Goal: Task Accomplishment & Management: Use online tool/utility

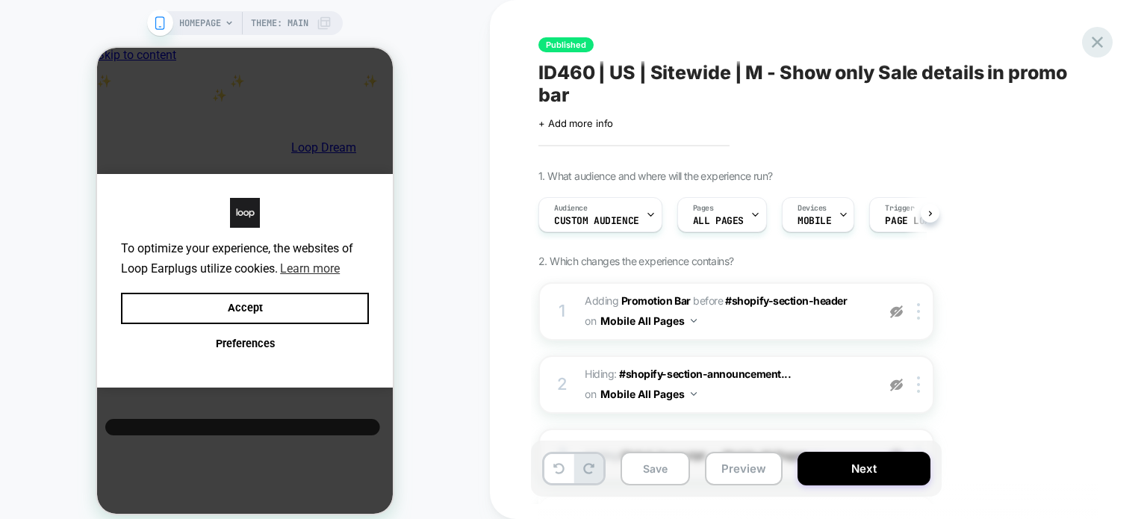
click at [1094, 54] on div "Published ID460 | US | Sitewide | M - Show only Sale details in promo bar Click…" at bounding box center [818, 259] width 560 height 519
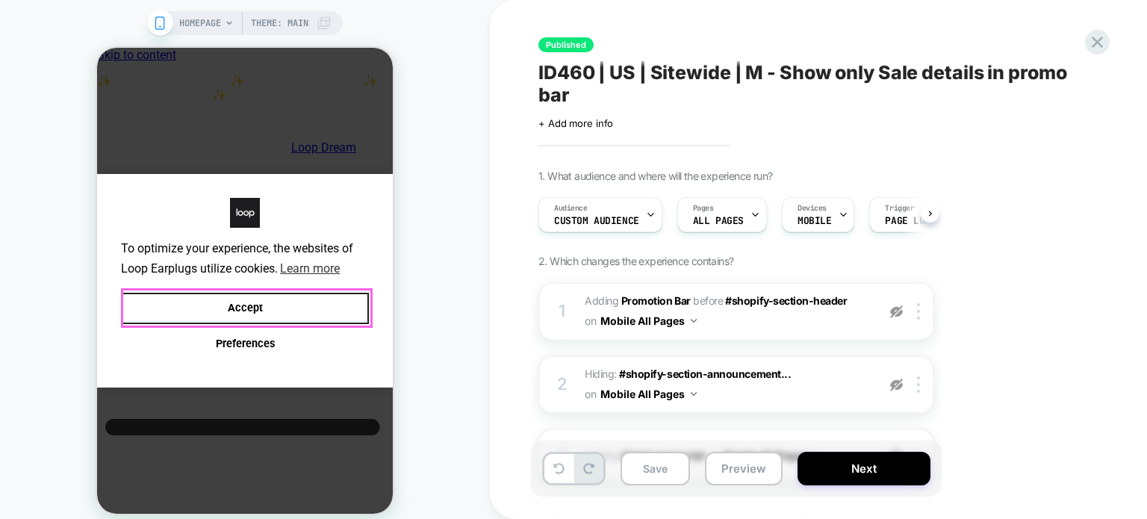
click at [222, 314] on button "Accept" at bounding box center [245, 309] width 248 height 32
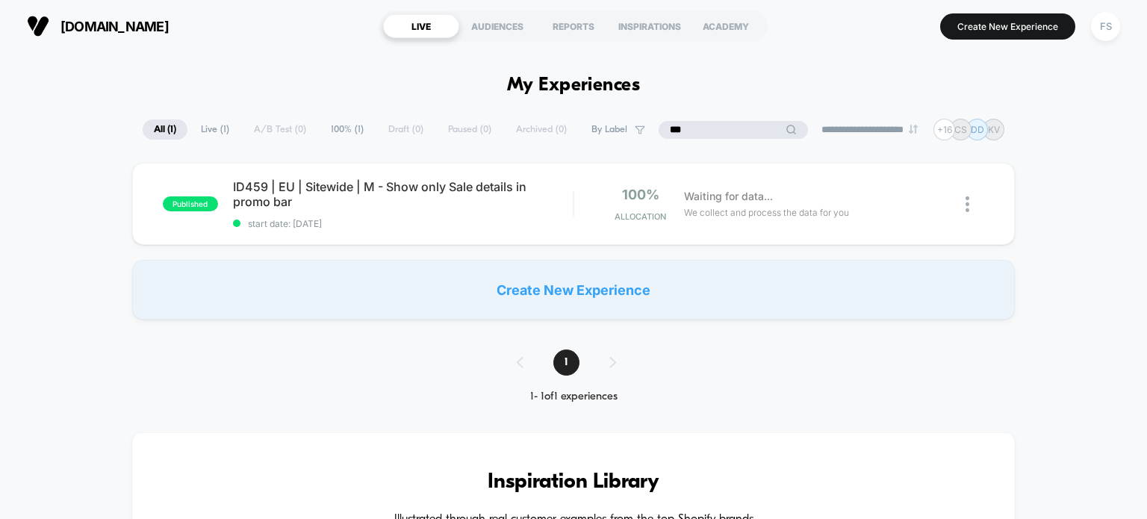
click at [713, 134] on input "***" at bounding box center [732, 130] width 149 height 18
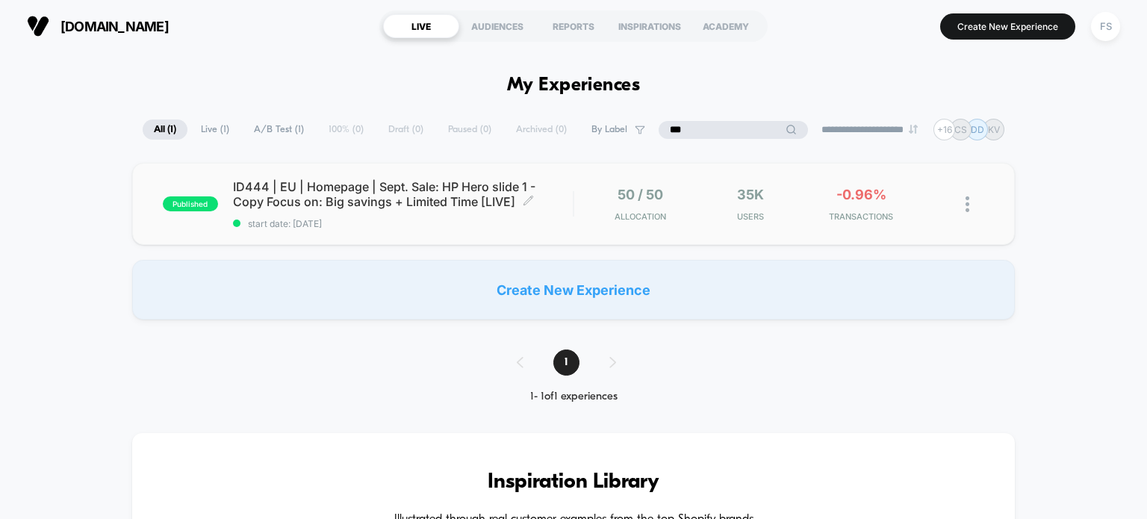
type input "***"
click at [447, 196] on span "ID444 | EU | Homepage | Sept. Sale: HP Hero slide 1 - Copy Focus on: Big saving…" at bounding box center [403, 194] width 340 height 30
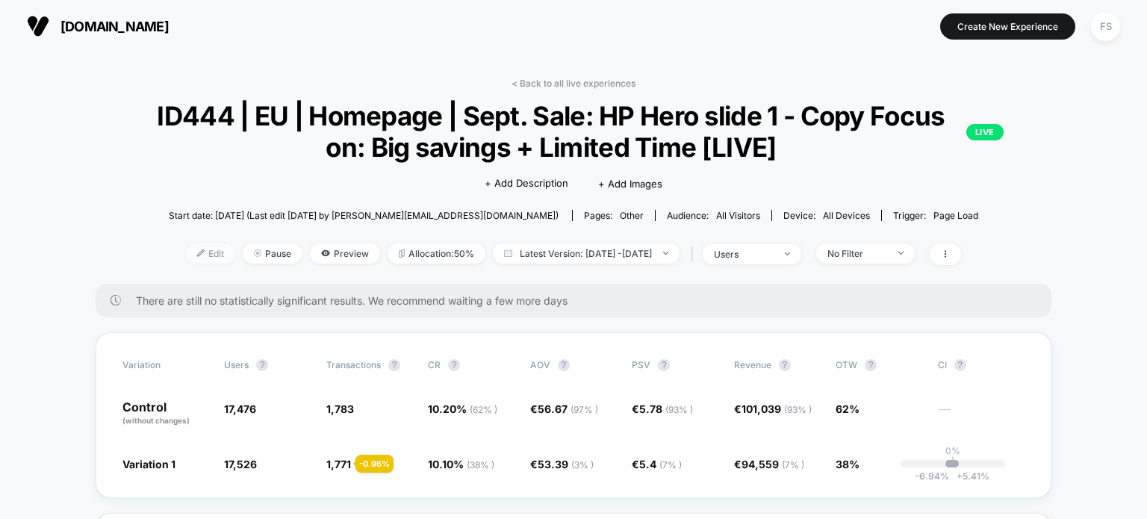
click at [196, 246] on span "Edit" at bounding box center [210, 253] width 49 height 20
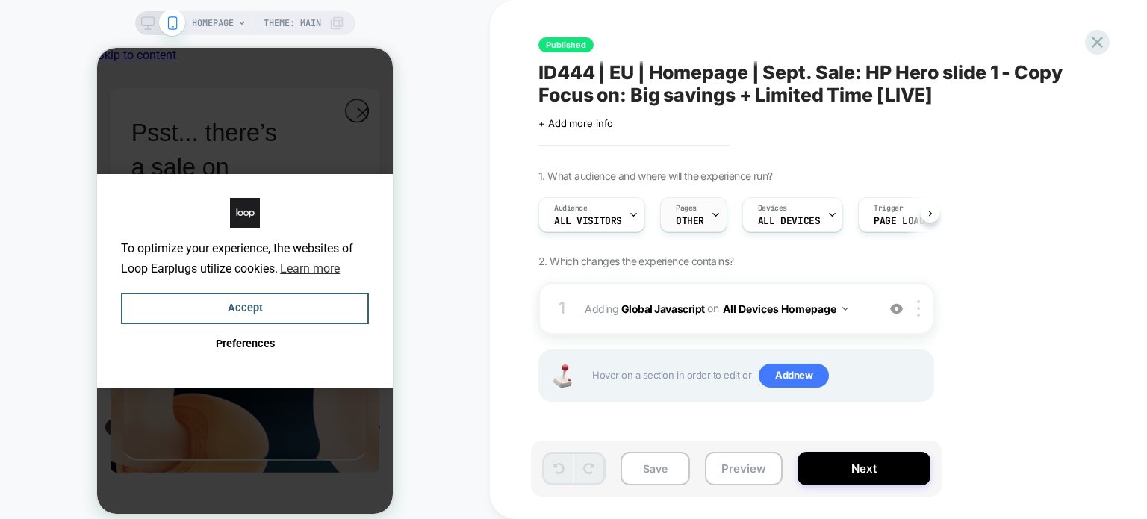
click at [711, 230] on div at bounding box center [716, 215] width 10 height 34
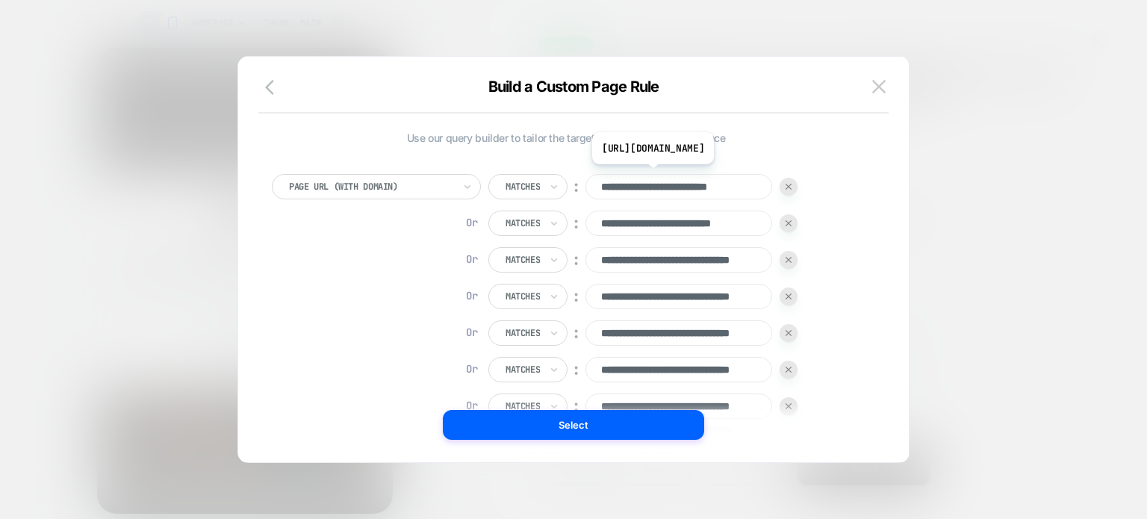
click at [663, 178] on input "**********" at bounding box center [678, 186] width 187 height 25
click at [667, 217] on input "**********" at bounding box center [678, 223] width 187 height 25
click at [674, 259] on input "**********" at bounding box center [678, 259] width 187 height 25
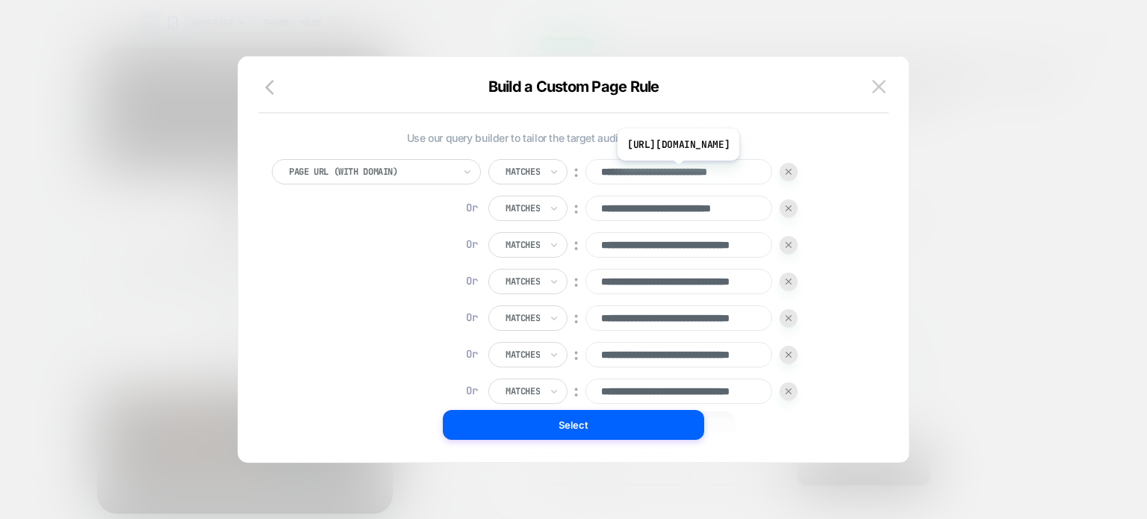
click at [705, 172] on input "**********" at bounding box center [678, 171] width 187 height 25
click at [523, 163] on div "Matches" at bounding box center [522, 171] width 37 height 16
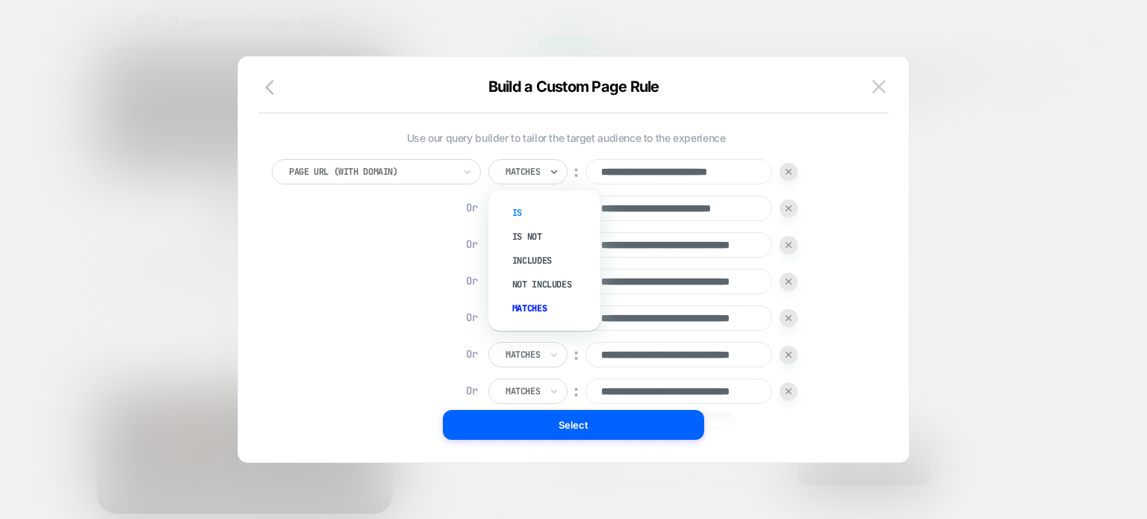
click at [529, 208] on div "Is" at bounding box center [551, 213] width 97 height 24
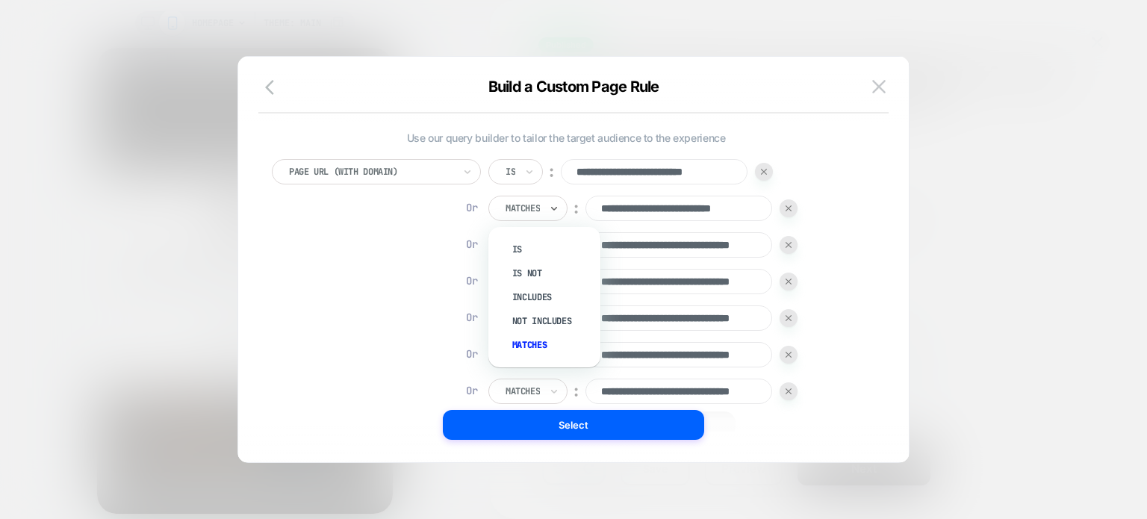
click at [526, 208] on div at bounding box center [522, 208] width 34 height 13
click at [526, 243] on div "Is" at bounding box center [551, 249] width 97 height 24
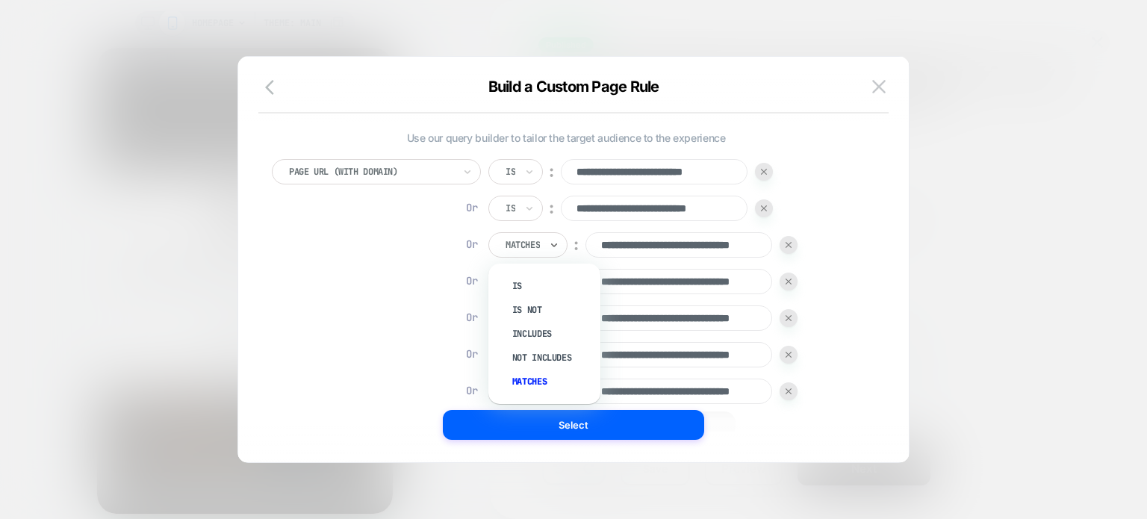
click at [522, 246] on div at bounding box center [522, 244] width 34 height 13
click at [520, 276] on div "Is" at bounding box center [551, 286] width 97 height 24
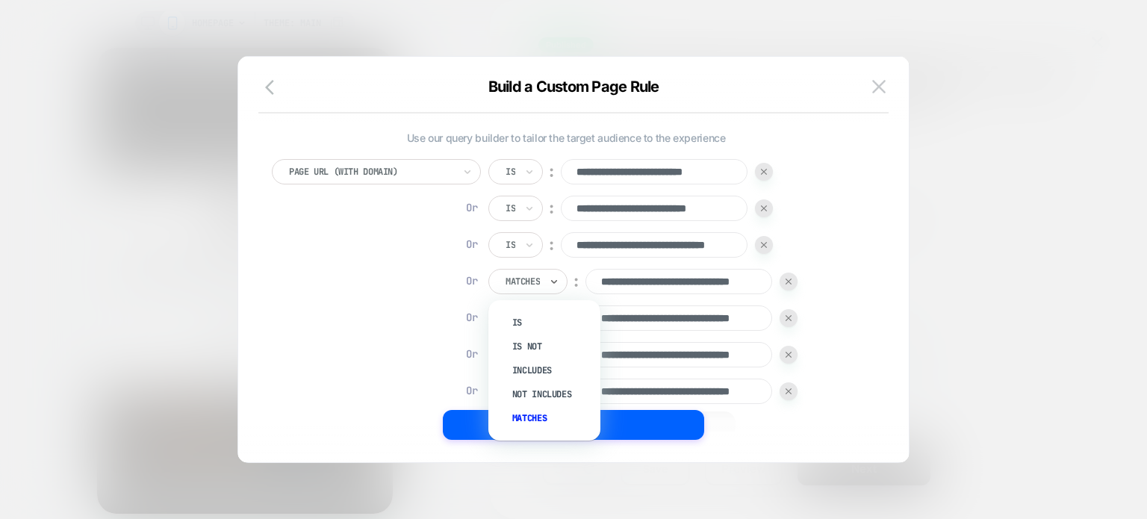
click at [520, 276] on div at bounding box center [522, 281] width 34 height 13
click at [516, 319] on div "Is" at bounding box center [551, 323] width 97 height 24
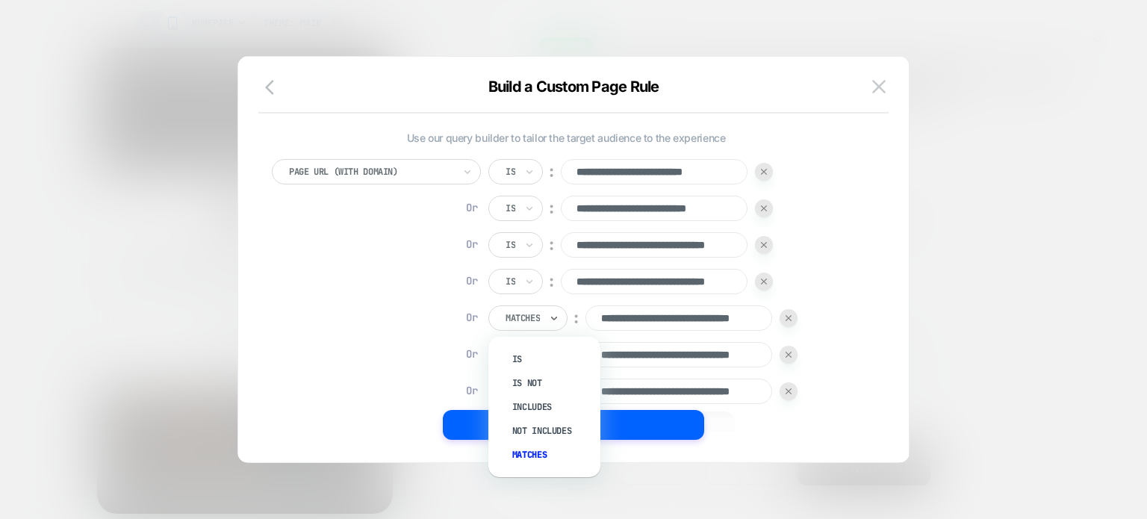
click at [516, 319] on div at bounding box center [522, 317] width 34 height 13
click at [513, 361] on div "Is" at bounding box center [551, 359] width 97 height 24
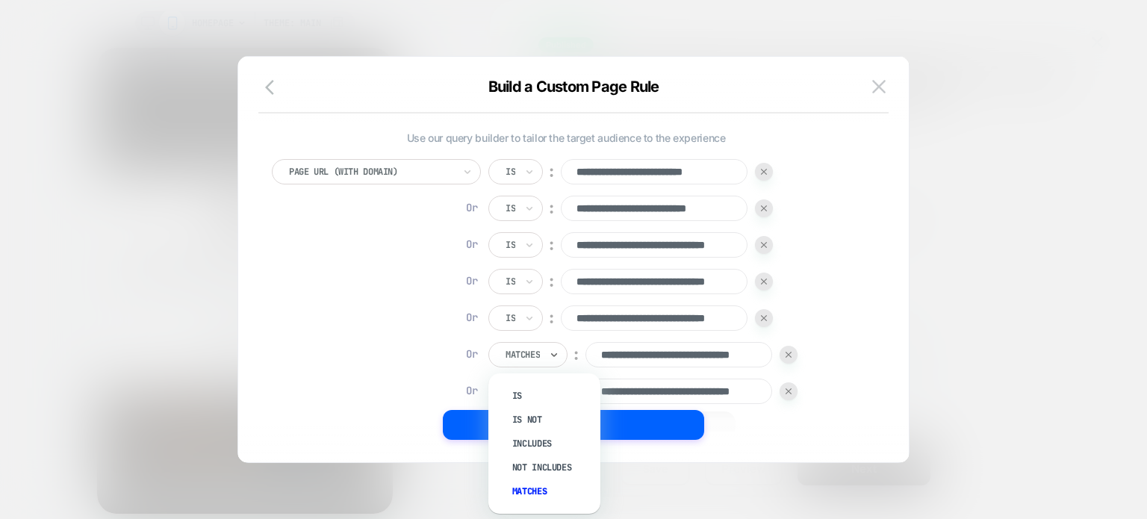
click at [508, 346] on div "Matches" at bounding box center [522, 354] width 37 height 16
click at [508, 384] on div "Is" at bounding box center [551, 396] width 97 height 24
click at [508, 388] on input "text" at bounding box center [508, 390] width 6 height 13
click at [508, 429] on div "Is" at bounding box center [551, 432] width 97 height 24
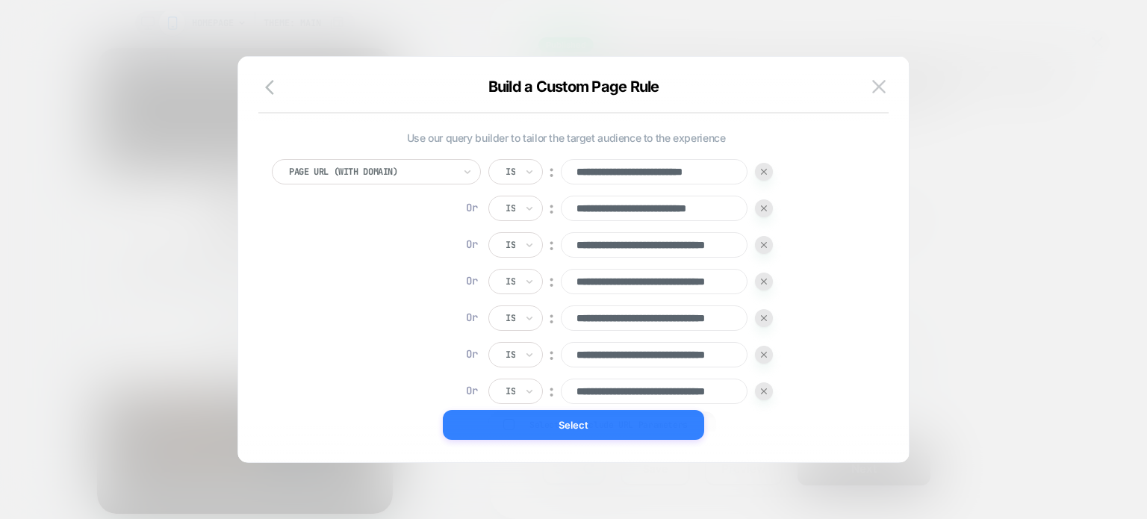
click at [555, 432] on button "Select" at bounding box center [573, 425] width 261 height 30
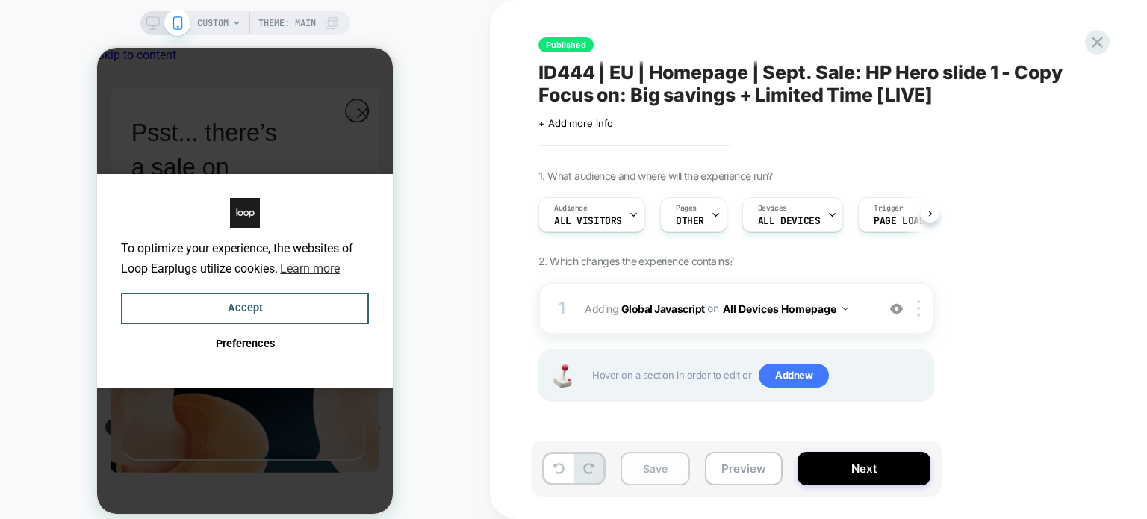
scroll to position [0, 1]
click at [652, 458] on button "Save" at bounding box center [654, 469] width 69 height 34
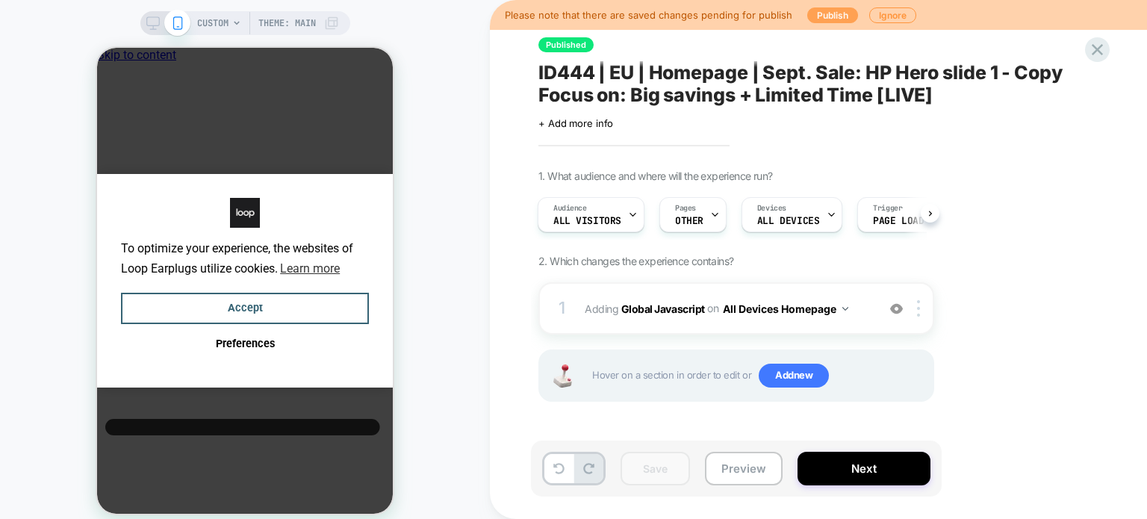
click at [819, 16] on button "Publish" at bounding box center [832, 15] width 51 height 16
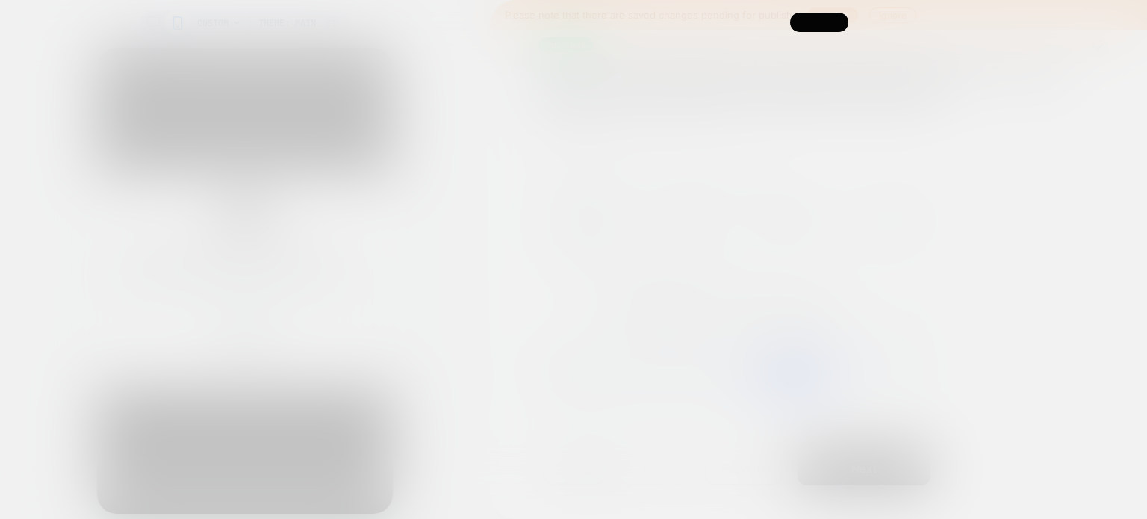
scroll to position [0, 0]
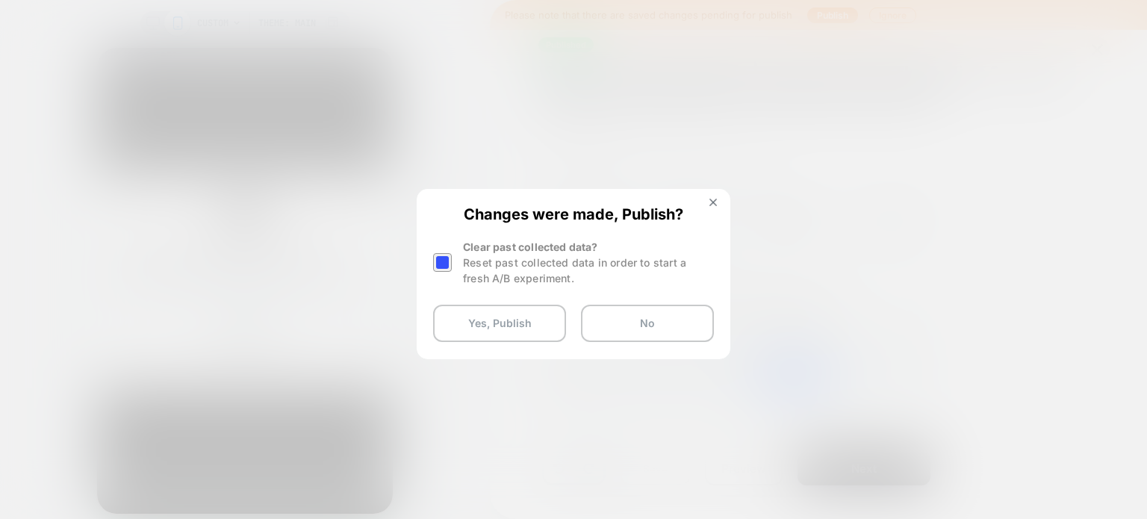
click at [441, 268] on div at bounding box center [442, 262] width 19 height 19
click at [464, 328] on button "Yes, Publish" at bounding box center [499, 323] width 133 height 37
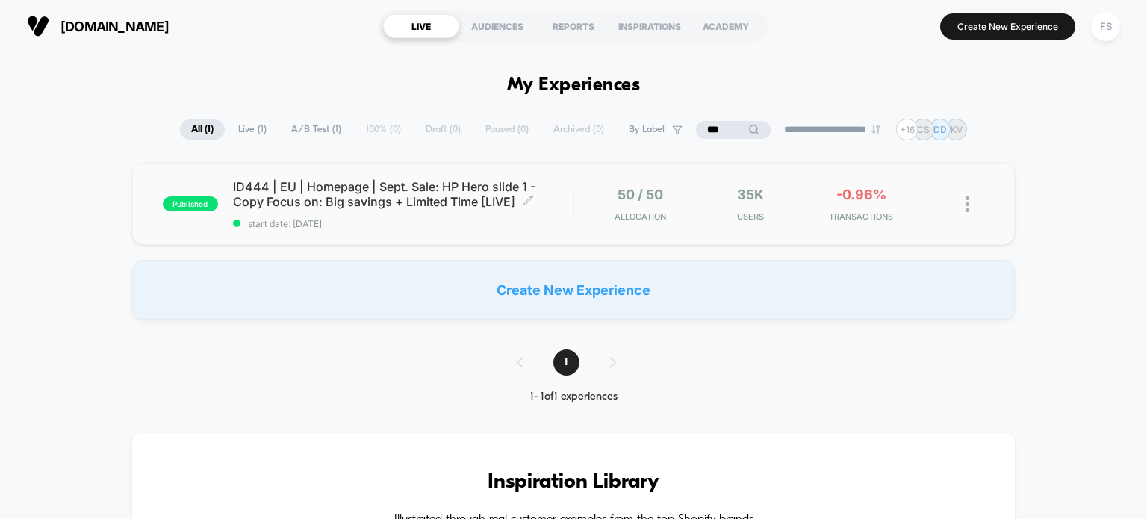
click at [361, 180] on span "ID444 | EU | Homepage | Sept. Sale: HP Hero slide 1 - Copy Focus on: Big saving…" at bounding box center [403, 194] width 340 height 30
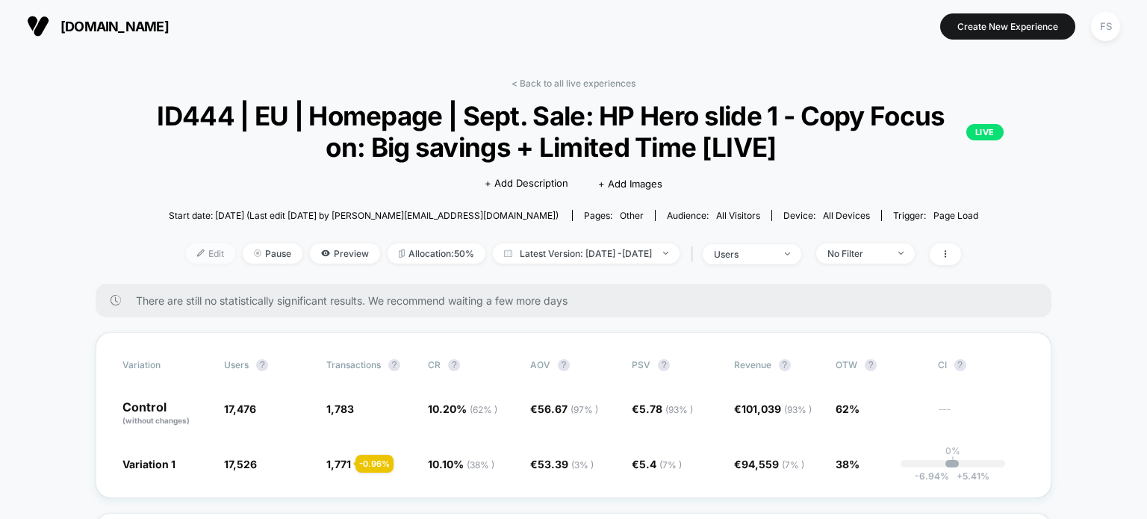
click at [190, 251] on span "Edit" at bounding box center [210, 253] width 49 height 20
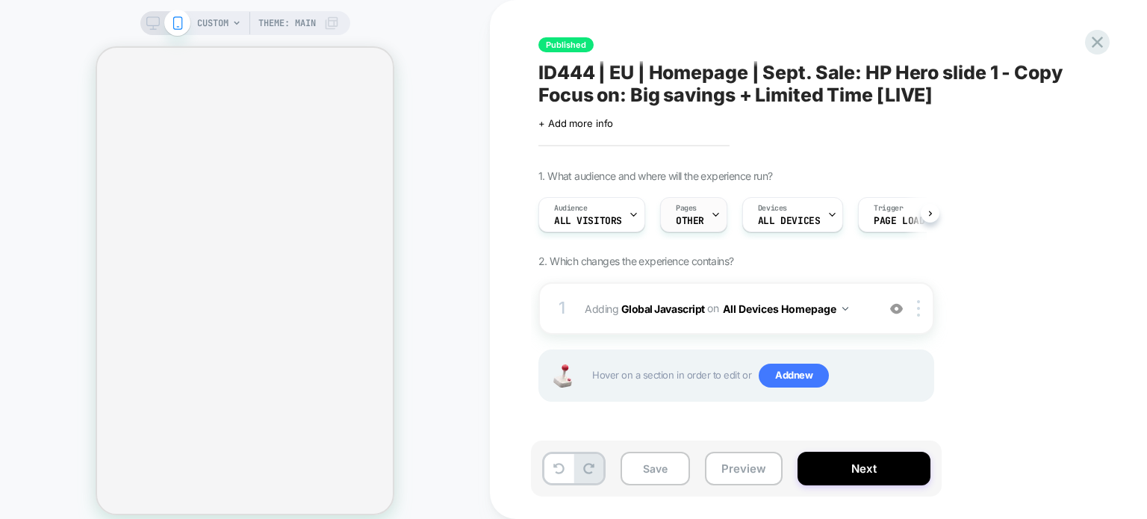
click at [711, 204] on div at bounding box center [716, 215] width 10 height 34
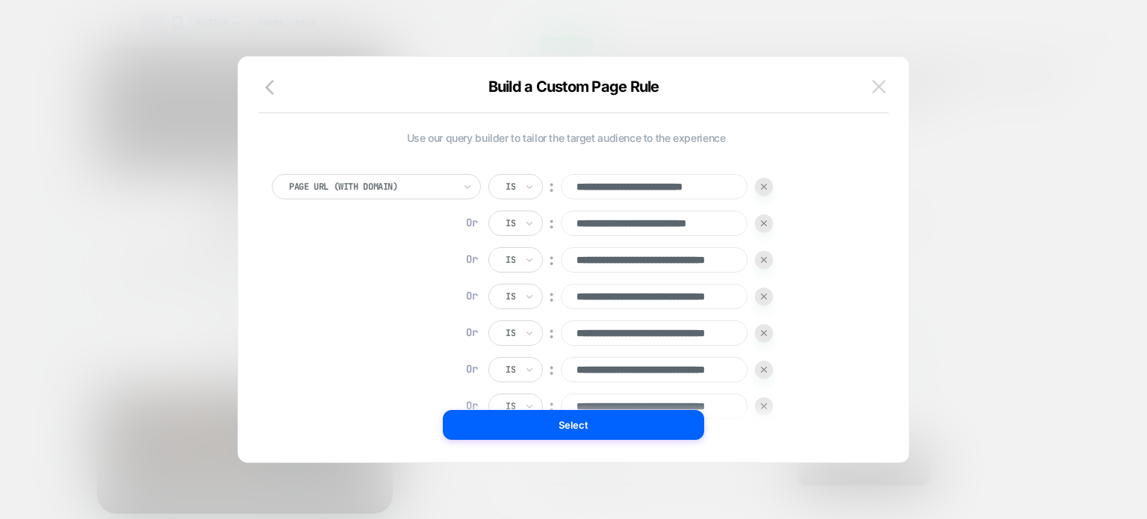
click at [885, 89] on img at bounding box center [878, 86] width 13 height 13
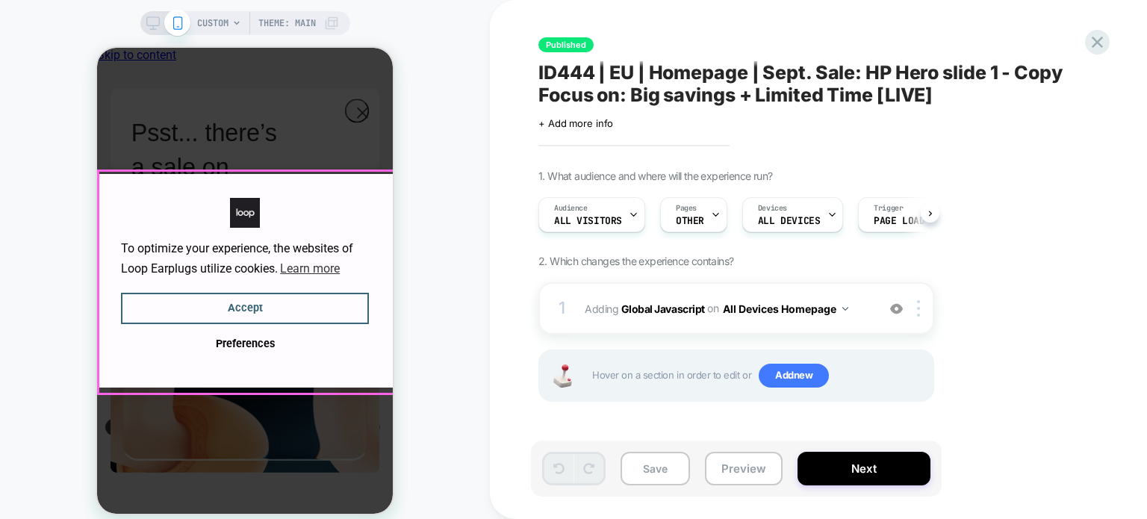
click at [102, 226] on div "To optimize your experience, the websites of Loop Earplugs utilize cookies. Lea…" at bounding box center [245, 281] width 296 height 214
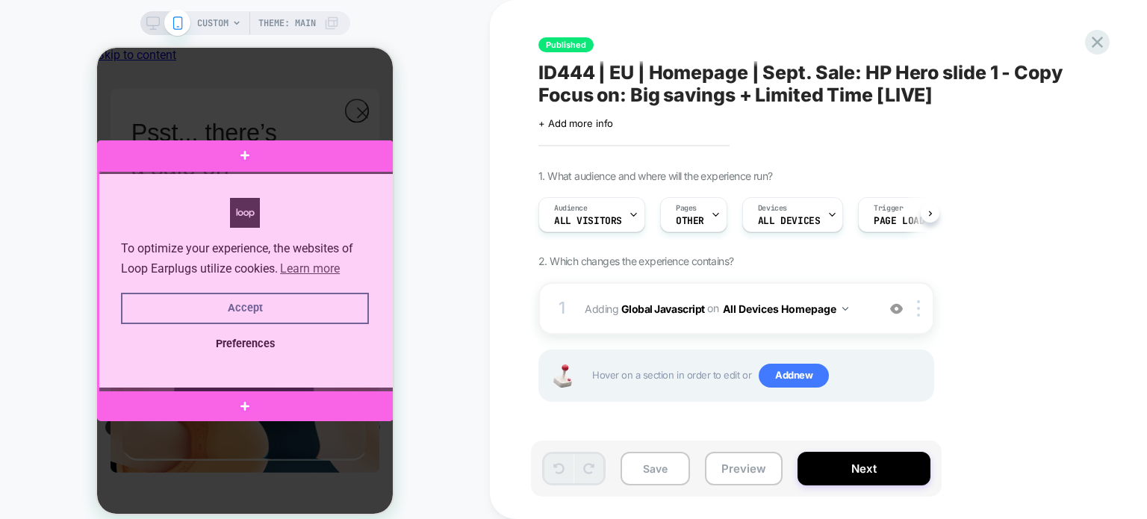
click at [200, 305] on div at bounding box center [247, 282] width 296 height 222
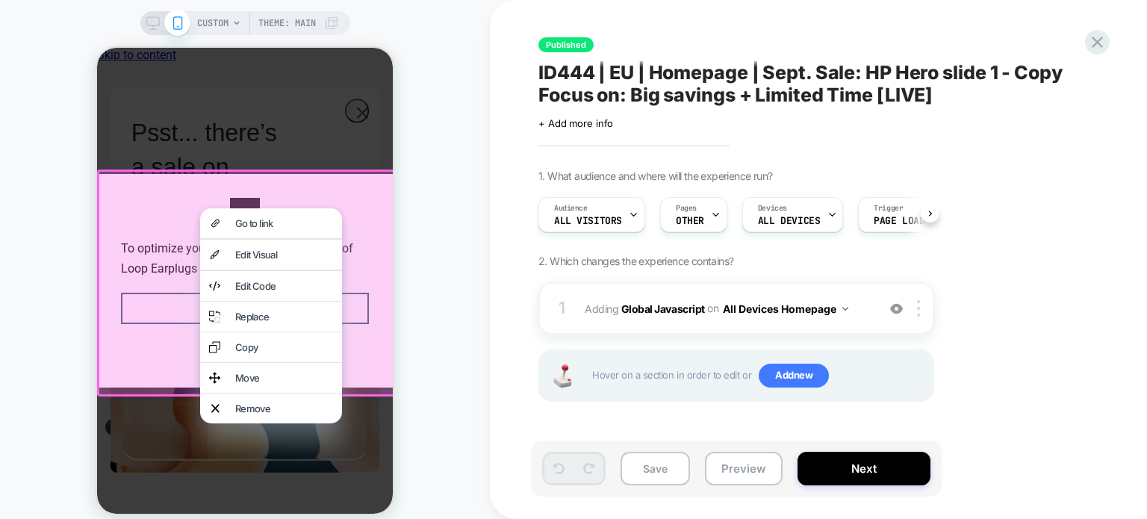
click at [166, 304] on div at bounding box center [247, 282] width 301 height 227
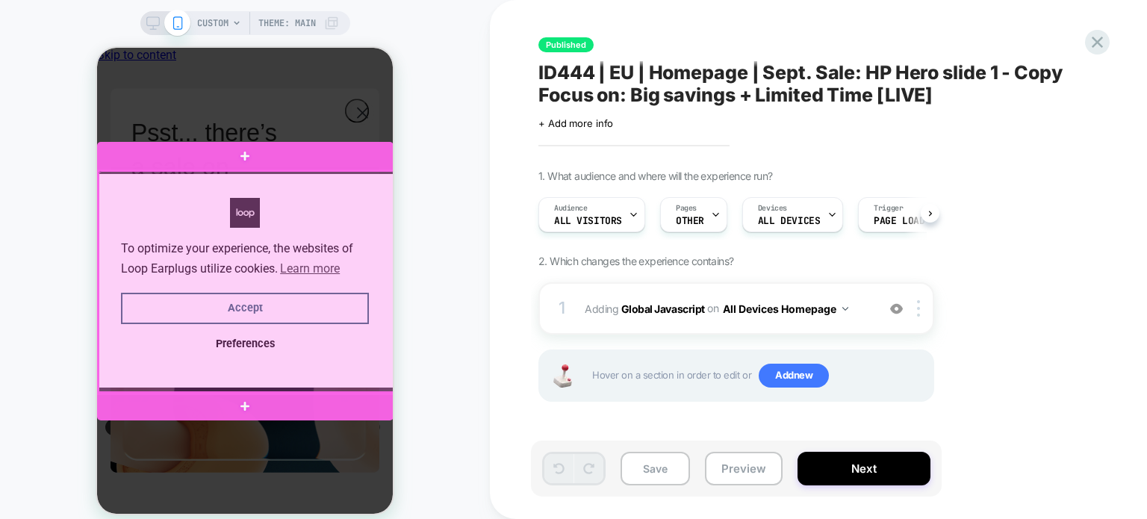
click at [149, 308] on div at bounding box center [247, 282] width 296 height 222
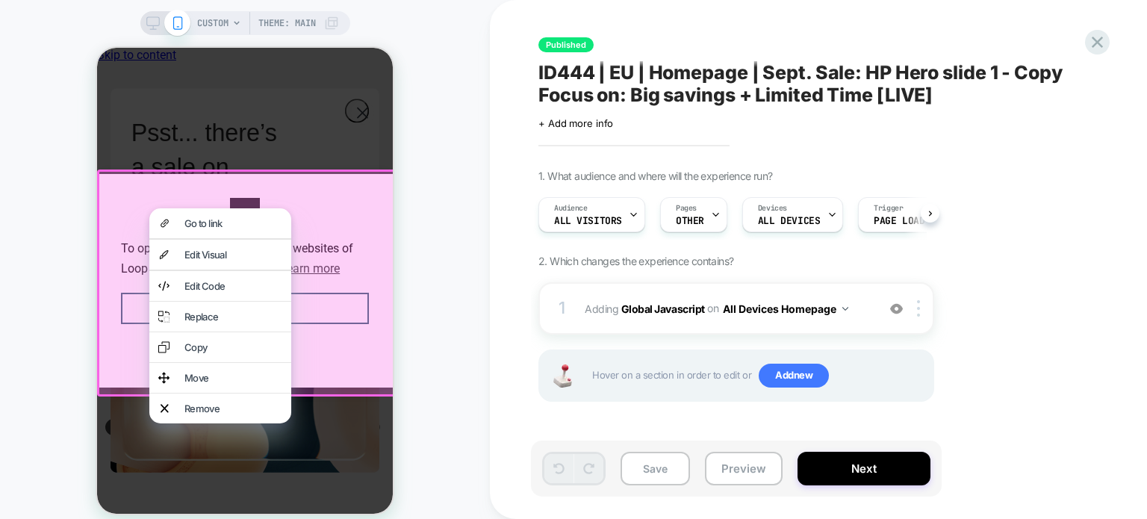
click at [25, 163] on div "CUSTOM Theme: MAIN" at bounding box center [245, 269] width 490 height 508
click at [65, 422] on div "CUSTOM Theme: MAIN" at bounding box center [245, 269] width 490 height 508
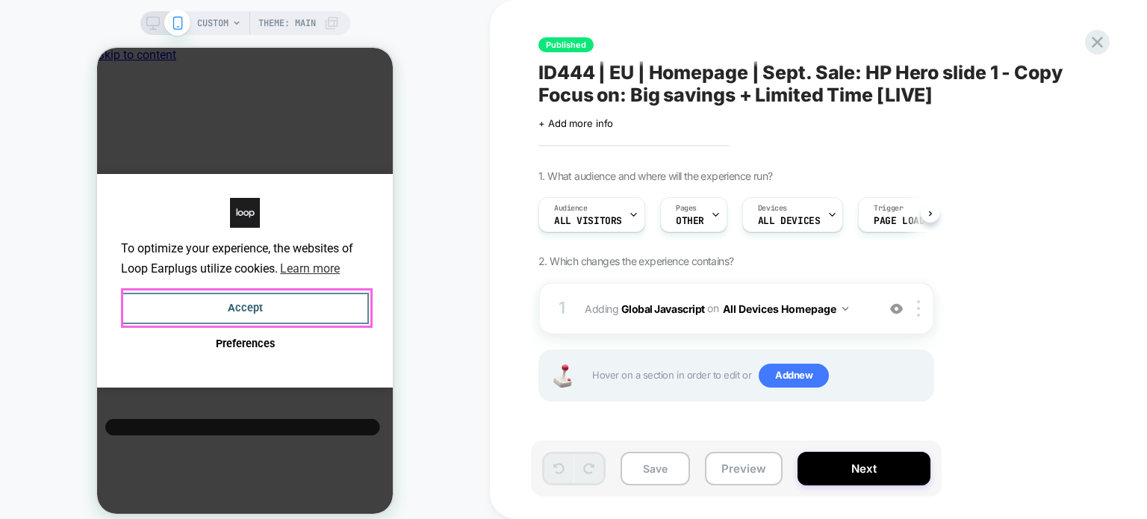
click at [163, 305] on button "Accept" at bounding box center [245, 309] width 248 height 32
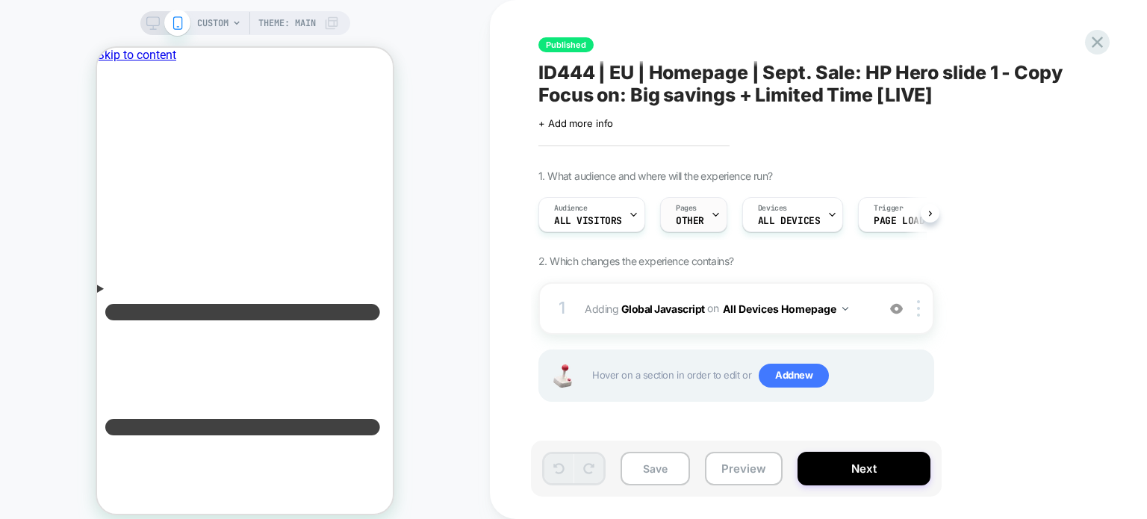
click at [685, 217] on span "OTHER" at bounding box center [690, 221] width 28 height 10
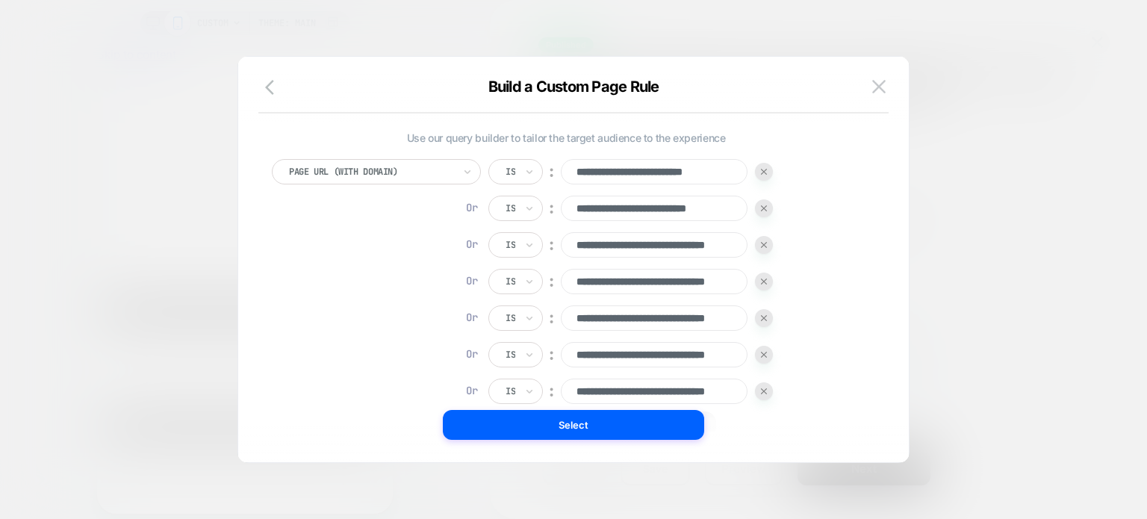
click at [219, 328] on div at bounding box center [573, 259] width 1147 height 519
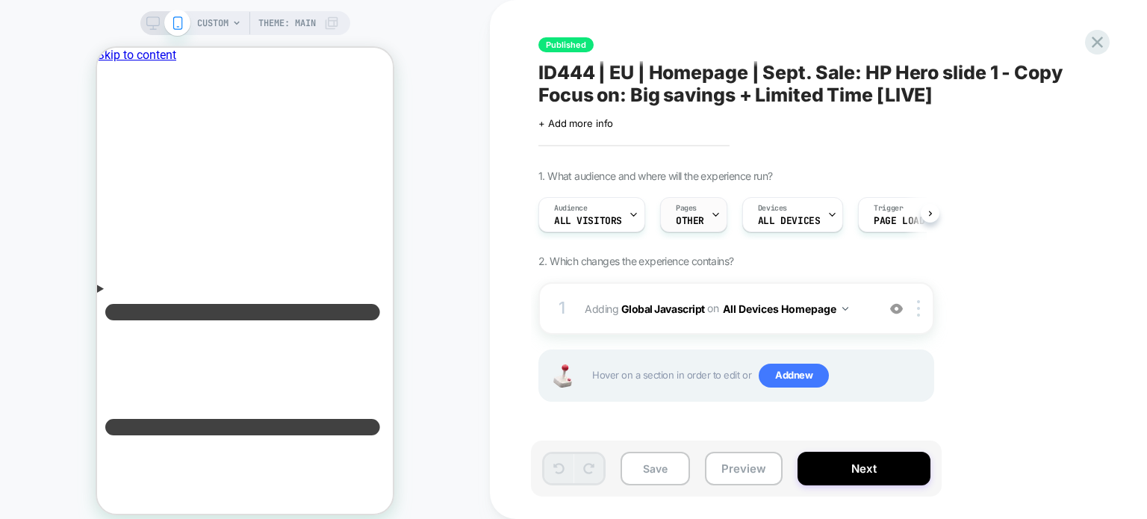
click at [699, 217] on span "OTHER" at bounding box center [690, 221] width 28 height 10
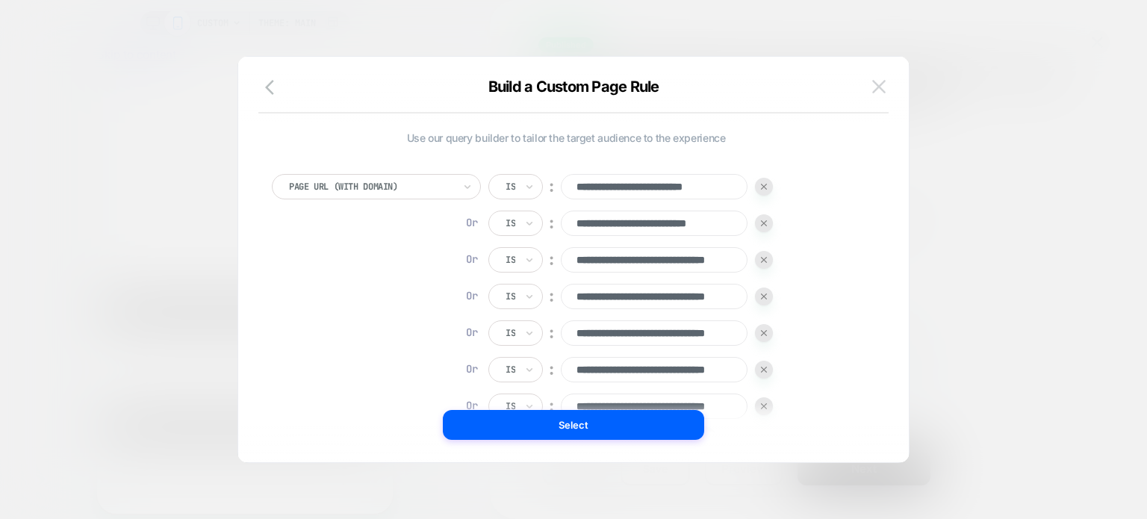
click at [883, 90] on img at bounding box center [878, 86] width 13 height 13
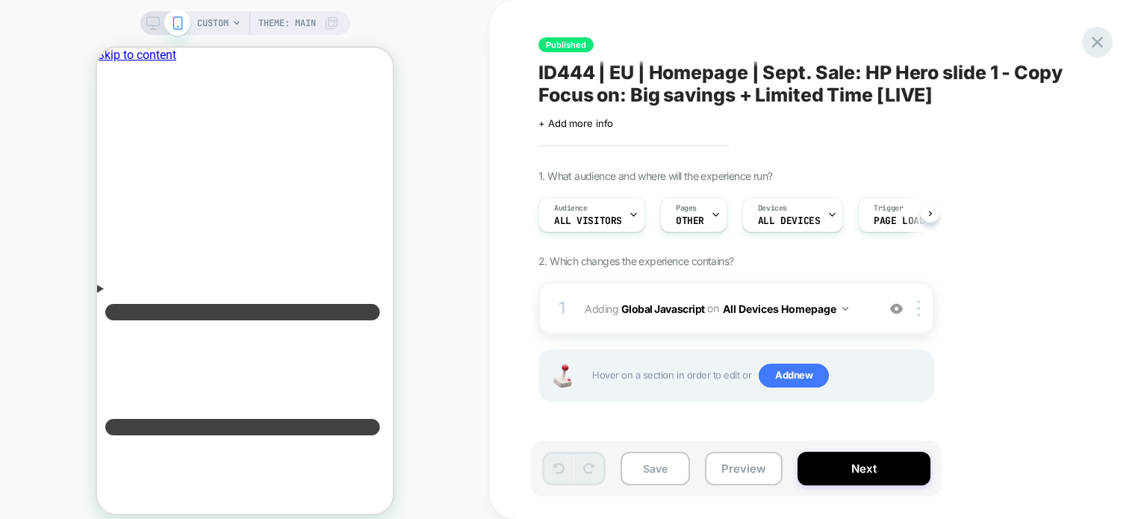
click at [1097, 42] on icon at bounding box center [1096, 42] width 11 height 11
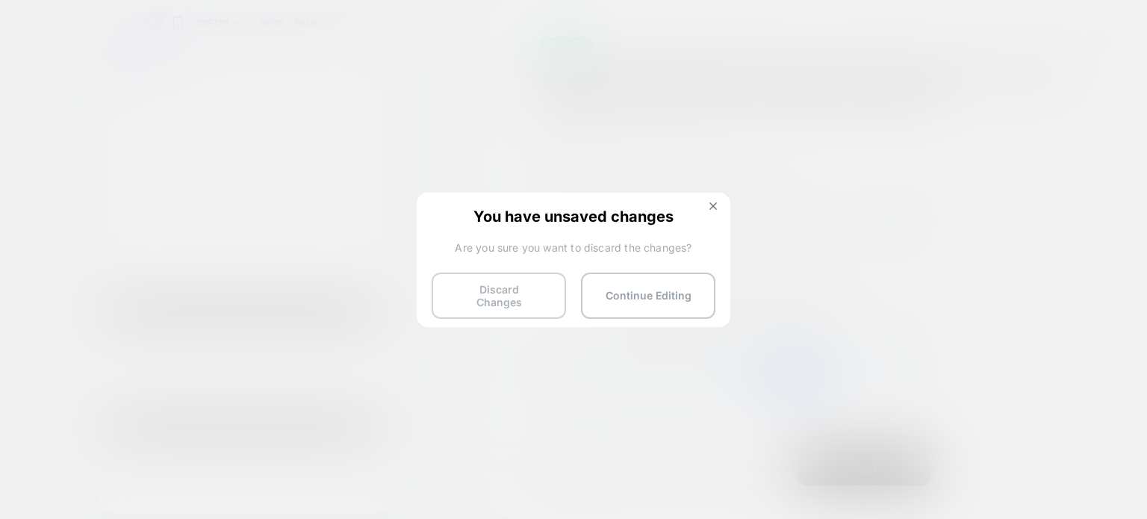
click at [517, 284] on button "Discard Changes" at bounding box center [499, 295] width 134 height 46
click at [476, 302] on button "Discard Changes" at bounding box center [499, 295] width 134 height 46
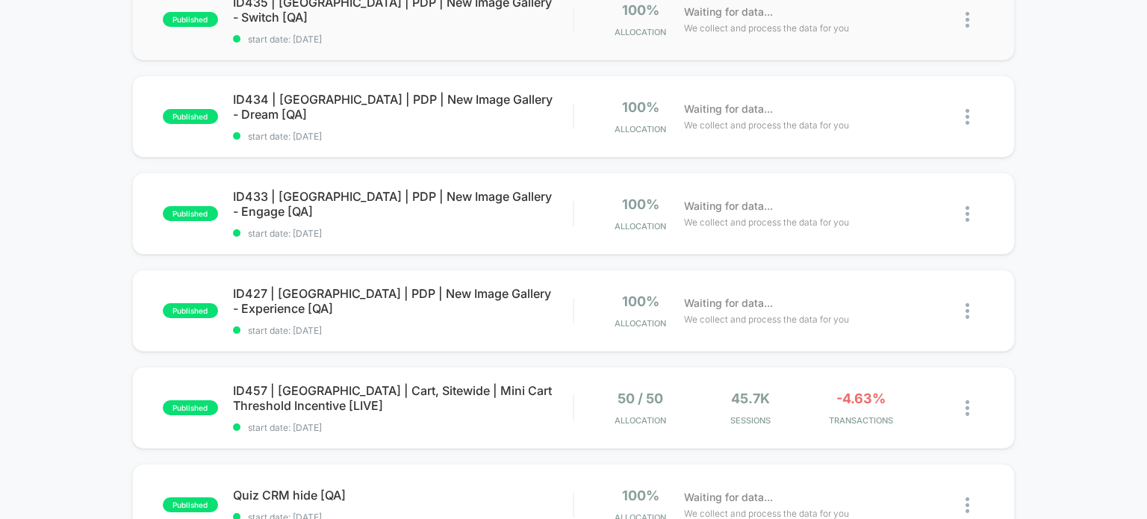
scroll to position [379, 0]
click at [1062, 134] on div "published ID460 | US | Sitewide | M - Show only Sale details in promo bar start…" at bounding box center [573, 402] width 1147 height 1239
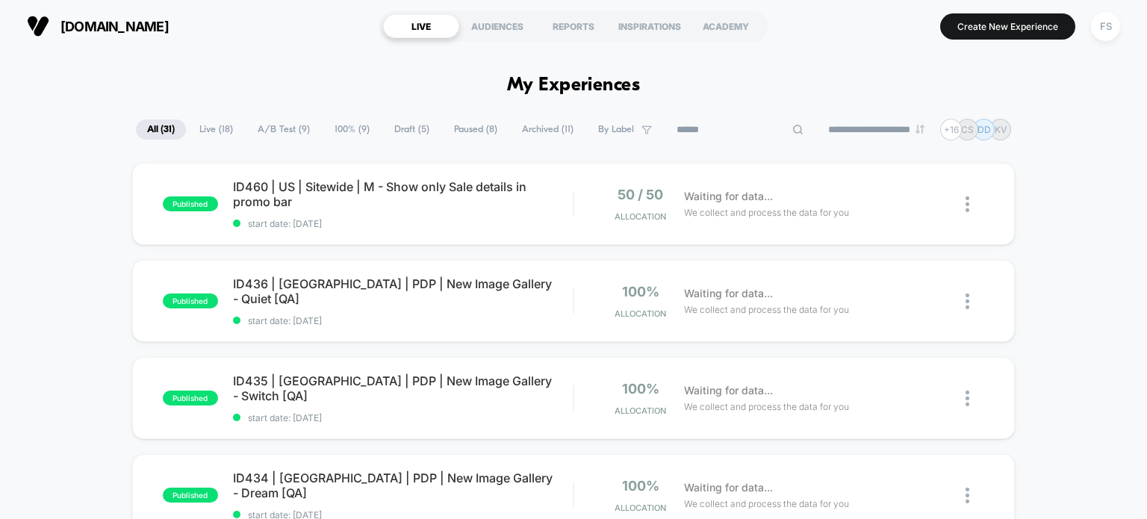
click at [753, 121] on input at bounding box center [739, 130] width 149 height 18
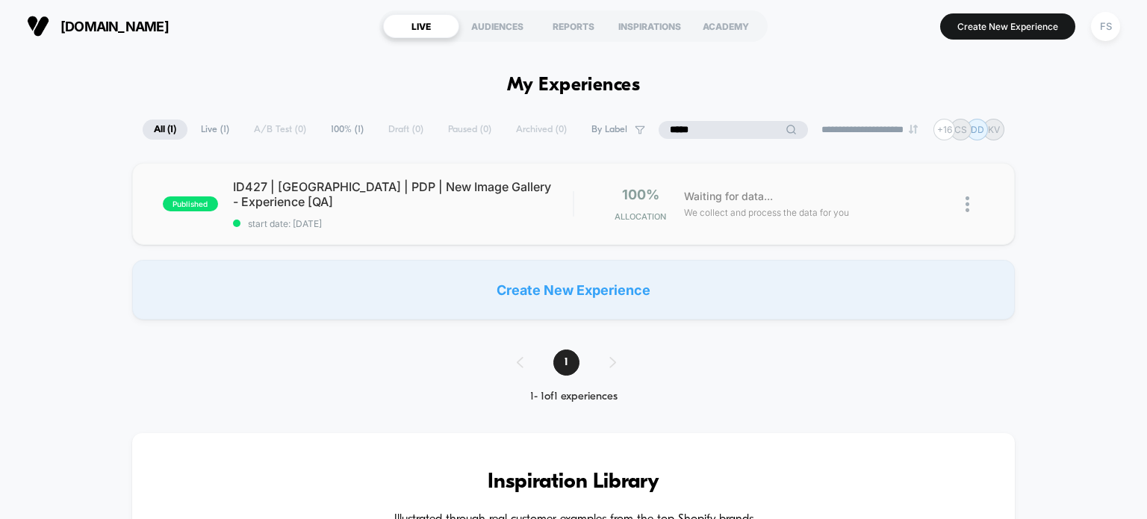
type input "*****"
click at [399, 202] on span "ID427 | USA | PDP | New Image Gallery - Experience [QA]" at bounding box center [403, 194] width 340 height 30
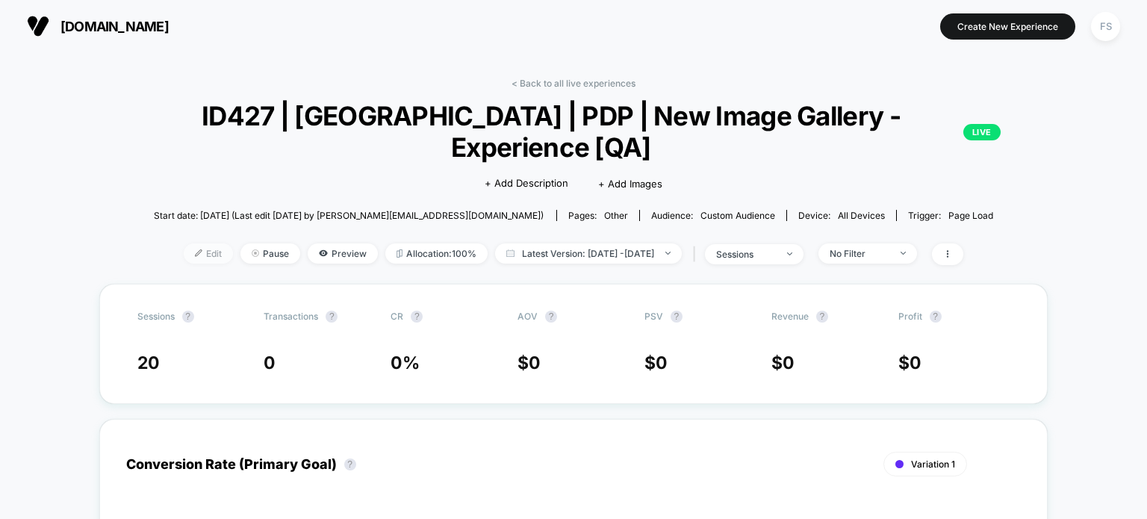
click at [186, 243] on span "Edit" at bounding box center [208, 253] width 49 height 20
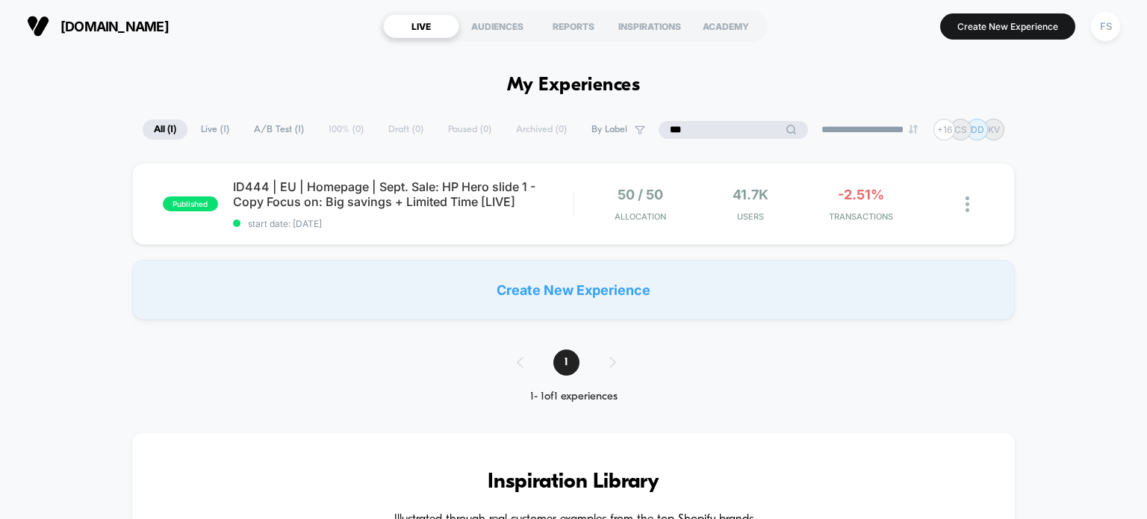
click at [720, 130] on input "***" at bounding box center [732, 130] width 149 height 18
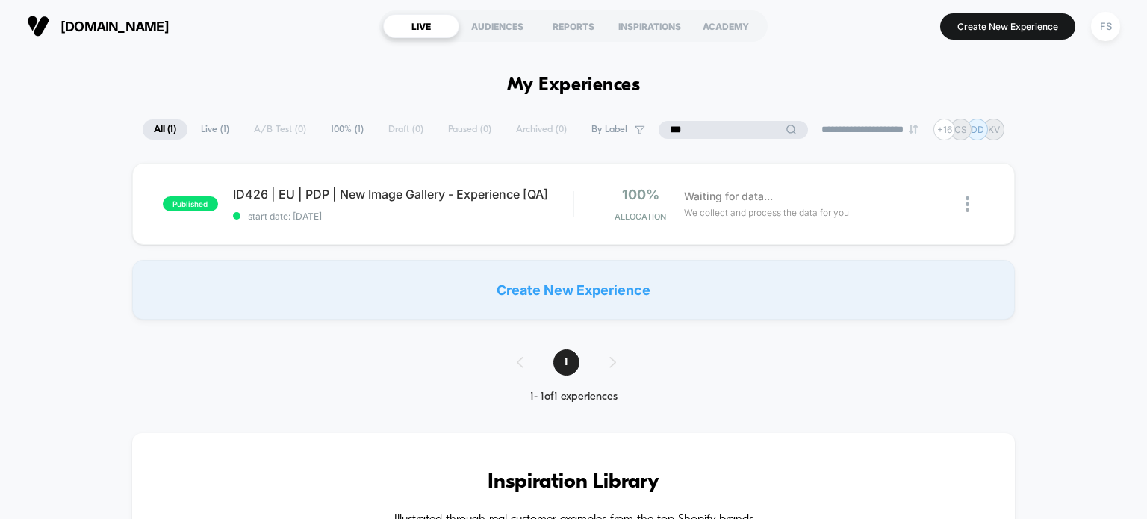
type input "***"
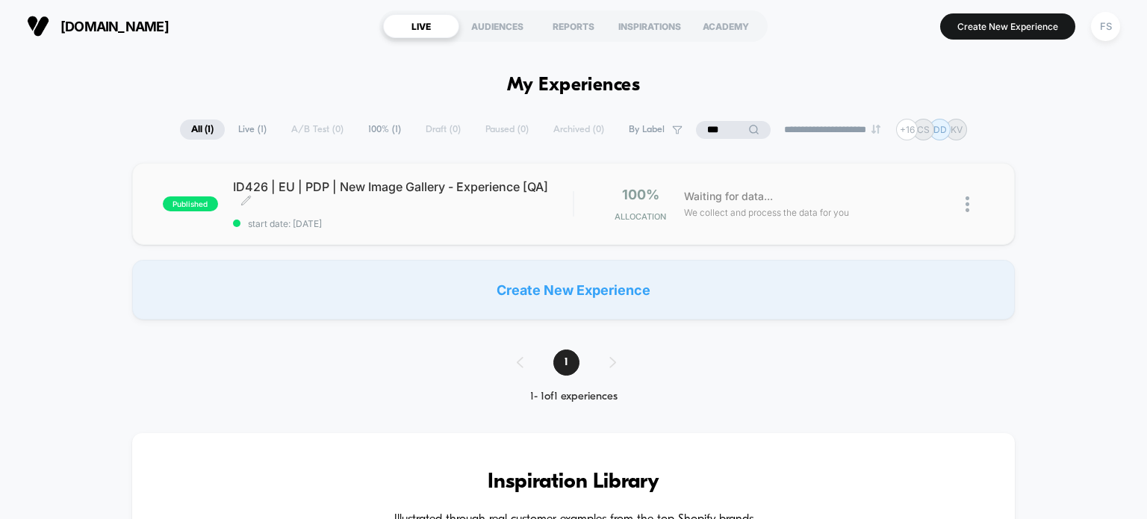
click at [317, 187] on span "ID426 | EU | PDP | New Image Gallery - Experience [QA] Click to edit experience…" at bounding box center [403, 194] width 340 height 30
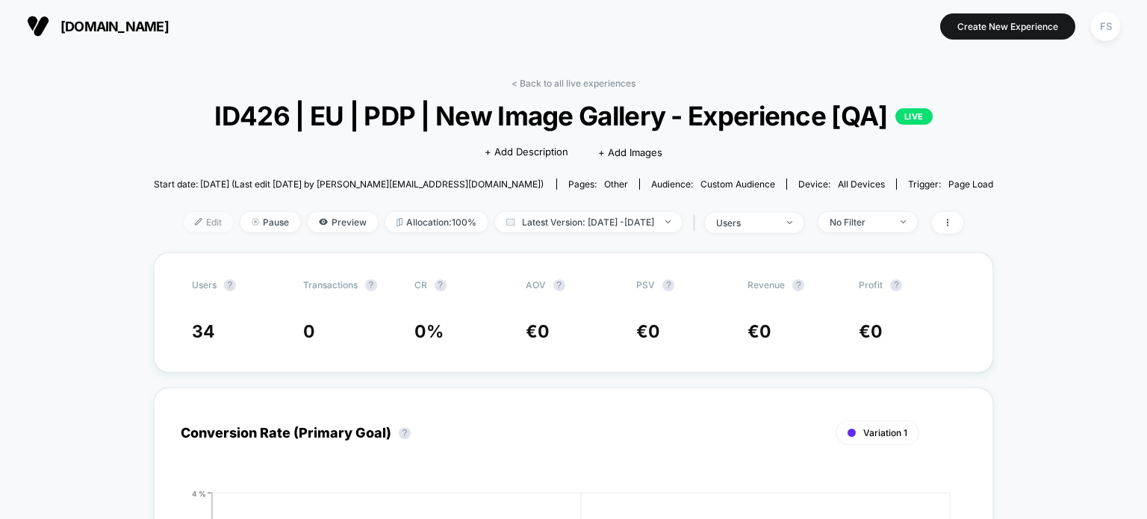
click at [185, 224] on span "Edit" at bounding box center [208, 222] width 49 height 20
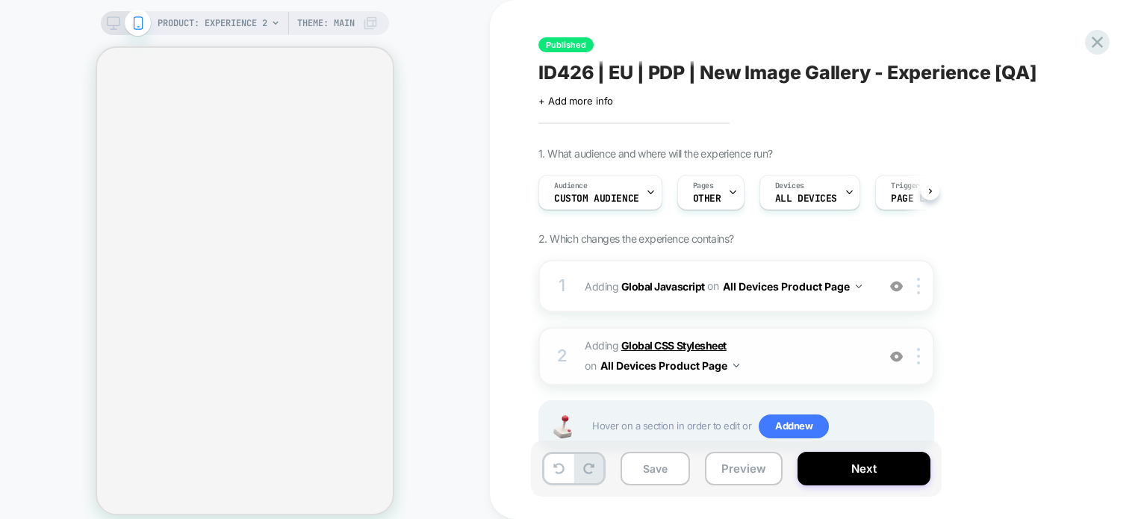
click at [690, 349] on b "Global CSS Stylesheet" at bounding box center [673, 345] width 105 height 13
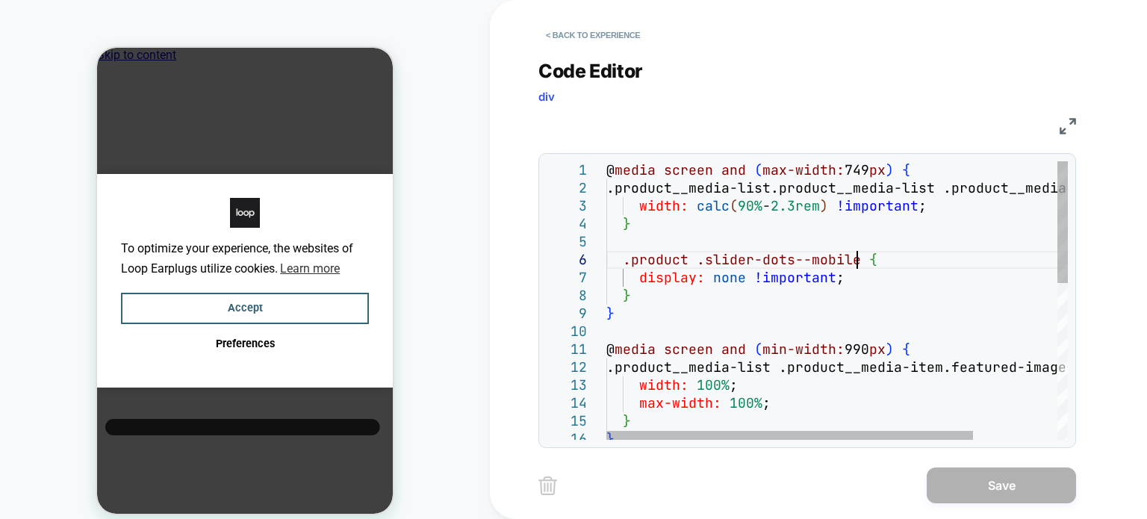
click at [859, 264] on div "@ media screen and ( max-width: 749 px ) { .product__media-list.product__media-…" at bounding box center [889, 479] width 567 height 637
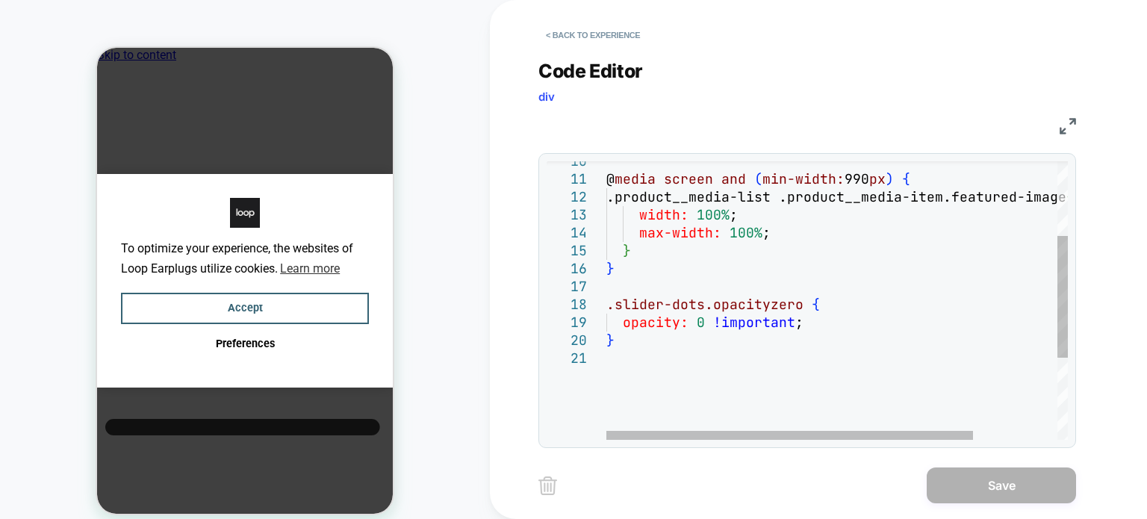
type textarea "**********"
click at [667, 346] on div "@ media screen and ( min-width: 990 px ) { .product__media-list .product__media…" at bounding box center [889, 309] width 567 height 637
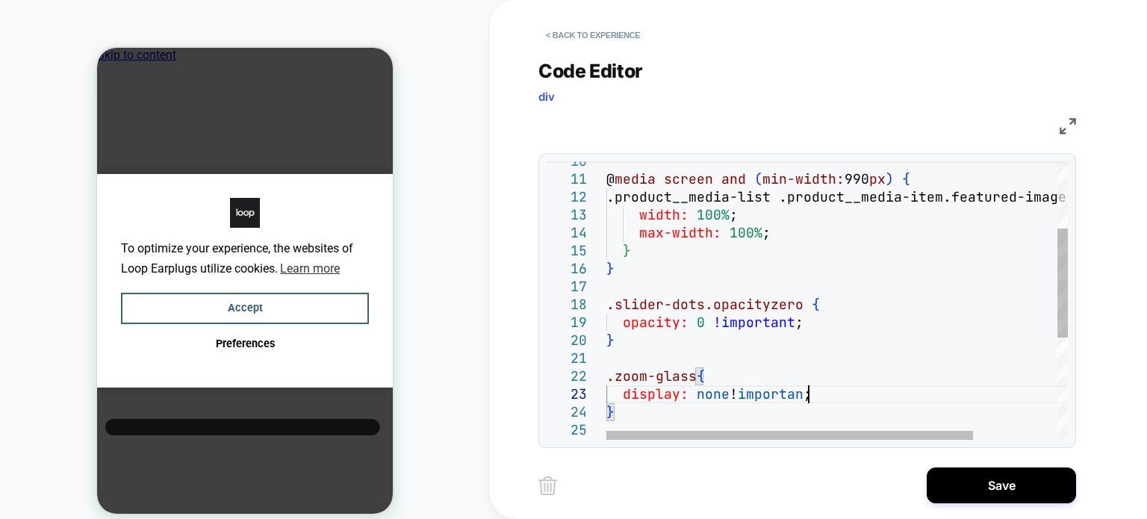
scroll to position [35, 209]
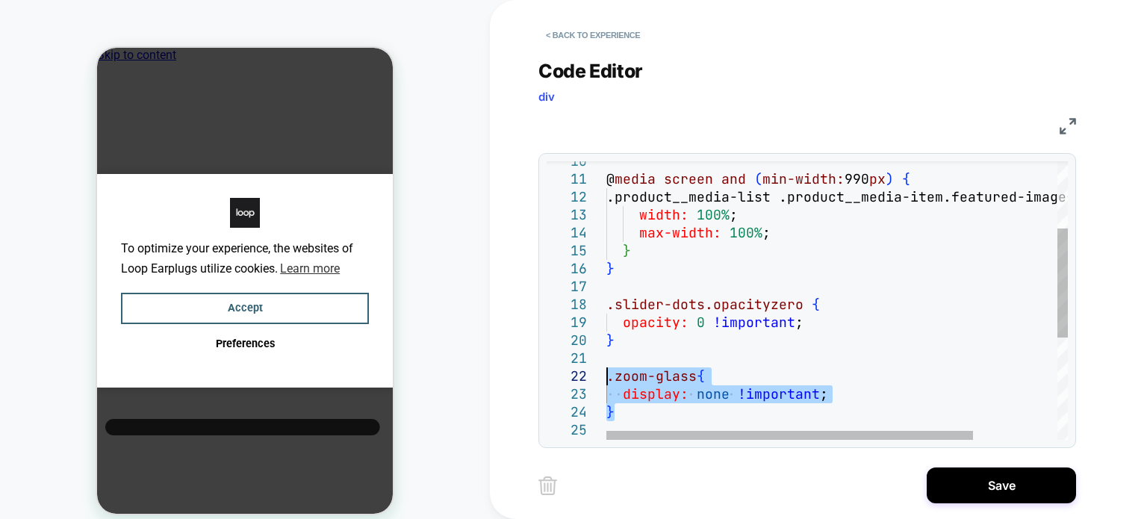
drag, startPoint x: 637, startPoint y: 408, endPoint x: 593, endPoint y: 380, distance: 52.4
click at [606, 380] on div "@ media screen and ( min-width: 990 px ) { .product__media-list .product__media…" at bounding box center [889, 345] width 567 height 708
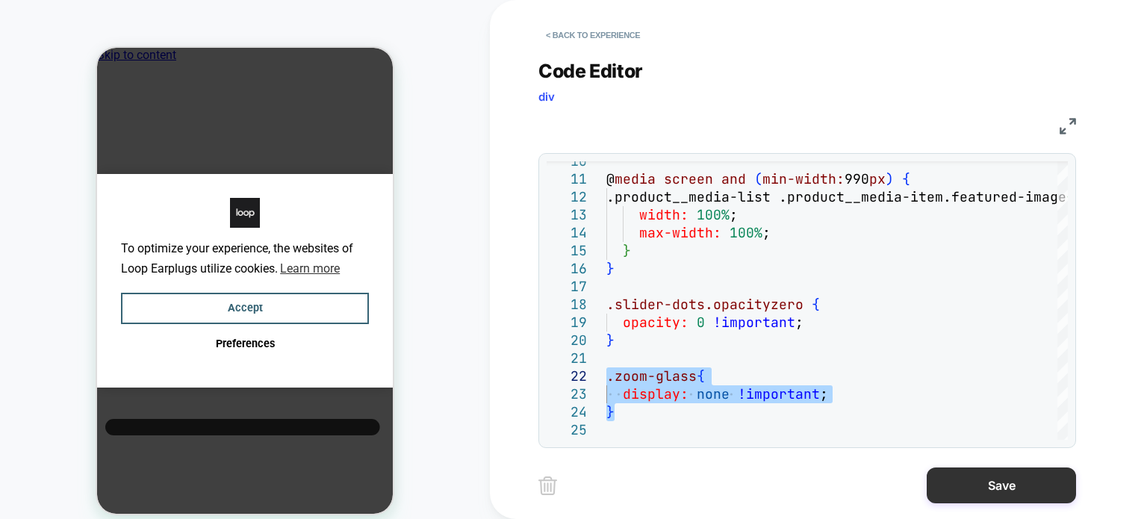
type textarea "**********"
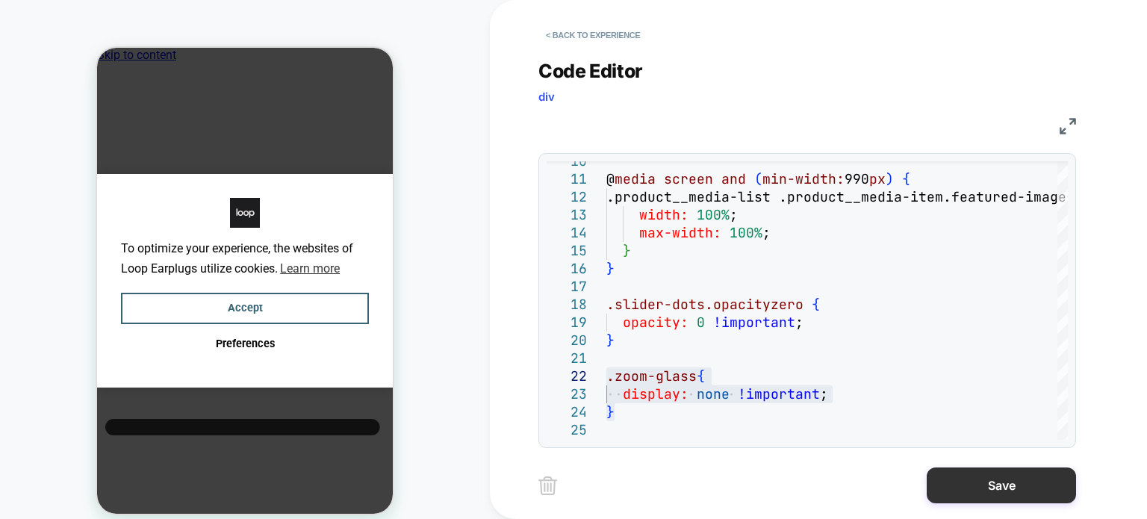
click at [1009, 485] on button "Save" at bounding box center [1000, 485] width 149 height 36
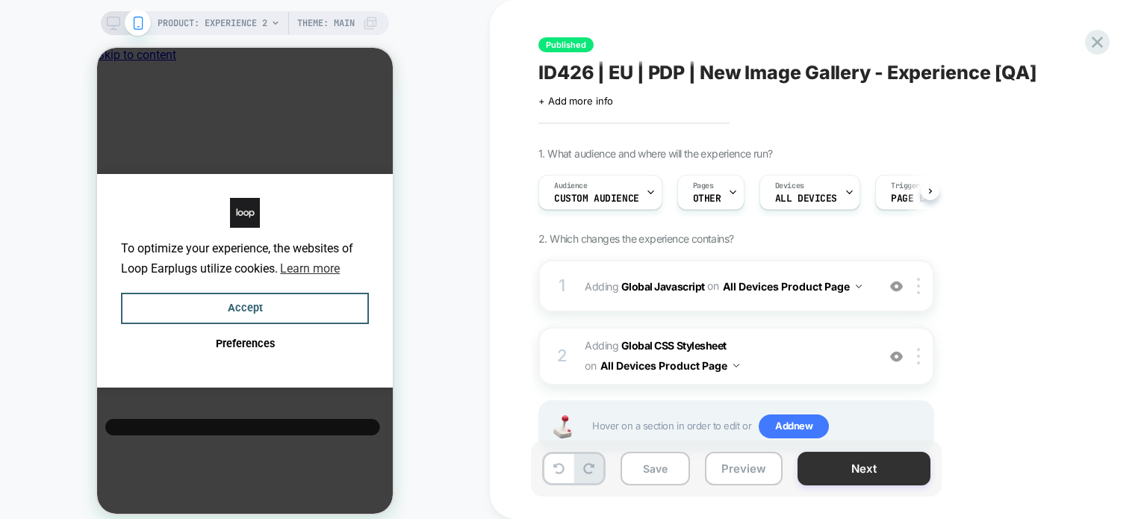
scroll to position [0, 0]
click at [647, 468] on button "Save" at bounding box center [654, 469] width 69 height 34
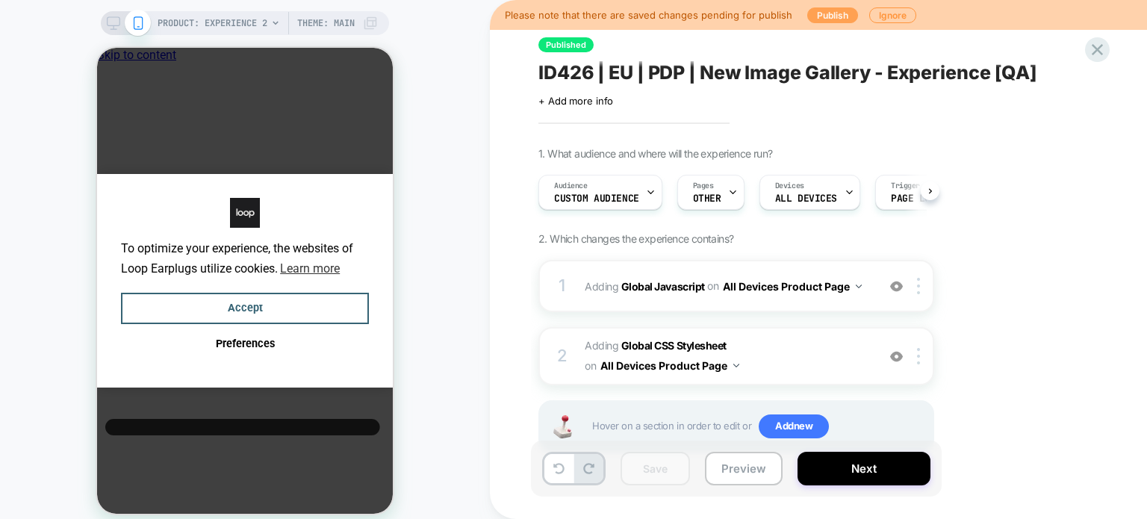
click at [830, 17] on button "Publish" at bounding box center [832, 15] width 51 height 16
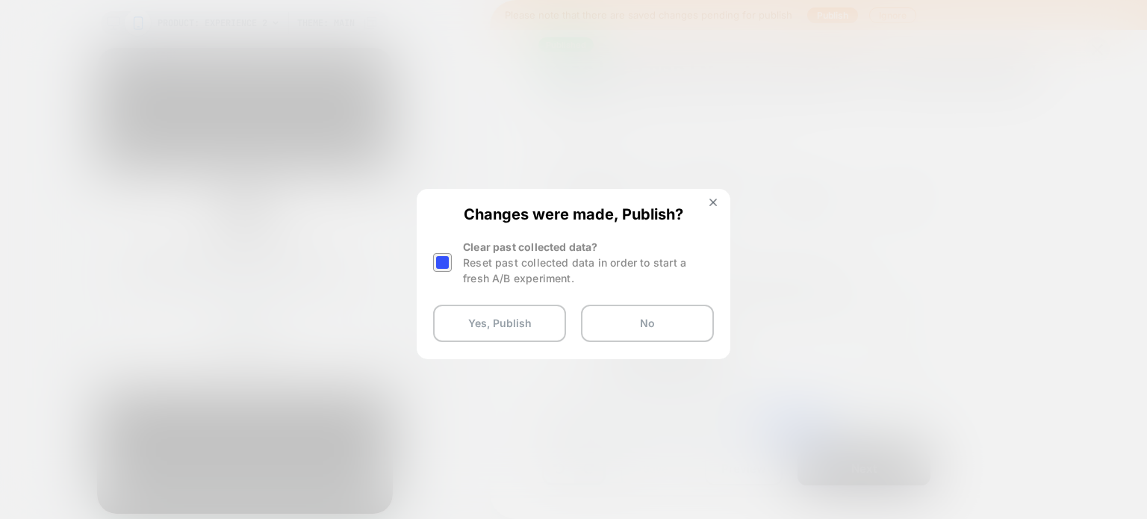
click at [439, 256] on div at bounding box center [442, 262] width 19 height 19
click at [466, 312] on button "Yes, Publish" at bounding box center [499, 323] width 133 height 37
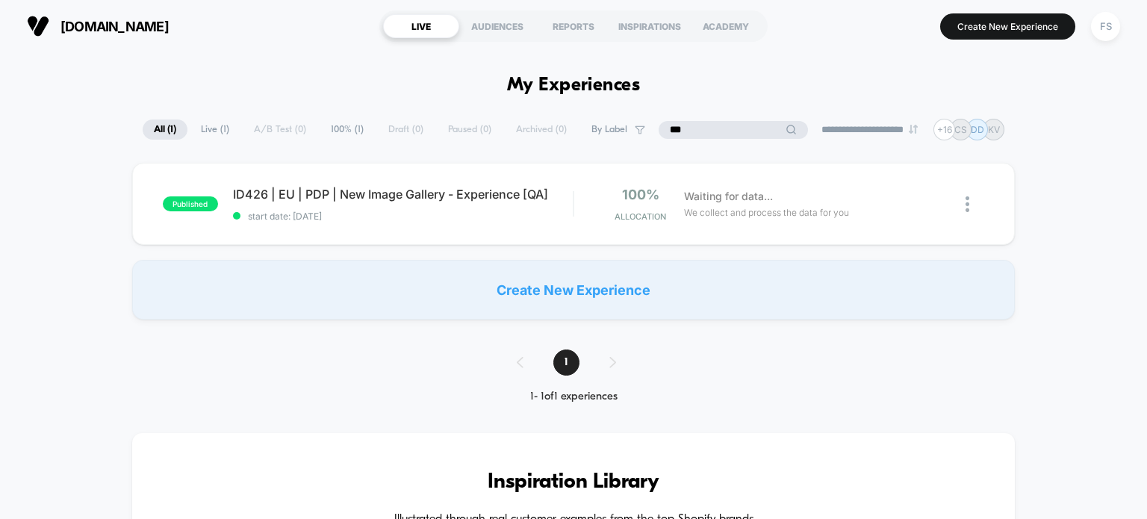
click at [722, 128] on input "***" at bounding box center [732, 130] width 149 height 18
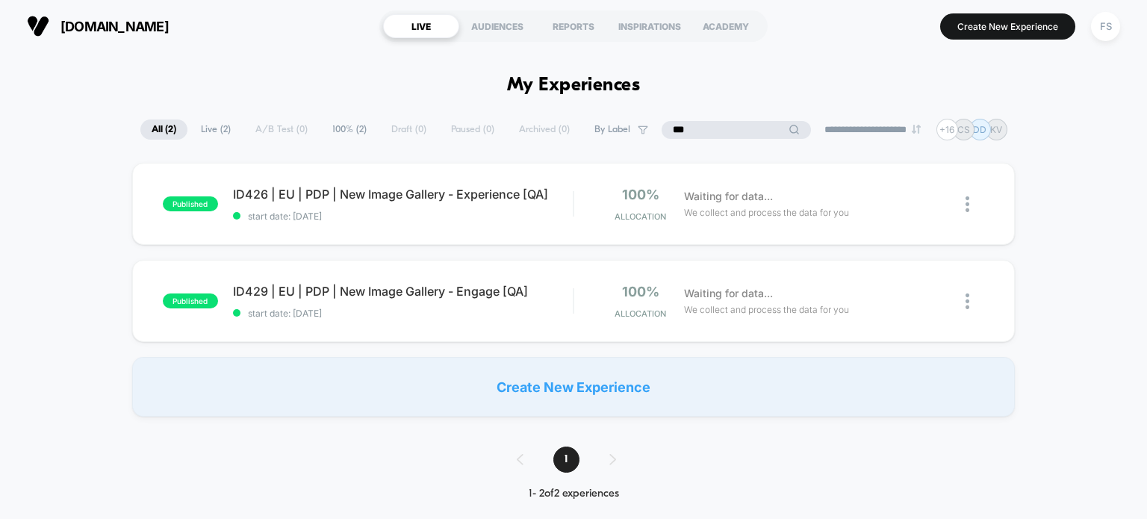
click at [718, 133] on input "***" at bounding box center [735, 130] width 149 height 18
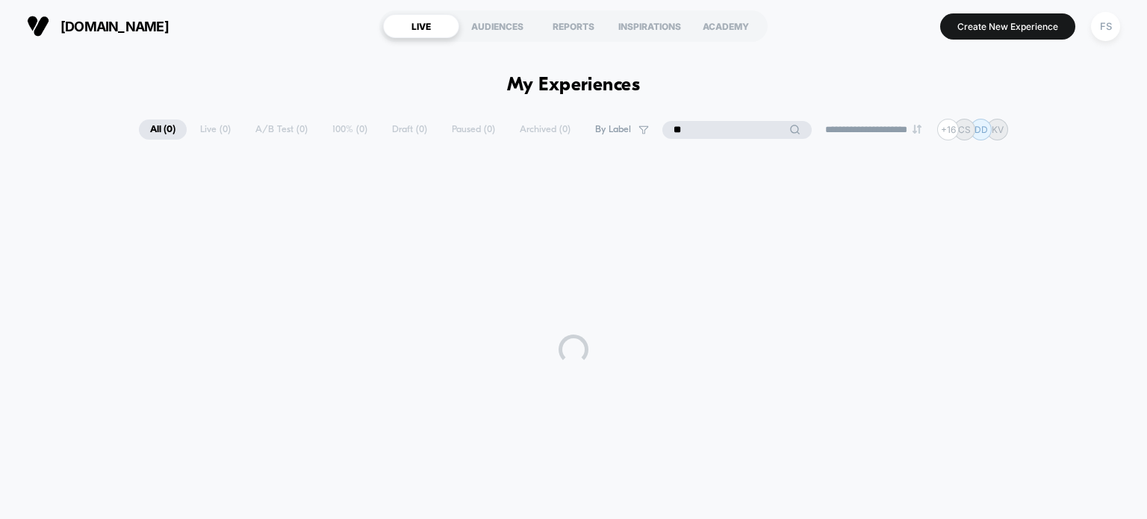
type input "***"
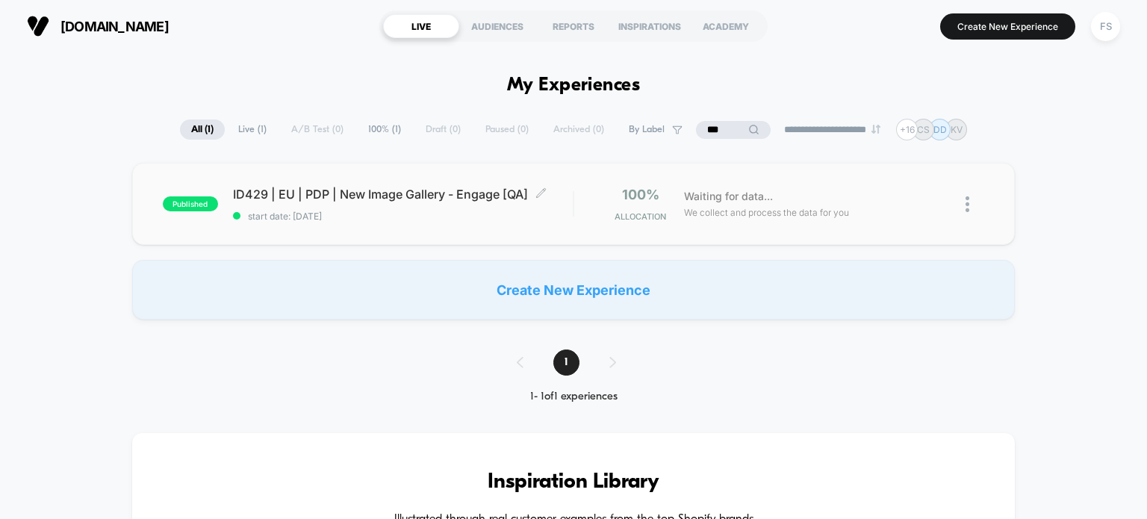
click at [290, 193] on span "ID429 | EU | PDP | New Image Gallery - Engage [QA] Click to edit experience det…" at bounding box center [403, 194] width 340 height 15
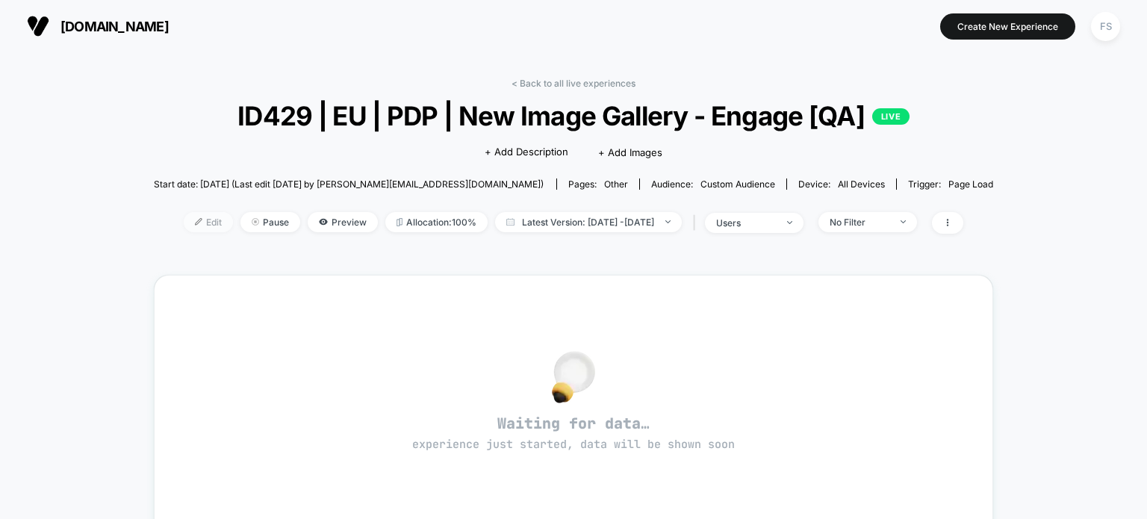
click at [184, 217] on span "Edit" at bounding box center [208, 222] width 49 height 20
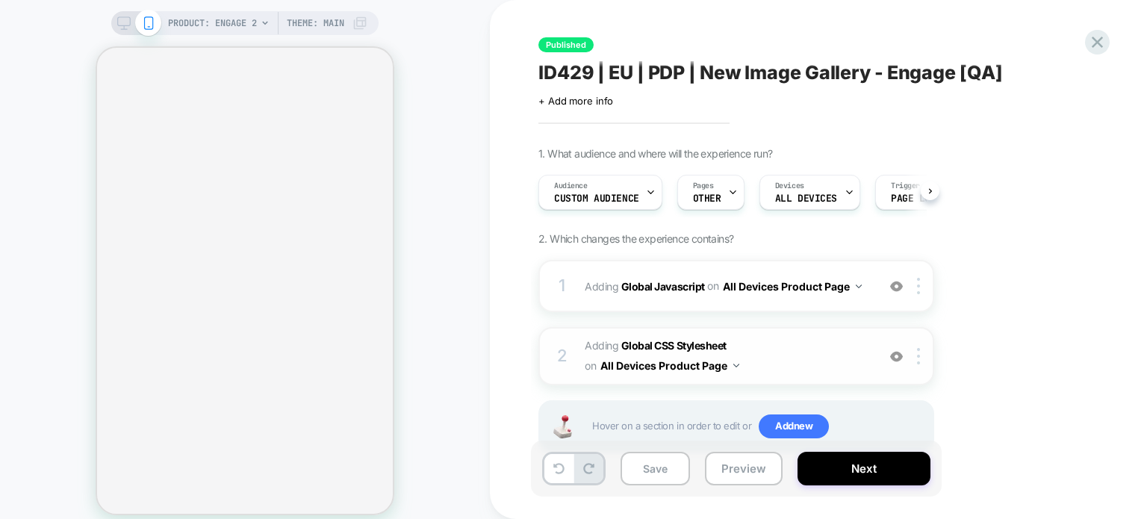
click at [658, 337] on span "Adding Global CSS Stylesheet on All Devices Product Page" at bounding box center [727, 356] width 284 height 40
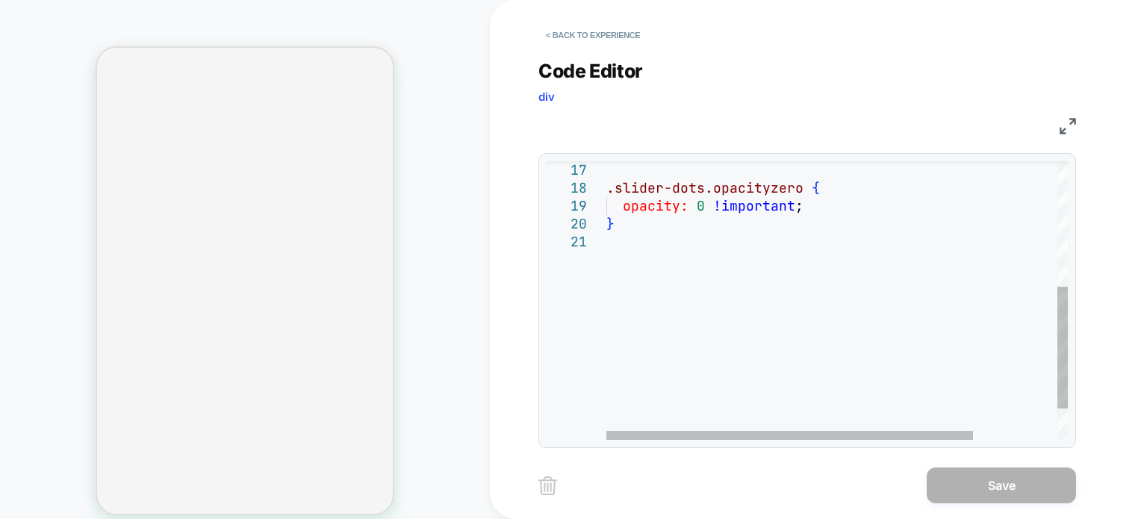
type textarea "**********"
click at [685, 231] on div "opacity: 0 !important ; } .slider-dots.opacityzero {" at bounding box center [889, 193] width 567 height 637
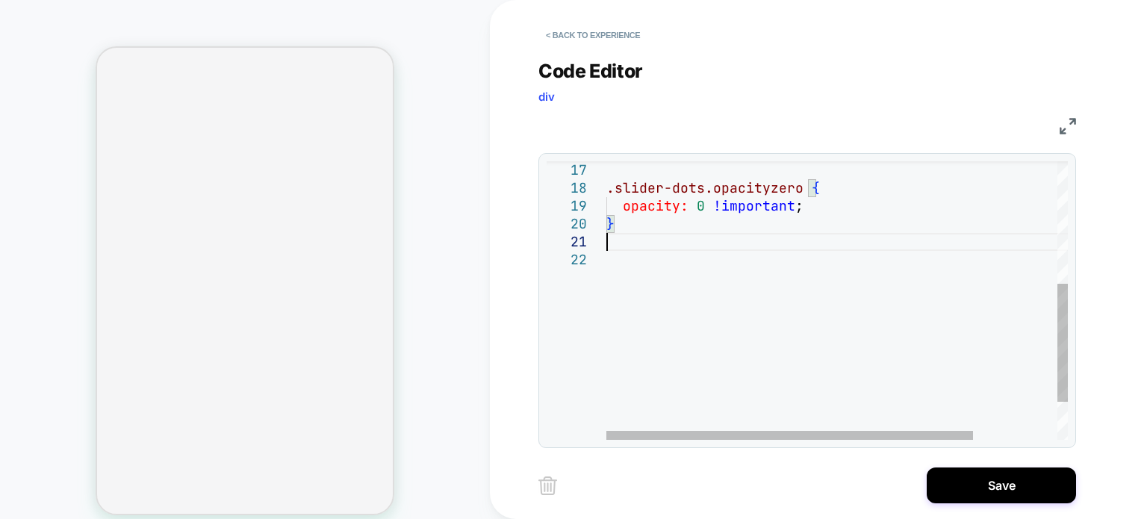
scroll to position [17, 0]
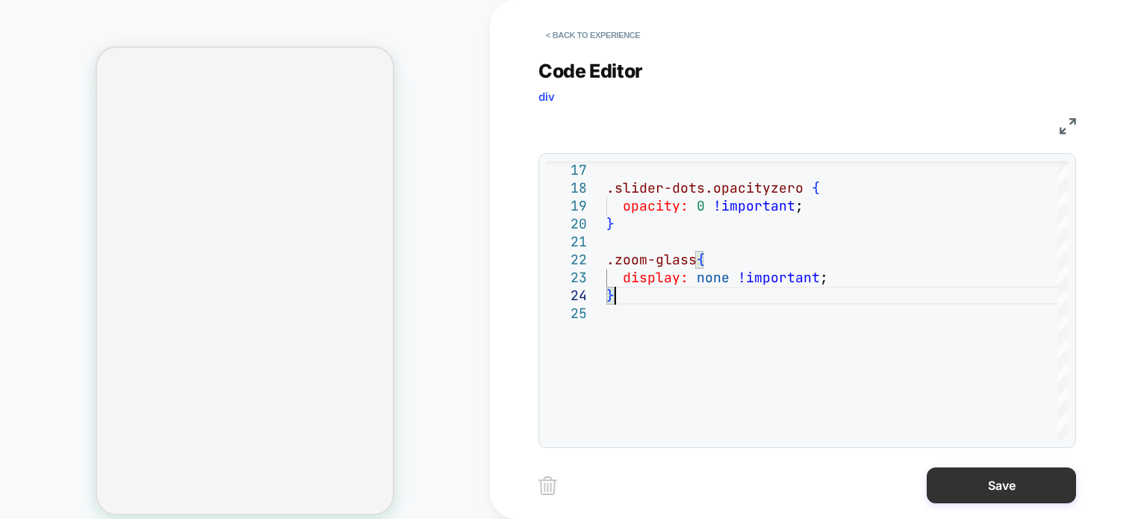
type textarea "**********"
click at [1052, 484] on button "Save" at bounding box center [1000, 485] width 149 height 36
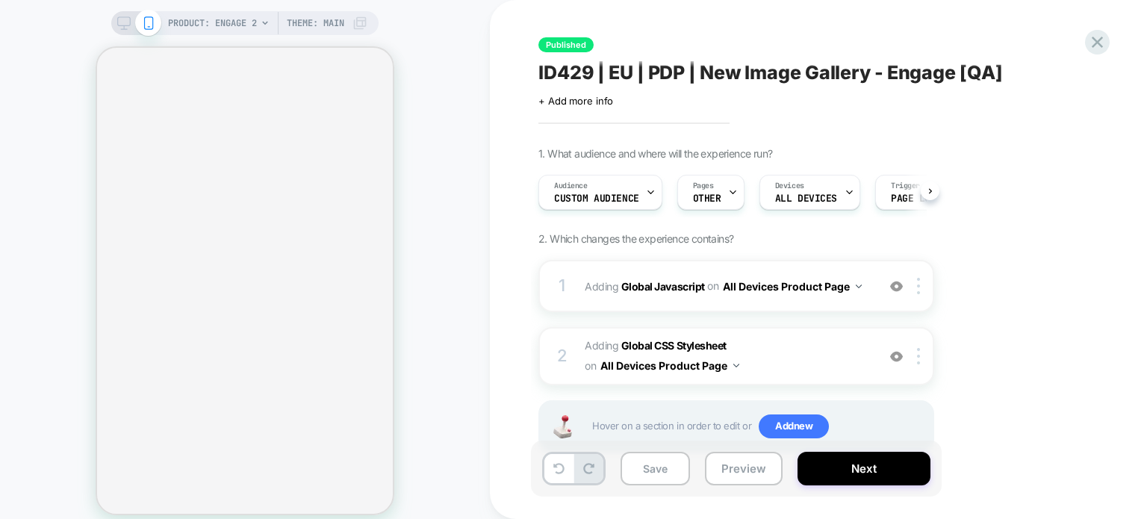
scroll to position [0, 0]
click at [655, 476] on button "Save" at bounding box center [654, 469] width 69 height 34
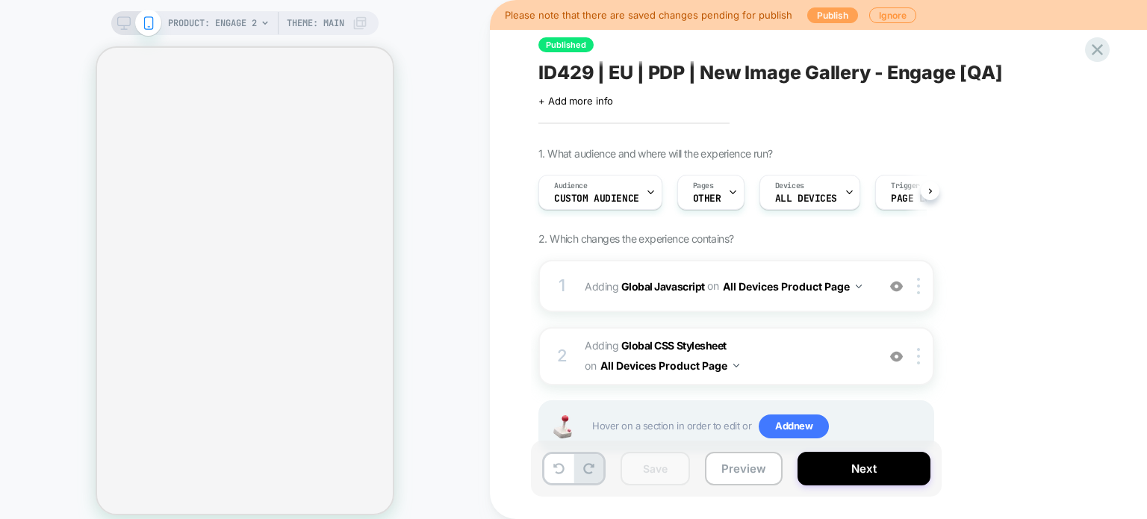
click at [807, 15] on button "Publish" at bounding box center [832, 15] width 51 height 16
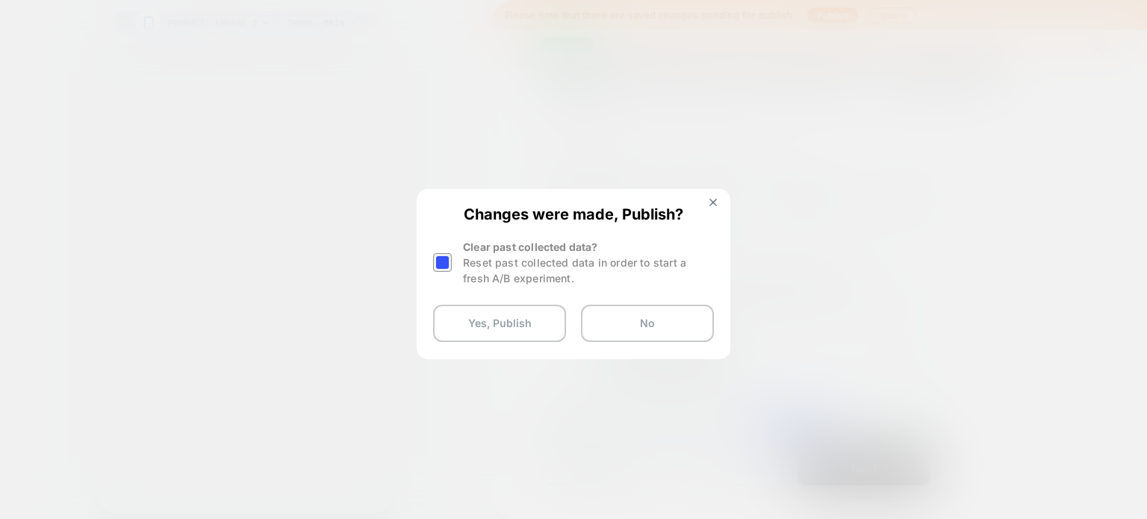
click at [451, 261] on div at bounding box center [442, 262] width 19 height 19
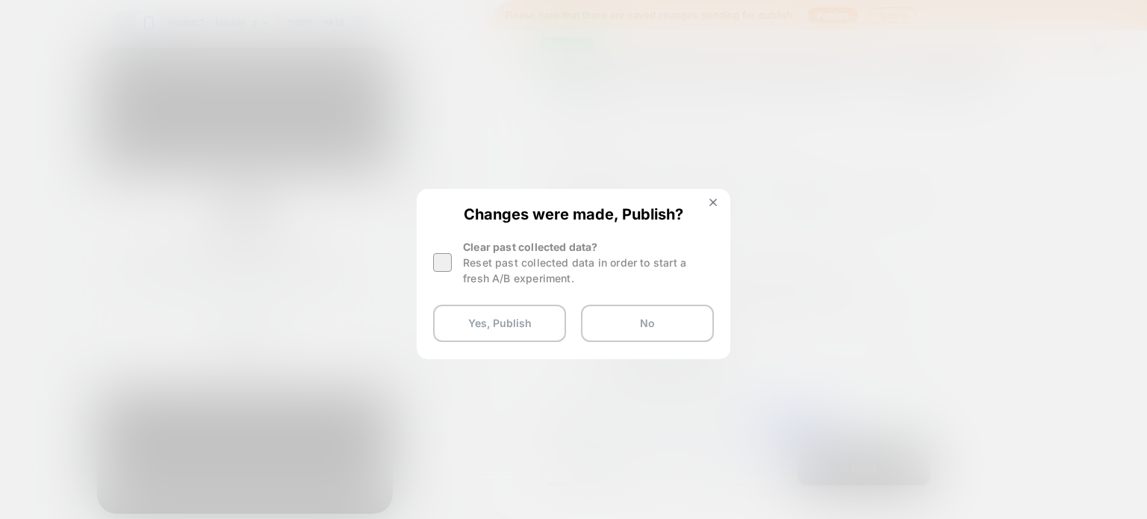
scroll to position [0, 11]
click at [478, 320] on button "Yes, Publish" at bounding box center [499, 323] width 133 height 37
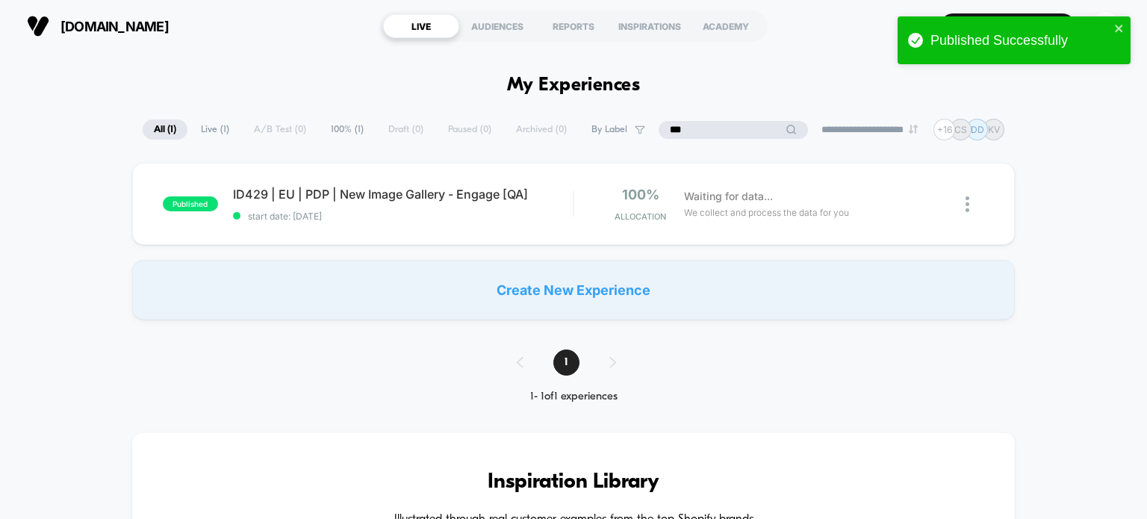
click at [716, 131] on input "***" at bounding box center [732, 130] width 149 height 18
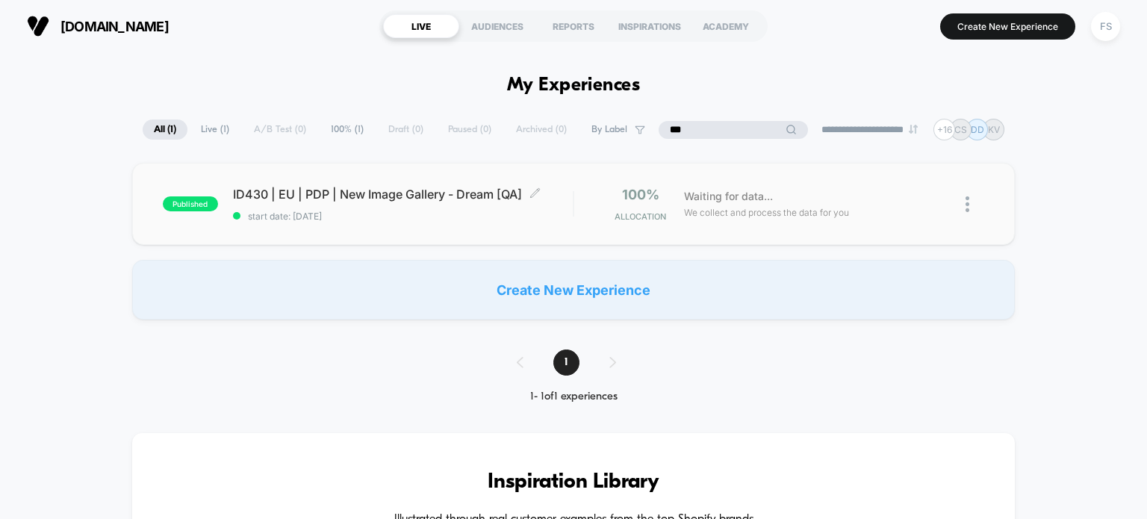
type input "***"
click at [250, 198] on span "ID430 | EU | PDP | New Image Gallery - Dream [QA] Click to edit experience deta…" at bounding box center [403, 194] width 340 height 15
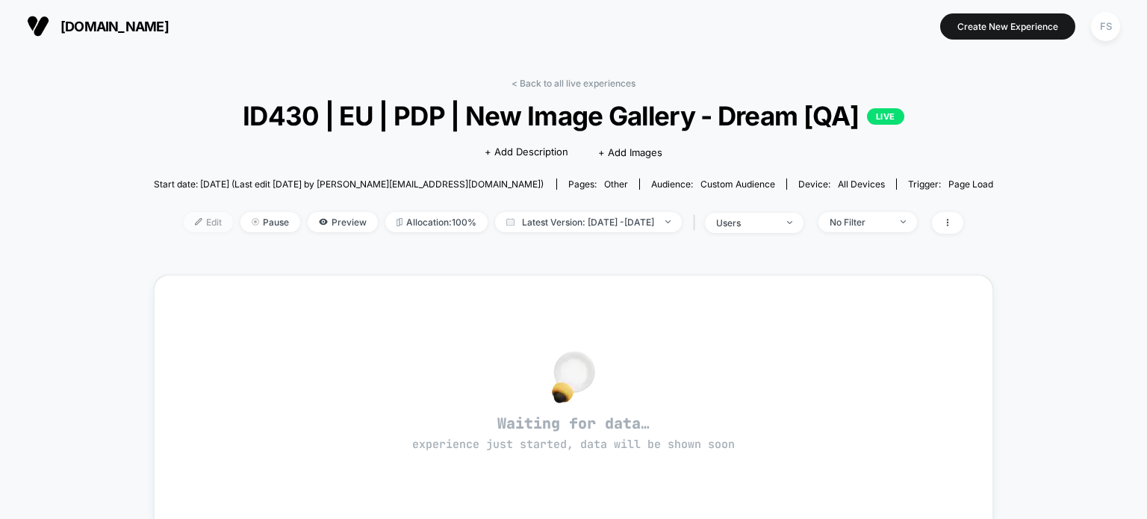
click at [184, 223] on span "Edit" at bounding box center [208, 222] width 49 height 20
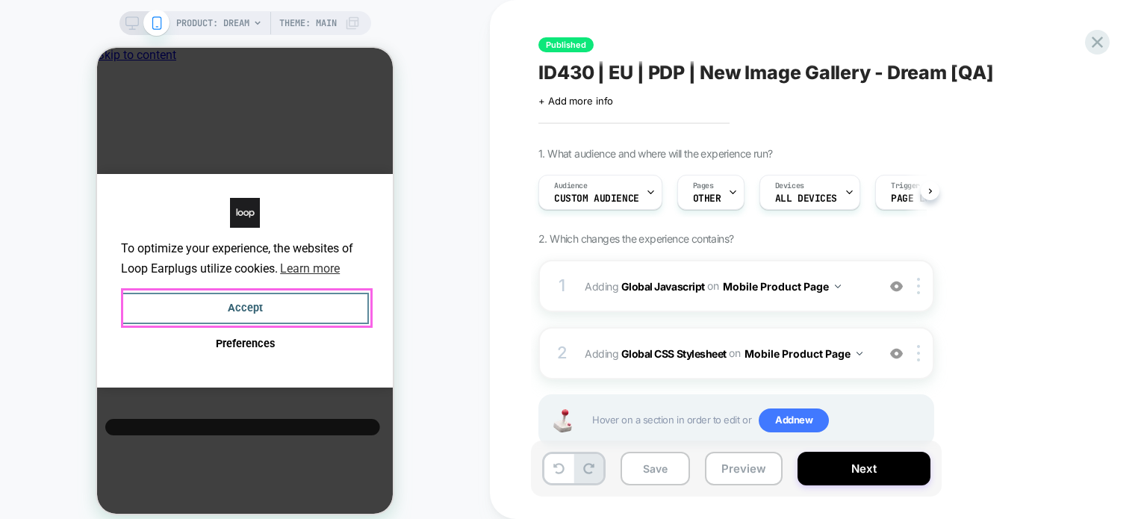
click at [277, 302] on button "Accept" at bounding box center [245, 309] width 248 height 32
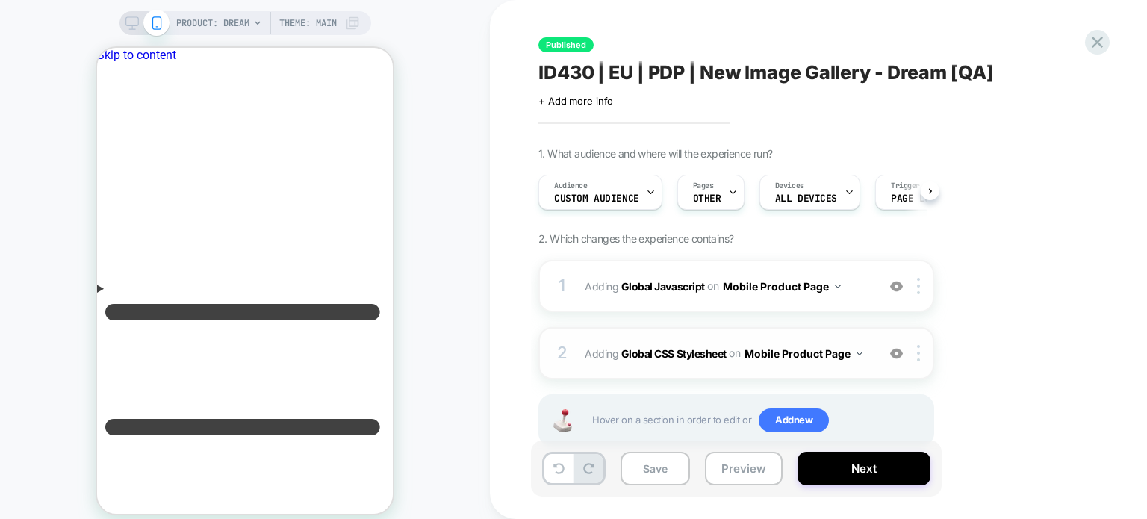
click at [662, 355] on b "Global CSS Stylesheet" at bounding box center [673, 352] width 105 height 13
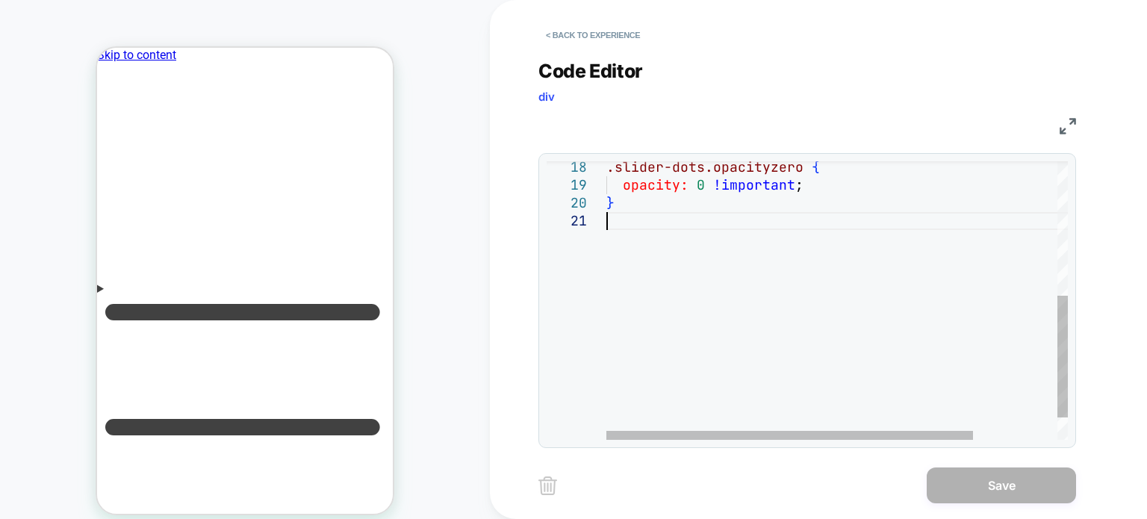
click at [645, 212] on div ".slider-dots.opacityzero { opacity: 0 !important ; }" at bounding box center [889, 172] width 567 height 637
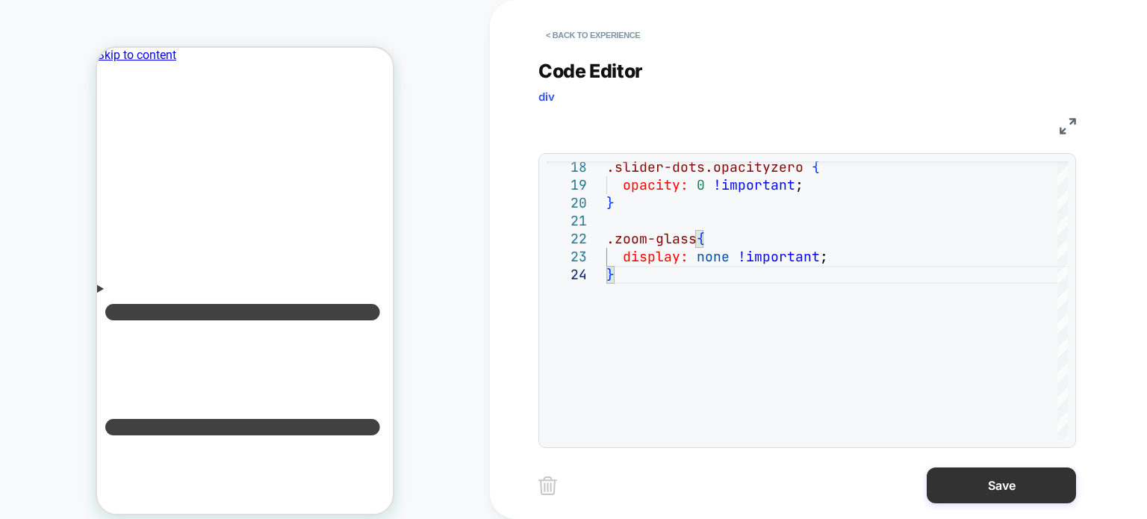
type textarea "**********"
click at [991, 483] on button "Save" at bounding box center [1000, 485] width 149 height 36
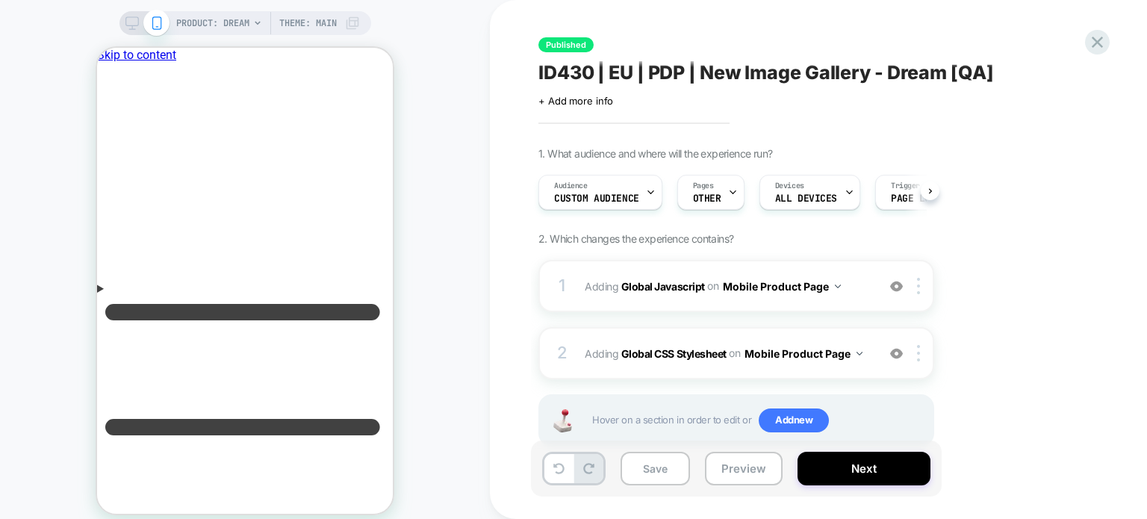
scroll to position [0, 0]
click at [658, 479] on button "Save" at bounding box center [654, 469] width 69 height 34
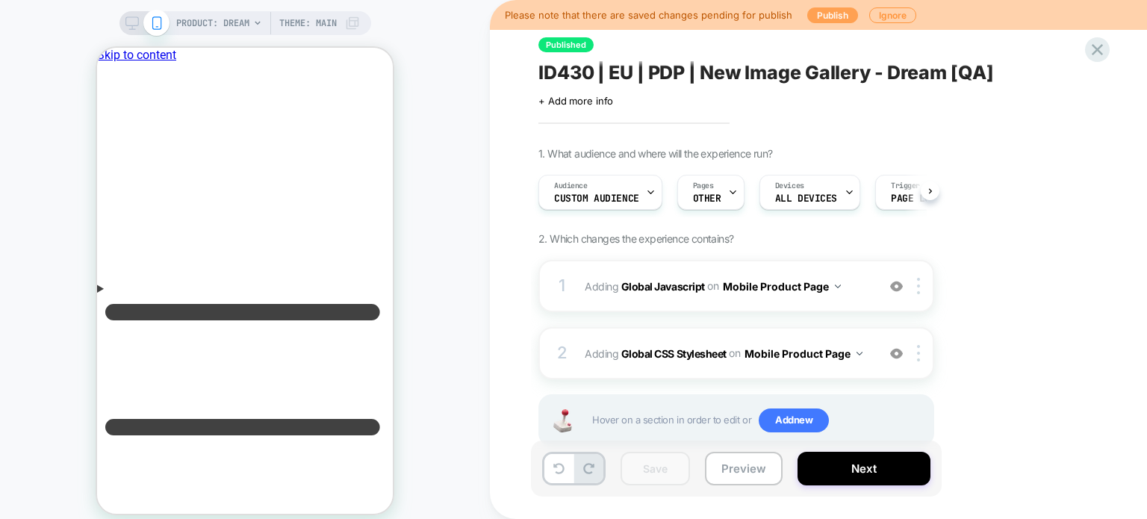
click at [826, 12] on button "Publish" at bounding box center [832, 15] width 51 height 16
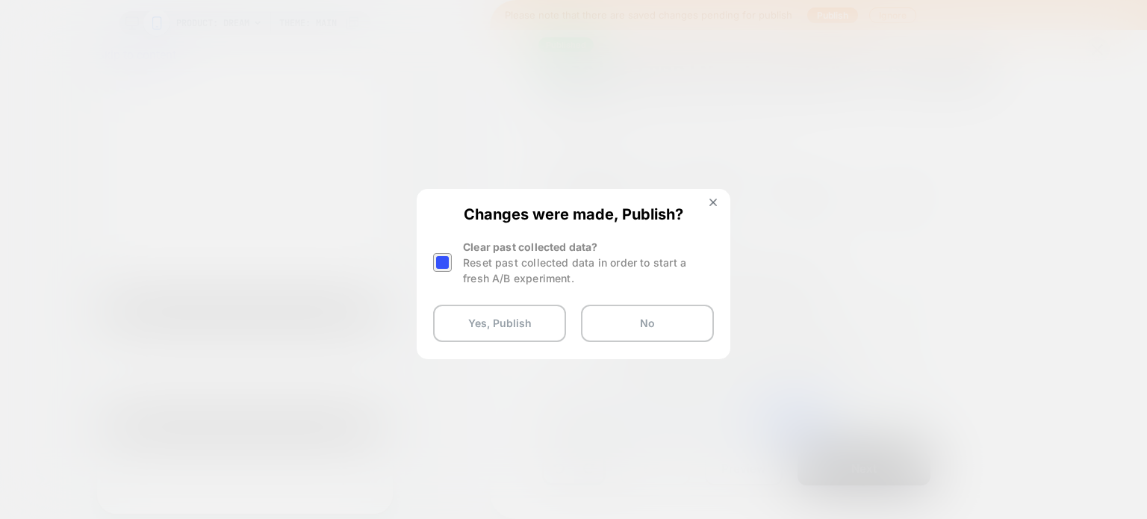
click at [442, 262] on div at bounding box center [442, 262] width 19 height 19
click at [469, 311] on button "Yes, Publish" at bounding box center [499, 323] width 133 height 37
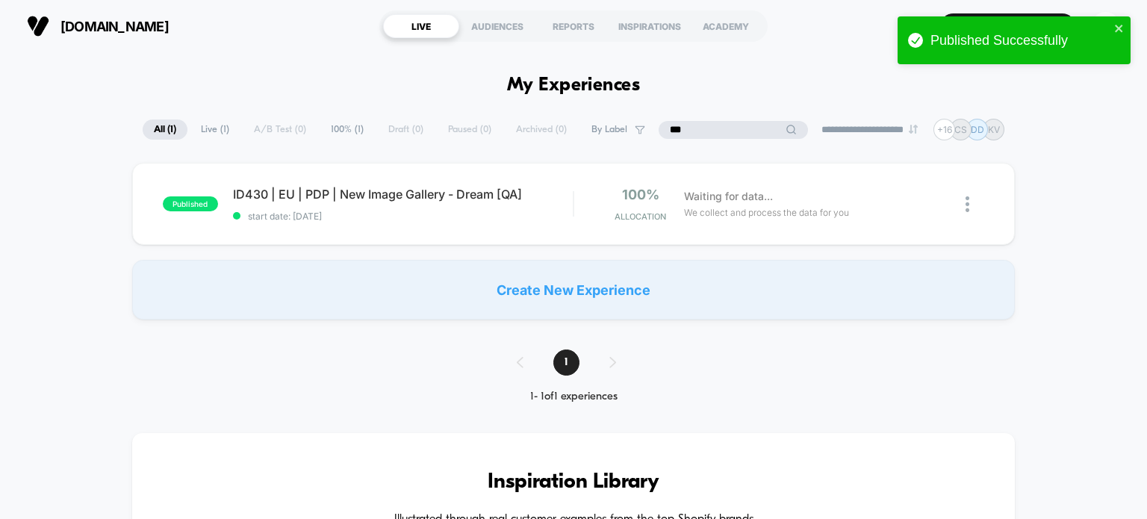
click at [725, 123] on input "***" at bounding box center [732, 130] width 149 height 18
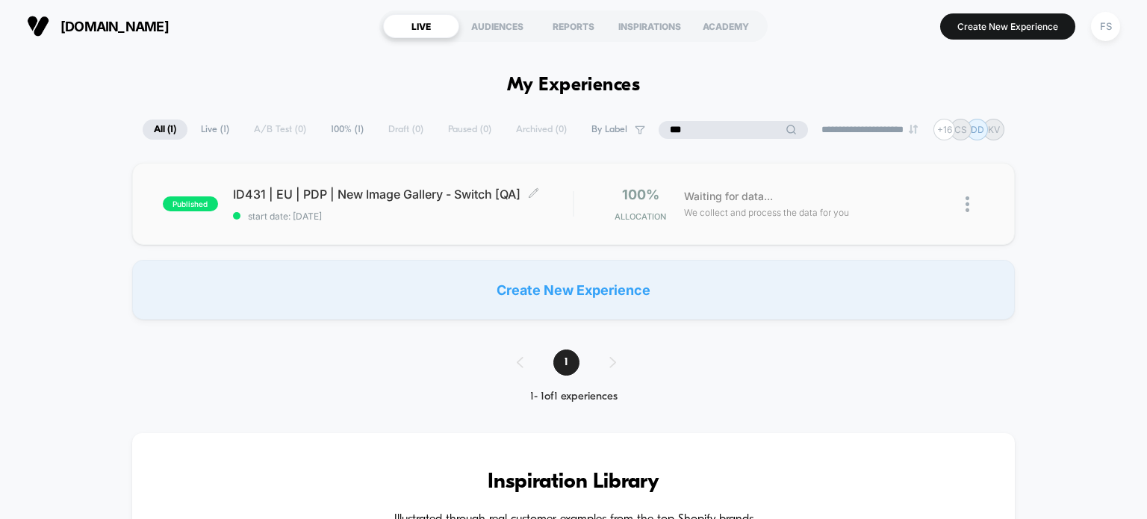
type input "***"
click at [400, 211] on span "start date: [DATE]" at bounding box center [403, 216] width 340 height 11
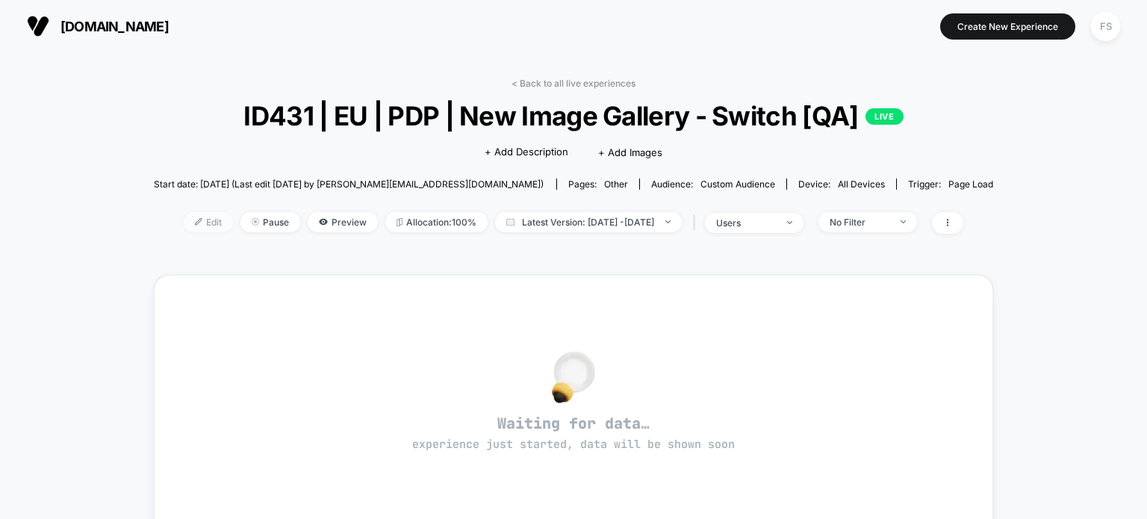
click at [195, 221] on img at bounding box center [198, 221] width 7 height 7
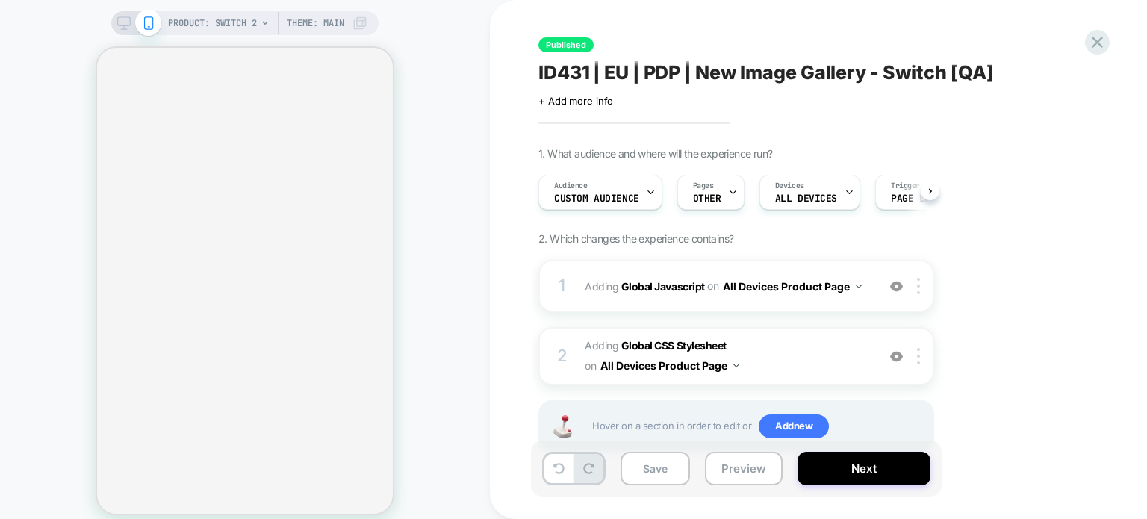
scroll to position [0, 1]
click at [670, 342] on b "Global CSS Stylesheet" at bounding box center [673, 345] width 105 height 13
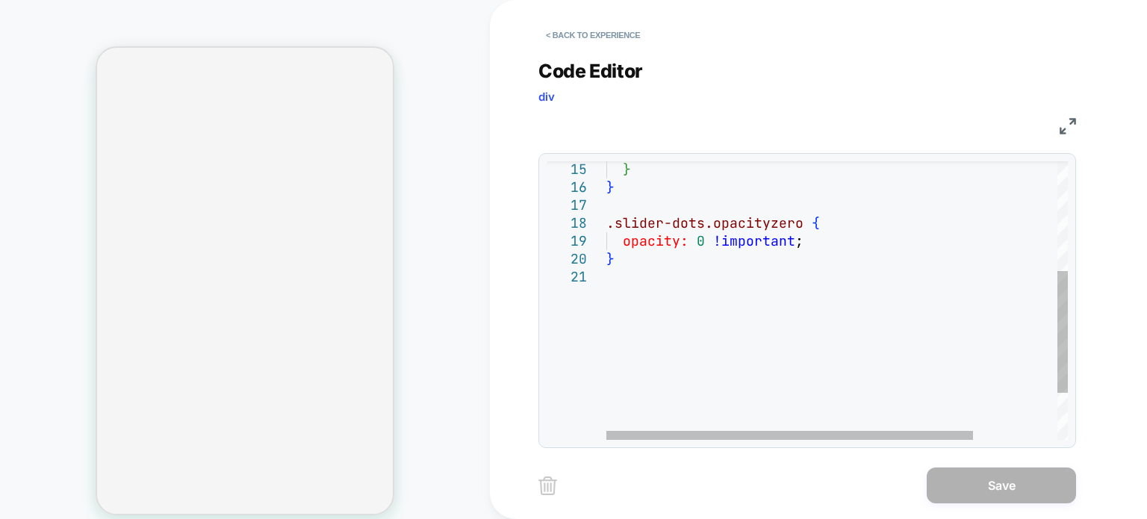
click at [663, 275] on div "} opacity: 0 !important ; .slider-dots.opacityzero { } }" at bounding box center [889, 228] width 567 height 637
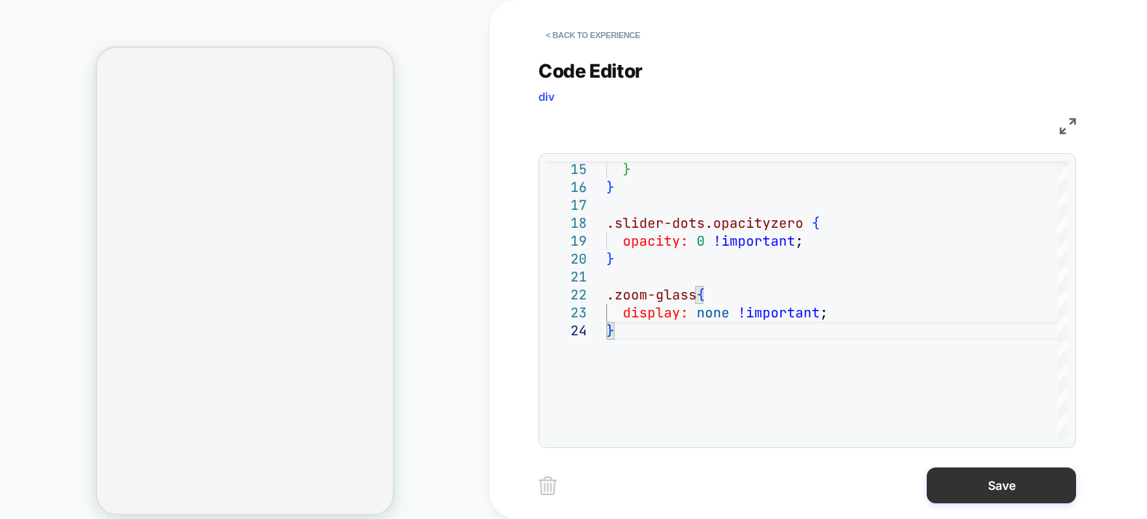
type textarea "**********"
click at [965, 487] on button "Save" at bounding box center [1000, 485] width 149 height 36
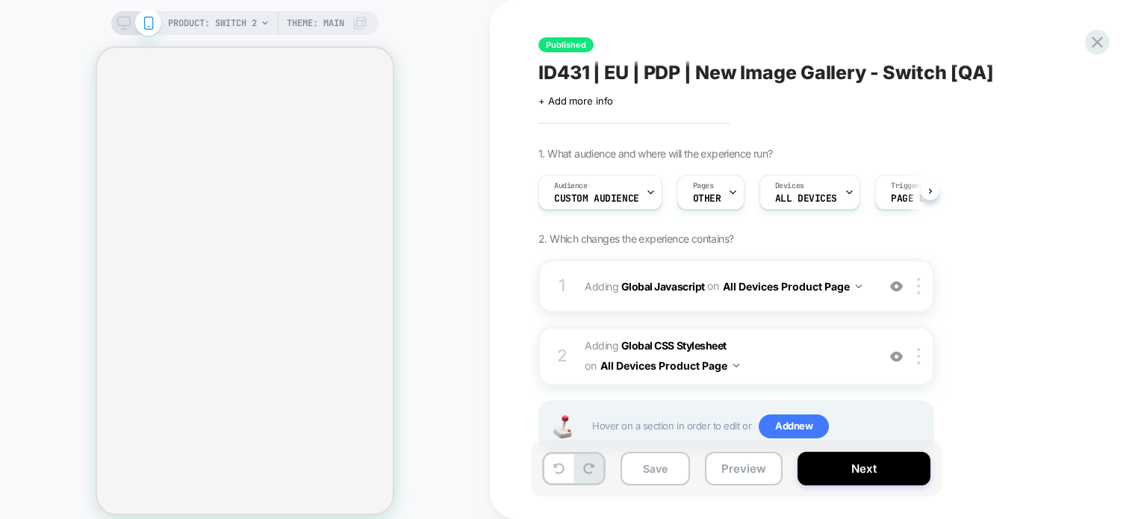
scroll to position [0, 0]
click at [661, 476] on button "Save" at bounding box center [654, 469] width 69 height 34
click at [654, 339] on b "Global CSS Stylesheet" at bounding box center [673, 345] width 105 height 13
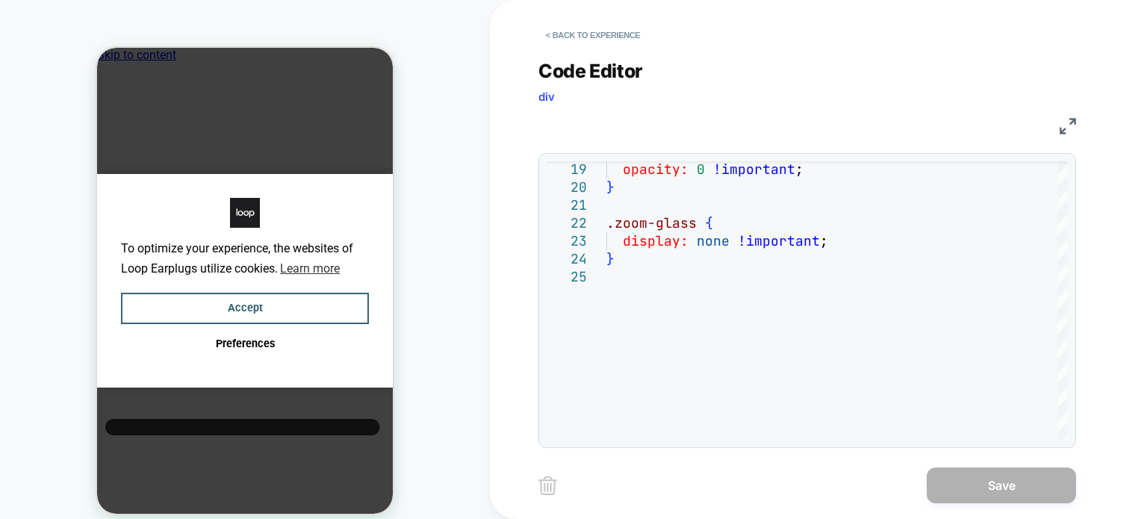
scroll to position [0, 11]
click at [559, 37] on button "< Back to experience" at bounding box center [592, 35] width 109 height 24
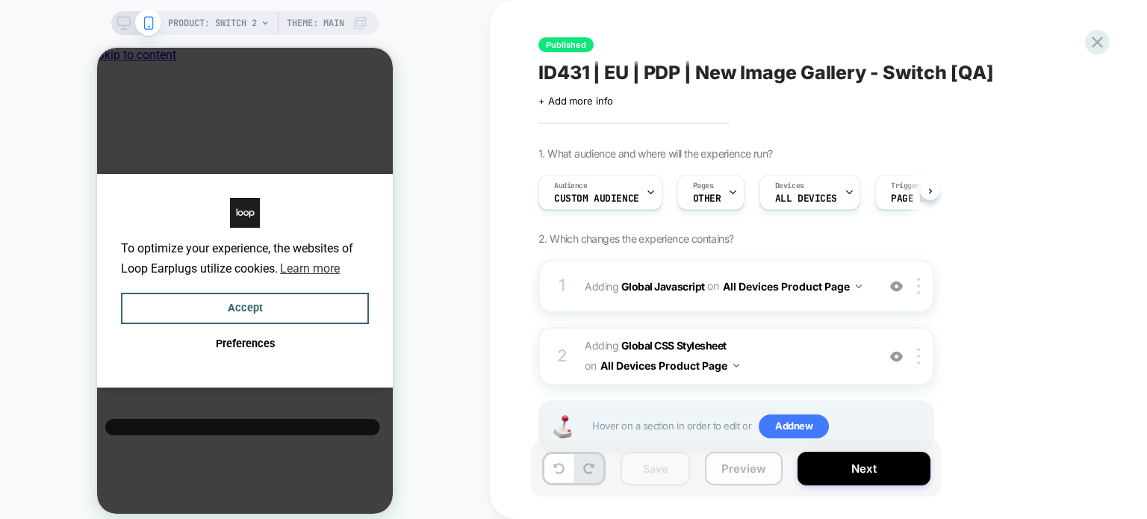
scroll to position [0, 0]
click at [686, 349] on b "Global CSS Stylesheet" at bounding box center [673, 345] width 105 height 13
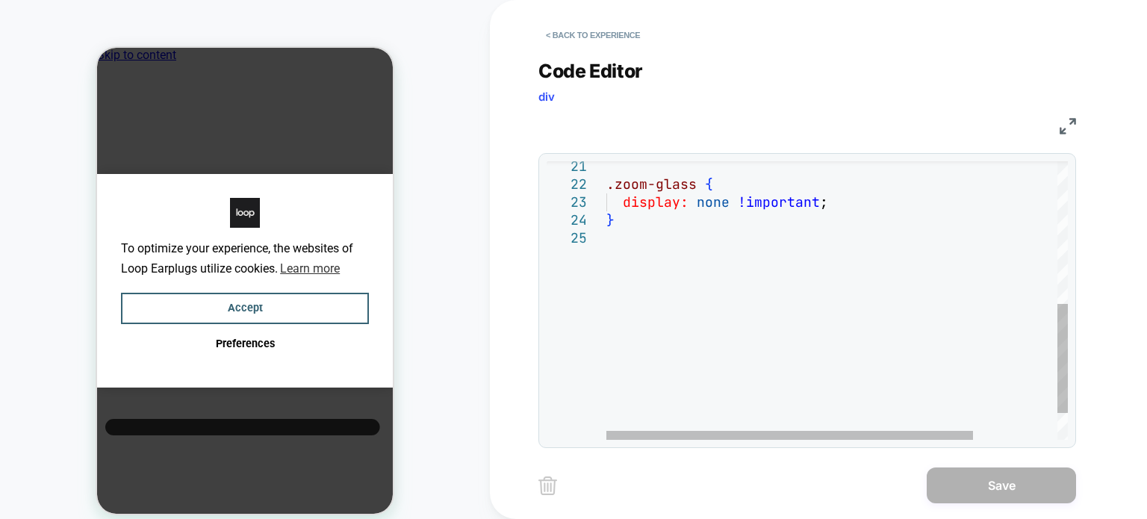
click at [656, 234] on div "} display: none !important ; .zoom-glass {" at bounding box center [889, 153] width 567 height 708
type textarea "**********"
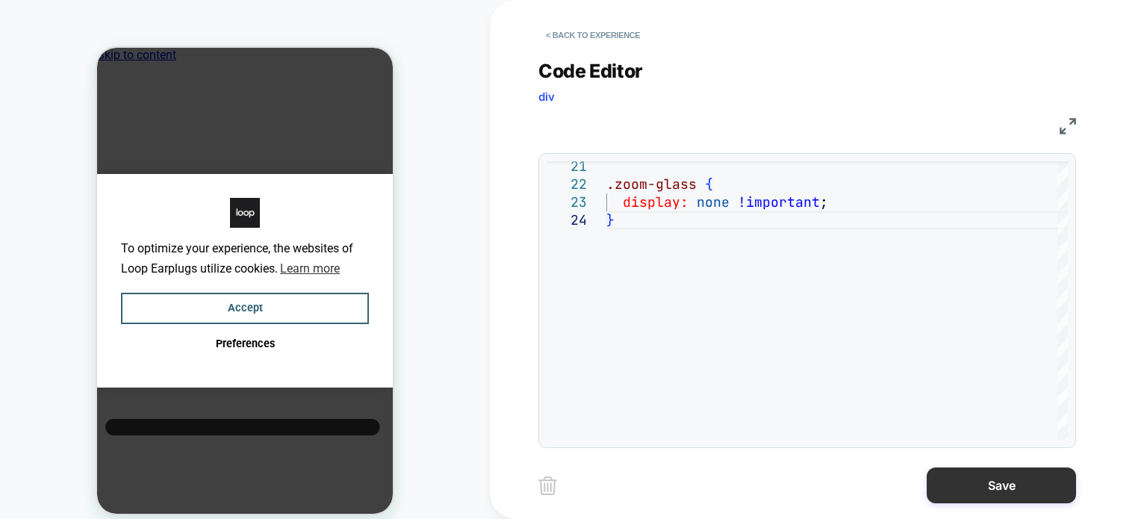
click at [985, 476] on button "Save" at bounding box center [1000, 485] width 149 height 36
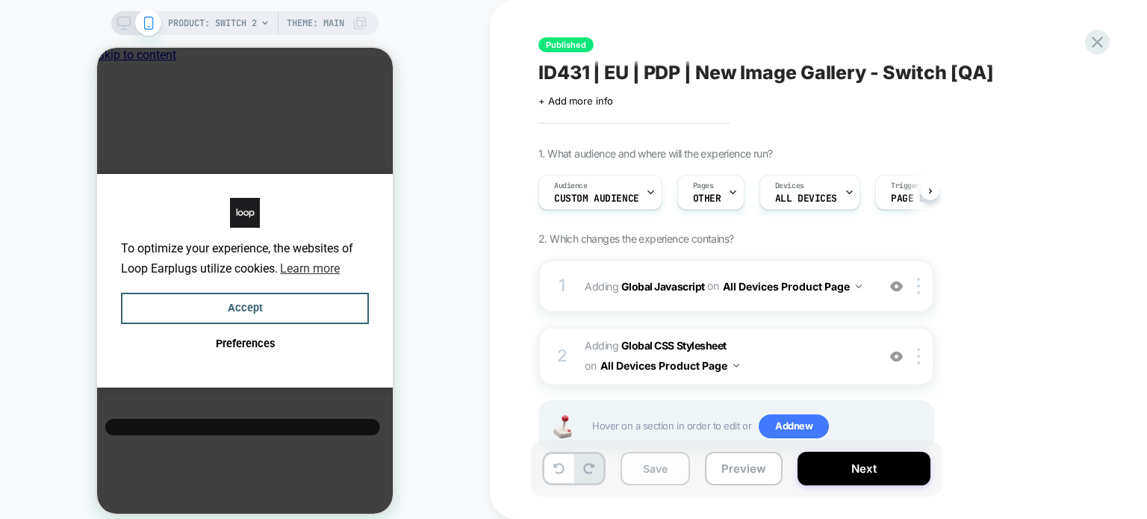
click at [669, 467] on button "Save" at bounding box center [654, 469] width 69 height 34
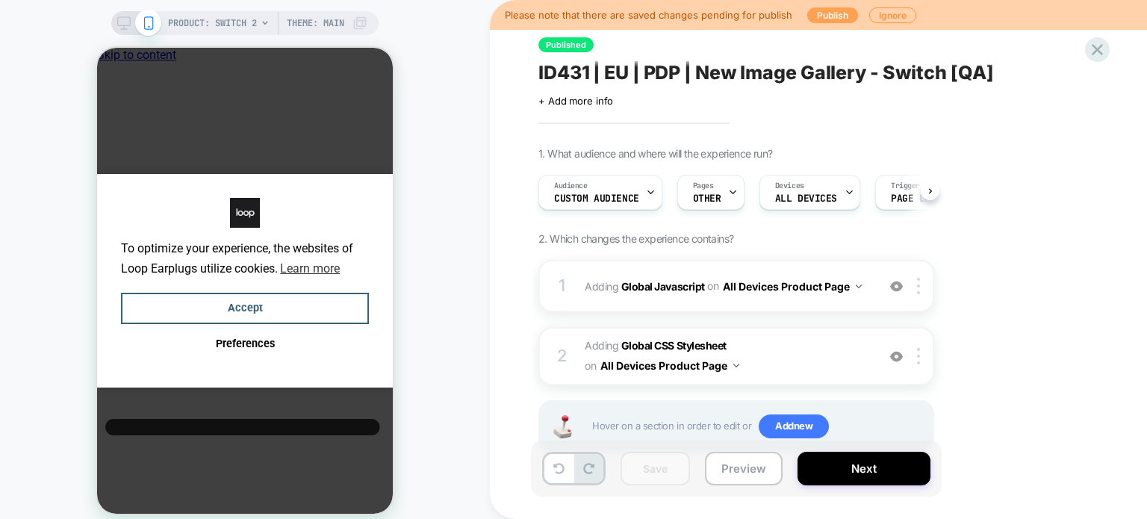
click at [820, 13] on button "Publish" at bounding box center [832, 15] width 51 height 16
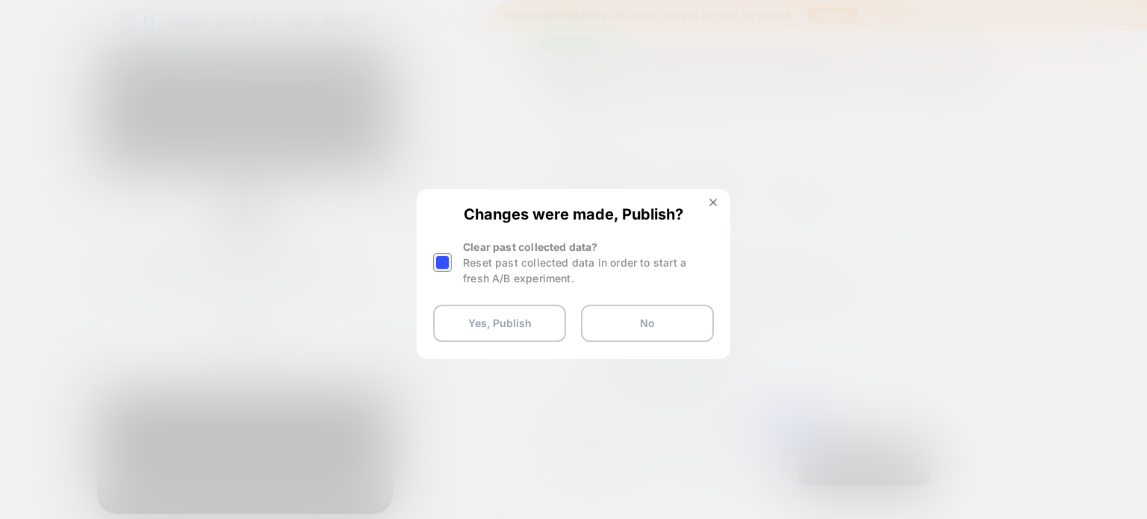
click at [437, 262] on div at bounding box center [442, 262] width 19 height 19
click at [467, 322] on button "Yes, Publish" at bounding box center [499, 323] width 133 height 37
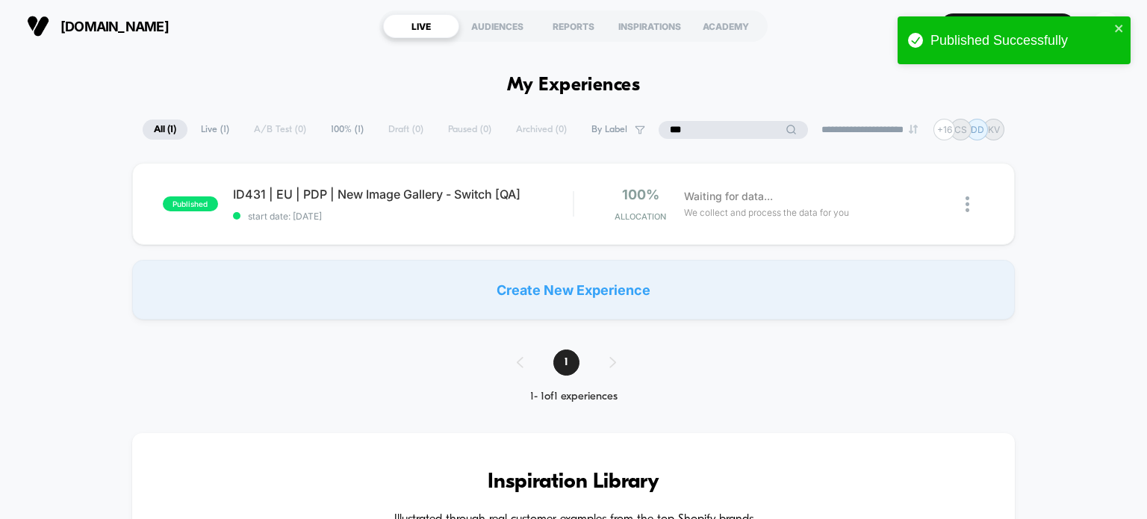
click at [714, 128] on input "***" at bounding box center [732, 130] width 149 height 18
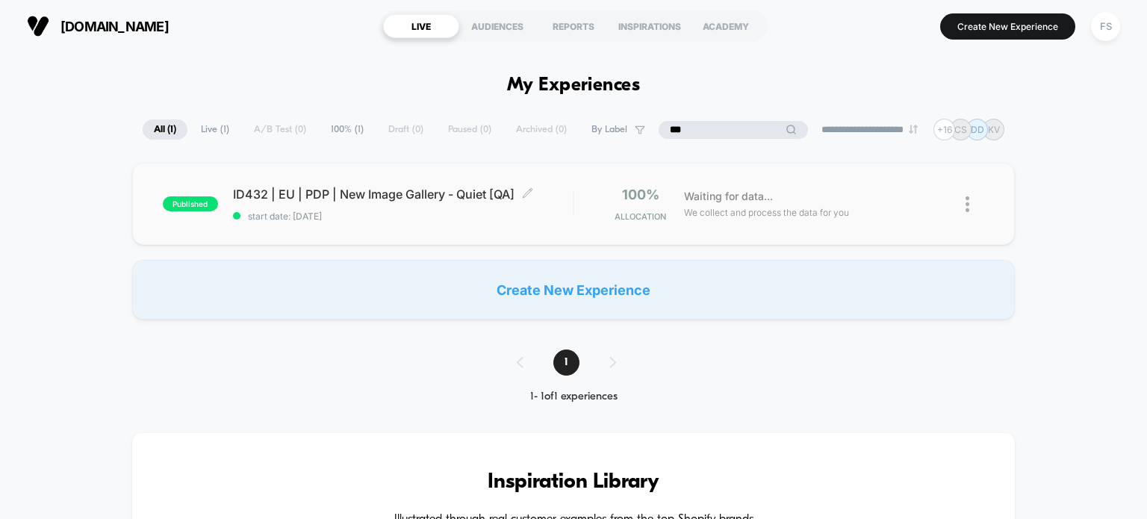
type input "***"
click at [317, 188] on span "ID432 | EU | PDP | New Image Gallery - Quiet [QA] Click to edit experience deta…" at bounding box center [403, 194] width 340 height 15
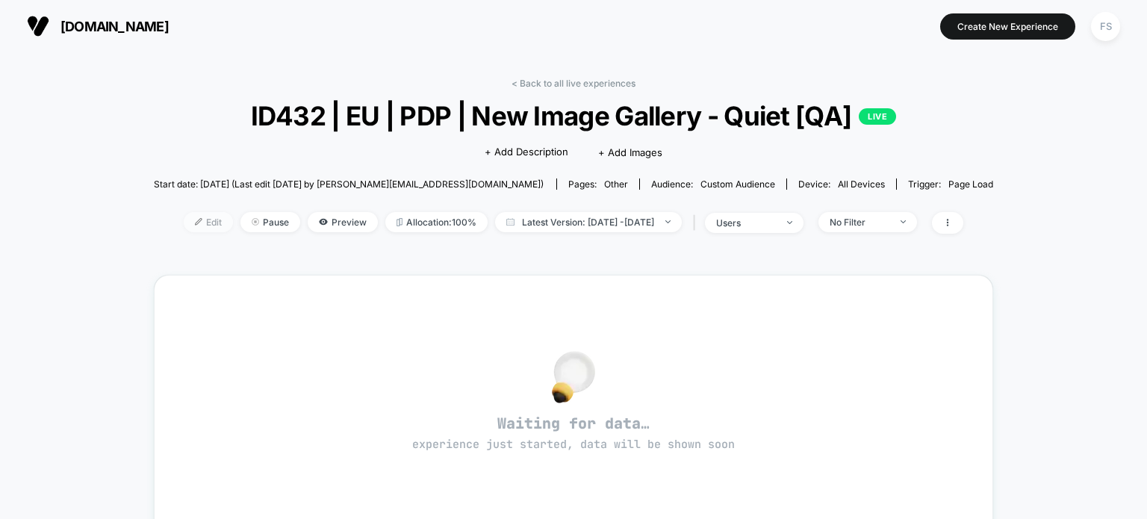
click at [184, 216] on span "Edit" at bounding box center [208, 222] width 49 height 20
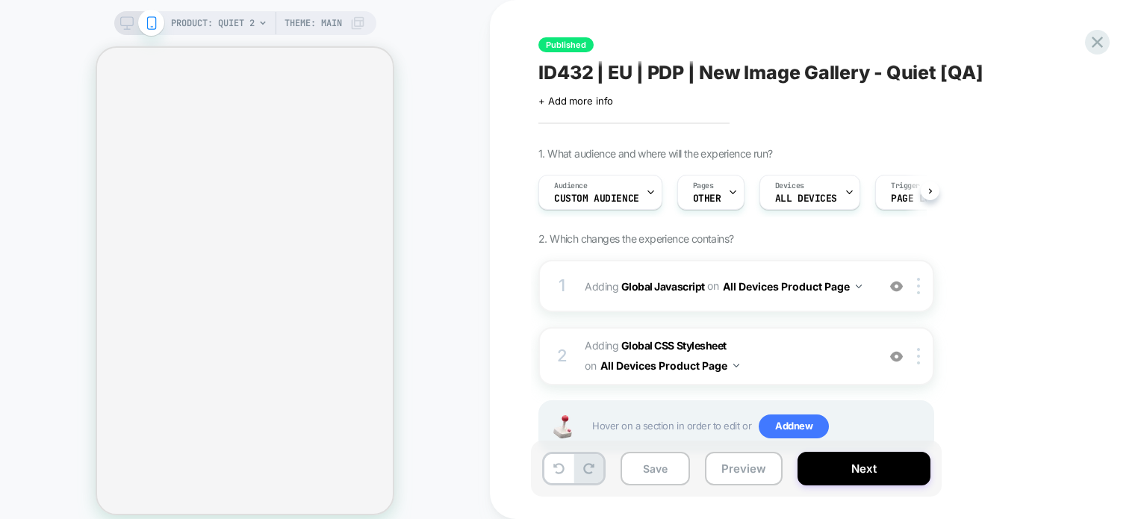
scroll to position [0, 1]
click at [632, 349] on b "Global CSS Stylesheet" at bounding box center [673, 345] width 105 height 13
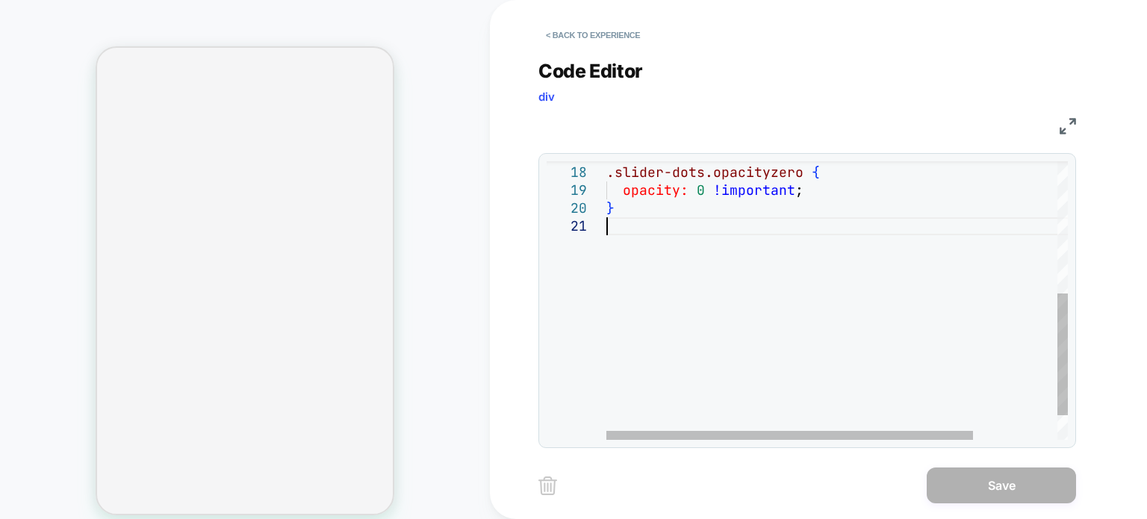
scroll to position [0, 0]
click at [640, 238] on div "} opacity: 0 !important ; .slider-dots.opacityzero {" at bounding box center [889, 177] width 567 height 637
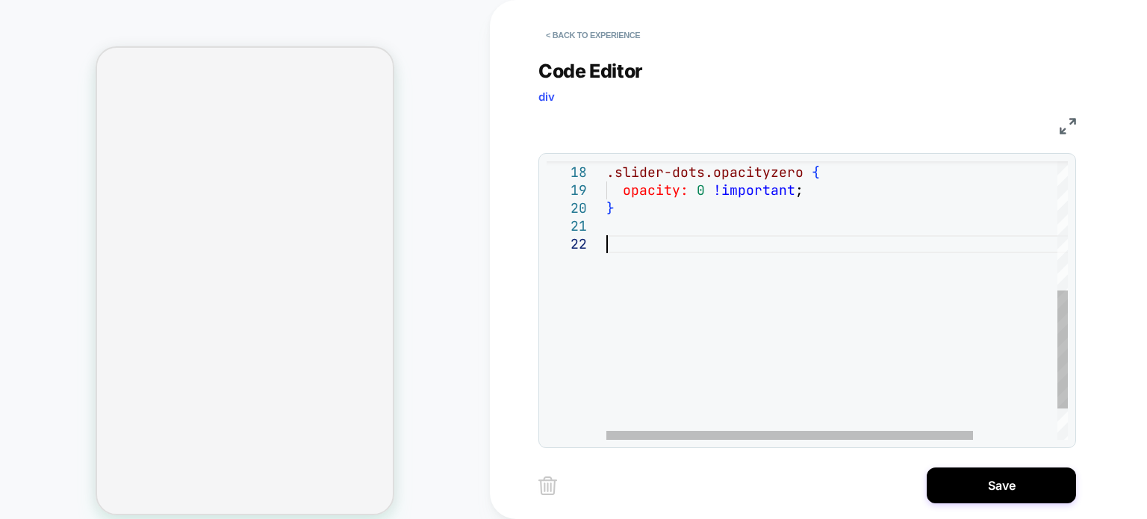
scroll to position [18, 0]
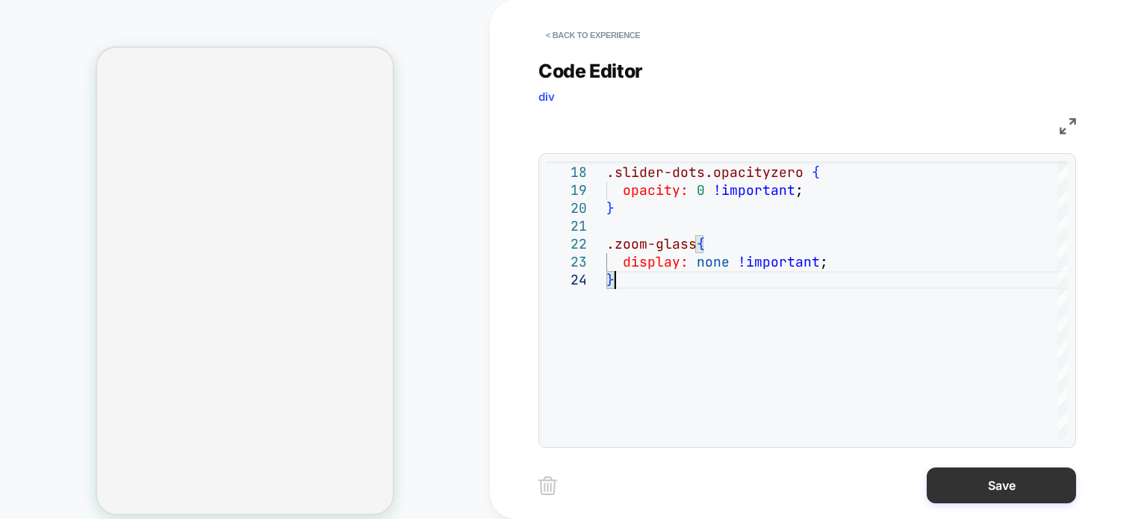
type textarea "**********"
click at [1038, 489] on button "Save" at bounding box center [1000, 485] width 149 height 36
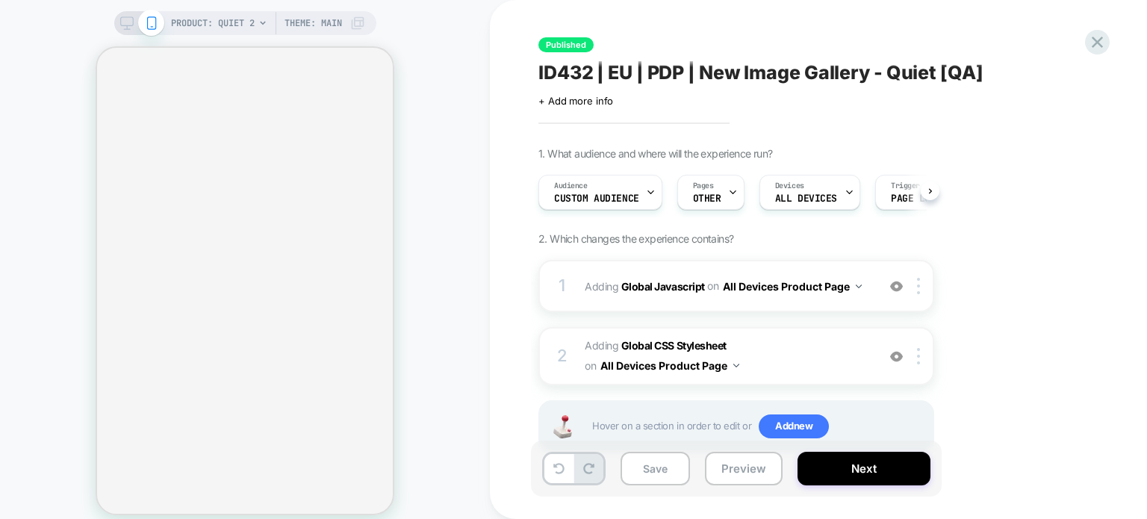
scroll to position [0, 0]
click at [669, 479] on button "Save" at bounding box center [654, 469] width 69 height 34
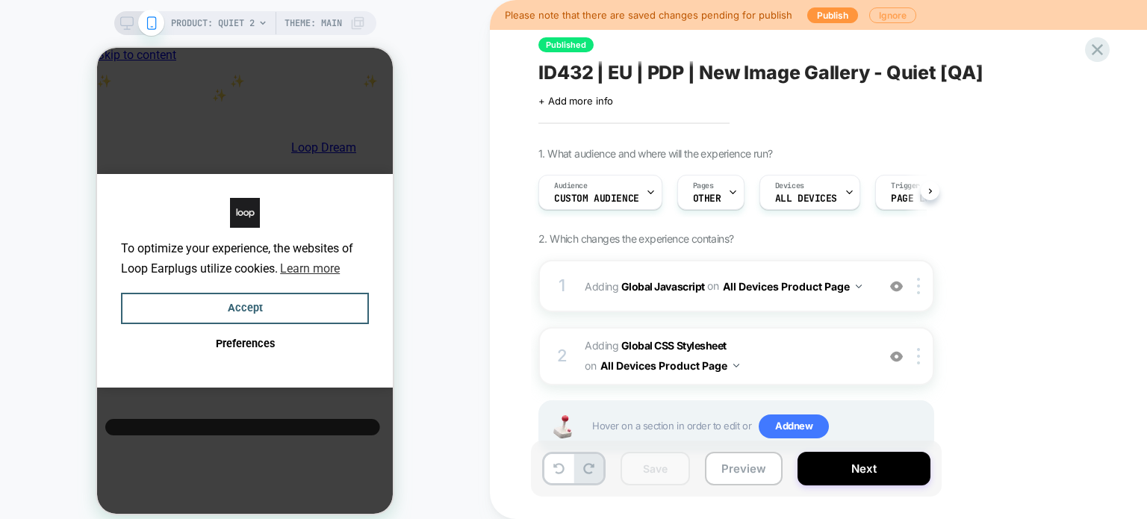
scroll to position [0, 11]
click at [827, 10] on button "Publish" at bounding box center [832, 15] width 51 height 16
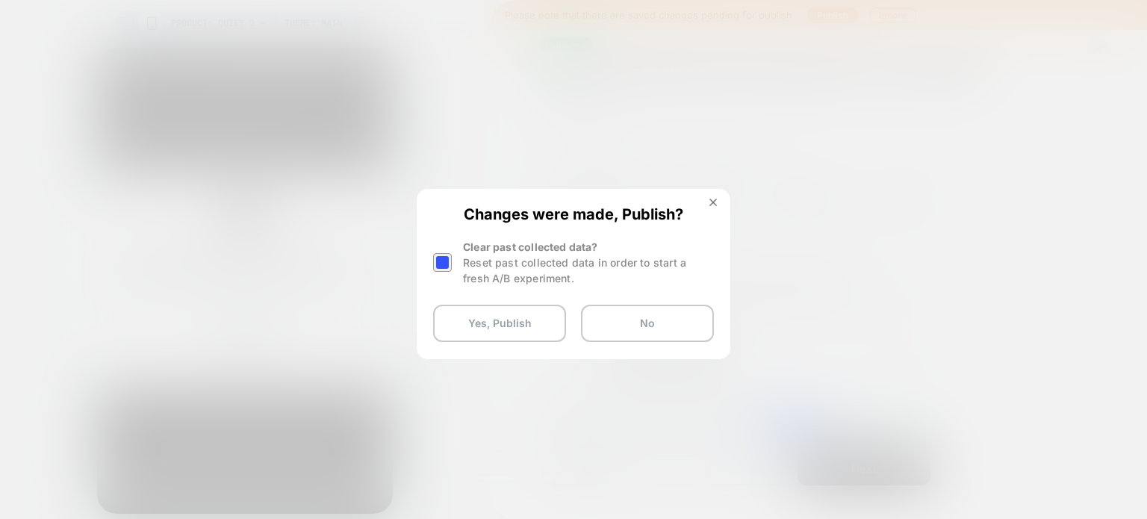
scroll to position [0, 0]
click at [439, 261] on div at bounding box center [442, 262] width 19 height 19
click at [480, 313] on button "Yes, Publish" at bounding box center [499, 323] width 133 height 37
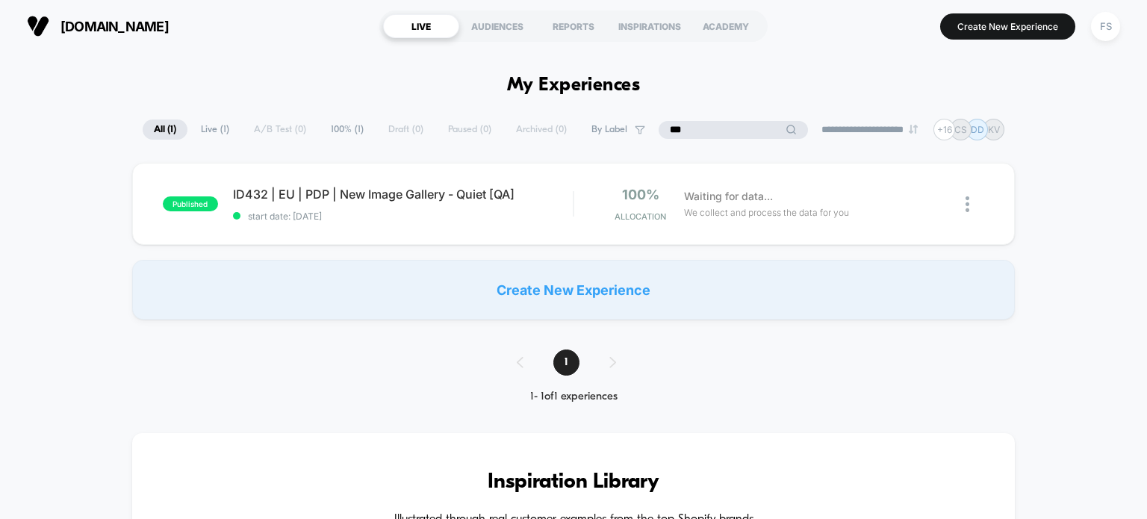
click at [729, 126] on input "***" at bounding box center [732, 130] width 149 height 18
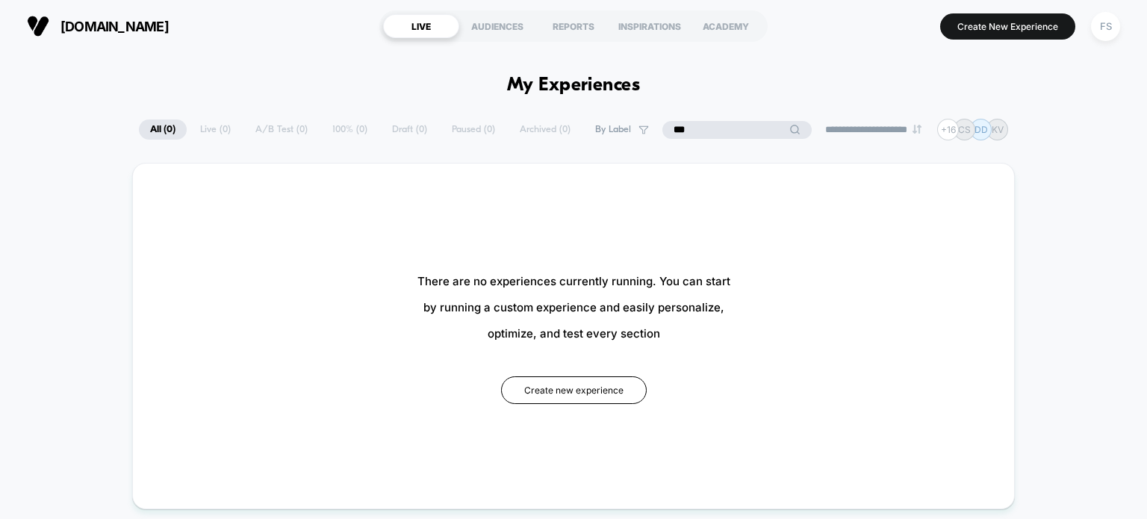
click at [729, 126] on input "***" at bounding box center [736, 130] width 149 height 18
type input "***"
click at [1106, 26] on div "FS" at bounding box center [1105, 26] width 29 height 29
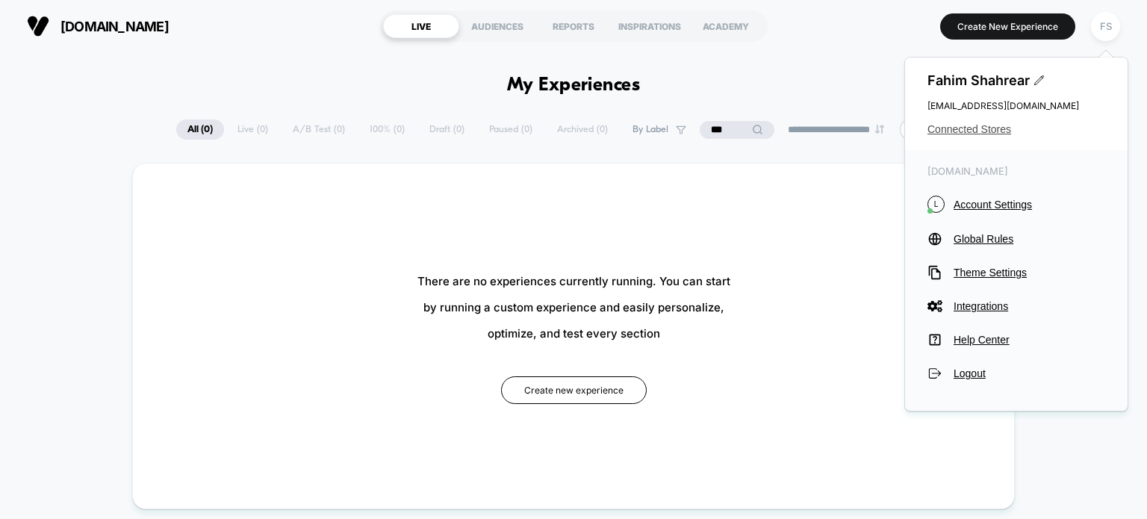
click at [988, 132] on span "Connected Stores" at bounding box center [1016, 129] width 178 height 12
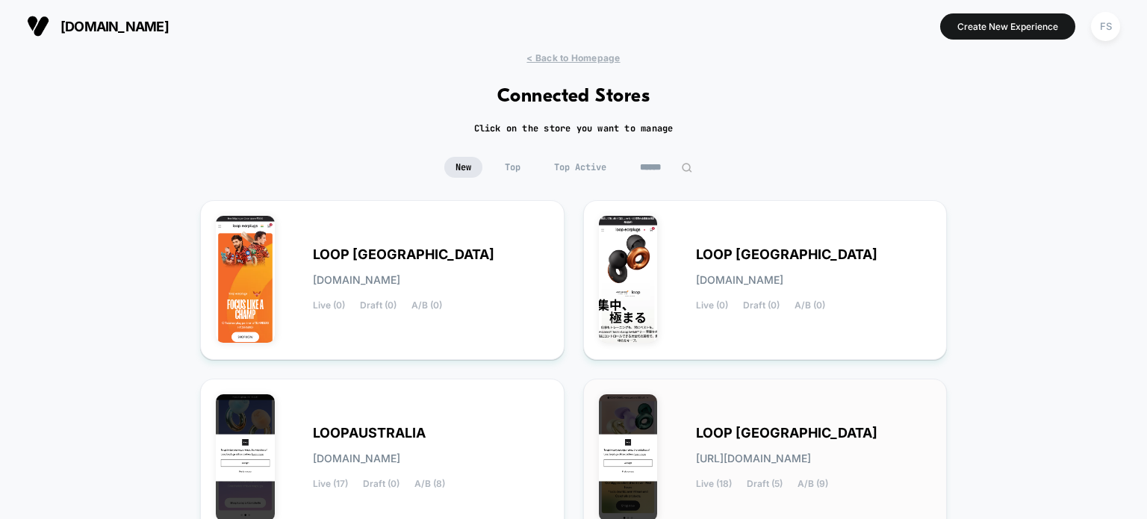
click at [675, 447] on div "LOOP UNITED STATES loop-united_states.myshopify.com Live (18) Draft (5) A/B (9)" at bounding box center [765, 458] width 333 height 128
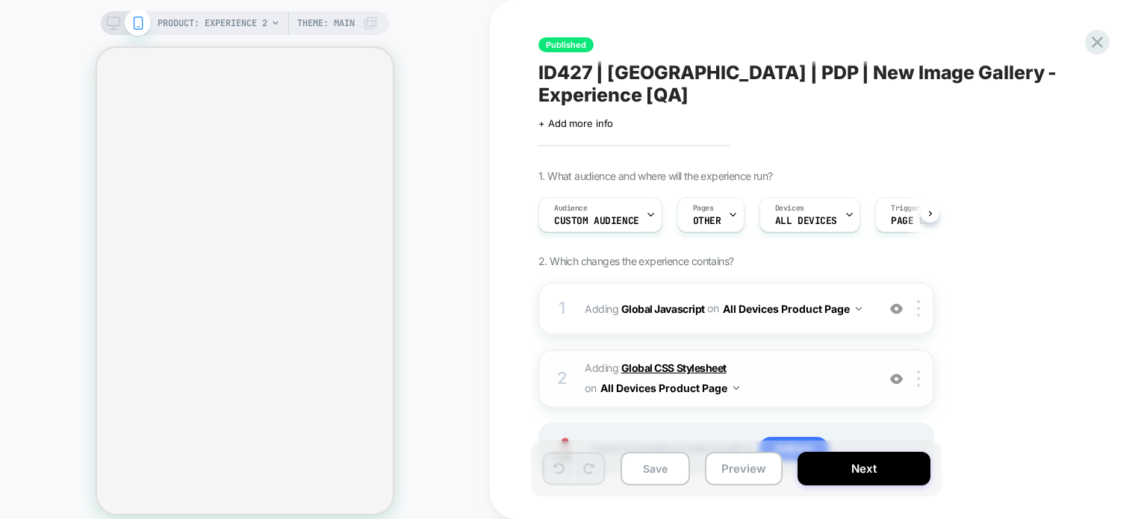
click at [672, 361] on b "Global CSS Stylesheet" at bounding box center [673, 367] width 105 height 13
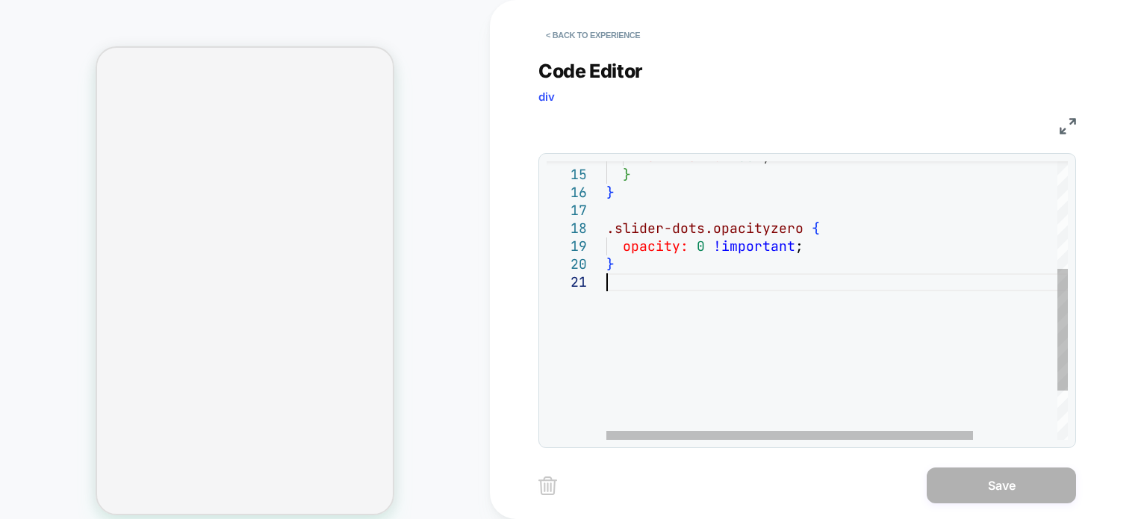
click at [696, 303] on div "} } } .slider-dots.opacityzero { opacity: 0 !important ; max-width: 100% ;" at bounding box center [889, 233] width 567 height 637
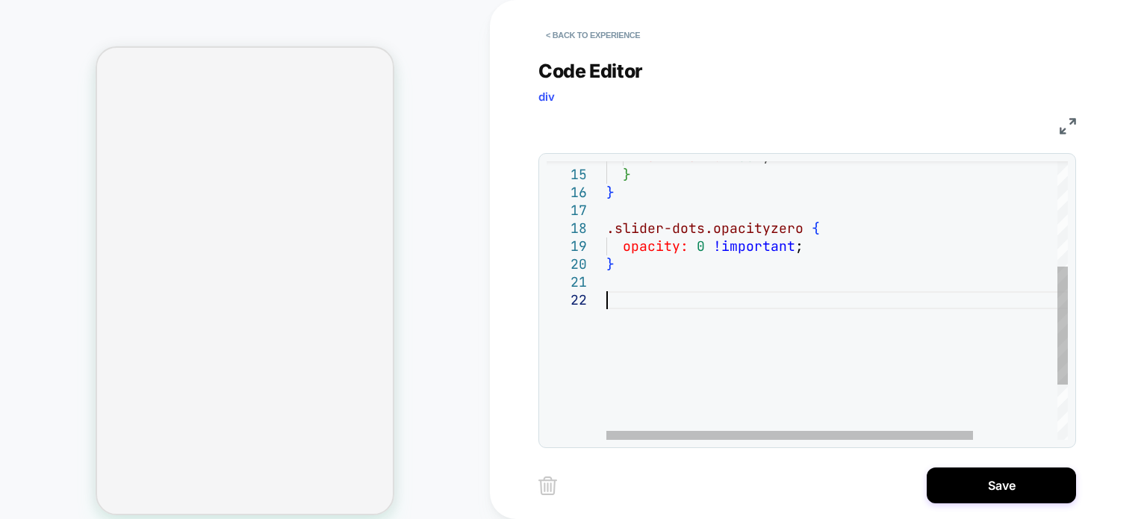
scroll to position [18, 0]
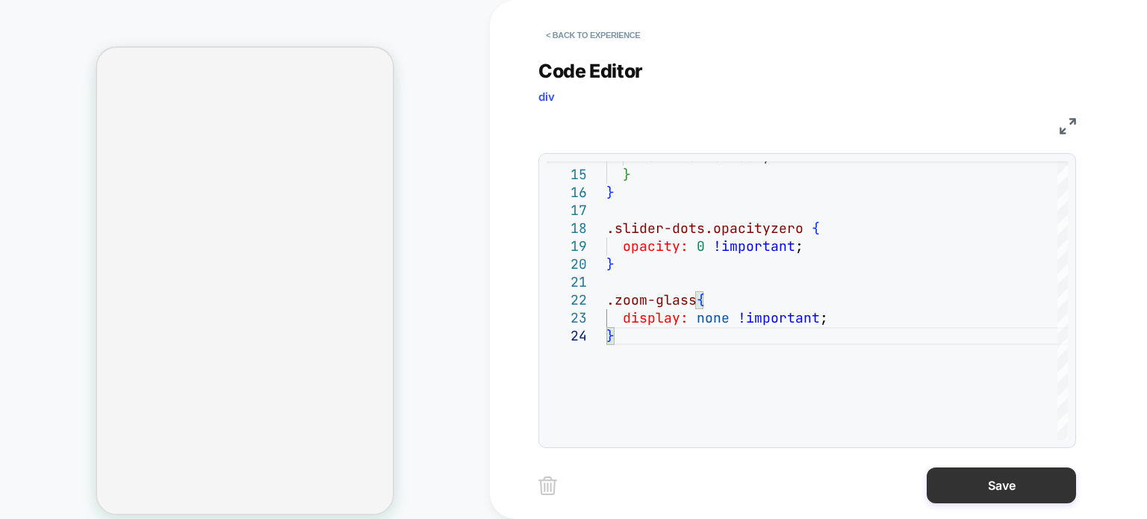
type textarea "**********"
click at [1003, 481] on button "Save" at bounding box center [1000, 485] width 149 height 36
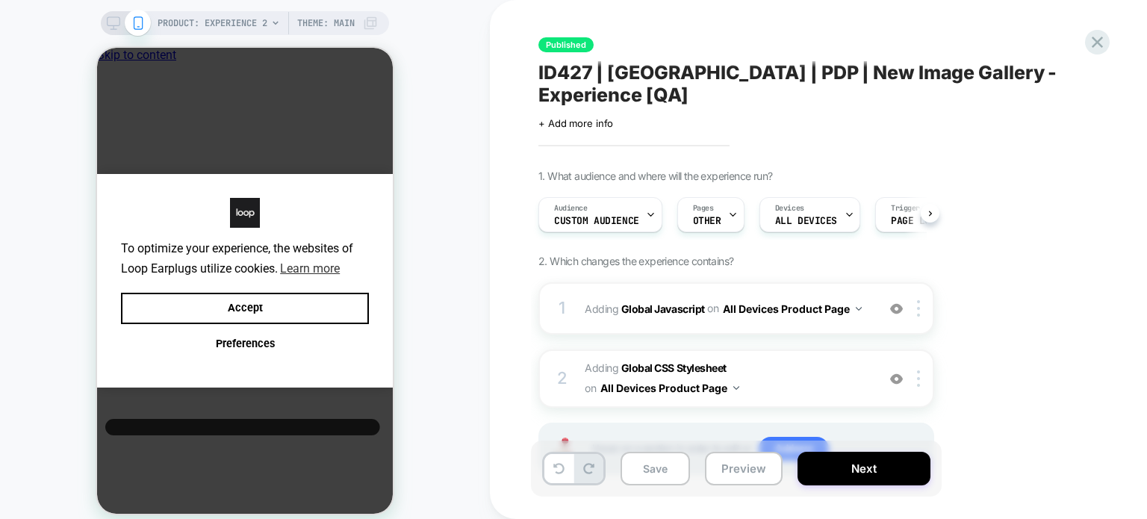
scroll to position [0, 0]
click at [664, 485] on div "Save Preview Next" at bounding box center [736, 468] width 411 height 56
click at [655, 459] on button "Save" at bounding box center [654, 469] width 69 height 34
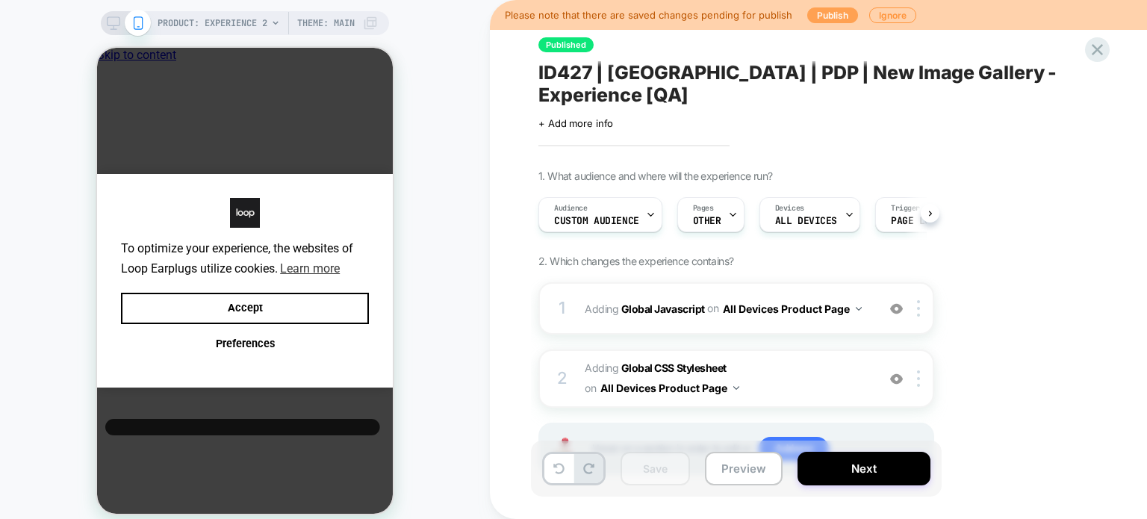
scroll to position [0, 0]
click at [836, 14] on button "Publish" at bounding box center [832, 15] width 51 height 16
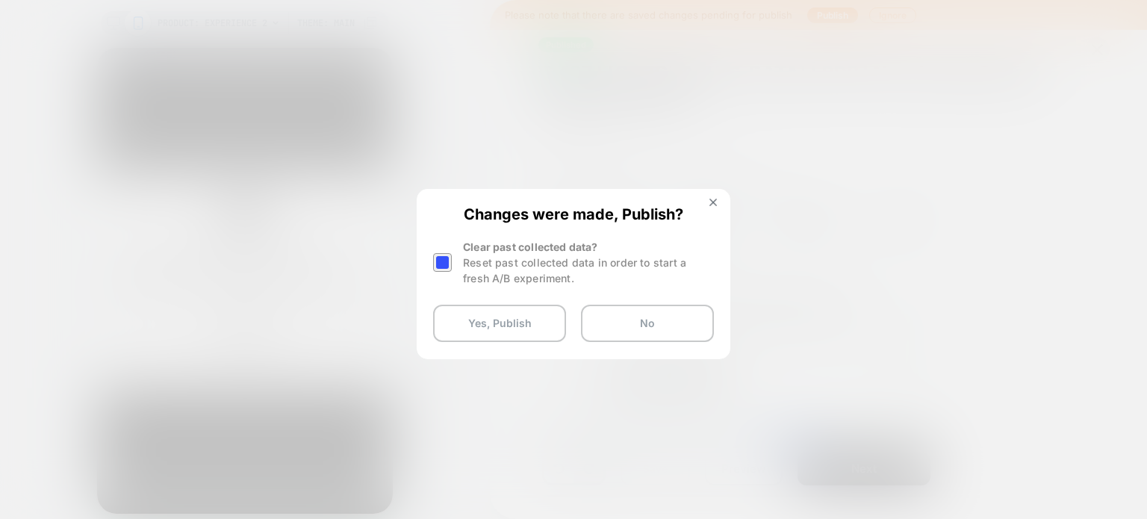
click at [442, 256] on div at bounding box center [442, 262] width 19 height 19
click at [460, 315] on button "Yes, Publish" at bounding box center [499, 323] width 133 height 37
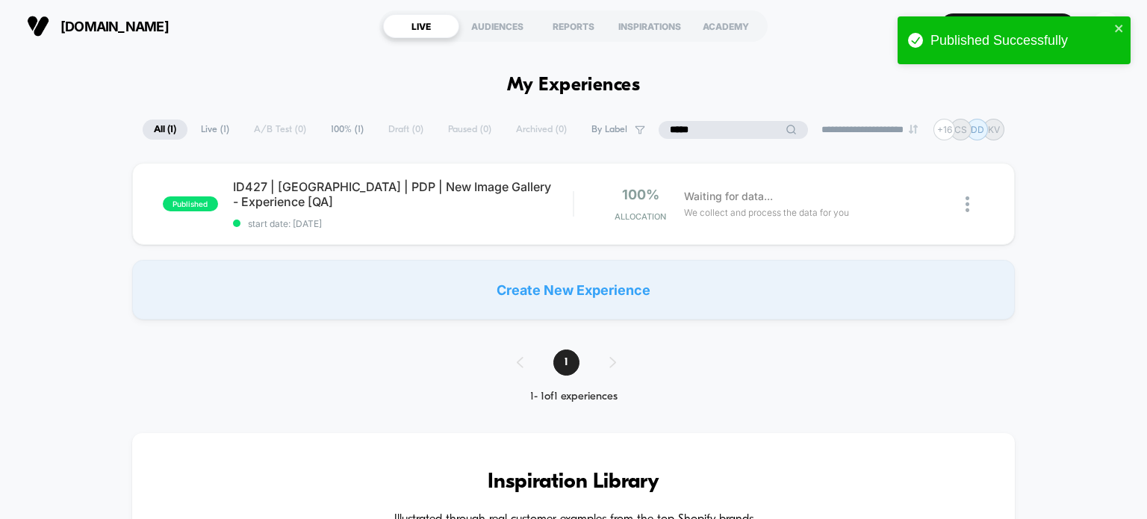
click at [732, 122] on input "*****" at bounding box center [732, 130] width 149 height 18
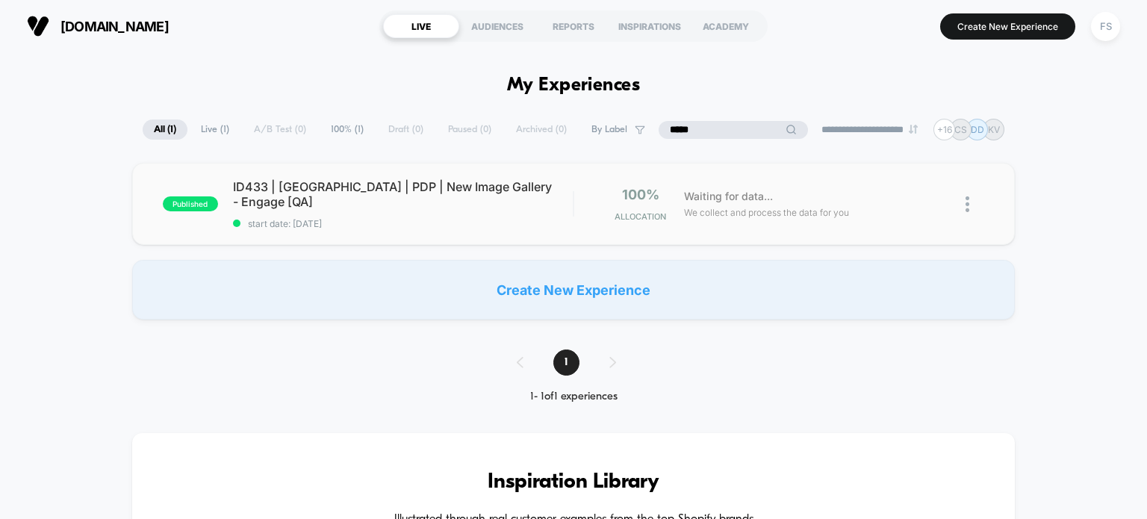
type input "*****"
click at [525, 176] on div "published ID433 | USA | PDP | New Image Gallery - Engage [QA] start date: 8/14/…" at bounding box center [573, 204] width 883 height 82
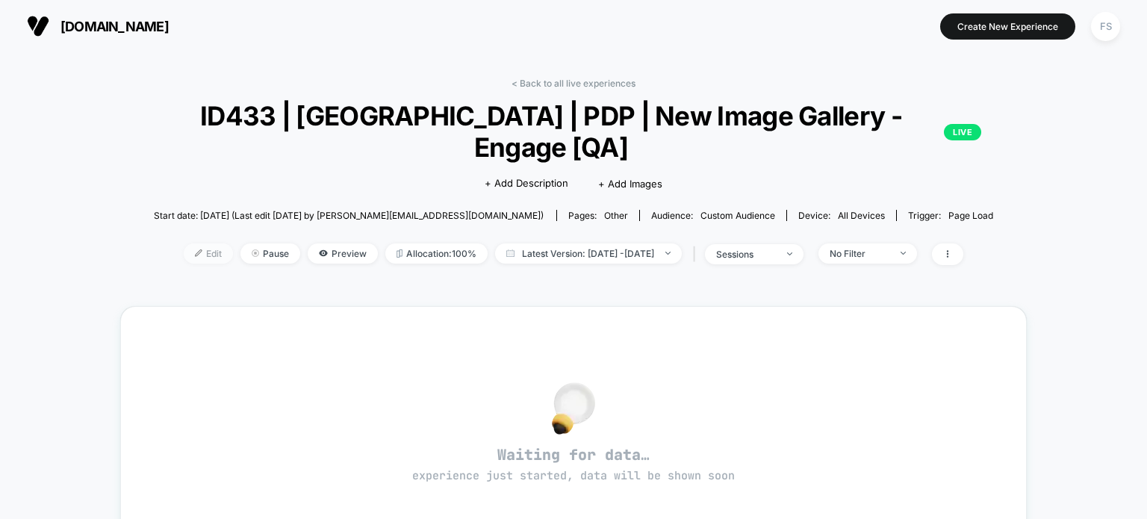
click at [184, 243] on span "Edit" at bounding box center [208, 253] width 49 height 20
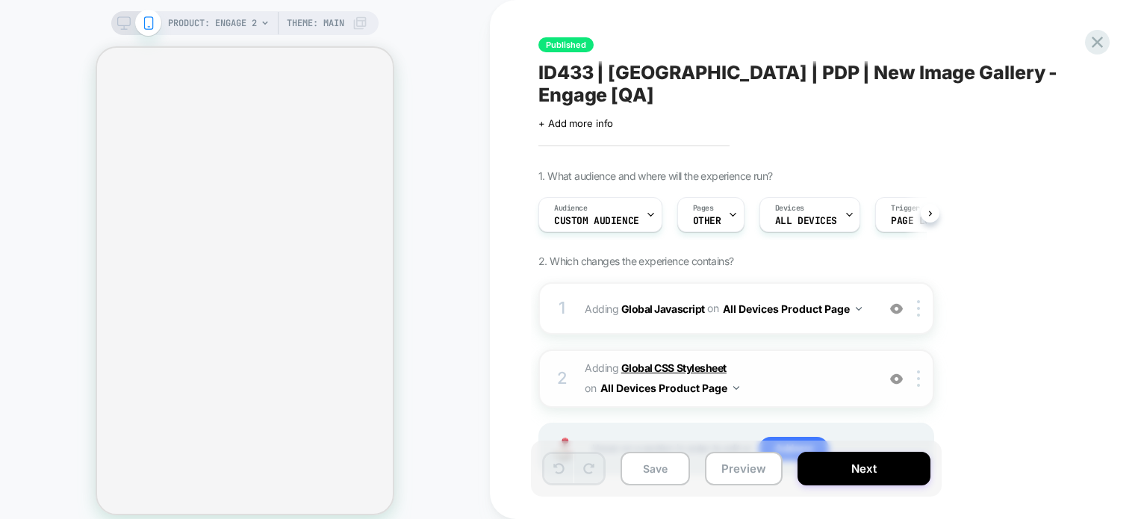
click at [712, 361] on b "Global CSS Stylesheet" at bounding box center [673, 367] width 105 height 13
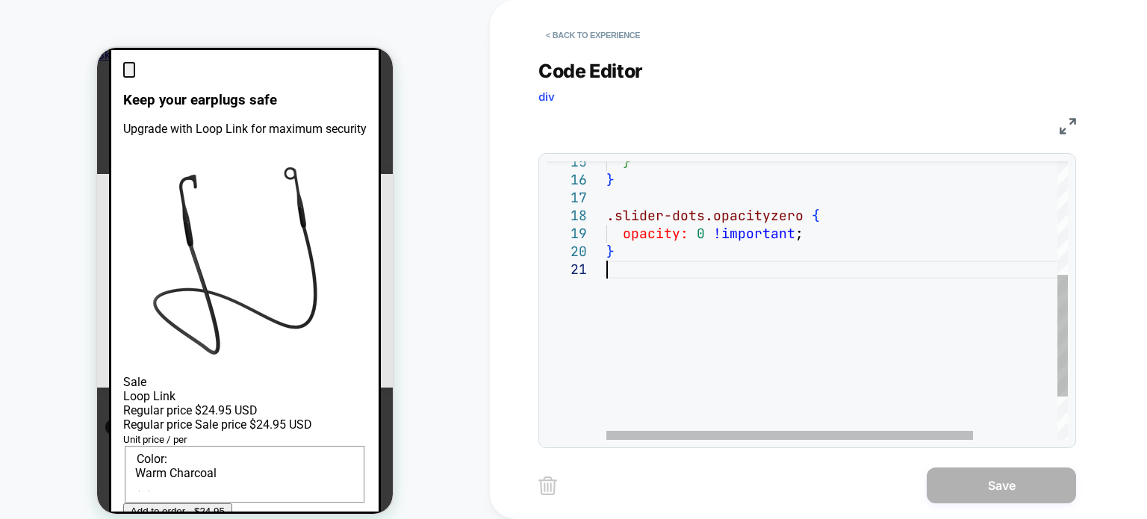
click at [667, 307] on div "} .slider-dots.opacityzero { opacity: 0 !important ; } }" at bounding box center [889, 220] width 567 height 637
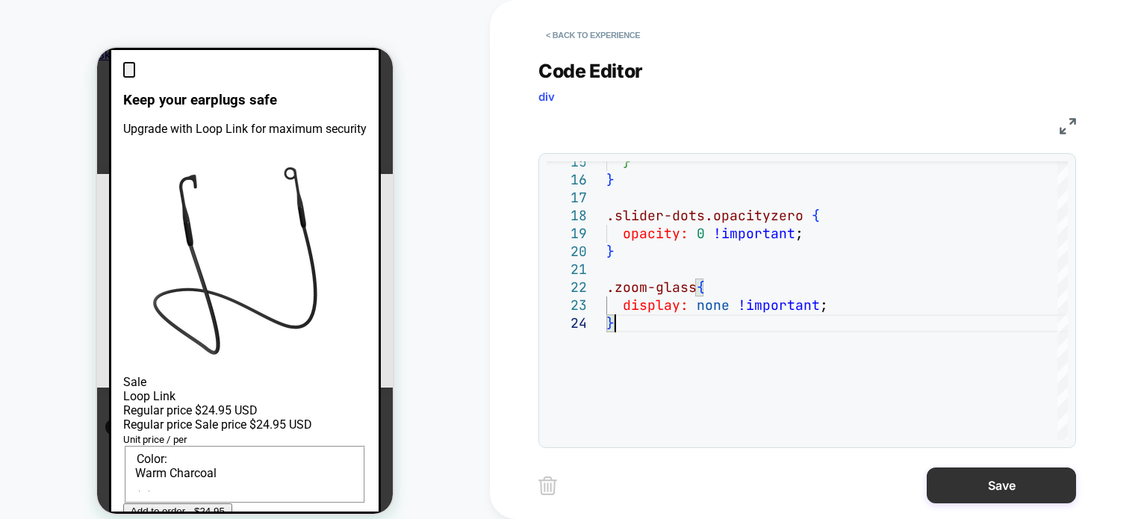
type textarea "**********"
click at [954, 489] on button "Save" at bounding box center [1000, 485] width 149 height 36
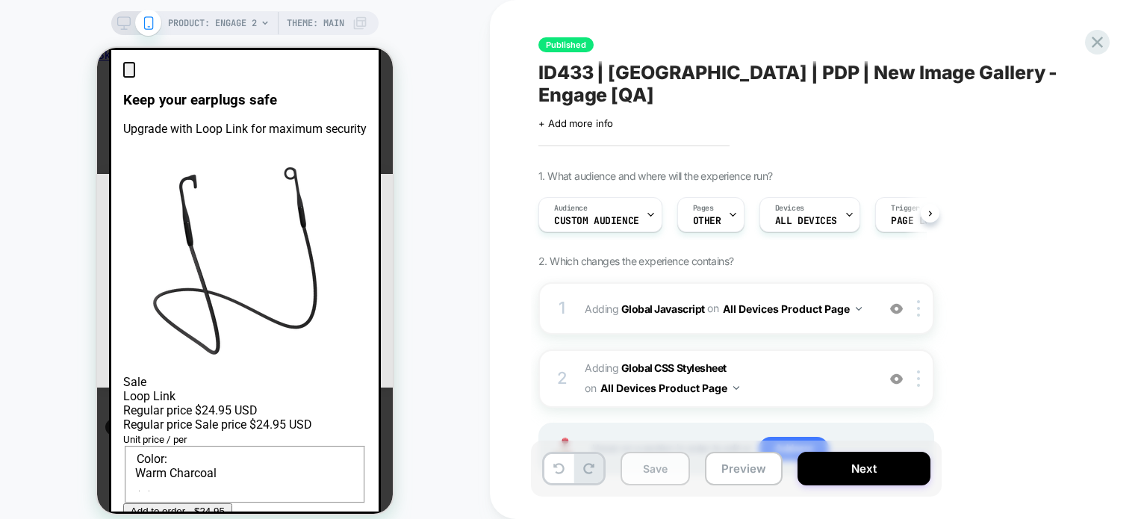
click at [649, 470] on button "Save" at bounding box center [654, 469] width 69 height 34
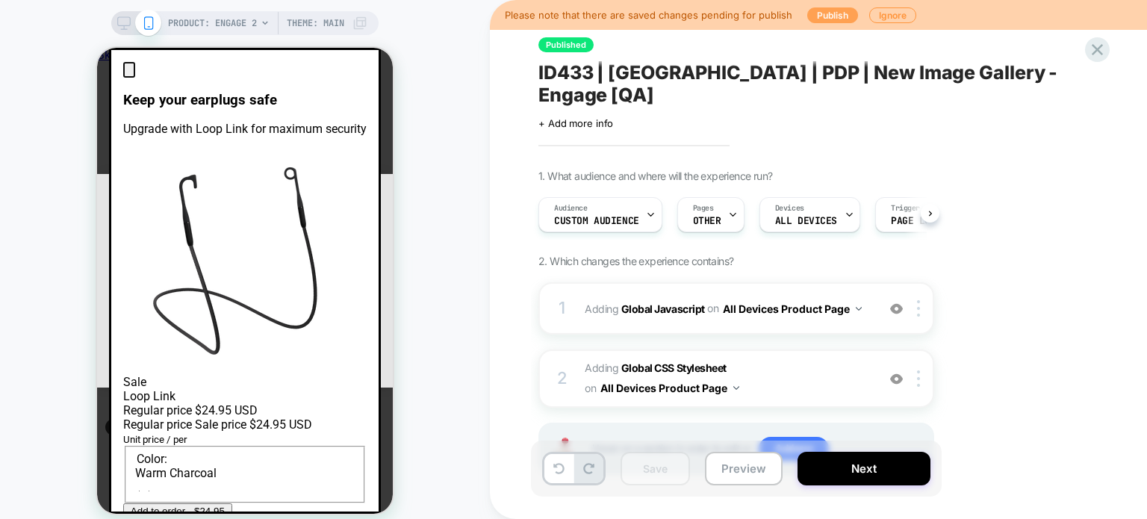
click at [830, 14] on button "Publish" at bounding box center [832, 15] width 51 height 16
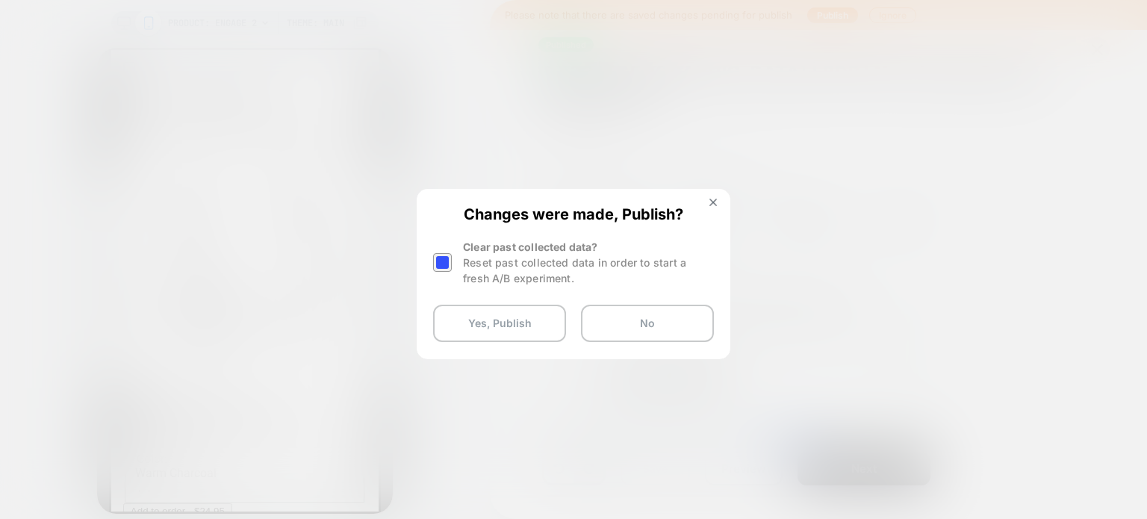
click at [449, 262] on div at bounding box center [442, 262] width 19 height 19
click at [478, 316] on button "Yes, Publish" at bounding box center [499, 323] width 133 height 37
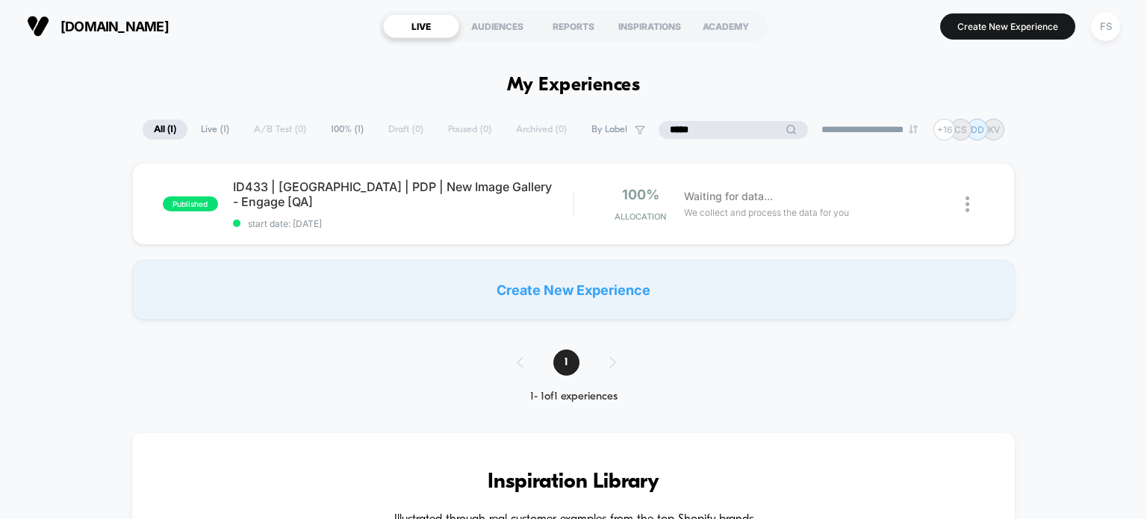
click at [722, 128] on input "*****" at bounding box center [732, 130] width 149 height 18
type input "*****"
click at [412, 178] on div "published ID434 | USA | PDP | New Image Gallery - Dream [QA] start date: 8/14/2…" at bounding box center [573, 204] width 883 height 82
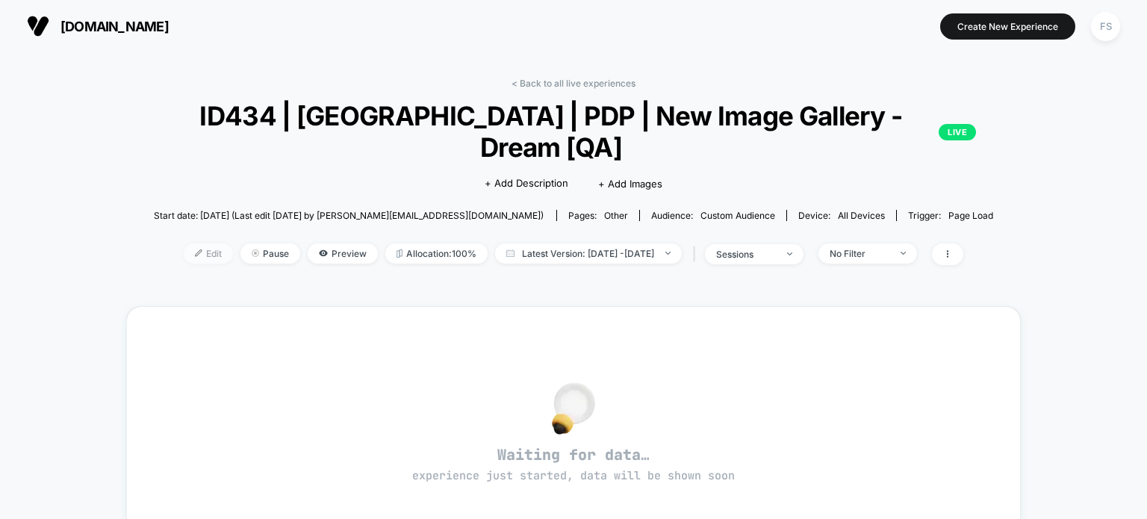
click at [190, 243] on span "Edit" at bounding box center [208, 253] width 49 height 20
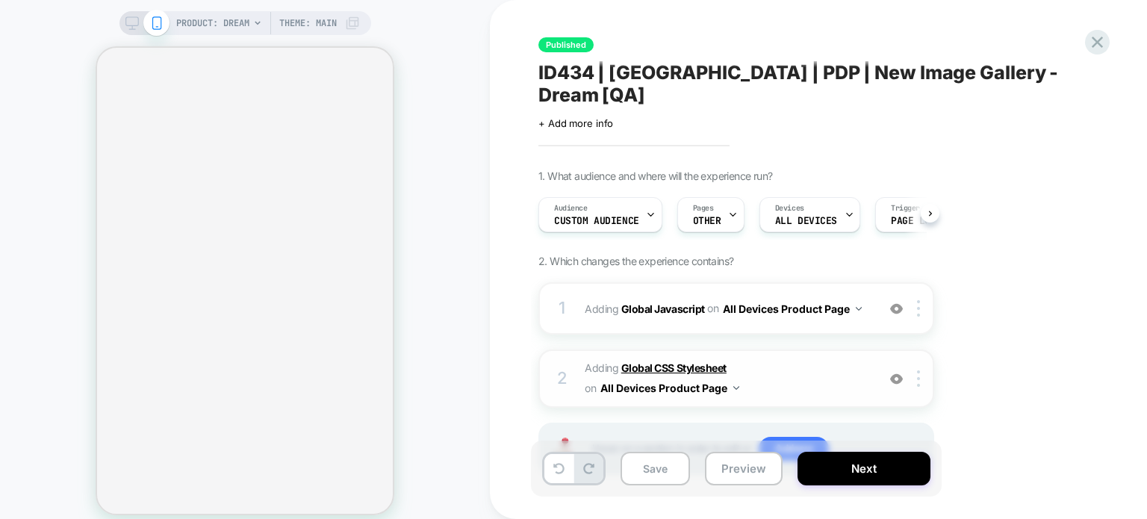
click at [665, 361] on b "Global CSS Stylesheet" at bounding box center [673, 367] width 105 height 13
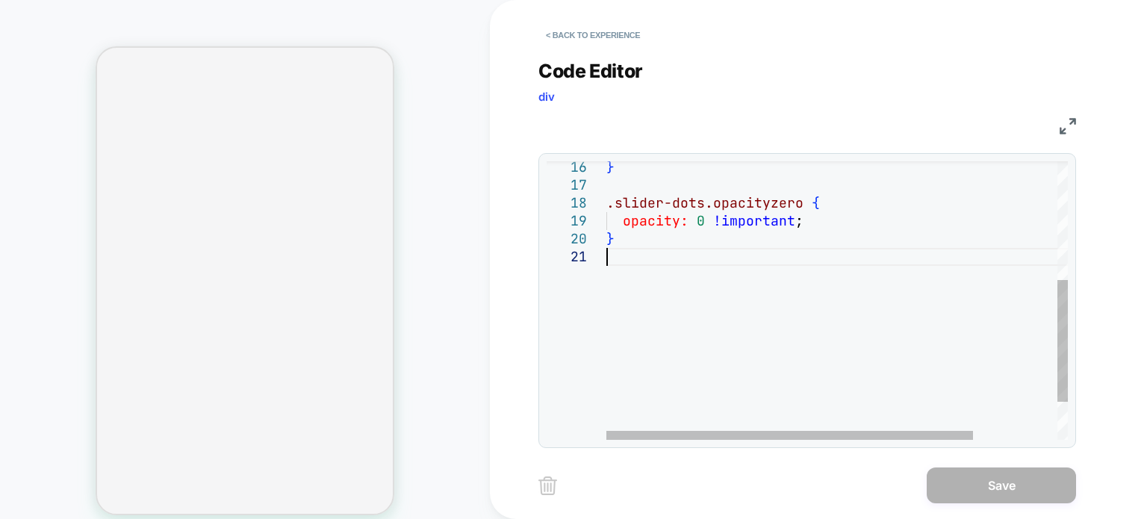
click at [667, 268] on div "} .slider-dots.opacityzero { opacity: 0 !important ; }" at bounding box center [889, 208] width 567 height 637
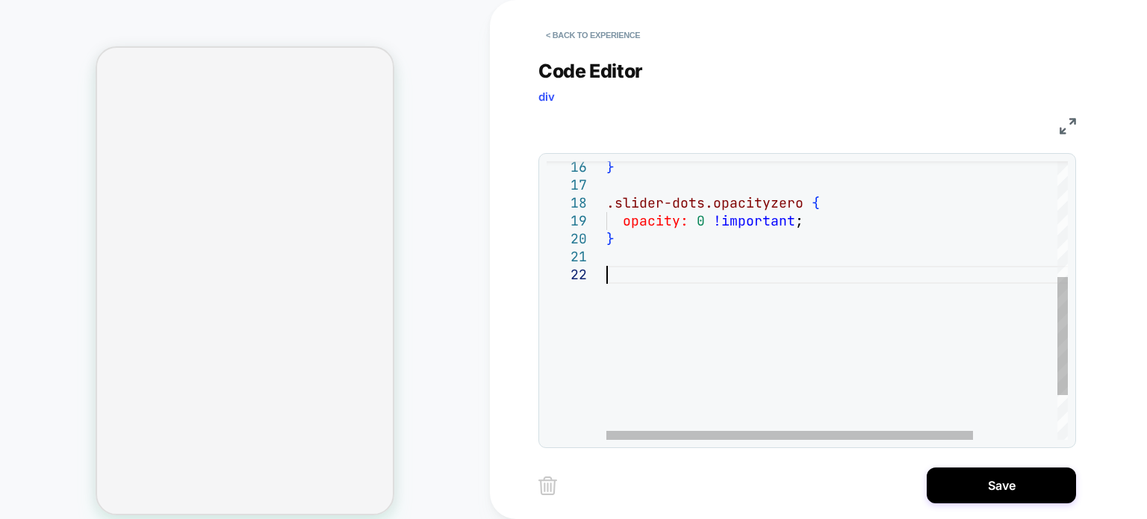
scroll to position [17, 0]
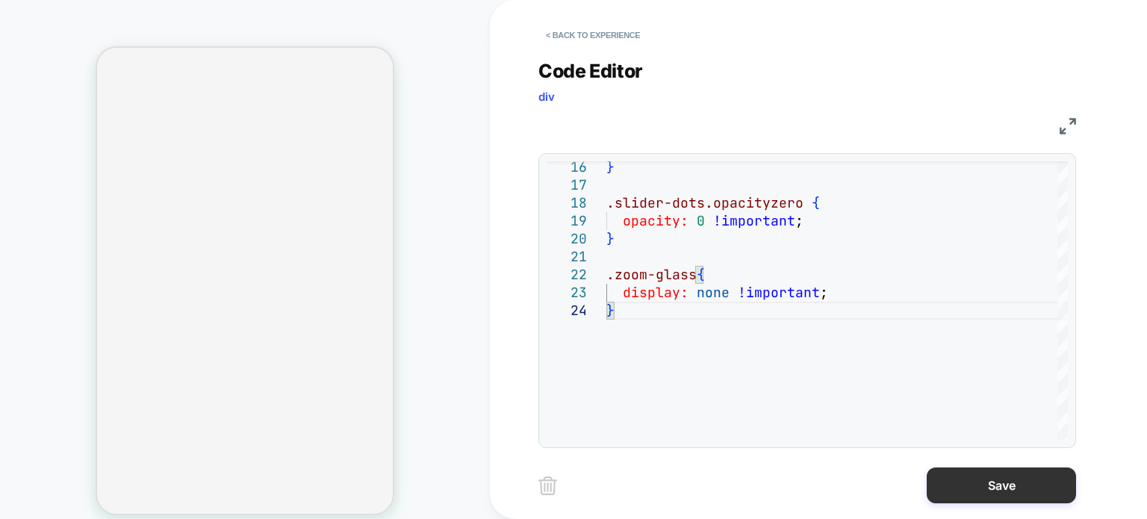
type textarea "**********"
click at [973, 488] on button "Save" at bounding box center [1000, 485] width 149 height 36
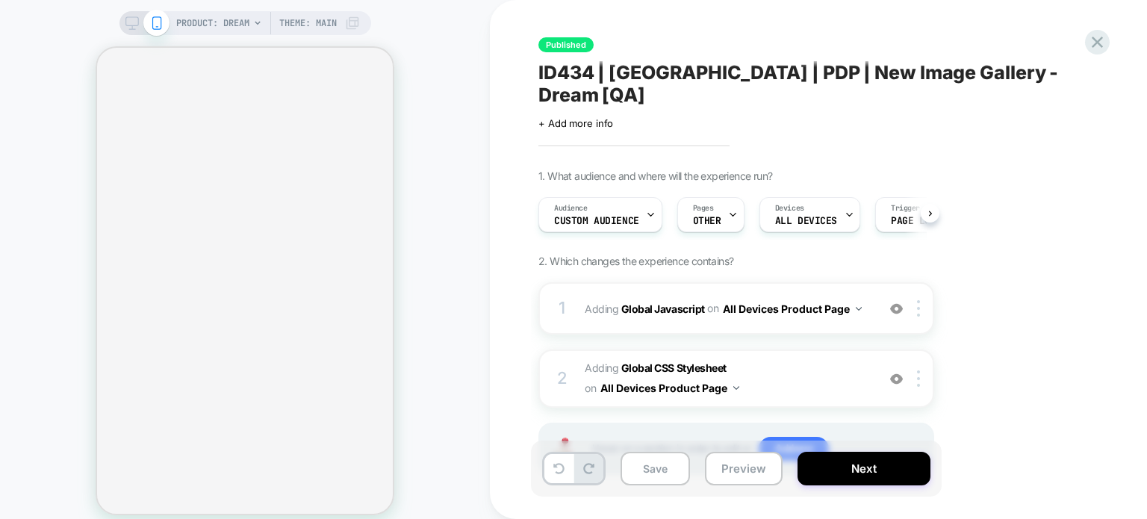
scroll to position [0, 0]
click at [633, 473] on button "Save" at bounding box center [654, 469] width 69 height 34
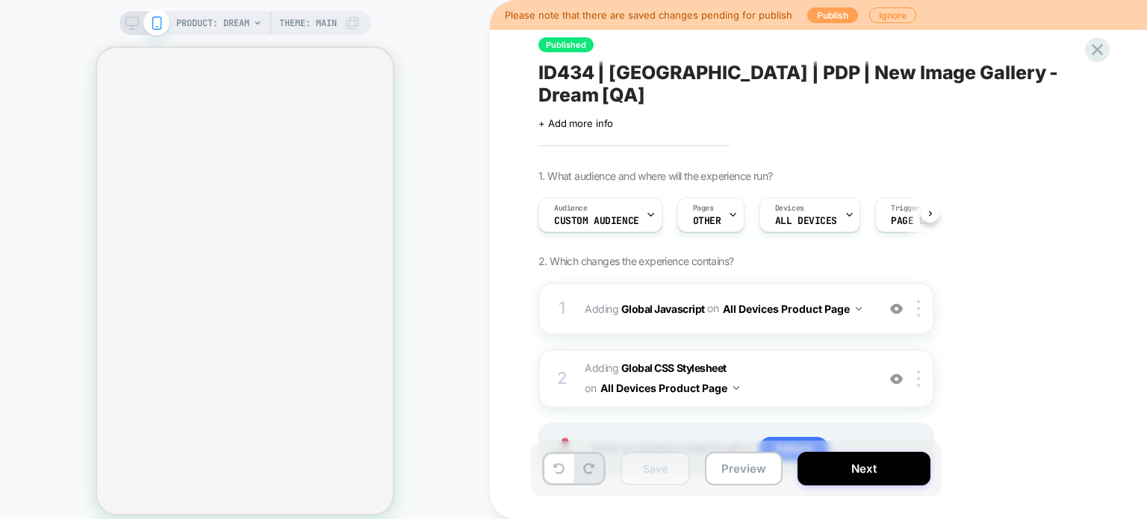
click at [833, 7] on button "Publish" at bounding box center [832, 15] width 51 height 16
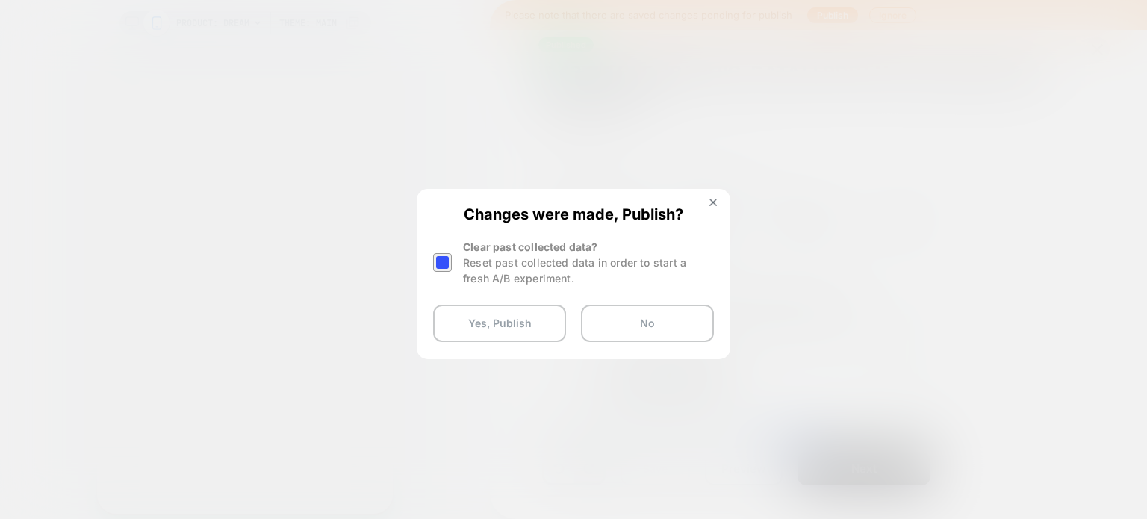
click at [441, 253] on div at bounding box center [442, 262] width 19 height 19
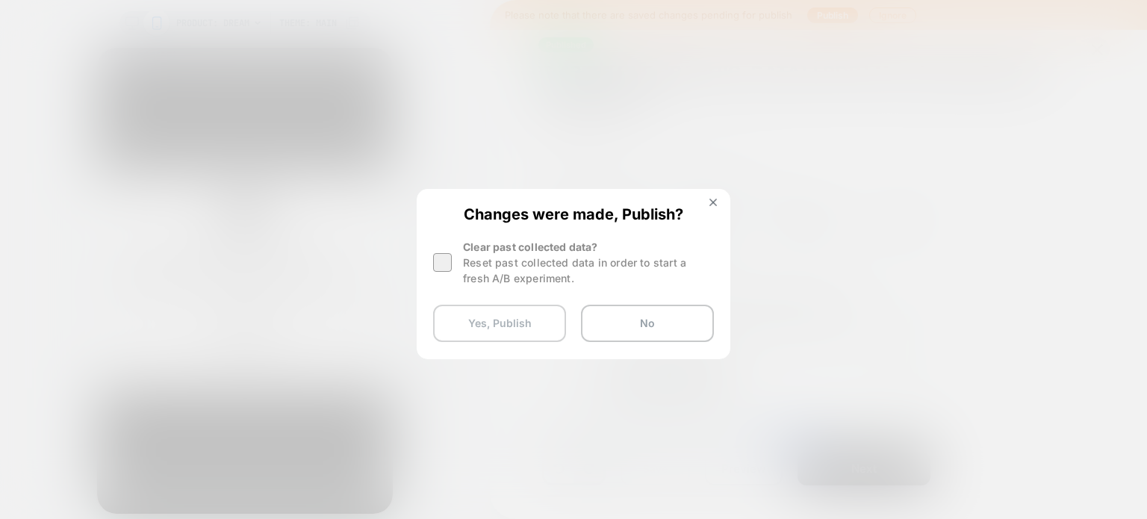
click at [453, 310] on button "Yes, Publish" at bounding box center [499, 323] width 133 height 37
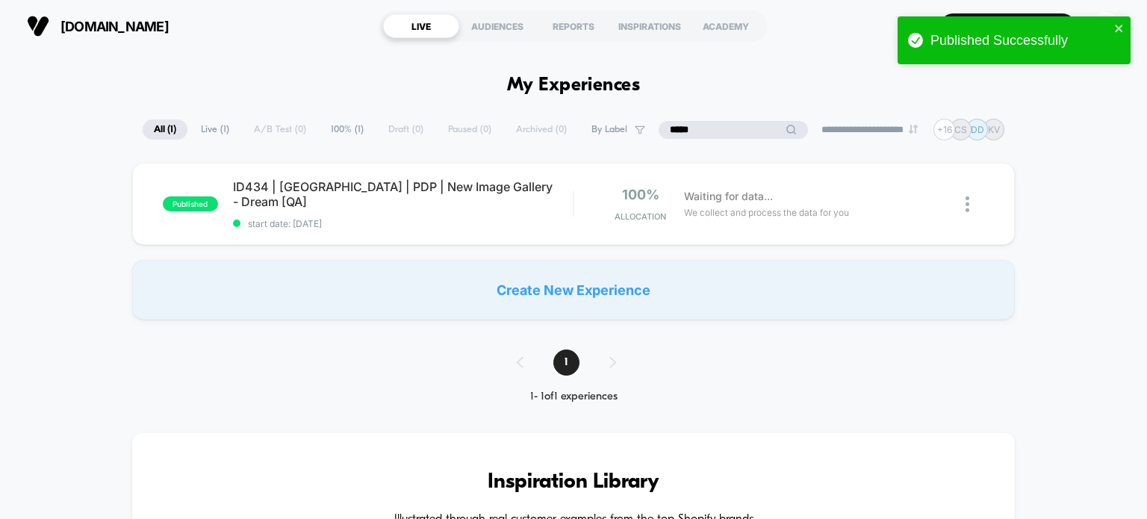
click at [725, 134] on input "*****" at bounding box center [732, 130] width 149 height 18
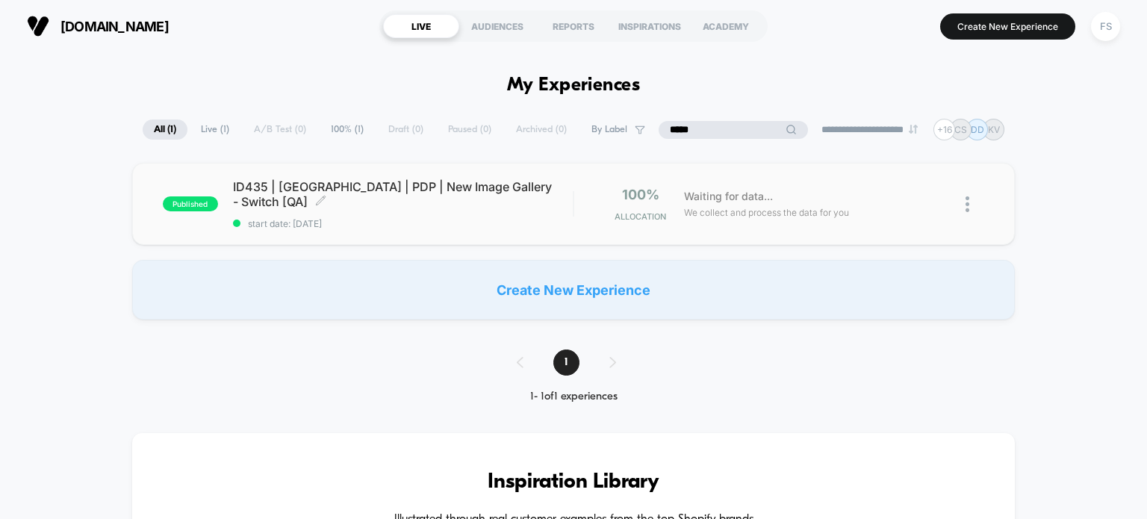
type input "*****"
click at [410, 199] on span "ID435 | USA | PDP | New Image Gallery - Switch [QA] Click to edit experience de…" at bounding box center [403, 194] width 340 height 30
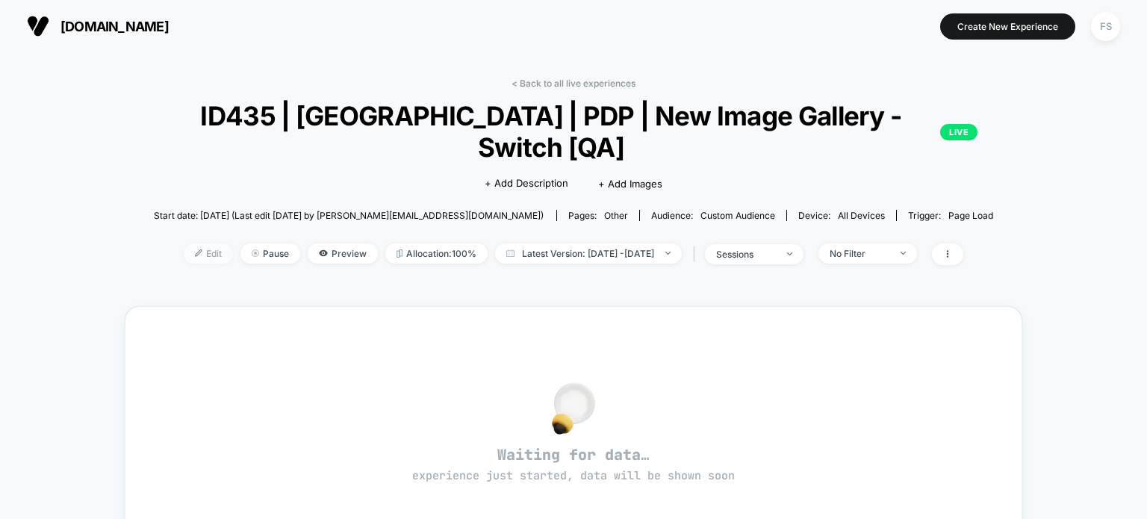
click at [184, 243] on span "Edit" at bounding box center [208, 253] width 49 height 20
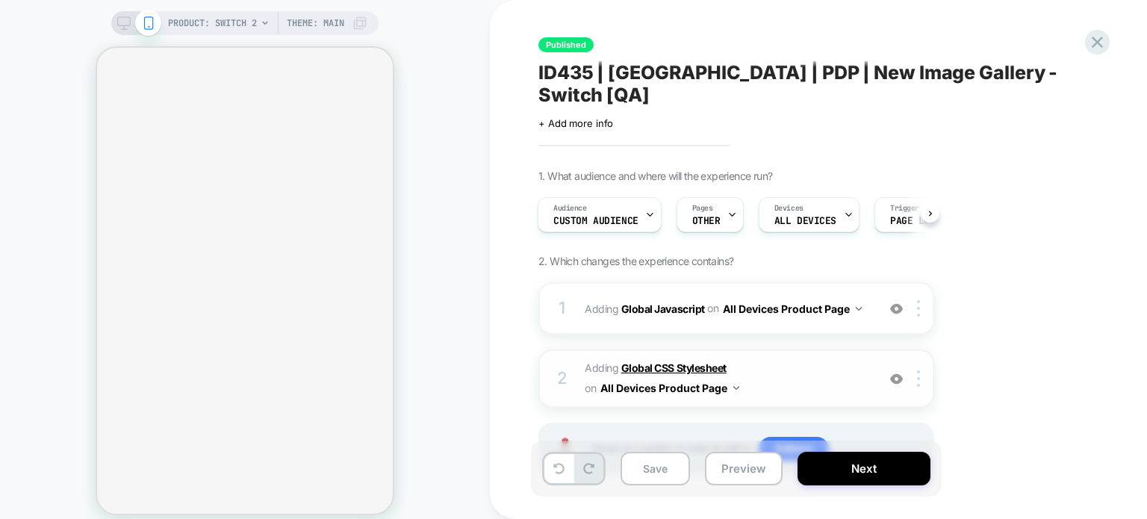
scroll to position [45, 0]
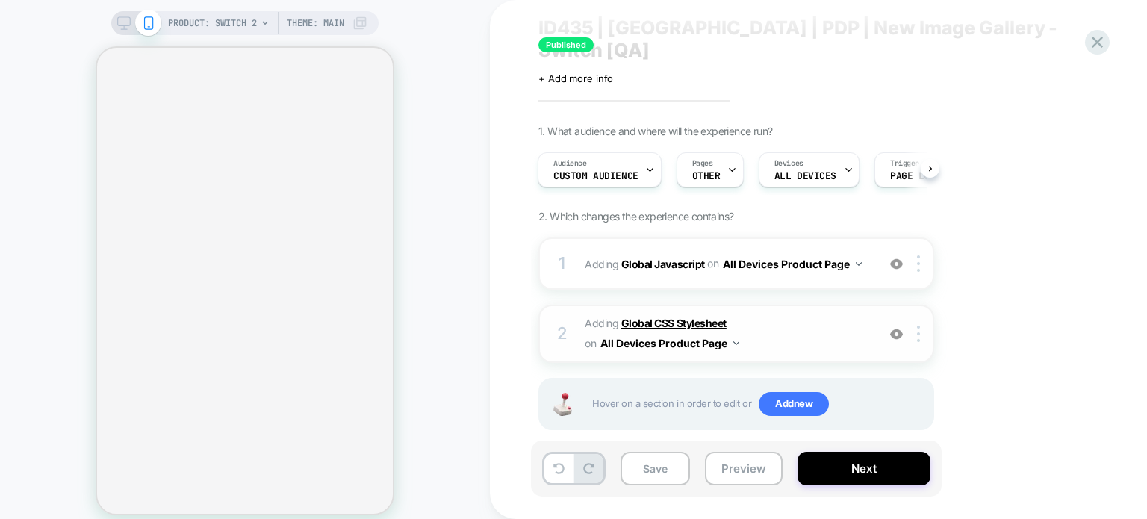
click at [672, 317] on b "Global CSS Stylesheet" at bounding box center [673, 323] width 105 height 13
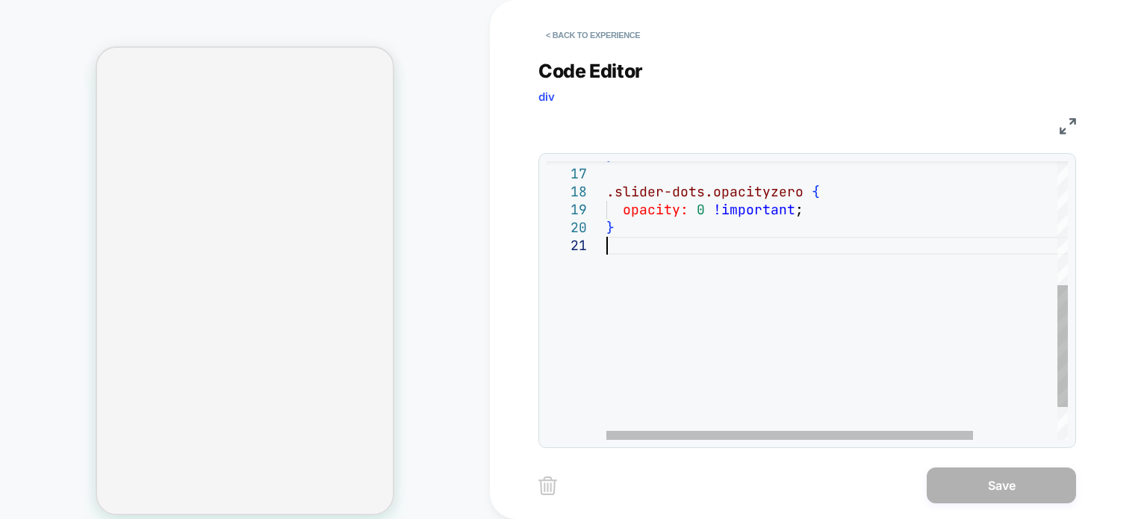
scroll to position [0, 0]
click at [644, 238] on div "} .slider-dots.opacityzero { opacity: 0 !important ; }" at bounding box center [889, 196] width 567 height 637
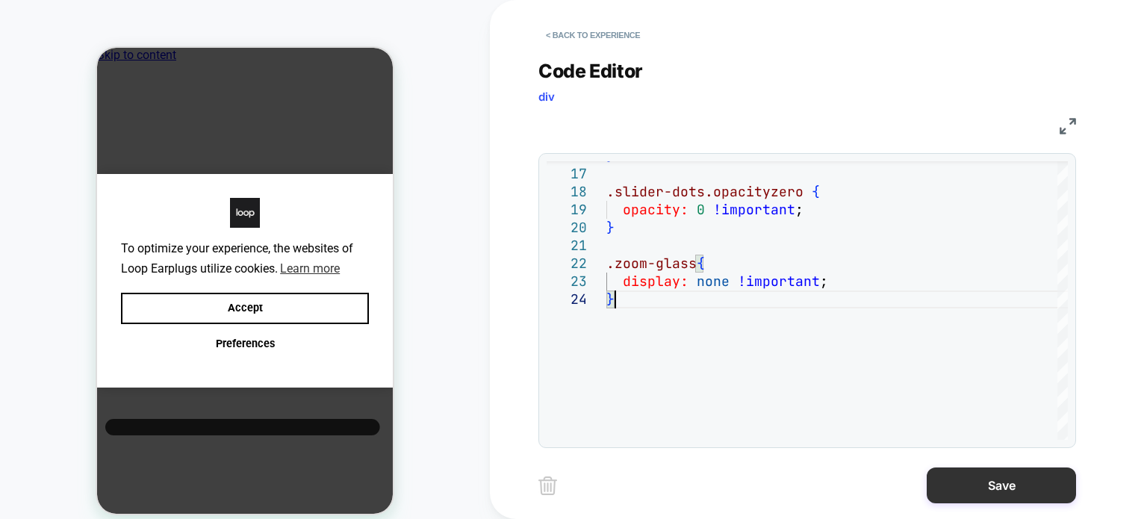
scroll to position [0, 11]
type textarea "**********"
click at [959, 478] on button "Save" at bounding box center [1000, 485] width 149 height 36
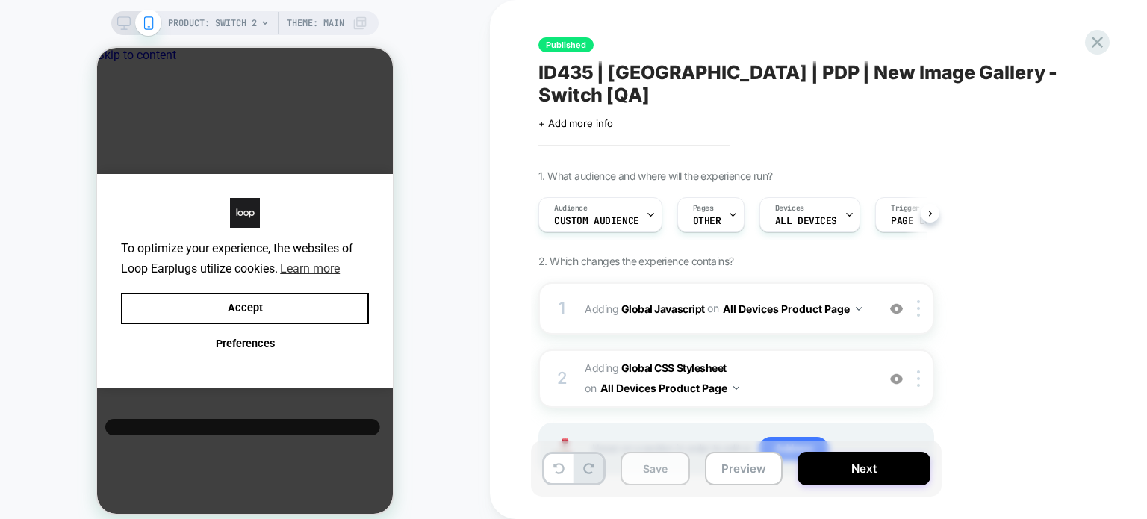
scroll to position [0, 0]
click at [648, 473] on button "Save" at bounding box center [654, 469] width 69 height 34
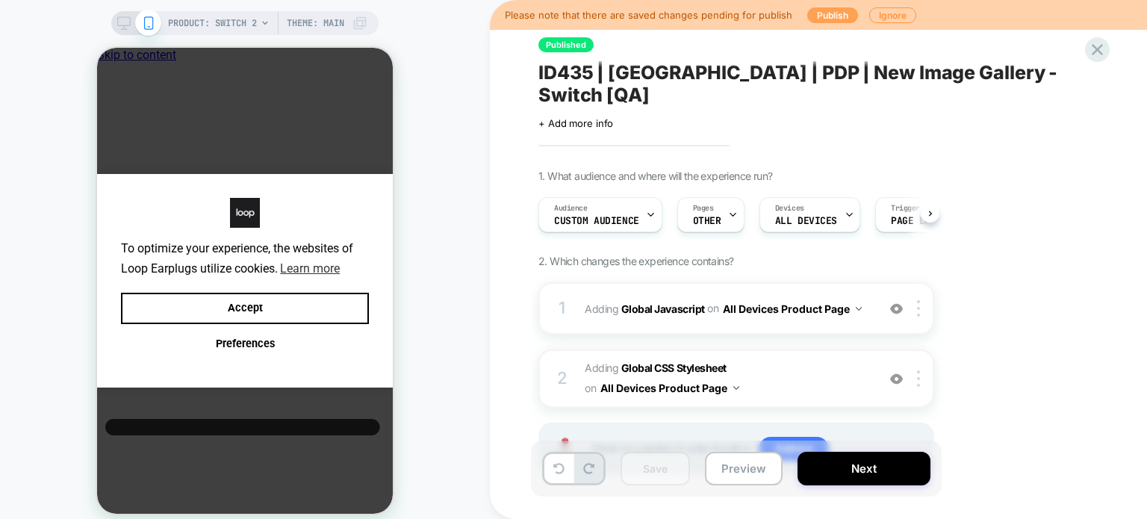
click at [828, 16] on button "Publish" at bounding box center [832, 15] width 51 height 16
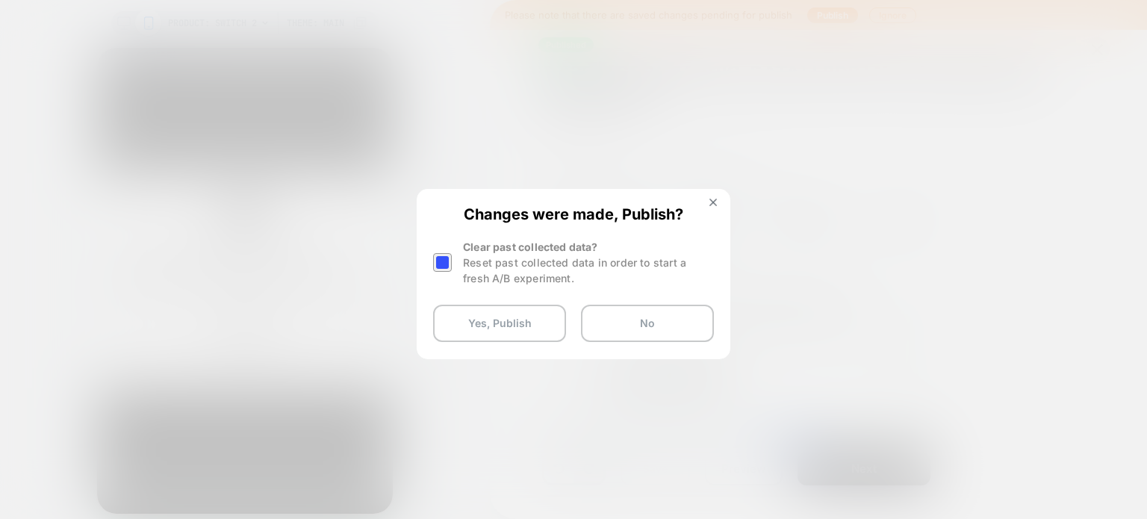
click at [437, 264] on div at bounding box center [442, 262] width 19 height 19
click at [488, 323] on button "Yes, Publish" at bounding box center [499, 323] width 133 height 37
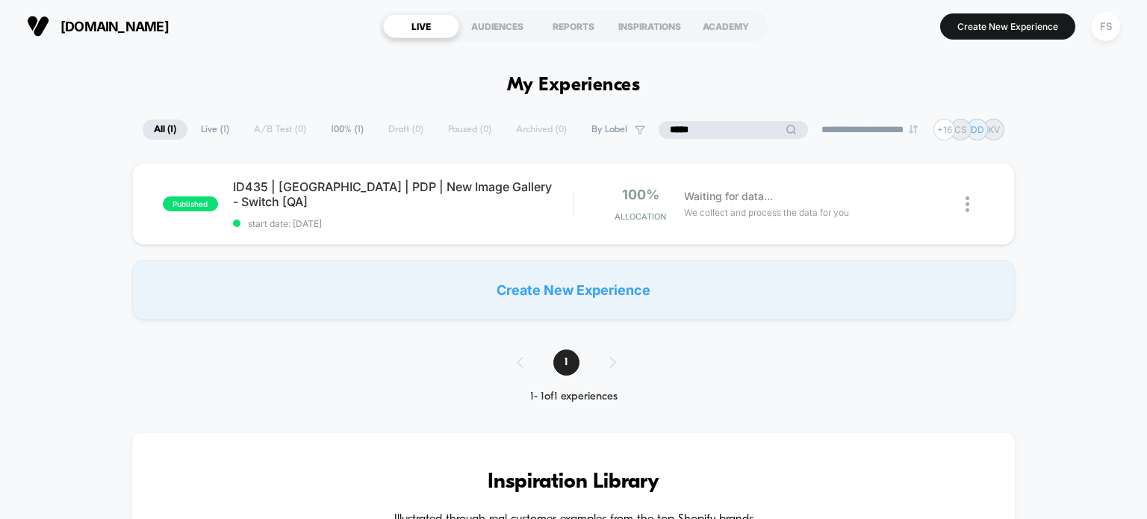
click at [726, 131] on input "*****" at bounding box center [732, 130] width 149 height 18
type input "*****"
click at [412, 201] on div "ID436 | USA | PDP | New Image Gallery - Quiet [QA] Click to edit experience det…" at bounding box center [403, 204] width 340 height 50
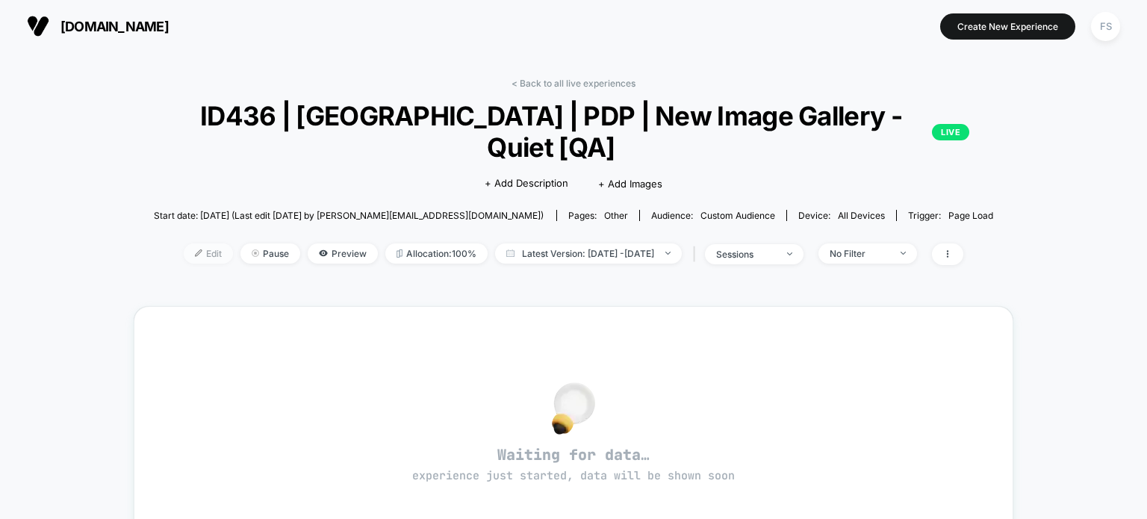
click at [184, 243] on span "Edit" at bounding box center [208, 253] width 49 height 20
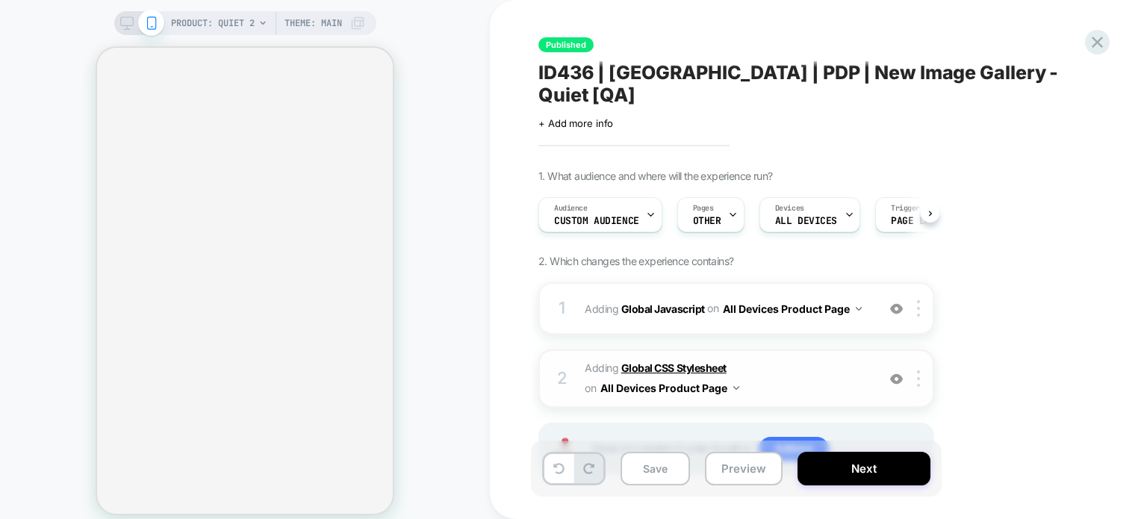
click at [657, 361] on b "Global CSS Stylesheet" at bounding box center [673, 367] width 105 height 13
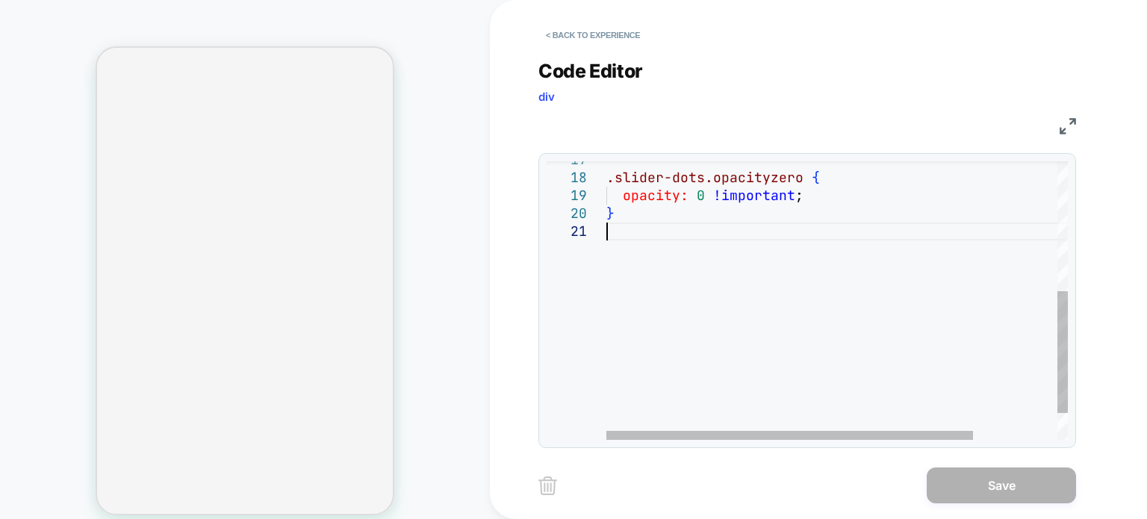
click at [684, 232] on div ".slider-dots.opacityzero { opacity: 0 !important ; }" at bounding box center [889, 182] width 567 height 637
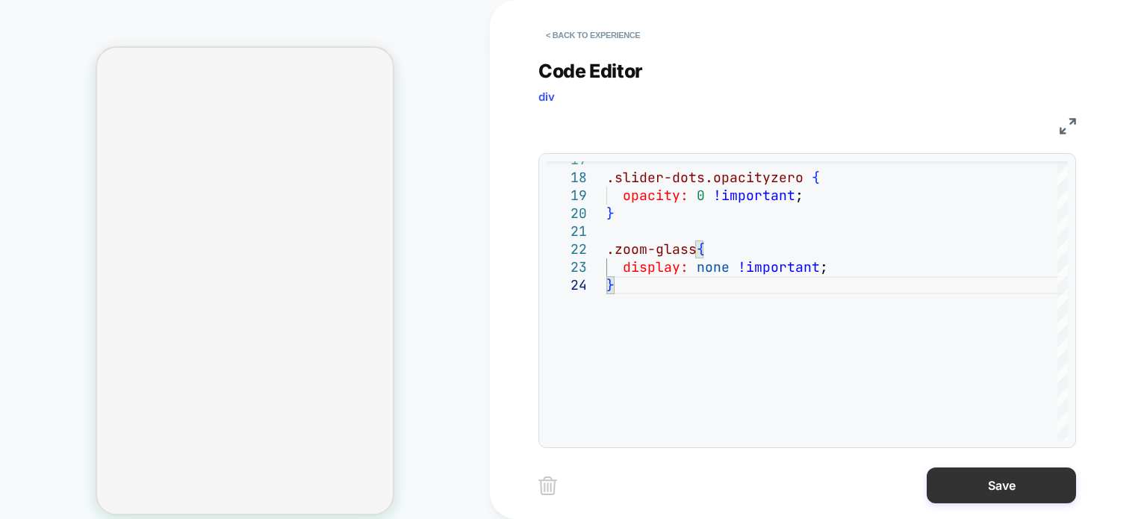
type textarea "**********"
click at [980, 488] on button "Save" at bounding box center [1000, 485] width 149 height 36
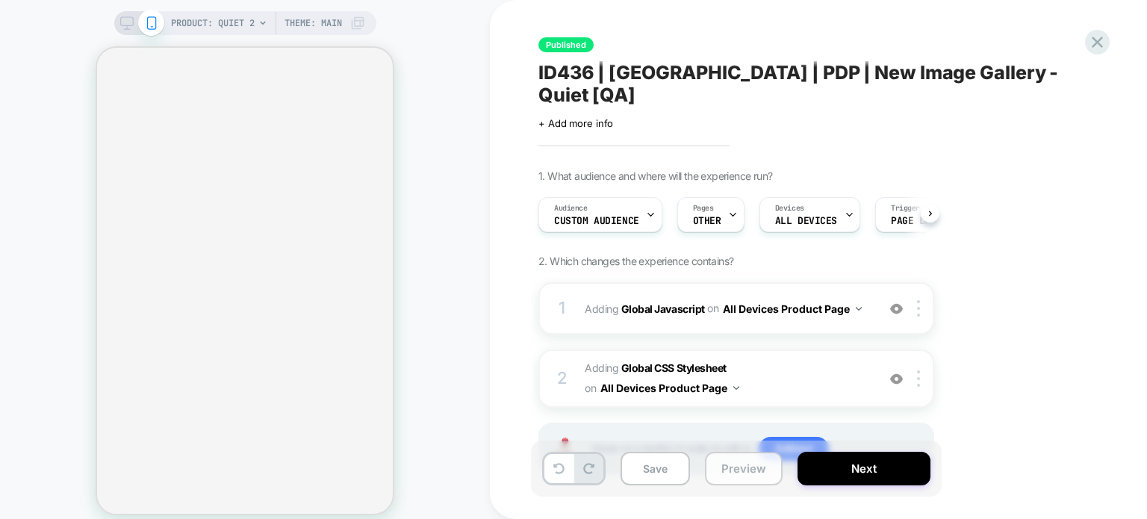
scroll to position [0, 0]
click at [660, 475] on button "Save" at bounding box center [654, 469] width 69 height 34
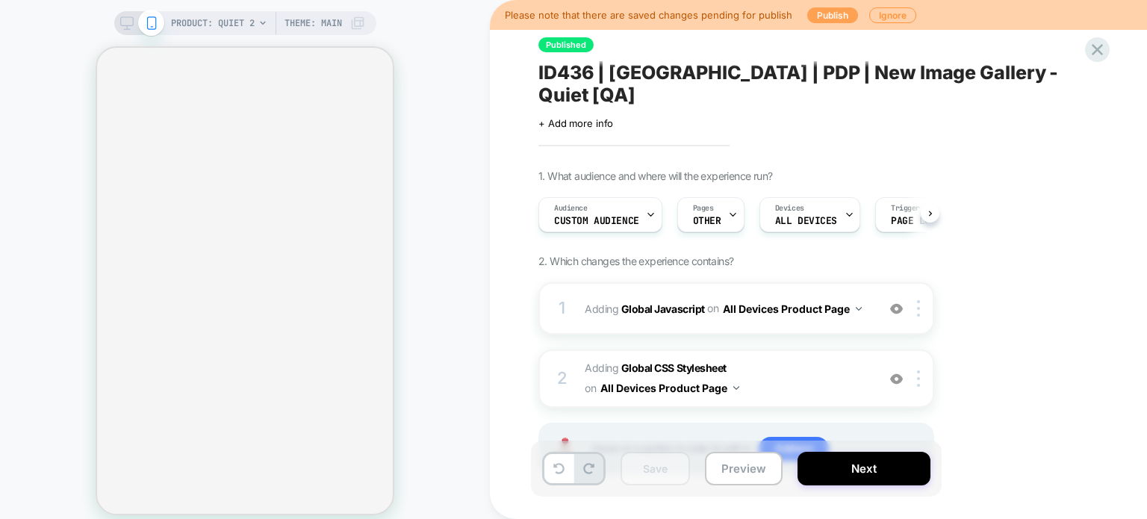
click at [826, 9] on button "Publish" at bounding box center [832, 15] width 51 height 16
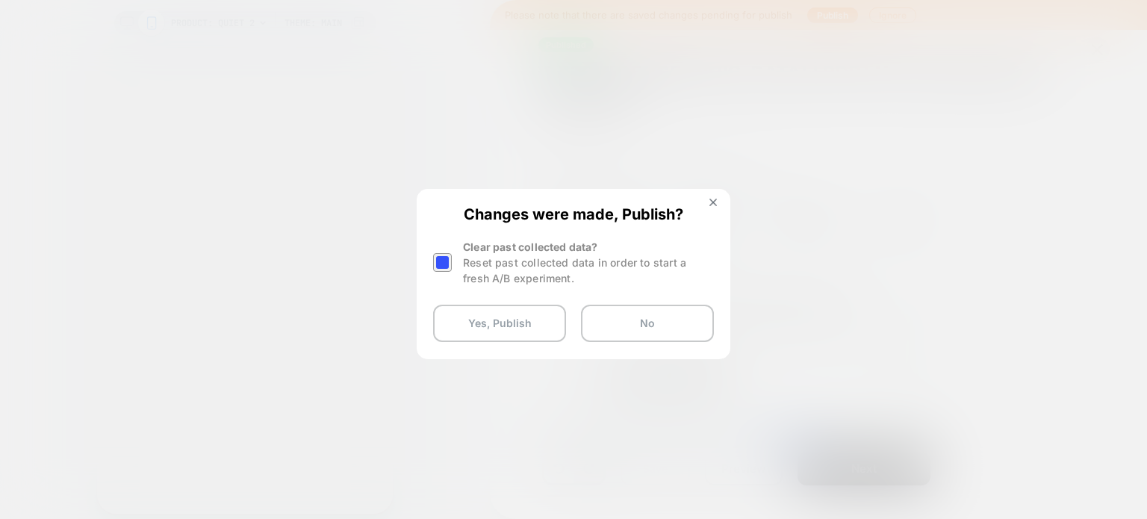
click at [445, 257] on div at bounding box center [442, 262] width 19 height 19
click at [505, 320] on button "Yes, Publish" at bounding box center [499, 323] width 133 height 37
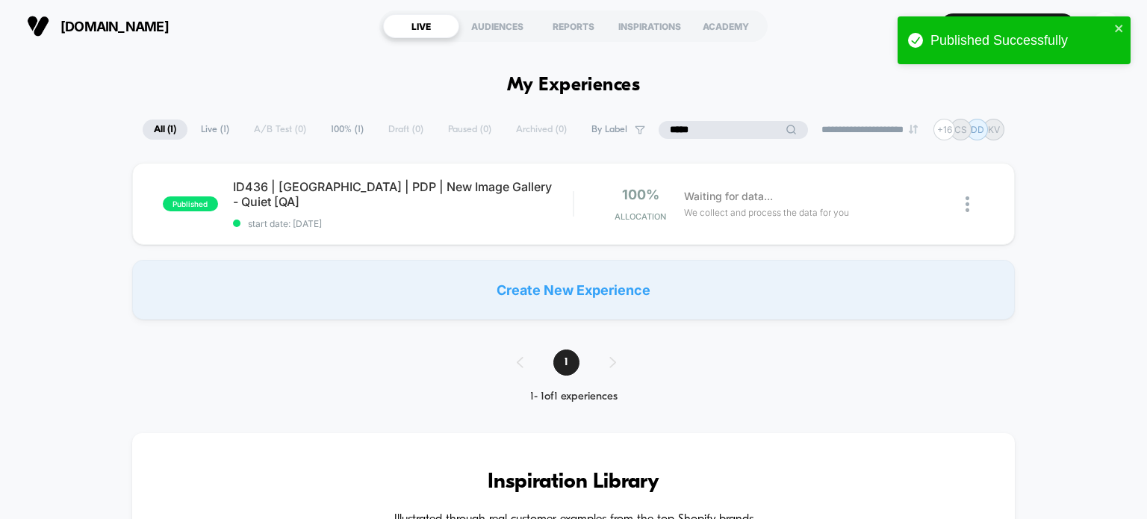
click at [724, 128] on input "*****" at bounding box center [732, 130] width 149 height 18
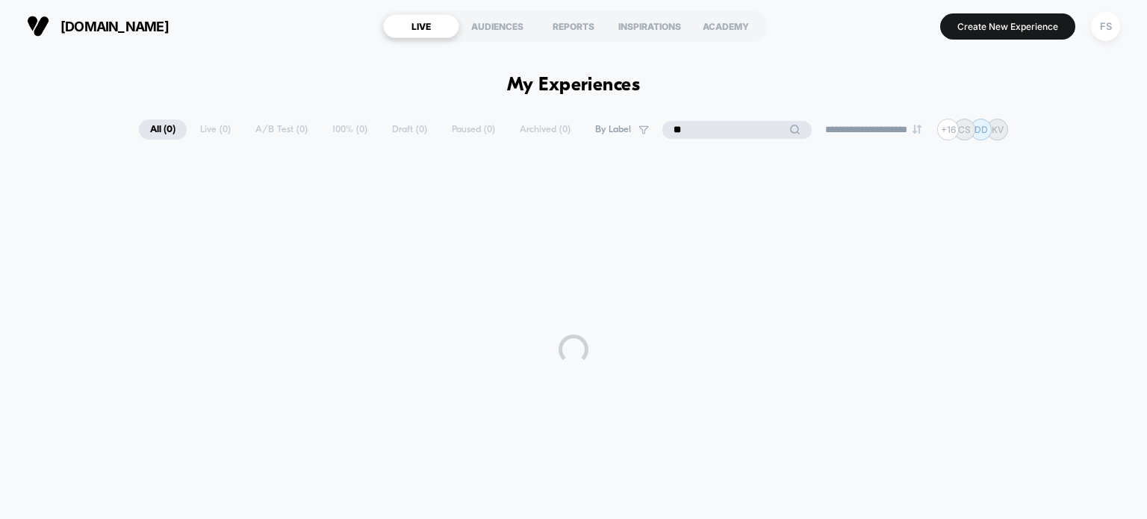
type input "*"
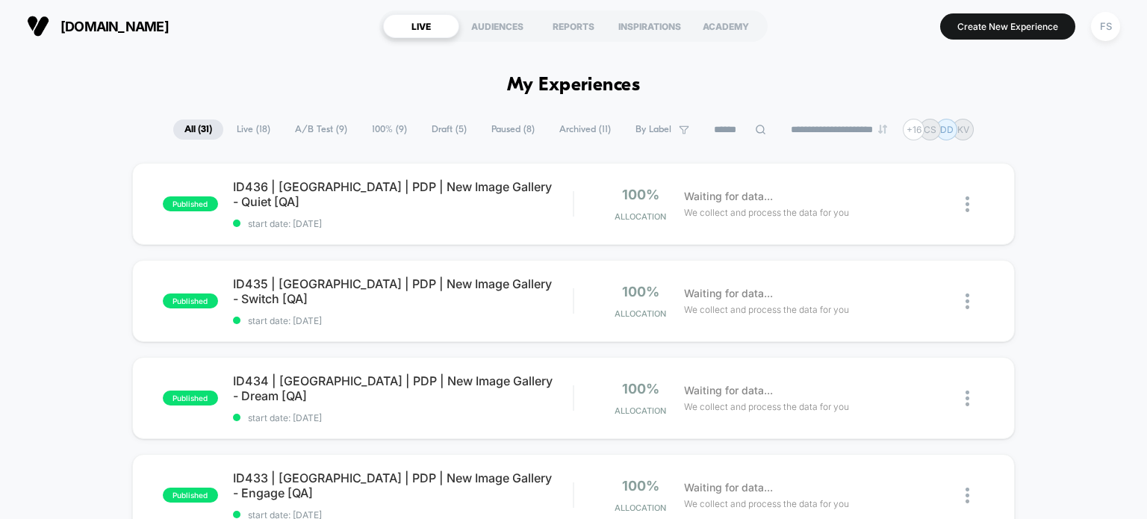
click at [1108, 31] on div "FS" at bounding box center [1105, 26] width 29 height 29
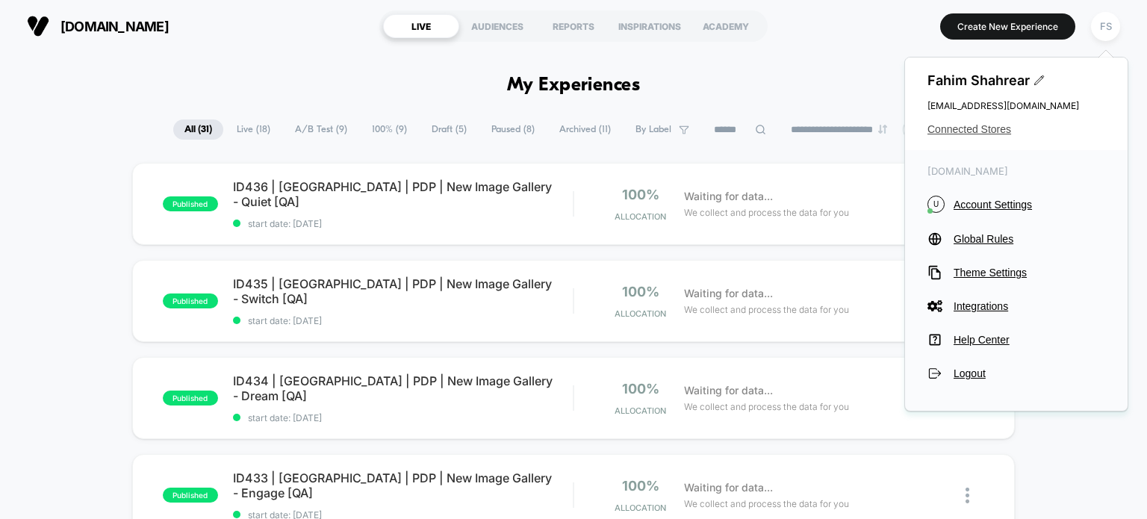
click at [977, 135] on span "Connected Stores" at bounding box center [1016, 129] width 178 height 12
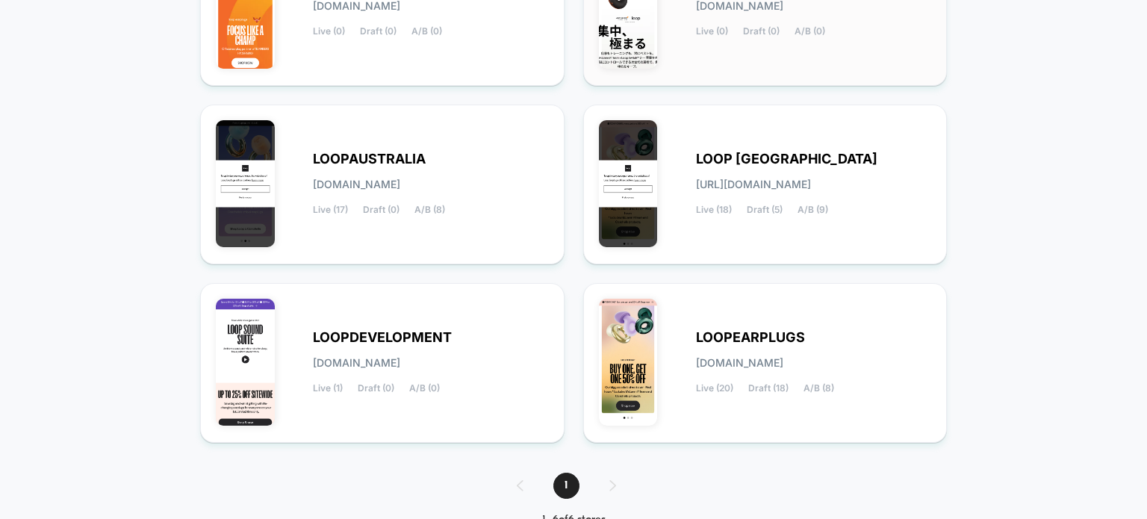
scroll to position [275, 0]
click at [463, 179] on div "LOOPAUSTRALIA loopaustralia.myshopify.com Live (17) Draft (0) A/B (8)" at bounding box center [431, 183] width 236 height 61
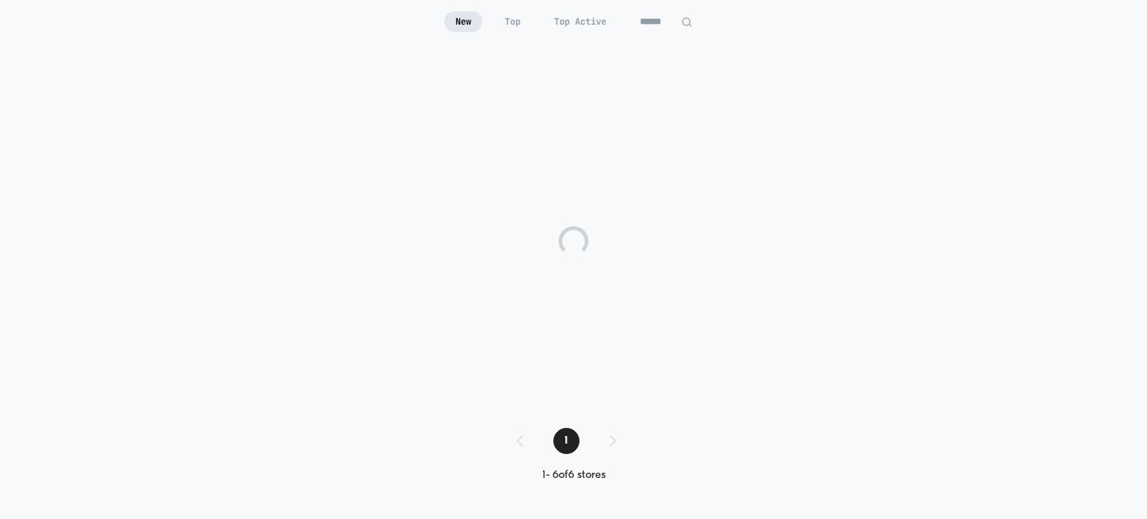
scroll to position [102, 0]
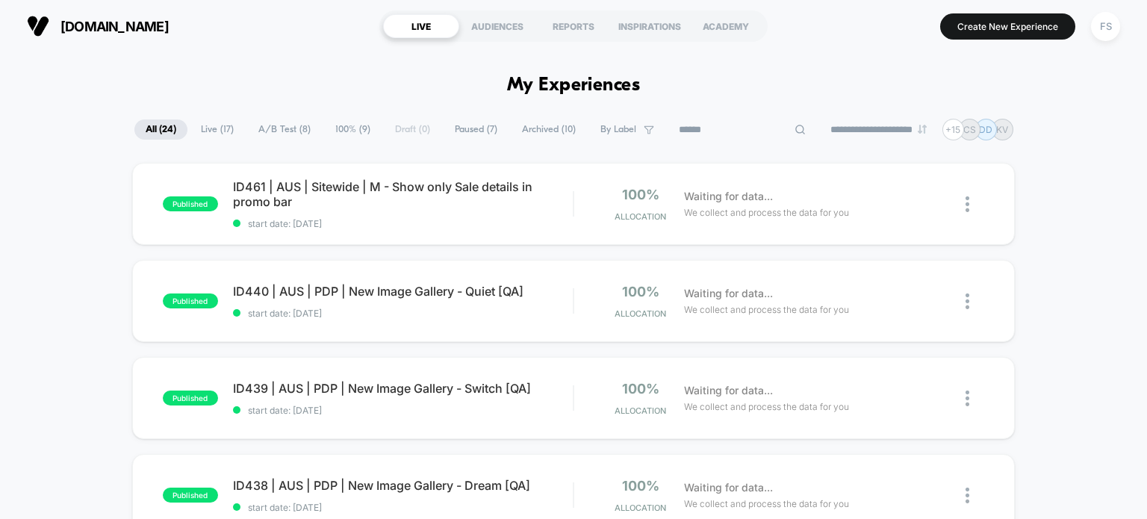
click at [725, 125] on input at bounding box center [741, 130] width 149 height 18
click at [725, 125] on input "**" at bounding box center [741, 130] width 149 height 18
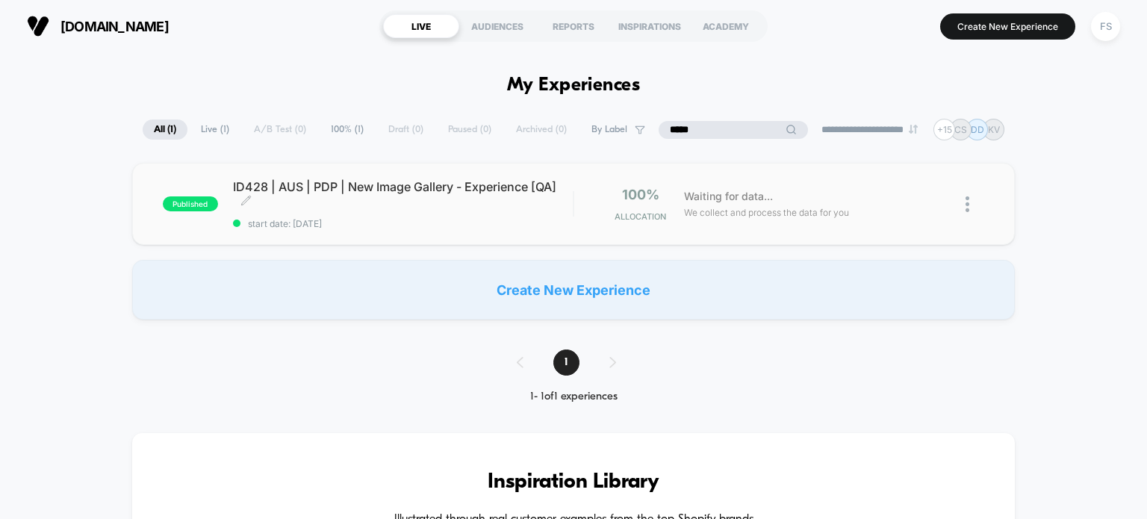
type input "*****"
click at [269, 193] on span "ID428 | AUS | PDP | New Image Gallery - Experience [QA] Click to edit experienc…" at bounding box center [403, 194] width 340 height 30
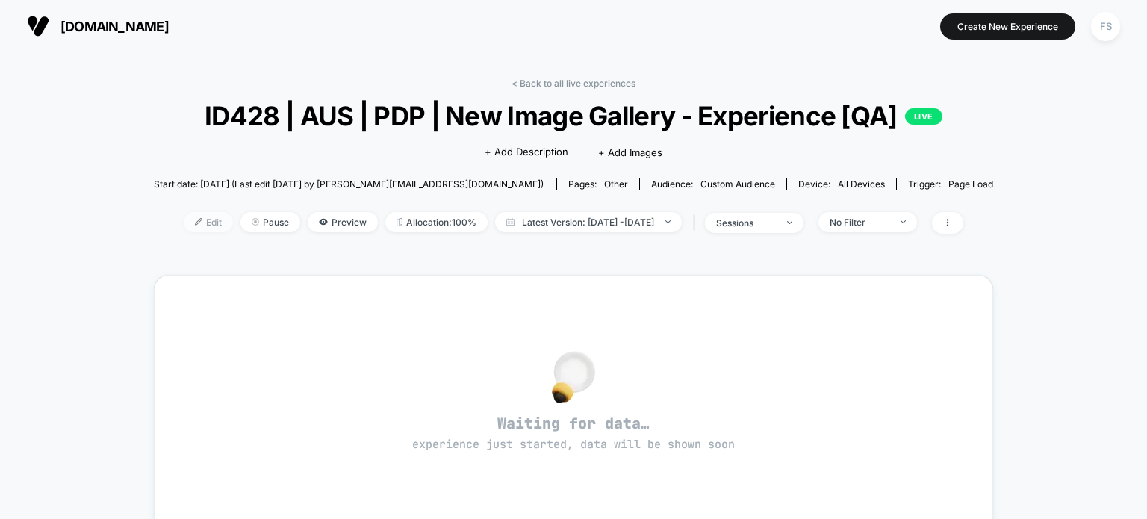
click at [193, 218] on span "Edit" at bounding box center [208, 222] width 49 height 20
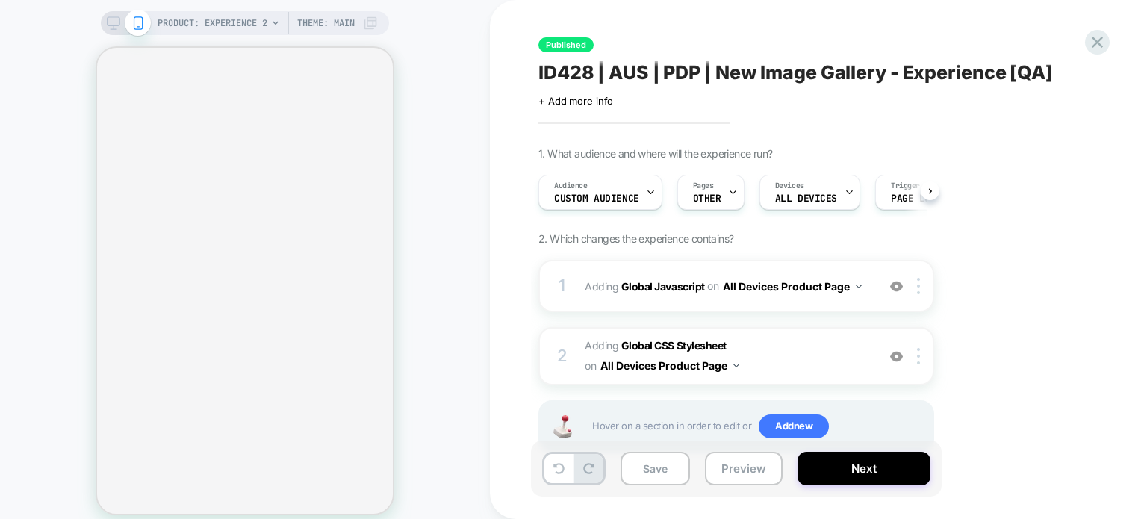
scroll to position [0, 1]
click at [658, 339] on b "Global CSS Stylesheet" at bounding box center [673, 345] width 105 height 13
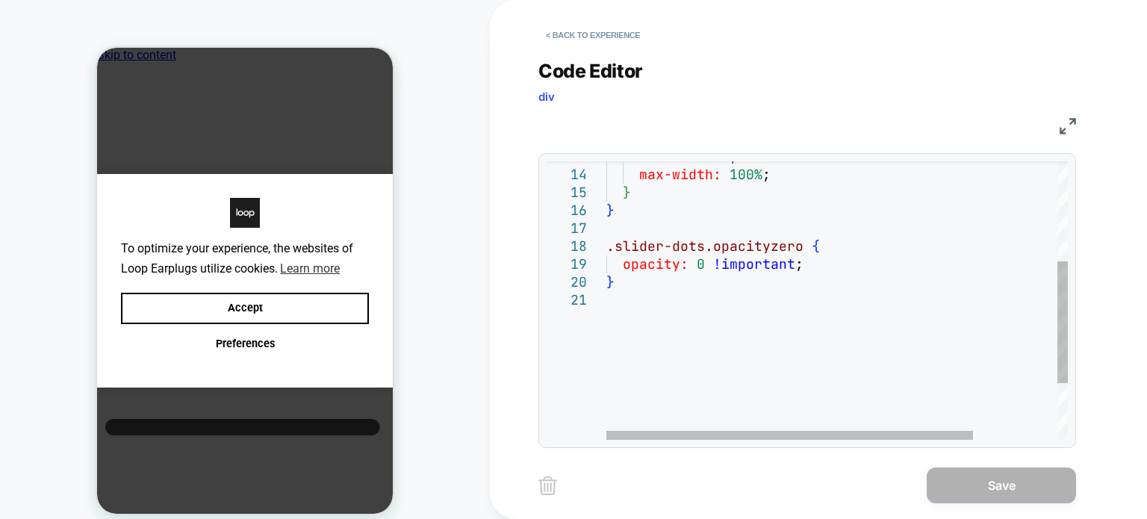
type textarea "**********"
click at [632, 277] on div "} opacity: 0 !important ; .slider-dots.opacityzero { } } max-width: 100% ; widt…" at bounding box center [889, 251] width 567 height 637
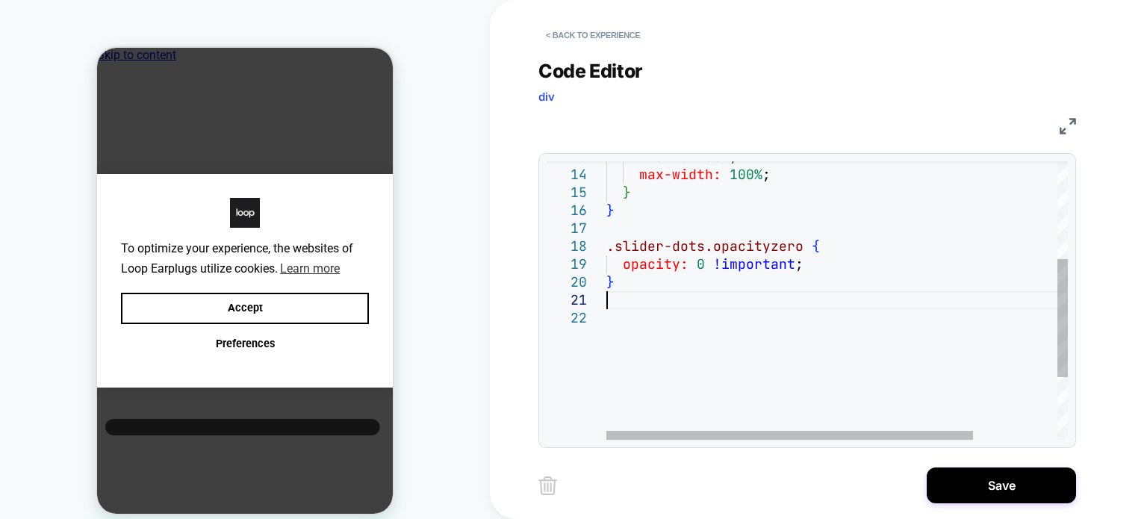
scroll to position [18, 0]
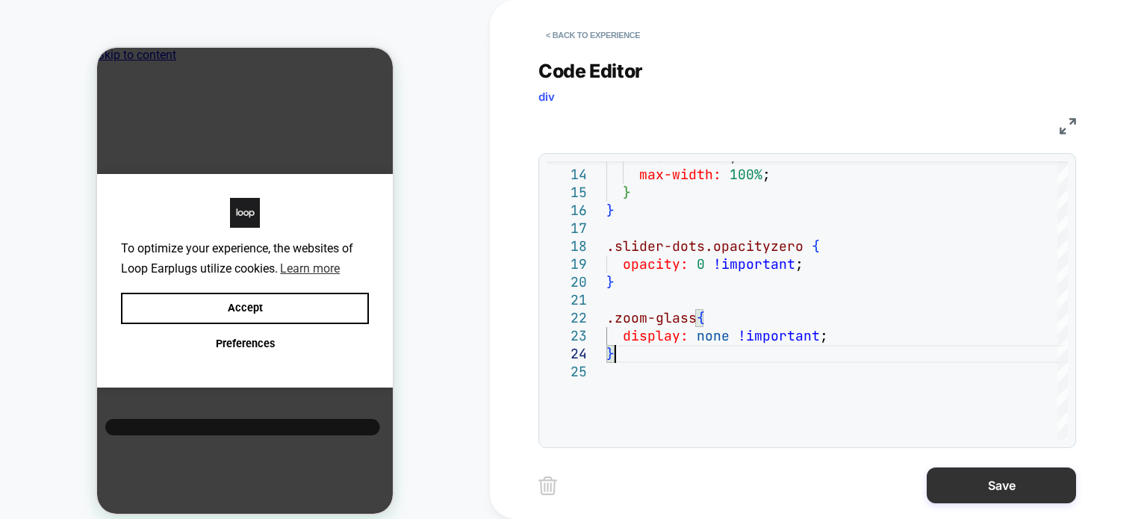
type textarea "**********"
click at [998, 489] on button "Save" at bounding box center [1000, 485] width 149 height 36
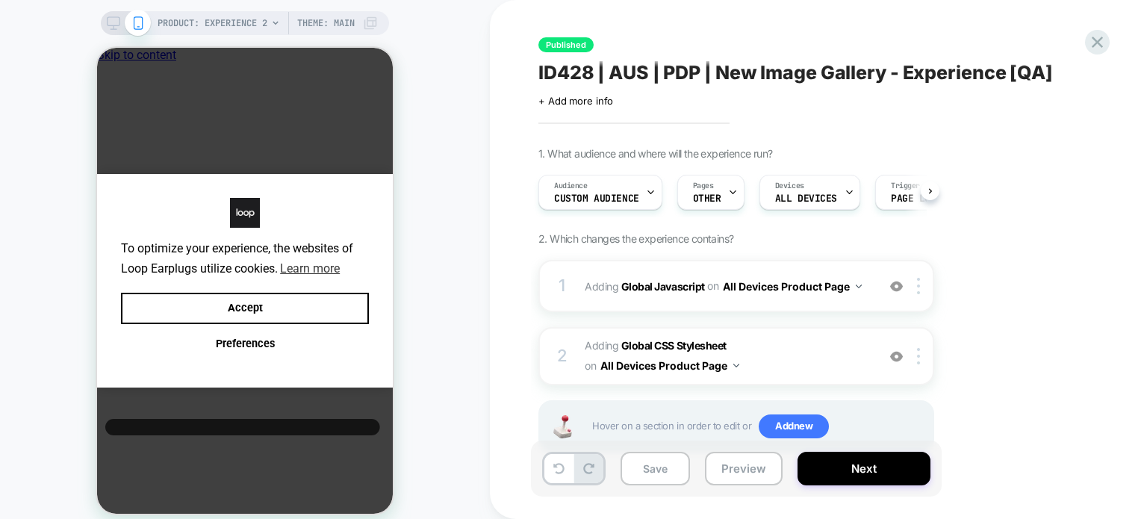
scroll to position [0, 0]
click at [645, 477] on button "Save" at bounding box center [654, 469] width 69 height 34
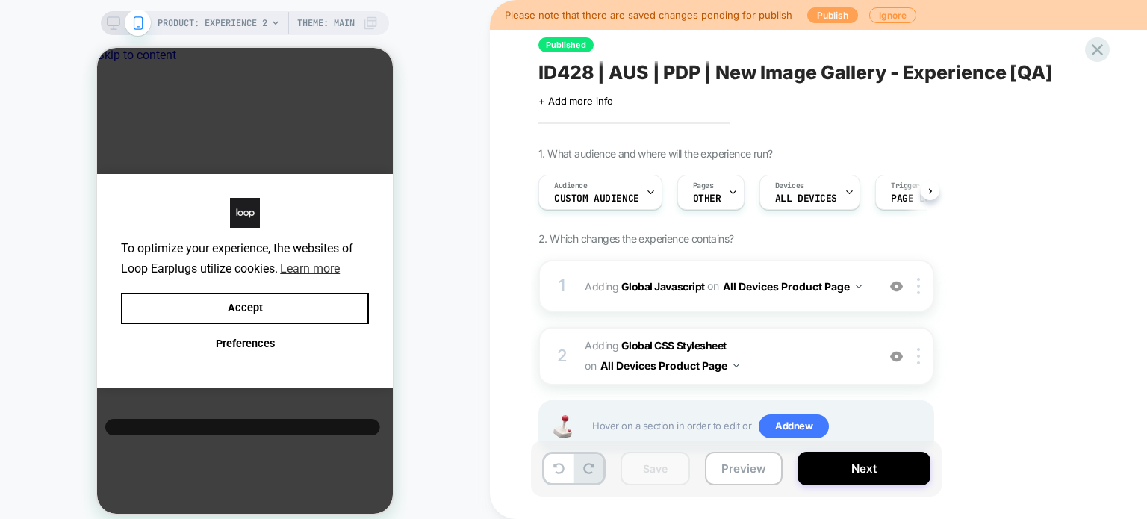
click at [820, 13] on button "Publish" at bounding box center [832, 15] width 51 height 16
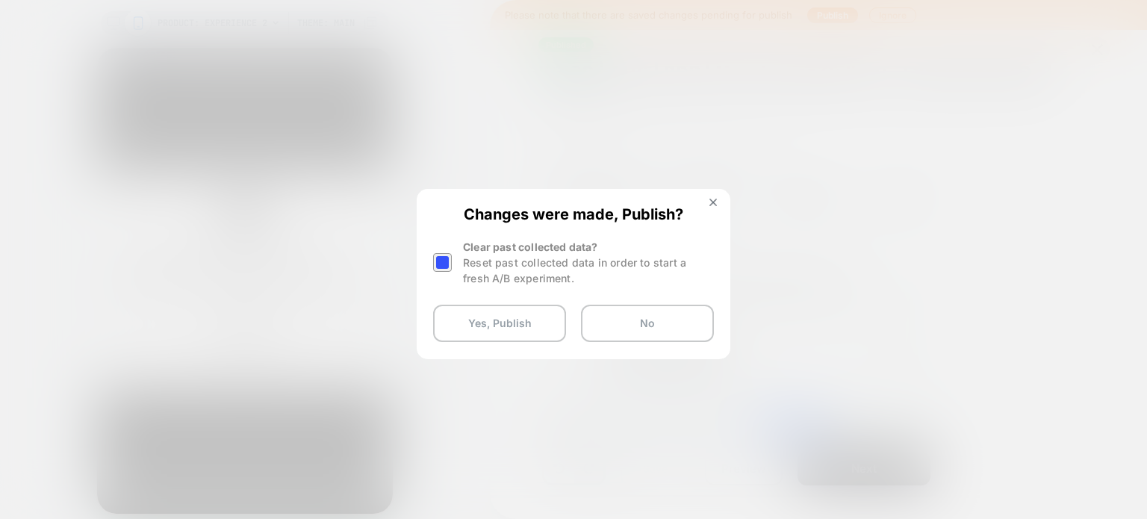
click at [443, 258] on div at bounding box center [442, 262] width 19 height 19
click at [468, 311] on button "Yes, Publish" at bounding box center [499, 323] width 133 height 37
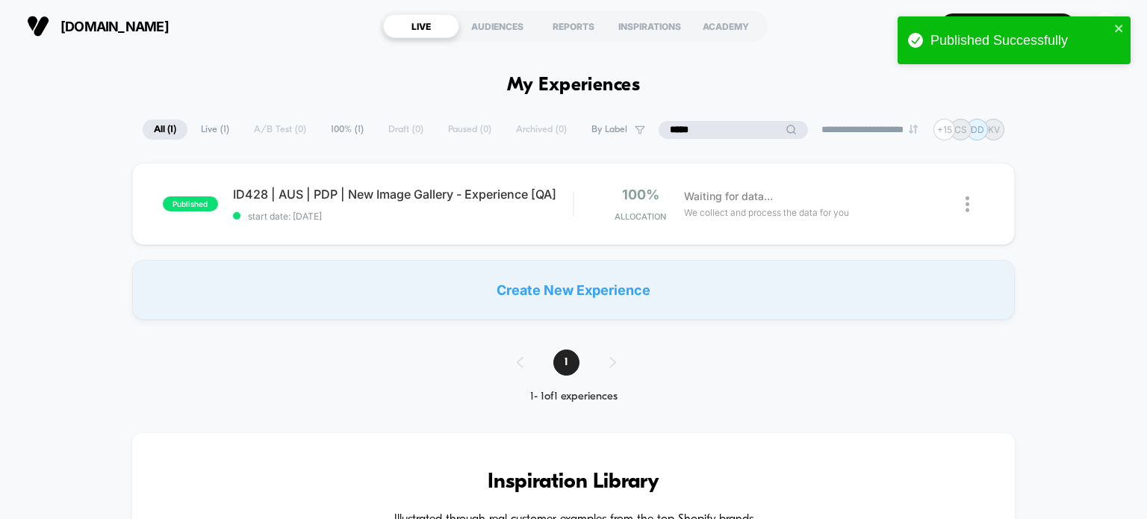
click at [721, 131] on input "*****" at bounding box center [732, 130] width 149 height 18
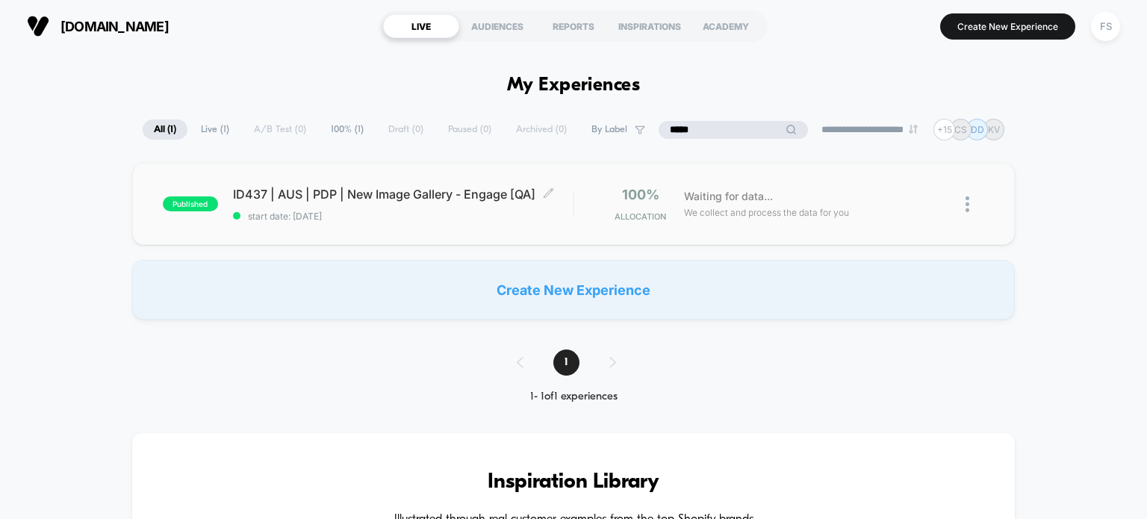
type input "*****"
click at [317, 198] on span "ID437 | AUS | PDP | New Image Gallery - Engage [QA] Click to edit experience de…" at bounding box center [403, 194] width 340 height 15
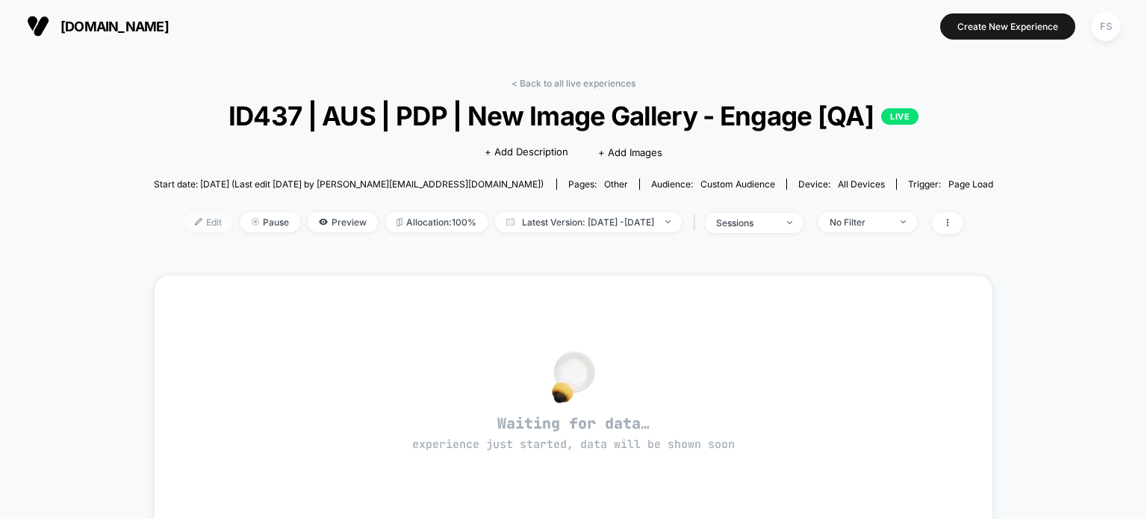
click at [187, 220] on span "Edit" at bounding box center [208, 222] width 49 height 20
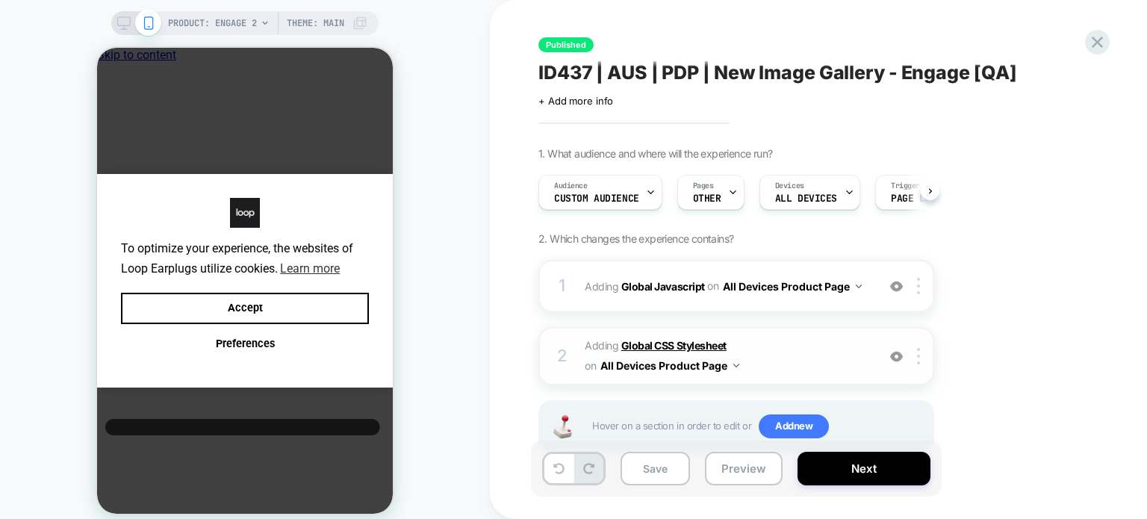
click at [688, 346] on b "Global CSS Stylesheet" at bounding box center [673, 345] width 105 height 13
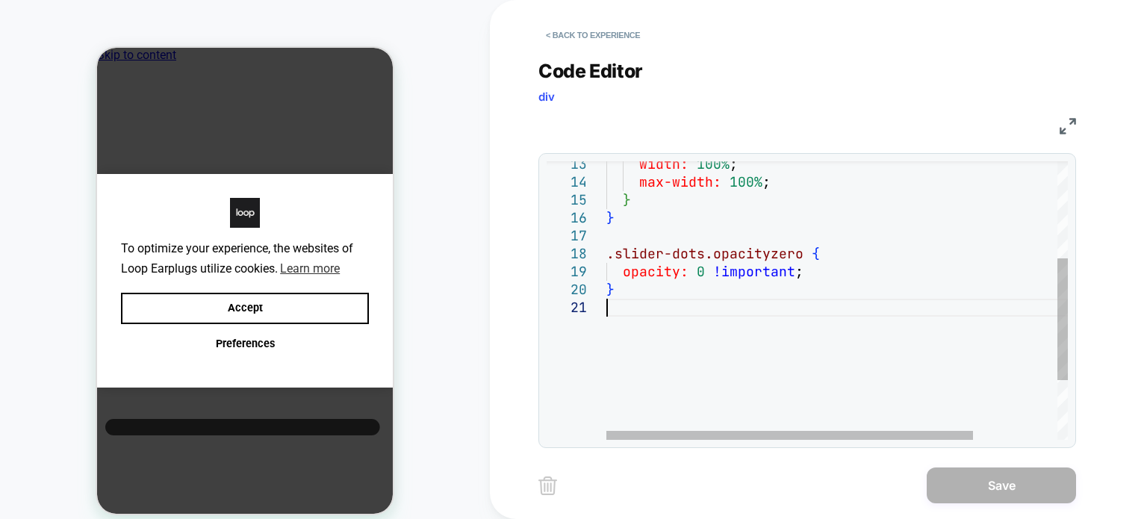
click at [688, 346] on div "width: 100% ; max-width: 100% ; } } .slider-dots.opacityzero { opacity: 0 !impo…" at bounding box center [889, 258] width 567 height 637
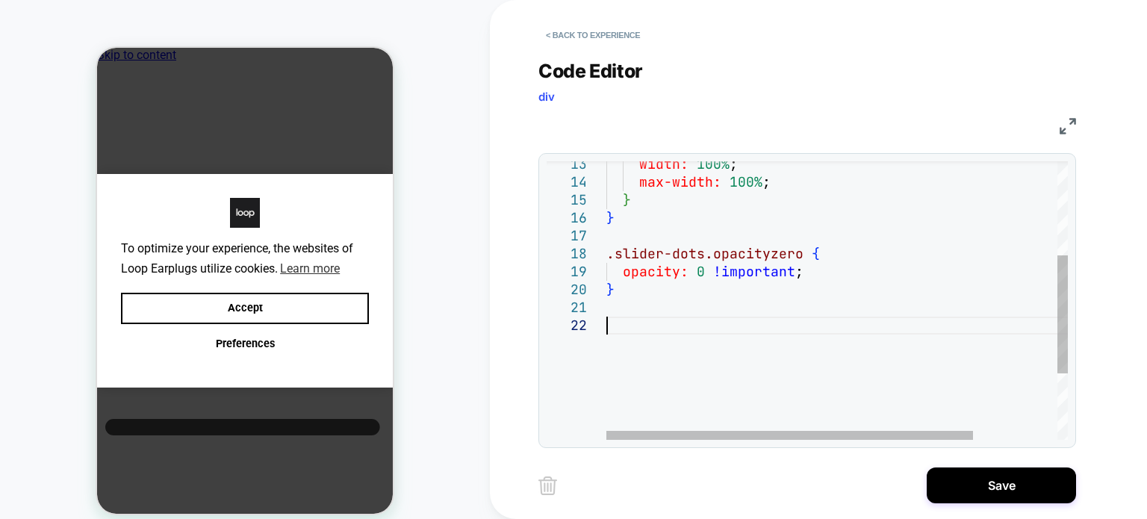
scroll to position [17, 0]
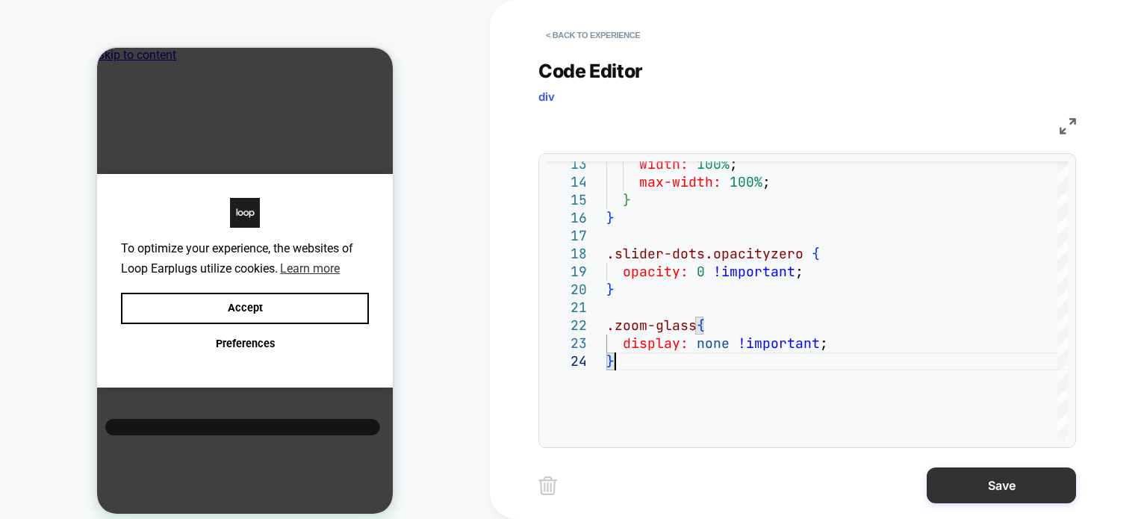
type textarea "**********"
click at [995, 477] on button "Save" at bounding box center [1000, 485] width 149 height 36
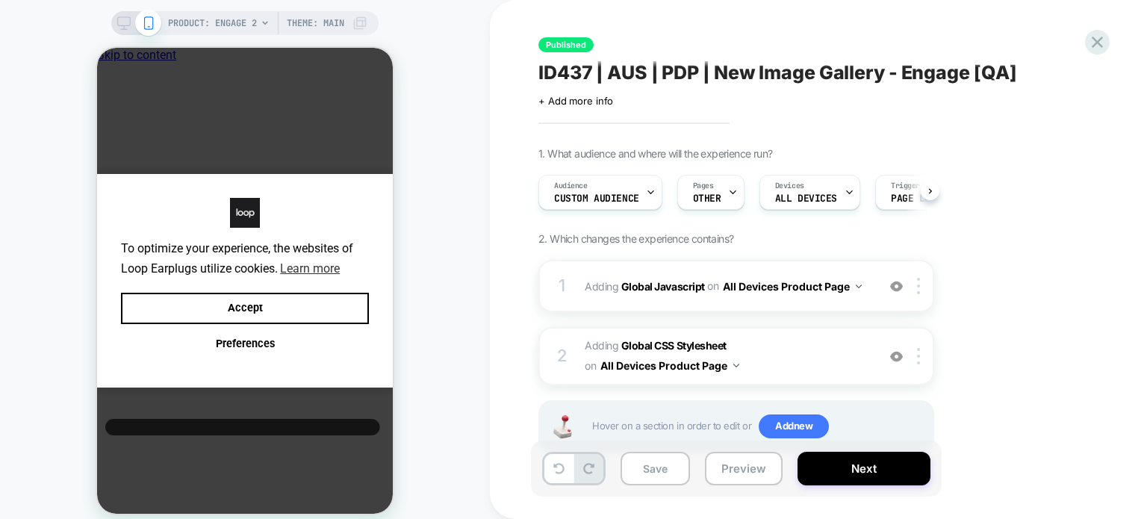
scroll to position [0, 0]
click at [720, 346] on b "Global CSS Stylesheet" at bounding box center [673, 345] width 105 height 13
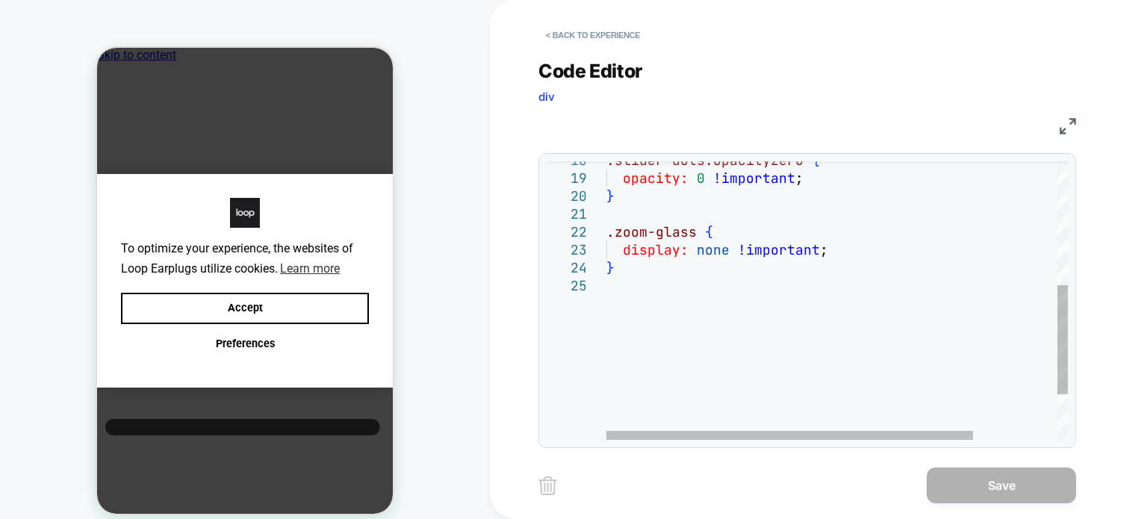
type textarea "**********"
click at [653, 269] on div "} display: none !important ; .zoom-glass { } opacity: 0 !important ; .slider-do…" at bounding box center [889, 201] width 567 height 708
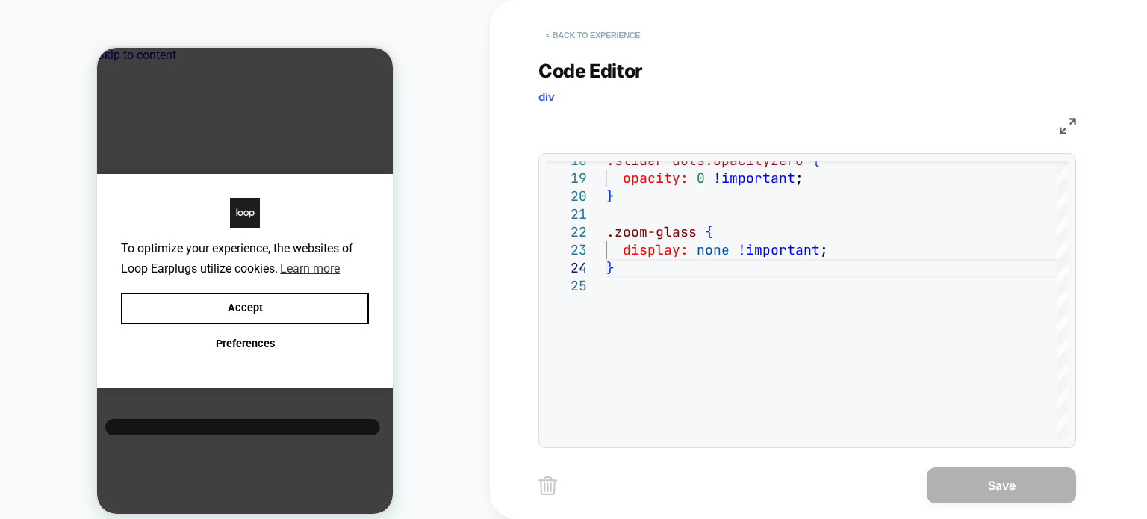
click at [606, 37] on button "< Back to experience" at bounding box center [592, 35] width 109 height 24
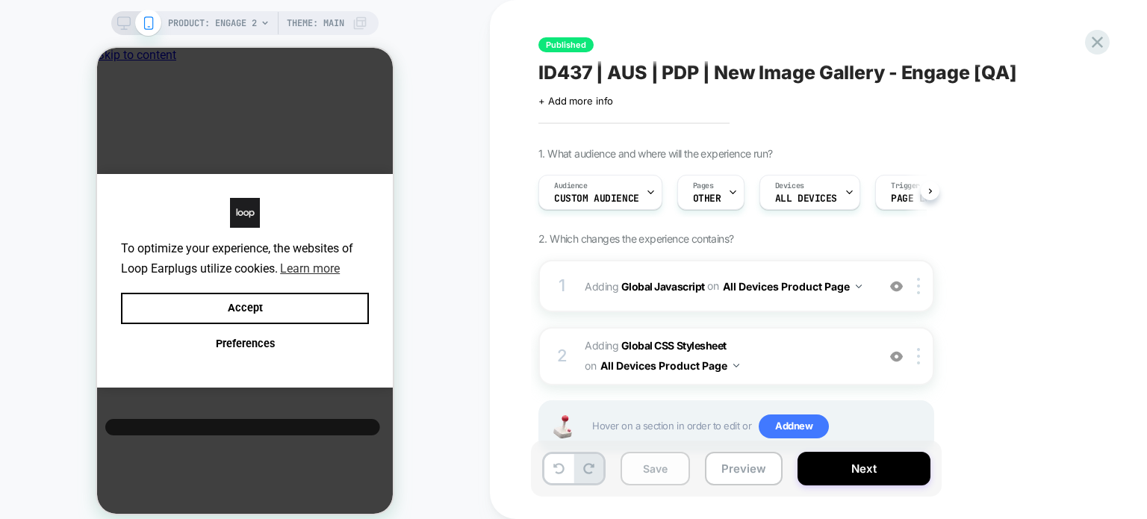
click at [654, 474] on button "Save" at bounding box center [654, 469] width 69 height 34
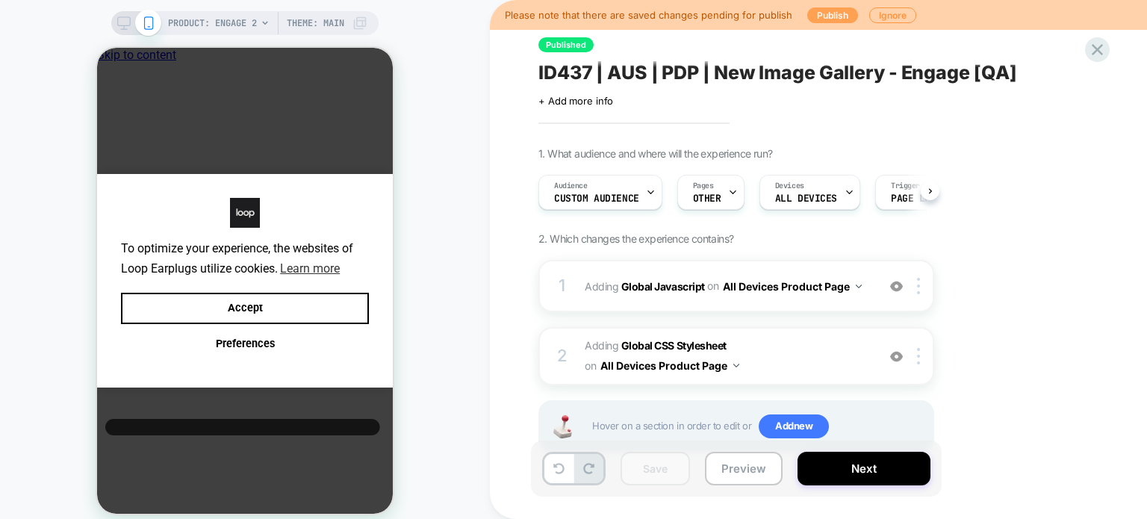
click at [826, 18] on button "Publish" at bounding box center [832, 15] width 51 height 16
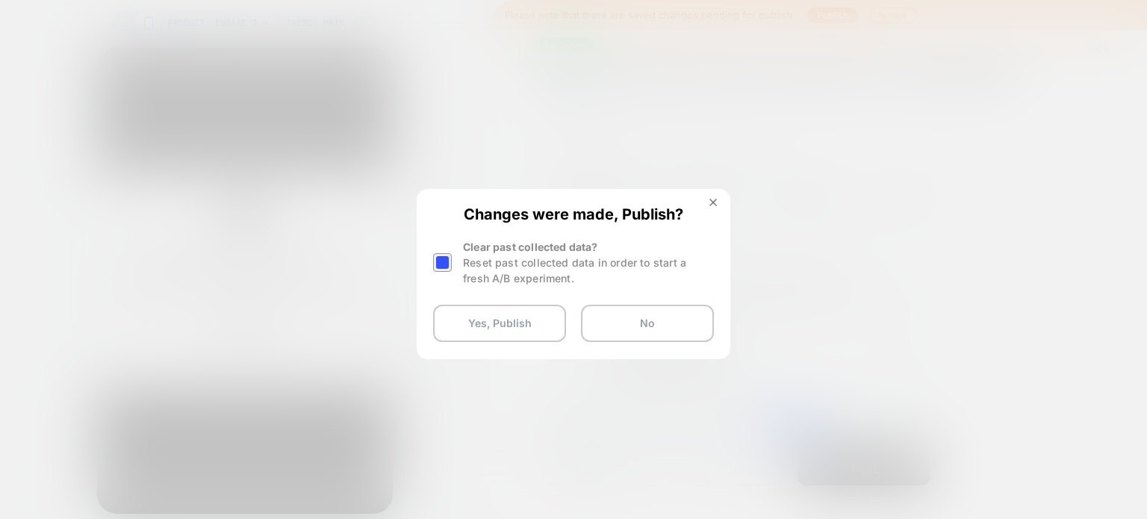
click at [441, 255] on div at bounding box center [442, 262] width 19 height 19
click at [461, 331] on button "Yes, Publish" at bounding box center [499, 323] width 133 height 37
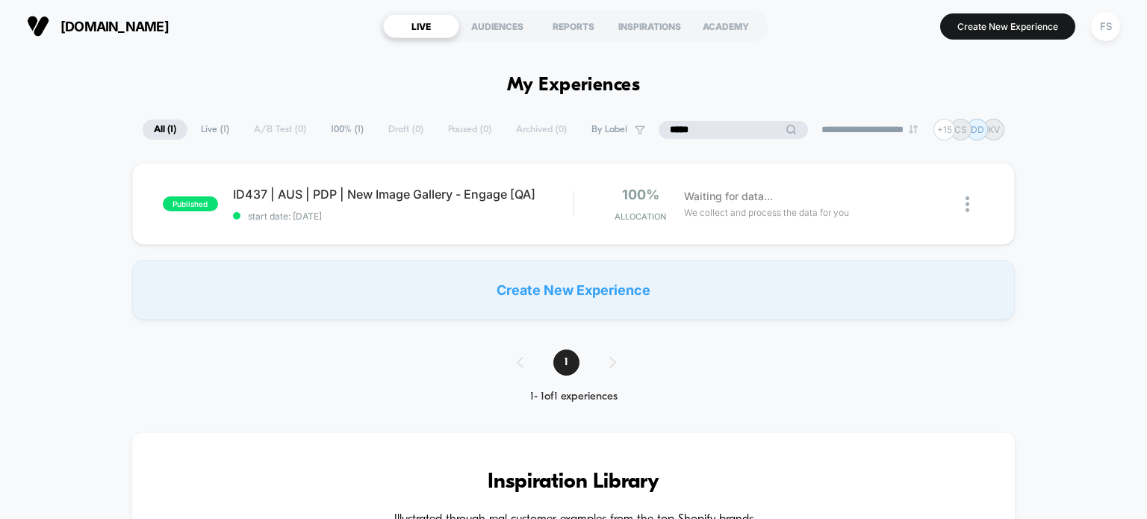
click at [730, 121] on input "*****" at bounding box center [732, 130] width 149 height 18
type input "*****"
click at [408, 208] on div "ID438 | AUS | PDP | New Image Gallery - Dream [QA] Click to edit experience det…" at bounding box center [403, 204] width 340 height 35
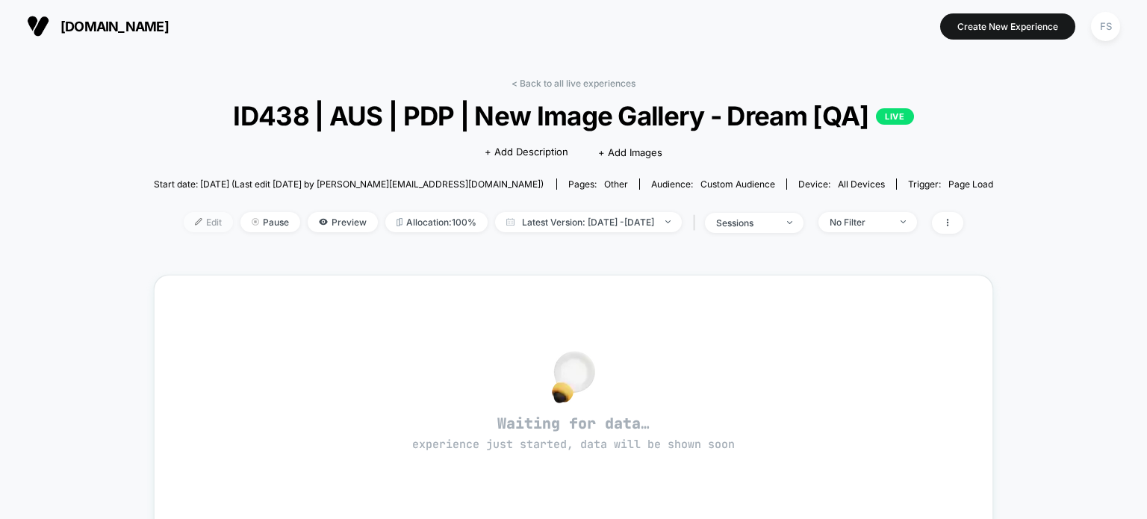
click at [184, 217] on span "Edit" at bounding box center [208, 222] width 49 height 20
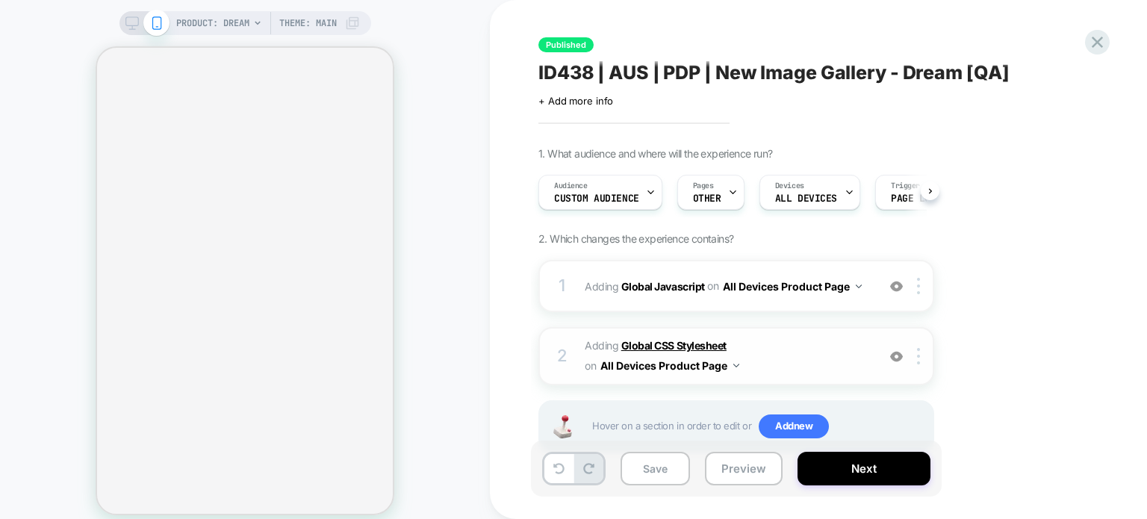
click at [687, 346] on b "Global CSS Stylesheet" at bounding box center [673, 345] width 105 height 13
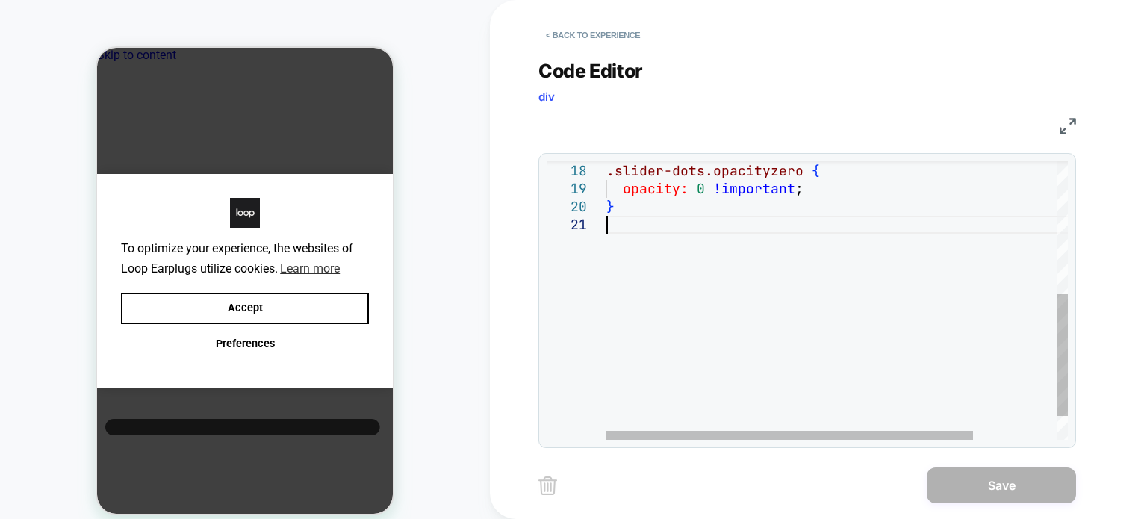
click at [667, 220] on div "} opacity: 0 !important ; .slider-dots.opacityzero {" at bounding box center [889, 175] width 567 height 637
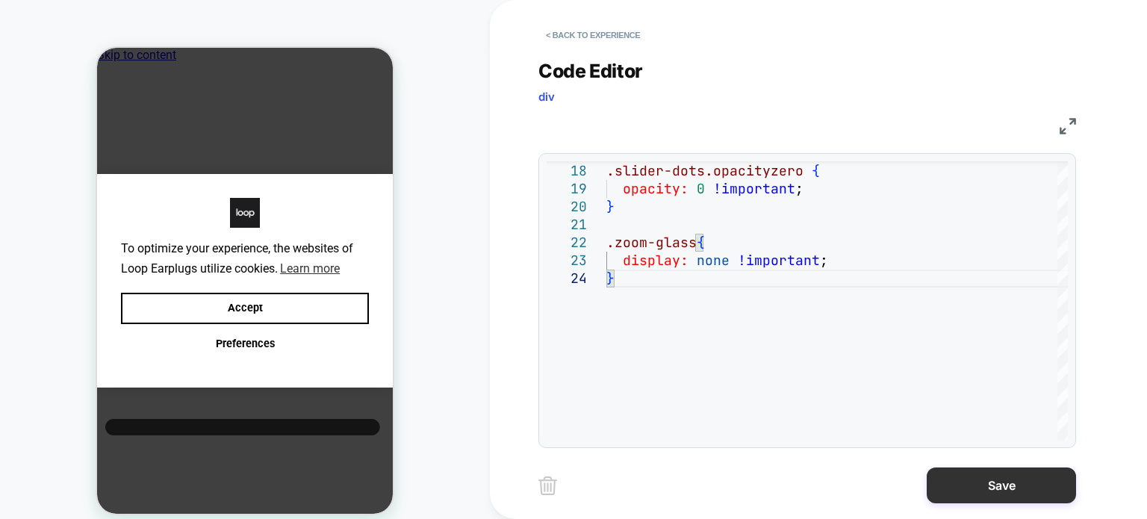
type textarea "**********"
click at [944, 479] on button "Save" at bounding box center [1000, 485] width 149 height 36
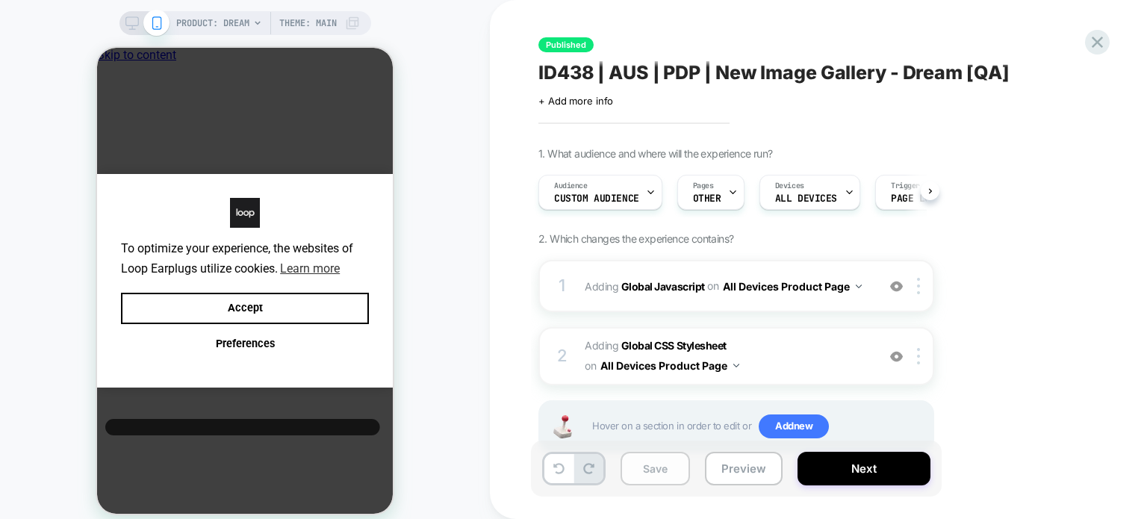
scroll to position [0, 0]
click at [642, 474] on button "Save" at bounding box center [654, 469] width 69 height 34
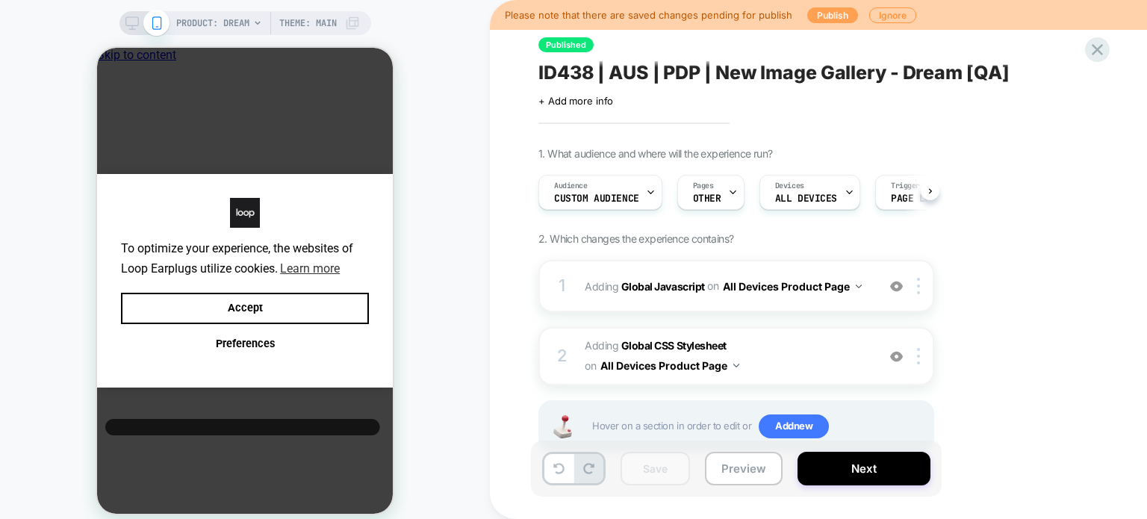
click at [826, 20] on button "Publish" at bounding box center [832, 15] width 51 height 16
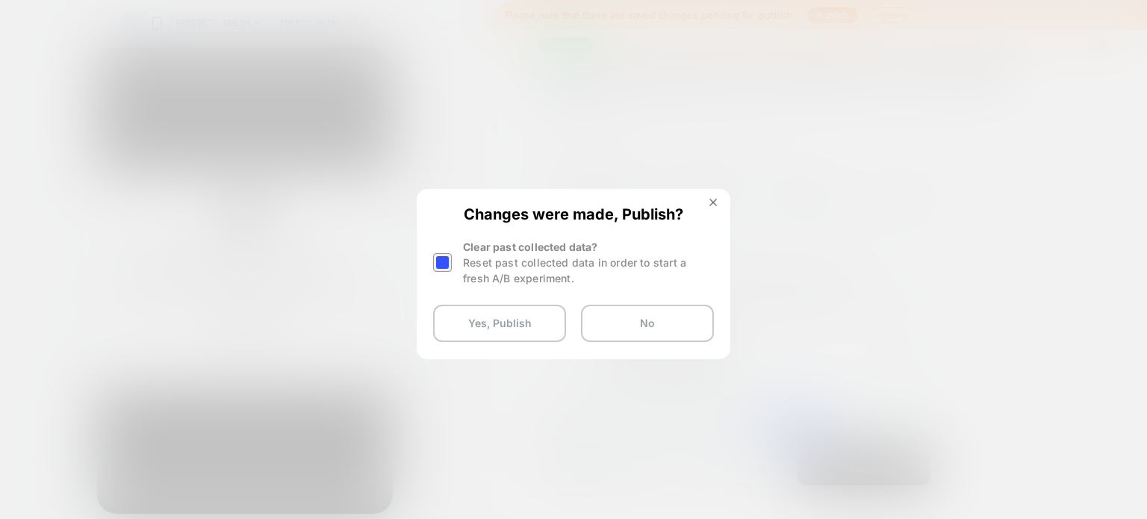
click at [448, 253] on div at bounding box center [442, 262] width 19 height 19
click at [490, 329] on button "Yes, Publish" at bounding box center [499, 323] width 133 height 37
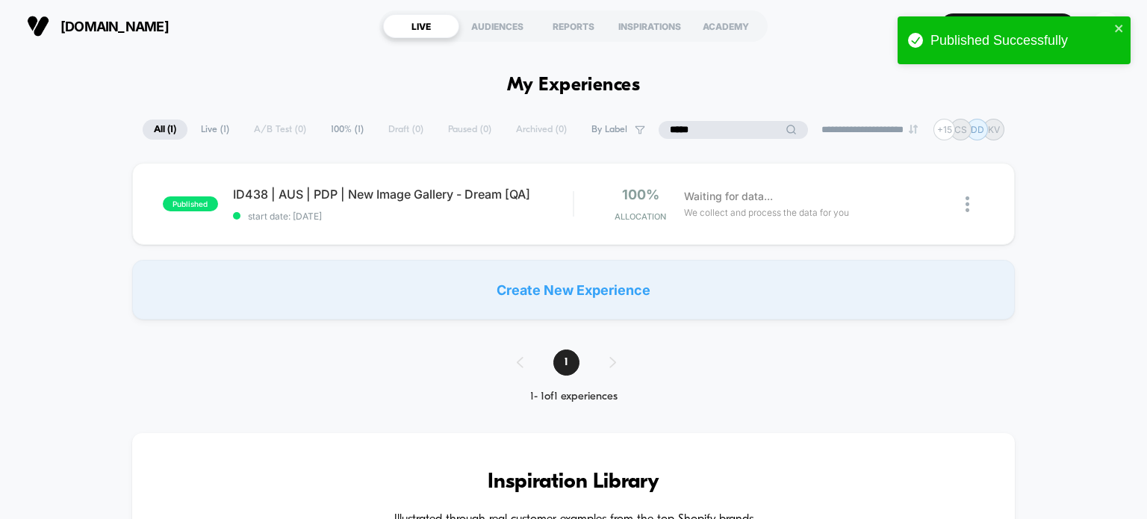
click at [722, 128] on input "*****" at bounding box center [732, 130] width 149 height 18
type input "*****"
click at [467, 214] on span "start date: 8/14/2025" at bounding box center [403, 216] width 340 height 11
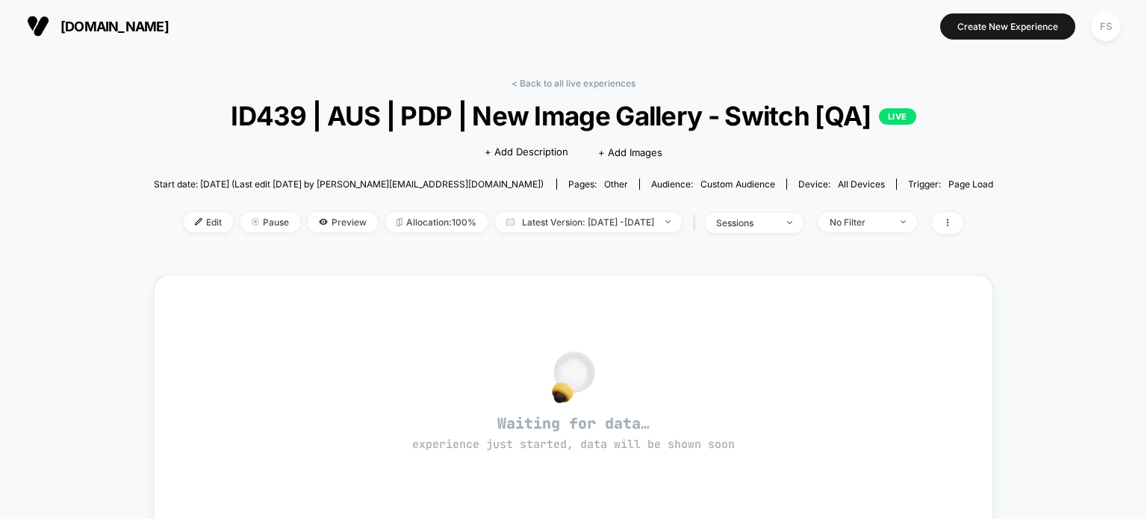
click at [180, 232] on div "Edit Pause Preview Allocation: 100% Latest Version: Aug 14, 2025 - Sep 3, 2025 …" at bounding box center [574, 223] width 840 height 22
click at [188, 222] on span "Edit" at bounding box center [208, 222] width 49 height 20
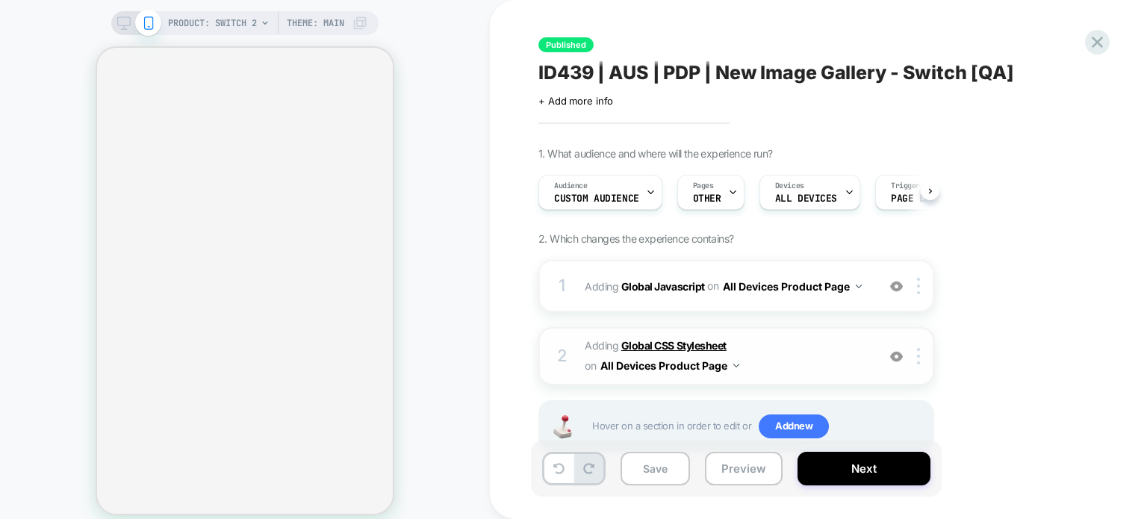
click at [678, 342] on b "Global CSS Stylesheet" at bounding box center [673, 345] width 105 height 13
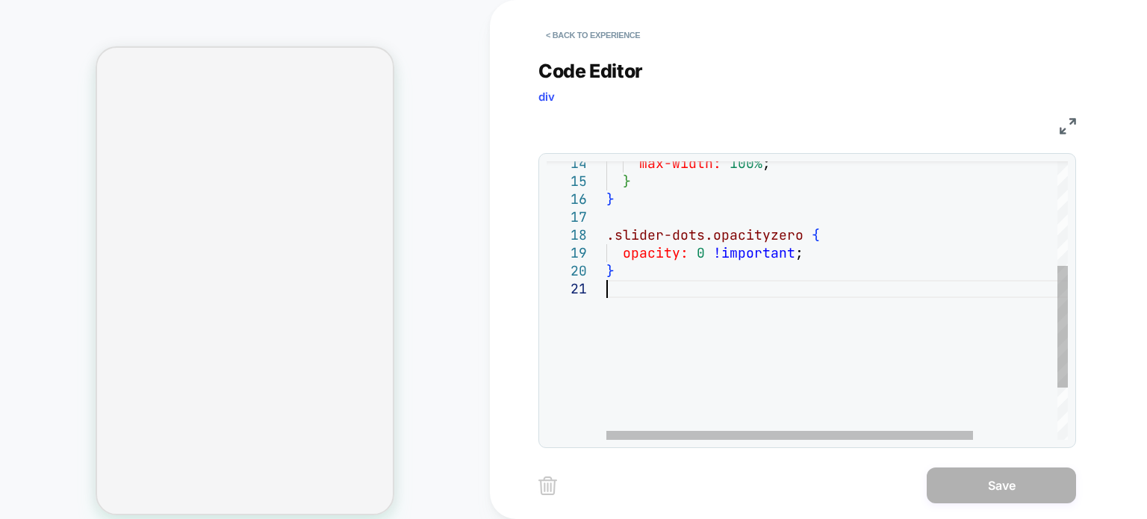
click at [707, 328] on div "} opacity: 0 !important ; .slider-dots.opacityzero { } } max-width: 100% ;" at bounding box center [889, 240] width 567 height 637
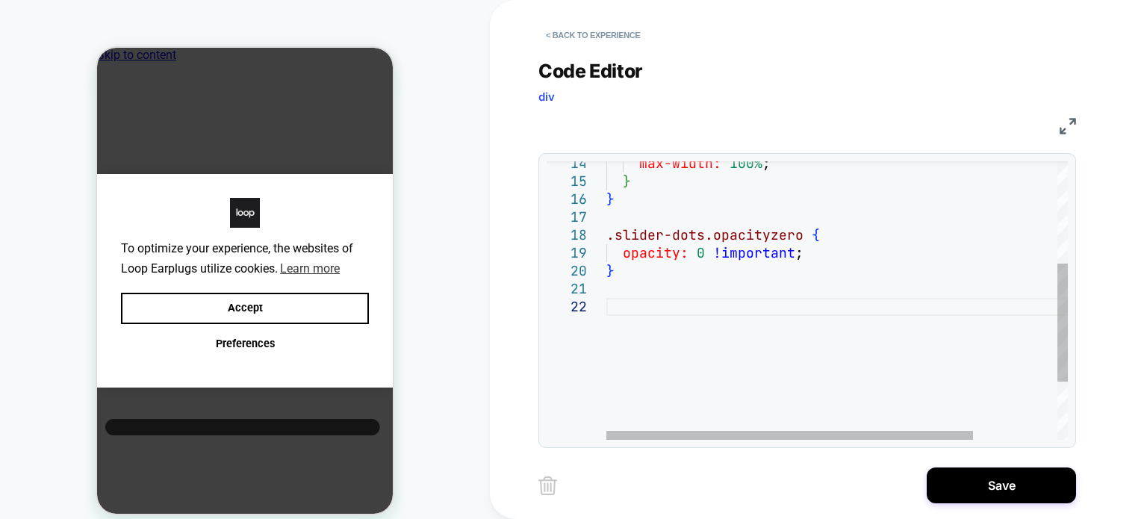
scroll to position [0, 11]
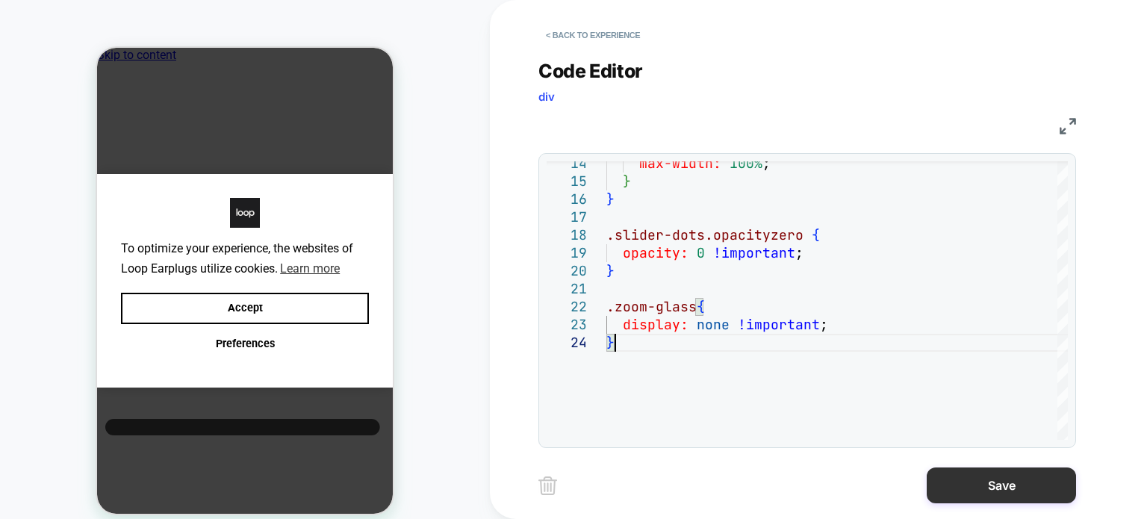
type textarea "**********"
click at [955, 485] on button "Save" at bounding box center [1000, 485] width 149 height 36
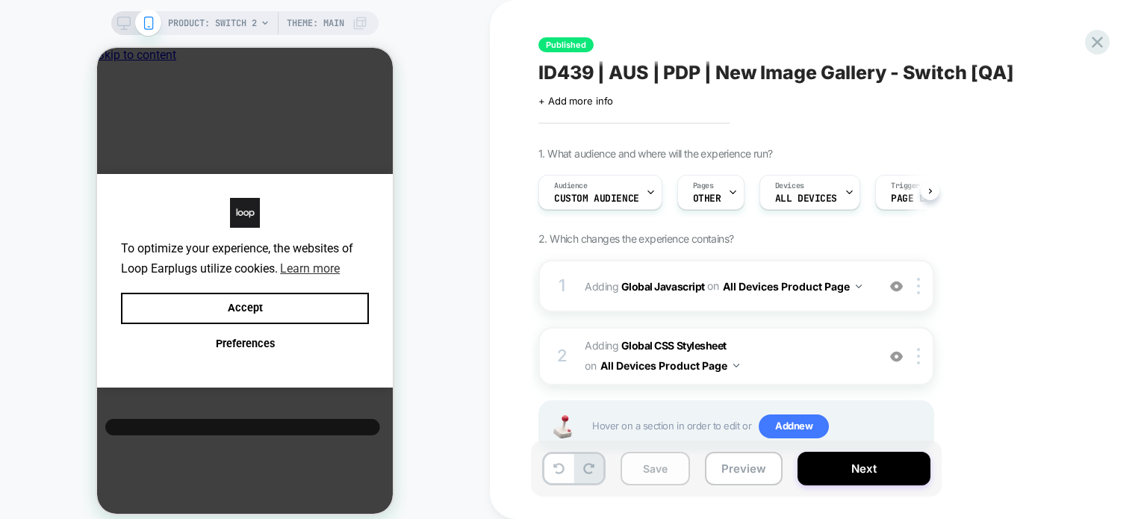
scroll to position [0, 0]
click at [643, 469] on button "Save" at bounding box center [654, 469] width 69 height 34
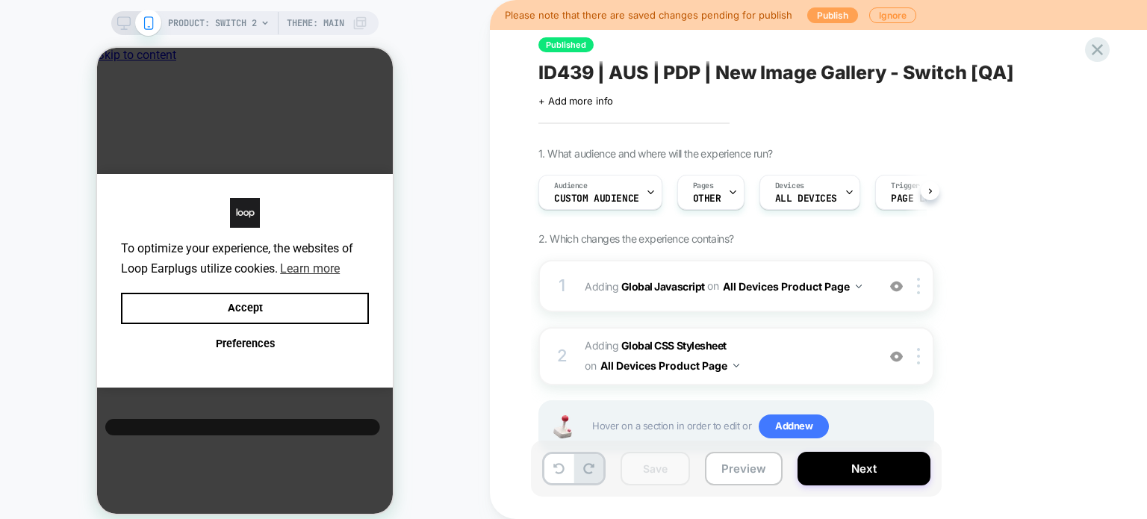
click at [823, 7] on button "Publish" at bounding box center [832, 15] width 51 height 16
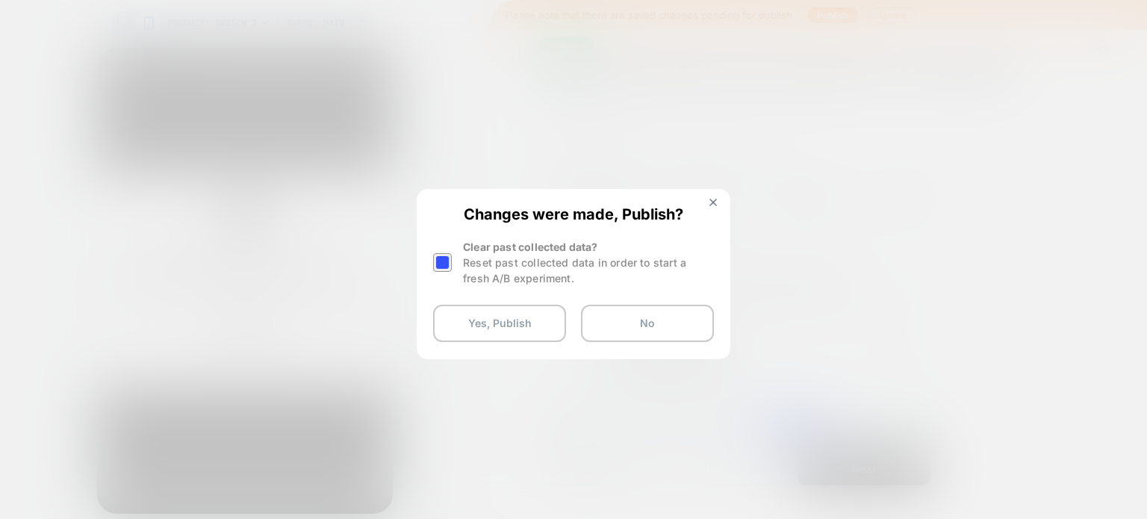
click at [444, 258] on div at bounding box center [442, 262] width 19 height 19
click at [496, 319] on button "Yes, Publish" at bounding box center [499, 323] width 133 height 37
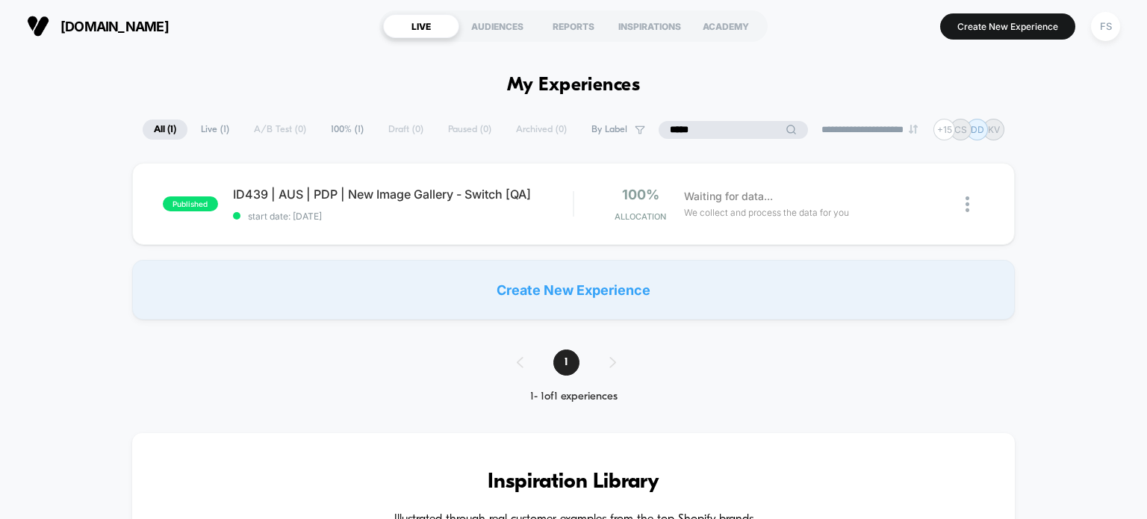
click at [725, 128] on input "*****" at bounding box center [732, 130] width 149 height 18
type input "*****"
click at [471, 187] on span "ID440 | AUS | PDP | New Image Gallery - Quiet [QA] Click to edit experience det…" at bounding box center [403, 194] width 340 height 15
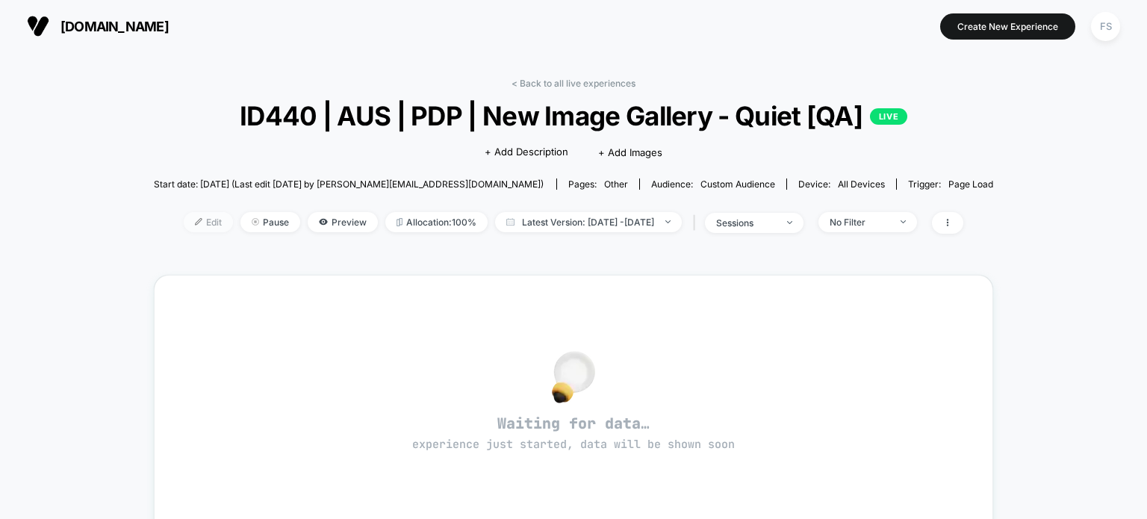
click at [184, 231] on span "Edit" at bounding box center [208, 222] width 49 height 20
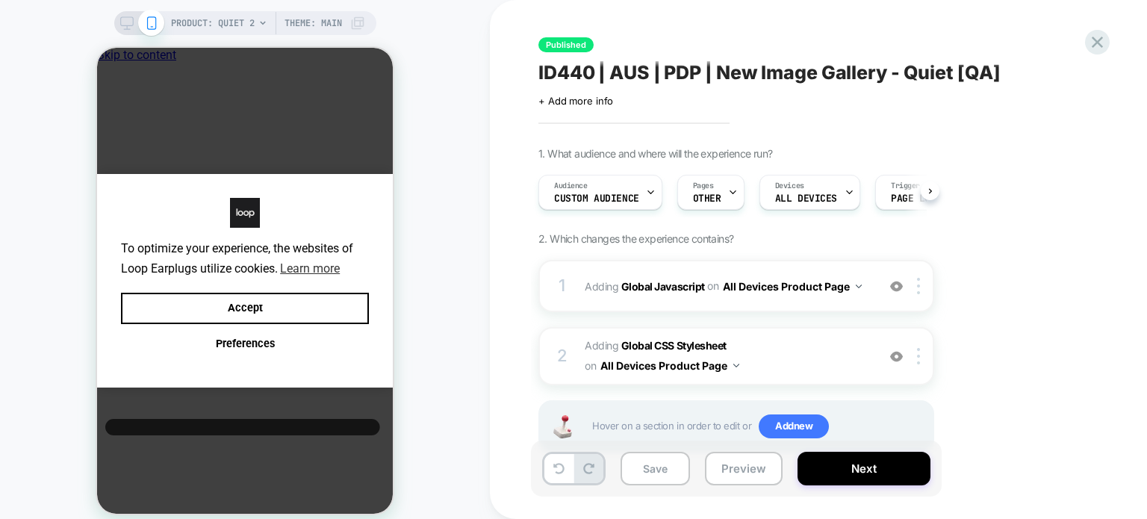
scroll to position [0, 11]
click at [684, 348] on b "Global CSS Stylesheet" at bounding box center [673, 345] width 105 height 13
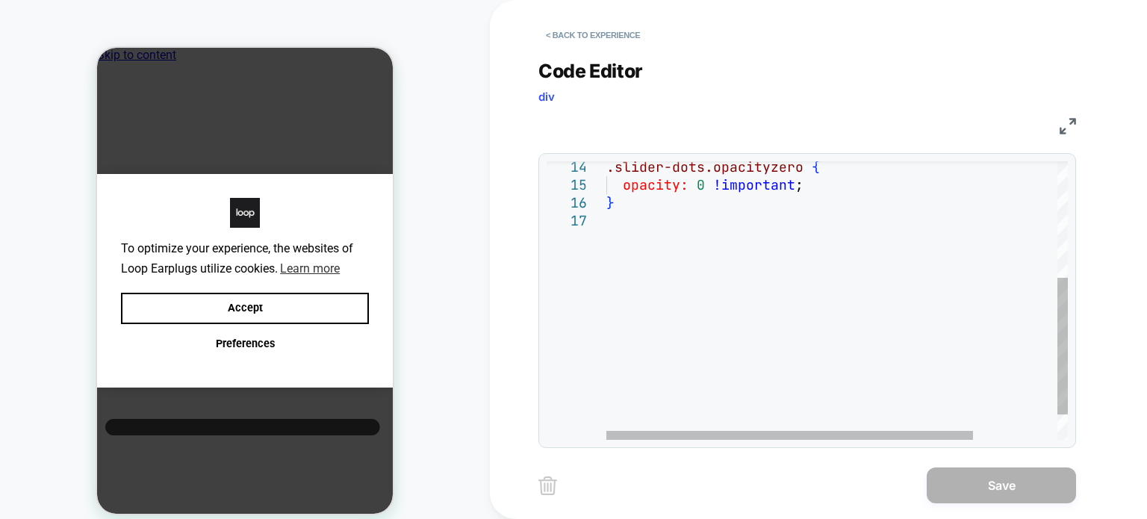
scroll to position [0, 0]
click at [663, 244] on div "opacity: 0 !important ; } .slider-dots.opacityzero {" at bounding box center [889, 207] width 567 height 565
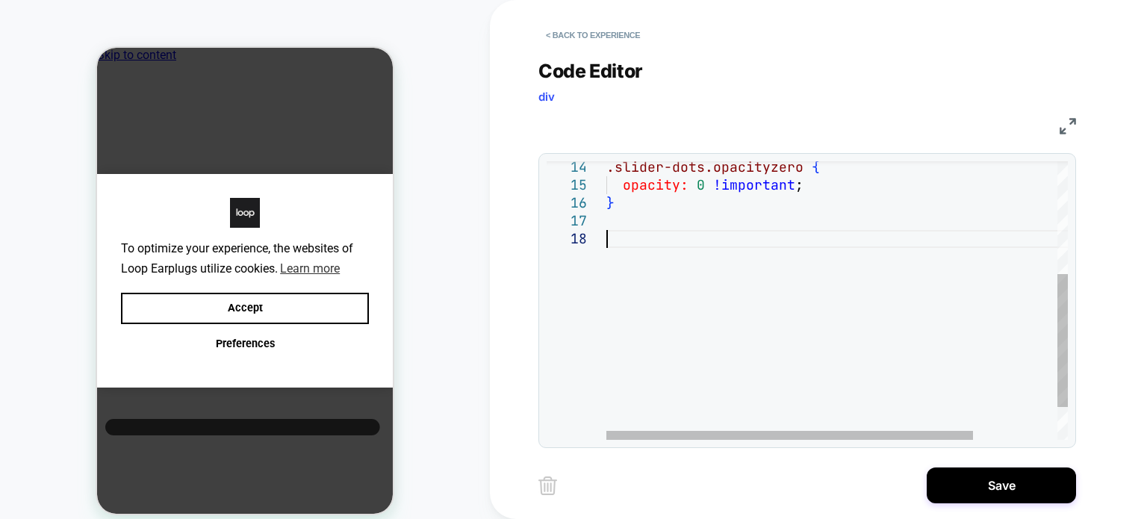
scroll to position [125, 0]
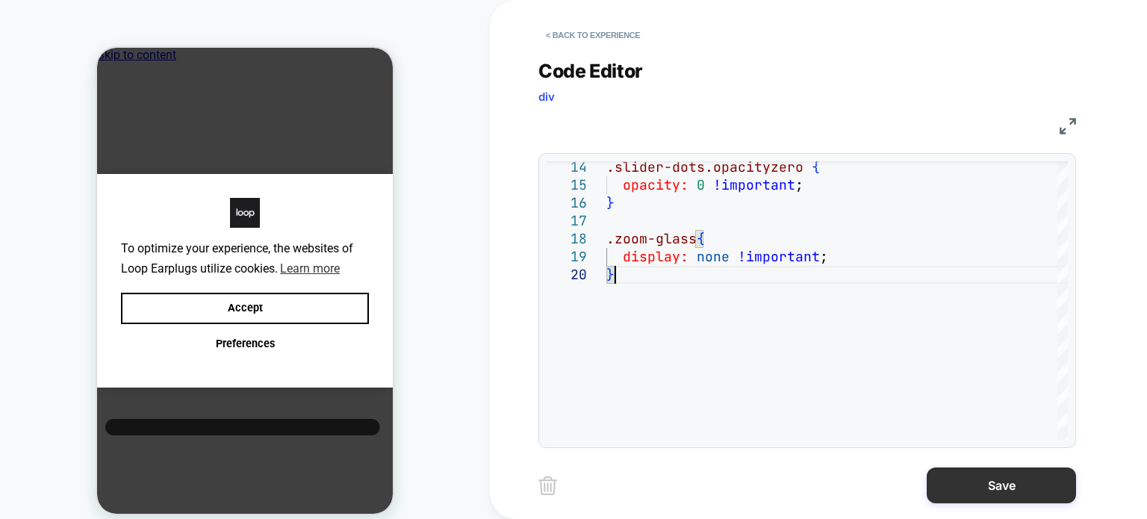
type textarea "**********"
click at [971, 480] on button "Save" at bounding box center [1000, 485] width 149 height 36
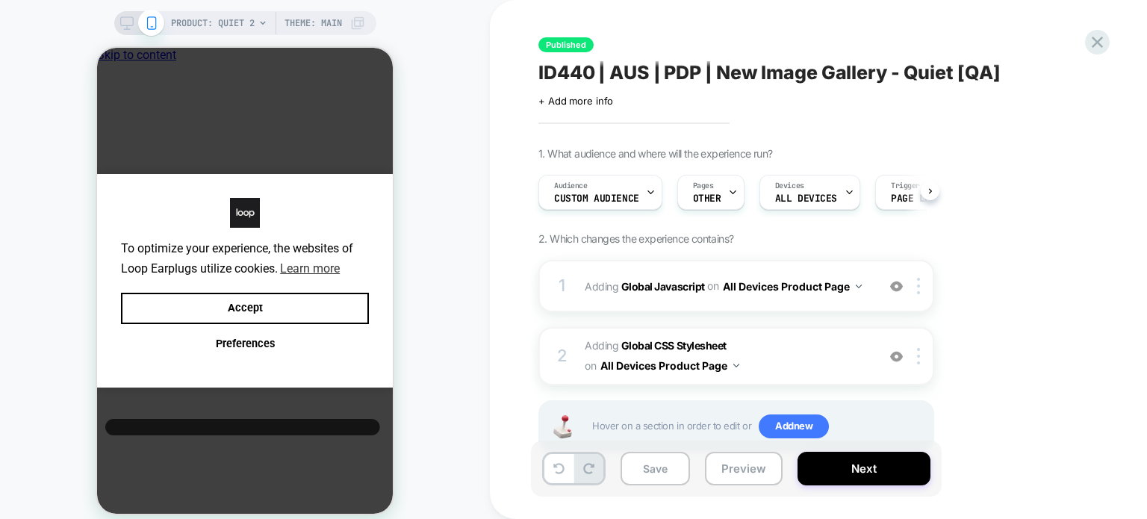
scroll to position [0, 0]
click at [629, 468] on button "Save" at bounding box center [654, 469] width 69 height 34
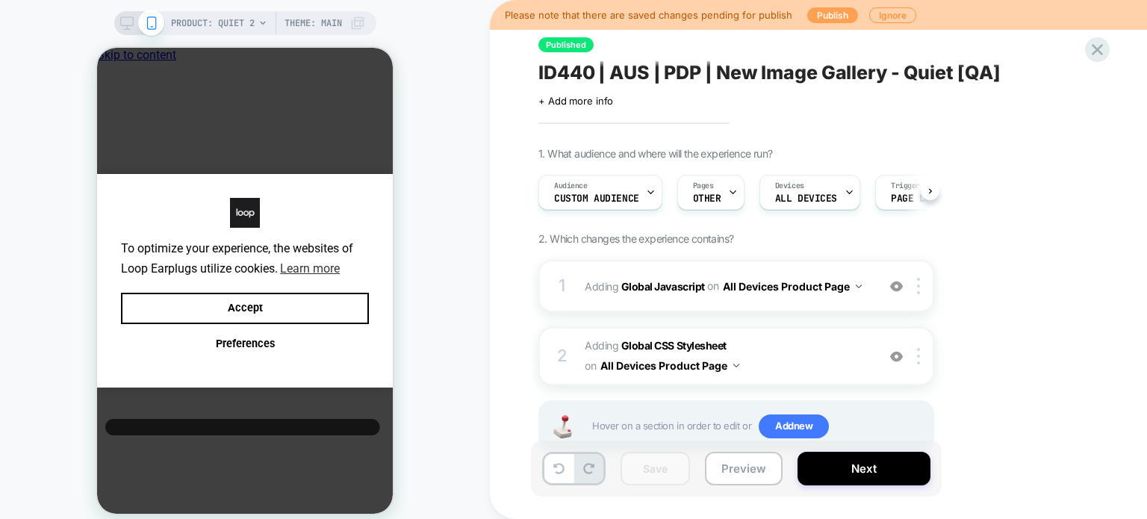
click at [842, 19] on button "Publish" at bounding box center [832, 15] width 51 height 16
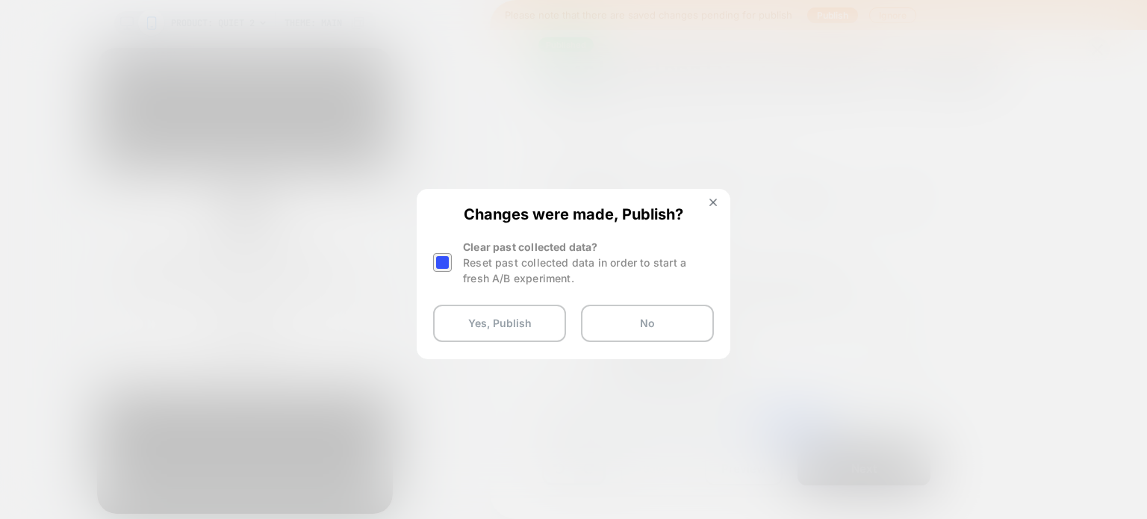
click at [436, 267] on div at bounding box center [442, 262] width 19 height 19
click at [515, 337] on button "Yes, Publish" at bounding box center [499, 323] width 133 height 37
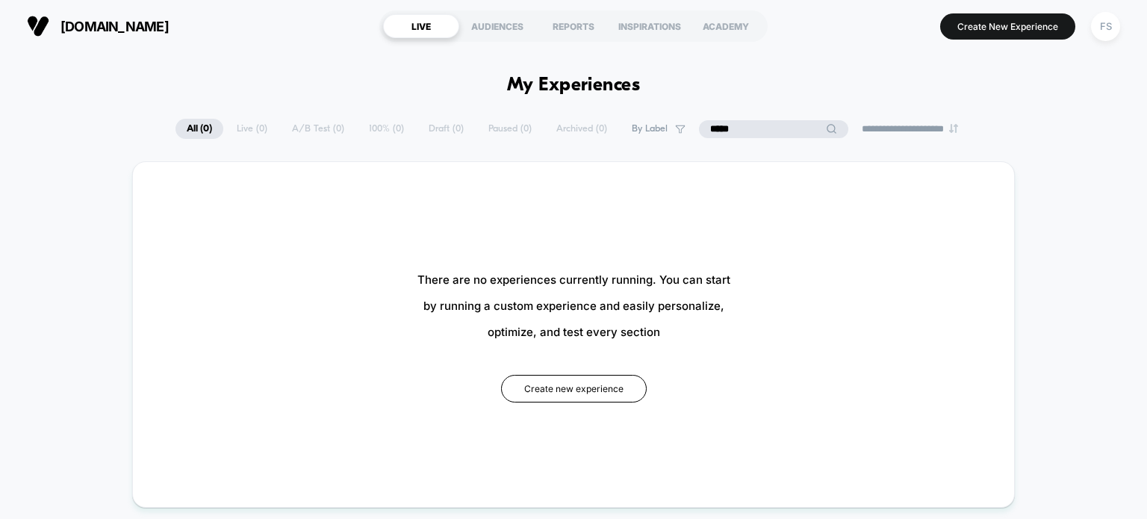
click at [749, 134] on input "*****" at bounding box center [773, 129] width 149 height 18
type input "*****"
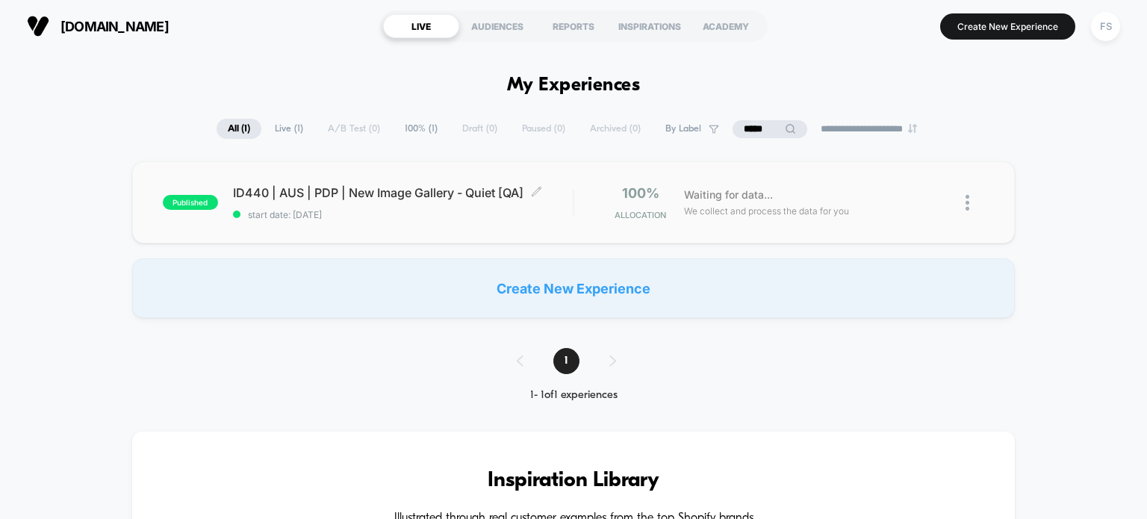
click at [511, 190] on span "ID440 | AUS | PDP | New Image Gallery - Quiet [QA] Click to edit experience det…" at bounding box center [403, 192] width 340 height 15
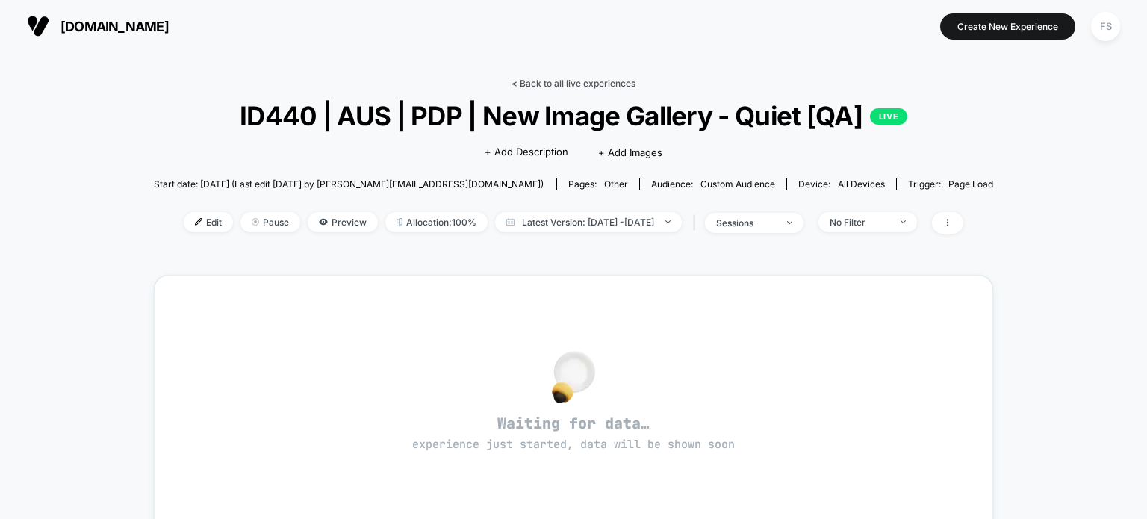
click at [561, 84] on link "< Back to all live experiences" at bounding box center [573, 83] width 124 height 11
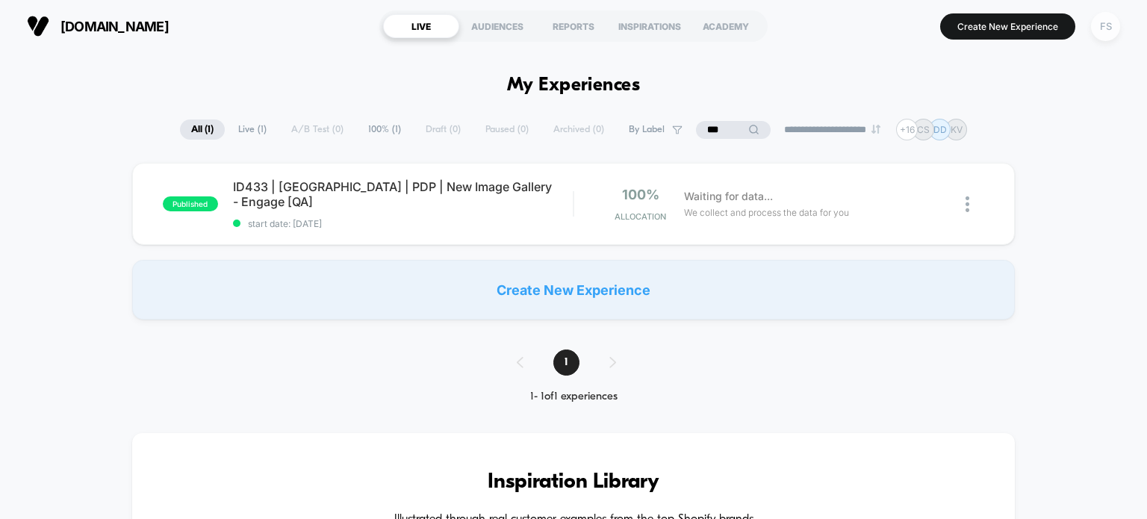
click at [1107, 34] on div "FS" at bounding box center [1105, 26] width 29 height 29
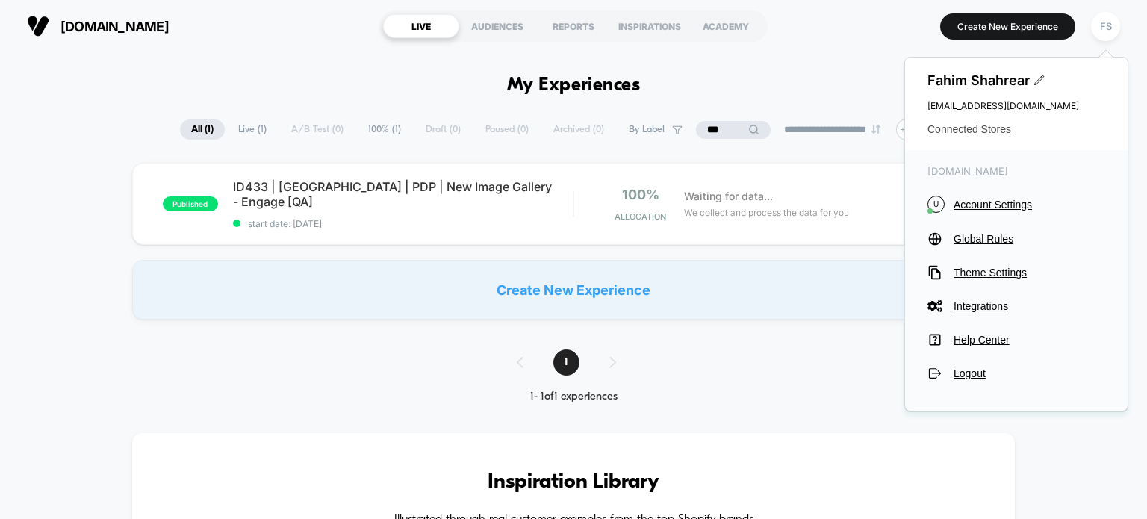
click at [959, 131] on span "Connected Stores" at bounding box center [1016, 129] width 178 height 12
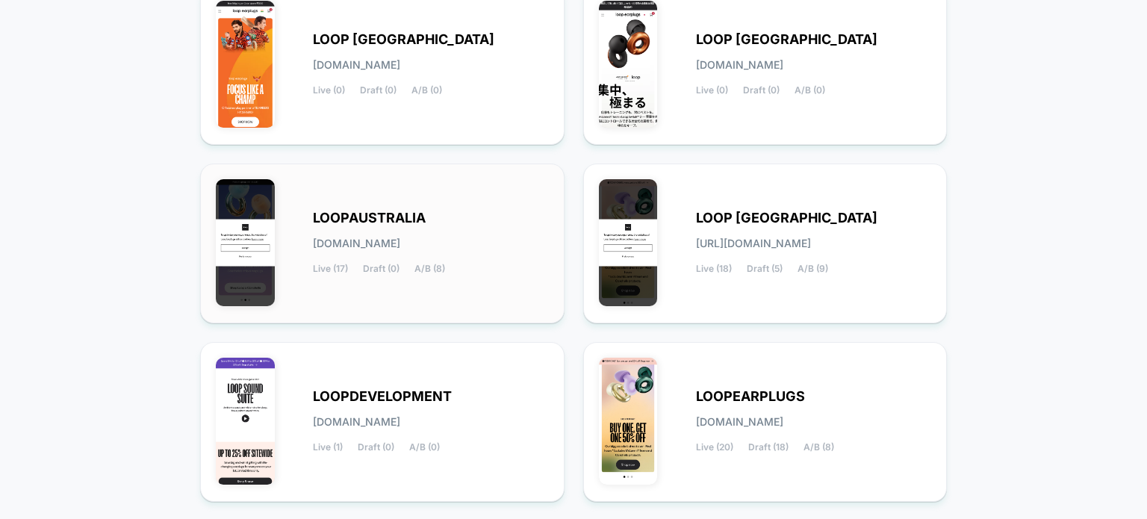
scroll to position [224, 0]
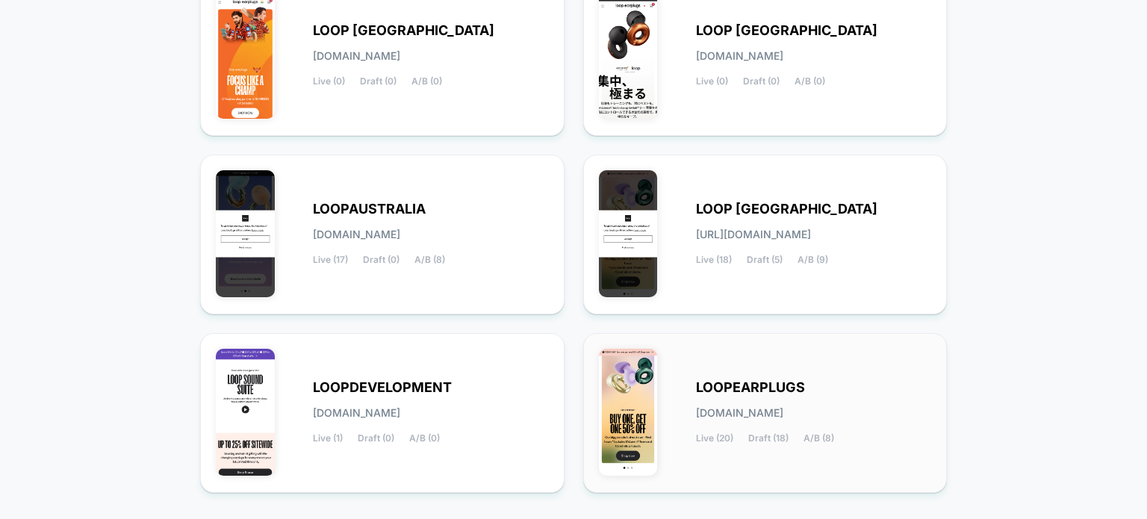
click at [693, 366] on div "LOOPEARPLUGS [DOMAIN_NAME] Live (20) Draft (18) A/B (8)" at bounding box center [765, 413] width 333 height 128
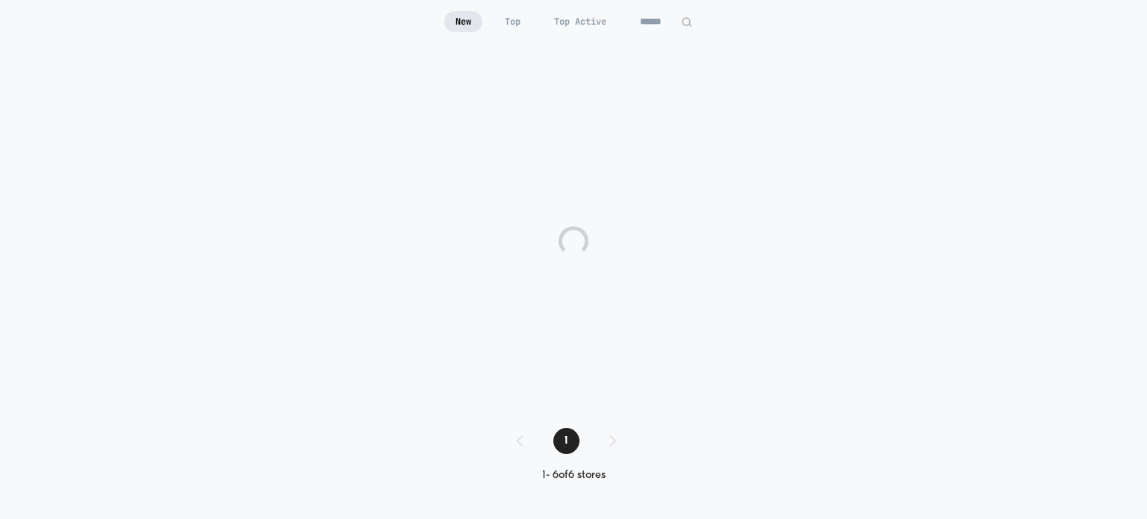
scroll to position [146, 0]
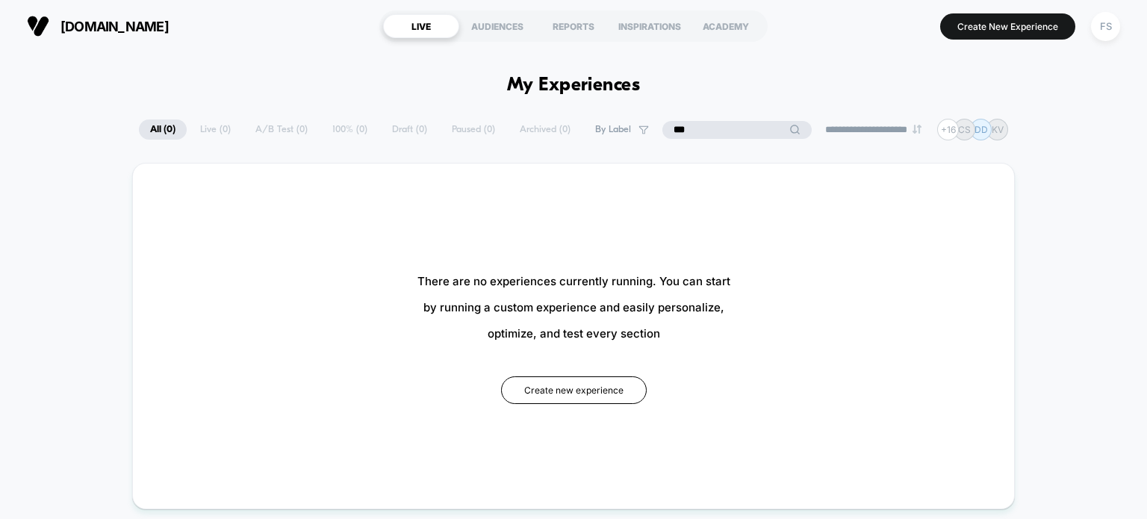
click at [724, 131] on input "***" at bounding box center [736, 130] width 149 height 18
type input "*"
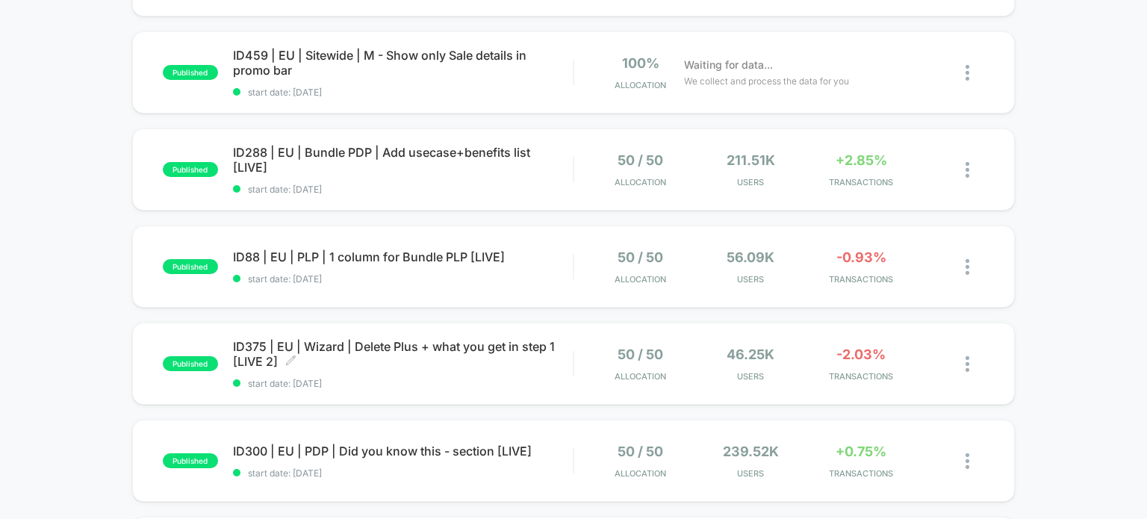
scroll to position [1006, 0]
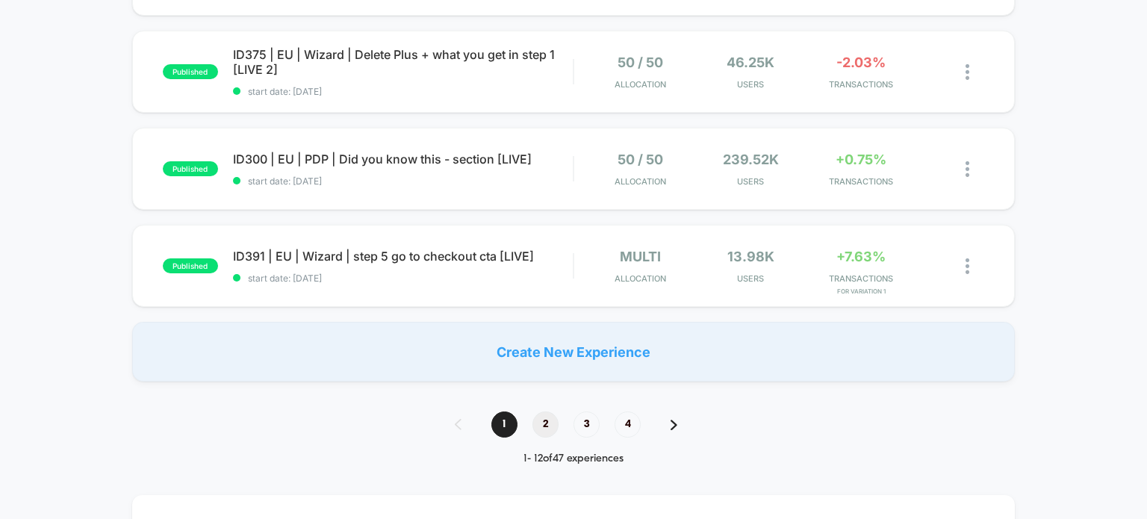
click at [546, 423] on span "2" at bounding box center [545, 424] width 26 height 26
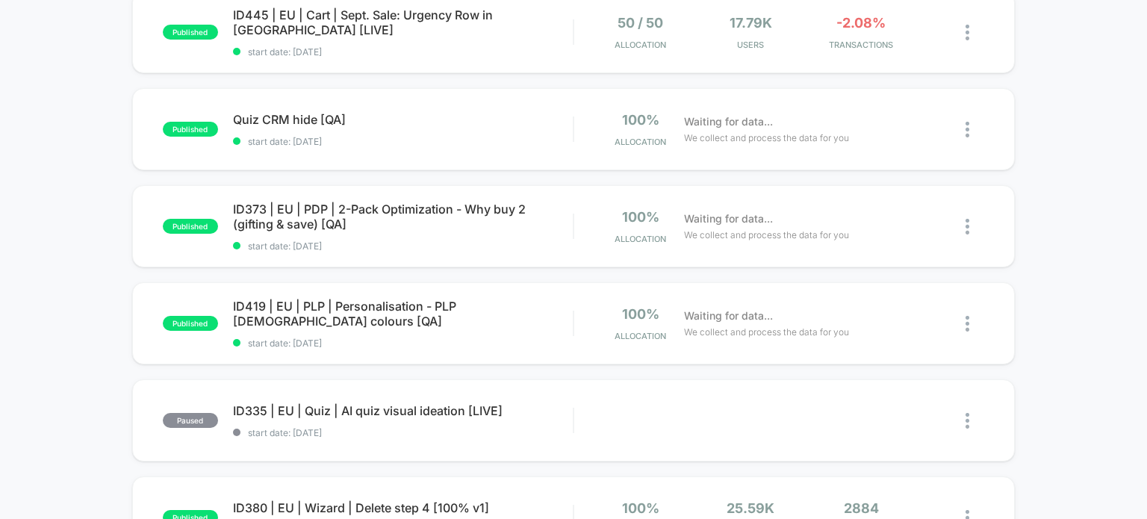
scroll to position [0, 0]
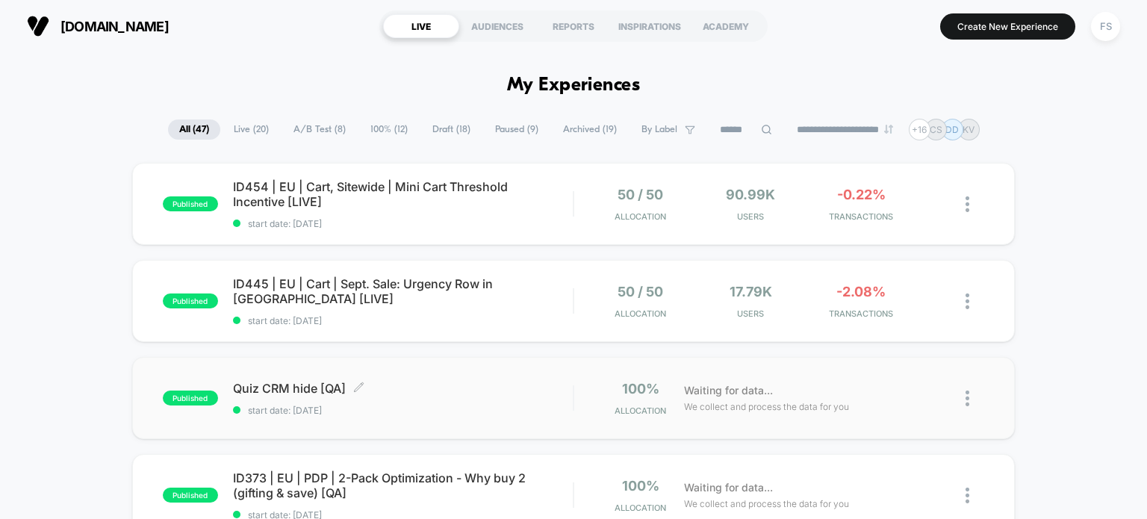
click at [266, 387] on span "Quiz CRM hide [QA] Click to edit experience details" at bounding box center [403, 388] width 340 height 15
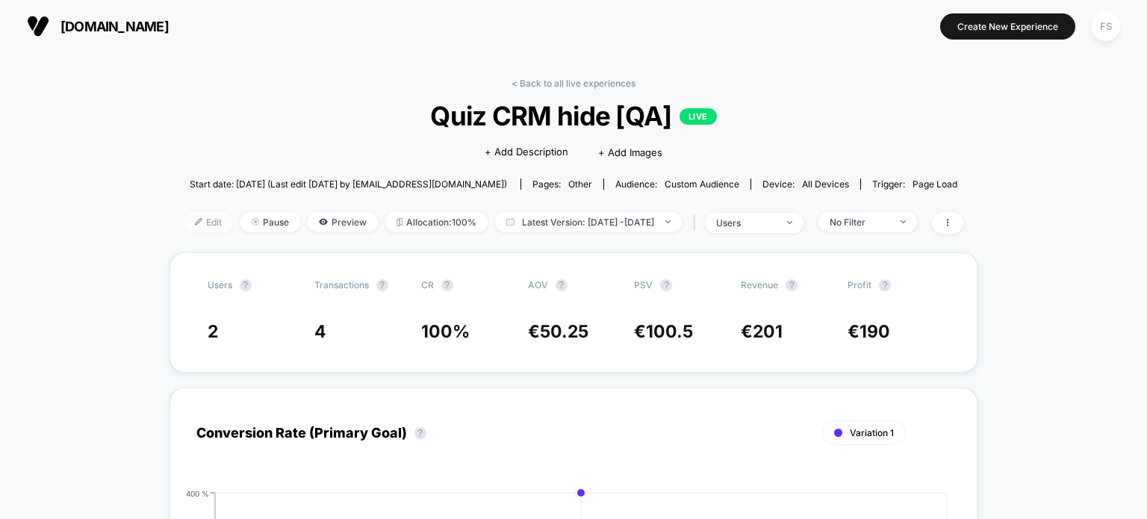
click at [196, 224] on span "Edit" at bounding box center [208, 222] width 49 height 20
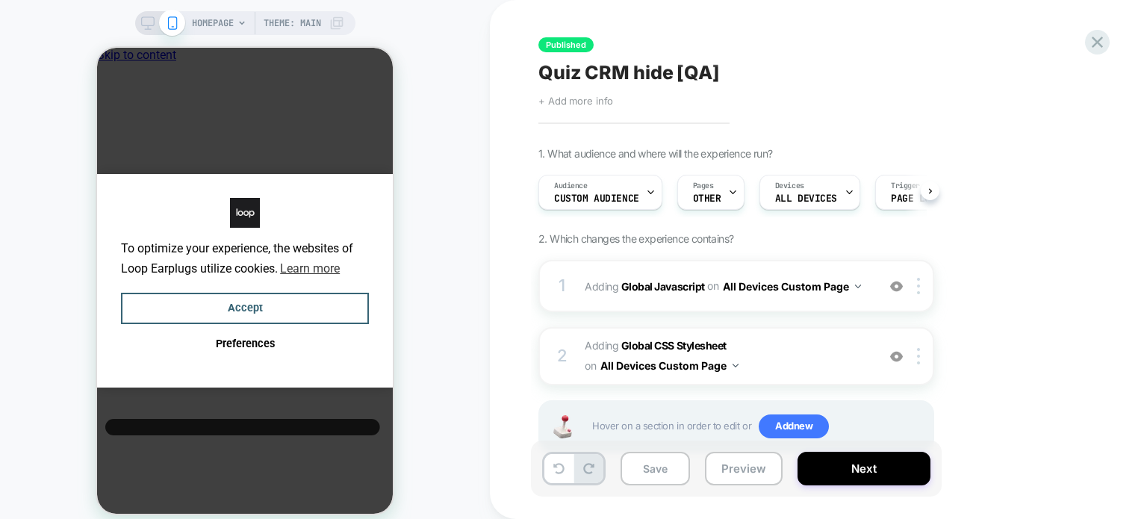
click at [591, 100] on span "+ Add more info" at bounding box center [575, 101] width 75 height 12
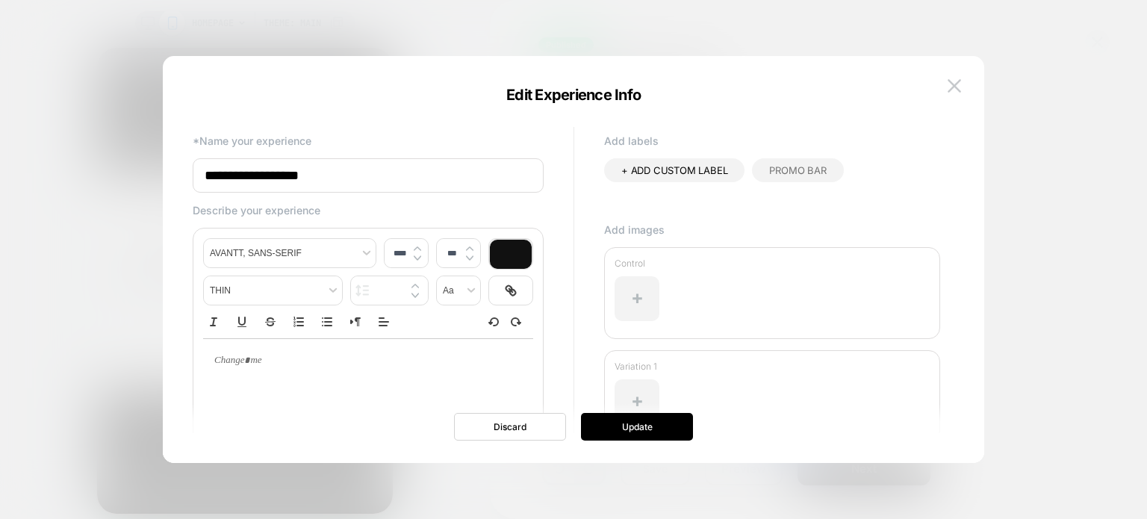
drag, startPoint x: 296, startPoint y: 181, endPoint x: 117, endPoint y: 181, distance: 179.2
click at [117, 181] on body "**********" at bounding box center [573, 259] width 1147 height 519
paste input "**********"
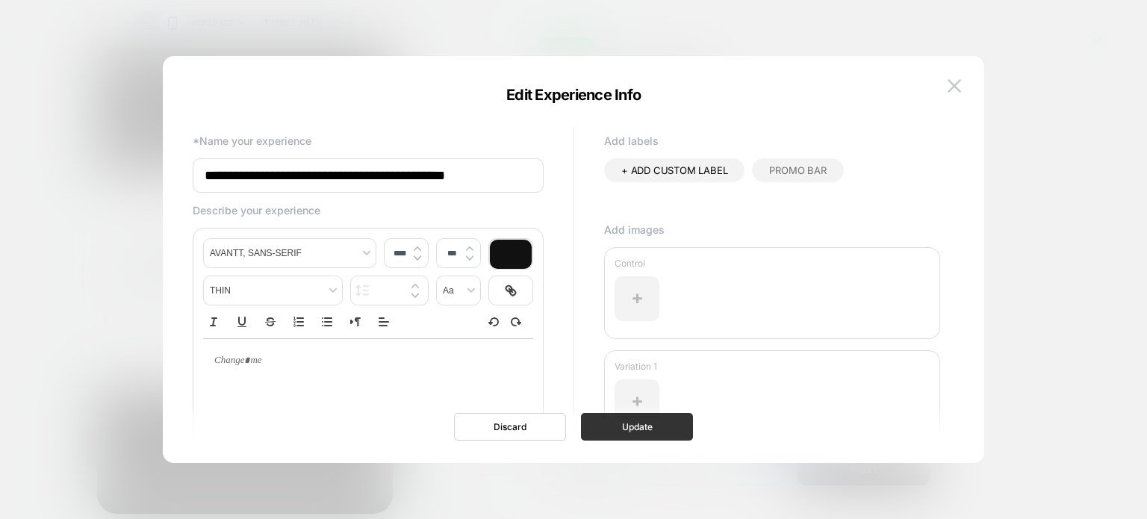
type input "**********"
click at [654, 425] on button "Update" at bounding box center [637, 427] width 112 height 28
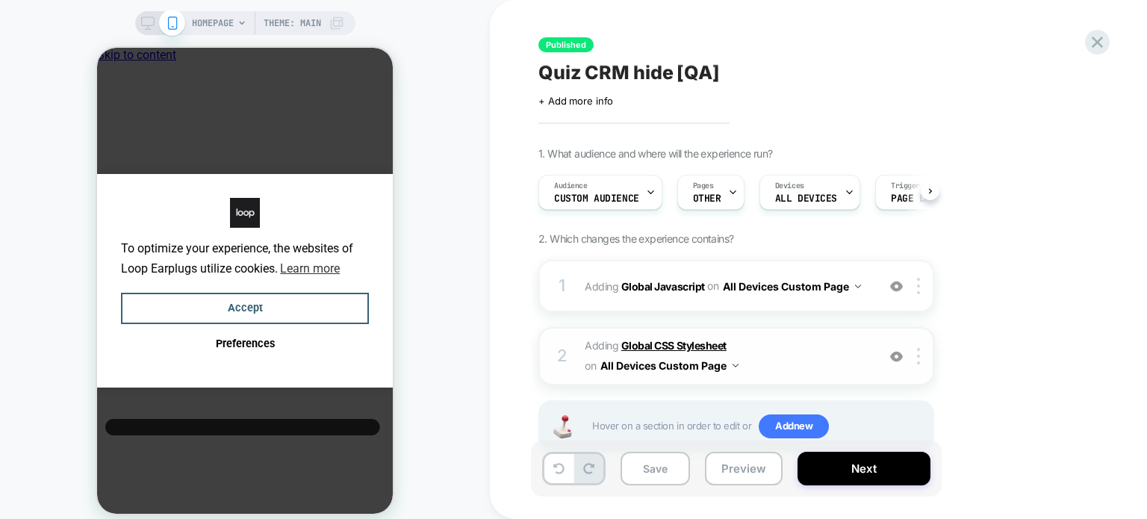
scroll to position [45, 0]
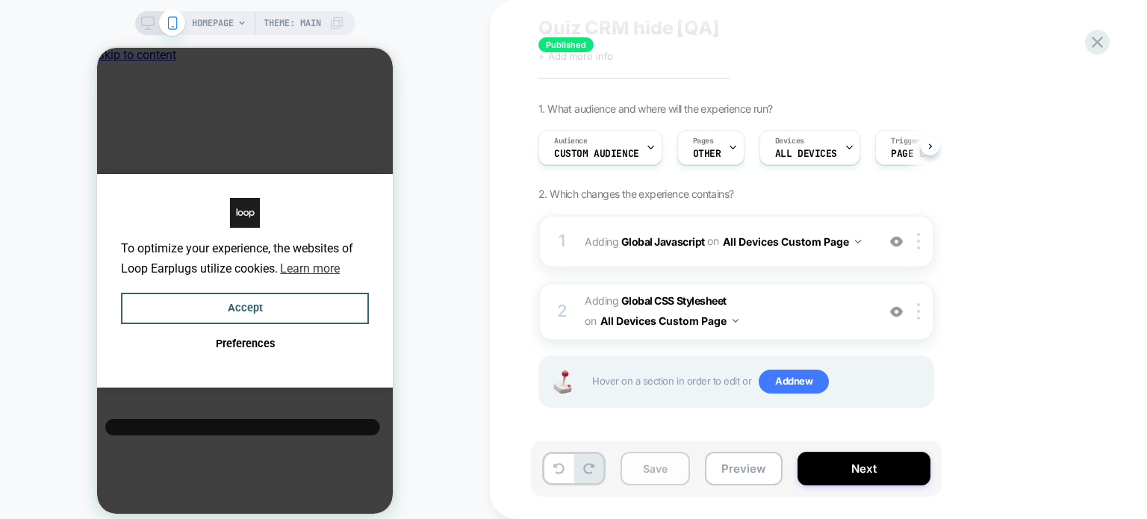
click at [652, 464] on button "Save" at bounding box center [654, 469] width 69 height 34
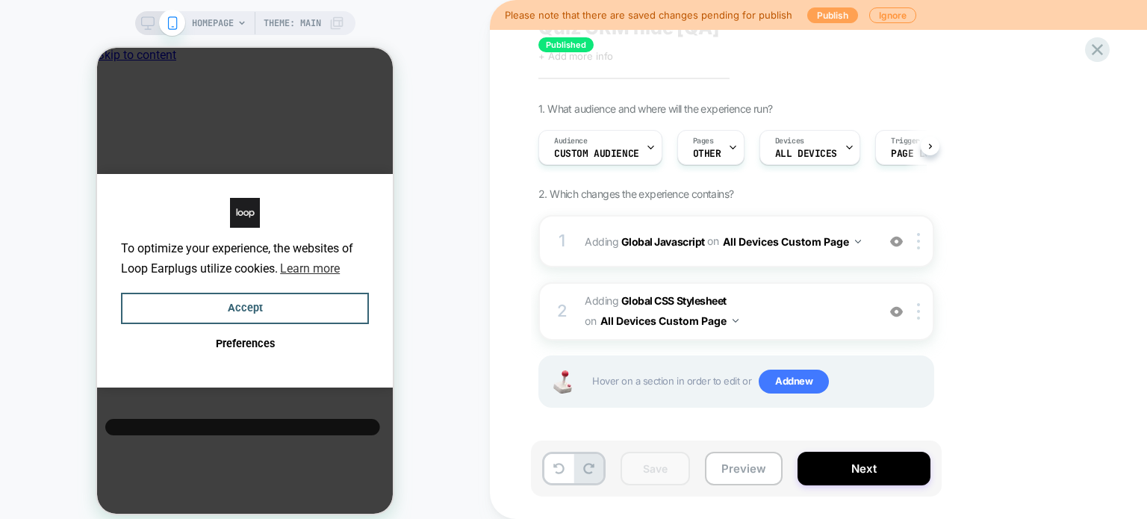
click at [827, 11] on button "Publish" at bounding box center [832, 15] width 51 height 16
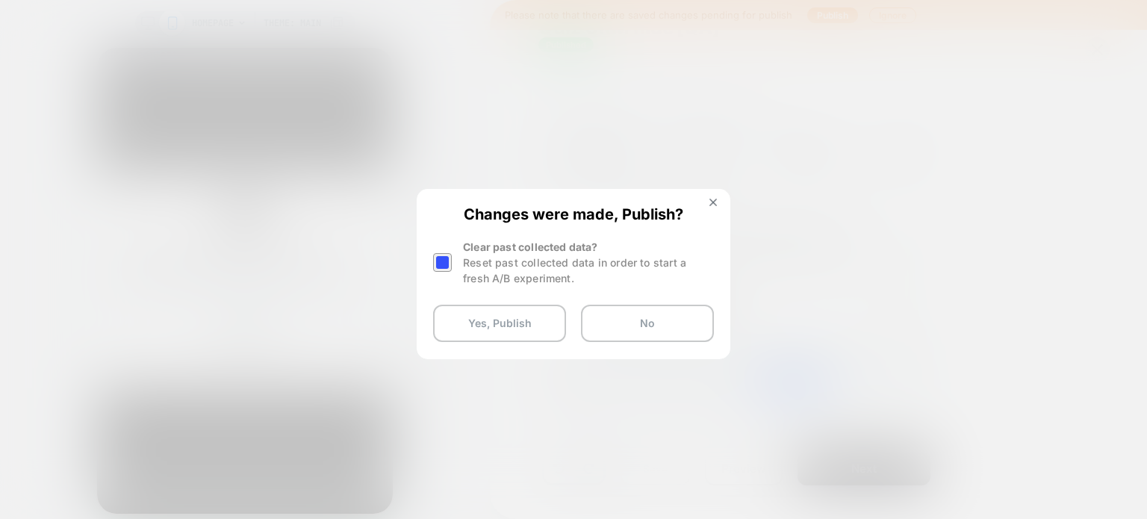
click at [449, 259] on div at bounding box center [442, 262] width 19 height 19
click at [466, 321] on button "Yes, Publish" at bounding box center [499, 323] width 133 height 37
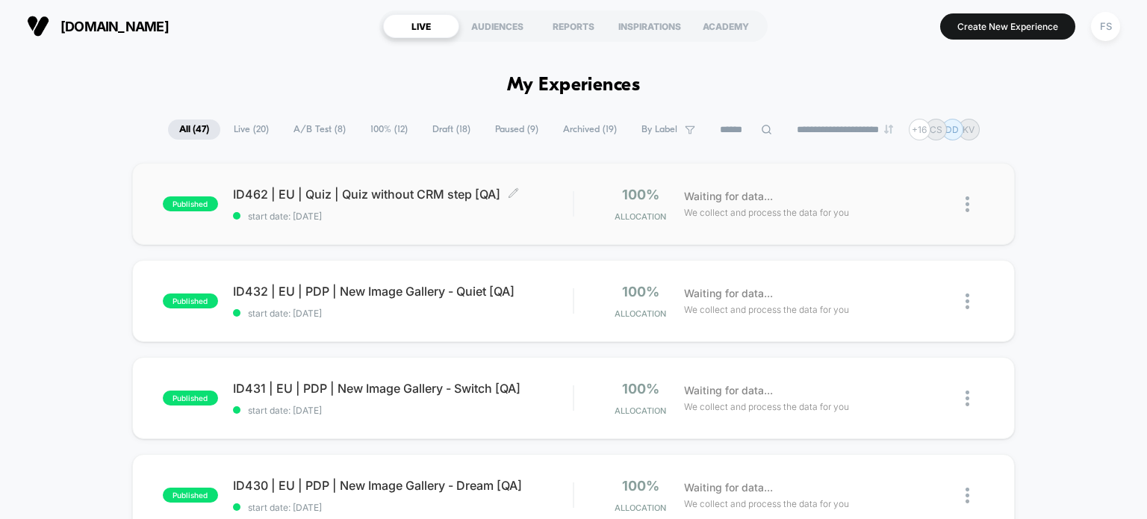
click at [320, 191] on span "ID462 | EU | Quiz | Quiz without CRM step [QA] Click to edit experience details" at bounding box center [403, 194] width 340 height 15
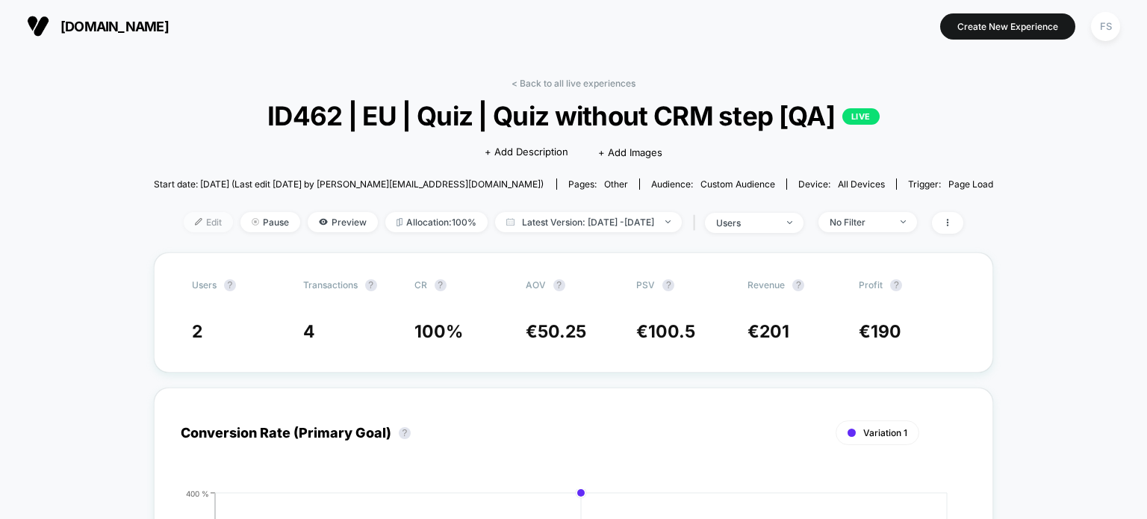
click at [194, 218] on span "Edit" at bounding box center [208, 222] width 49 height 20
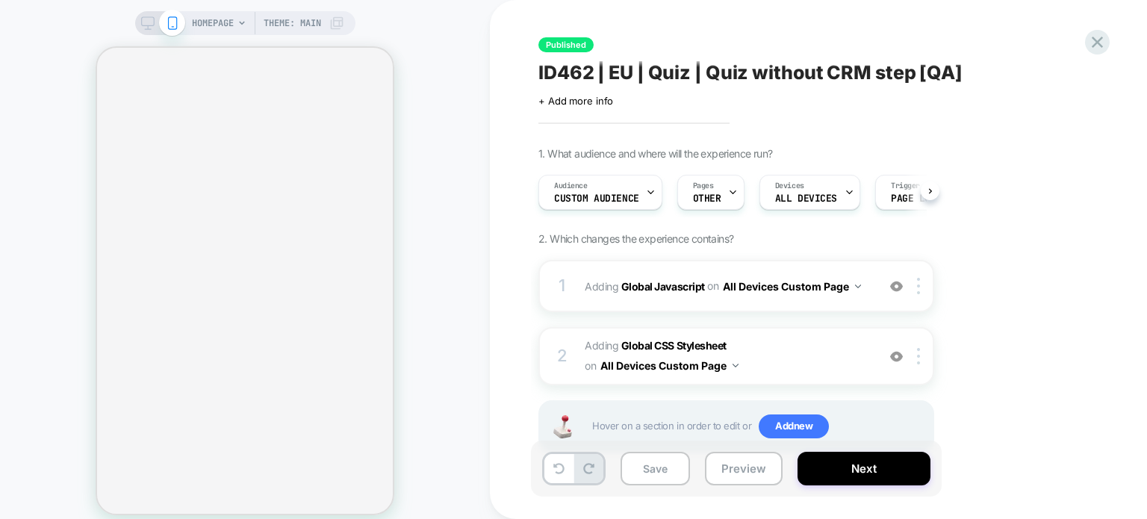
scroll to position [0, 1]
click at [644, 280] on b "Global Javascript" at bounding box center [663, 285] width 84 height 13
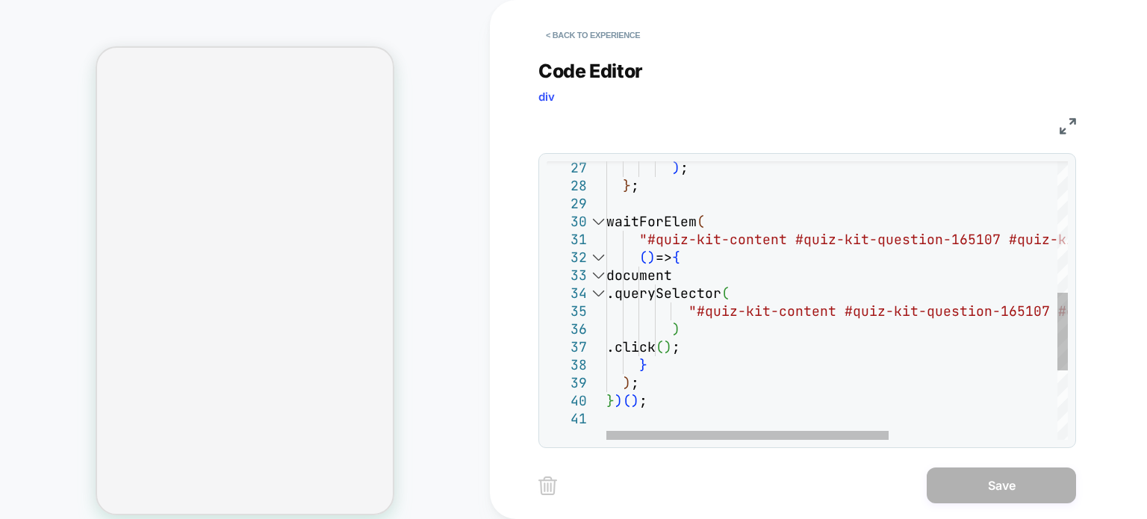
click at [594, 220] on div at bounding box center [597, 222] width 19 height 18
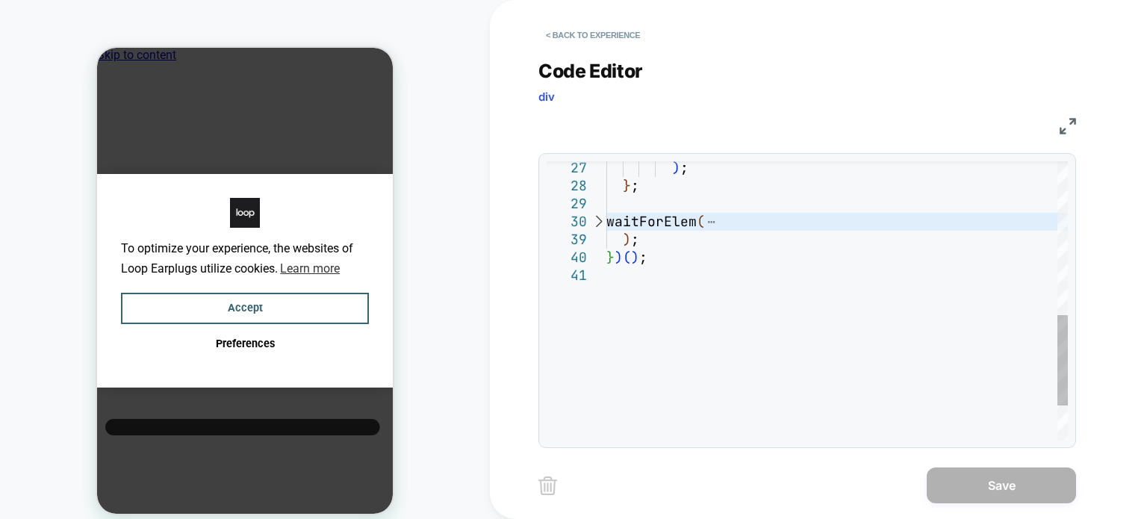
scroll to position [0, 0]
type textarea "**********"
drag, startPoint x: 651, startPoint y: 236, endPoint x: 609, endPoint y: 228, distance: 42.5
click at [609, 228] on div ") ; } ; waitForElem ( ) ; } ) ( ) ;" at bounding box center [836, 119] width 461 height 852
click at [585, 28] on button "< Back to experience" at bounding box center [592, 35] width 109 height 24
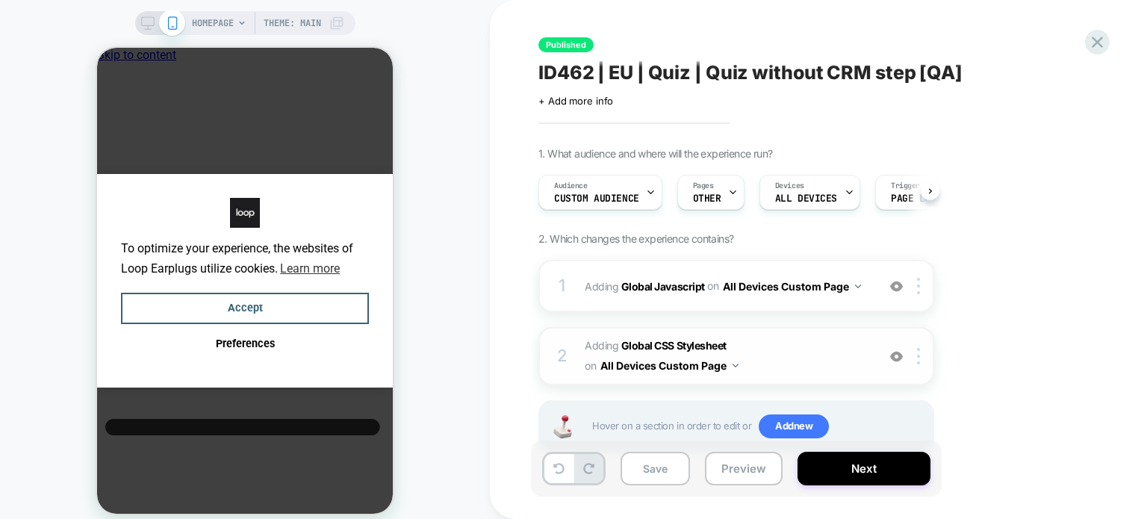
click at [689, 337] on span "Adding Global CSS Stylesheet on All Devices Custom Page" at bounding box center [727, 356] width 284 height 40
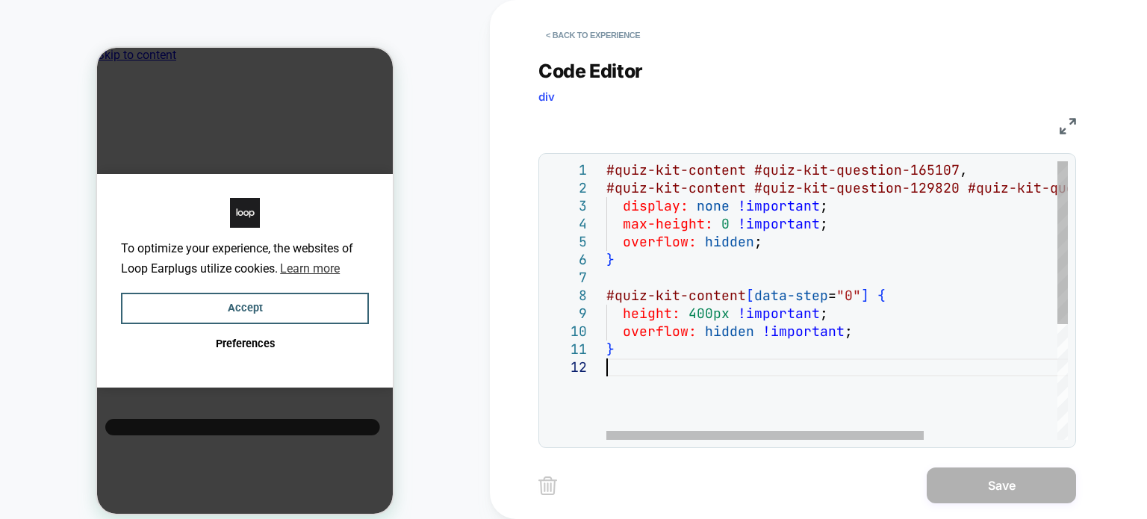
click at [709, 381] on div "#quiz-kit-content #quiz-kit-question-165107 , #quiz-kit-content #quiz-kit-quest…" at bounding box center [933, 399] width 655 height 476
type textarea "**********"
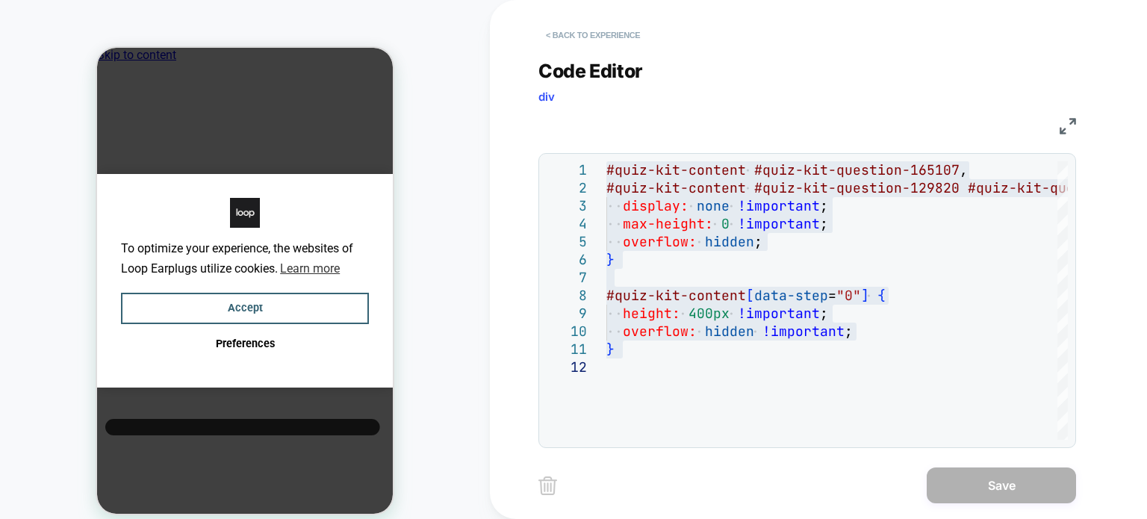
click at [579, 26] on button "< Back to experience" at bounding box center [592, 35] width 109 height 24
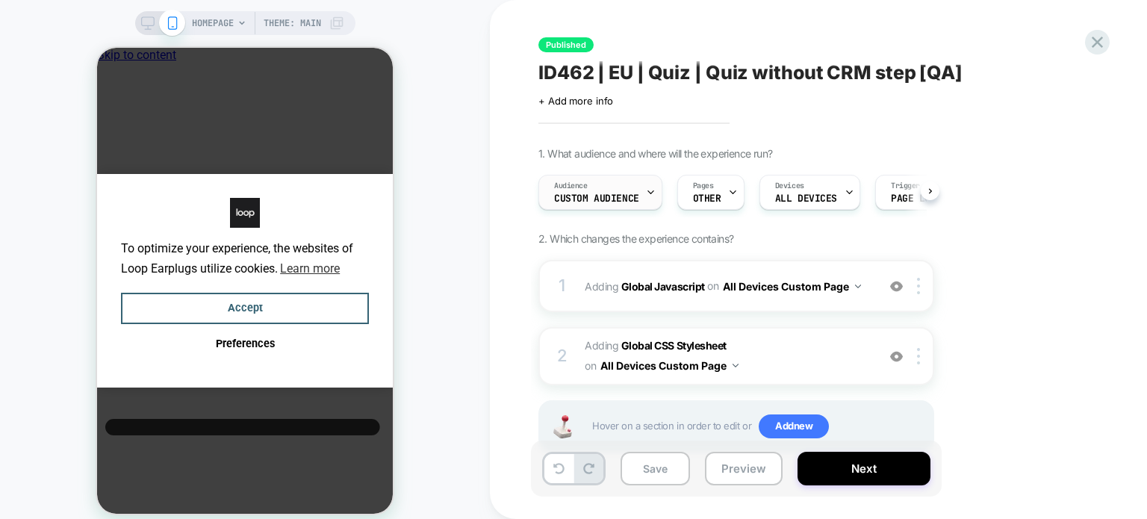
click at [611, 187] on div "Audience Custom Audience" at bounding box center [596, 192] width 115 height 34
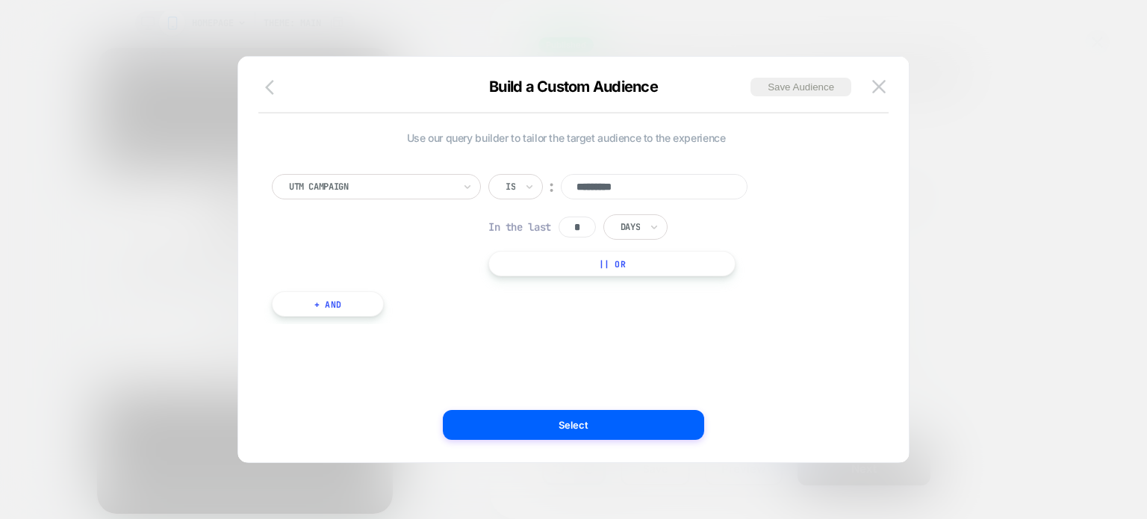
click at [278, 92] on icon "button" at bounding box center [274, 87] width 18 height 18
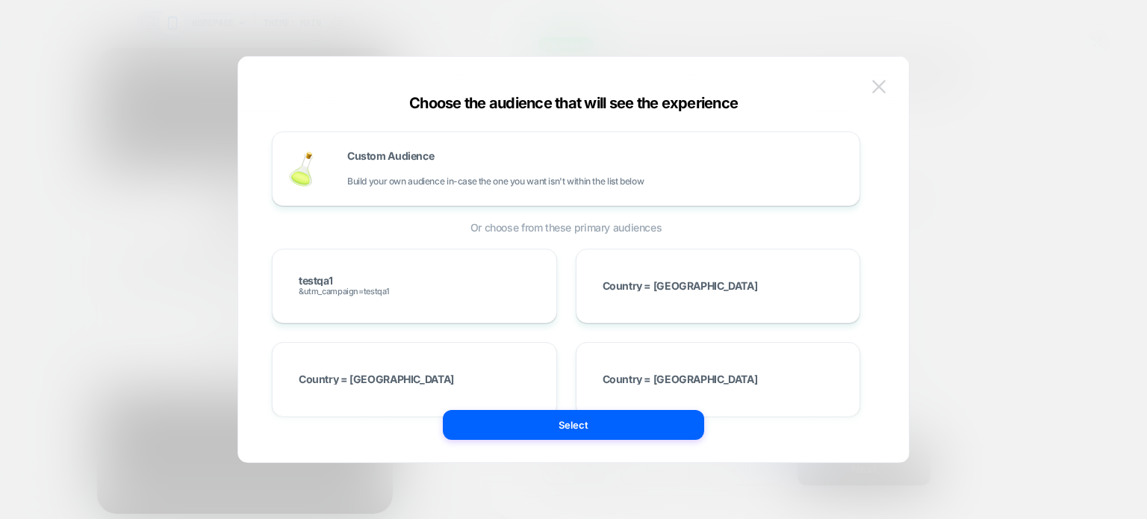
click at [880, 82] on img at bounding box center [878, 86] width 13 height 13
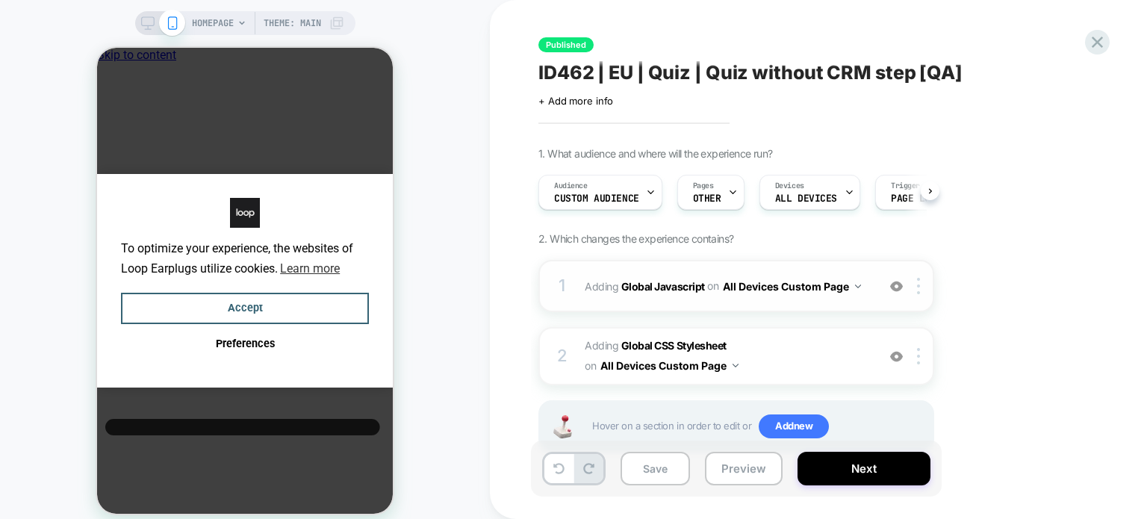
scroll to position [45, 0]
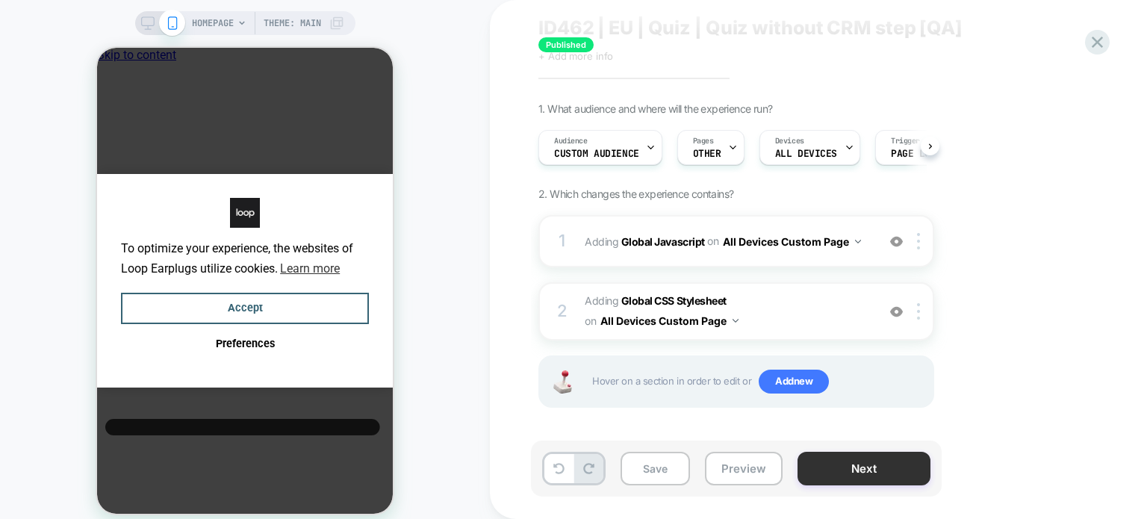
click at [850, 459] on button "Next" at bounding box center [863, 469] width 133 height 34
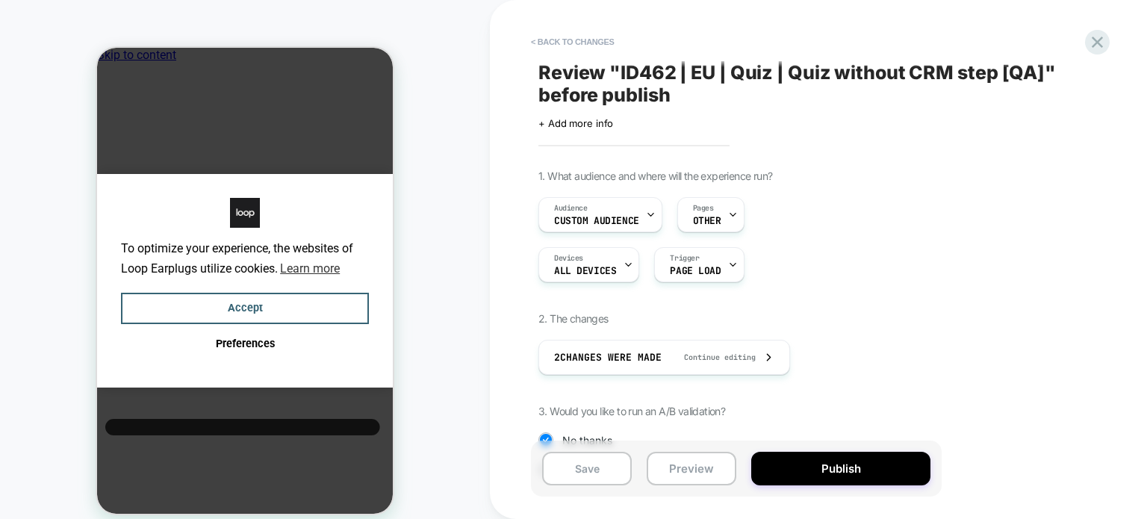
scroll to position [157, 0]
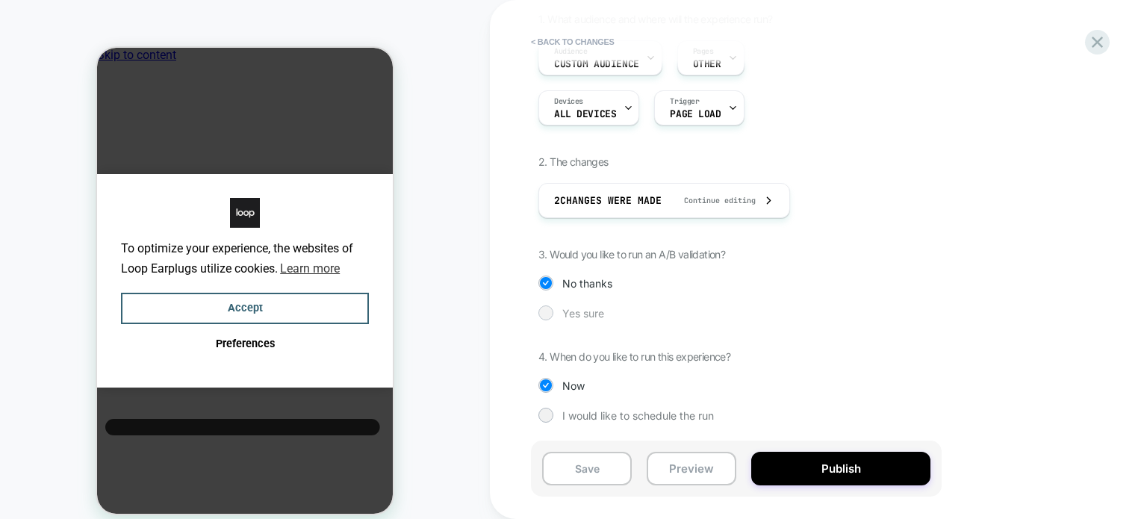
click at [570, 311] on span "Yes sure" at bounding box center [583, 313] width 42 height 13
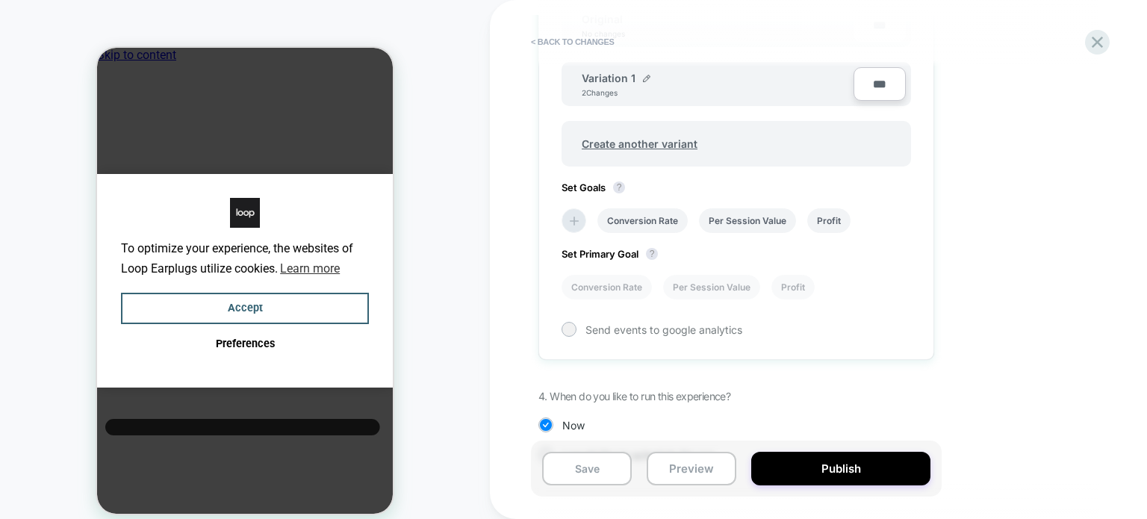
scroll to position [576, 0]
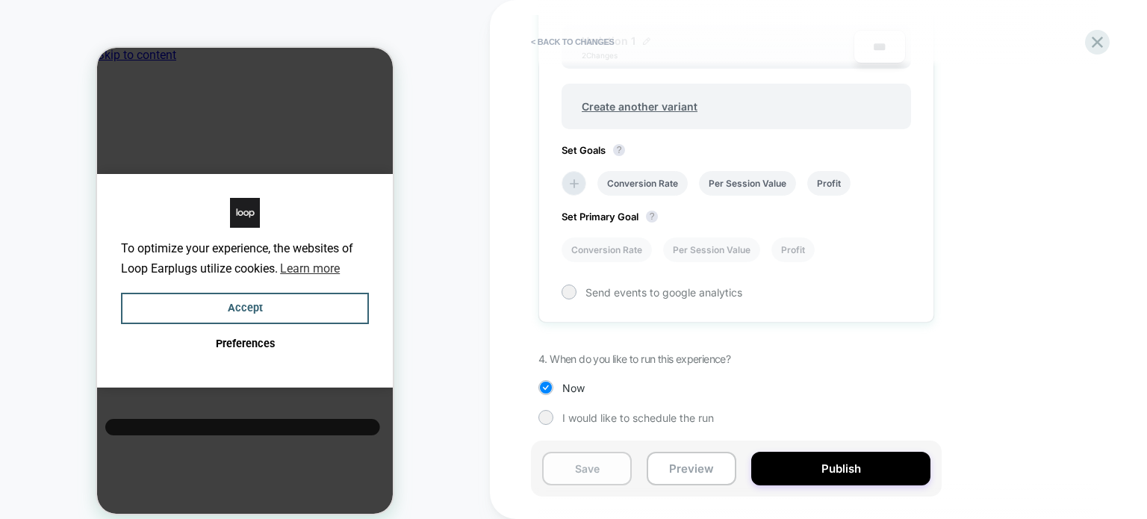
click at [613, 471] on button "Save" at bounding box center [587, 469] width 90 height 34
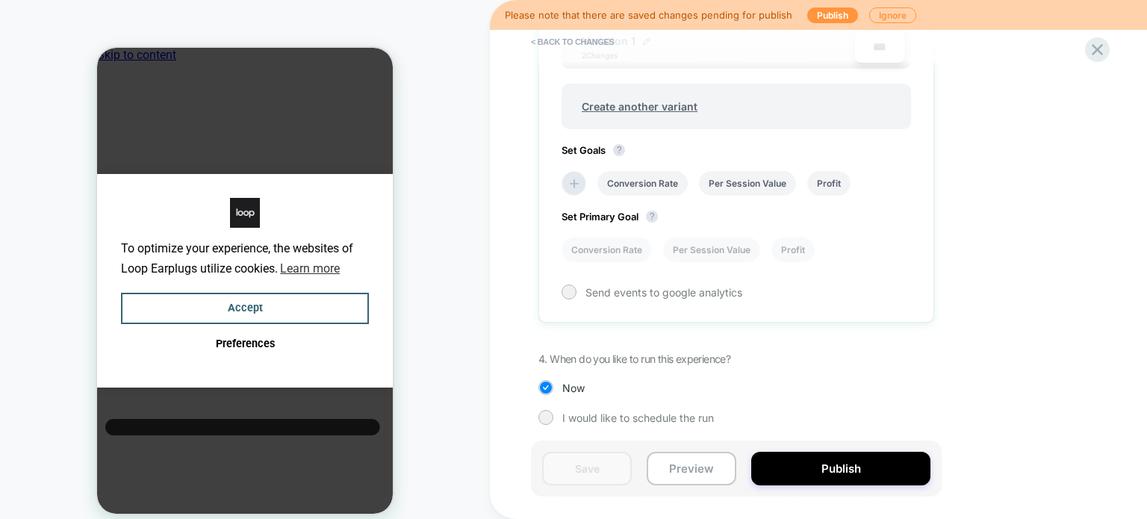
scroll to position [0, 0]
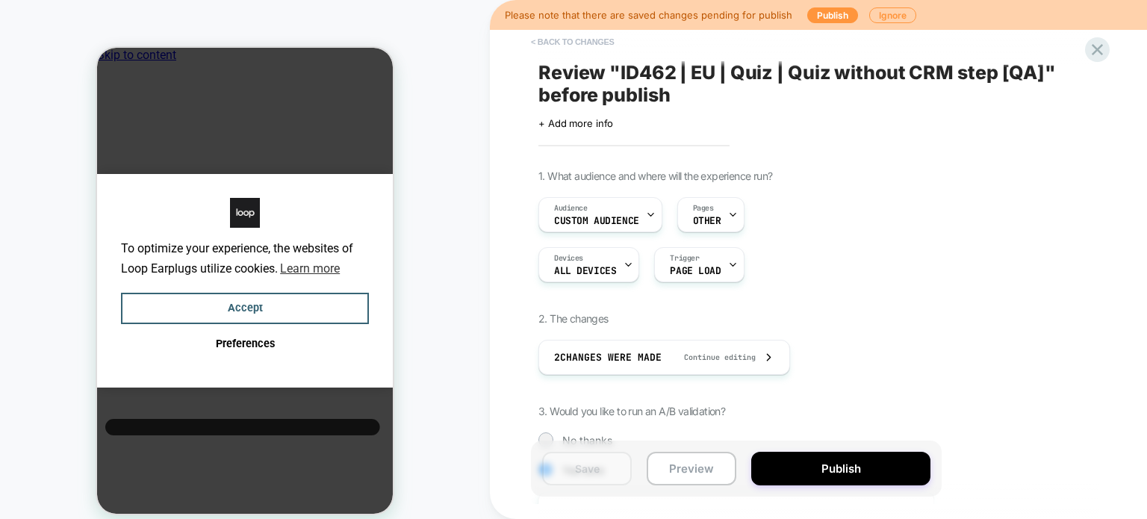
click at [544, 45] on button "< Back to changes" at bounding box center [572, 42] width 99 height 24
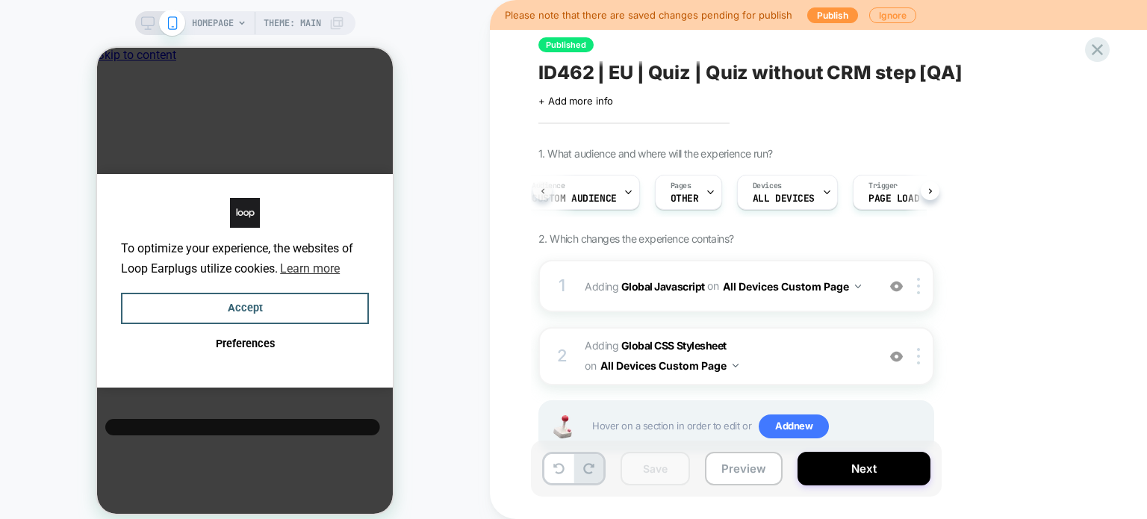
scroll to position [0, 4]
click at [542, 190] on div "Audience Custom Audience Pages OTHER Devices ALL DEVICES Trigger Page Load" at bounding box center [736, 192] width 396 height 50
click at [542, 190] on div "Audience Custom Audience" at bounding box center [592, 192] width 115 height 34
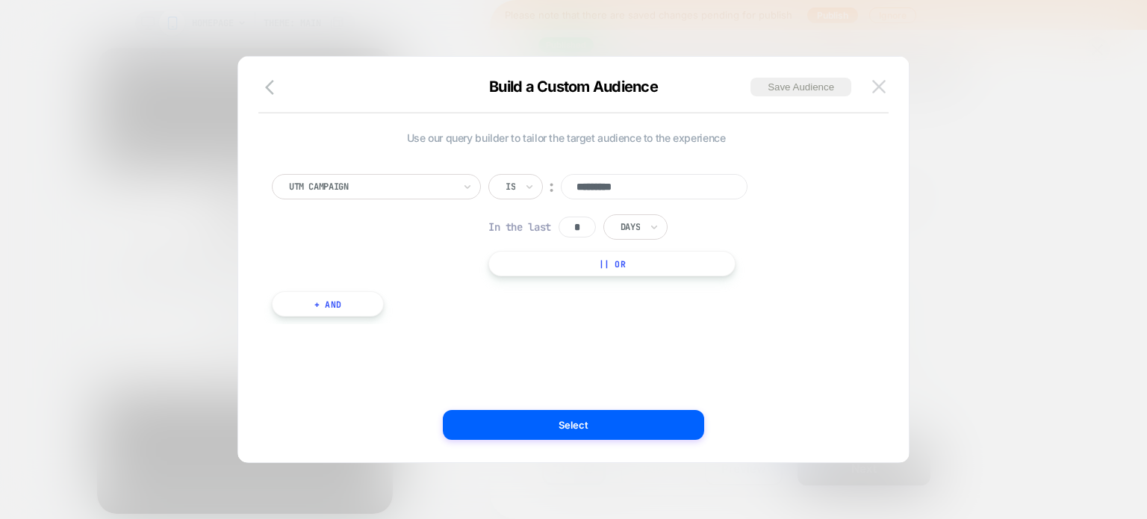
click at [880, 89] on img at bounding box center [878, 86] width 13 height 13
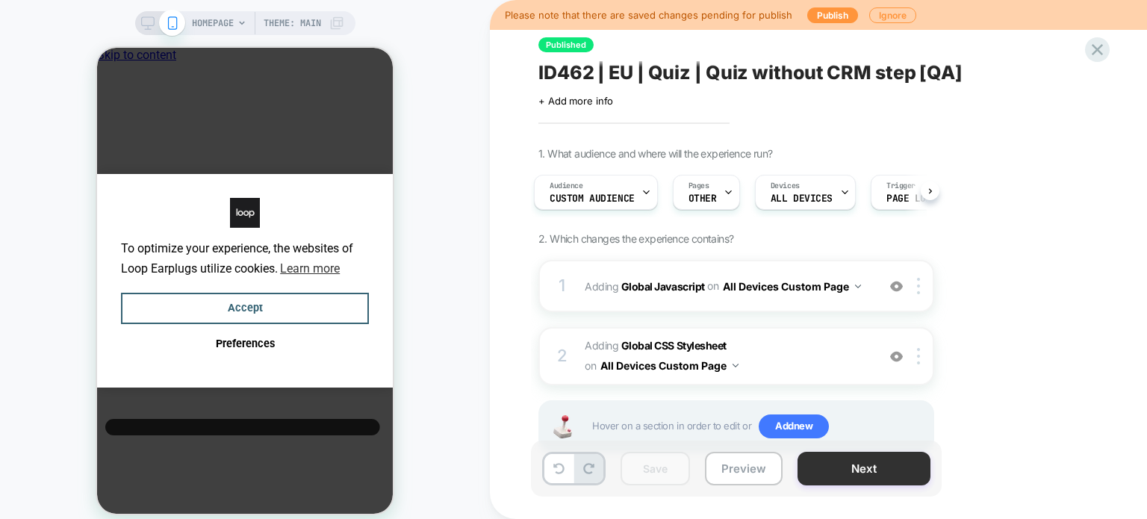
click at [857, 467] on button "Next" at bounding box center [863, 469] width 133 height 34
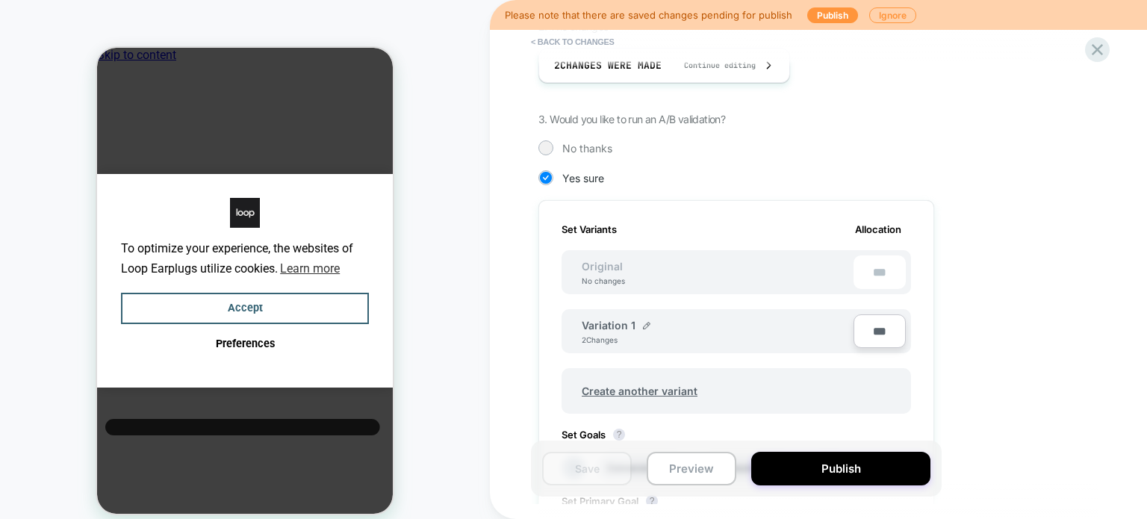
scroll to position [293, 0]
click at [667, 390] on span "Create another variant" at bounding box center [640, 390] width 146 height 35
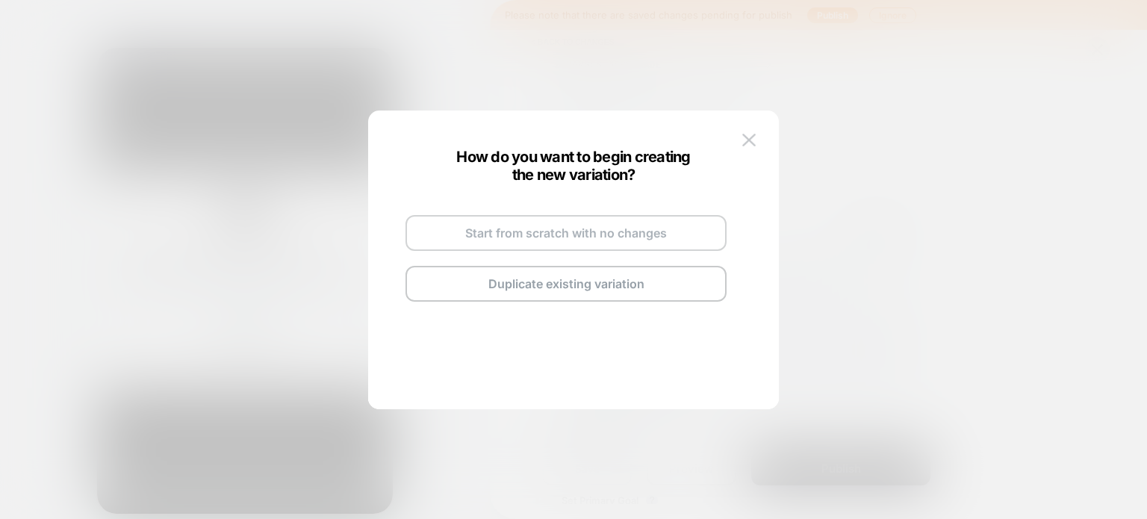
click at [555, 227] on button "Start from scratch with no changes" at bounding box center [565, 233] width 321 height 36
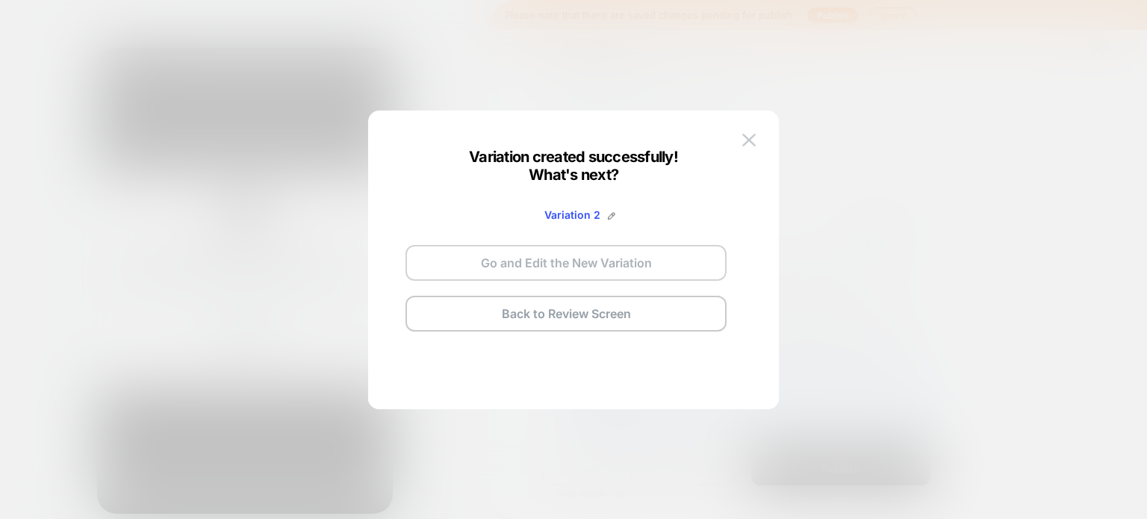
click at [558, 267] on button "Go and Edit the New Variation" at bounding box center [565, 263] width 321 height 36
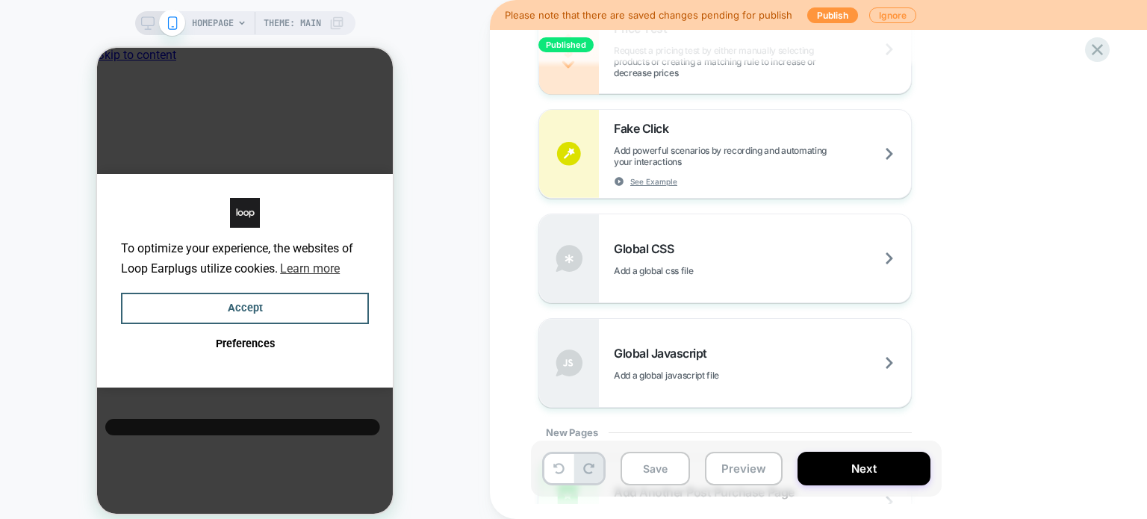
scroll to position [918, 0]
click at [713, 383] on div "Global Javascript Add a global javascript file" at bounding box center [725, 361] width 372 height 88
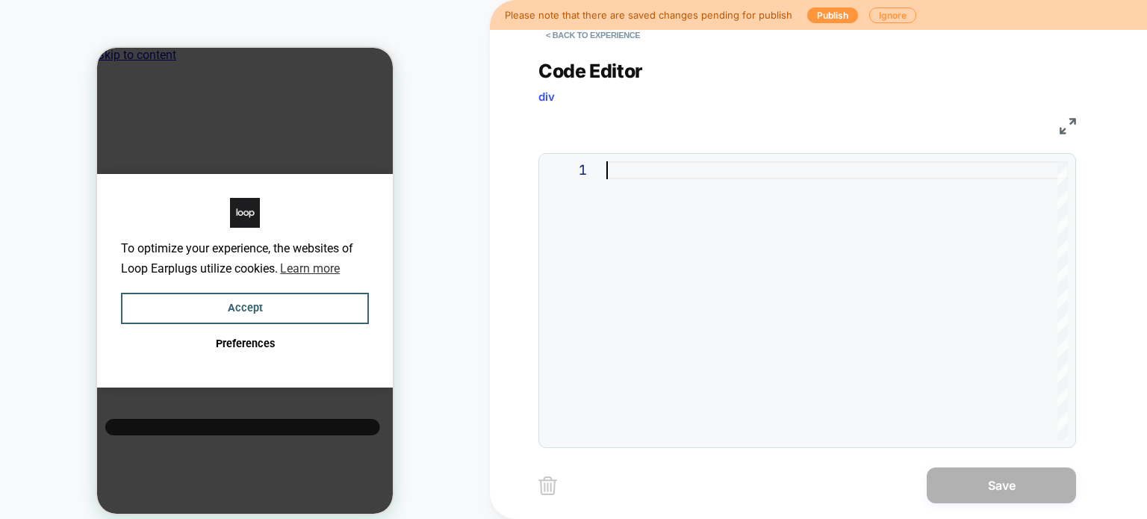
click at [717, 241] on div at bounding box center [836, 300] width 461 height 278
type textarea "**********"
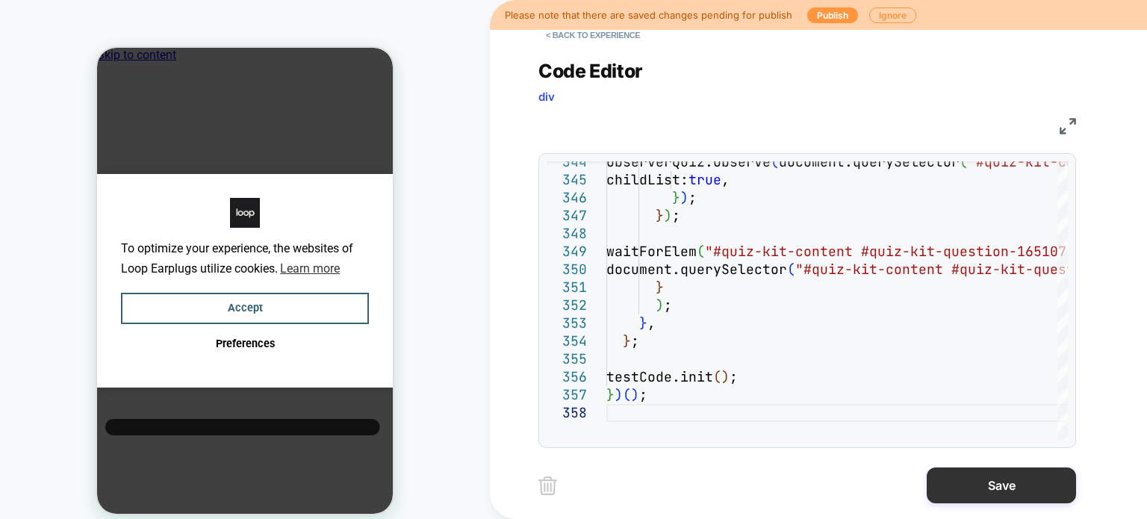
click at [958, 481] on button "Save" at bounding box center [1000, 485] width 149 height 36
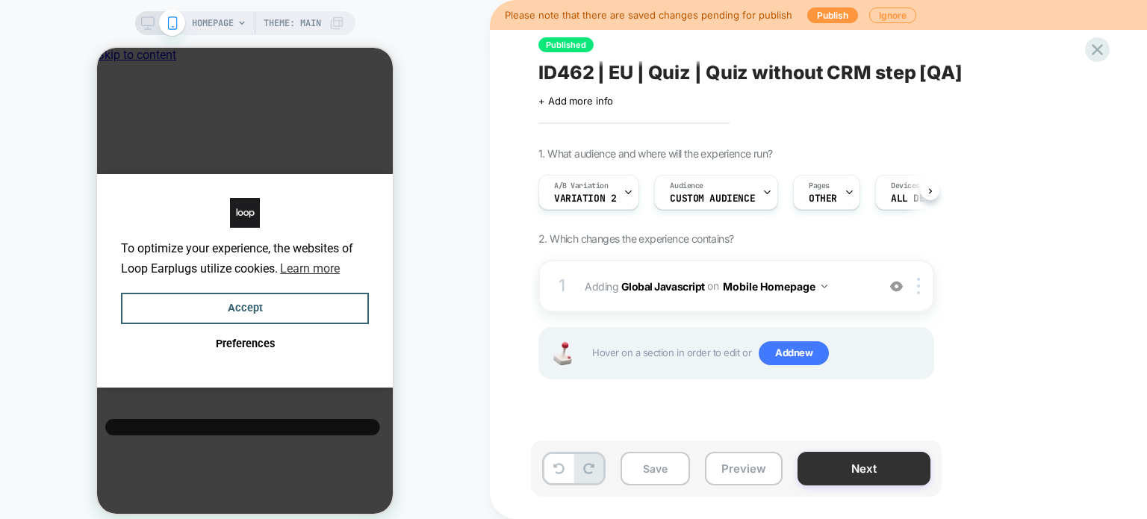
scroll to position [0, 0]
click at [666, 475] on button "Save" at bounding box center [654, 469] width 69 height 34
click at [836, 17] on button "Publish" at bounding box center [832, 15] width 51 height 16
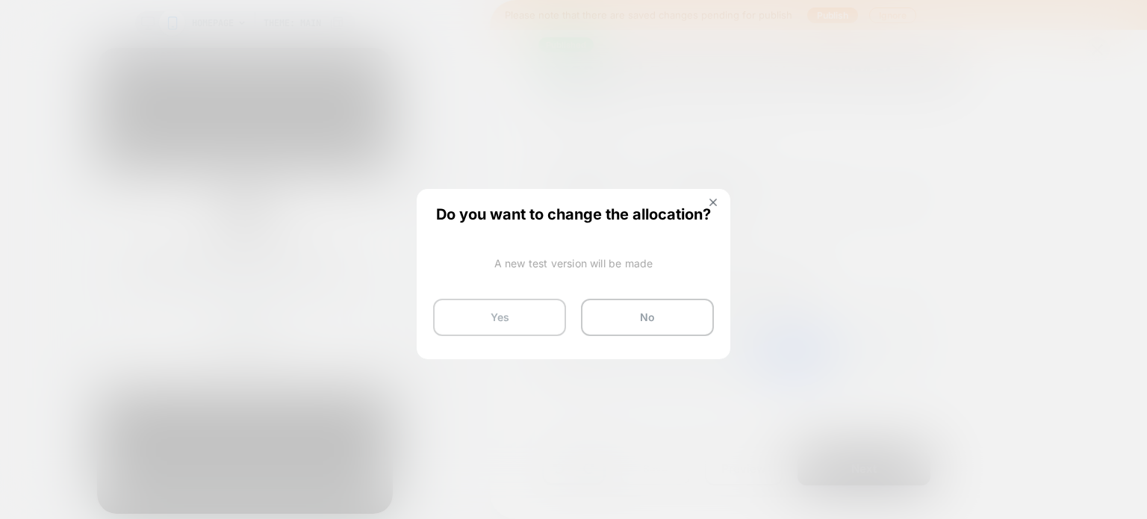
click at [490, 326] on button "Yes" at bounding box center [499, 317] width 133 height 37
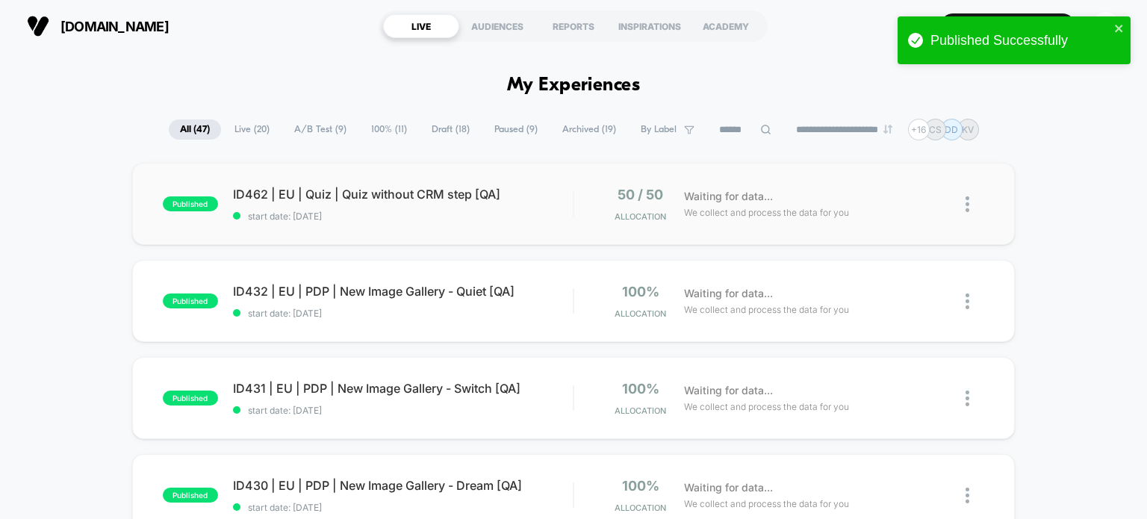
click at [376, 184] on div "published ID462 | EU | Quiz | Quiz without CRM step [QA] start date: 9/3/2025 5…" at bounding box center [573, 204] width 883 height 82
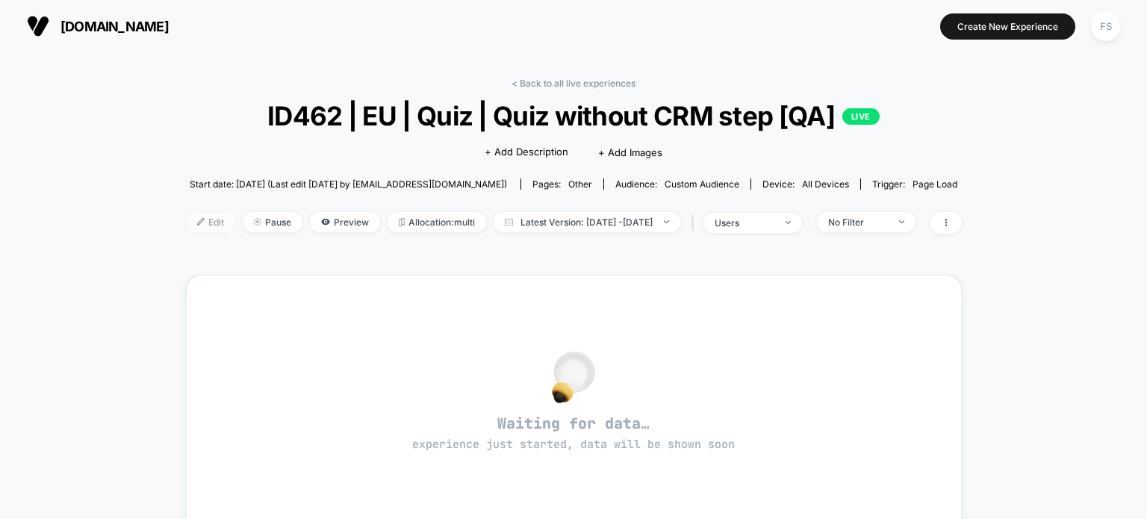
click at [186, 221] on span "Edit" at bounding box center [210, 222] width 49 height 20
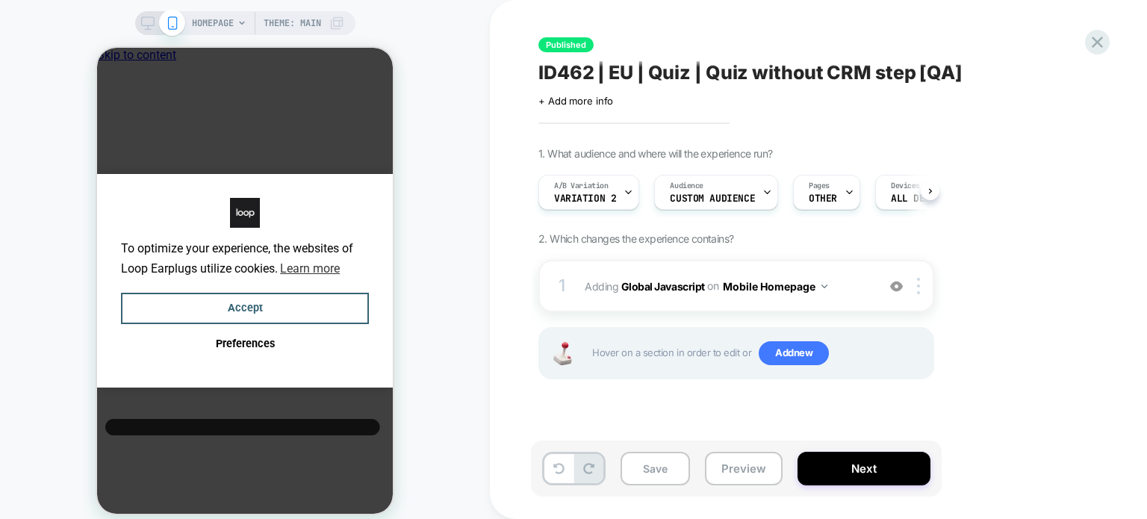
click at [424, 161] on div "HOMEPAGE Theme: MAIN" at bounding box center [245, 269] width 490 height 508
click at [738, 471] on button "Preview" at bounding box center [744, 469] width 78 height 34
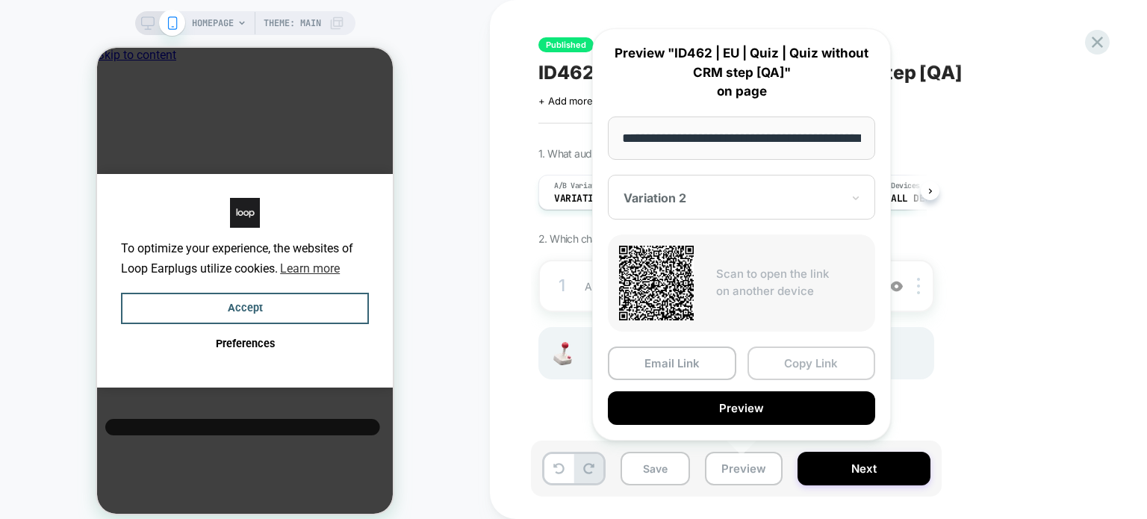
click at [811, 370] on button "Copy Link" at bounding box center [811, 363] width 128 height 34
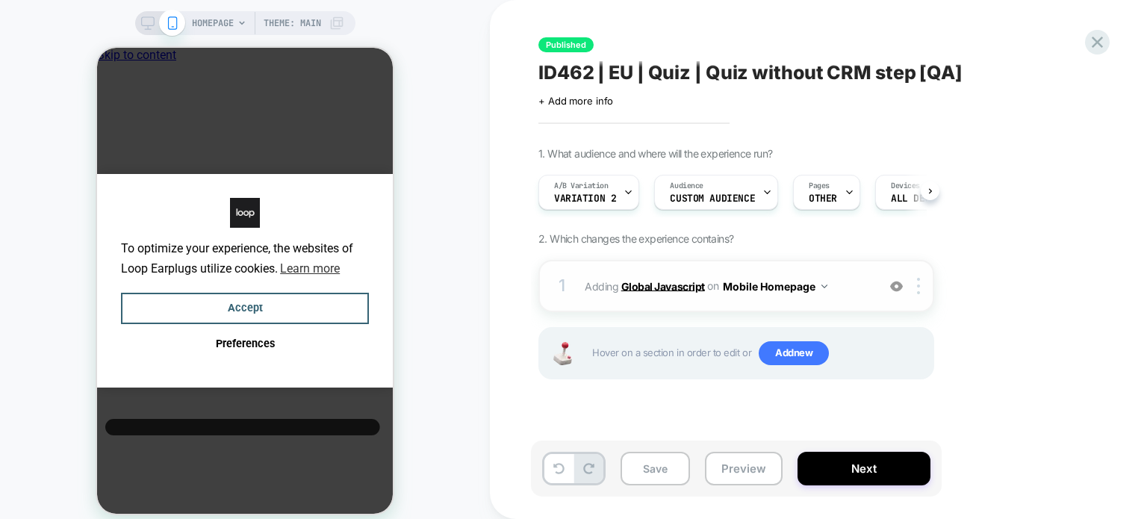
click at [651, 292] on b "Global Javascript" at bounding box center [663, 285] width 84 height 13
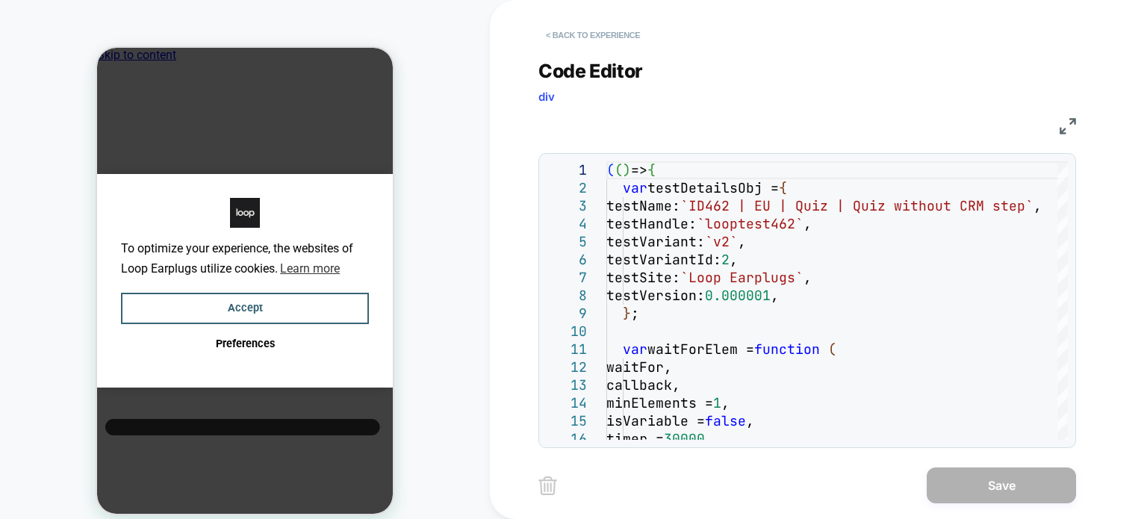
click at [606, 33] on button "< Back to experience" at bounding box center [592, 35] width 109 height 24
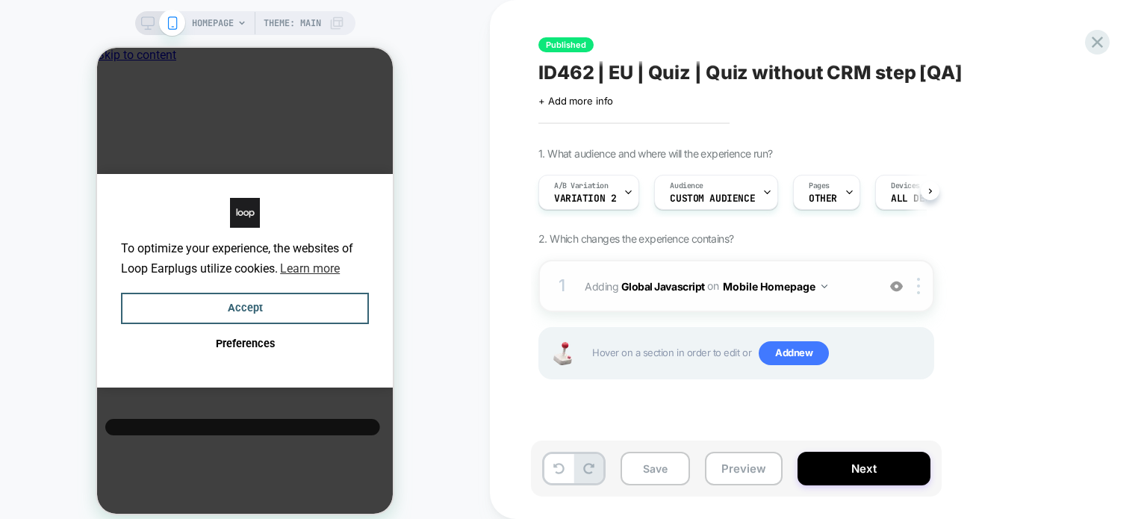
click at [786, 289] on button "Mobile Homepage" at bounding box center [775, 286] width 105 height 22
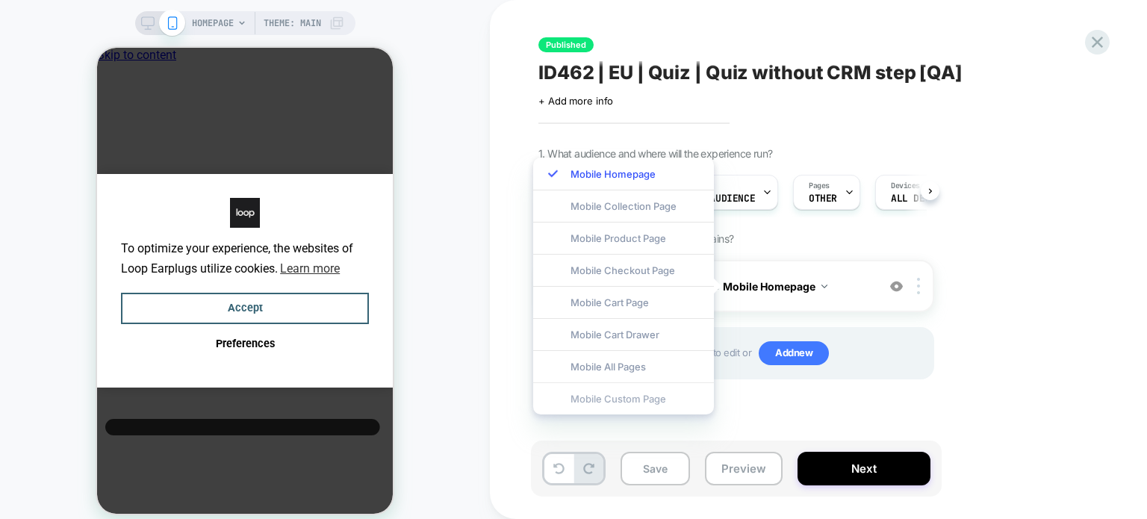
click at [629, 393] on div "Mobile Custom Page" at bounding box center [623, 398] width 181 height 32
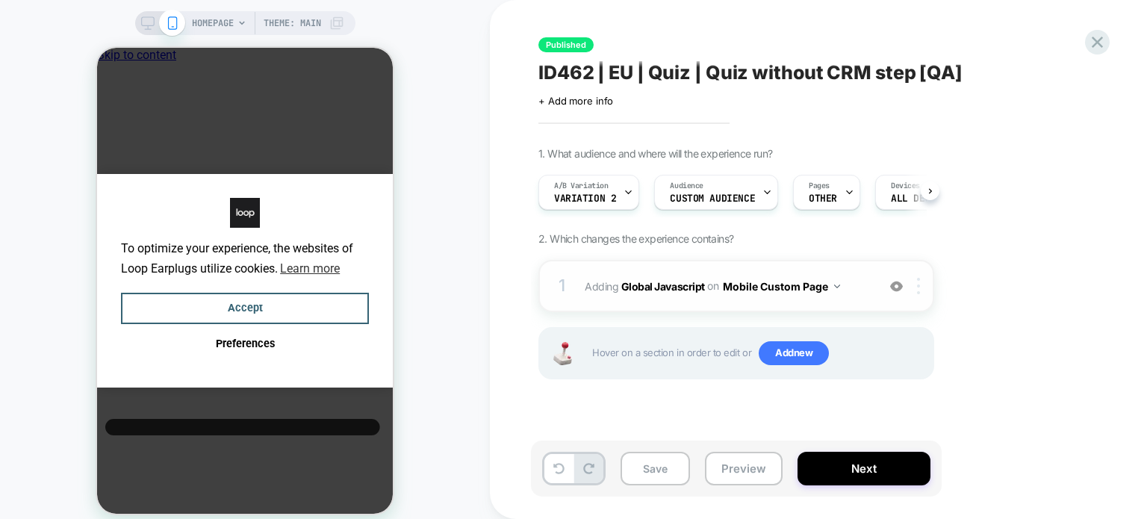
click at [920, 283] on div at bounding box center [921, 286] width 25 height 16
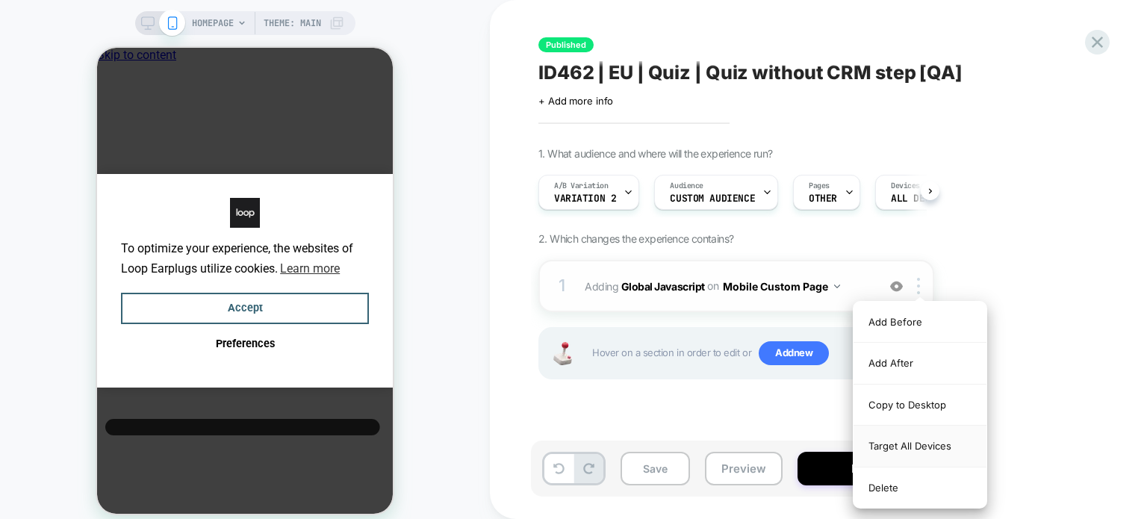
click at [885, 431] on div "Target All Devices" at bounding box center [919, 446] width 133 height 41
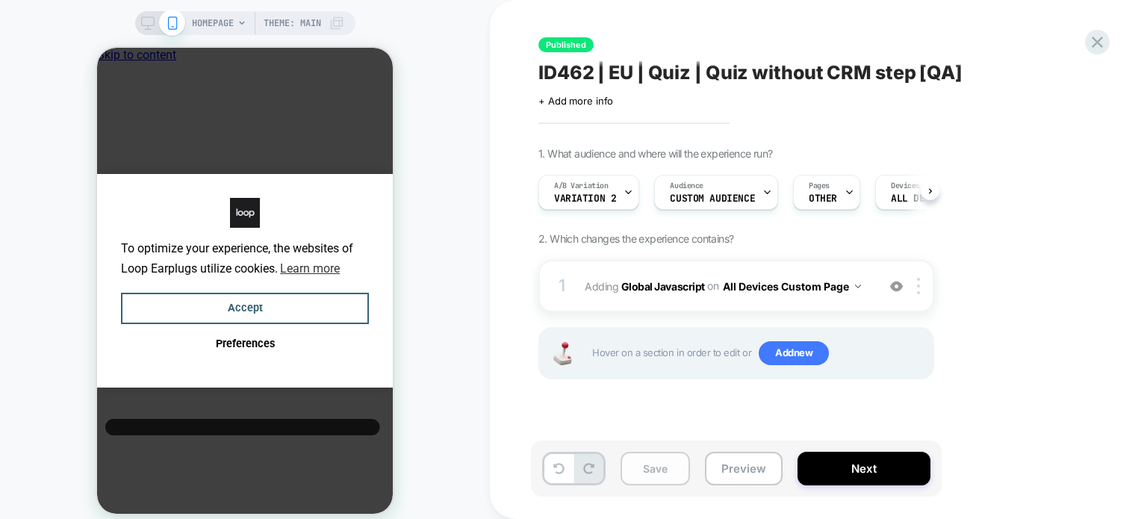
click at [659, 460] on button "Save" at bounding box center [654, 469] width 69 height 34
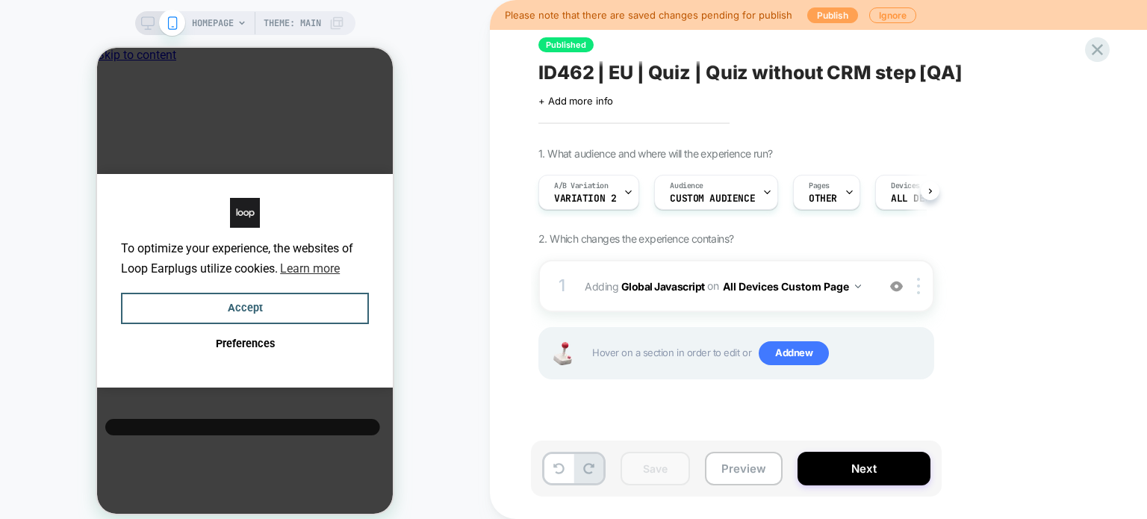
click at [835, 19] on button "Publish" at bounding box center [832, 15] width 51 height 16
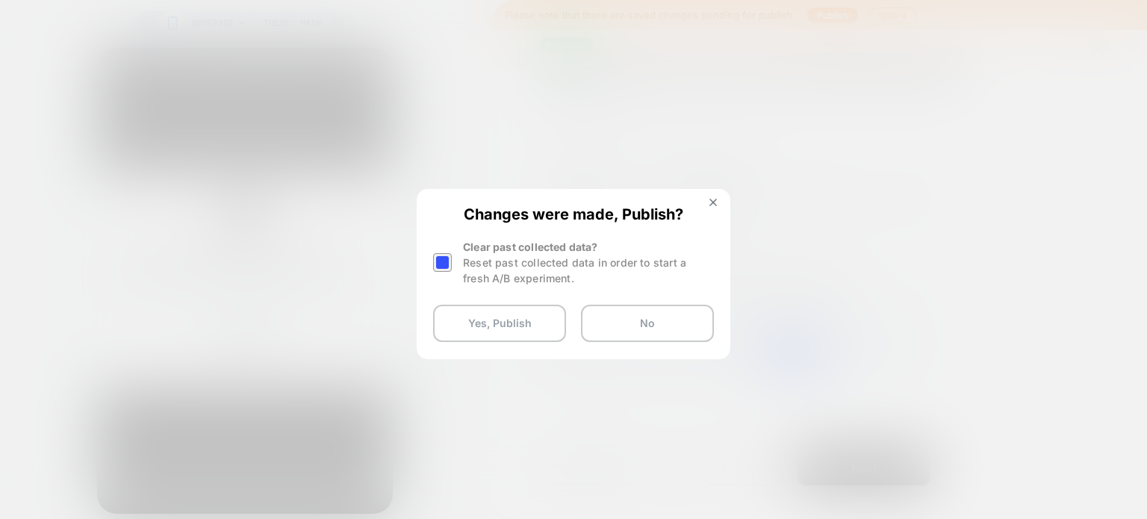
click at [442, 261] on div at bounding box center [442, 262] width 19 height 19
click at [466, 312] on button "Yes, Publish" at bounding box center [499, 323] width 133 height 37
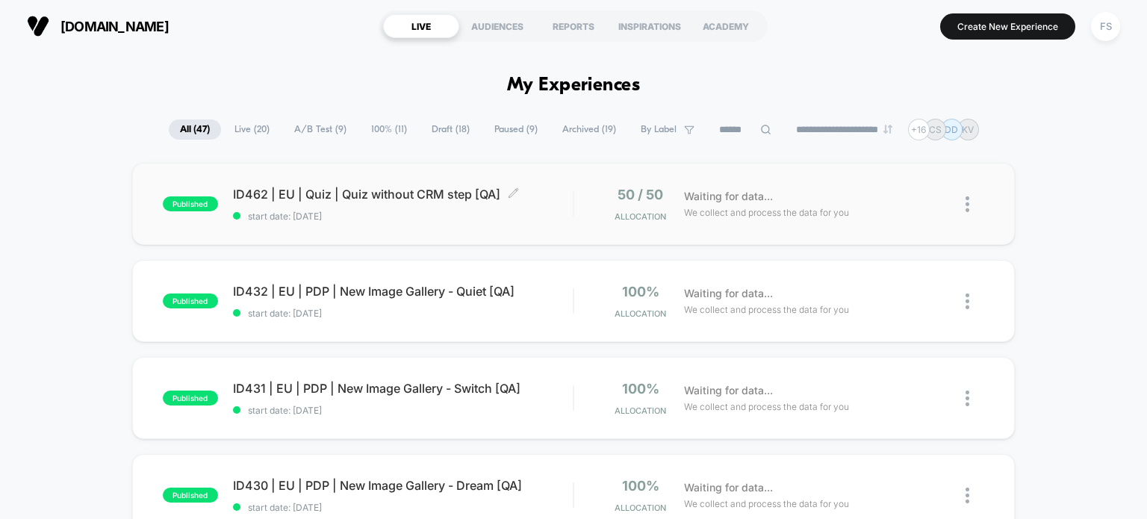
drag, startPoint x: 1146, startPoint y: 1, endPoint x: 394, endPoint y: 211, distance: 780.5
click at [394, 211] on span "start date: [DATE]" at bounding box center [403, 216] width 340 height 11
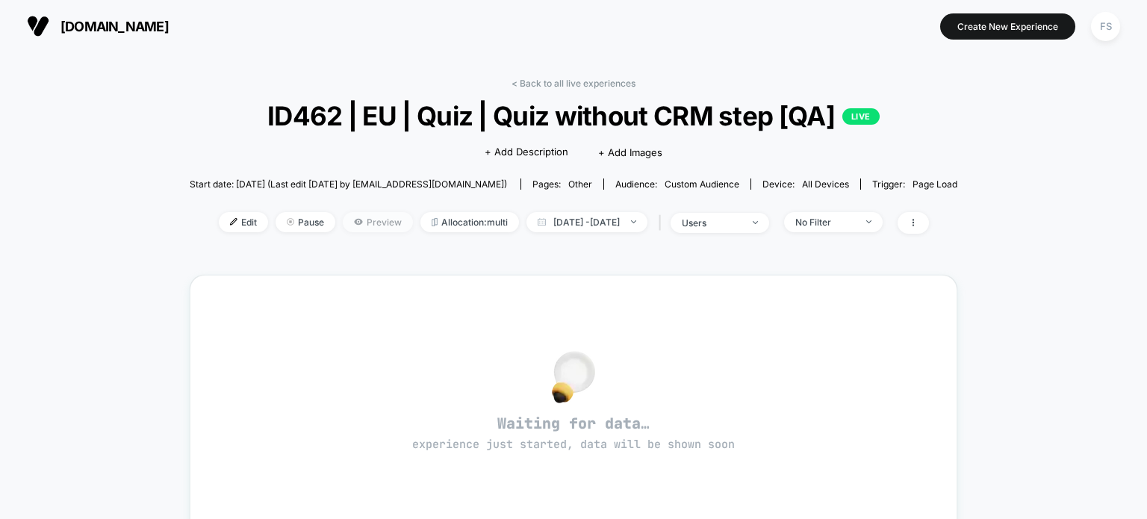
click at [354, 225] on icon at bounding box center [358, 222] width 8 height 6
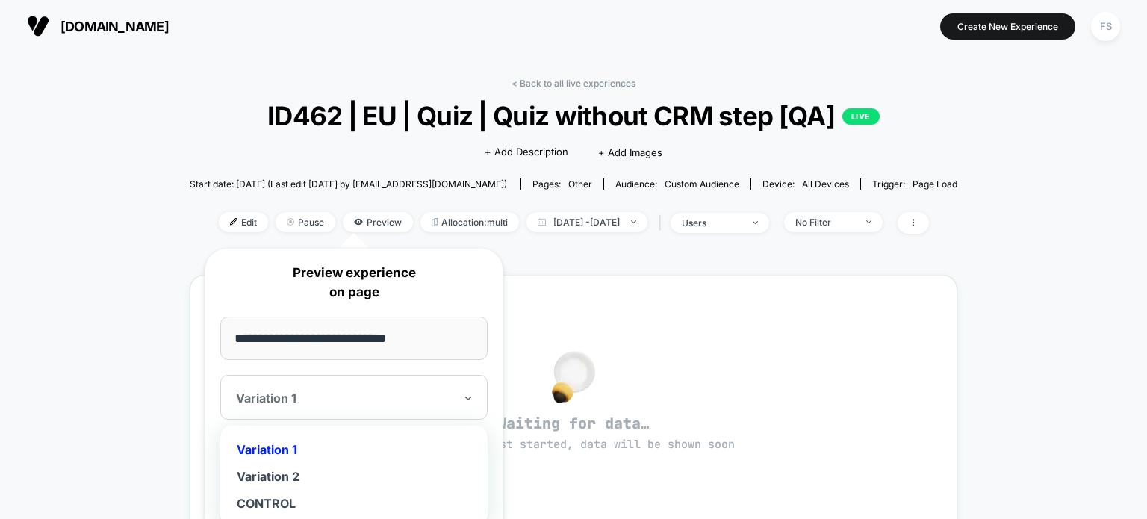
click at [450, 400] on div at bounding box center [345, 397] width 218 height 15
click at [414, 474] on div "Variation 2" at bounding box center [354, 476] width 252 height 27
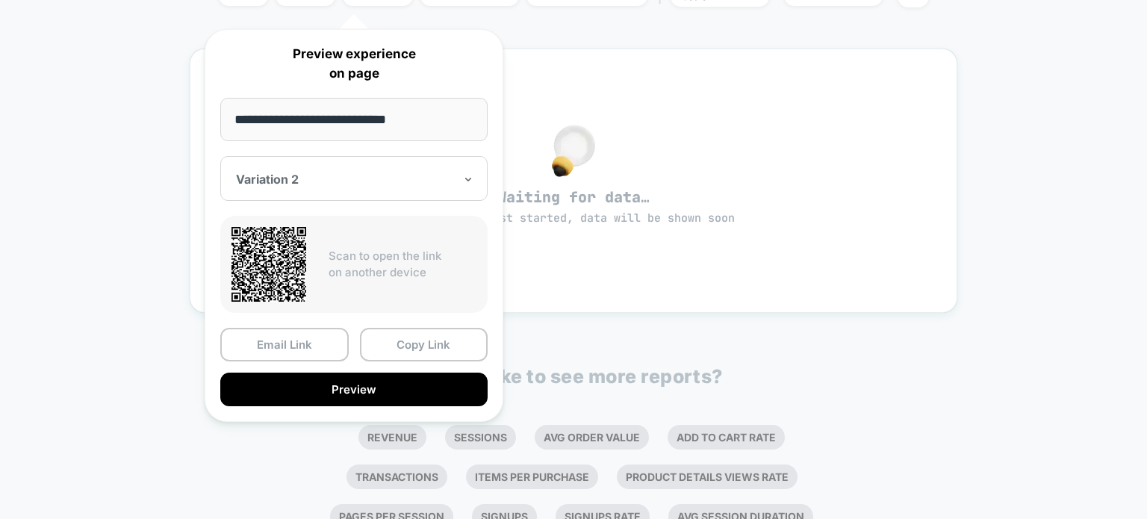
scroll to position [227, 0]
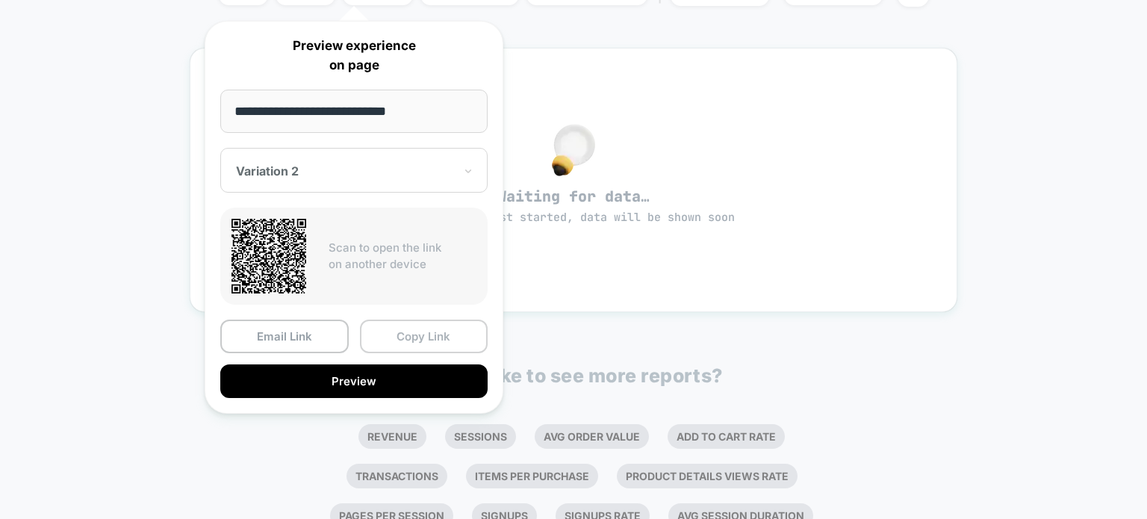
click at [401, 337] on button "Copy Link" at bounding box center [424, 337] width 128 height 34
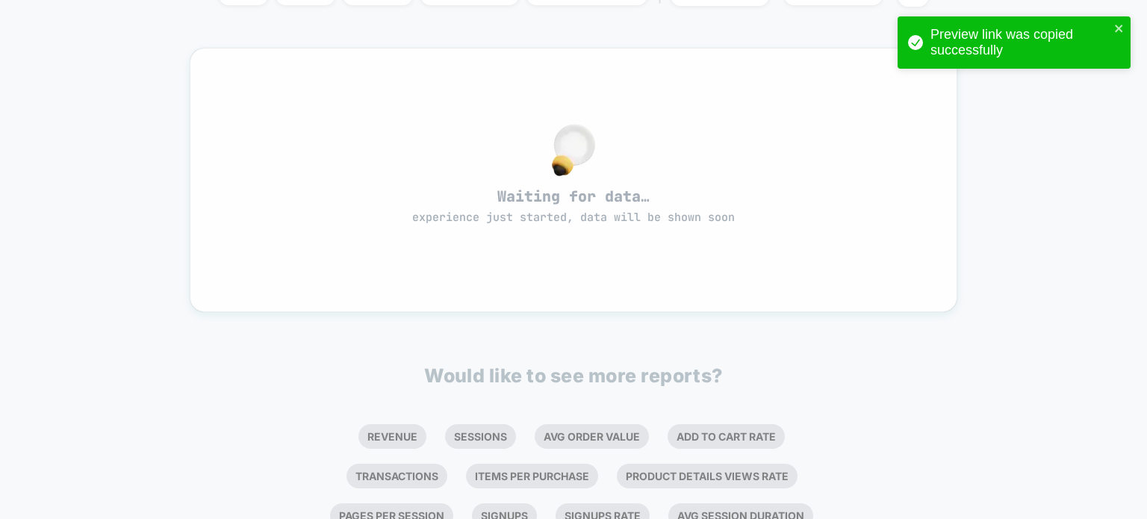
scroll to position [0, 0]
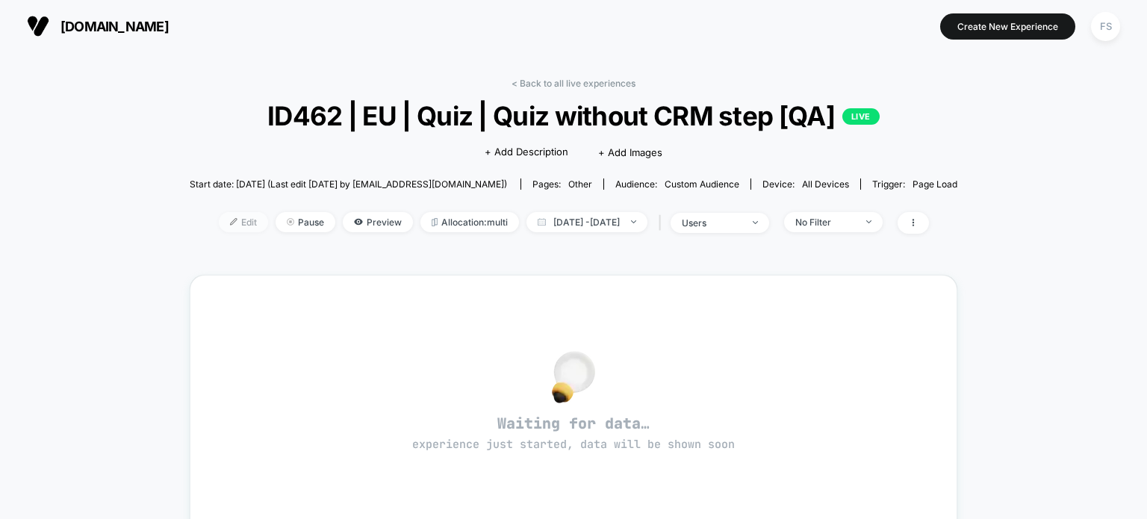
click at [219, 217] on span "Edit" at bounding box center [243, 222] width 49 height 20
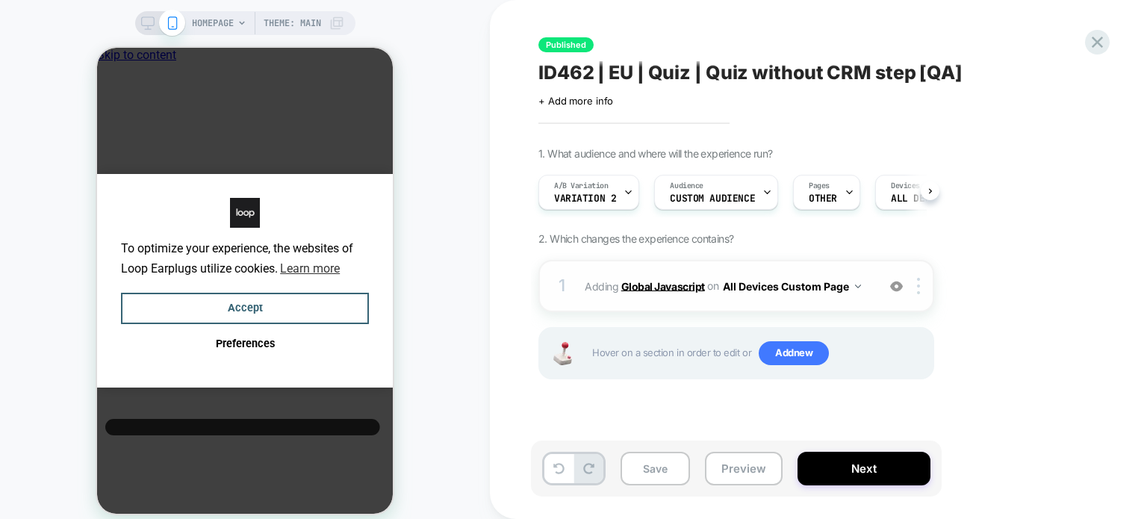
click at [663, 282] on b "Global Javascript" at bounding box center [663, 285] width 84 height 13
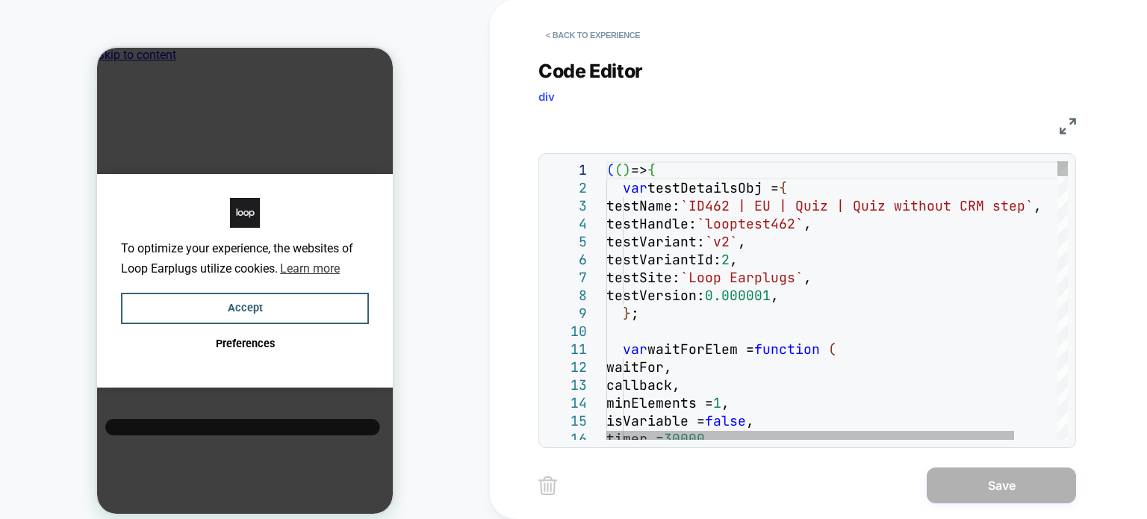
type textarea "**********"
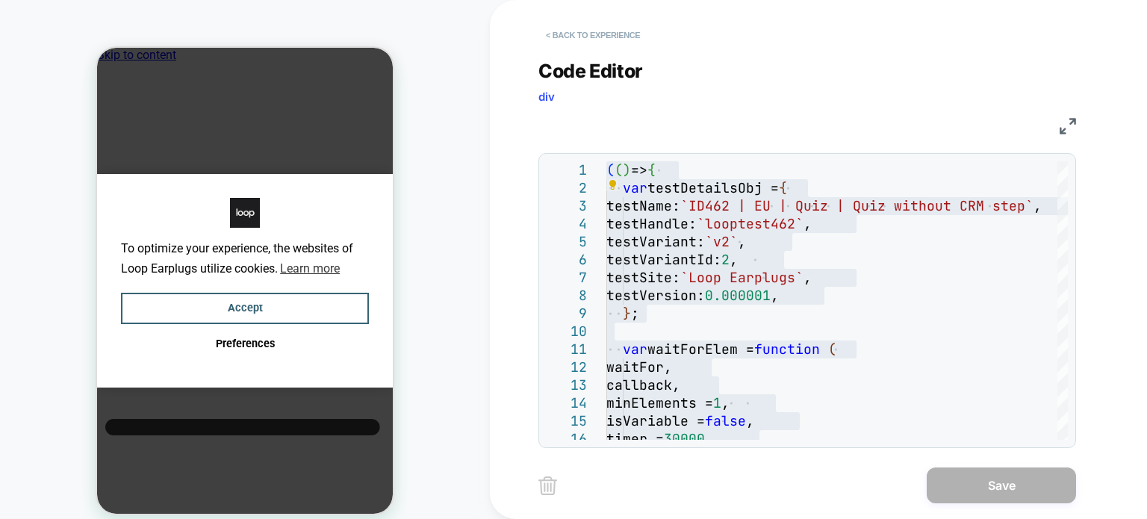
click at [621, 29] on button "< Back to experience" at bounding box center [592, 35] width 109 height 24
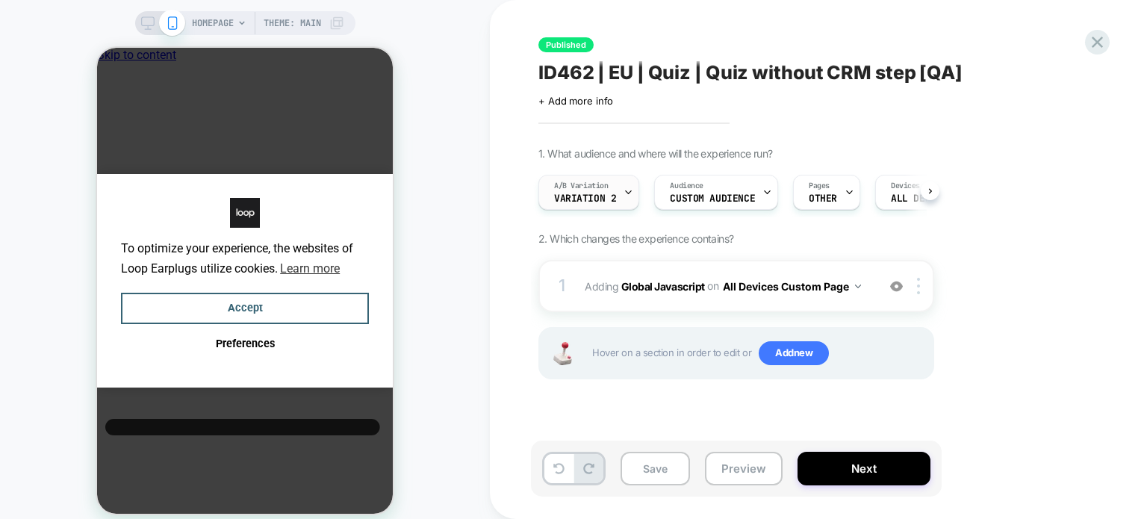
click at [627, 192] on icon at bounding box center [628, 192] width 5 height 3
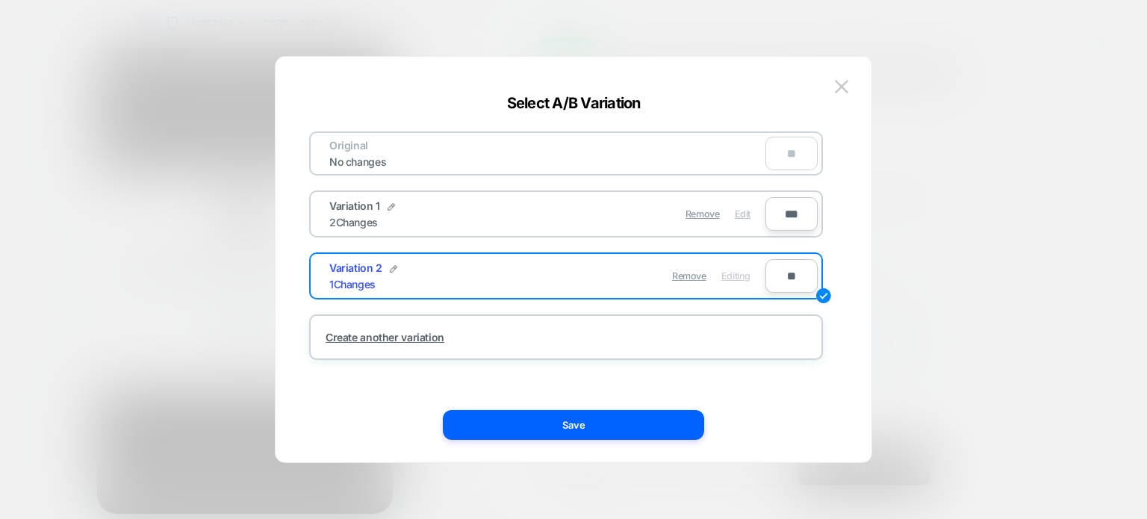
click at [740, 212] on span "Edit" at bounding box center [743, 213] width 16 height 11
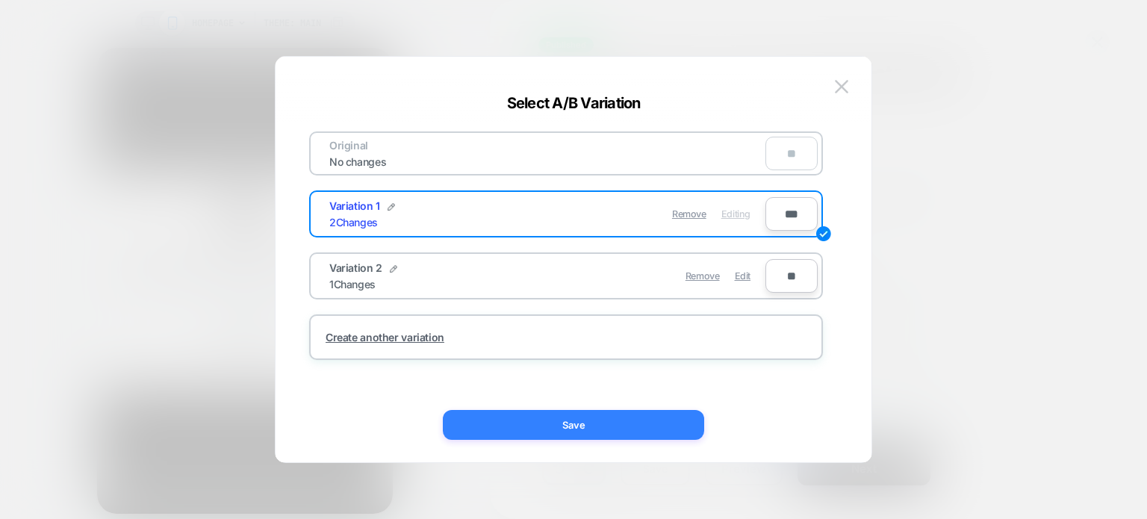
click at [617, 433] on button "Save" at bounding box center [573, 425] width 261 height 30
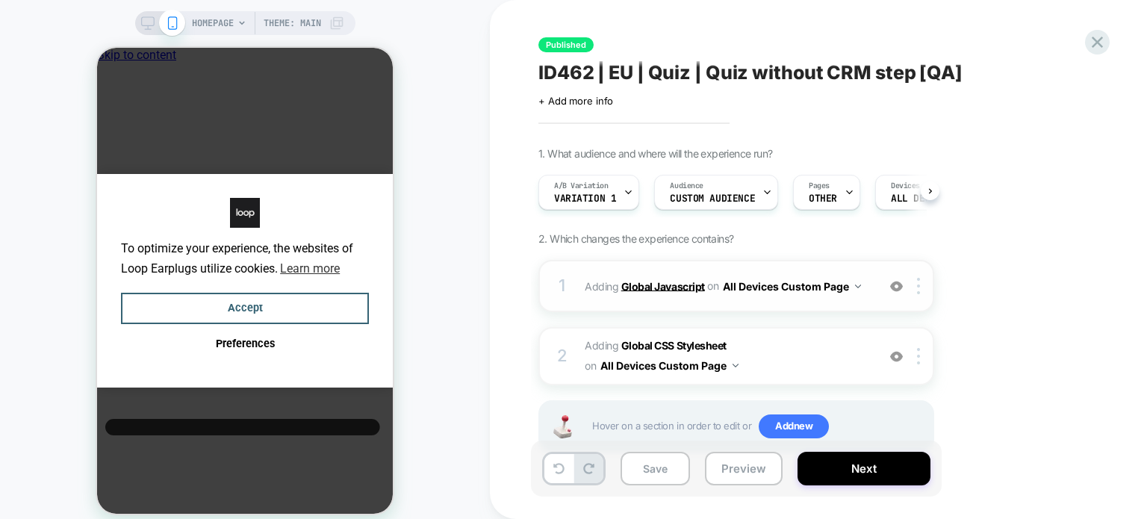
scroll to position [45, 0]
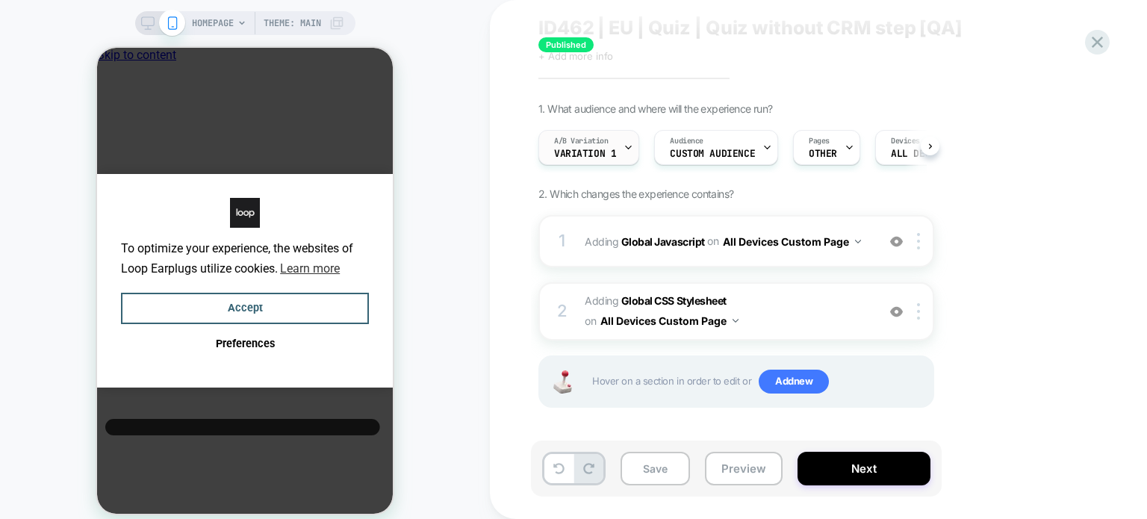
click at [612, 138] on div "A/B Variation Variation 1" at bounding box center [585, 148] width 92 height 34
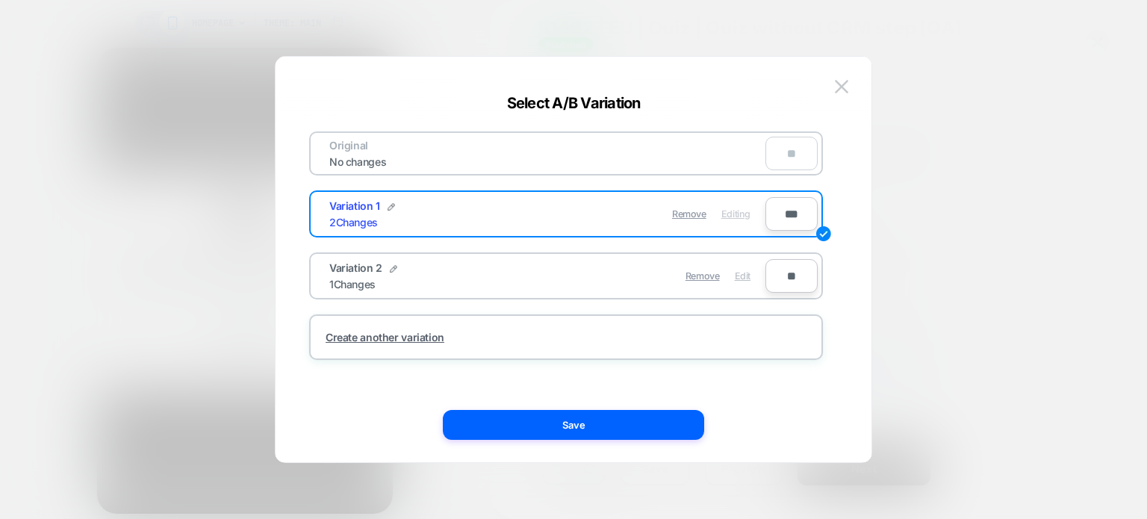
click at [745, 279] on span "Edit" at bounding box center [743, 275] width 16 height 11
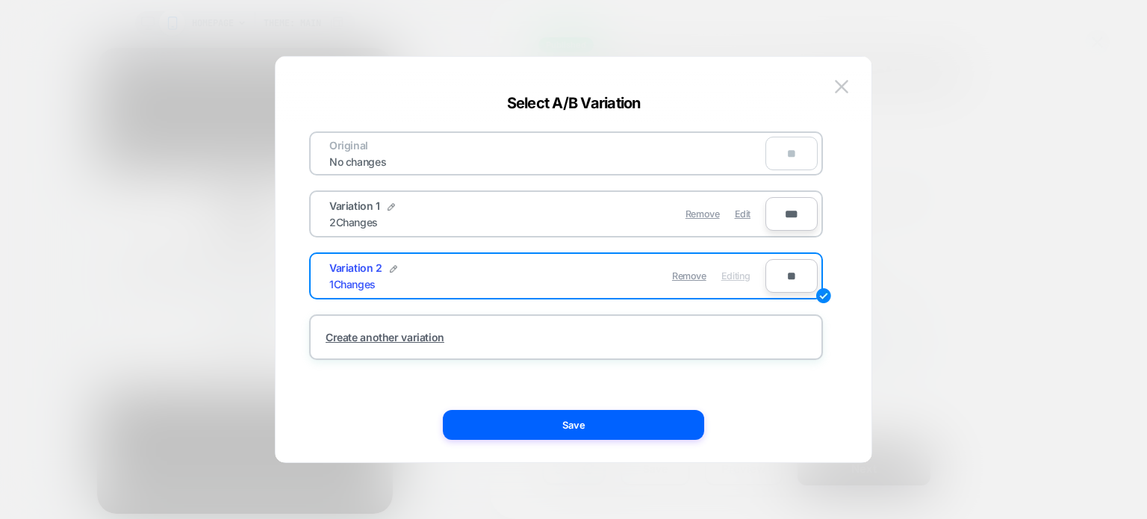
scroll to position [0, 0]
click at [778, 278] on input "**" at bounding box center [791, 276] width 52 height 34
type input "***"
type input "**"
type input "***"
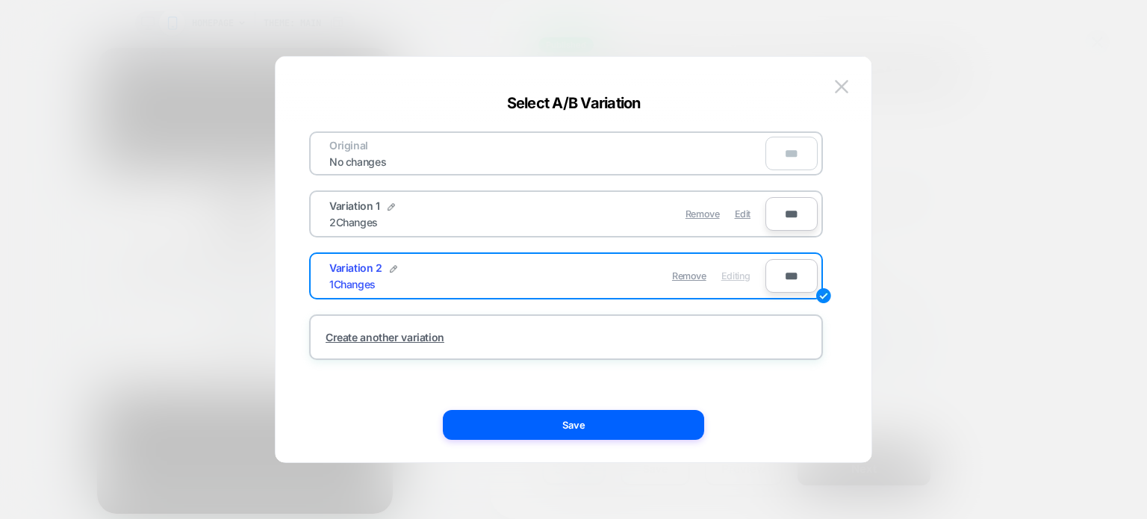
type input "***"
click at [797, 208] on input "***" at bounding box center [791, 214] width 52 height 34
type input "**"
type input "***"
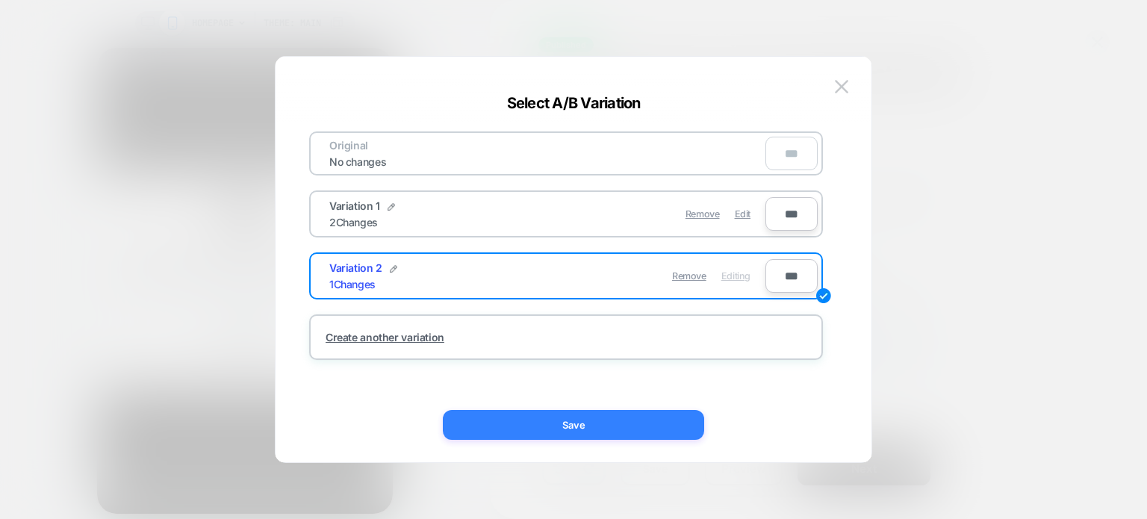
type input "***"
click at [582, 435] on button "Save" at bounding box center [573, 425] width 261 height 30
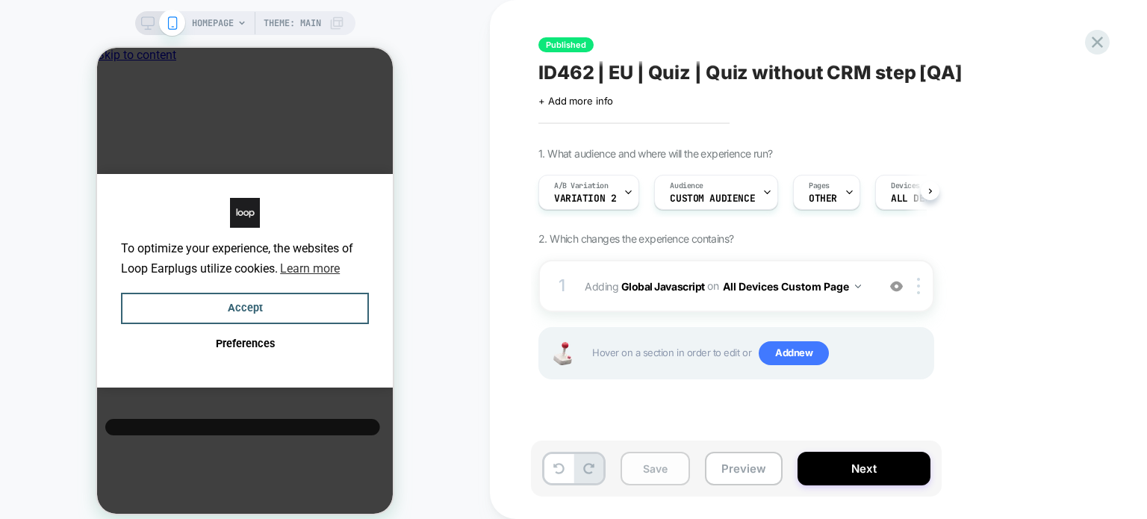
click at [658, 478] on button "Save" at bounding box center [654, 469] width 69 height 34
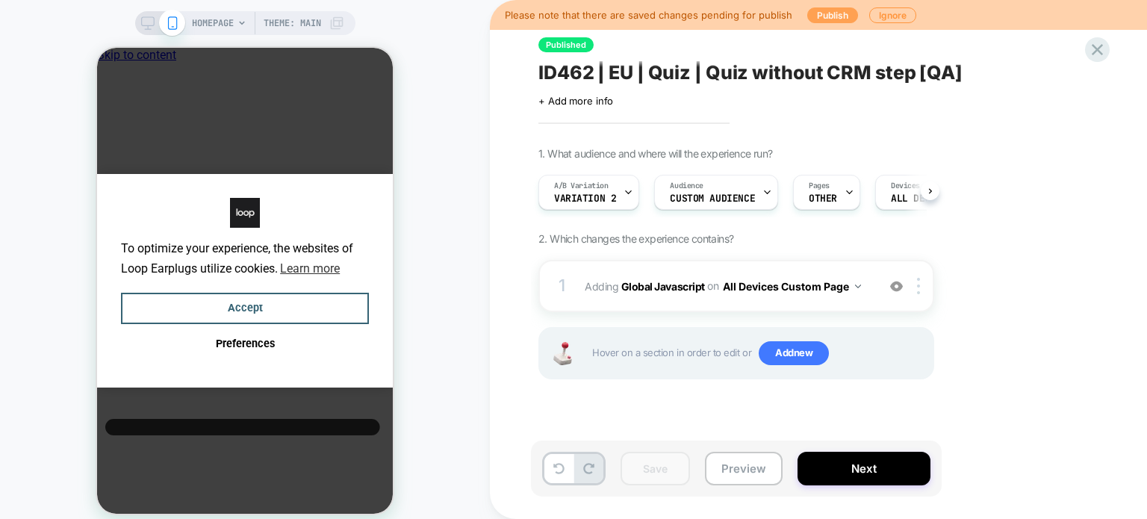
click at [826, 18] on button "Publish" at bounding box center [832, 15] width 51 height 16
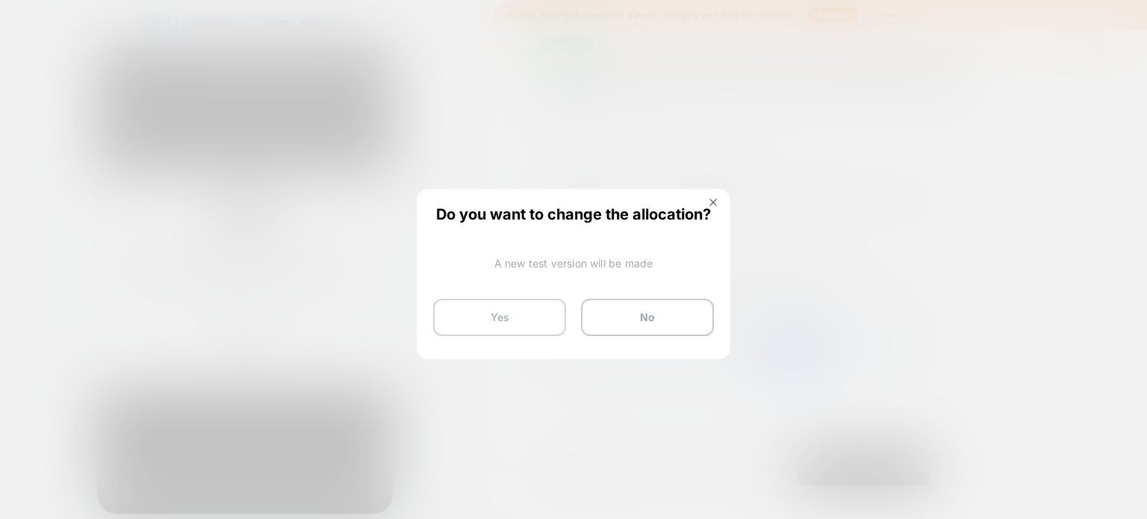
click at [461, 306] on button "Yes" at bounding box center [499, 317] width 133 height 37
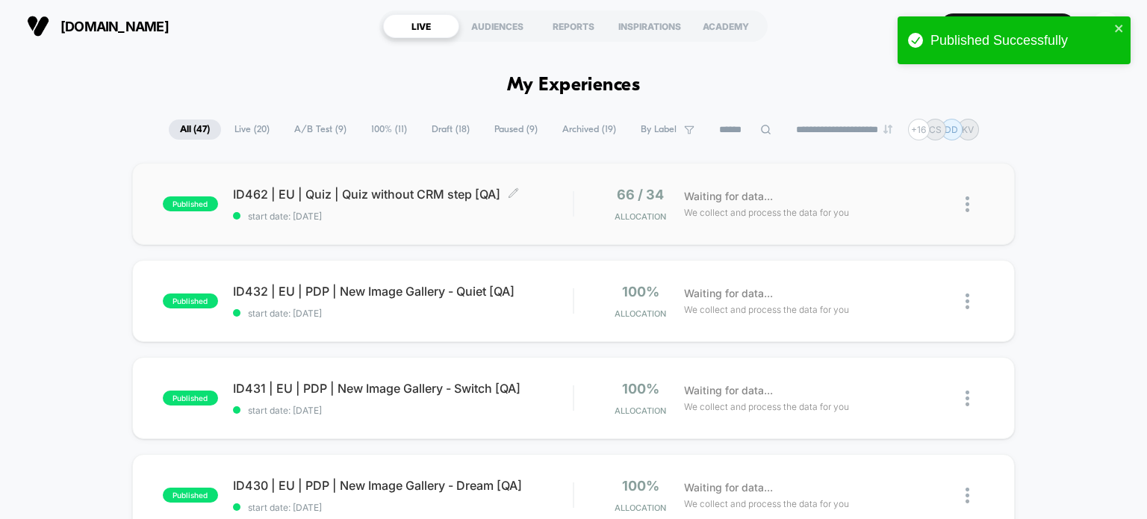
click at [404, 187] on span "ID462 | EU | Quiz | Quiz without CRM step [QA] Click to edit experience details" at bounding box center [403, 194] width 340 height 15
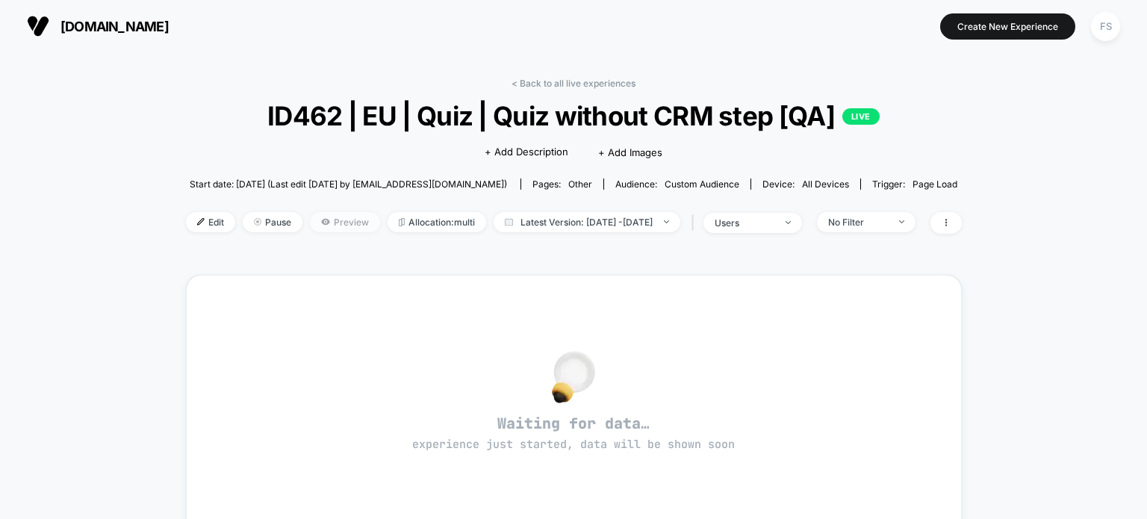
click at [320, 230] on span "Preview" at bounding box center [345, 222] width 70 height 20
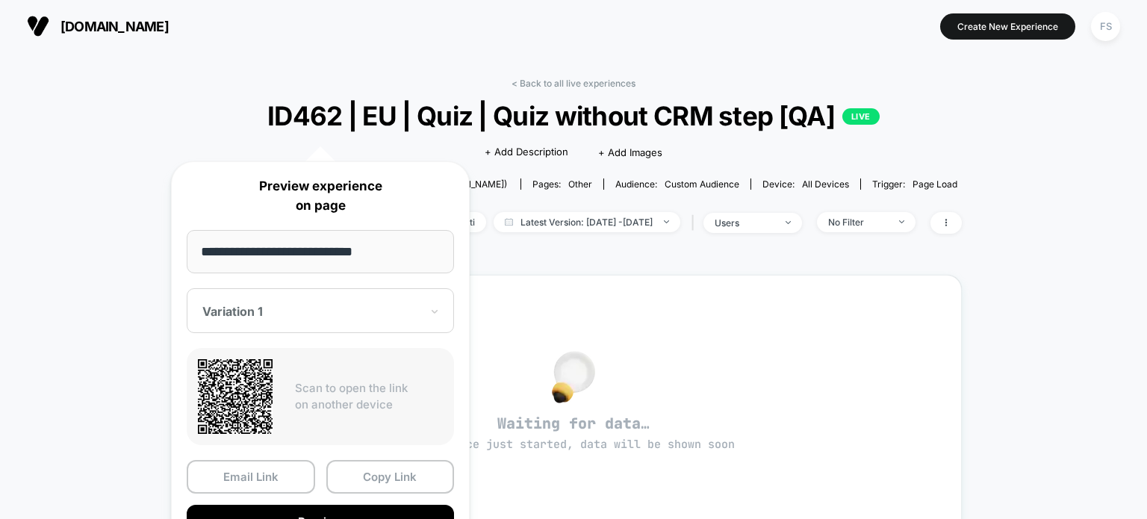
scroll to position [217, 0]
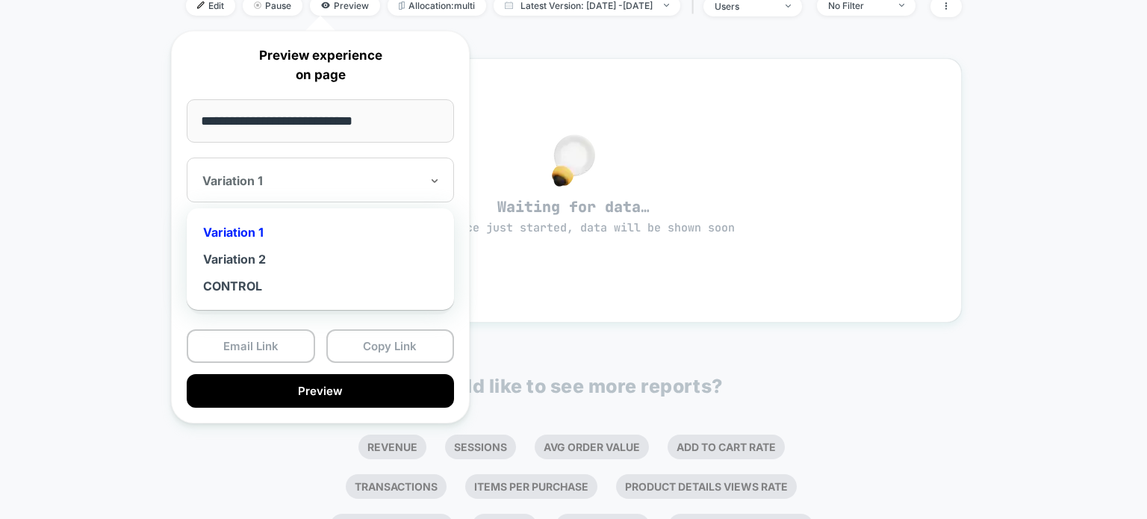
click at [415, 160] on div "Variation 1" at bounding box center [320, 180] width 267 height 45
click at [376, 259] on div "Variation 2" at bounding box center [320, 259] width 252 height 27
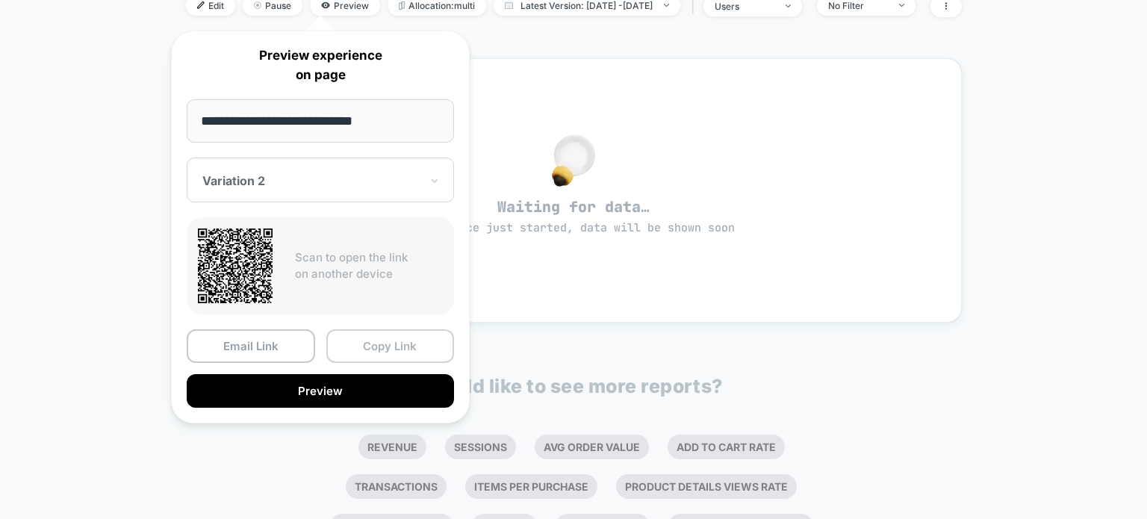
click at [381, 351] on button "Copy Link" at bounding box center [390, 346] width 128 height 34
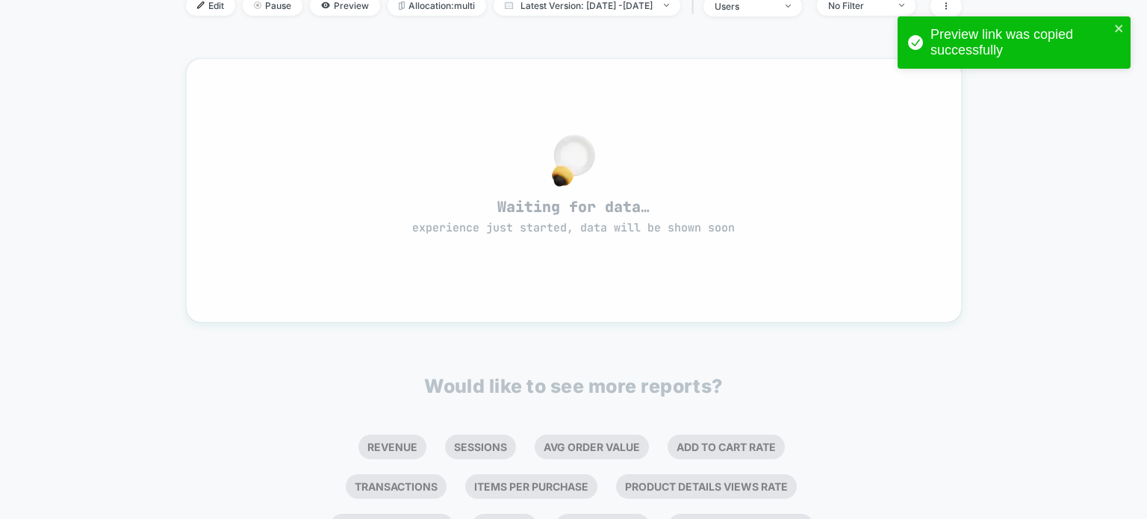
scroll to position [0, 0]
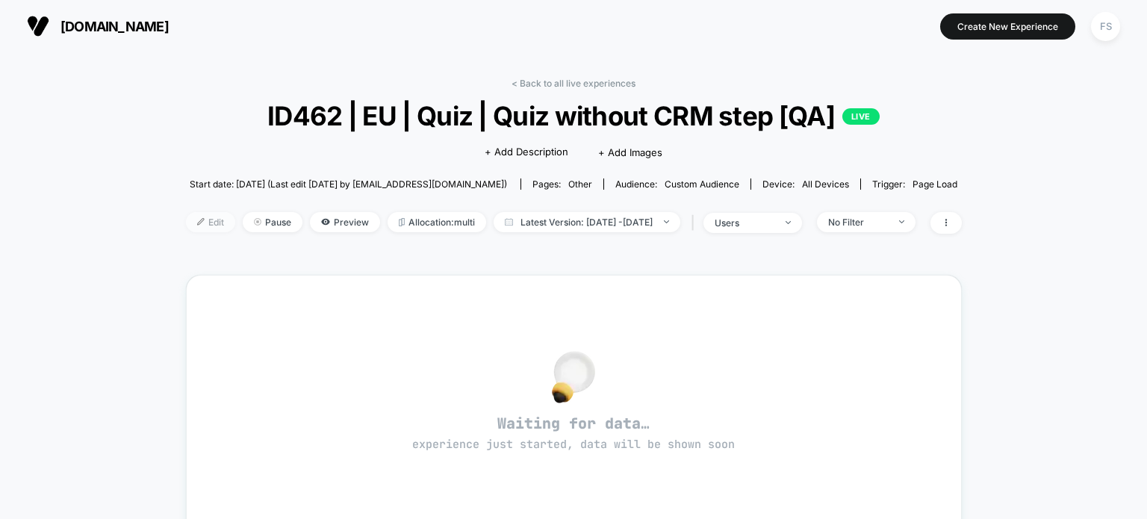
drag, startPoint x: 948, startPoint y: 9, endPoint x: 197, endPoint y: 225, distance: 781.4
click at [197, 225] on span "Edit" at bounding box center [210, 222] width 49 height 20
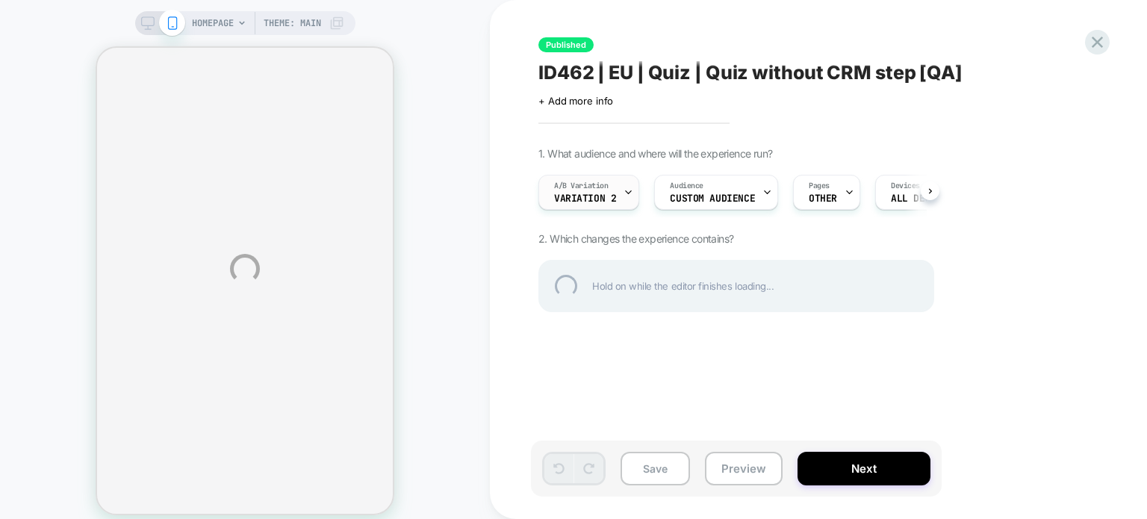
click at [617, 195] on div "HOMEPAGE Theme: MAIN Published ID462 | EU | Quiz | Quiz without CRM step [QA] C…" at bounding box center [573, 269] width 1147 height 538
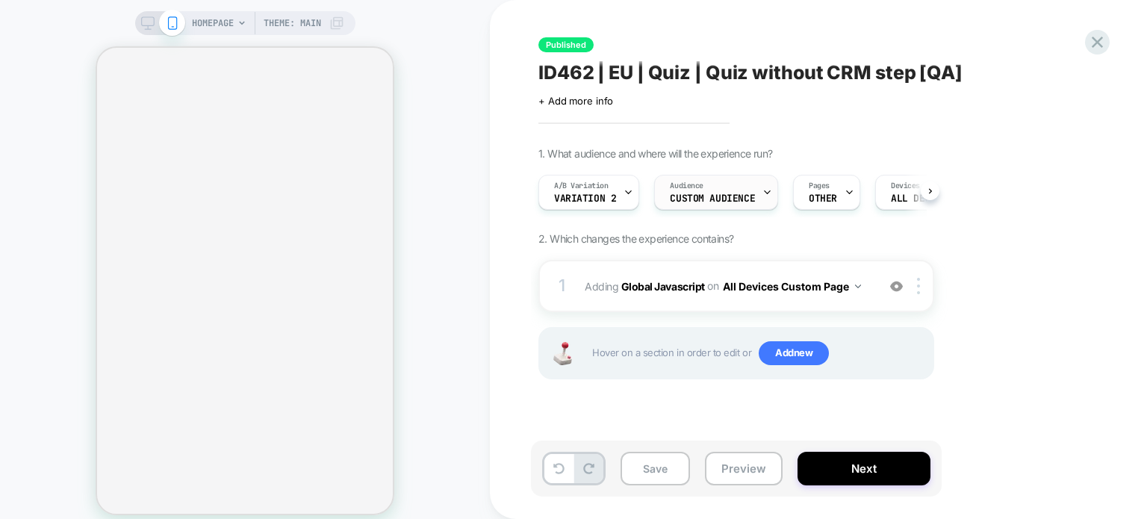
scroll to position [0, 1]
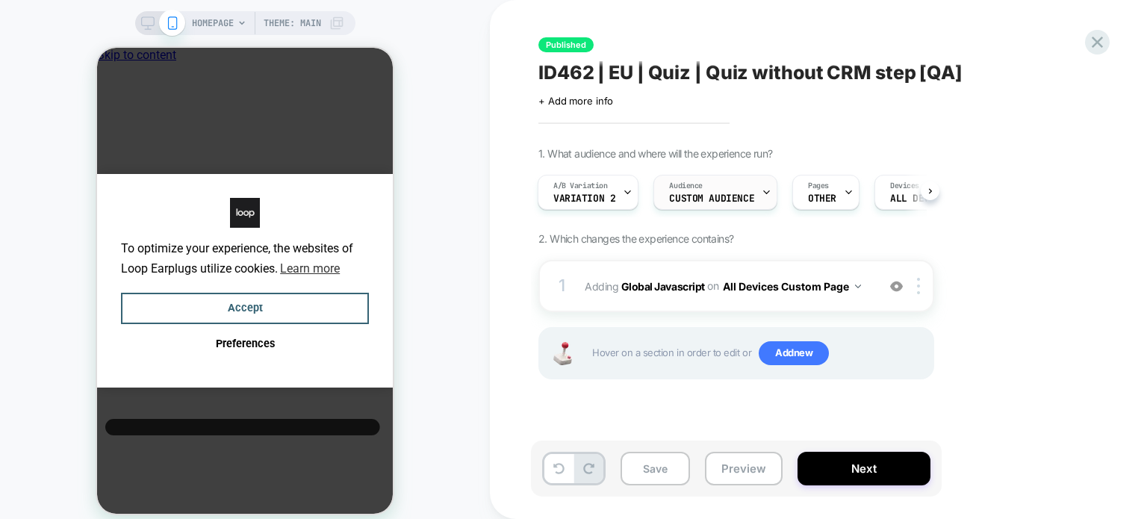
click at [712, 182] on div "Audience Custom Audience" at bounding box center [711, 192] width 115 height 34
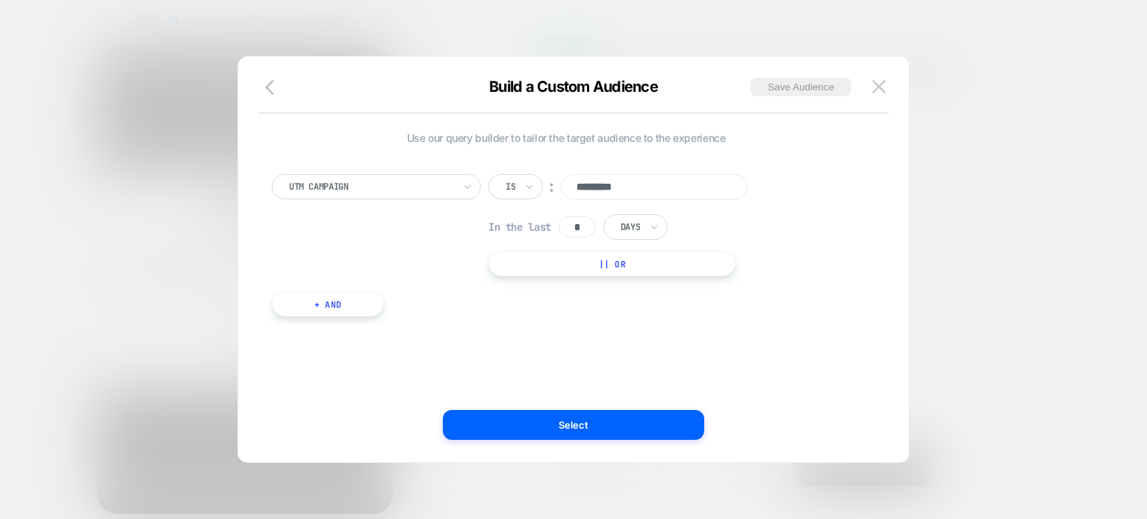
scroll to position [0, 0]
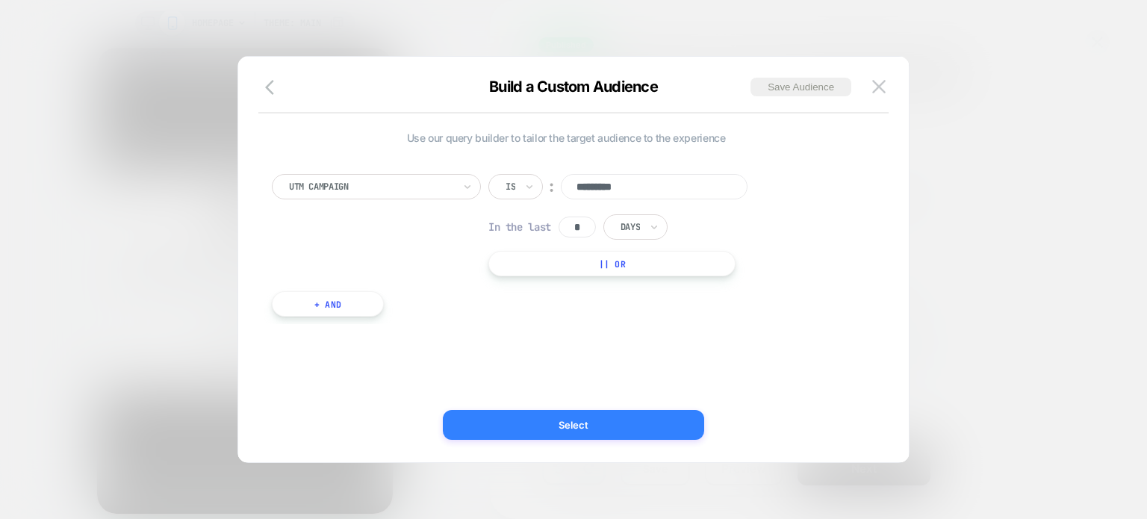
type input "*********"
click at [547, 423] on button "Select" at bounding box center [573, 425] width 261 height 30
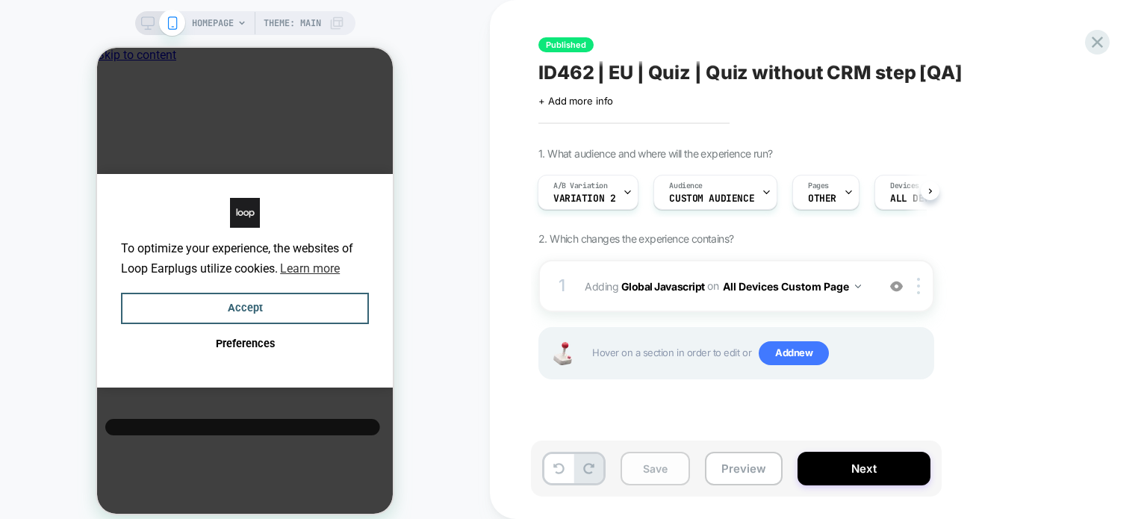
click at [664, 468] on button "Save" at bounding box center [654, 469] width 69 height 34
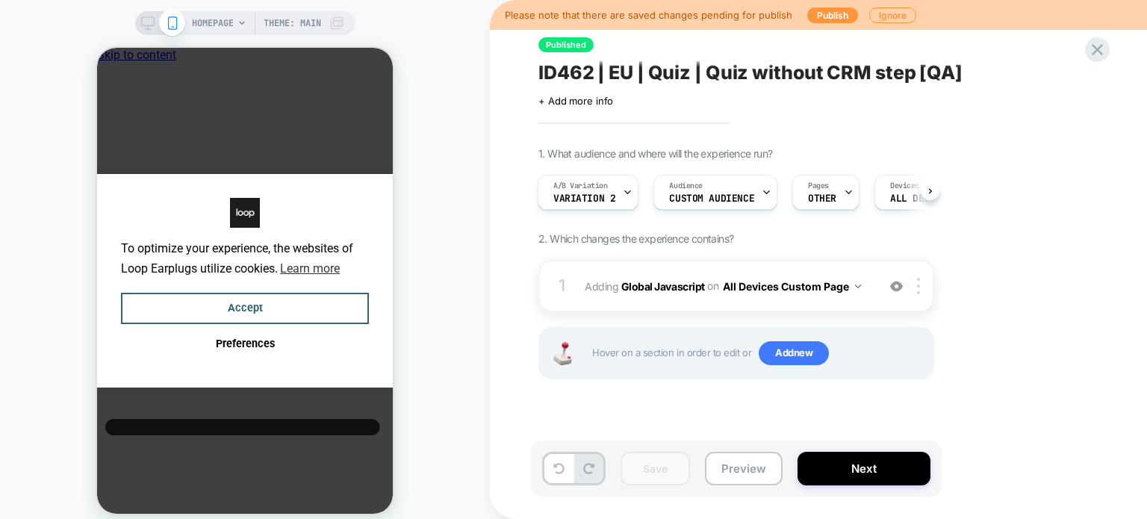
click at [823, 5] on div "Please note that there are saved changes pending for publish Publish Ignore" at bounding box center [818, 15] width 657 height 30
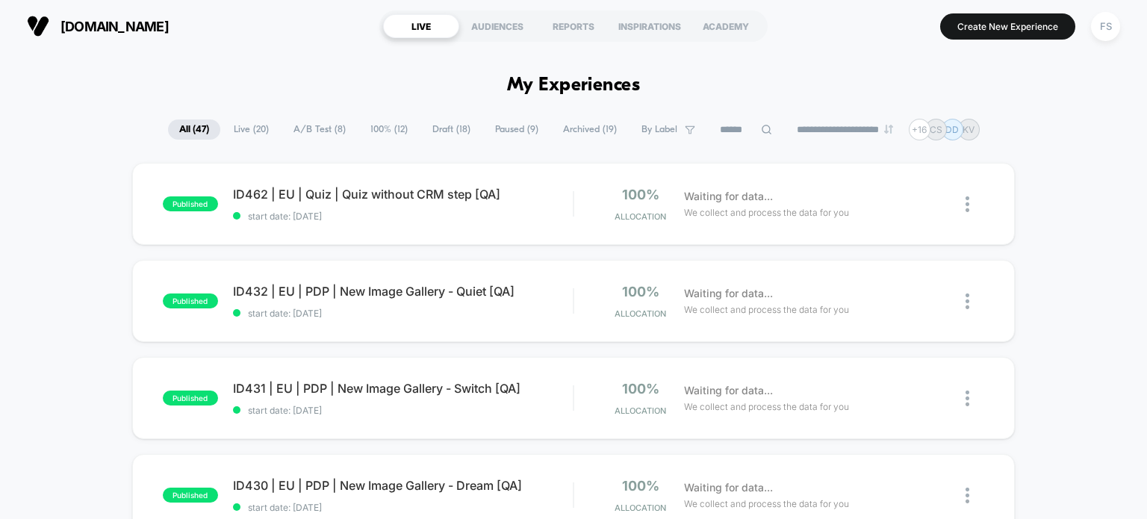
click at [761, 128] on icon at bounding box center [766, 129] width 11 height 11
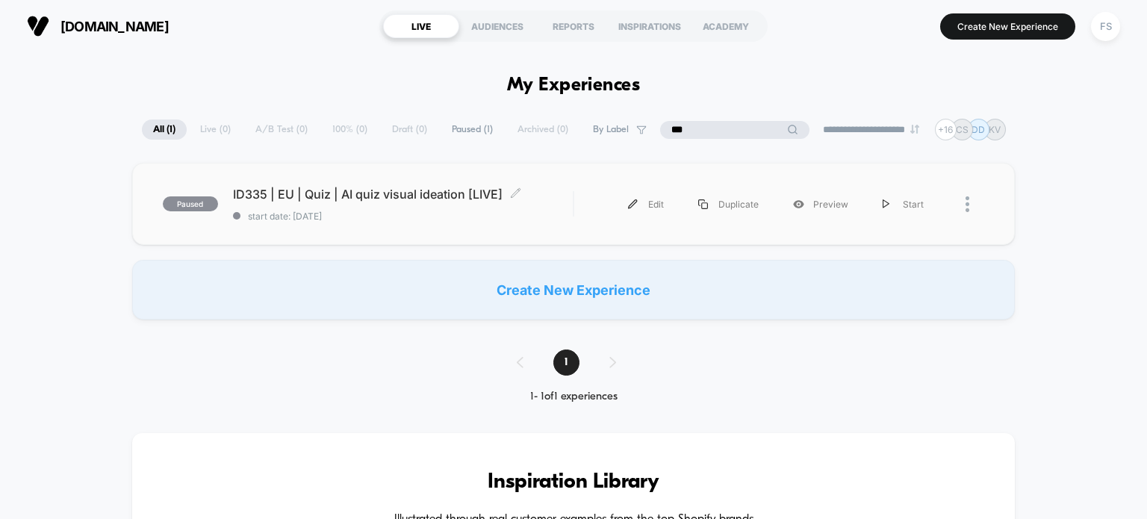
type input "***"
click at [406, 205] on div "ID335 | EU | Quiz | AI quiz visual ideation [LIVE] Click to edit experience det…" at bounding box center [403, 204] width 340 height 35
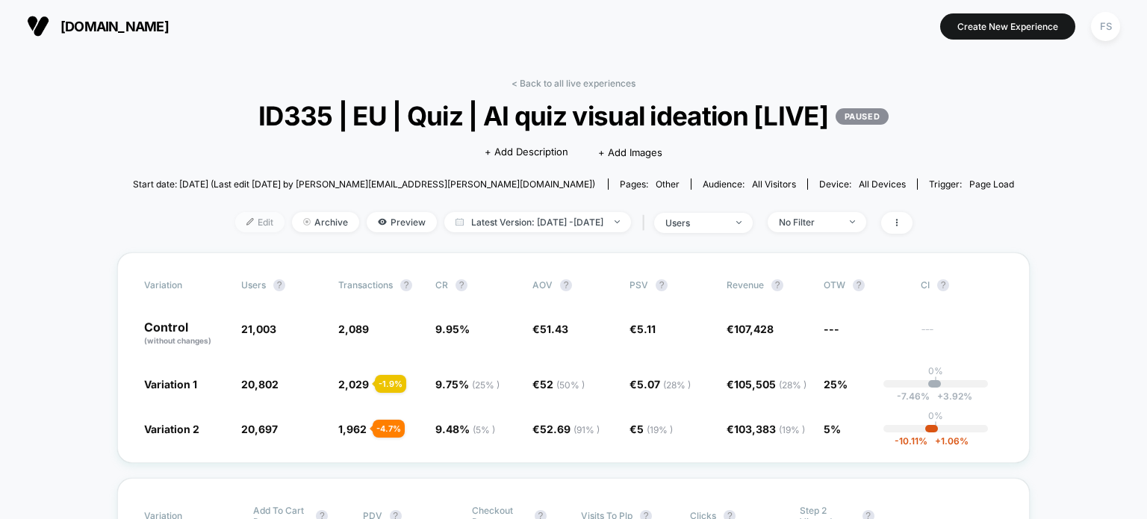
click at [237, 219] on span "Edit" at bounding box center [259, 222] width 49 height 20
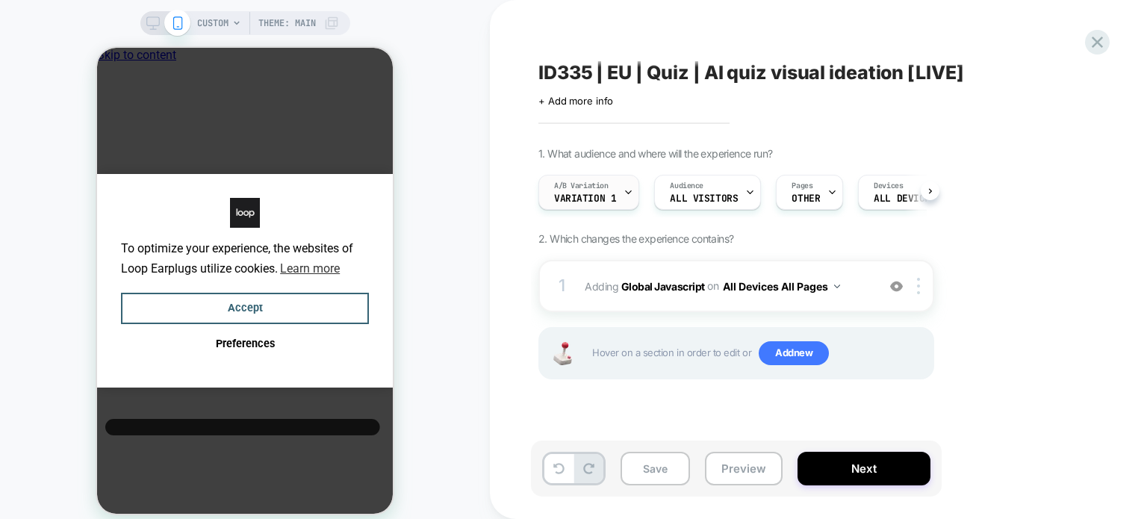
click at [600, 202] on span "Variation 1" at bounding box center [585, 198] width 62 height 10
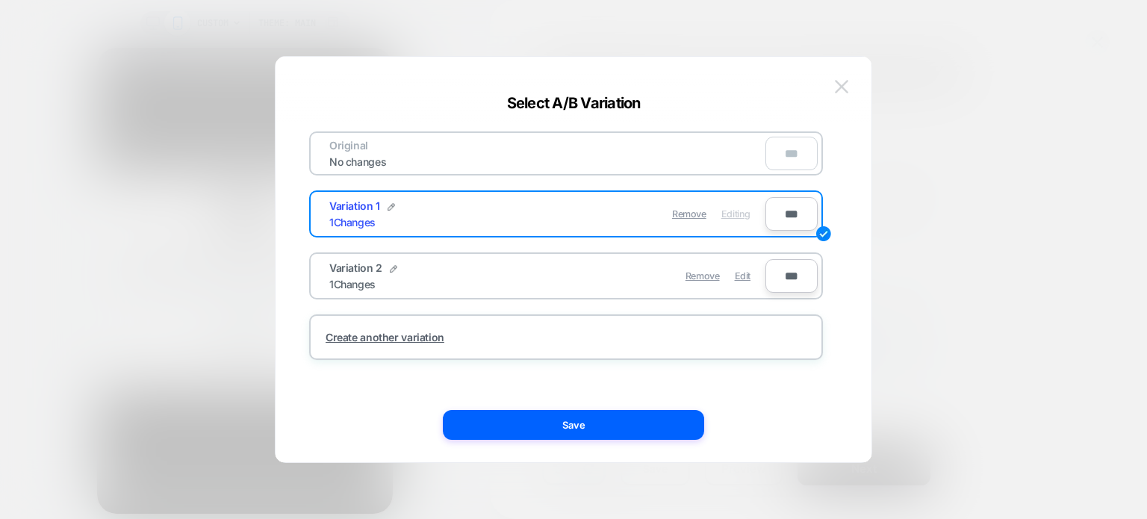
click at [839, 85] on img at bounding box center [841, 86] width 13 height 13
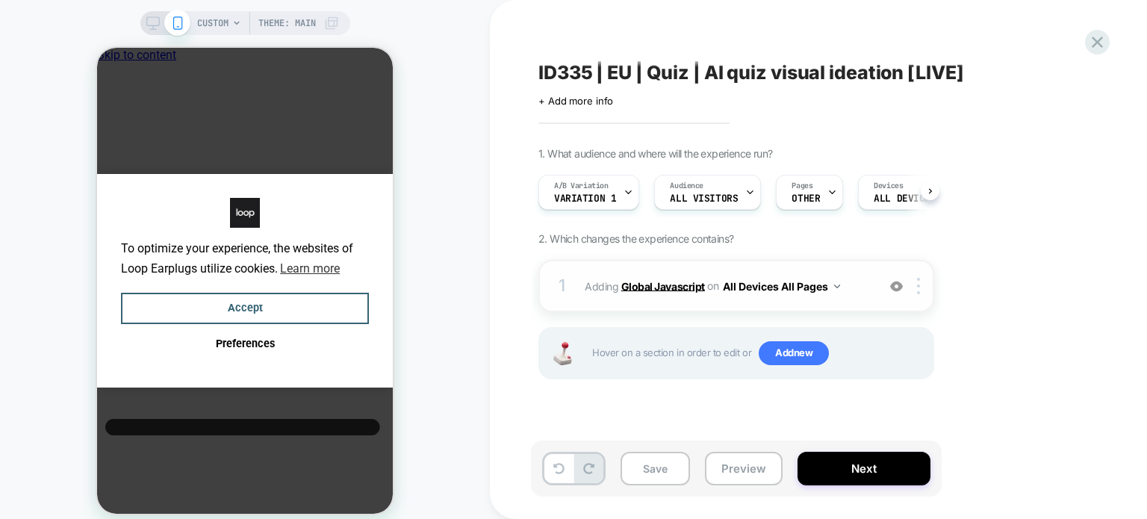
click at [658, 283] on b "Global Javascript" at bounding box center [663, 285] width 84 height 13
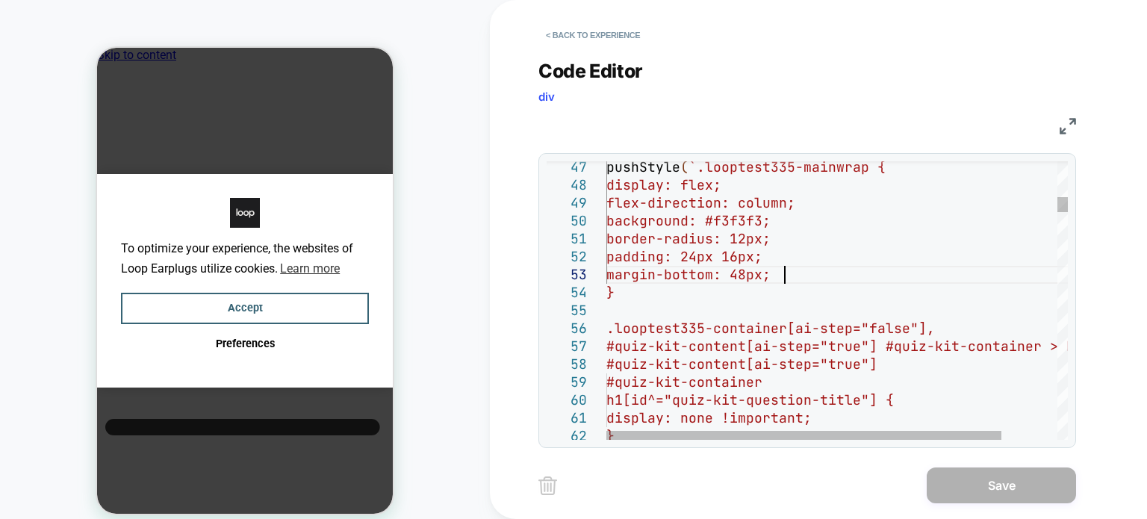
type textarea "**********"
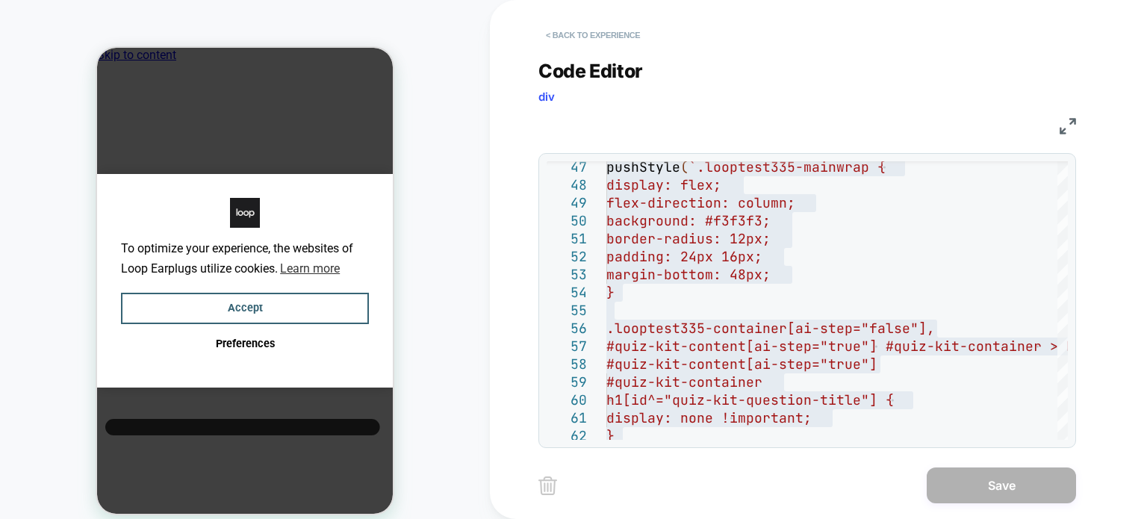
click at [605, 33] on button "< Back to experience" at bounding box center [592, 35] width 109 height 24
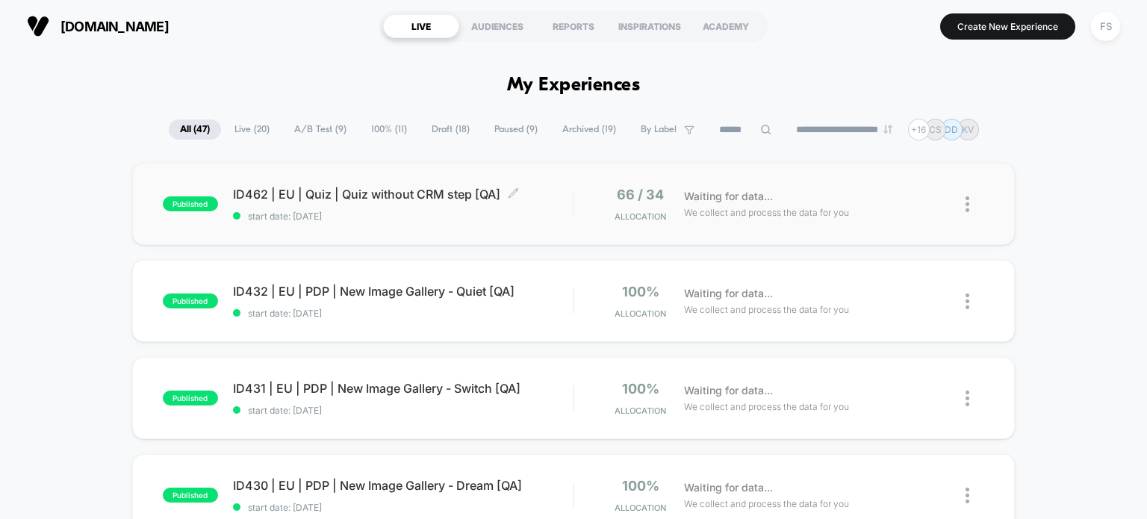
click at [317, 202] on div "ID462 | EU | Quiz | Quiz without CRM step [QA] Click to edit experience details…" at bounding box center [403, 204] width 340 height 35
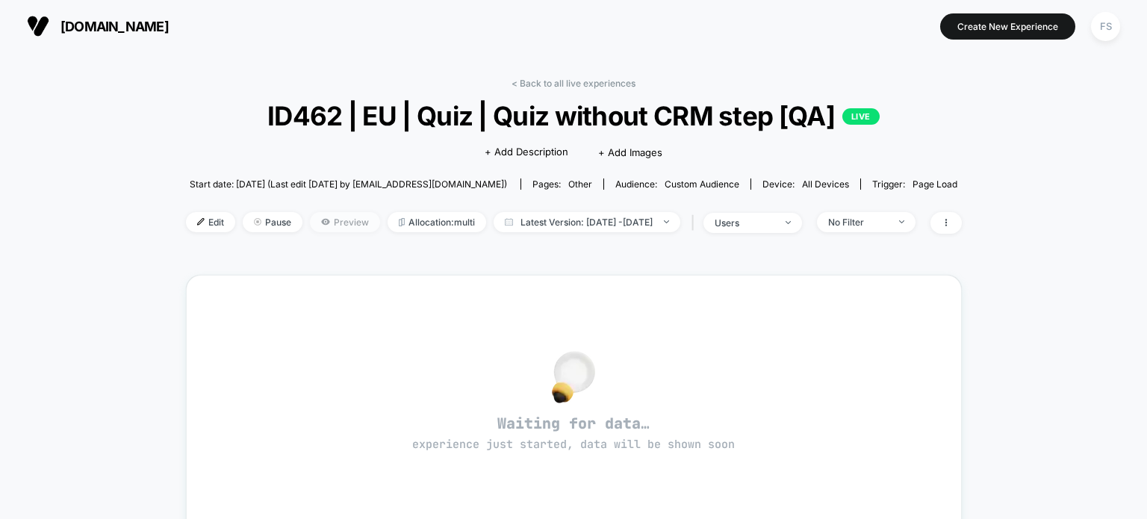
click at [314, 217] on span "Preview" at bounding box center [345, 222] width 70 height 20
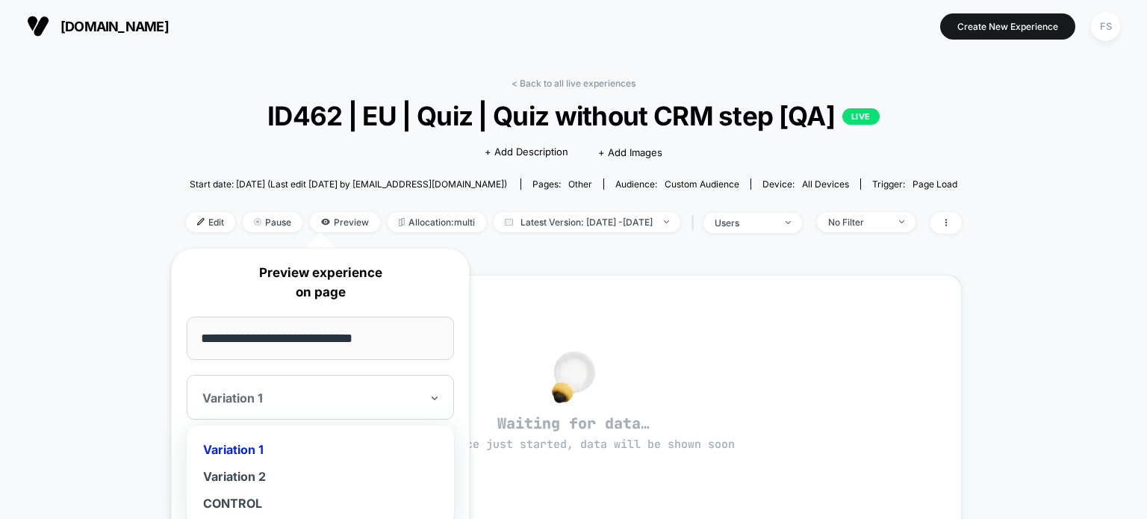
click at [376, 405] on div "Variation 1" at bounding box center [311, 398] width 221 height 18
click at [326, 480] on div "Variation 2" at bounding box center [320, 476] width 252 height 27
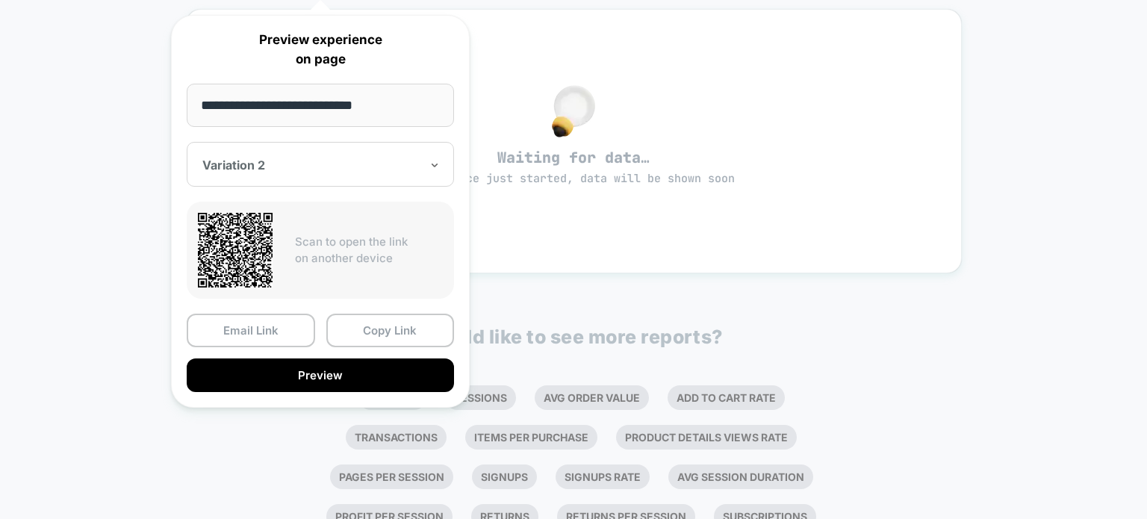
scroll to position [267, 0]
click at [397, 323] on button "Copy Link" at bounding box center [390, 331] width 128 height 34
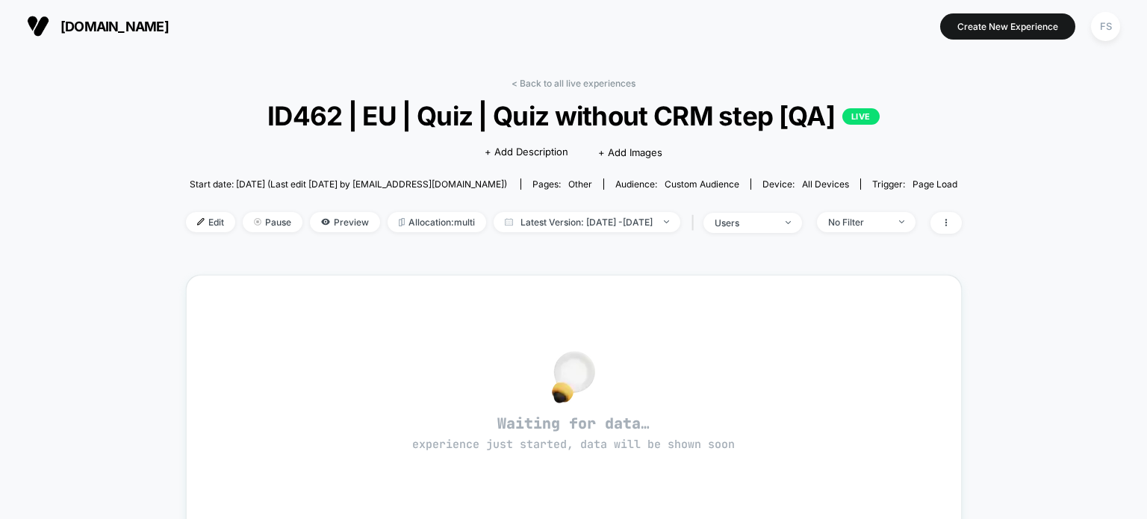
scroll to position [0, 0]
click at [331, 222] on span "Preview" at bounding box center [345, 222] width 70 height 20
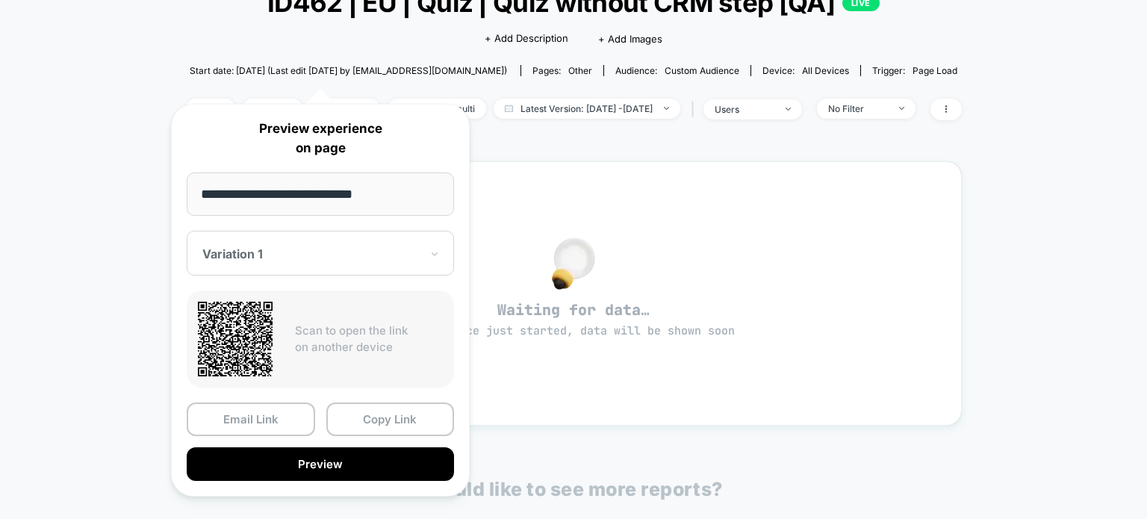
scroll to position [146, 0]
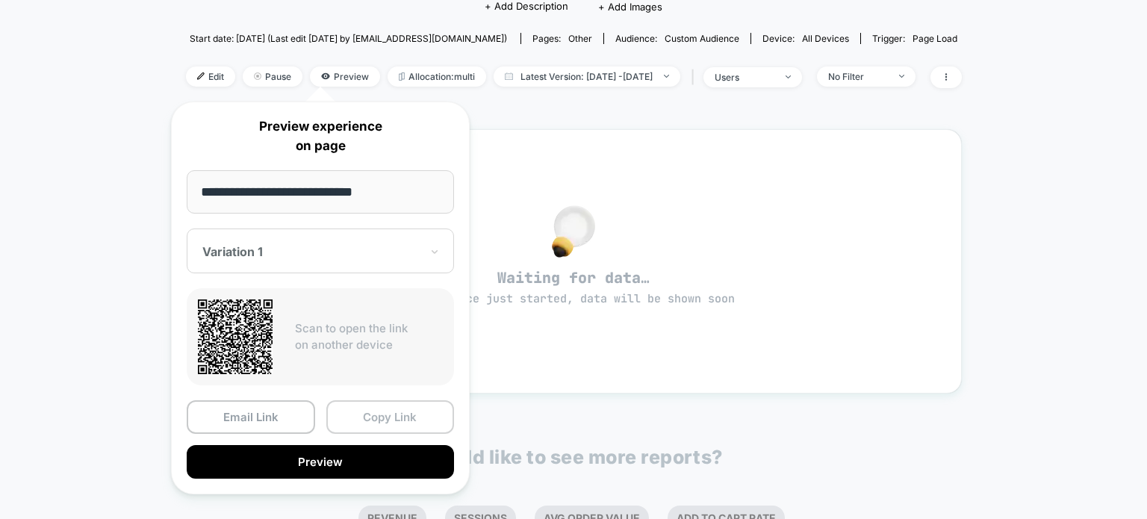
click at [403, 410] on button "Copy Link" at bounding box center [390, 417] width 128 height 34
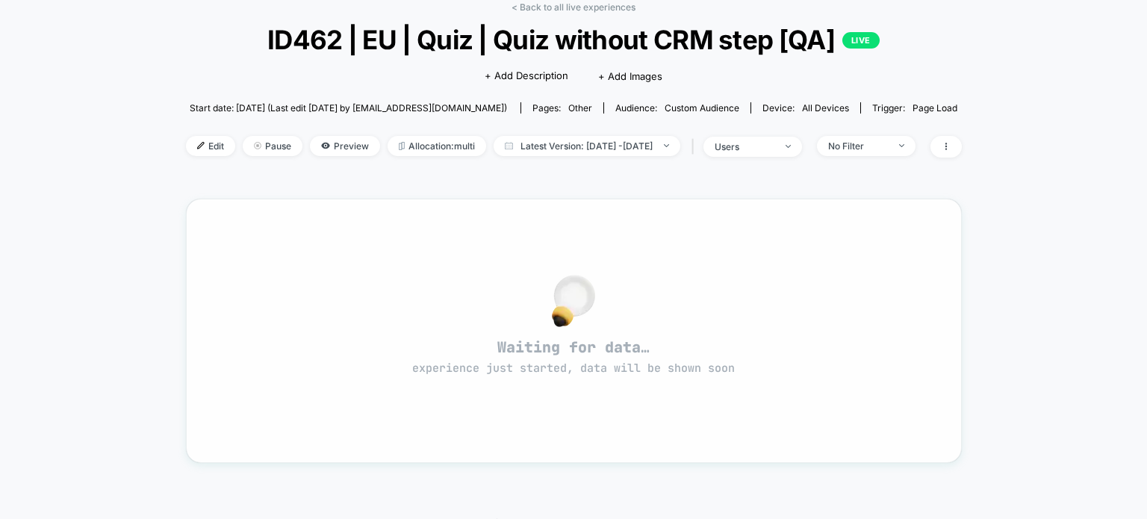
scroll to position [0, 0]
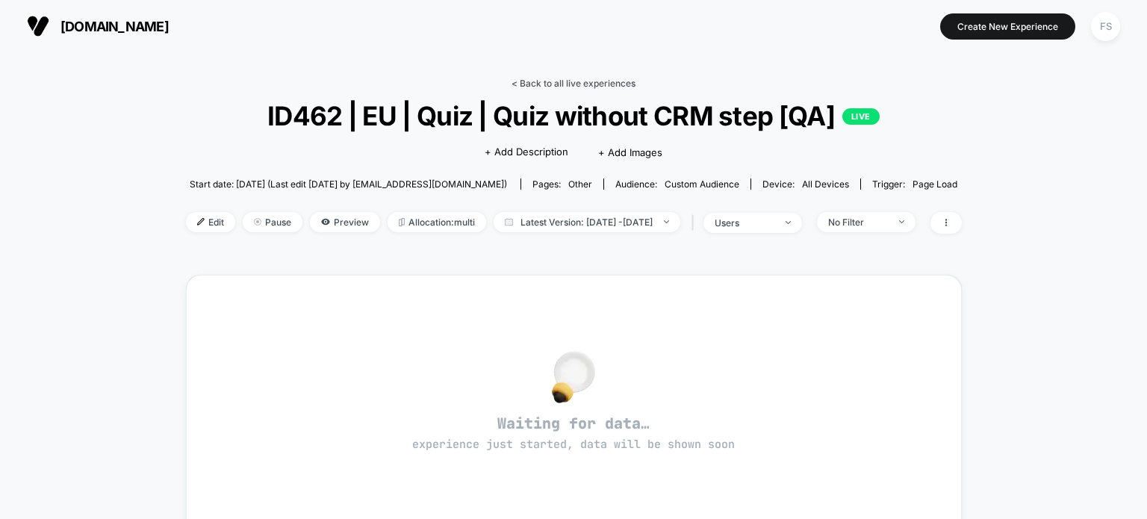
click at [563, 87] on link "< Back to all live experiences" at bounding box center [573, 83] width 124 height 11
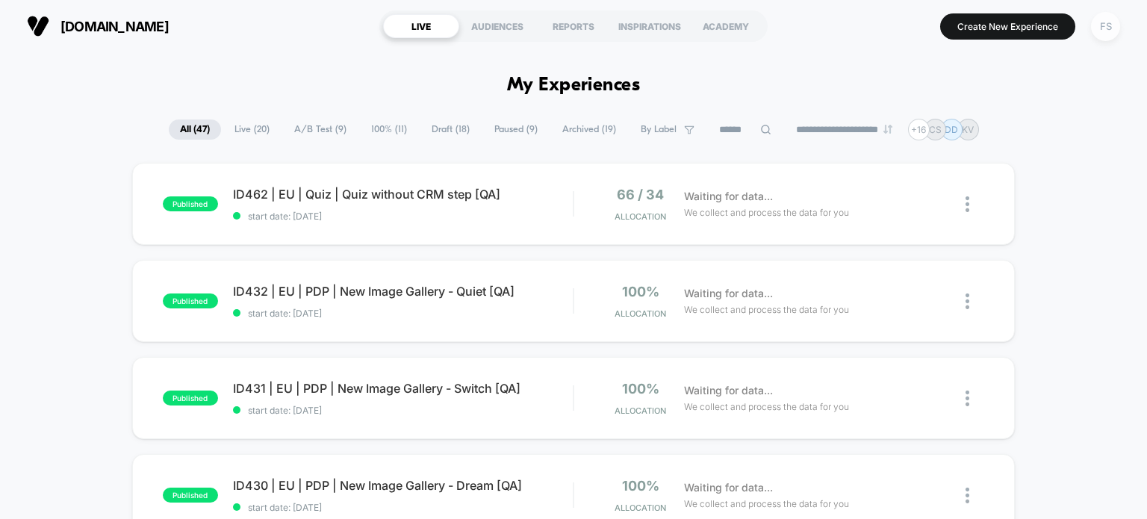
click at [1102, 23] on div "FS" at bounding box center [1105, 26] width 29 height 29
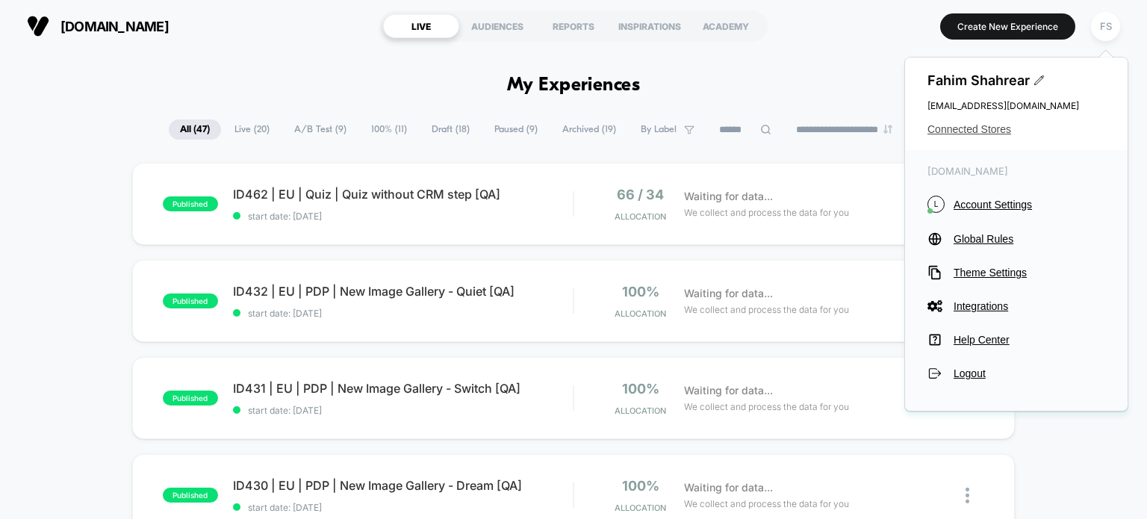
click at [985, 135] on span "Connected Stores" at bounding box center [1016, 129] width 178 height 12
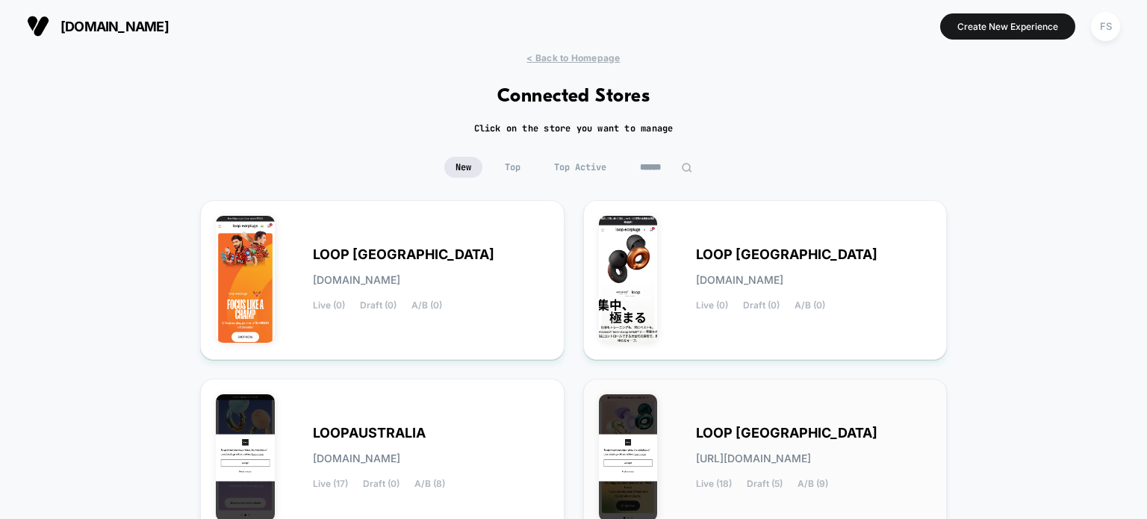
click at [690, 420] on div "LOOP [GEOGRAPHIC_DATA] [URL][DOMAIN_NAME] Live (18) Draft (5) A/B (9)" at bounding box center [765, 458] width 333 height 128
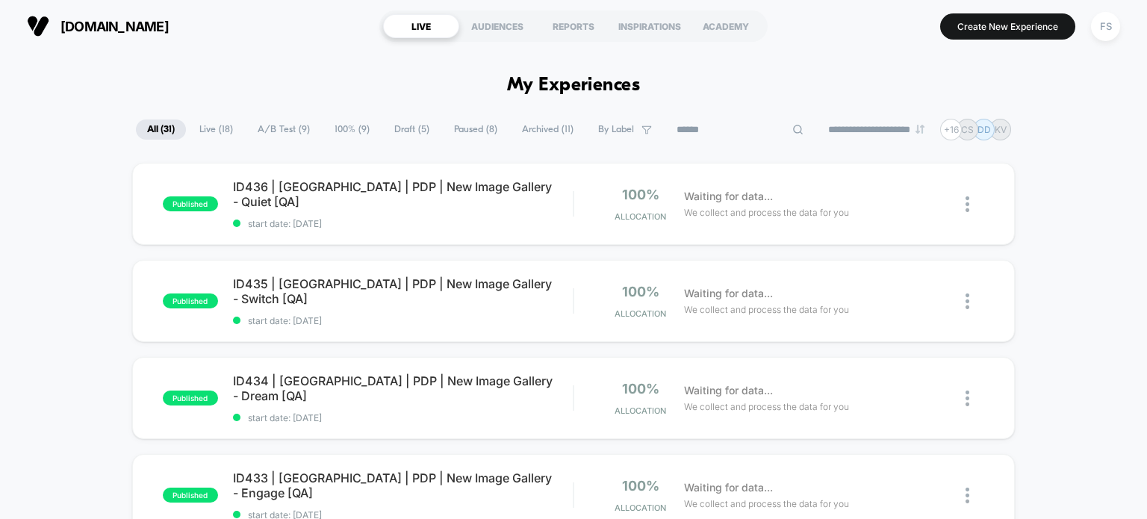
click at [743, 136] on input at bounding box center [739, 130] width 149 height 18
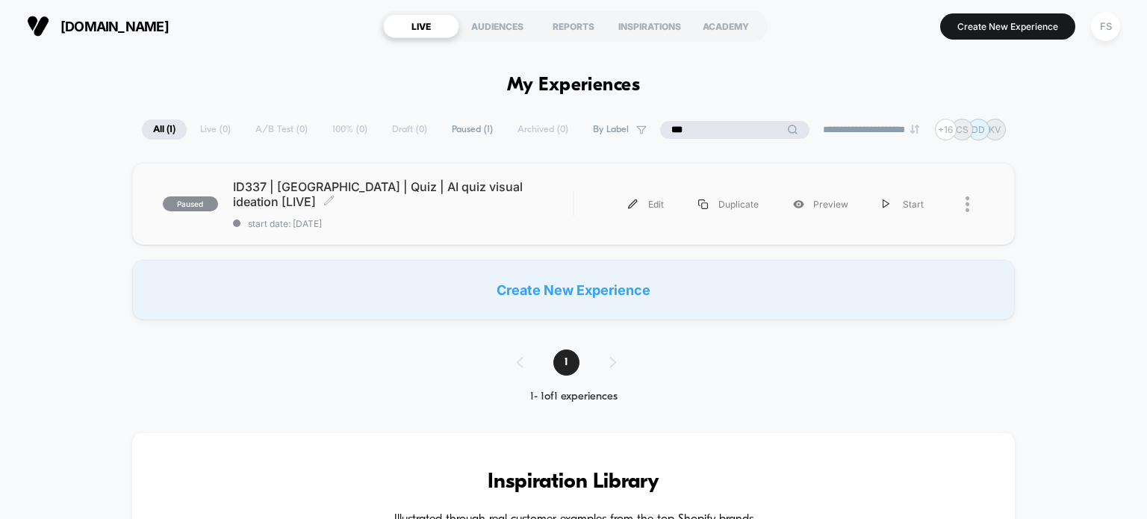
type input "***"
click at [304, 194] on span "ID337 | [GEOGRAPHIC_DATA] | Quiz | AI quiz visual ideation [LIVE] Click to edit…" at bounding box center [403, 194] width 340 height 30
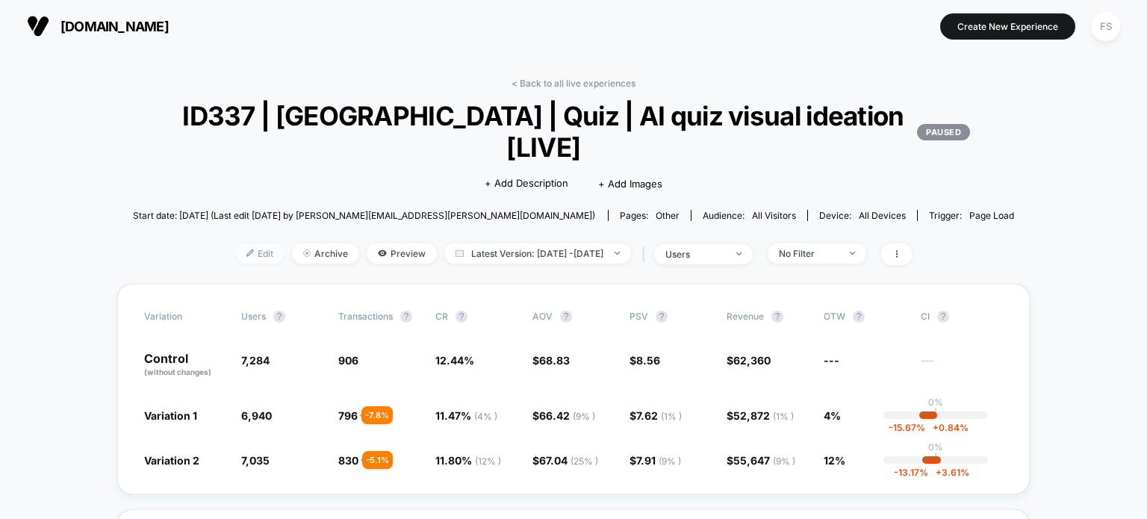
click at [238, 243] on span "Edit" at bounding box center [259, 253] width 49 height 20
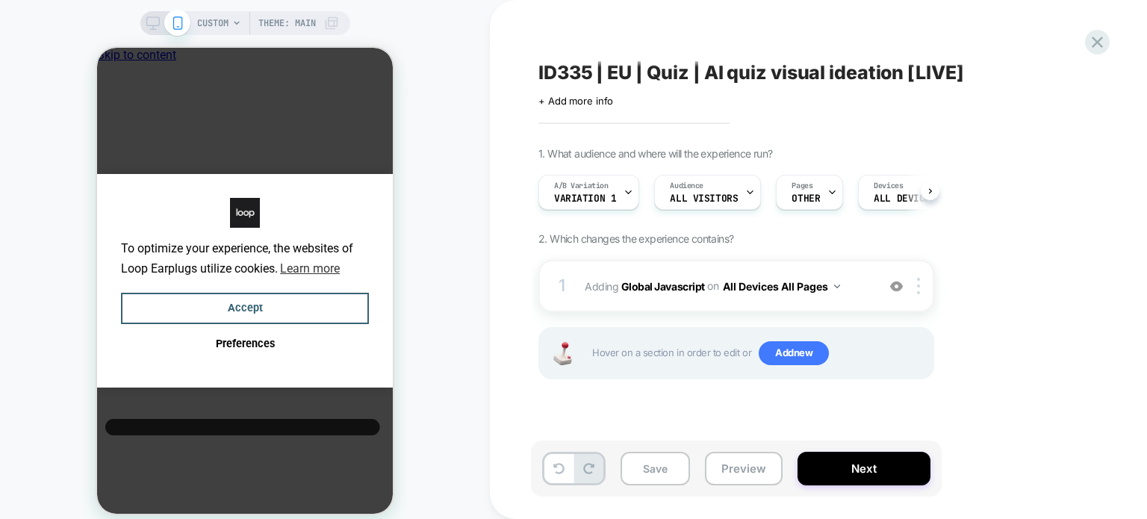
click at [1090, 25] on div "ID335 | EU | Quiz | AI quiz visual ideation [LIVE] Click to edit experience det…" at bounding box center [811, 259] width 560 height 489
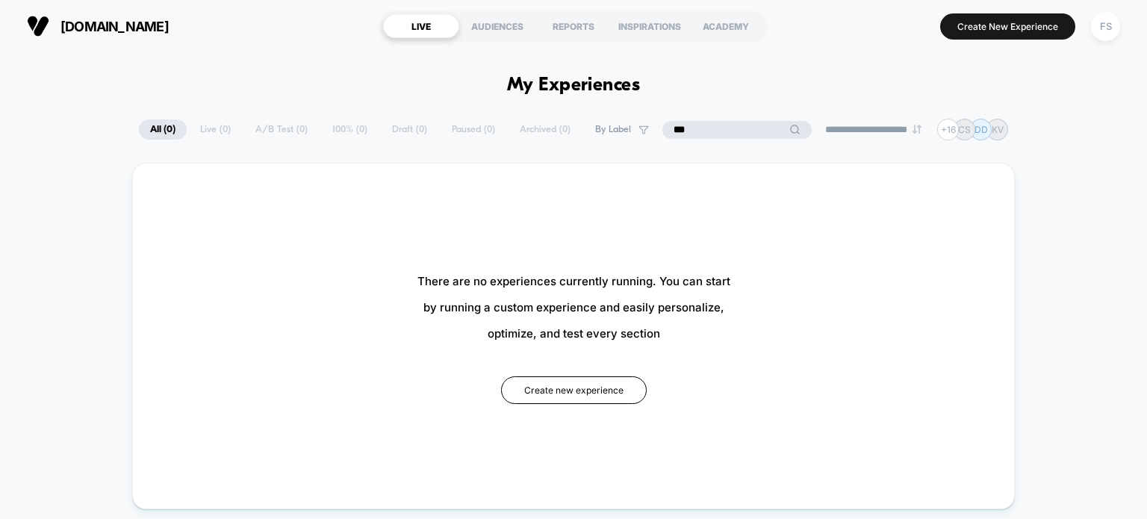
click at [713, 137] on input "***" at bounding box center [736, 130] width 149 height 18
type input "*"
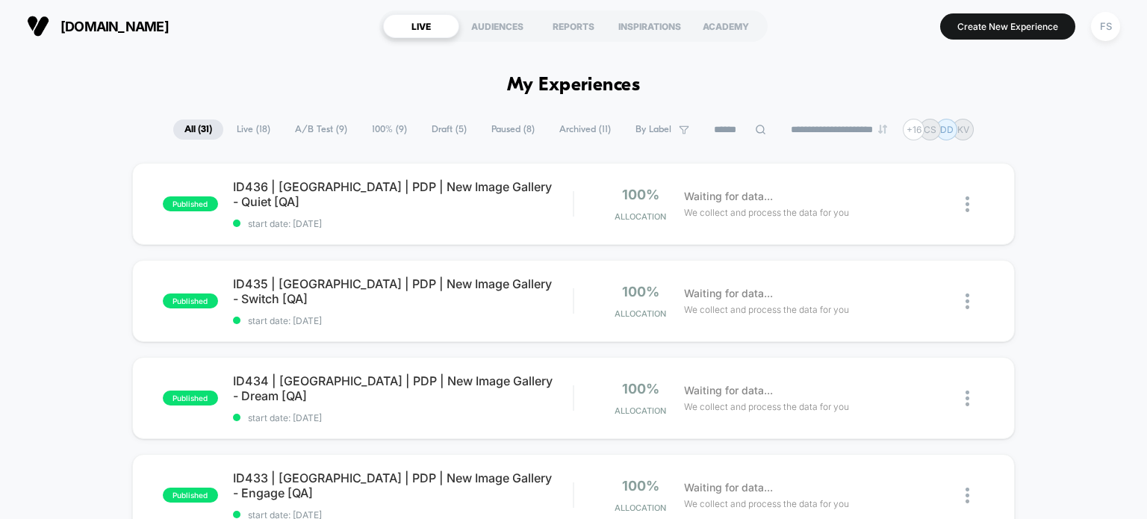
click at [794, 52] on div "[DOMAIN_NAME] LIVE AUDIENCES REPORTS INSPIRATIONS ACADEMY Create New Experience…" at bounding box center [573, 26] width 1147 height 52
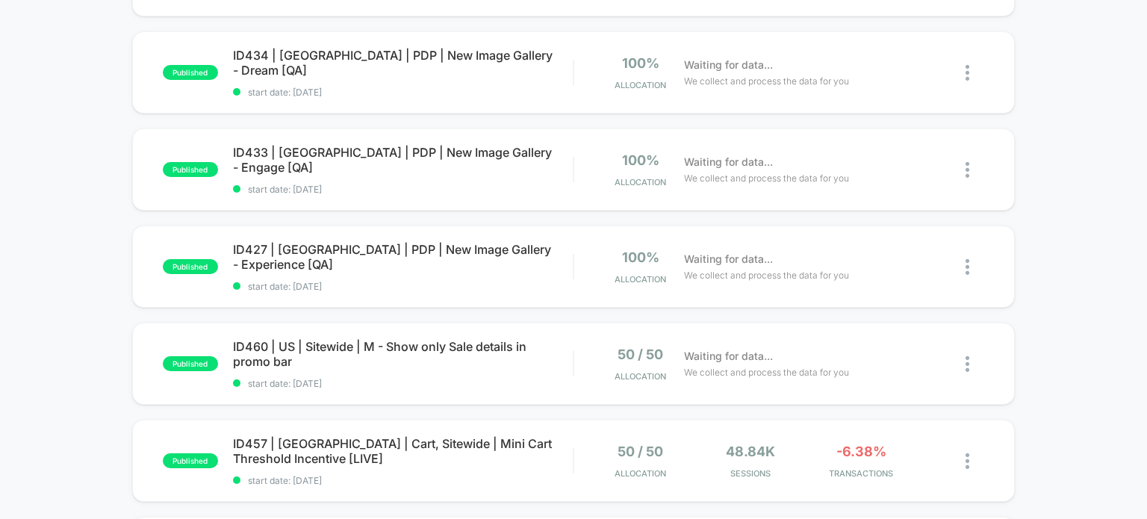
scroll to position [608, 0]
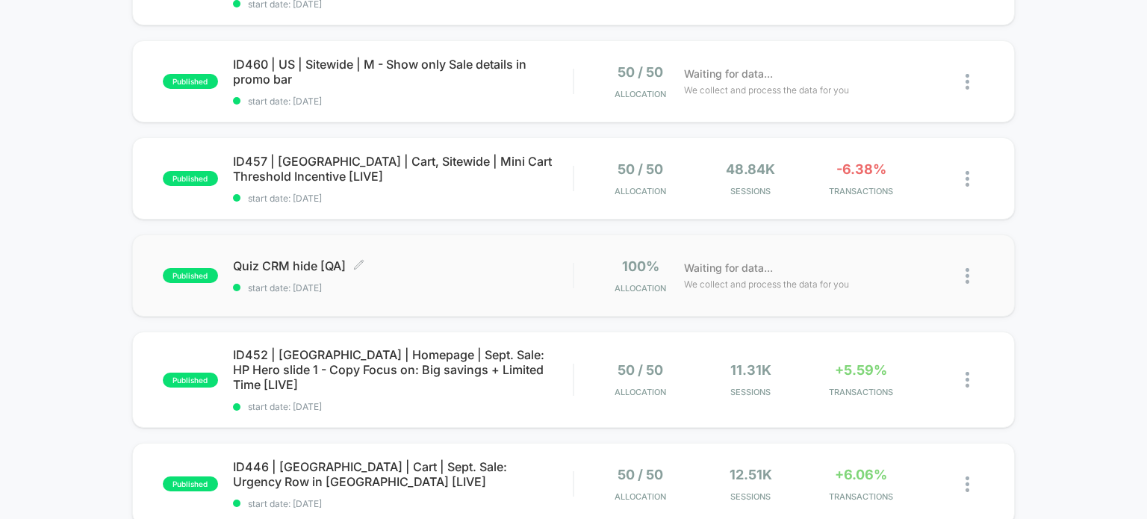
click at [325, 270] on span "Quiz CRM hide [QA] Click to edit experience details" at bounding box center [403, 265] width 340 height 15
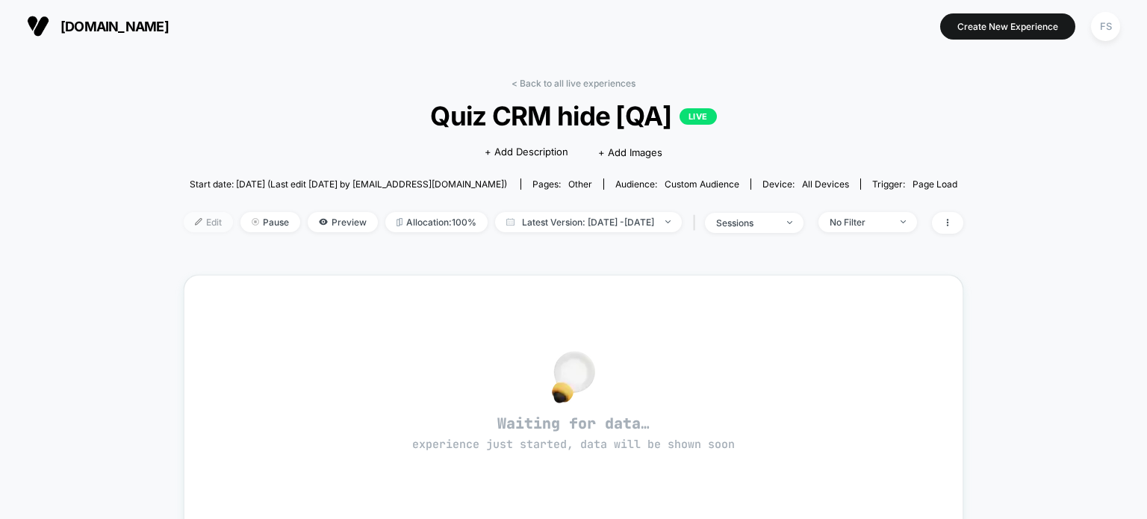
click at [184, 231] on span "Edit" at bounding box center [208, 222] width 49 height 20
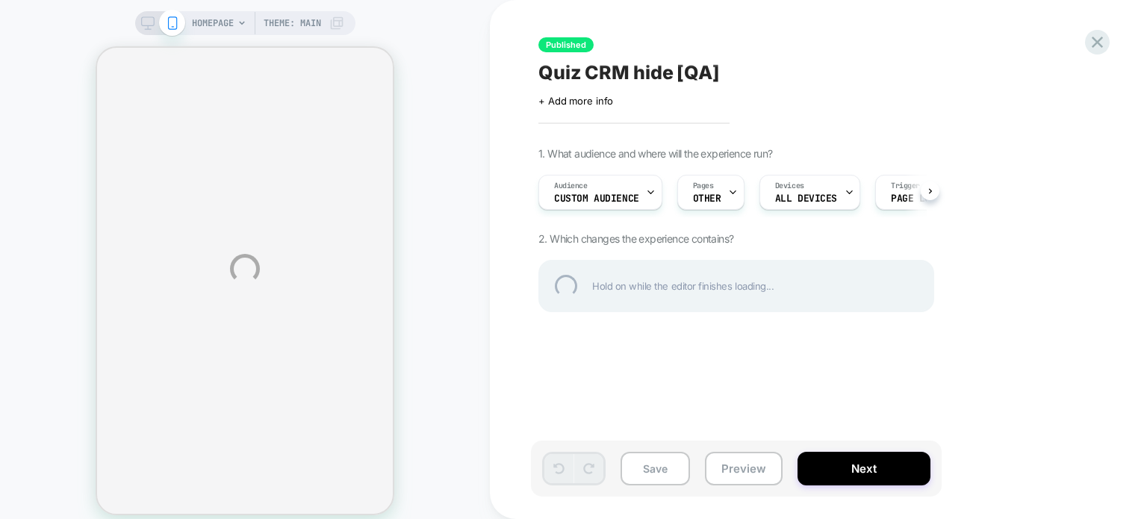
click at [457, 205] on div "HOMEPAGE Theme: MAIN Published Quiz CRM hide [QA] Click to edit experience deta…" at bounding box center [573, 269] width 1147 height 538
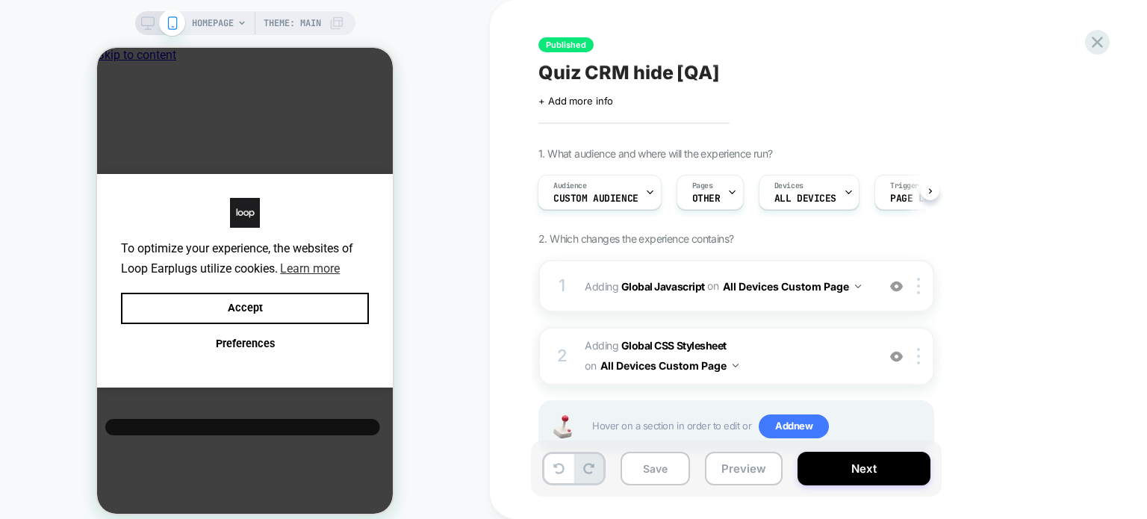
click at [573, 103] on span "+ Add more info" at bounding box center [575, 101] width 75 height 12
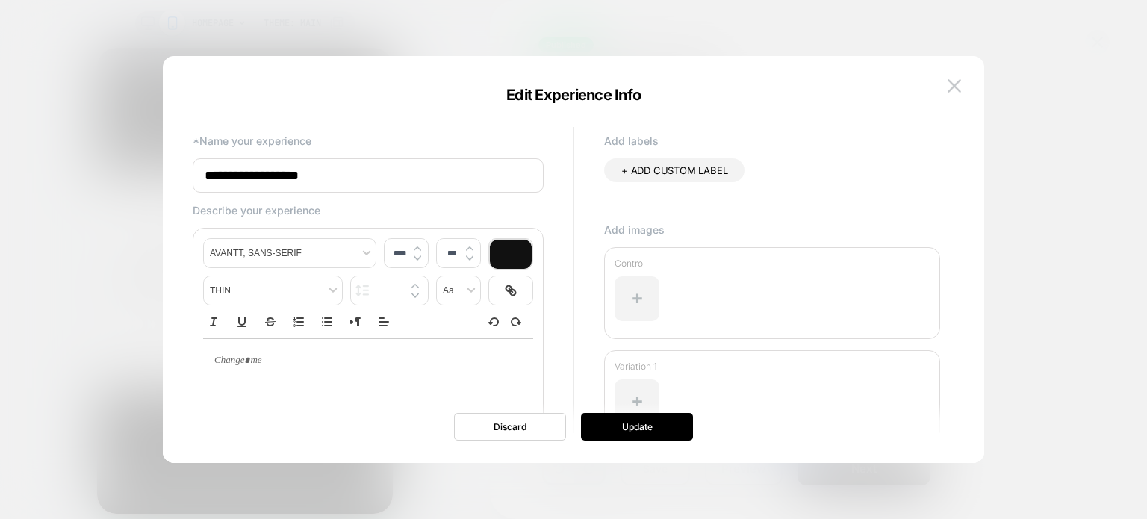
drag, startPoint x: 301, startPoint y: 181, endPoint x: 169, endPoint y: 182, distance: 131.4
click at [169, 182] on div "**********" at bounding box center [573, 267] width 821 height 392
paste input "**********"
type input "**********"
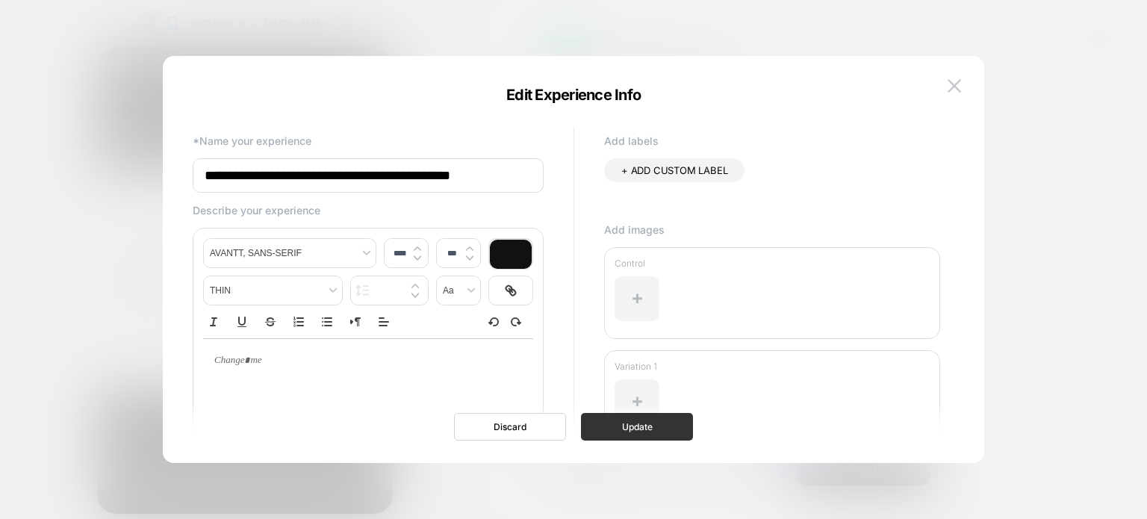
click at [594, 423] on button "Update" at bounding box center [637, 427] width 112 height 28
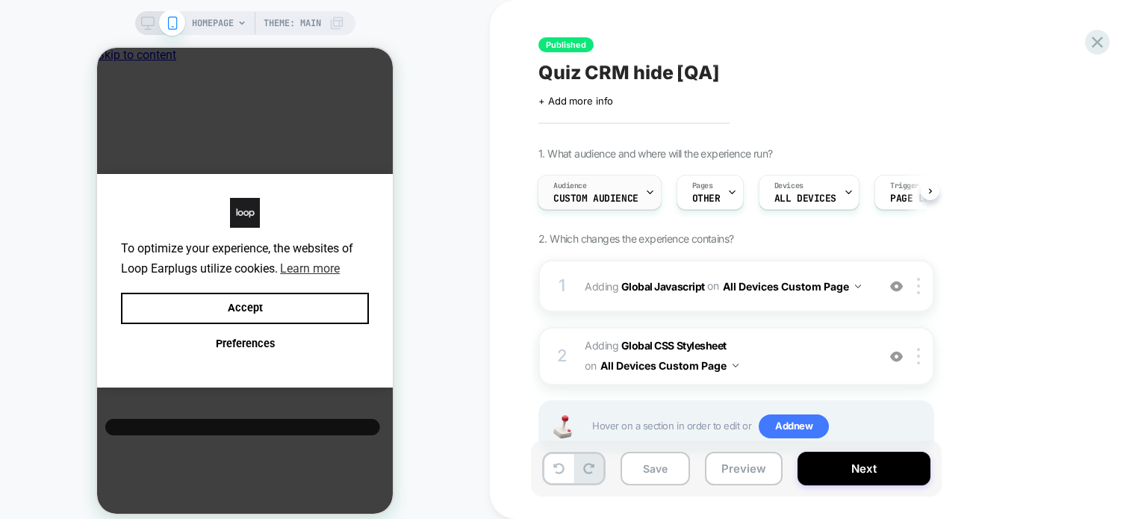
click at [633, 181] on div "Audience Custom Audience" at bounding box center [595, 192] width 115 height 34
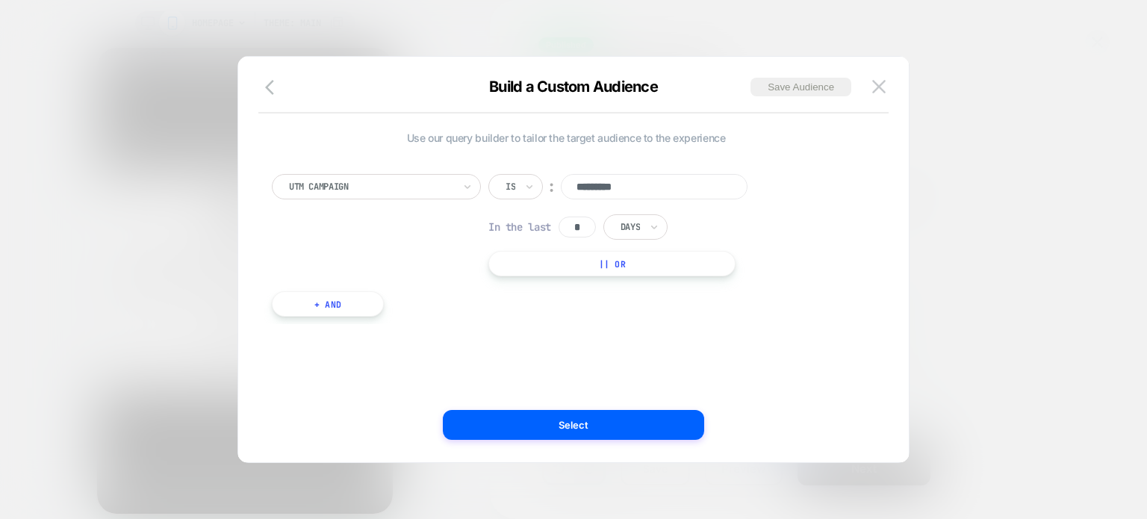
click at [647, 181] on input "*********" at bounding box center [654, 186] width 187 height 25
click at [620, 186] on input "**********" at bounding box center [654, 186] width 187 height 25
type input "*********"
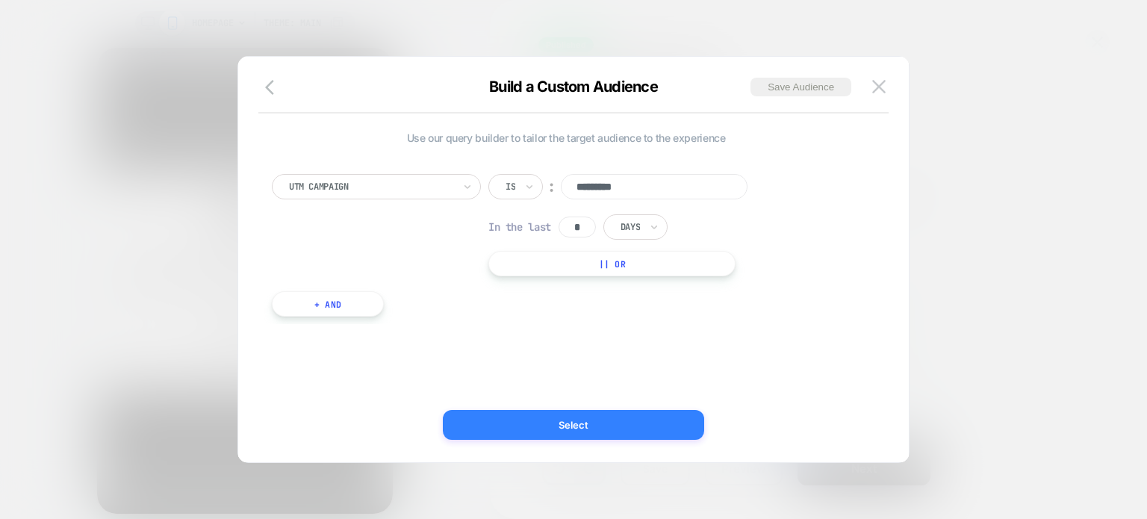
click at [639, 434] on button "Select" at bounding box center [573, 425] width 261 height 30
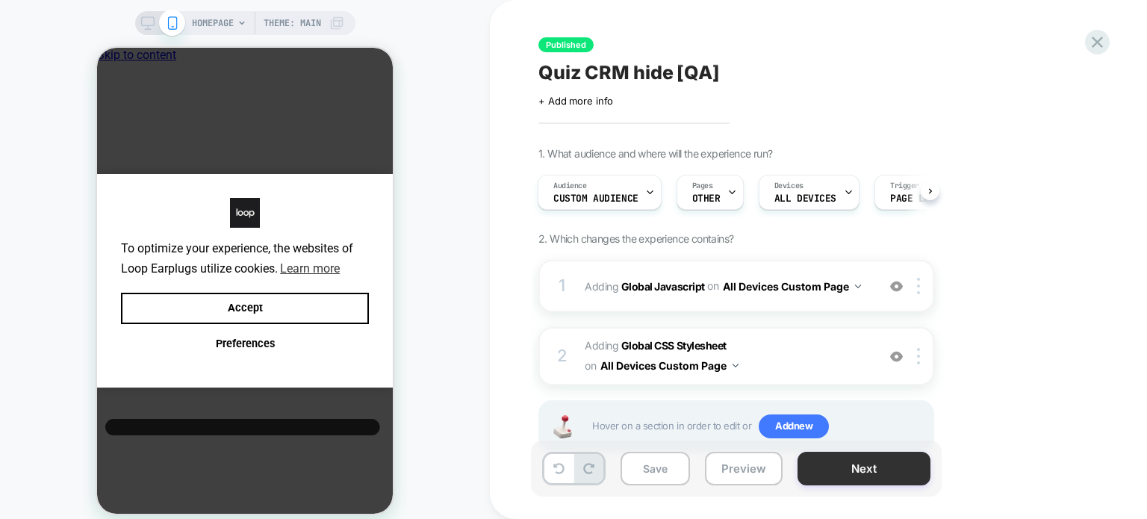
click at [809, 471] on button "Next" at bounding box center [863, 469] width 133 height 34
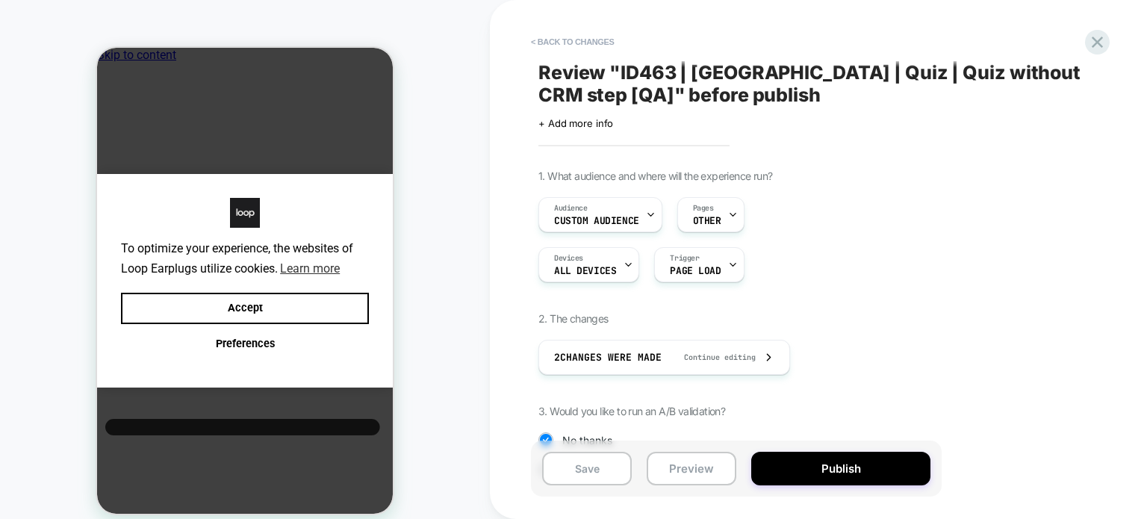
scroll to position [157, 0]
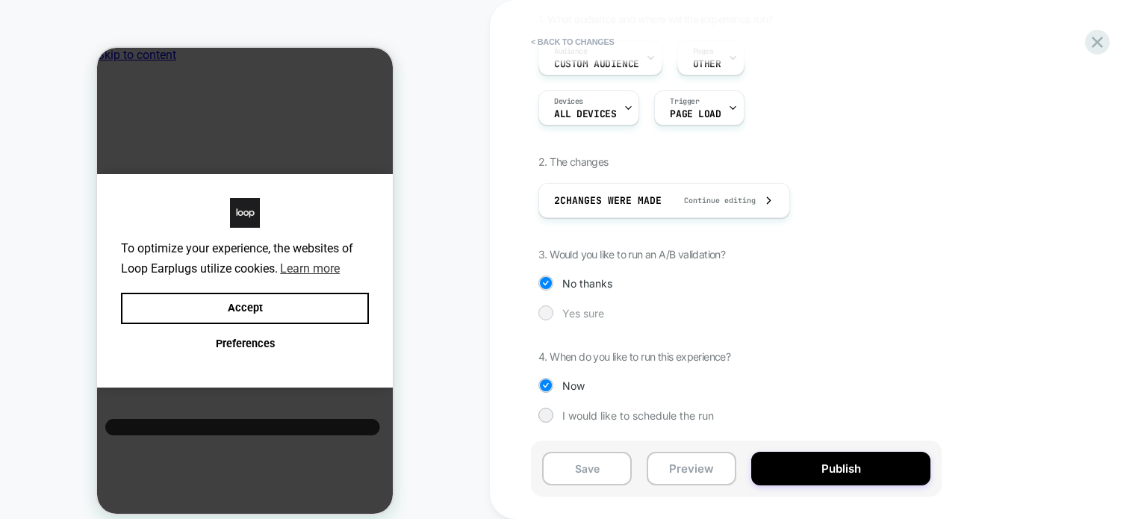
click at [602, 310] on span "Yes sure" at bounding box center [583, 313] width 42 height 13
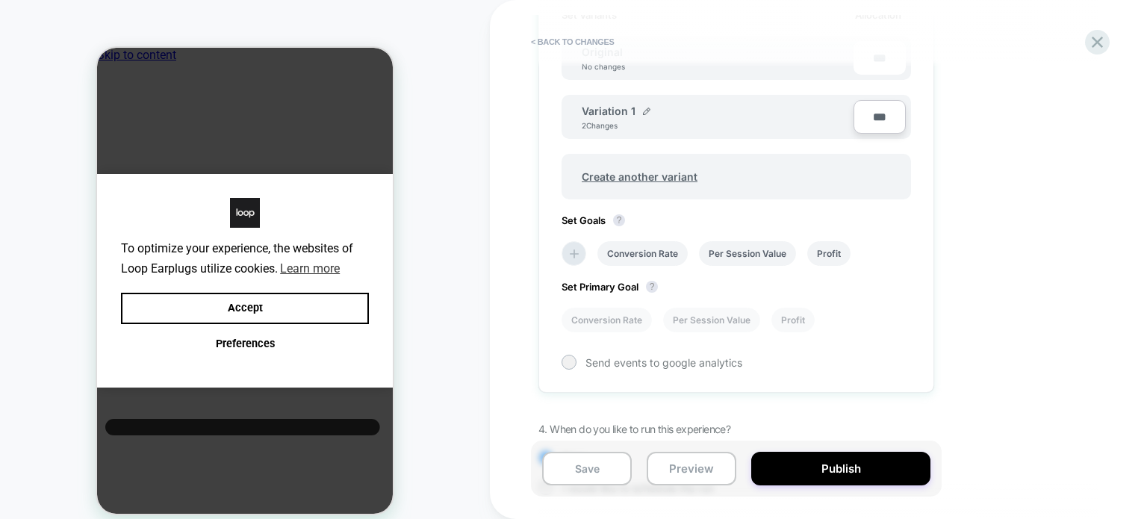
scroll to position [576, 0]
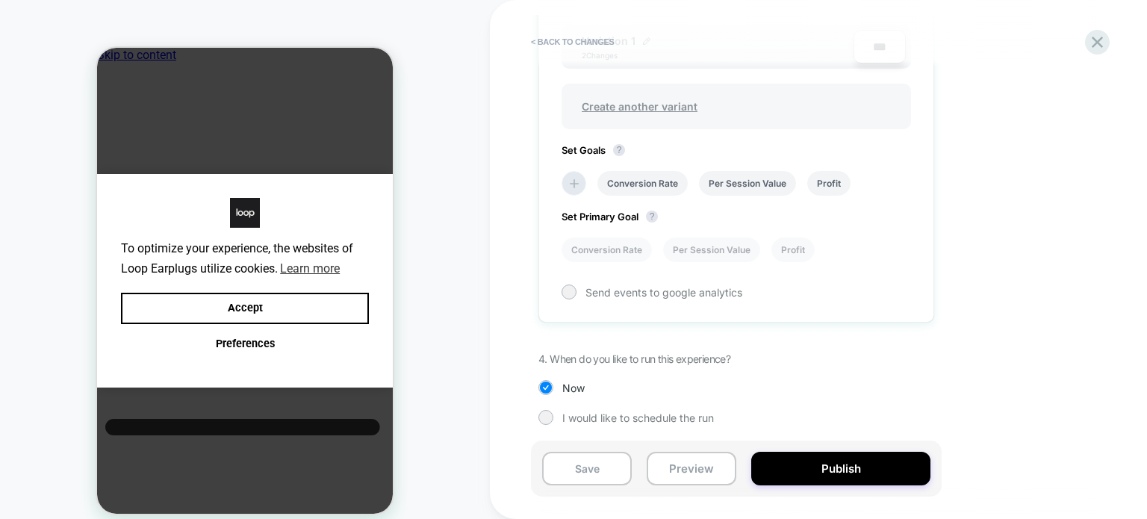
click at [651, 100] on span "Create another variant" at bounding box center [640, 106] width 146 height 35
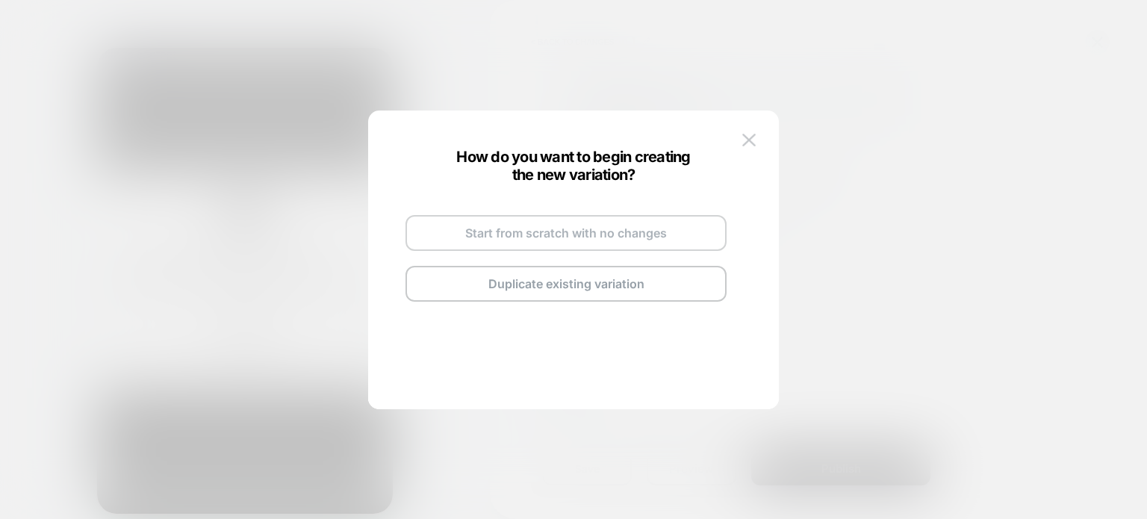
click at [485, 237] on button "Start from scratch with no changes" at bounding box center [565, 233] width 321 height 36
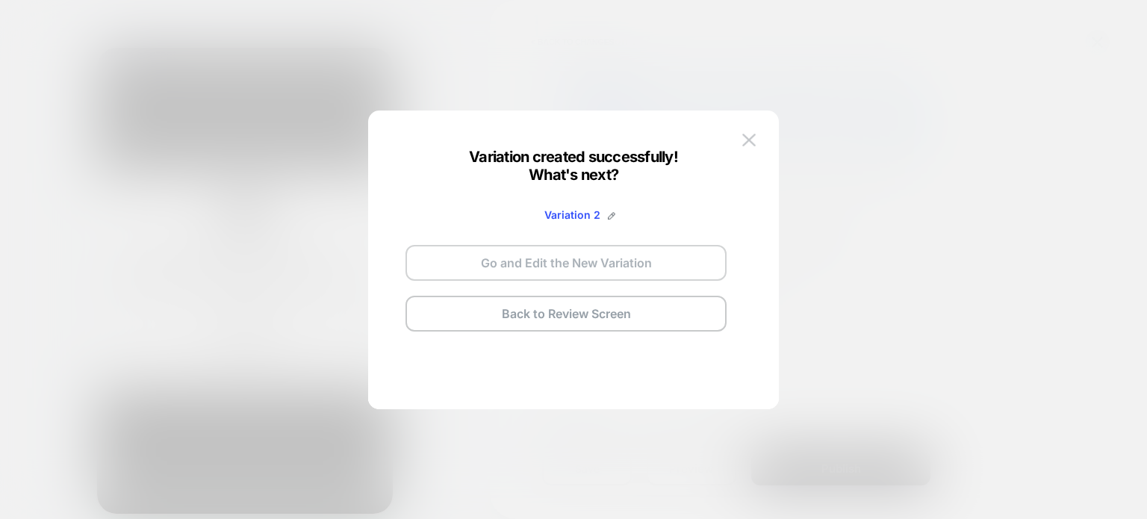
click at [488, 251] on button "Go and Edit the New Variation" at bounding box center [565, 263] width 321 height 36
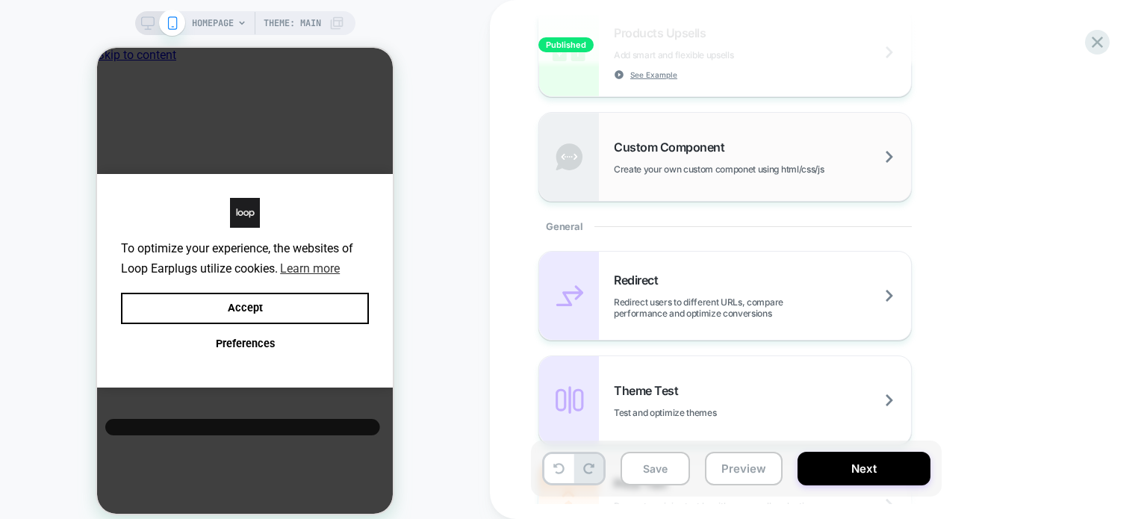
scroll to position [485, 0]
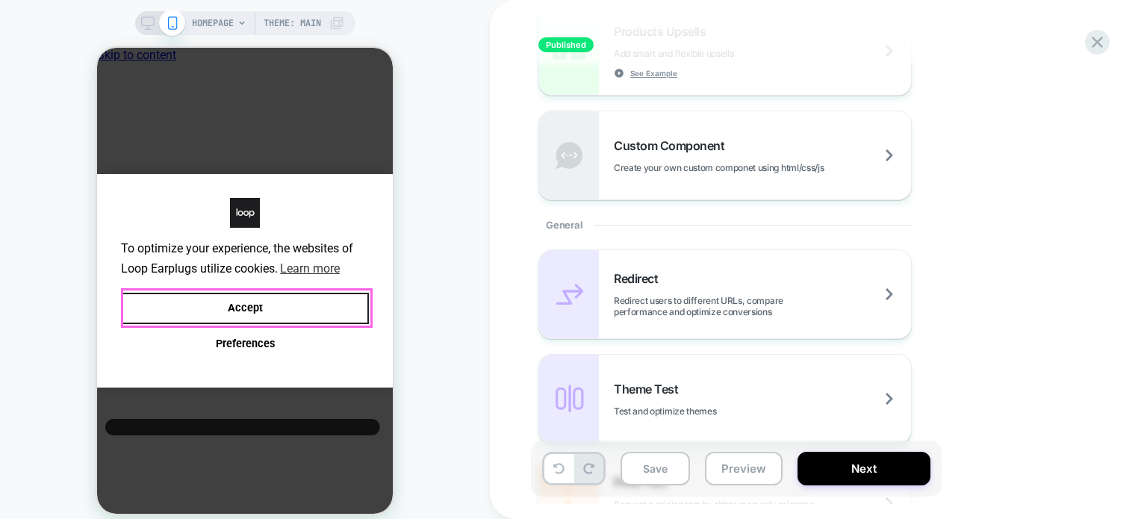
drag, startPoint x: 249, startPoint y: 316, endPoint x: 748, endPoint y: 382, distance: 503.1
click at [249, 316] on button "Accept" at bounding box center [245, 309] width 248 height 32
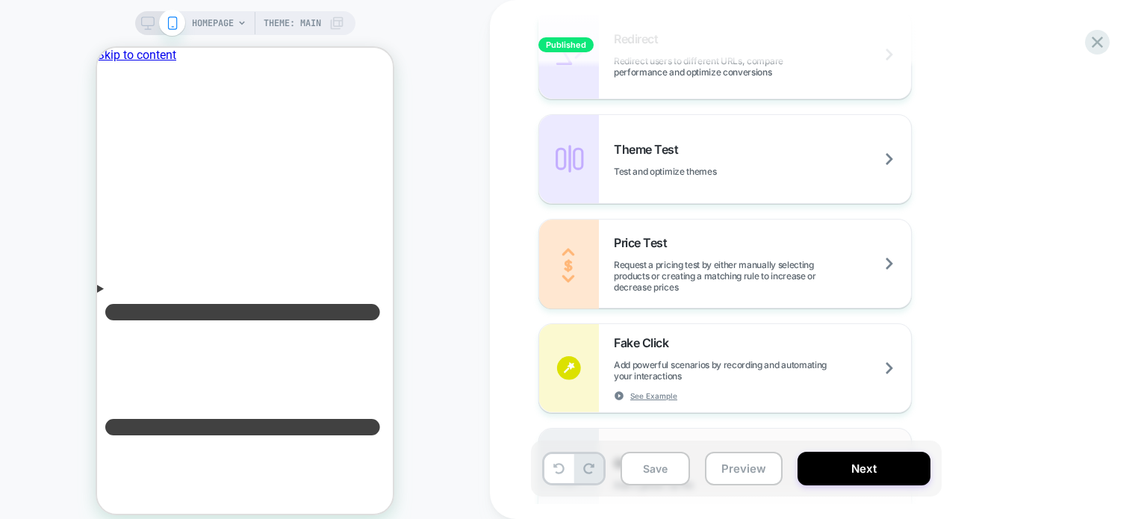
scroll to position [923, 0]
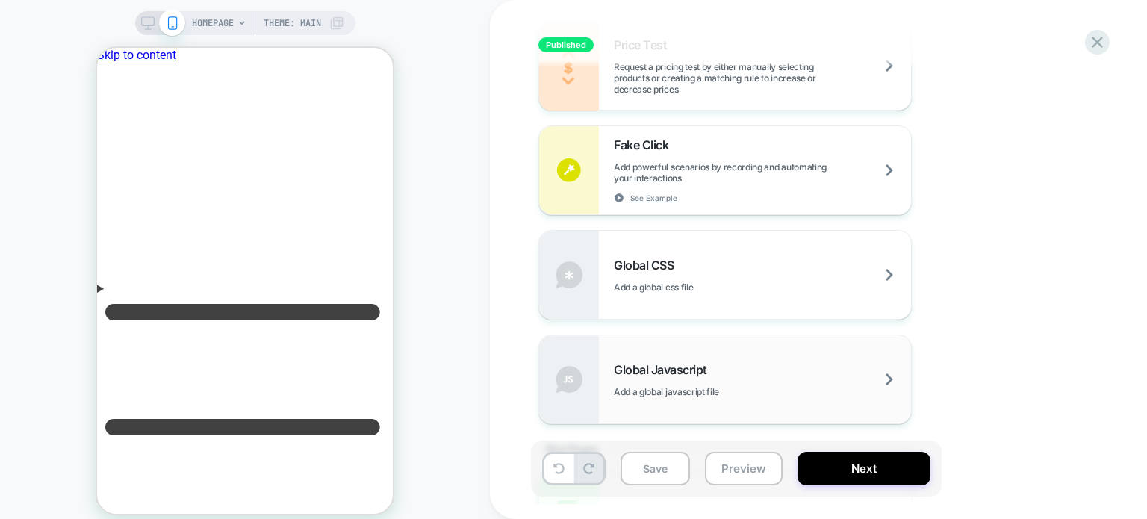
click at [686, 378] on div "Global Javascript Add a global javascript file" at bounding box center [725, 379] width 372 height 88
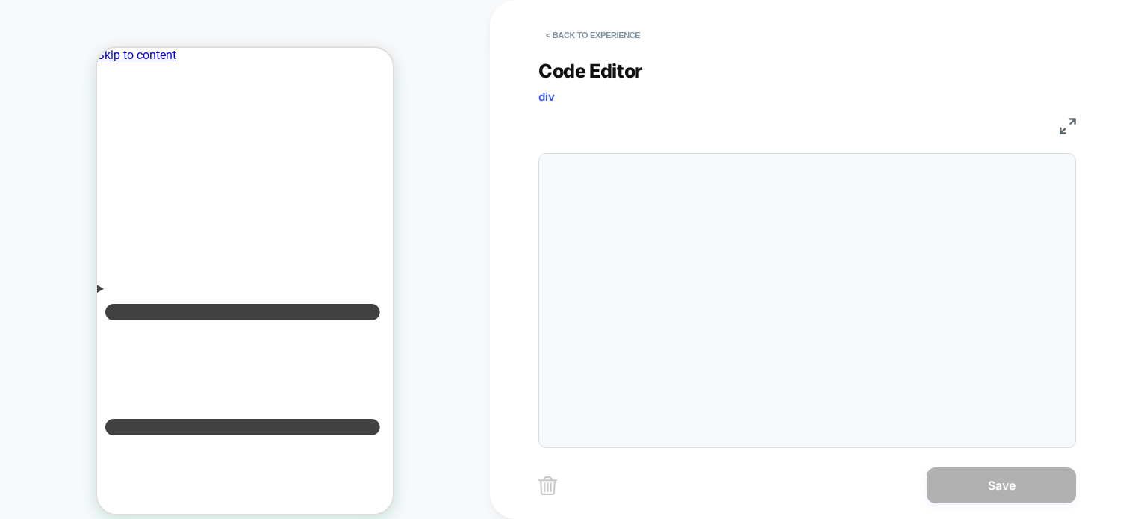
click at [818, 277] on div at bounding box center [807, 300] width 538 height 295
click at [708, 170] on div at bounding box center [836, 300] width 461 height 278
type textarea "**********"
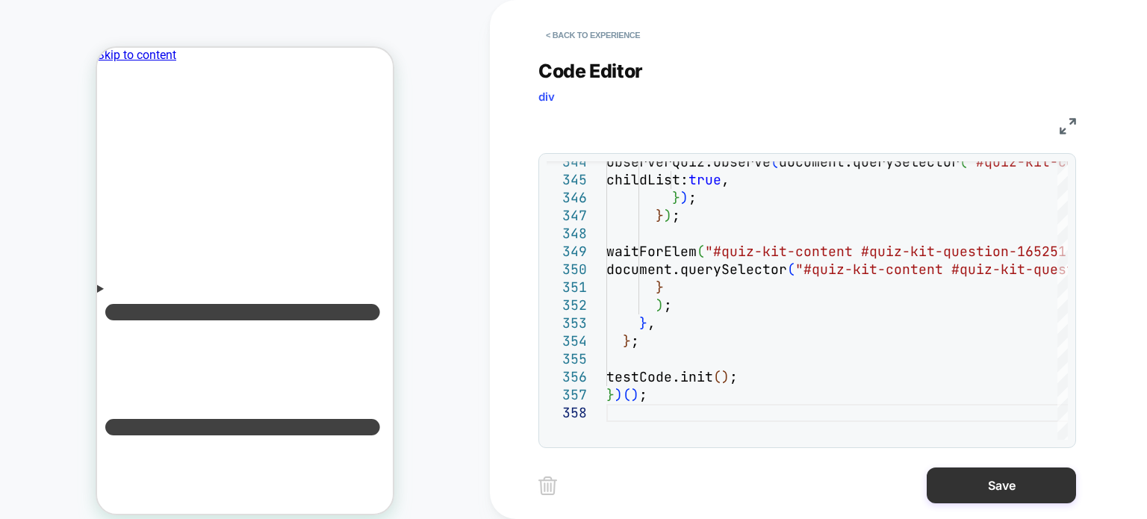
click at [950, 476] on button "Save" at bounding box center [1000, 485] width 149 height 36
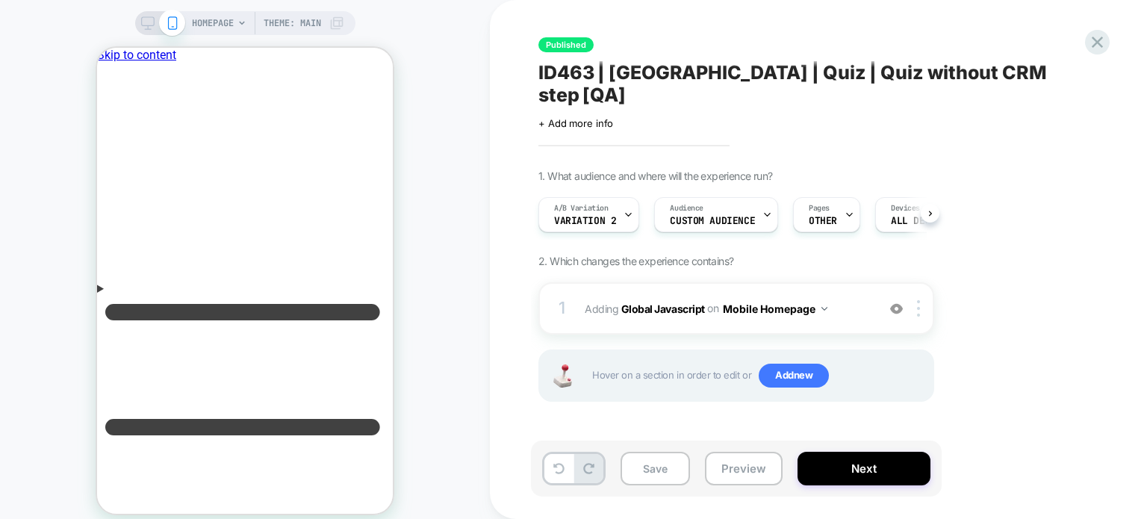
scroll to position [0, 0]
click at [797, 298] on button "Mobile Homepage" at bounding box center [775, 309] width 105 height 22
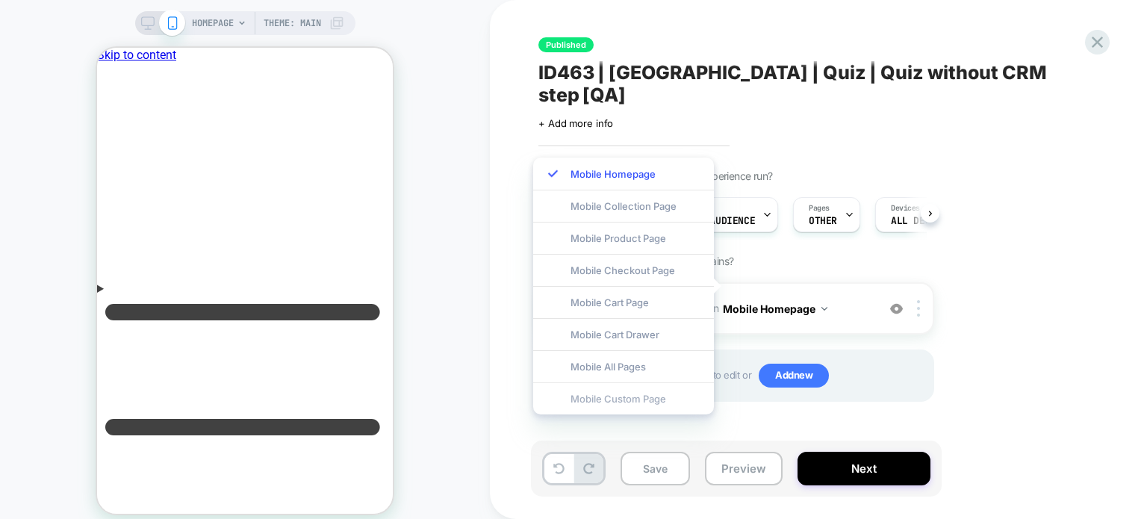
click at [635, 393] on div "Mobile Custom Page" at bounding box center [623, 398] width 181 height 32
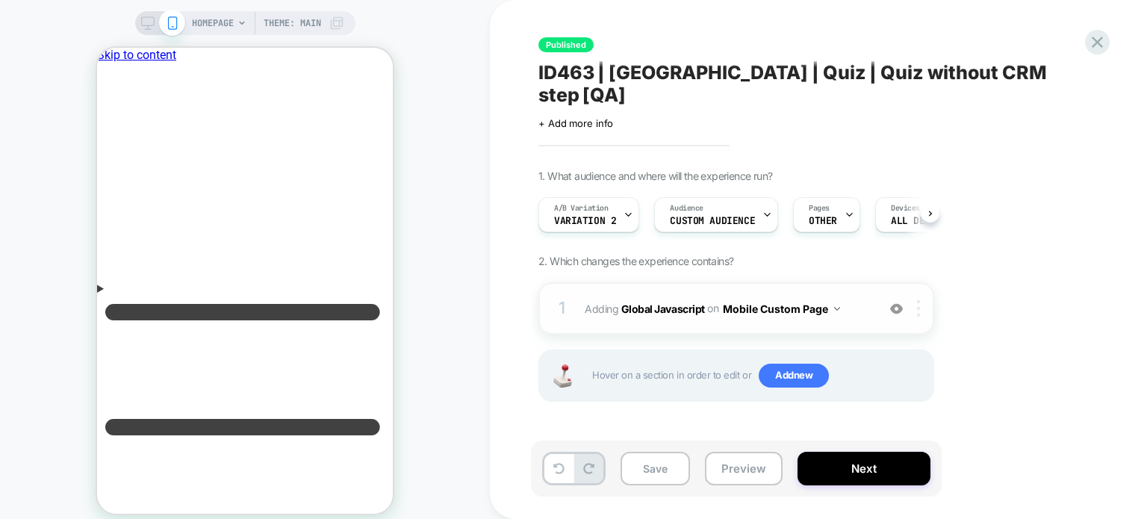
click at [925, 300] on div at bounding box center [921, 308] width 25 height 16
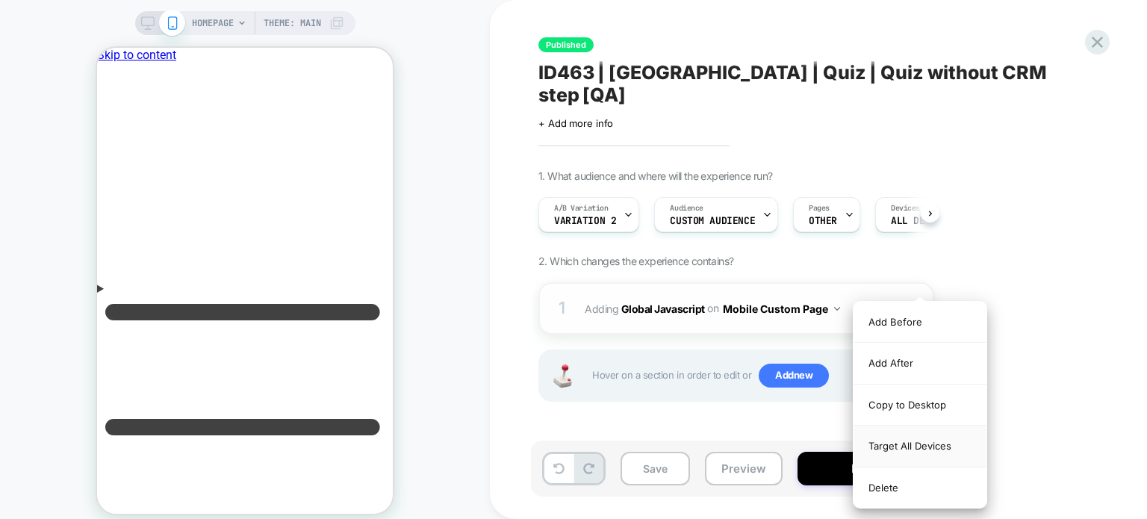
click at [891, 443] on div "Target All Devices" at bounding box center [919, 446] width 133 height 41
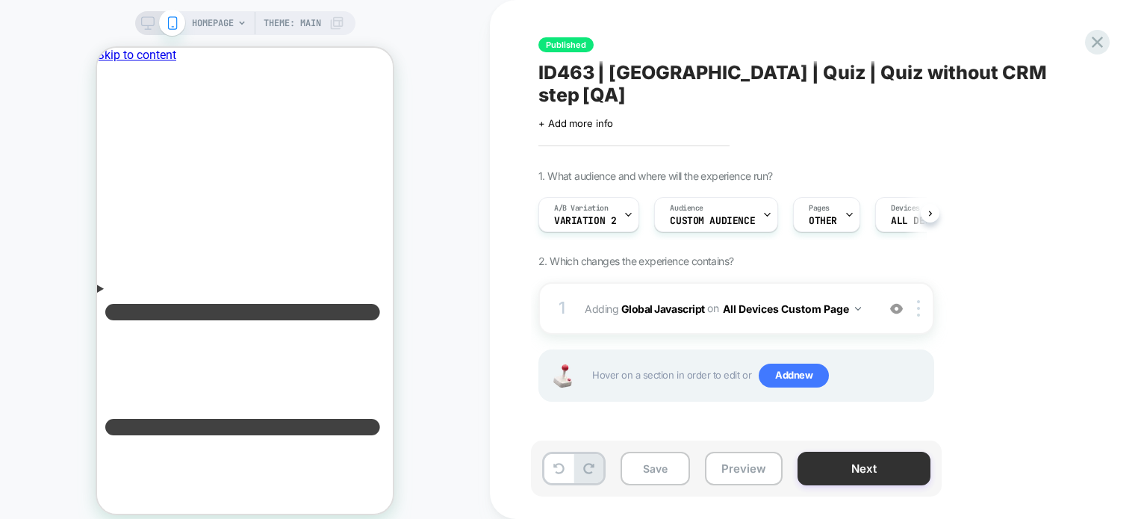
click at [812, 472] on button "Next" at bounding box center [863, 469] width 133 height 34
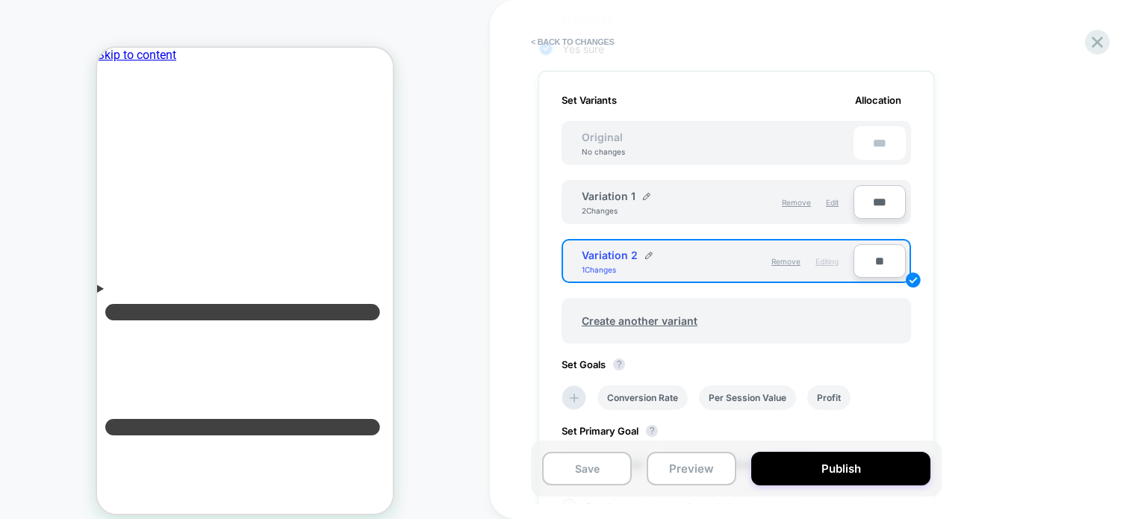
scroll to position [432, 0]
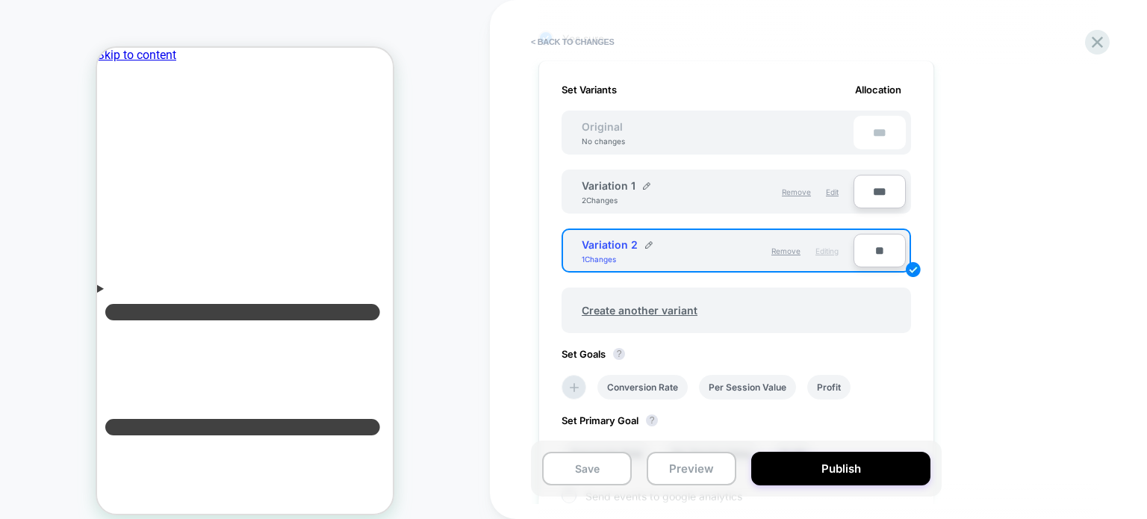
click at [865, 126] on div "***" at bounding box center [879, 133] width 52 height 34
click at [880, 238] on input "**" at bounding box center [879, 251] width 52 height 34
type input "***"
type input "**"
type input "***"
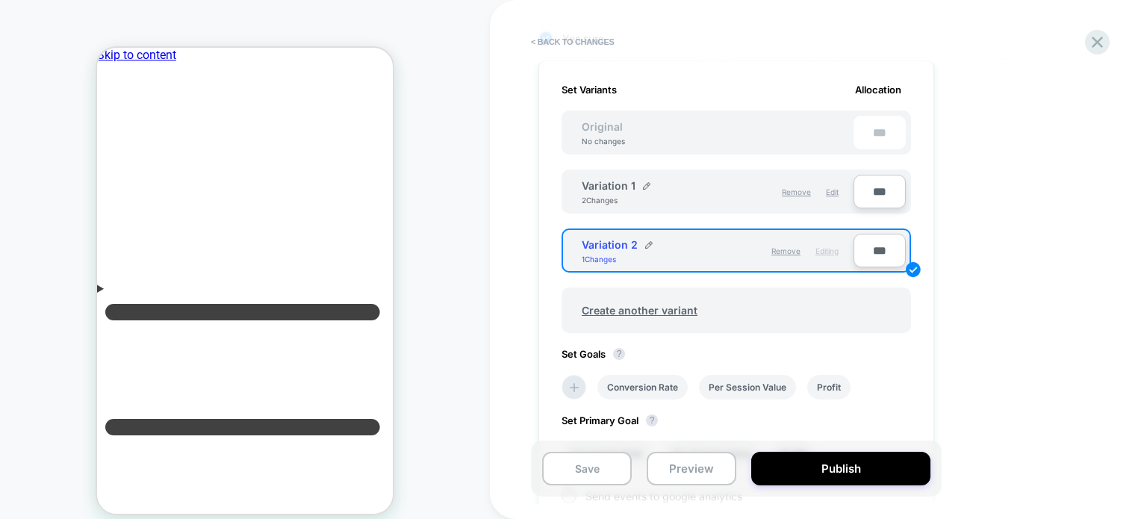
type input "***"
click at [879, 193] on input "***" at bounding box center [879, 192] width 52 height 34
type input "**"
type input "***"
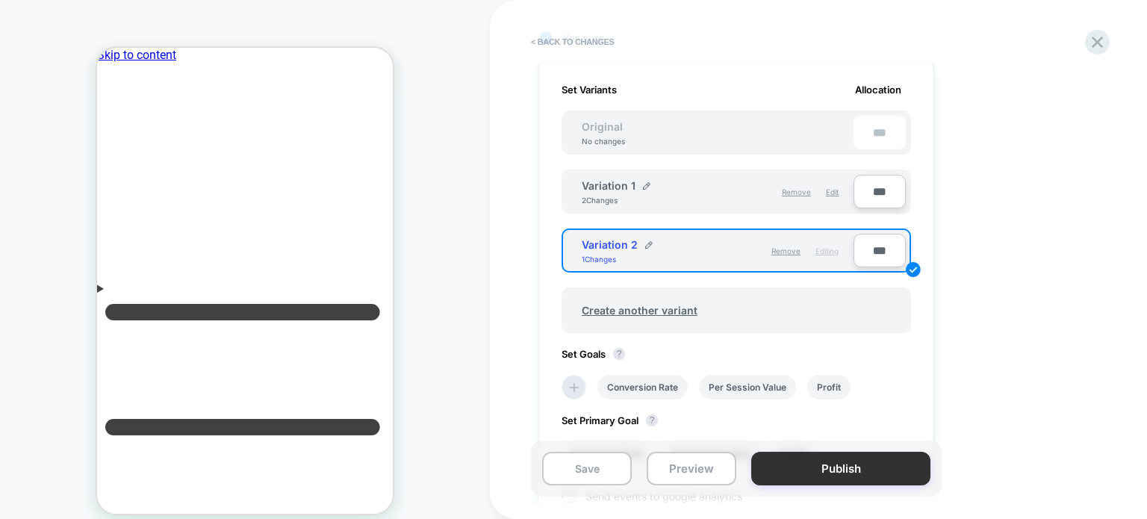
type input "***"
click at [854, 458] on button "Publish" at bounding box center [840, 469] width 179 height 34
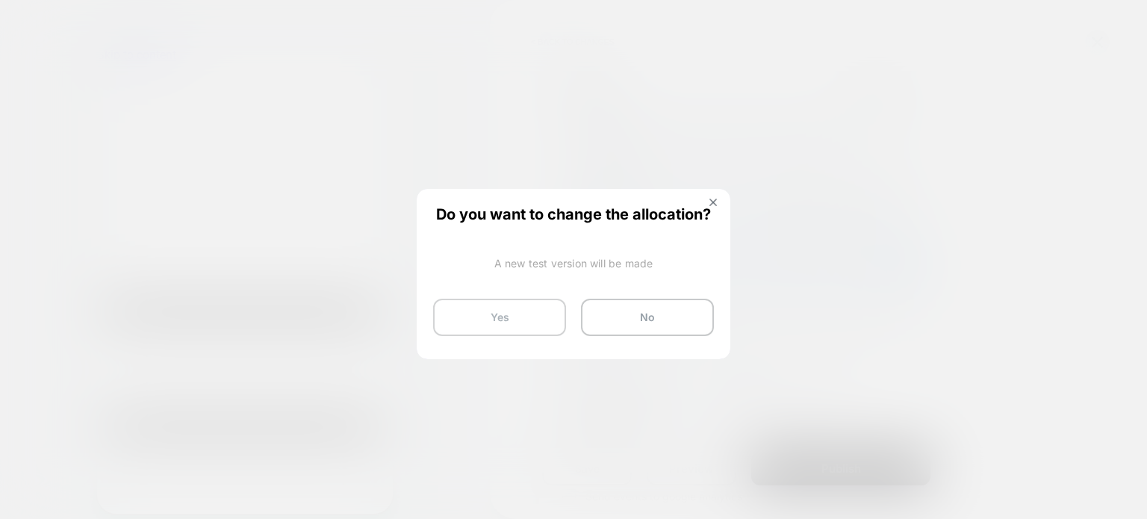
click at [466, 308] on button "Yes" at bounding box center [499, 317] width 133 height 37
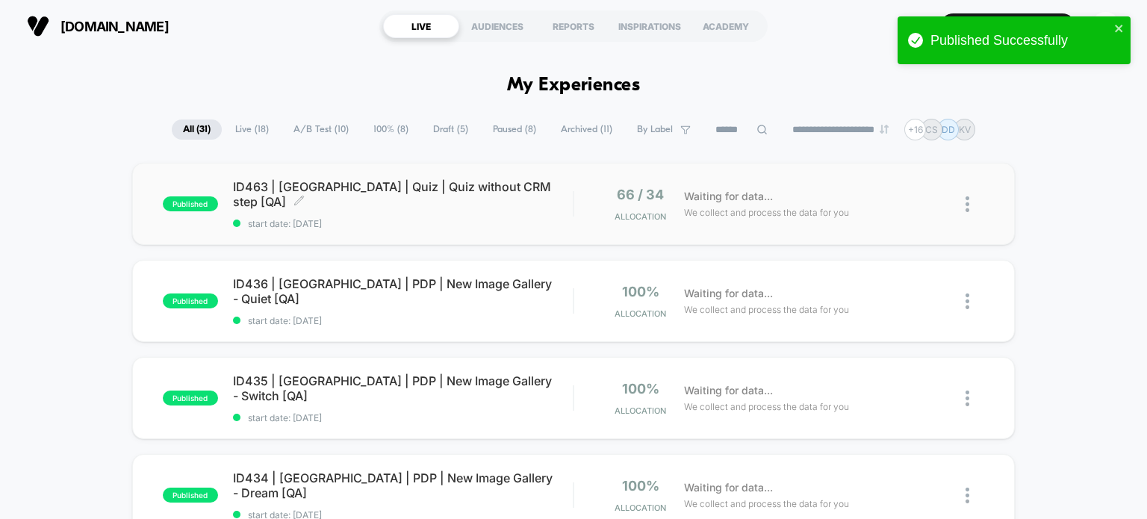
click at [445, 191] on span "ID463 | USA | Quiz | Quiz without CRM step [QA] Click to edit experience details" at bounding box center [403, 194] width 340 height 30
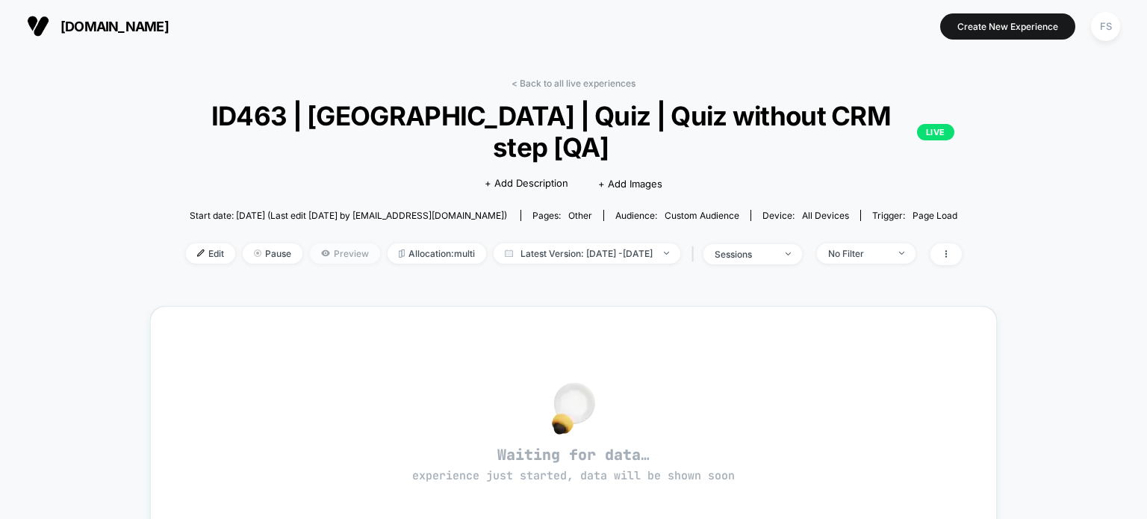
click at [326, 243] on span "Preview" at bounding box center [345, 253] width 70 height 20
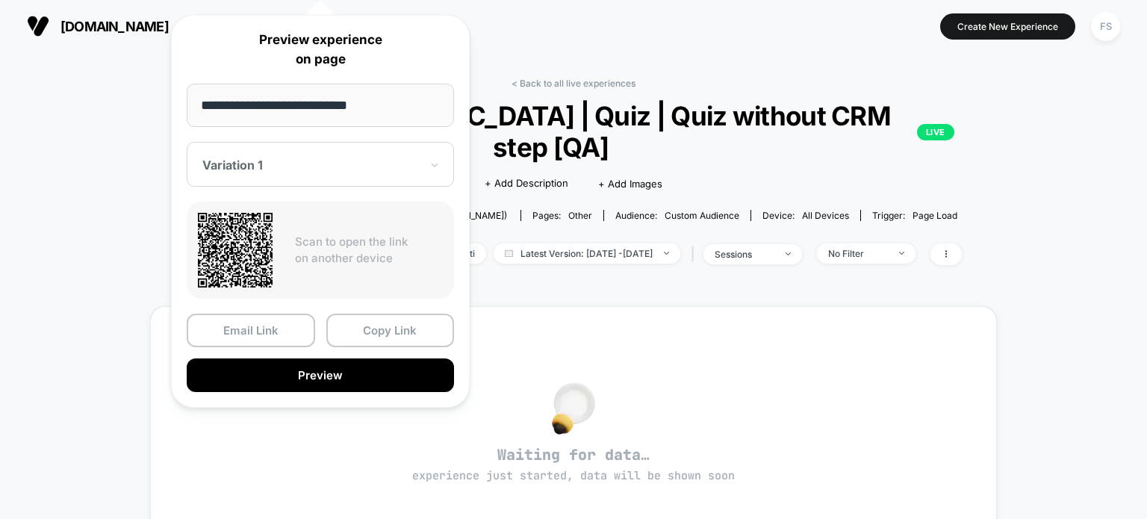
scroll to position [256, 0]
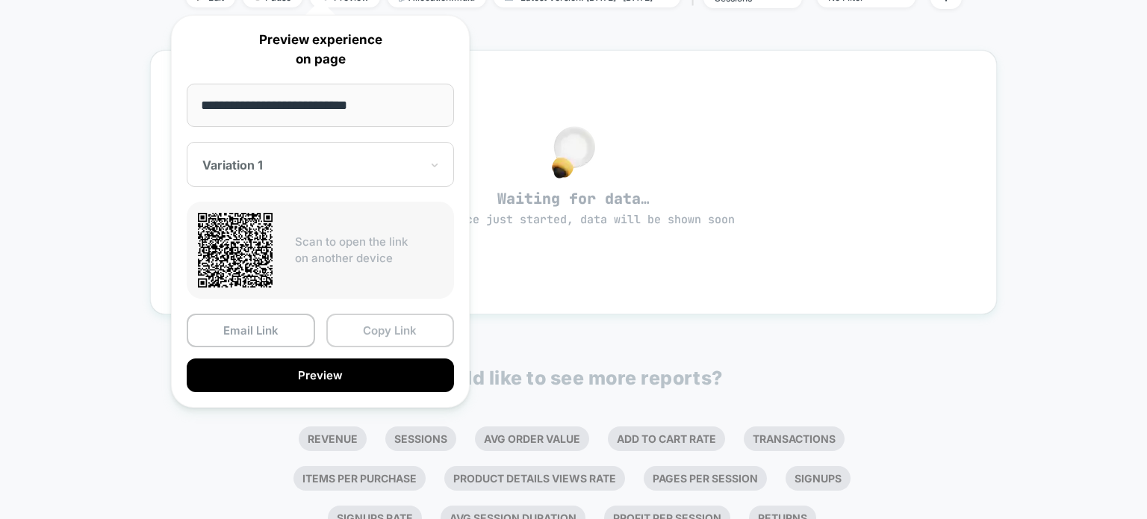
click at [415, 325] on button "Copy Link" at bounding box center [390, 331] width 128 height 34
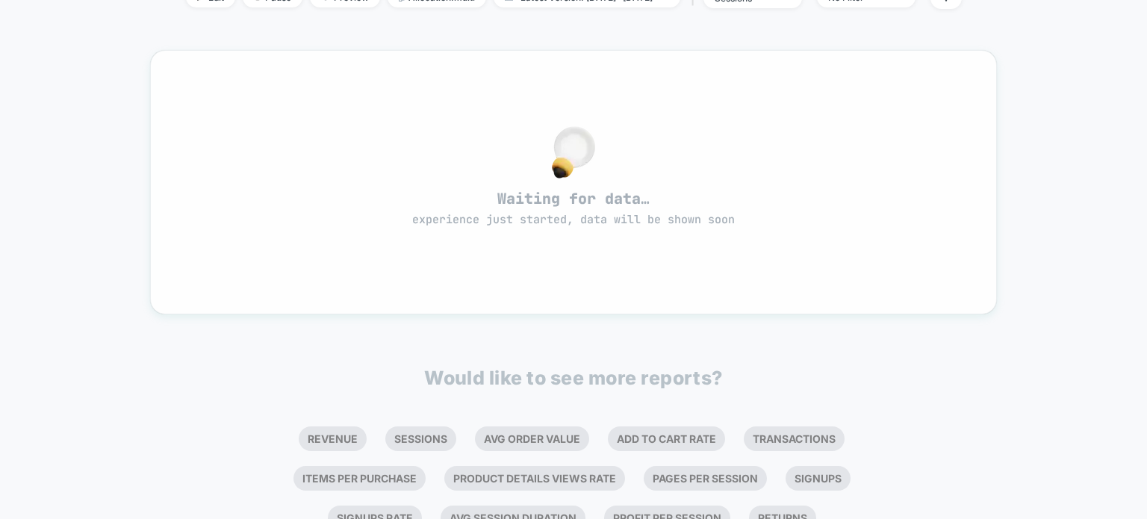
scroll to position [0, 0]
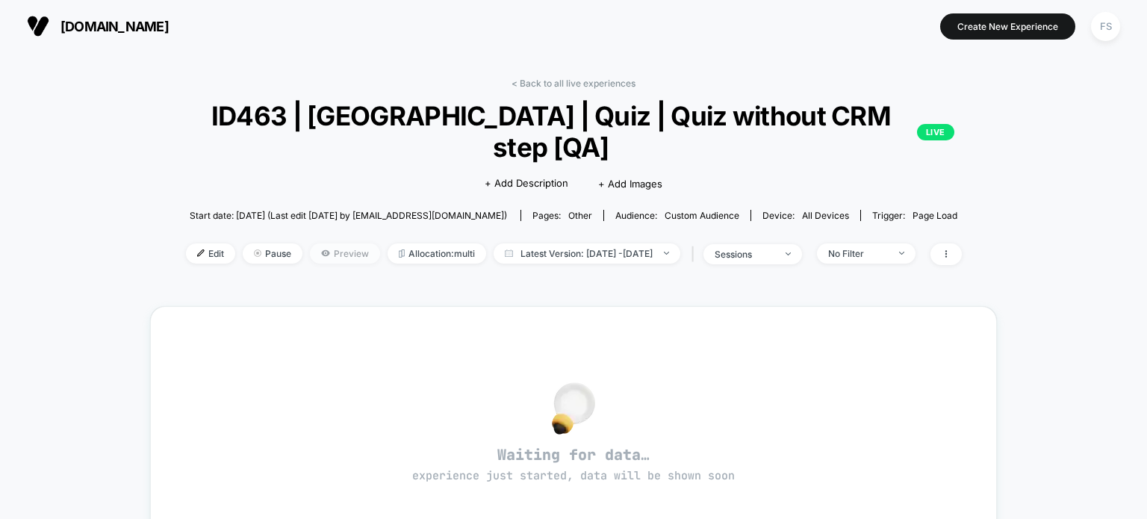
click at [320, 243] on span "Preview" at bounding box center [345, 253] width 70 height 20
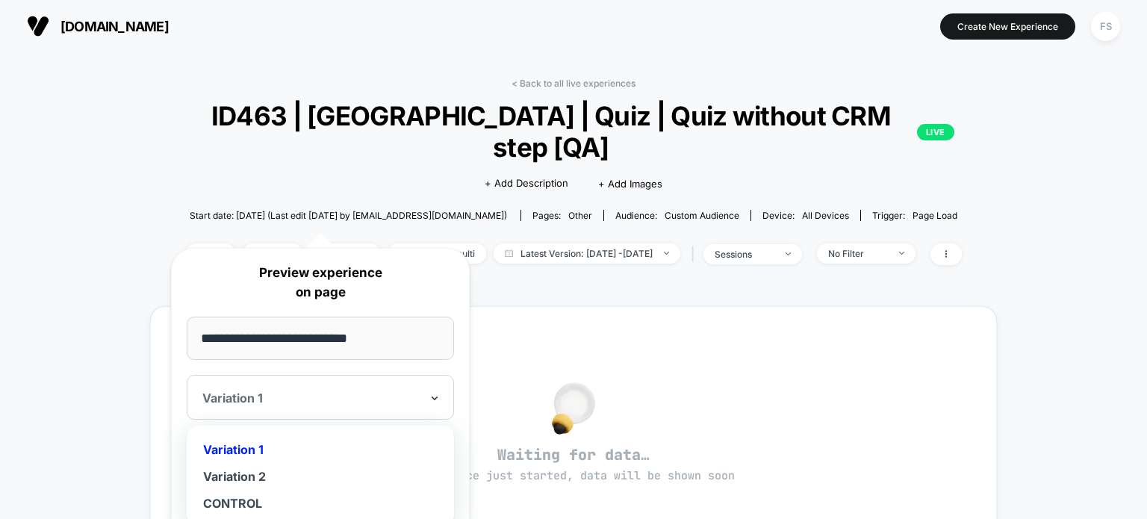
click at [433, 394] on icon at bounding box center [434, 397] width 10 height 15
click at [375, 466] on div "Variation 2" at bounding box center [320, 476] width 252 height 27
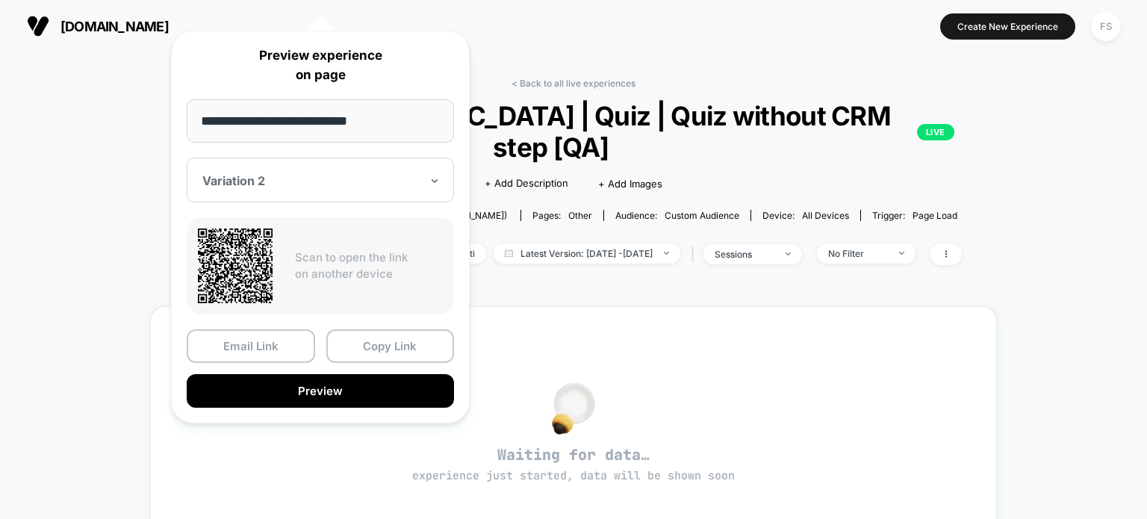
scroll to position [256, 0]
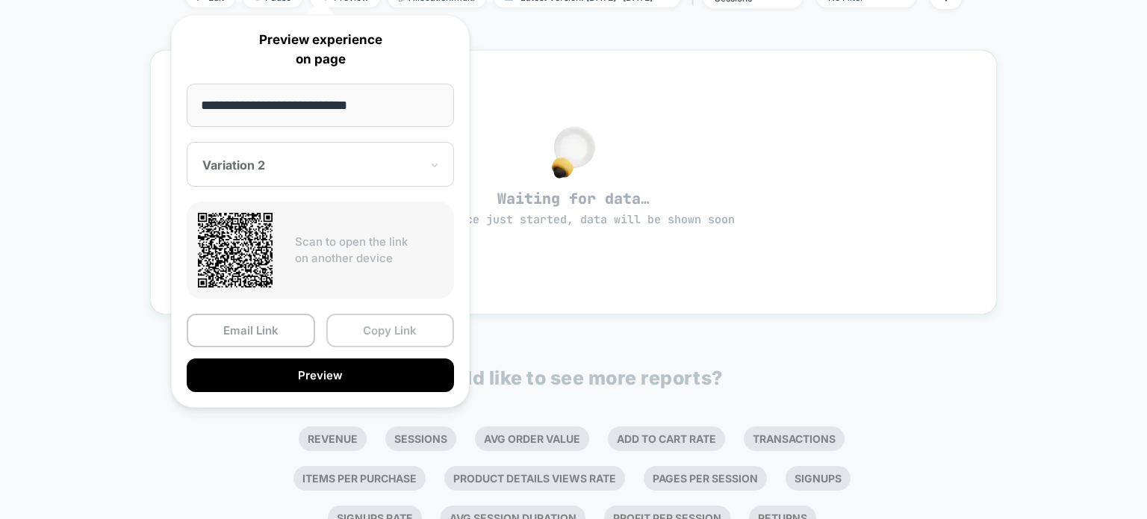
click at [423, 325] on button "Copy Link" at bounding box center [390, 331] width 128 height 34
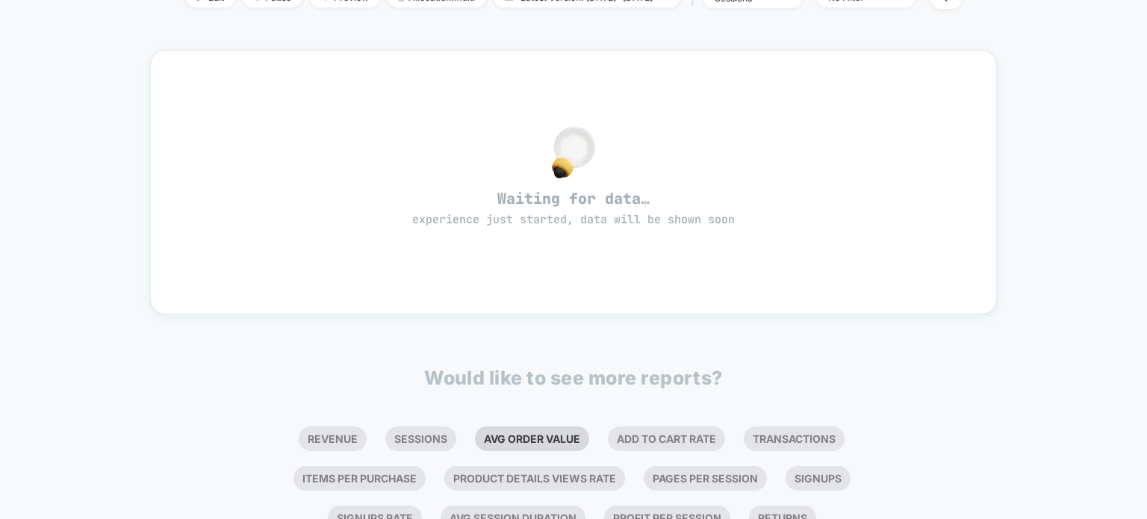
scroll to position [0, 0]
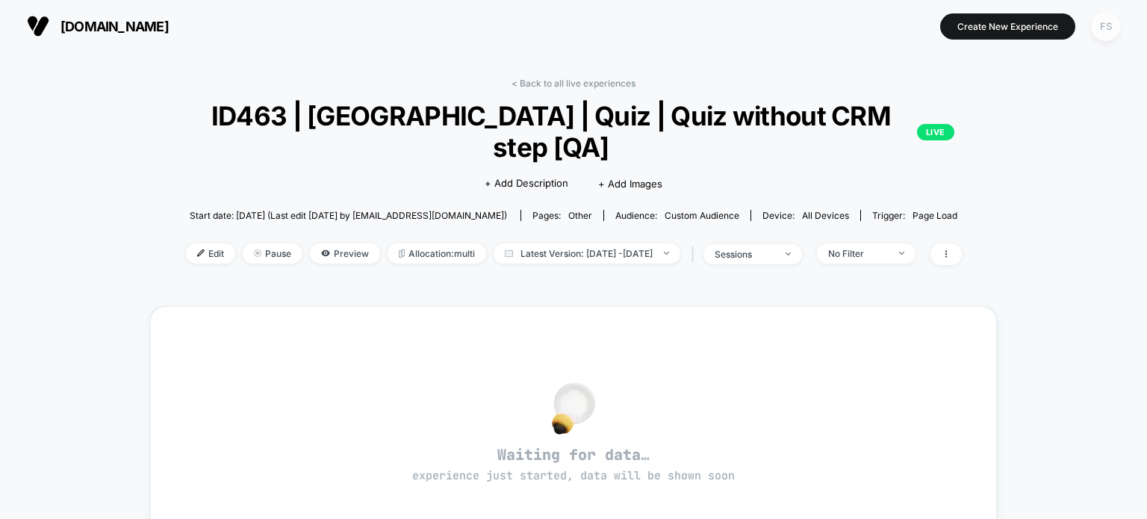
click at [1104, 32] on div "FS" at bounding box center [1105, 26] width 29 height 29
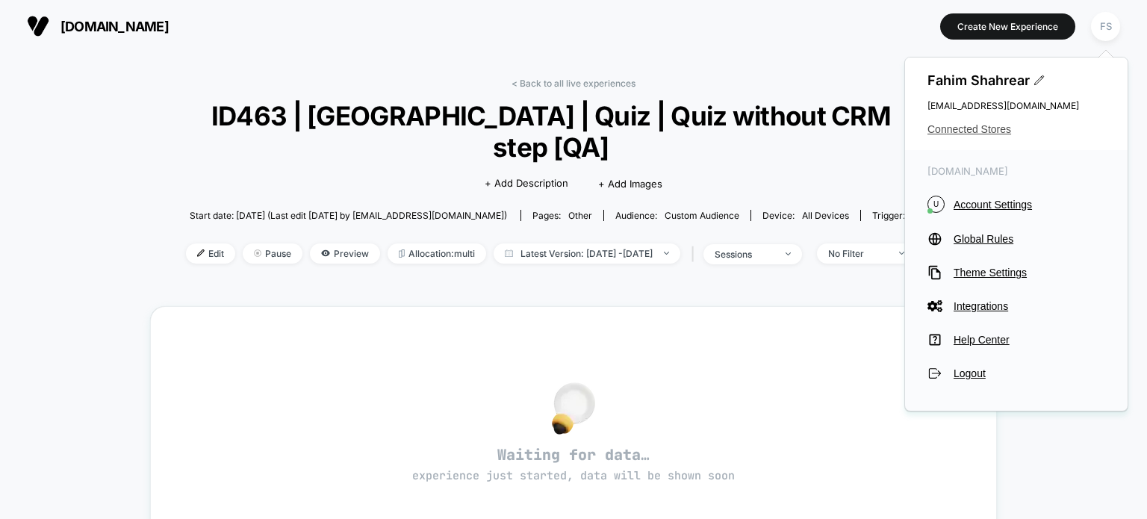
click at [981, 128] on span "Connected Stores" at bounding box center [1016, 129] width 178 height 12
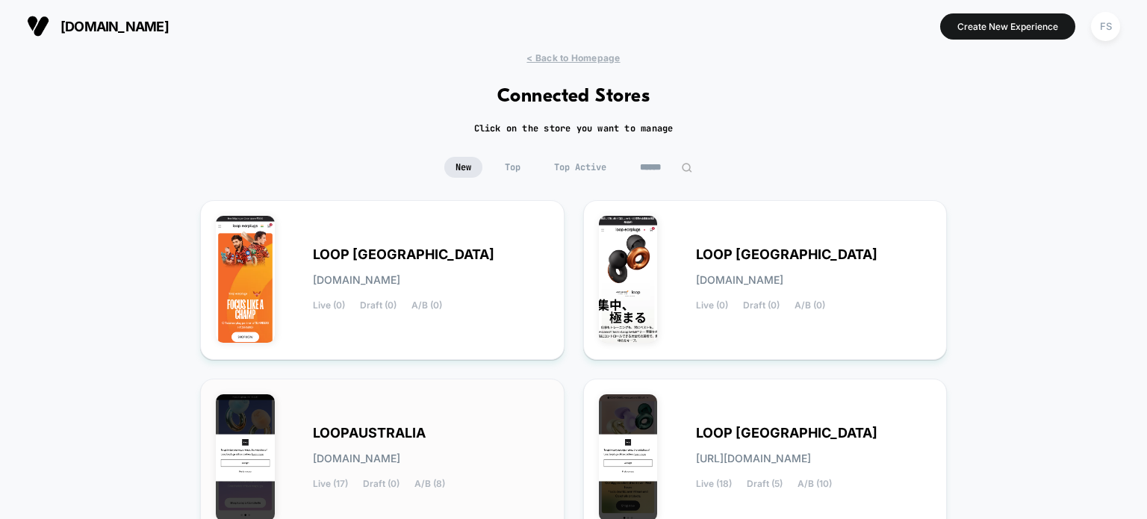
click at [496, 408] on div "LOOPAUSTRALIA loopaustralia.myshopify.com Live (17) Draft (0) A/B (8)" at bounding box center [382, 458] width 333 height 128
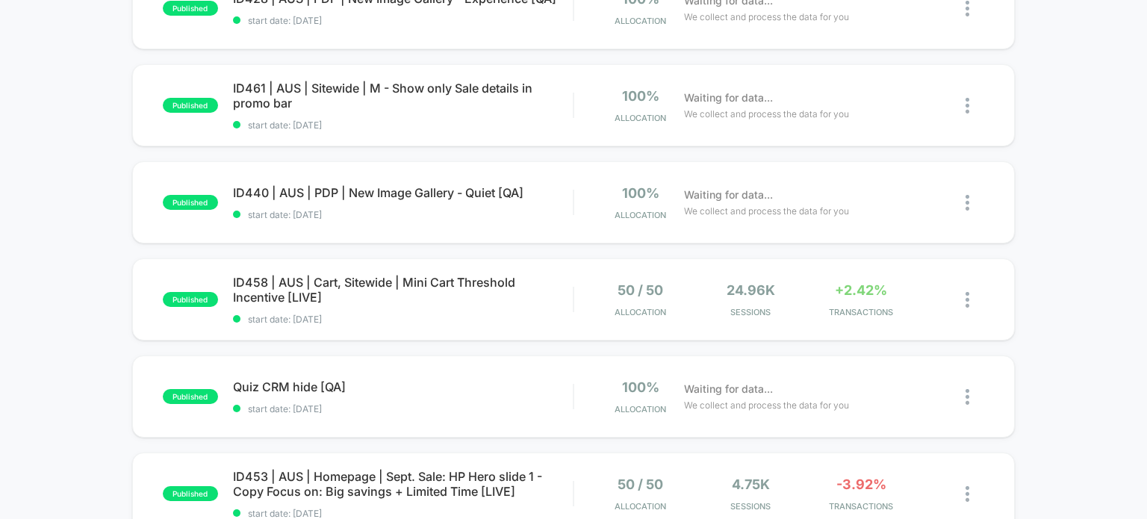
scroll to position [489, 0]
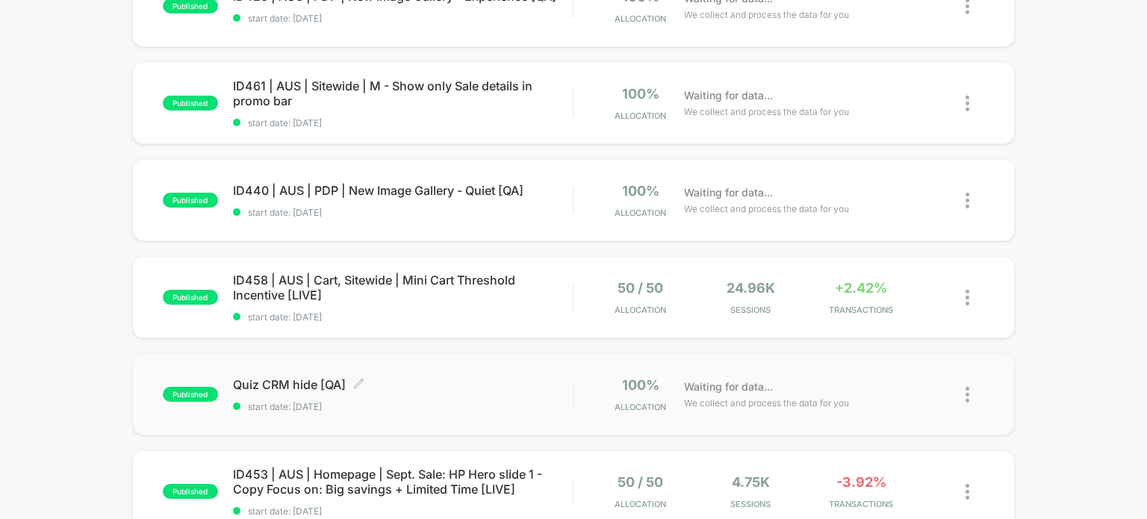
click at [263, 381] on span "Quiz CRM hide [QA] Click to edit experience details" at bounding box center [403, 384] width 340 height 15
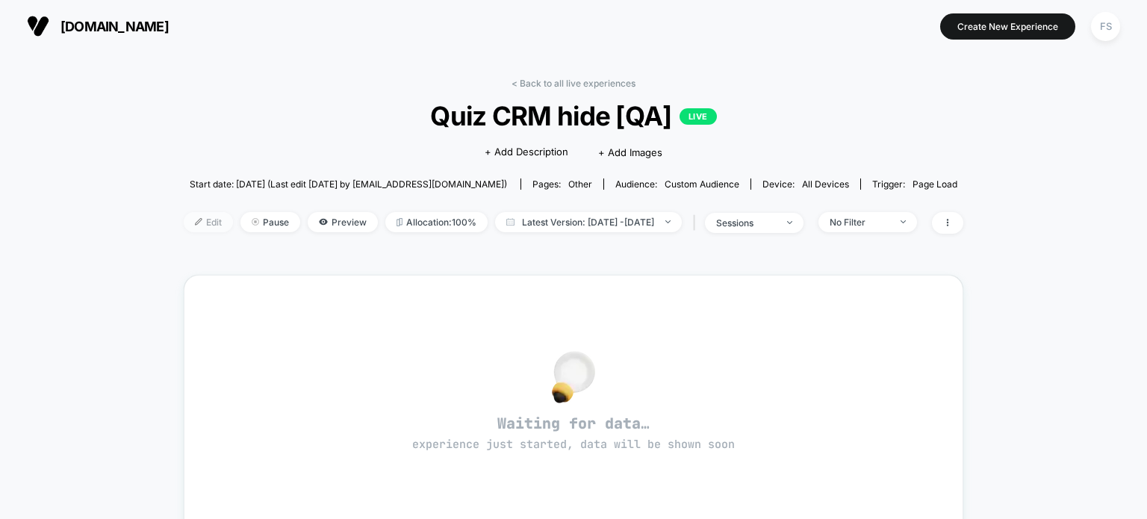
click at [192, 226] on span "Edit" at bounding box center [208, 222] width 49 height 20
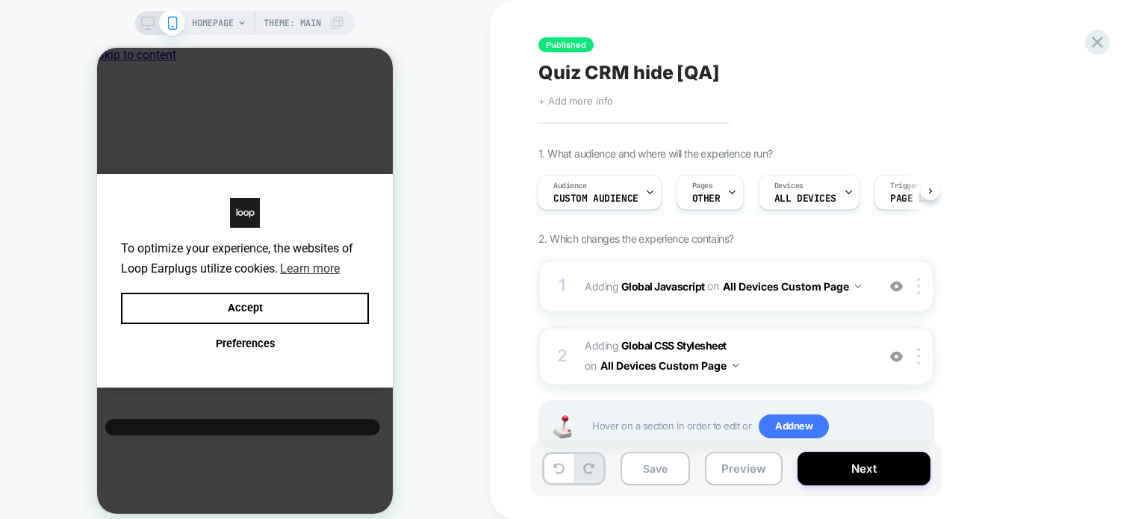
click at [591, 105] on span "+ Add more info" at bounding box center [575, 101] width 75 height 12
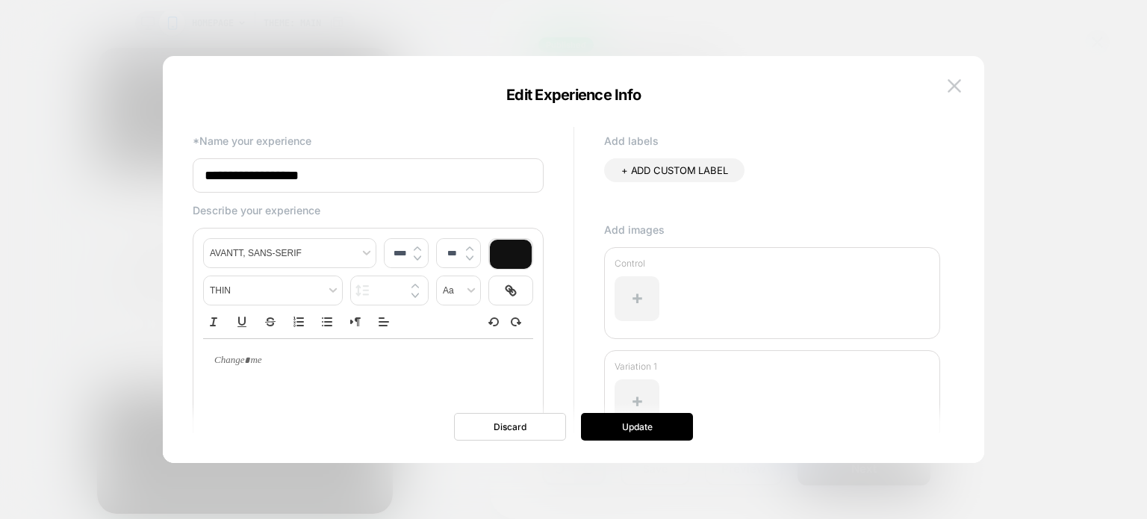
drag, startPoint x: 296, startPoint y: 174, endPoint x: 197, endPoint y: 172, distance: 99.3
click at [197, 172] on input "**********" at bounding box center [368, 175] width 351 height 34
paste input "**********"
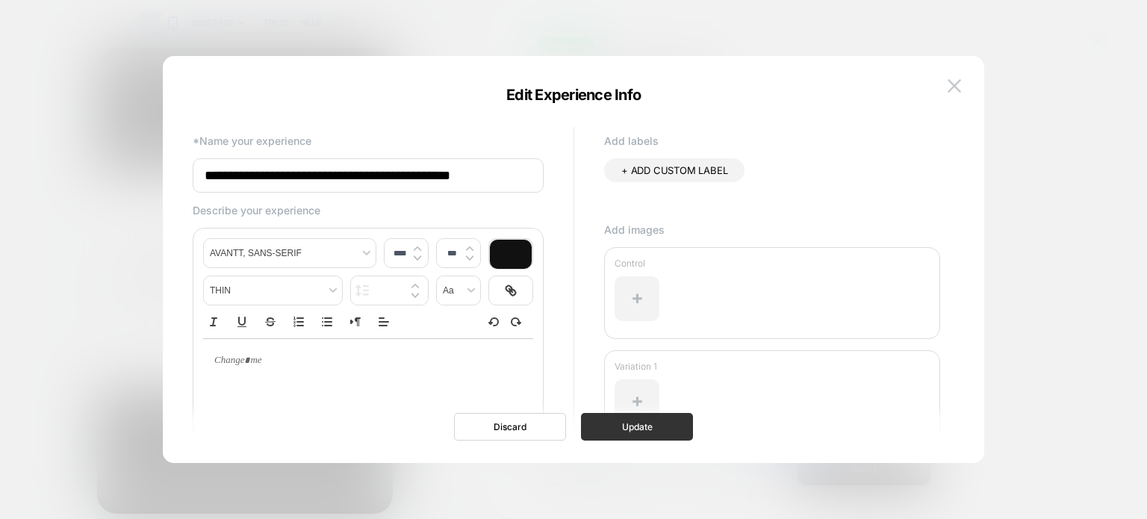
type input "**********"
click at [680, 420] on button "Update" at bounding box center [637, 427] width 112 height 28
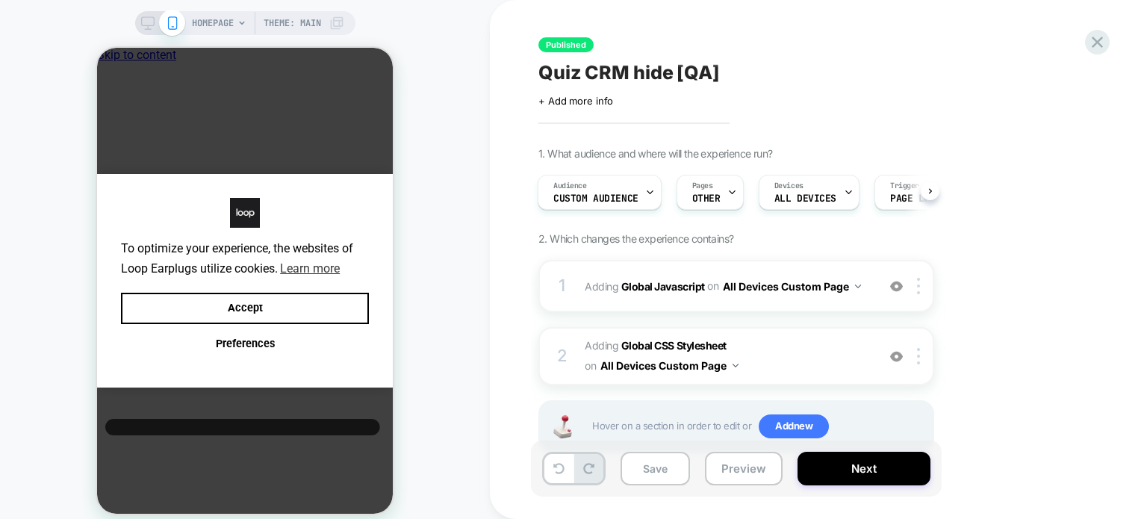
scroll to position [45, 0]
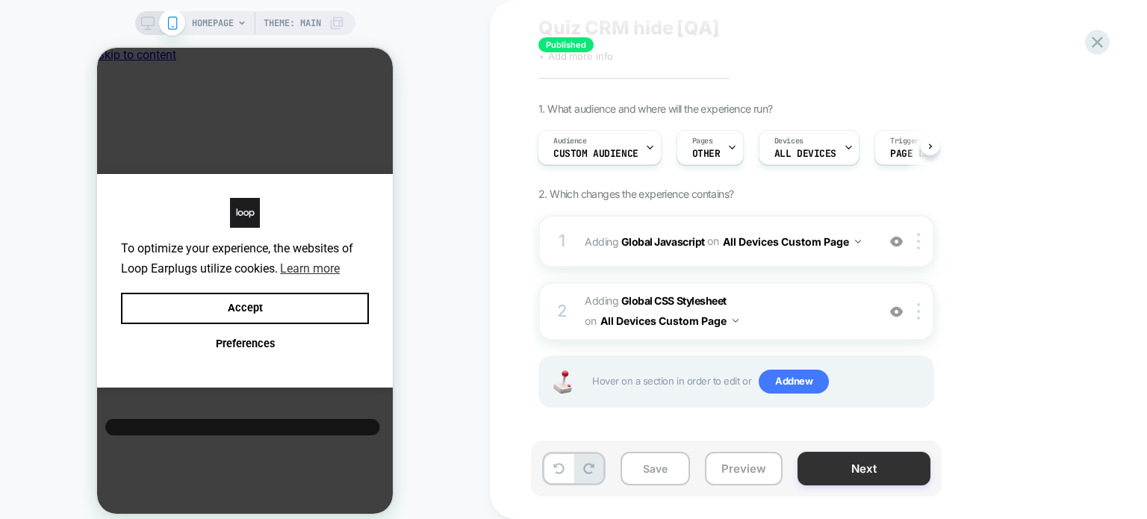
click at [854, 464] on button "Next" at bounding box center [863, 469] width 133 height 34
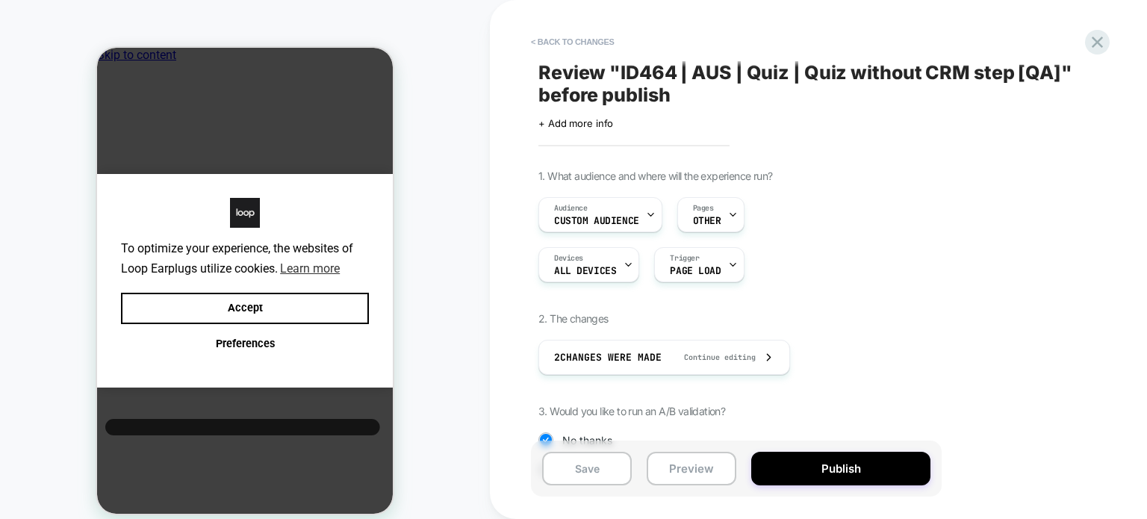
scroll to position [157, 0]
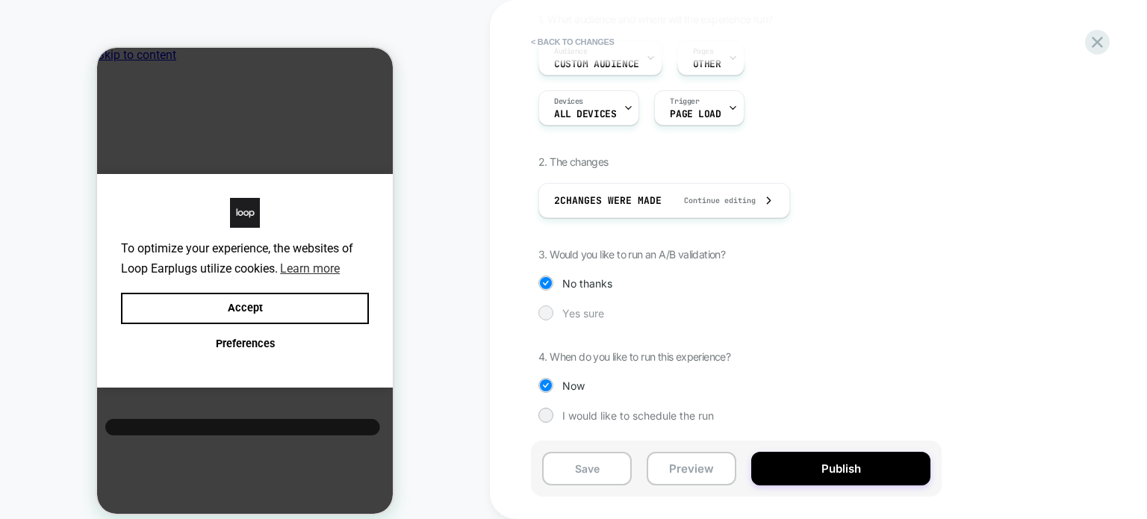
click at [579, 305] on div "Yes sure" at bounding box center [736, 312] width 396 height 15
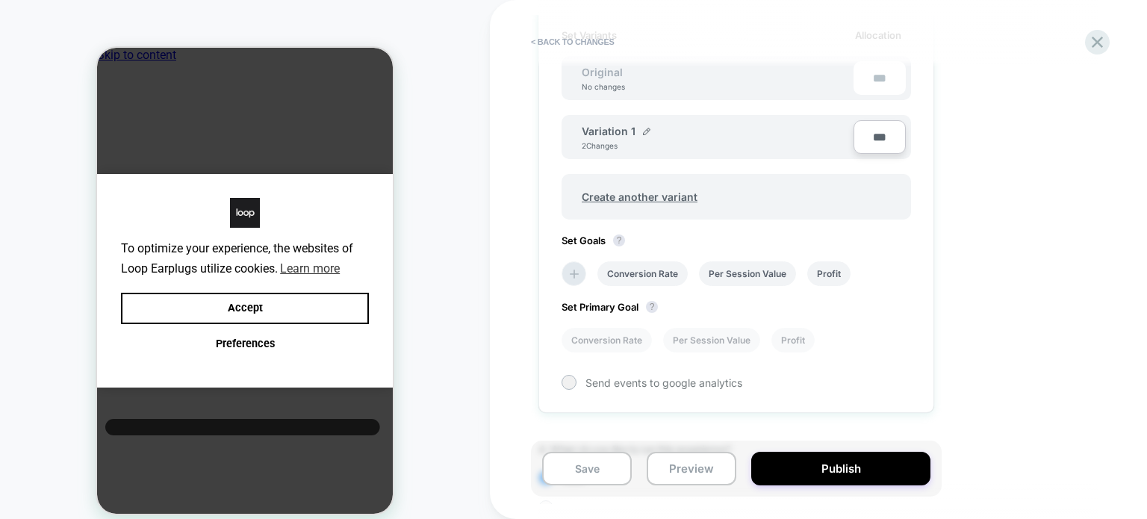
scroll to position [576, 0]
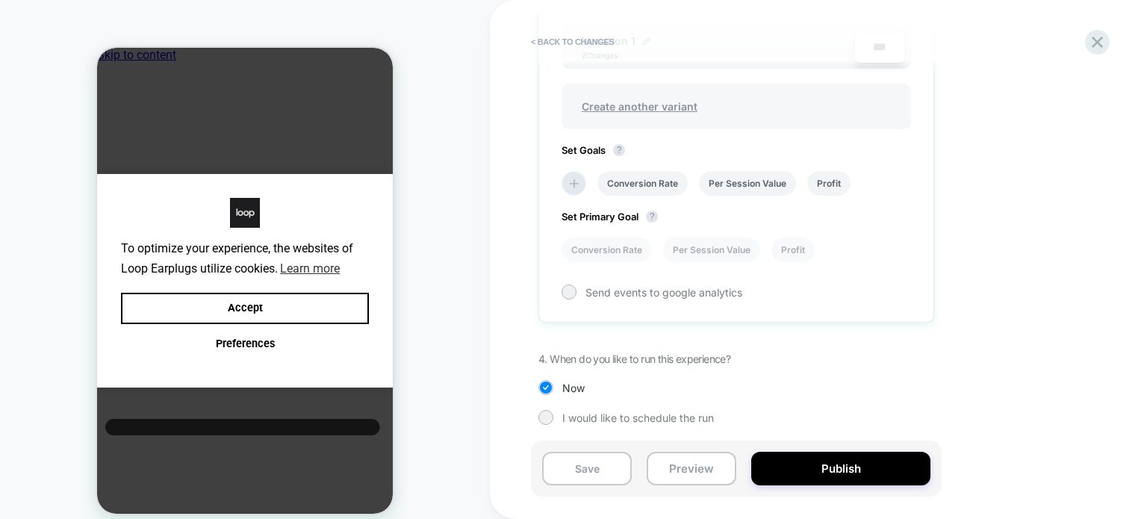
click at [694, 99] on span "Create another variant" at bounding box center [640, 106] width 146 height 35
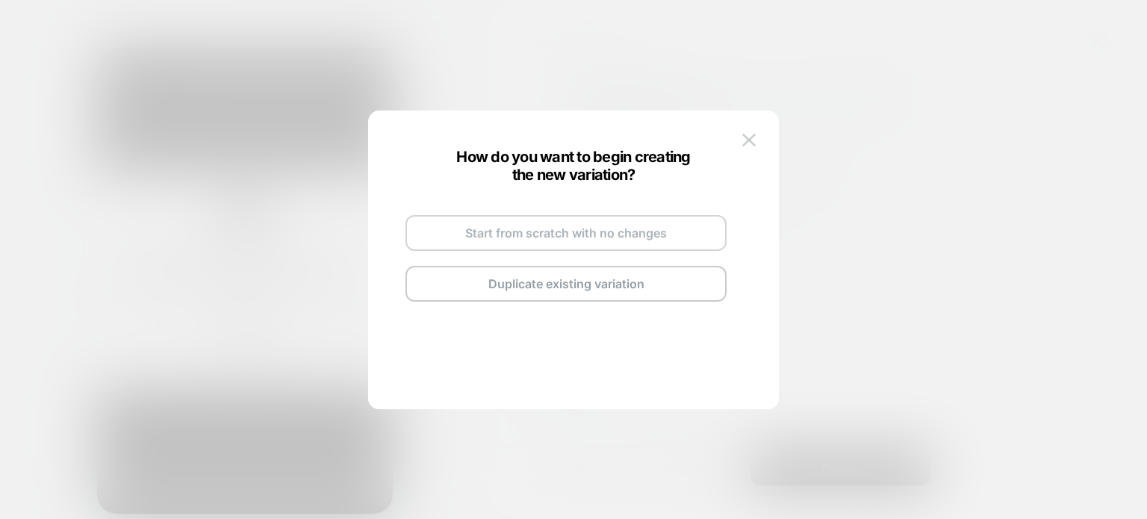
click at [597, 229] on button "Start from scratch with no changes" at bounding box center [565, 233] width 321 height 36
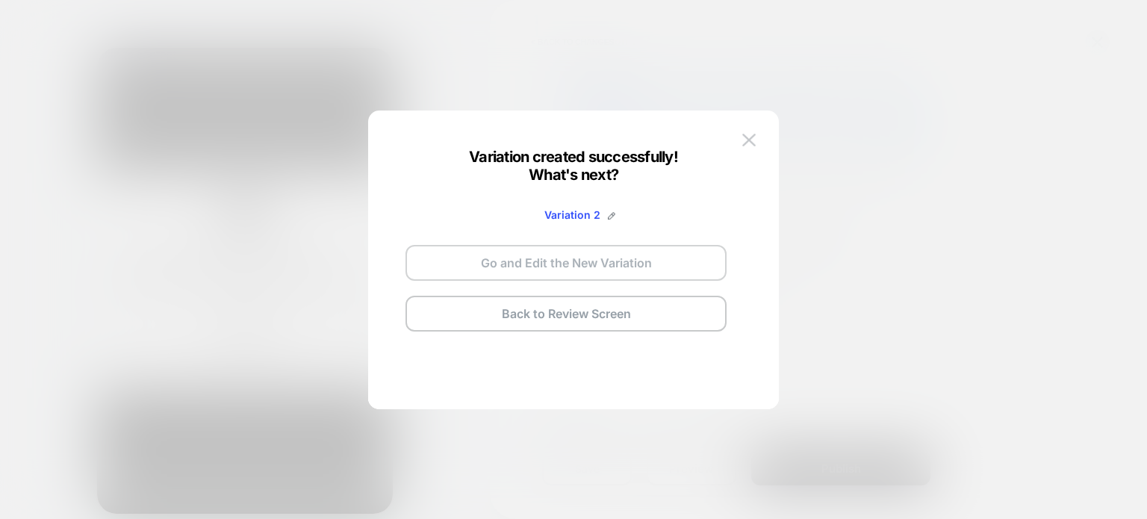
click at [597, 261] on button "Go and Edit the New Variation" at bounding box center [565, 263] width 321 height 36
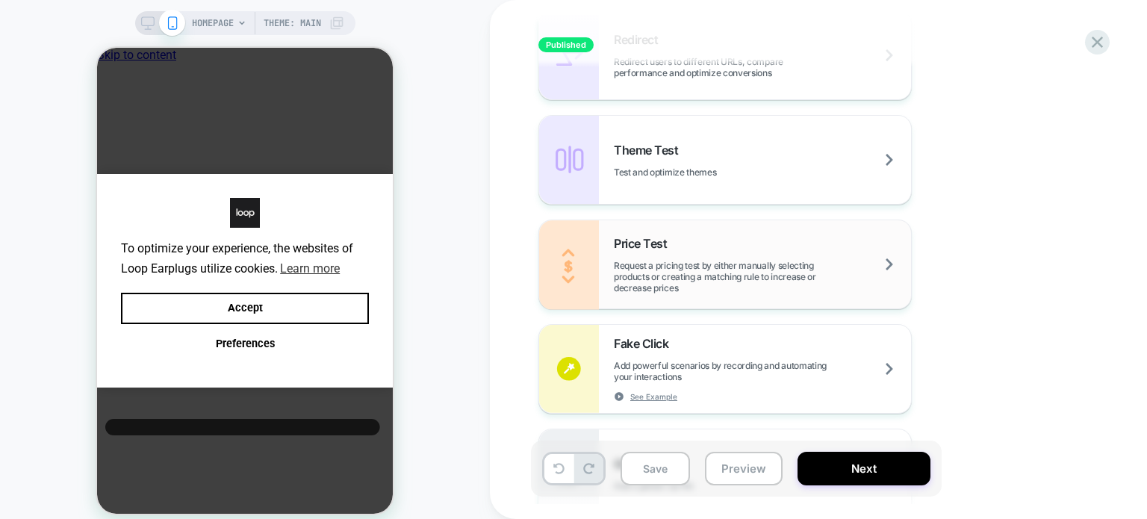
scroll to position [917, 0]
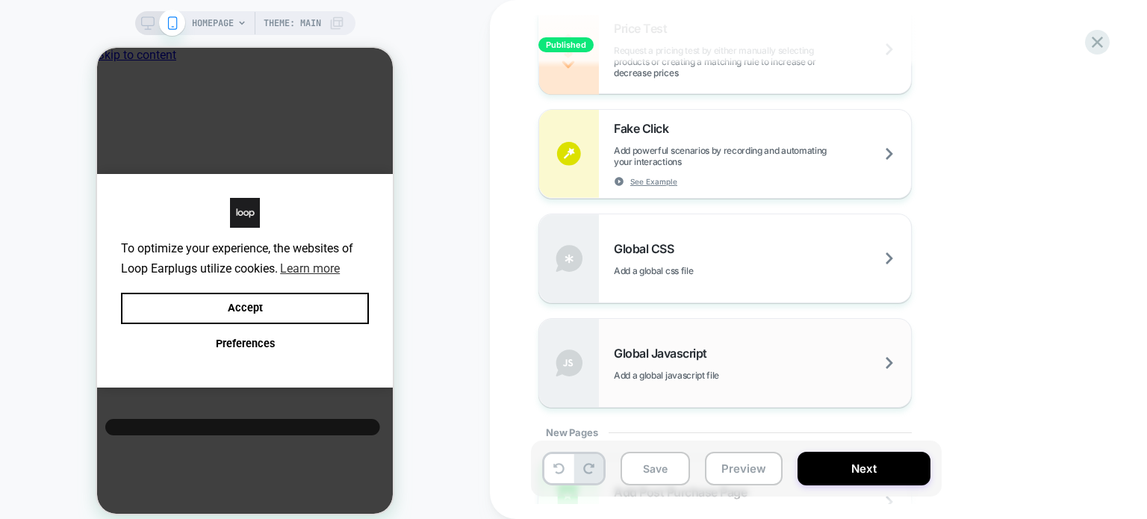
click at [703, 349] on span "Global Javascript" at bounding box center [664, 353] width 101 height 15
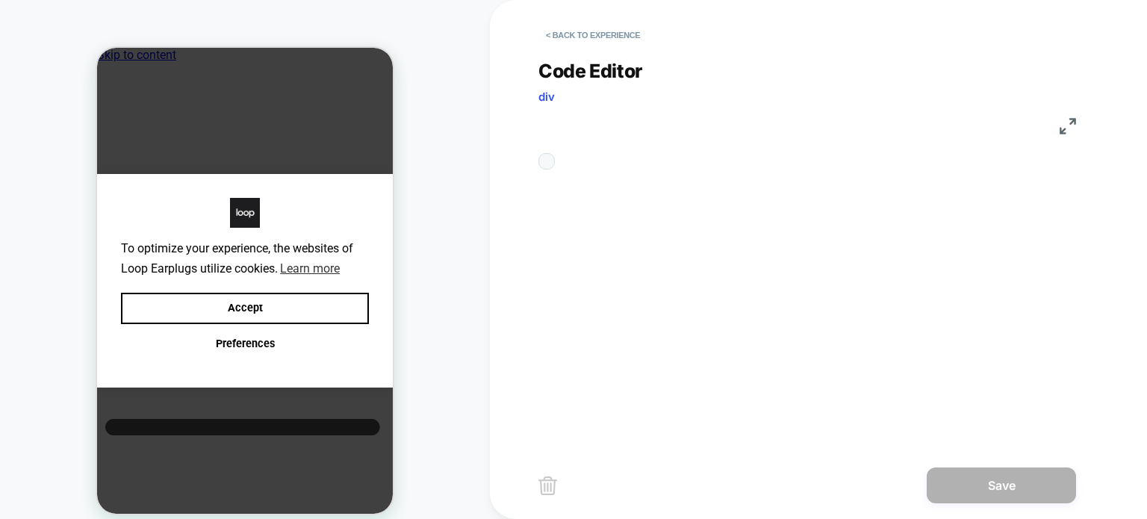
click at [855, 275] on div "Code Editor div JS 1" at bounding box center [807, 244] width 538 height 407
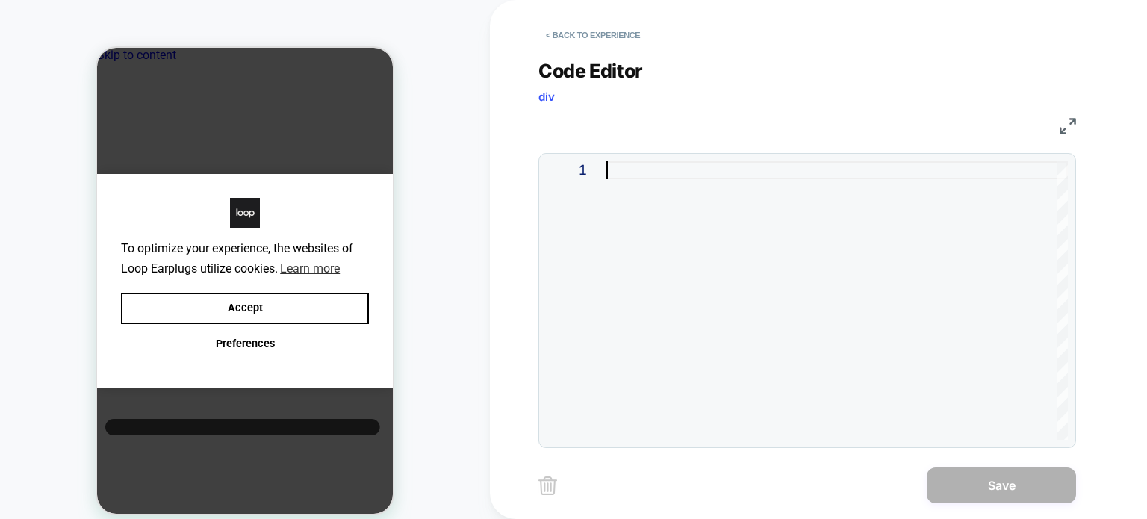
click at [821, 202] on div at bounding box center [836, 300] width 461 height 278
type textarea "**********"
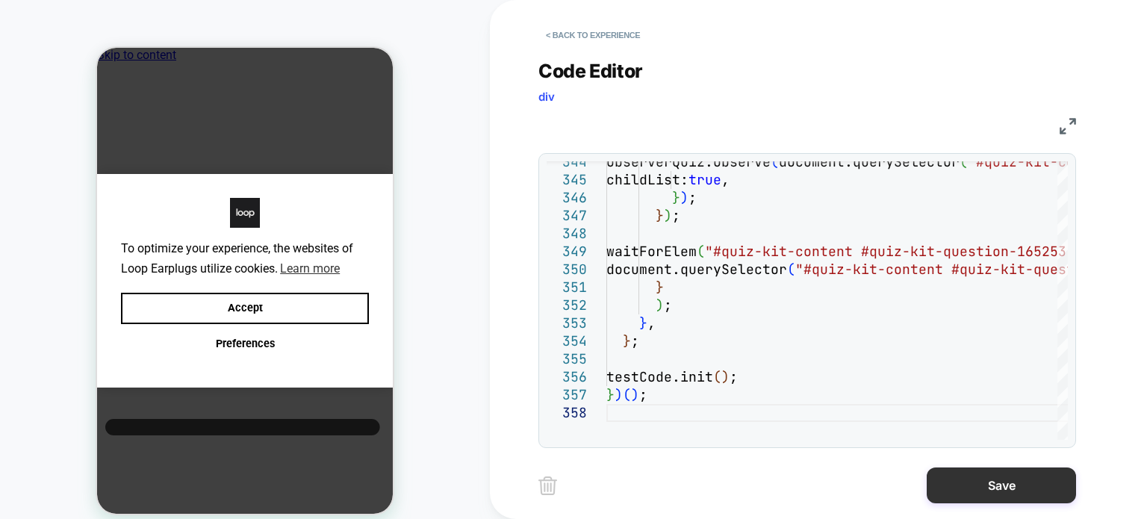
click at [944, 479] on button "Save" at bounding box center [1000, 485] width 149 height 36
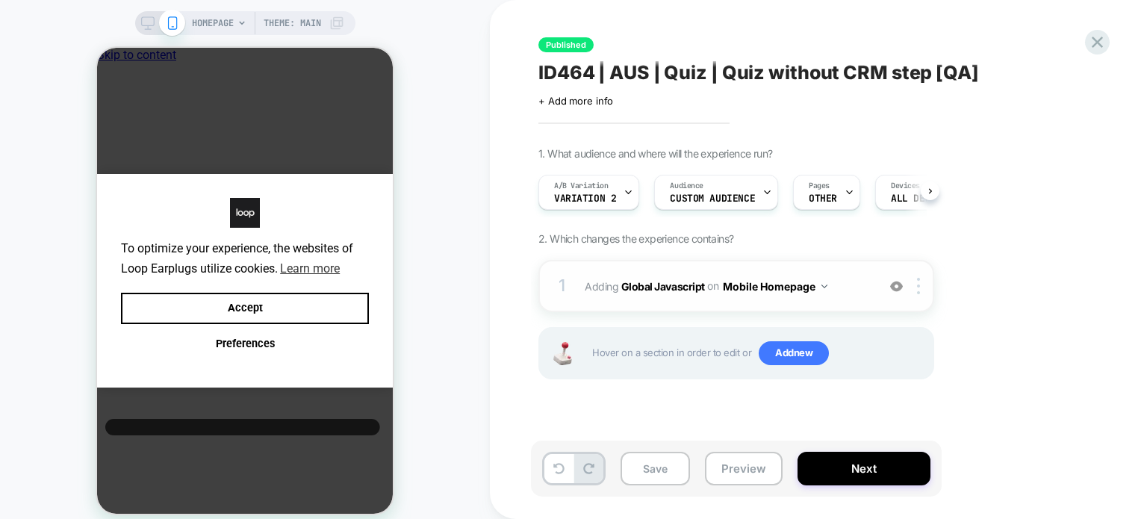
scroll to position [0, 0]
click at [790, 279] on button "Mobile Homepage" at bounding box center [775, 286] width 105 height 22
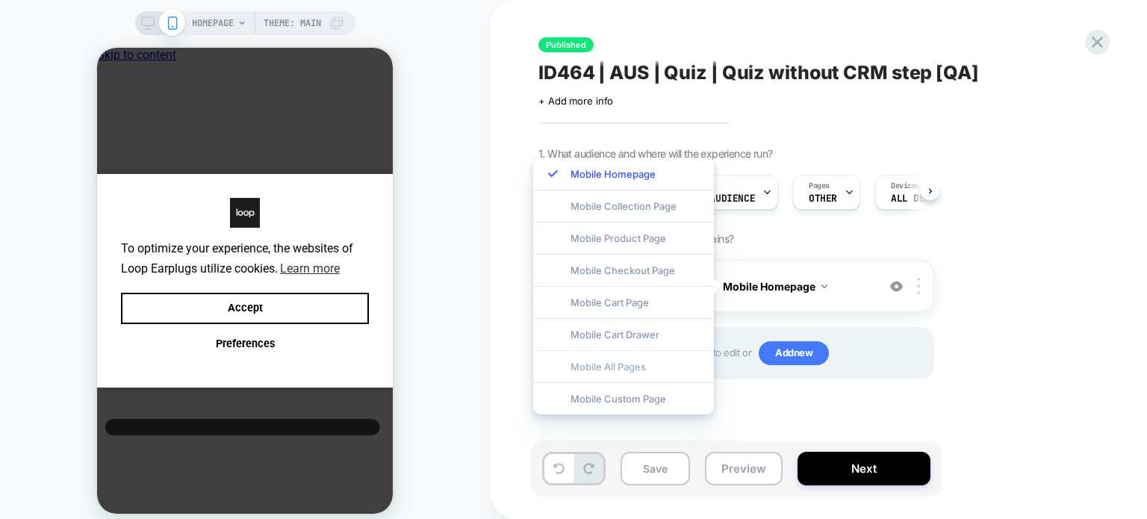
click at [676, 363] on div "Mobile All Pages" at bounding box center [623, 366] width 181 height 32
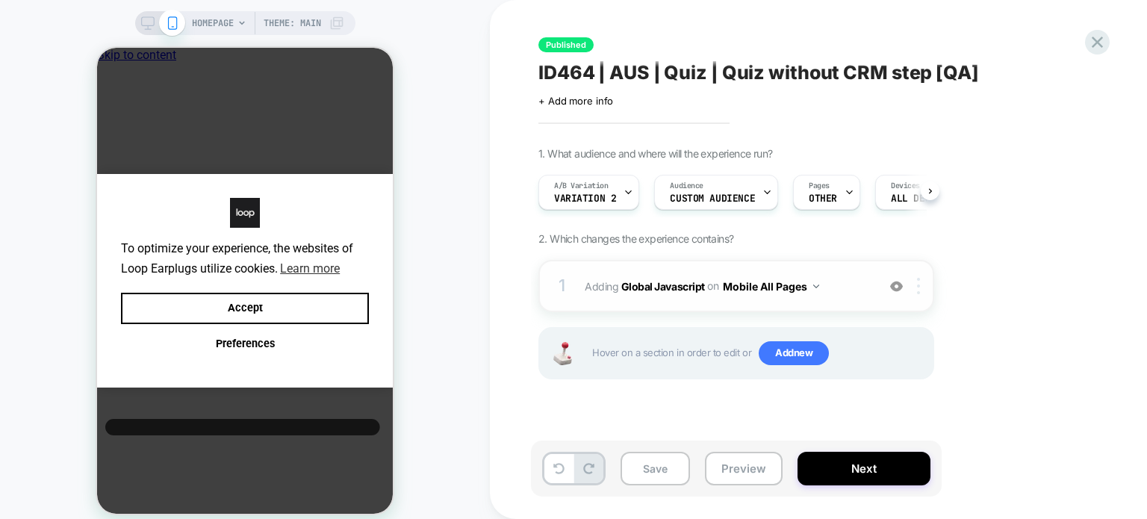
click at [921, 293] on div at bounding box center [921, 286] width 25 height 16
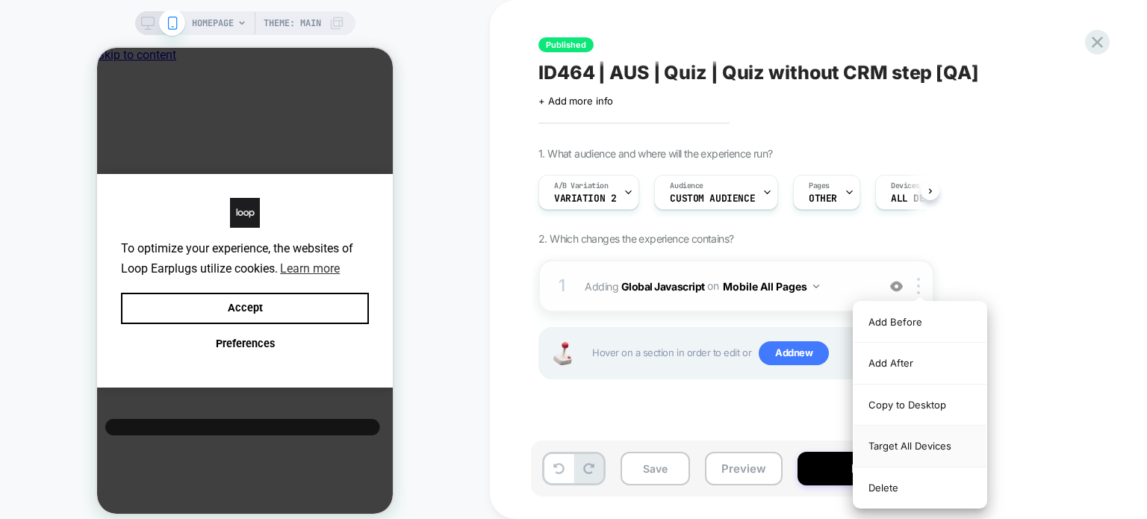
click at [894, 439] on div "Target All Devices" at bounding box center [919, 446] width 133 height 41
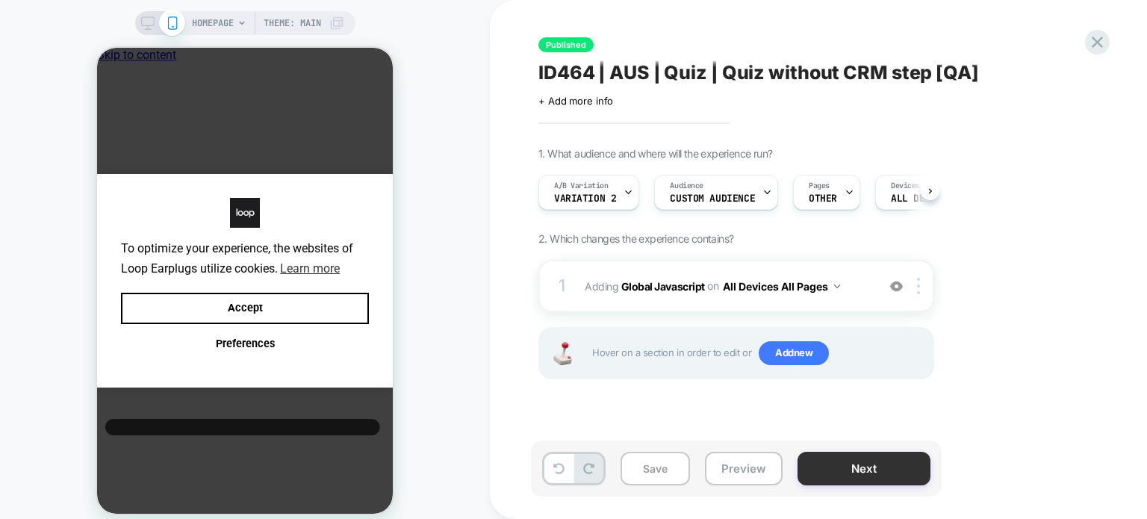
click at [829, 468] on button "Next" at bounding box center [863, 469] width 133 height 34
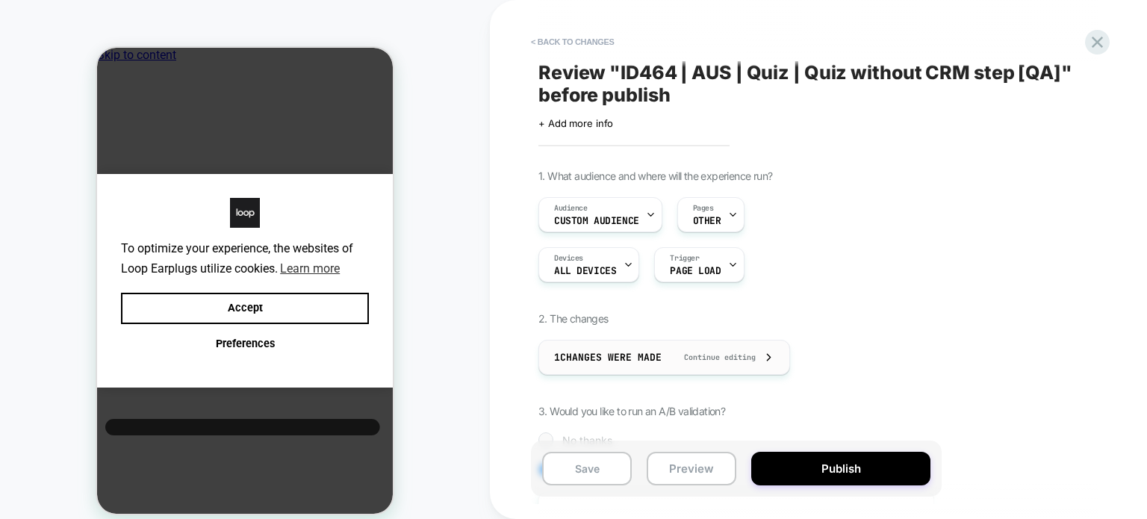
scroll to position [337, 0]
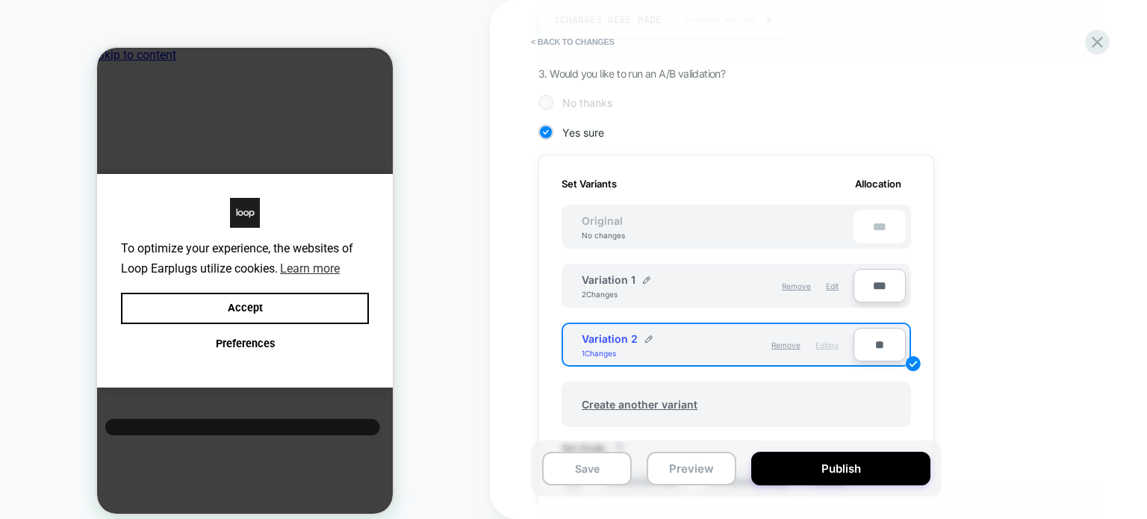
click at [887, 342] on input "**" at bounding box center [879, 345] width 52 height 34
type input "***"
type input "**"
type input "***"
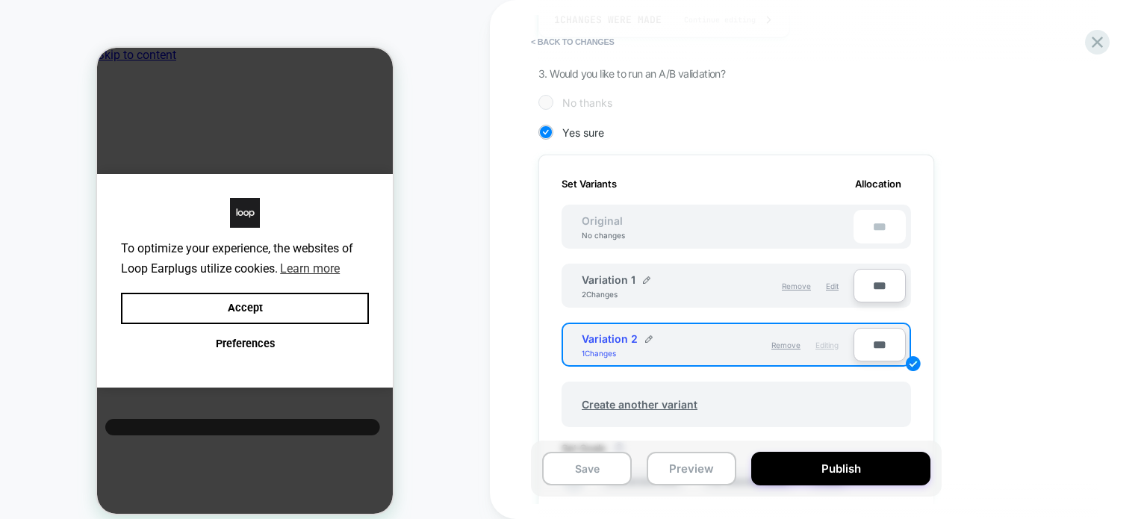
click at [882, 287] on input "***" at bounding box center [879, 286] width 52 height 34
type input "**"
type input "***"
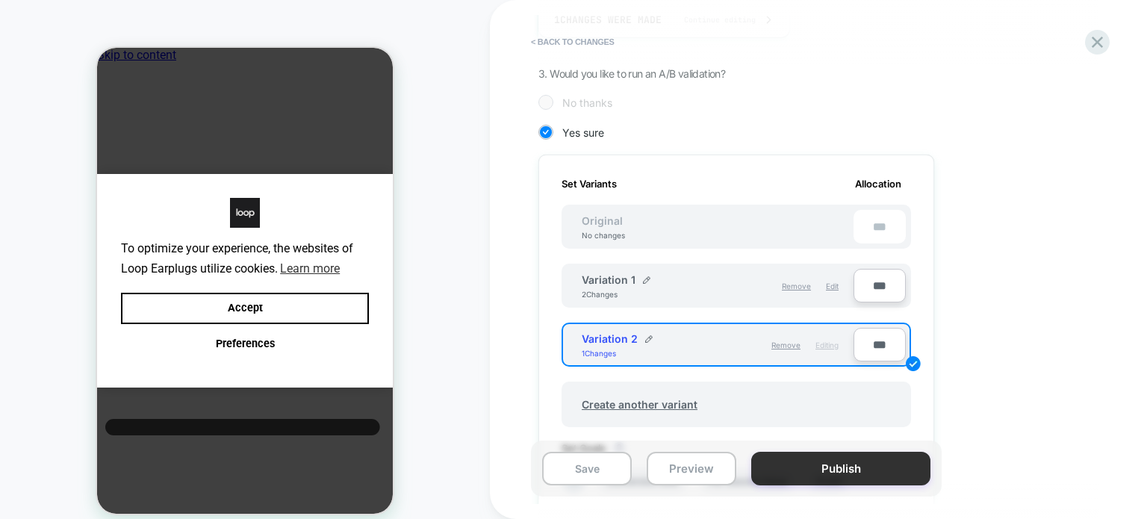
type input "***"
click at [764, 463] on button "Publish" at bounding box center [840, 469] width 179 height 34
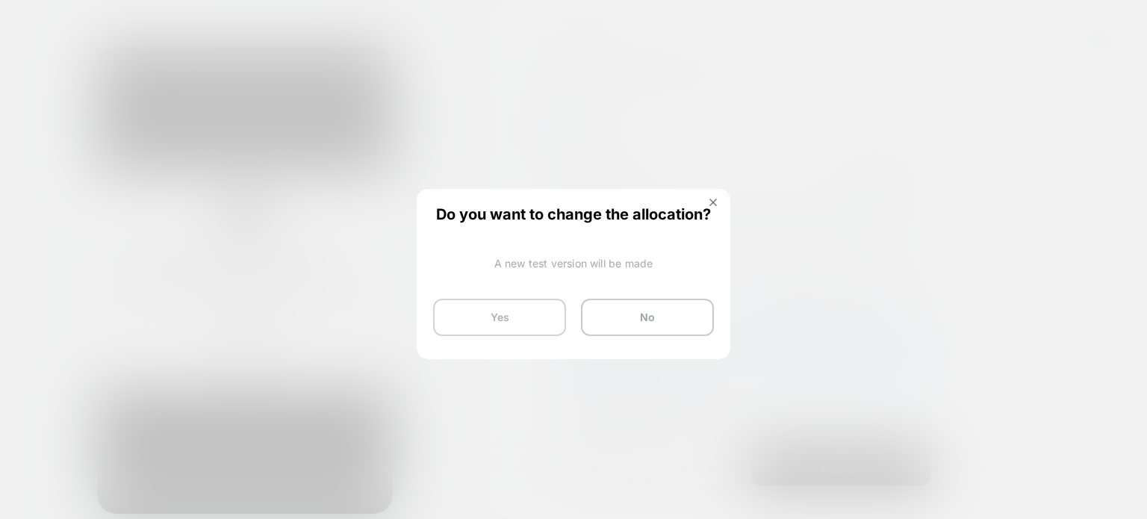
click at [488, 307] on button "Yes" at bounding box center [499, 317] width 133 height 37
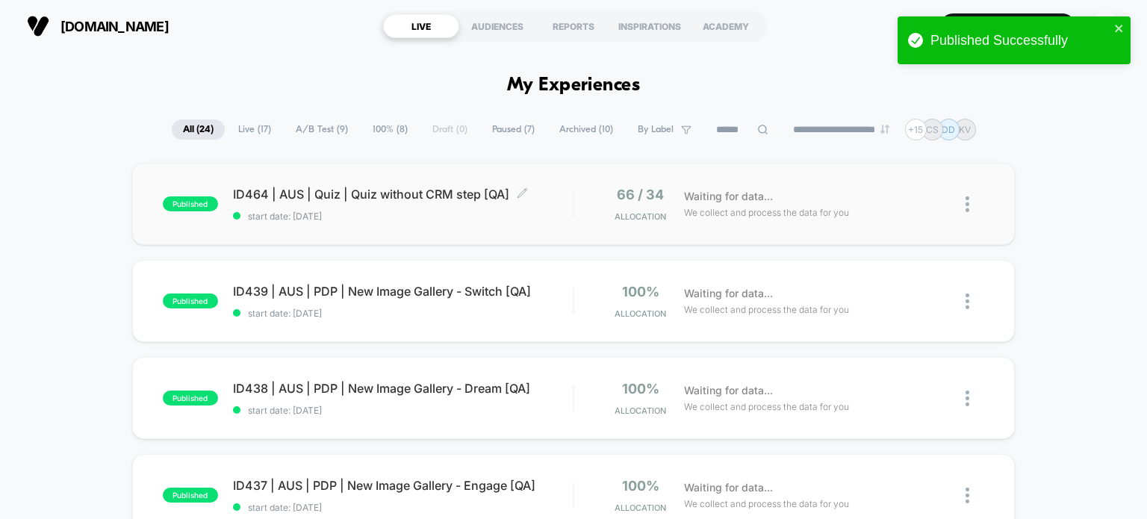
click at [433, 208] on div "ID464 | AUS | Quiz | Quiz without CRM step [QA] Click to edit experience detail…" at bounding box center [403, 204] width 340 height 35
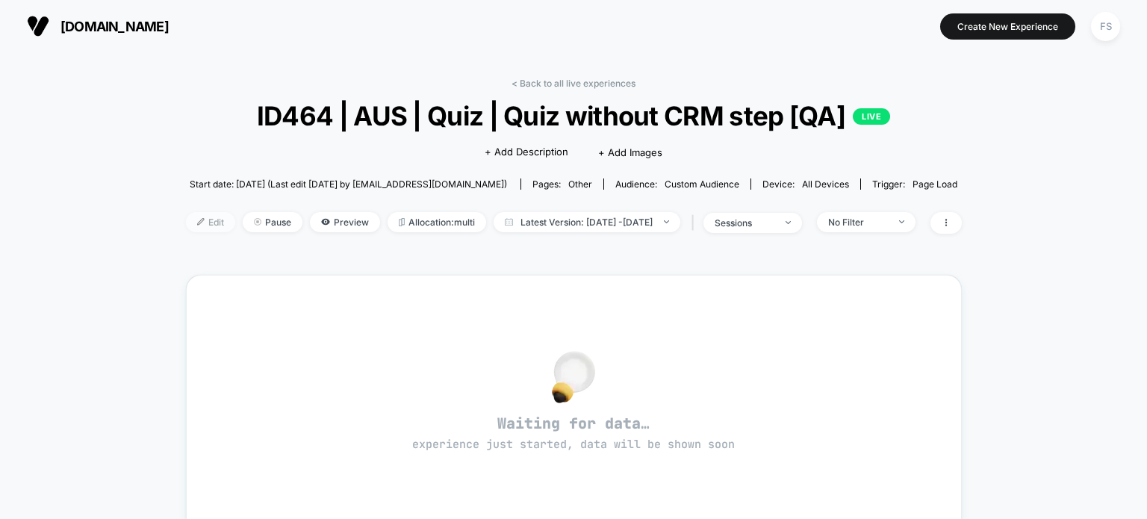
click at [186, 225] on span "Edit" at bounding box center [210, 222] width 49 height 20
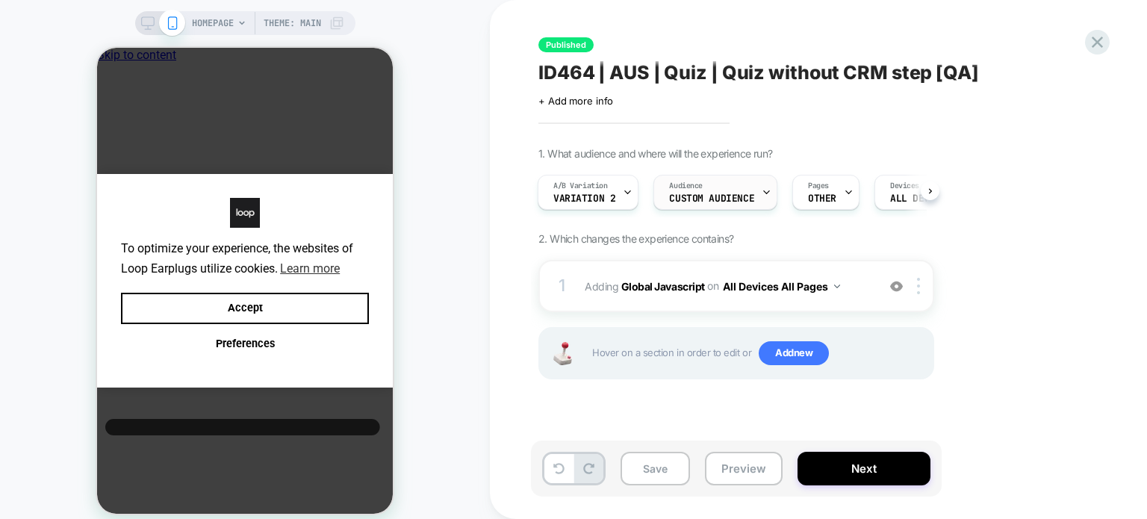
click at [750, 183] on div "Audience Custom Audience" at bounding box center [711, 192] width 115 height 34
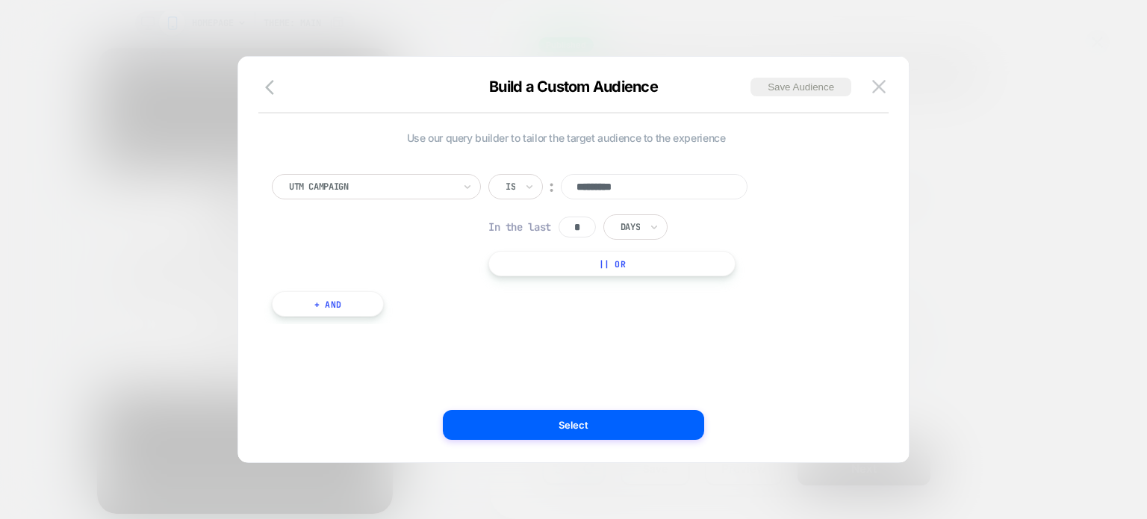
click at [662, 176] on input "*********" at bounding box center [654, 186] width 187 height 25
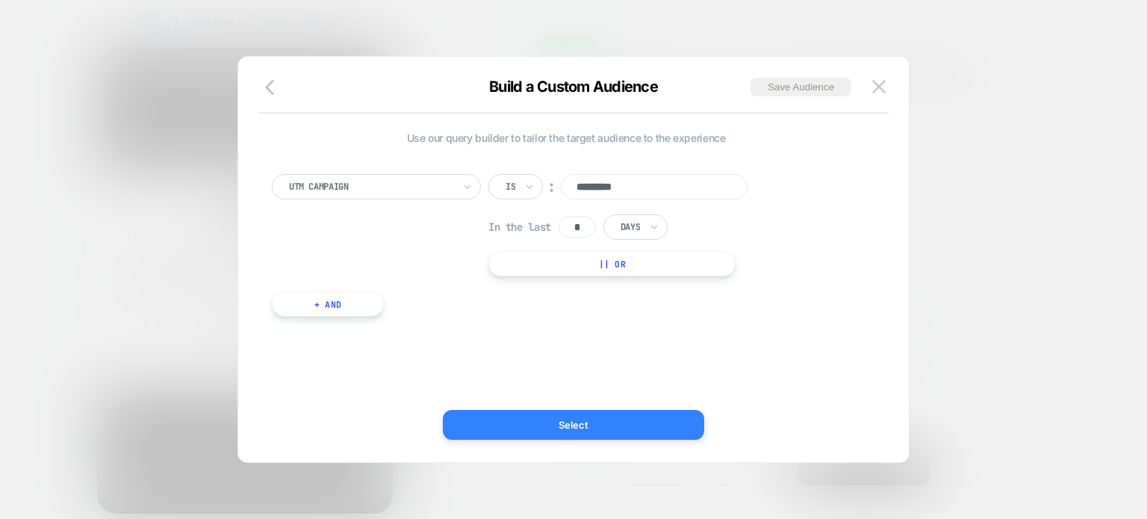
type input "*********"
click at [587, 425] on button "Select" at bounding box center [573, 425] width 261 height 30
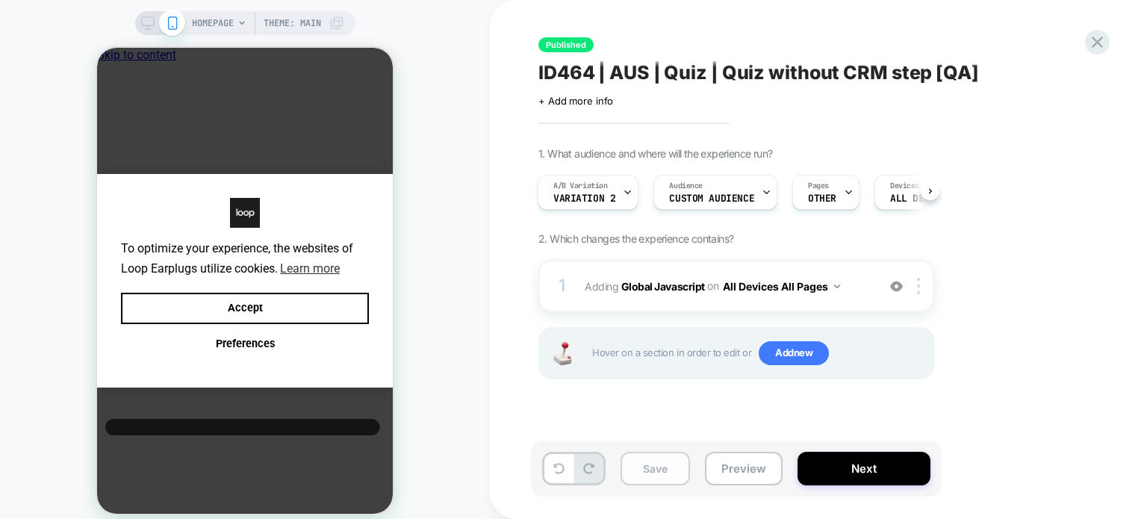
click at [635, 476] on button "Save" at bounding box center [654, 469] width 69 height 34
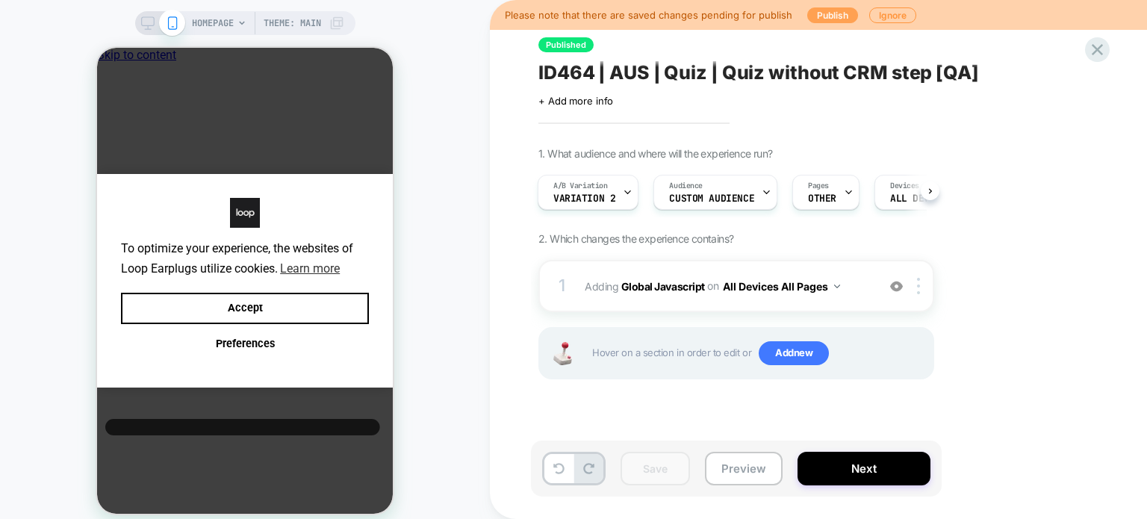
click at [842, 17] on button "Publish" at bounding box center [832, 15] width 51 height 16
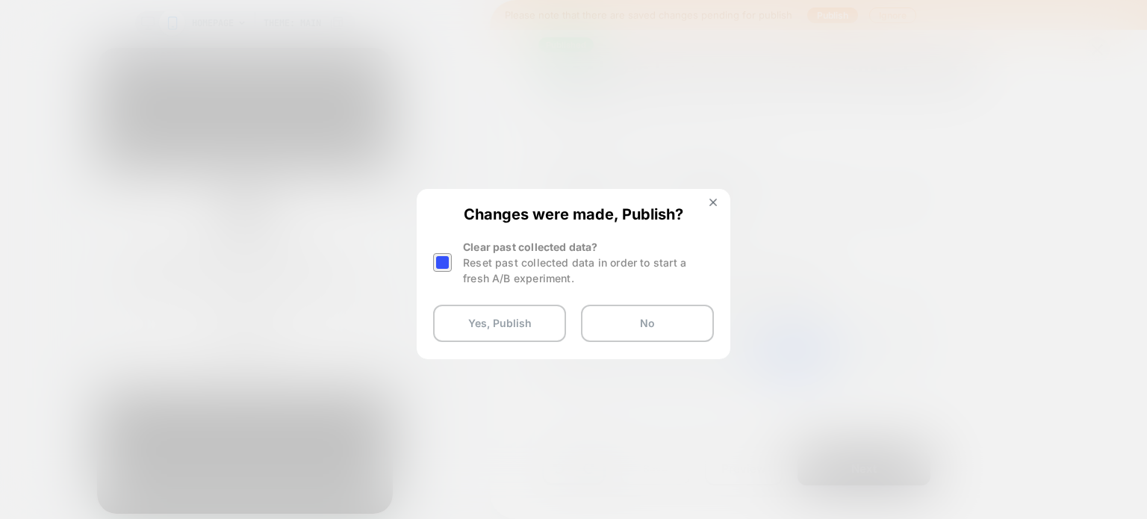
click at [446, 264] on div at bounding box center [442, 262] width 19 height 19
click at [488, 317] on button "Yes, Publish" at bounding box center [499, 323] width 133 height 37
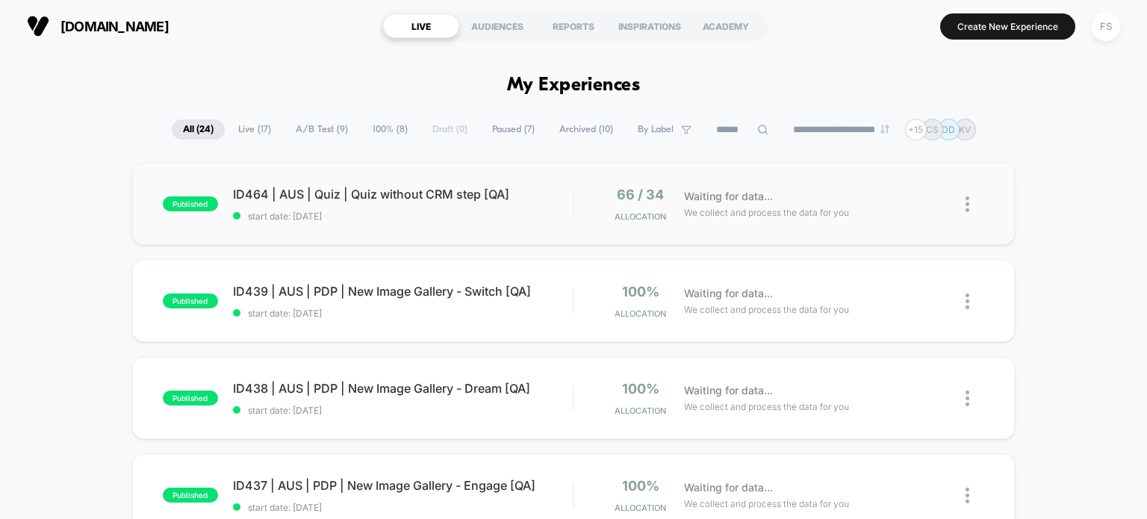
click at [460, 181] on div "published ID464 | AUS | Quiz | Quiz without CRM step [QA] start date: 9/3/2025 …" at bounding box center [573, 204] width 883 height 82
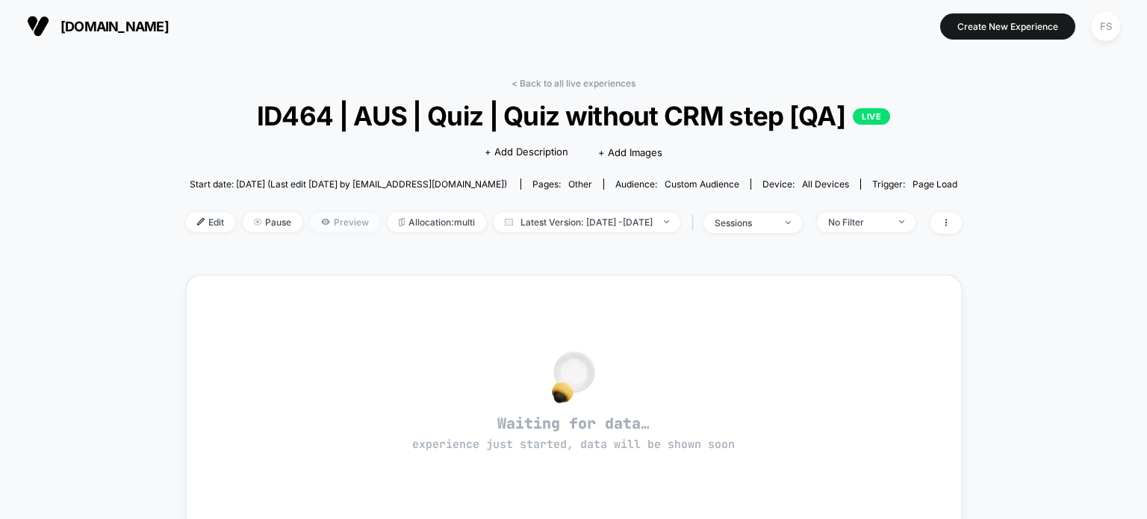
click at [310, 219] on span "Preview" at bounding box center [345, 222] width 70 height 20
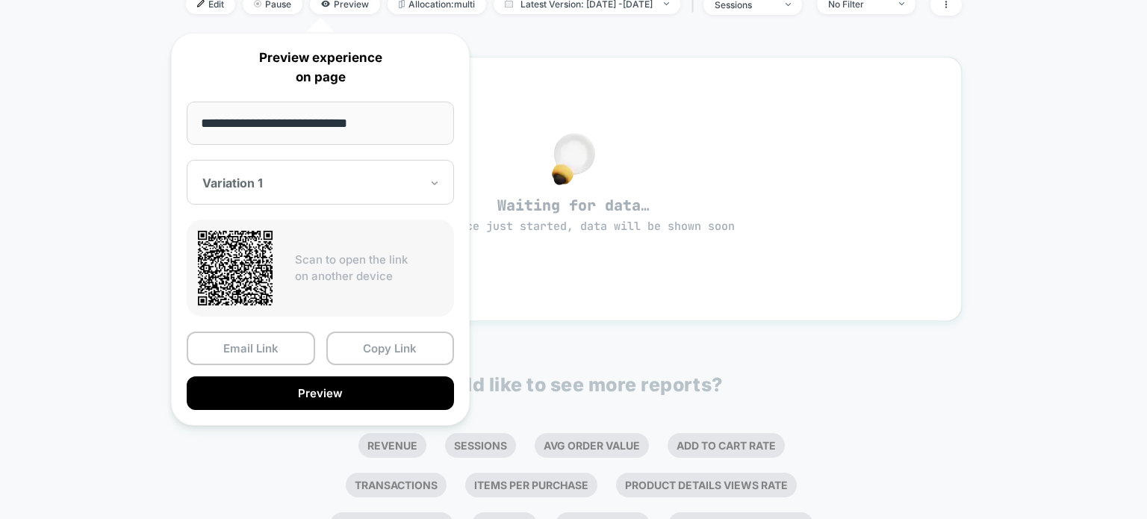
scroll to position [218, 0]
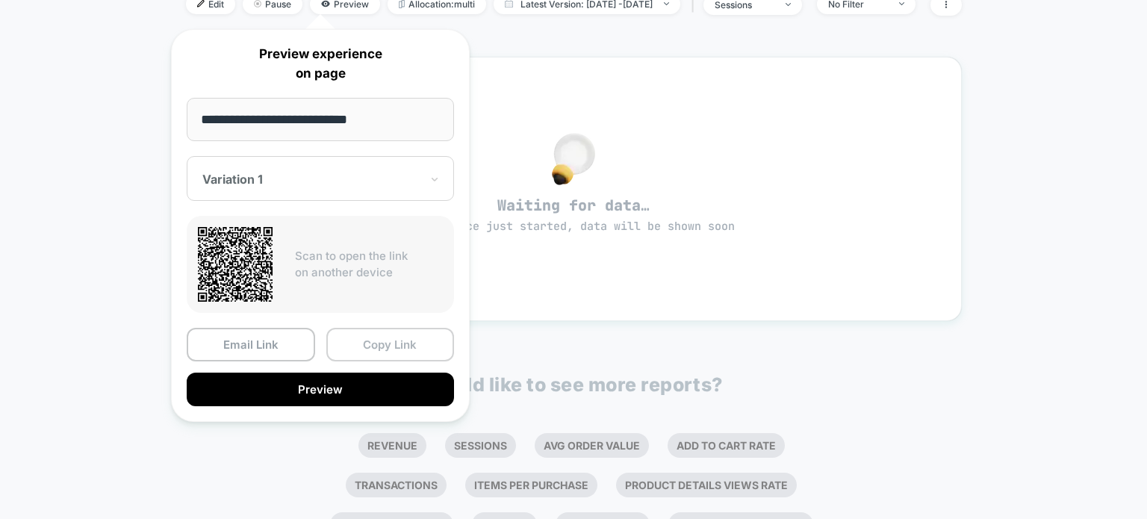
click at [412, 351] on button "Copy Link" at bounding box center [390, 345] width 128 height 34
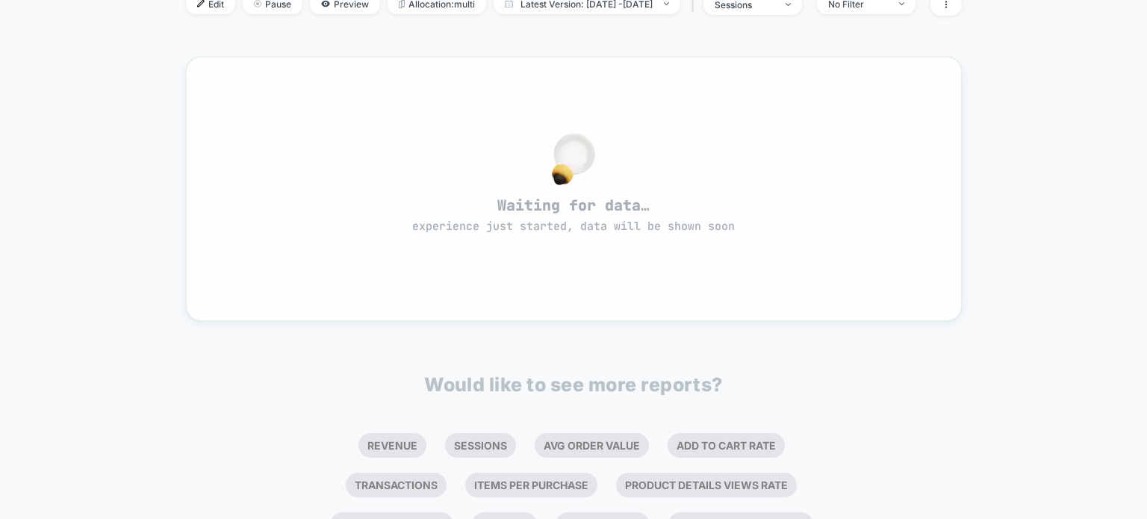
scroll to position [0, 0]
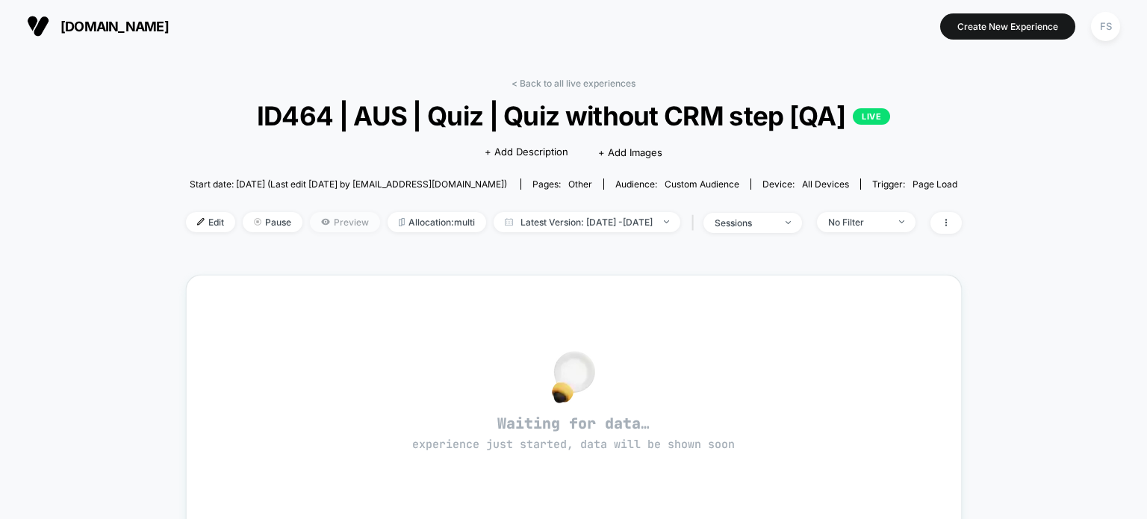
click at [336, 228] on span "Preview" at bounding box center [345, 222] width 70 height 20
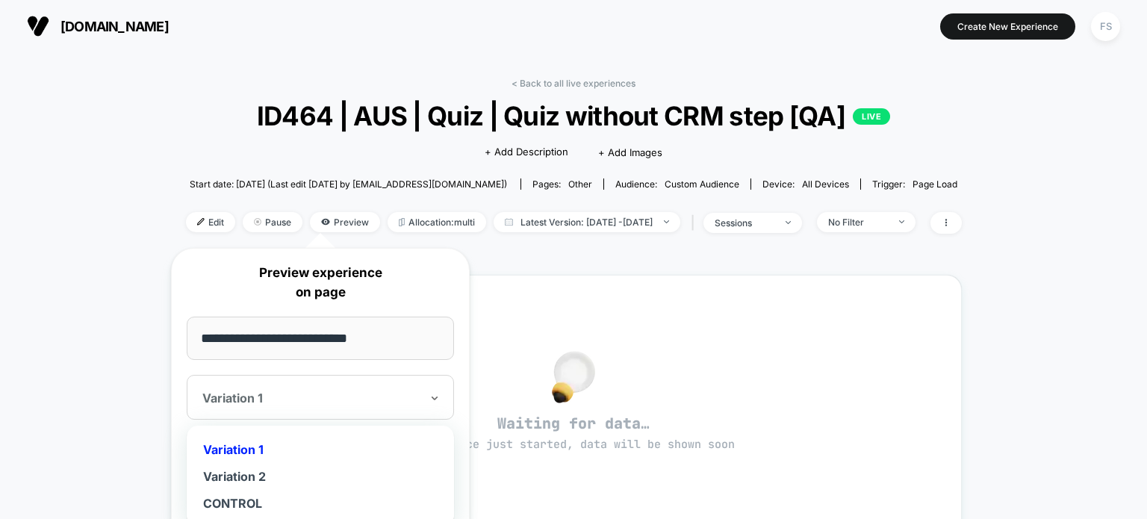
click at [378, 397] on div at bounding box center [311, 397] width 218 height 15
click at [370, 470] on div "Variation 2" at bounding box center [320, 476] width 252 height 27
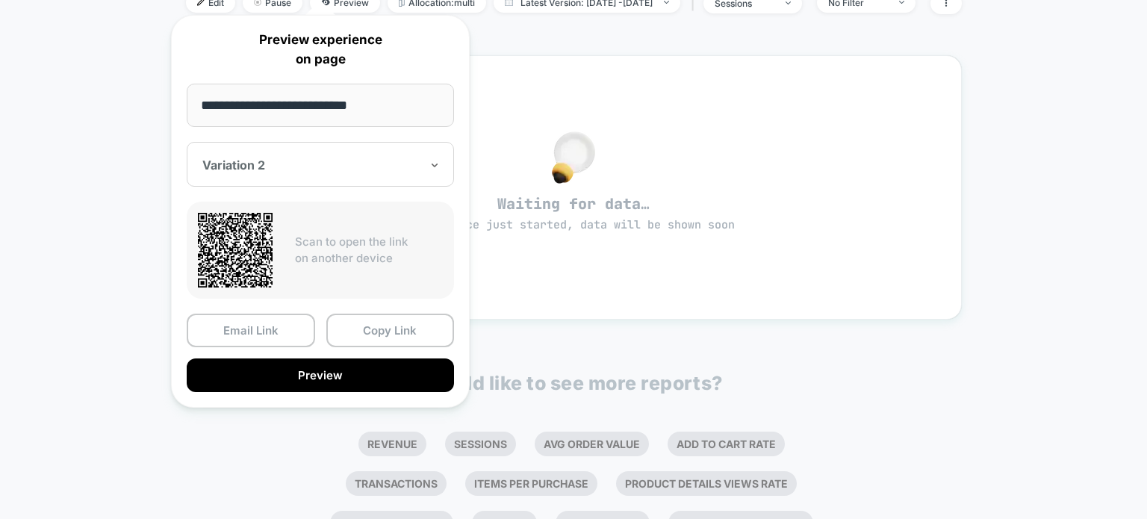
scroll to position [248, 0]
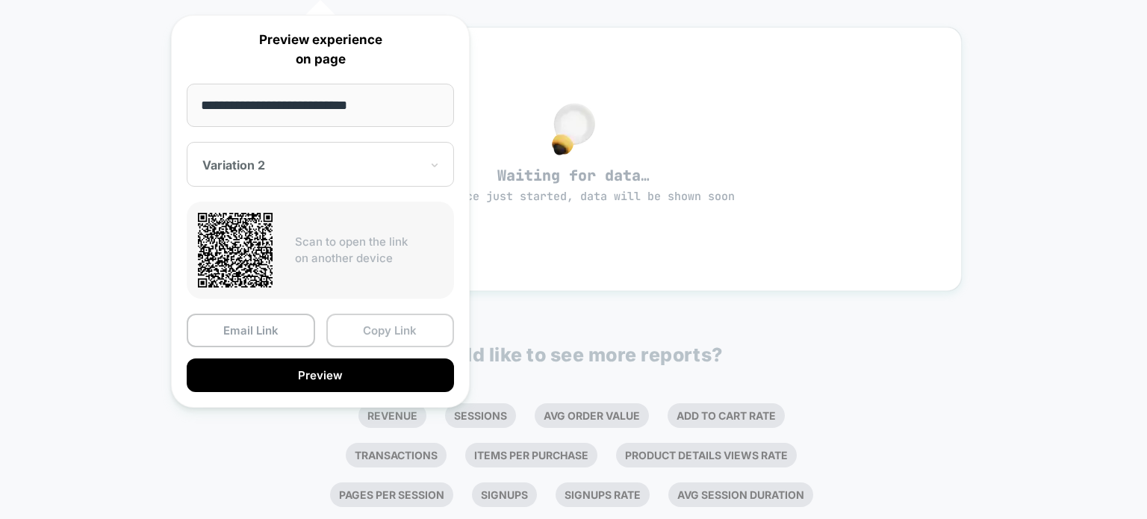
click at [381, 328] on button "Copy Link" at bounding box center [390, 331] width 128 height 34
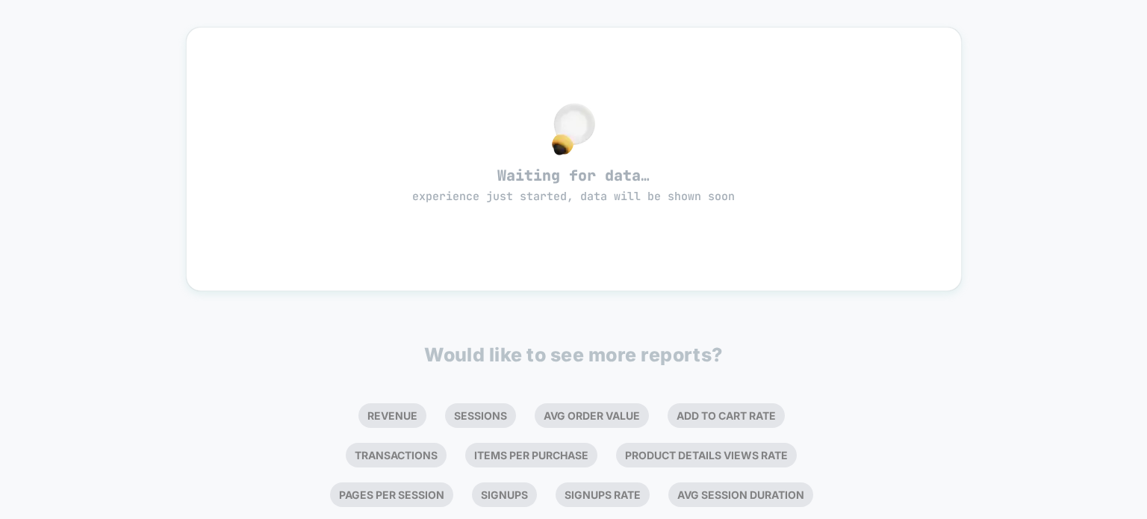
scroll to position [0, 0]
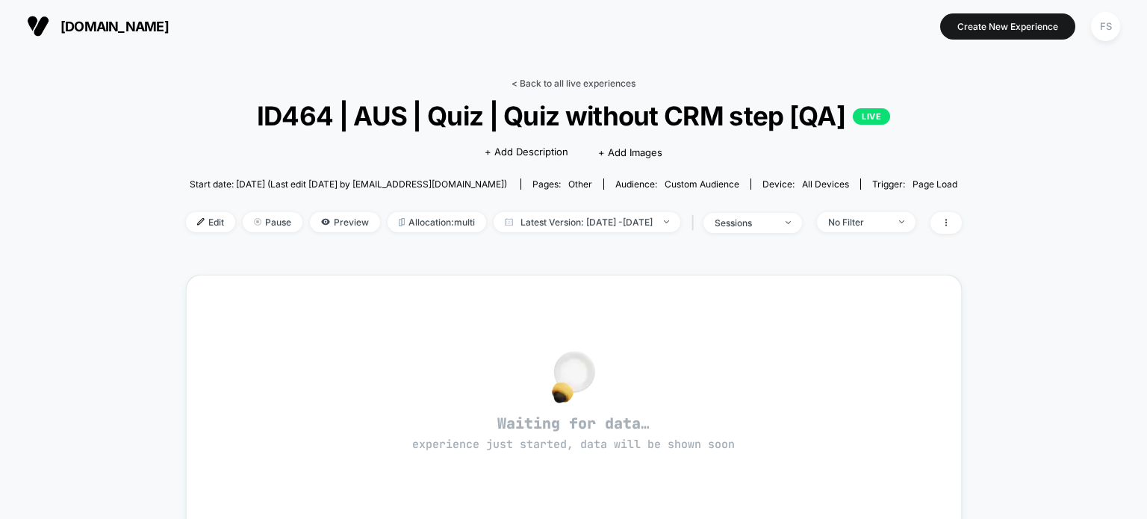
click at [538, 82] on link "< Back to all live experiences" at bounding box center [573, 83] width 124 height 11
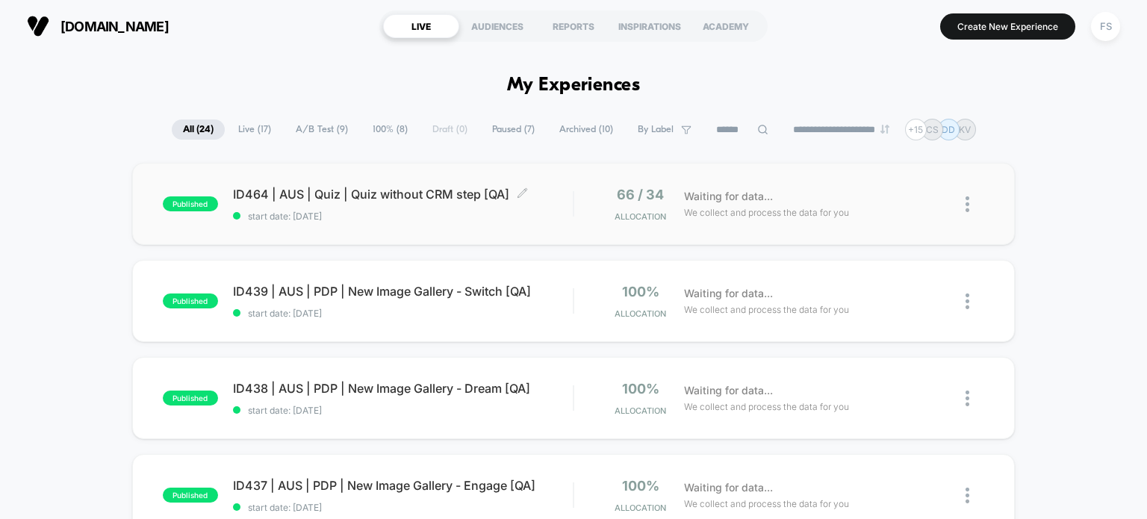
click at [400, 190] on span "ID464 | AUS | Quiz | Quiz without CRM step [QA] Click to edit experience details" at bounding box center [403, 194] width 340 height 15
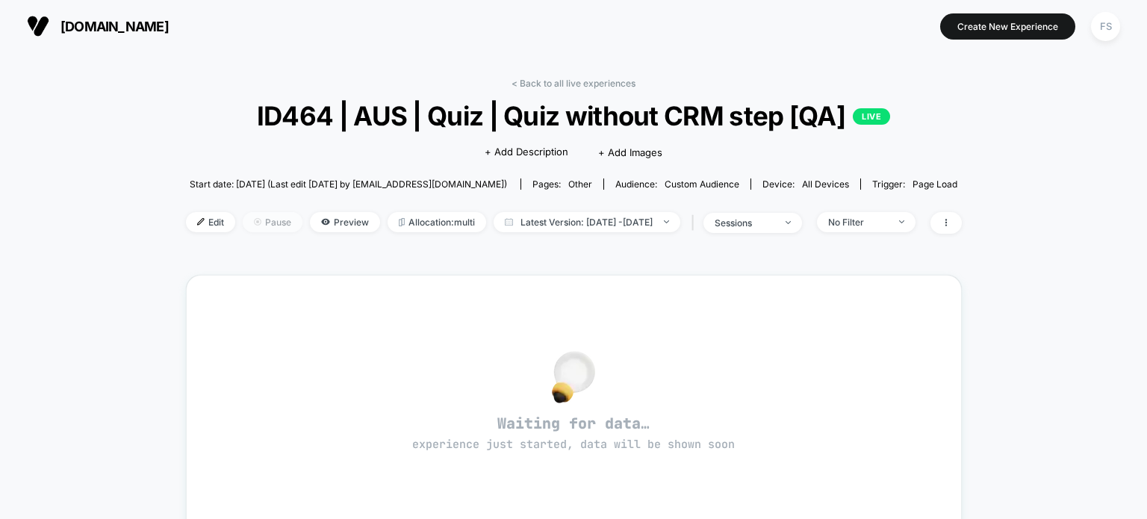
click at [255, 221] on span "Pause" at bounding box center [273, 222] width 60 height 20
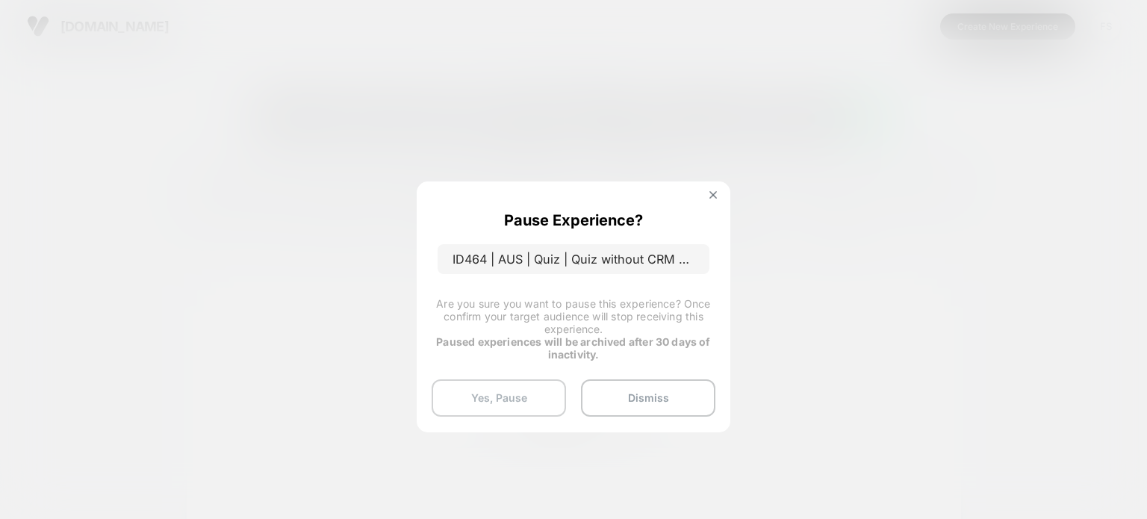
click at [508, 396] on button "Yes, Pause" at bounding box center [499, 397] width 134 height 37
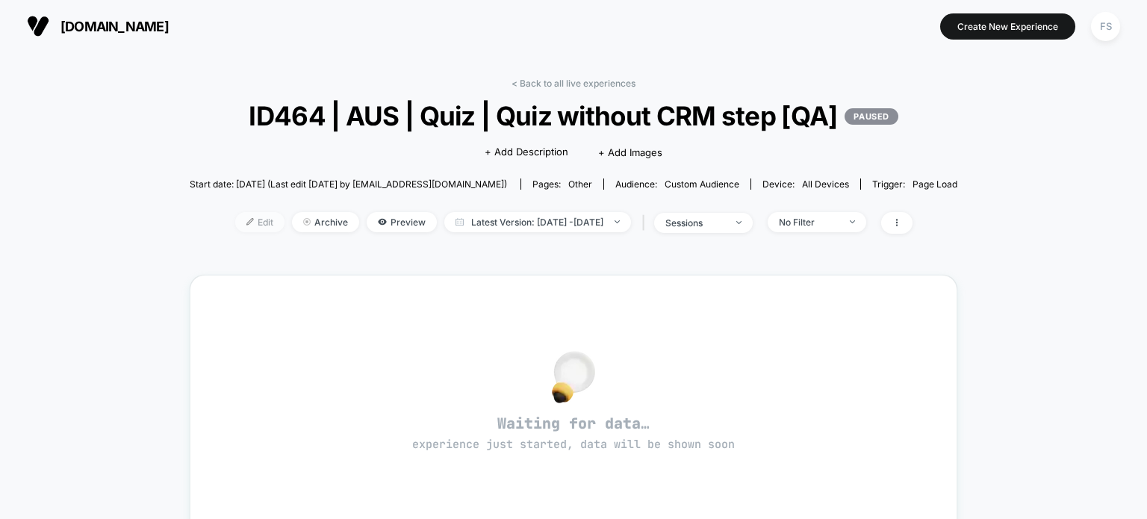
click at [235, 219] on span "Edit" at bounding box center [259, 222] width 49 height 20
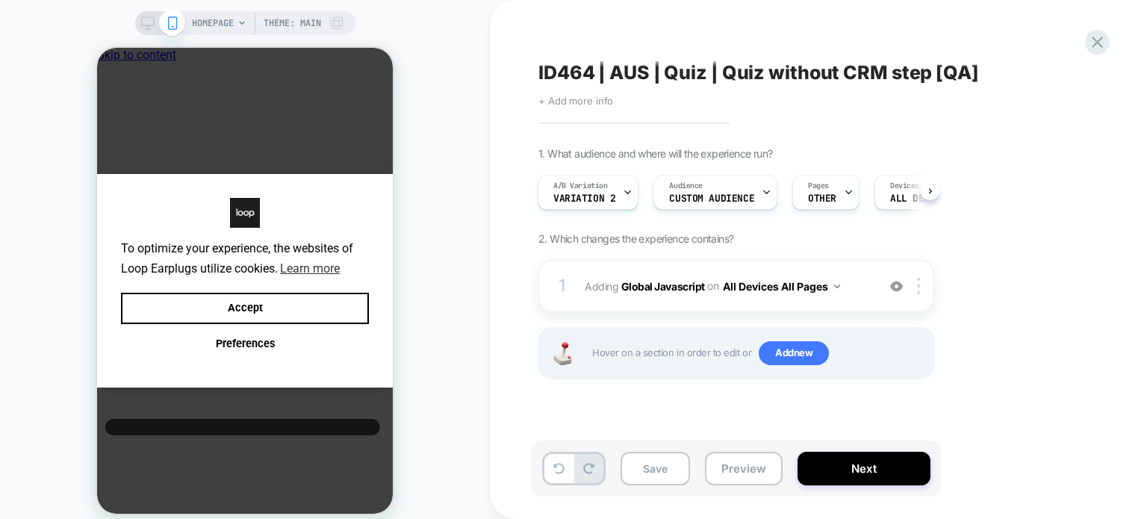
click at [573, 102] on span "+ Add more info" at bounding box center [575, 101] width 75 height 12
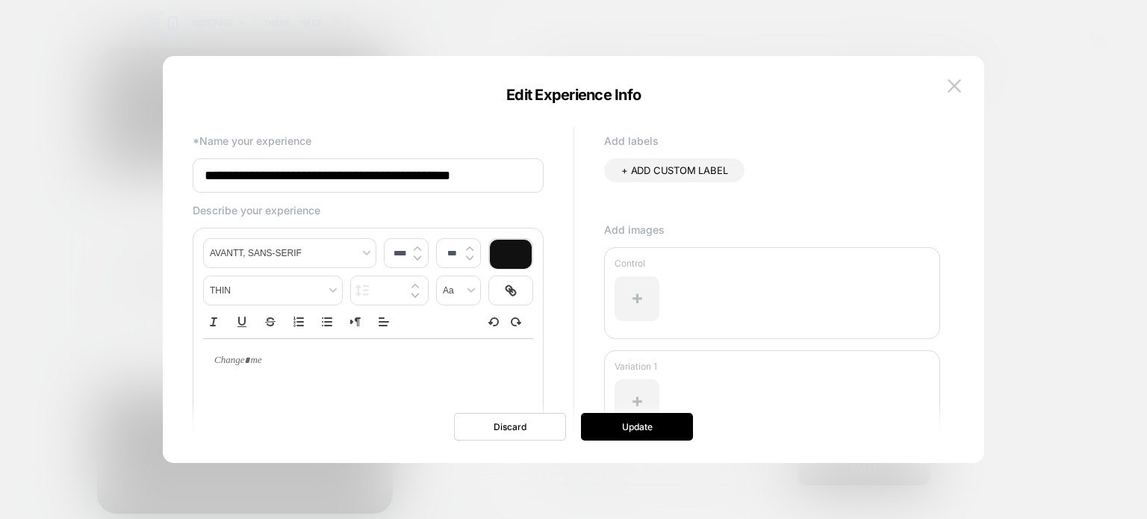
click at [493, 181] on input "**********" at bounding box center [368, 175] width 351 height 34
type input "**********"
click at [614, 432] on button "Update" at bounding box center [637, 427] width 112 height 28
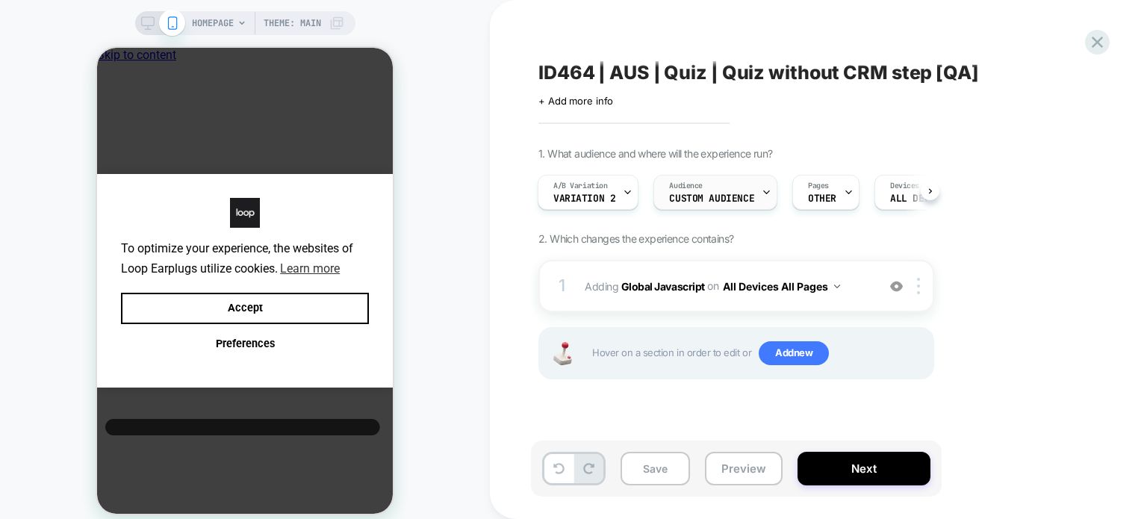
click at [711, 184] on div "Audience Custom Audience" at bounding box center [711, 192] width 115 height 34
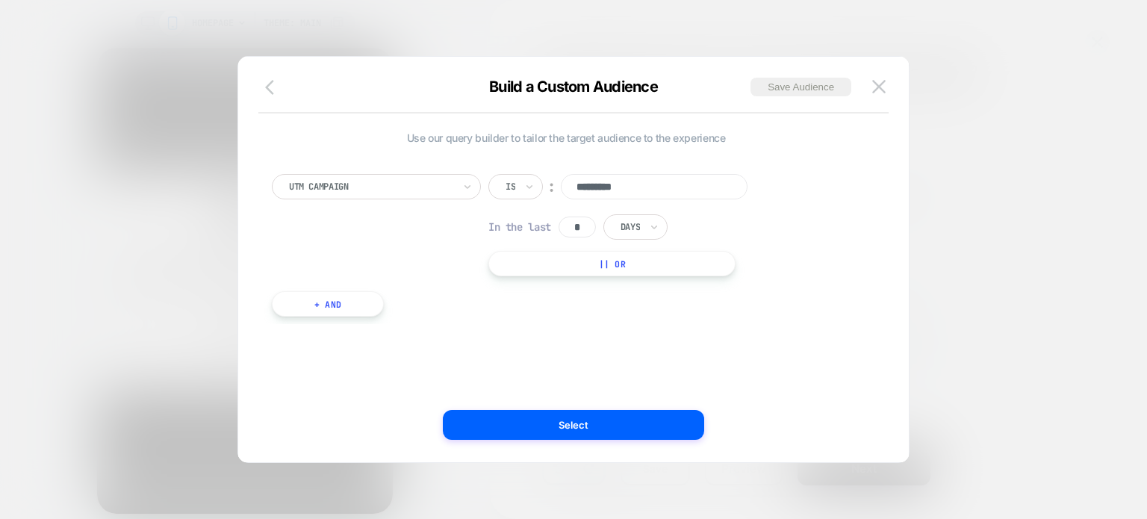
click at [276, 84] on icon "button" at bounding box center [274, 87] width 18 height 18
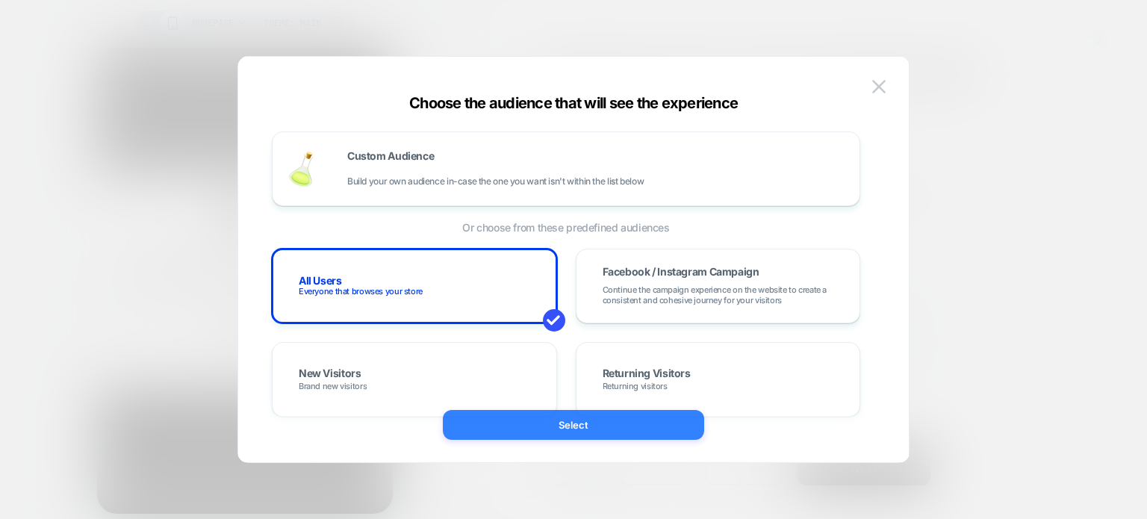
click at [490, 429] on button "Select" at bounding box center [573, 425] width 261 height 30
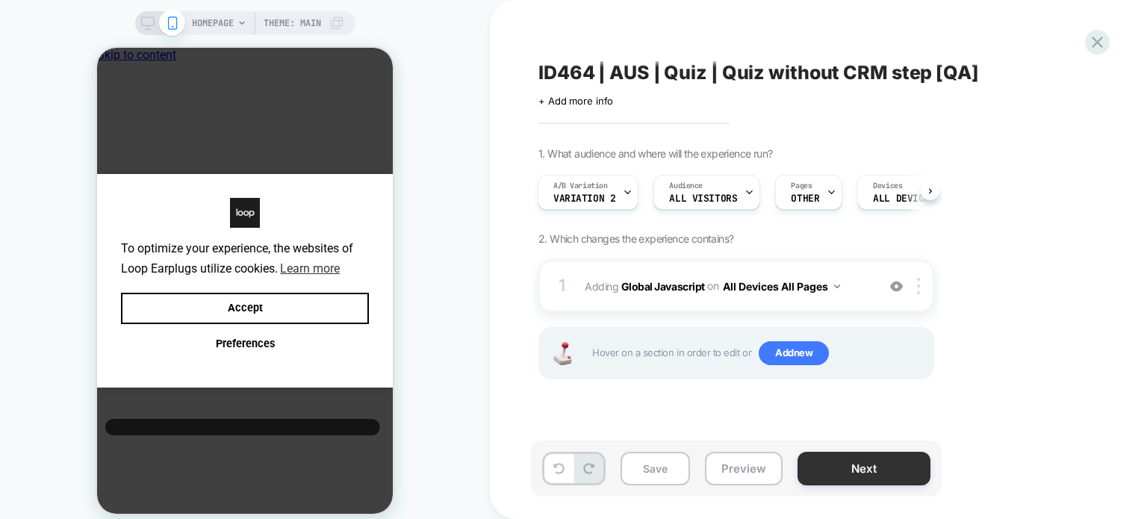
click at [844, 483] on button "Next" at bounding box center [863, 469] width 133 height 34
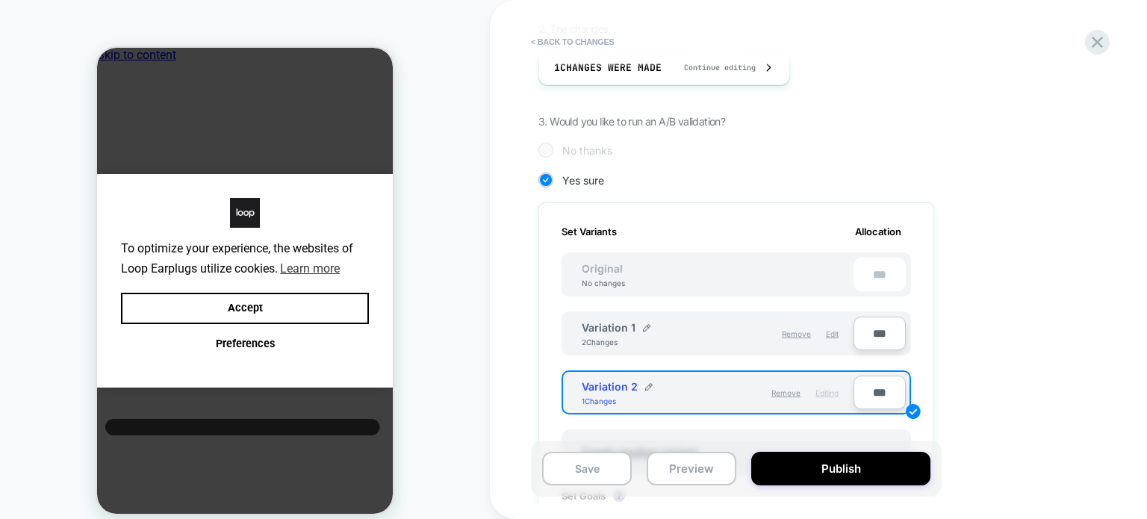
scroll to position [552, 0]
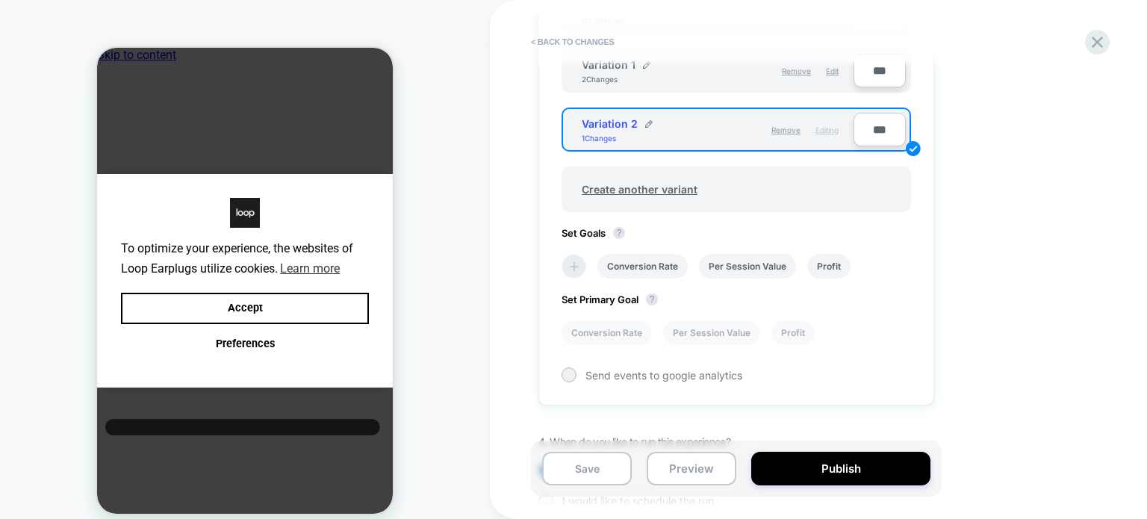
click at [576, 269] on icon at bounding box center [574, 266] width 15 height 15
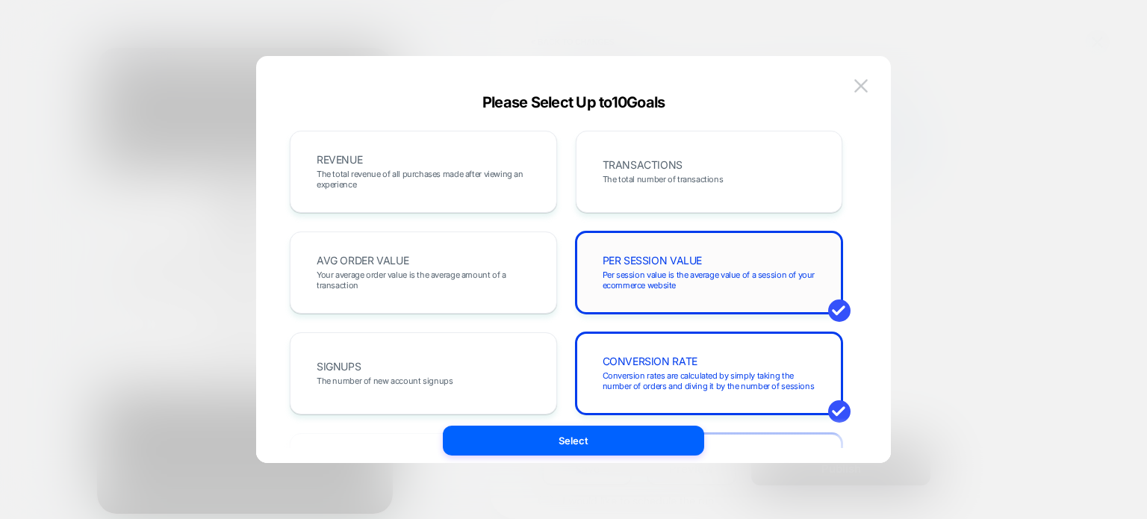
click at [726, 261] on div "PER SESSION VALUE Per session value is the average value of a session of your e…" at bounding box center [709, 272] width 236 height 51
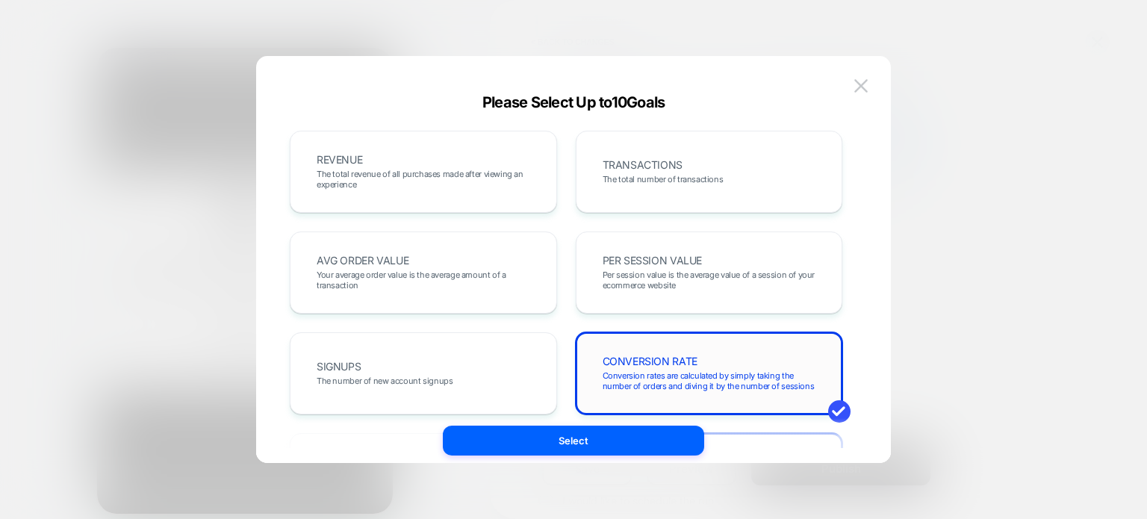
click at [702, 366] on div "CONVERSION RATE Conversion rates are calculated by simply taking the number of …" at bounding box center [709, 373] width 236 height 51
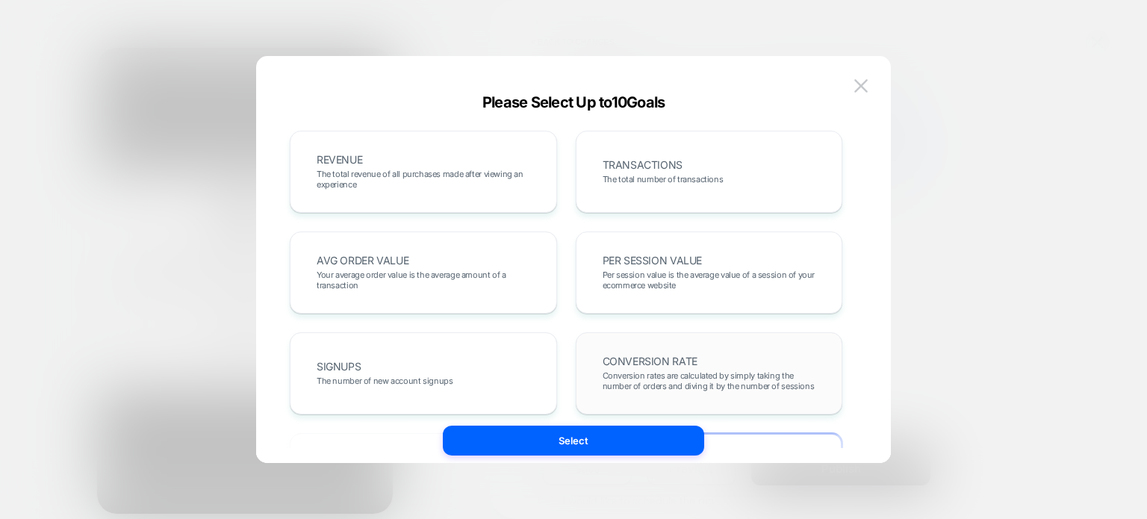
scroll to position [109, 0]
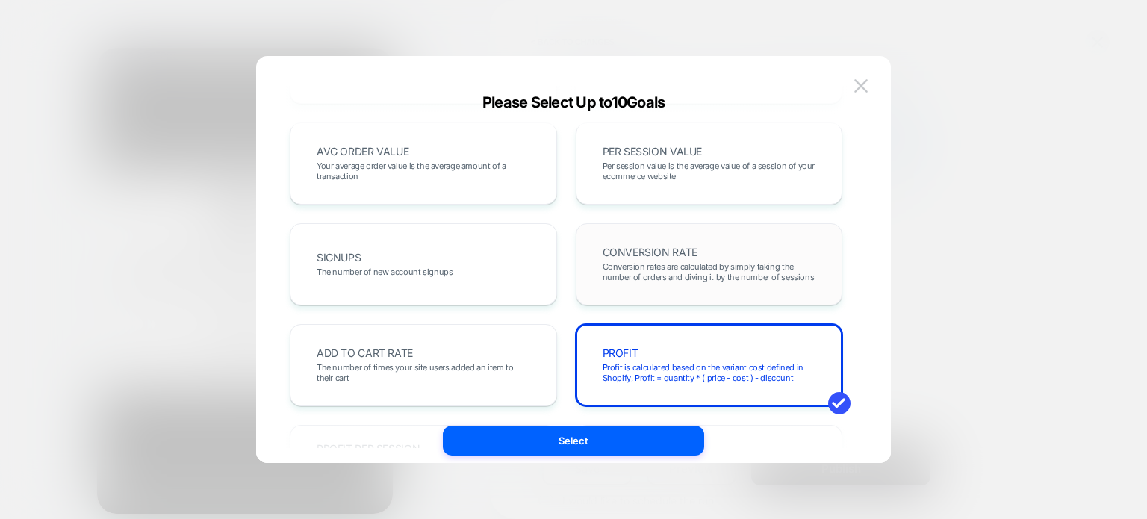
click at [702, 366] on span "Profit is calculated based on the variant cost defined in Shopify, Profit = qua…" at bounding box center [709, 372] width 214 height 21
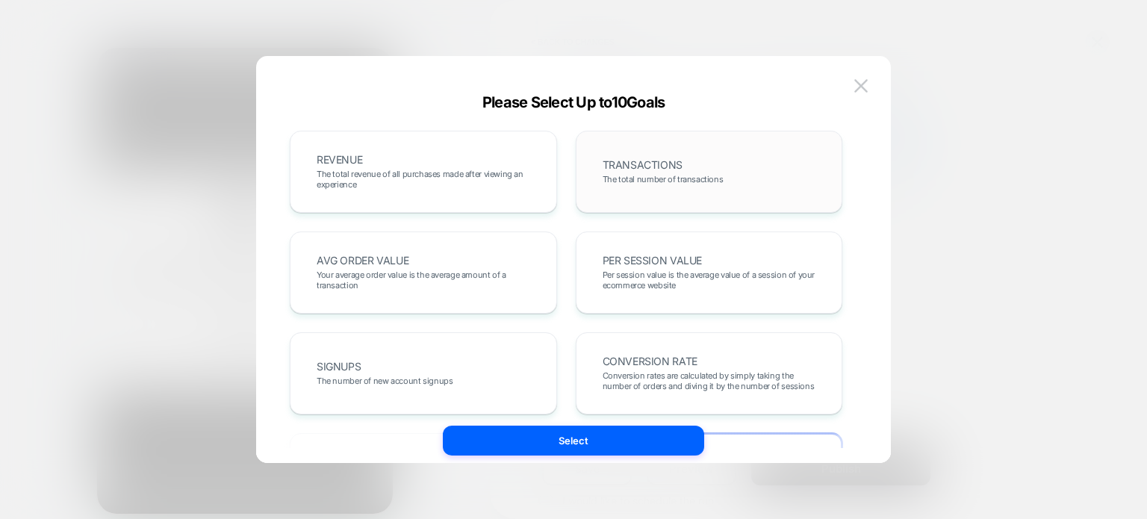
click at [709, 156] on div "TRANSACTIONS The total number of transactions" at bounding box center [709, 171] width 236 height 51
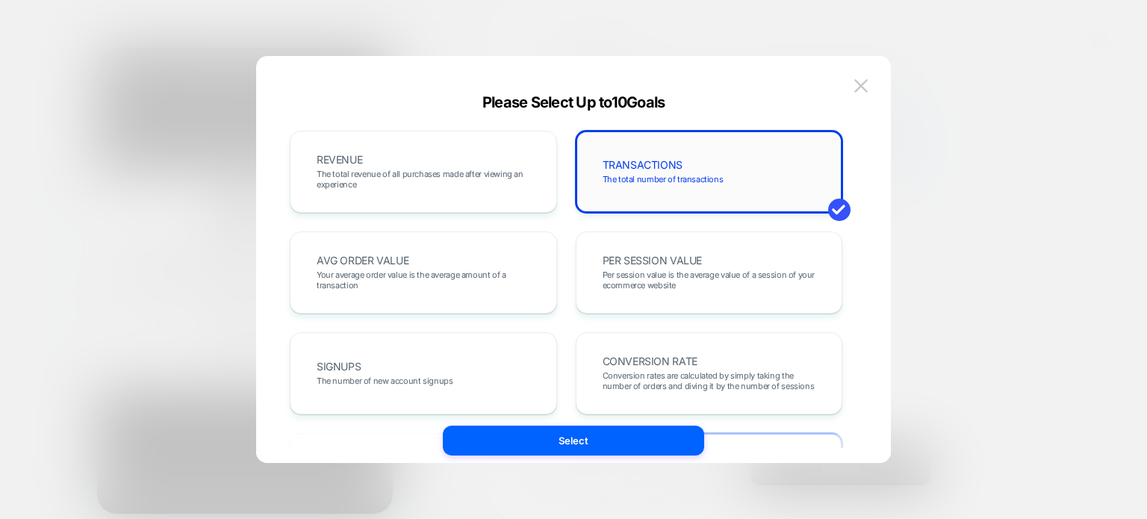
scroll to position [230, 0]
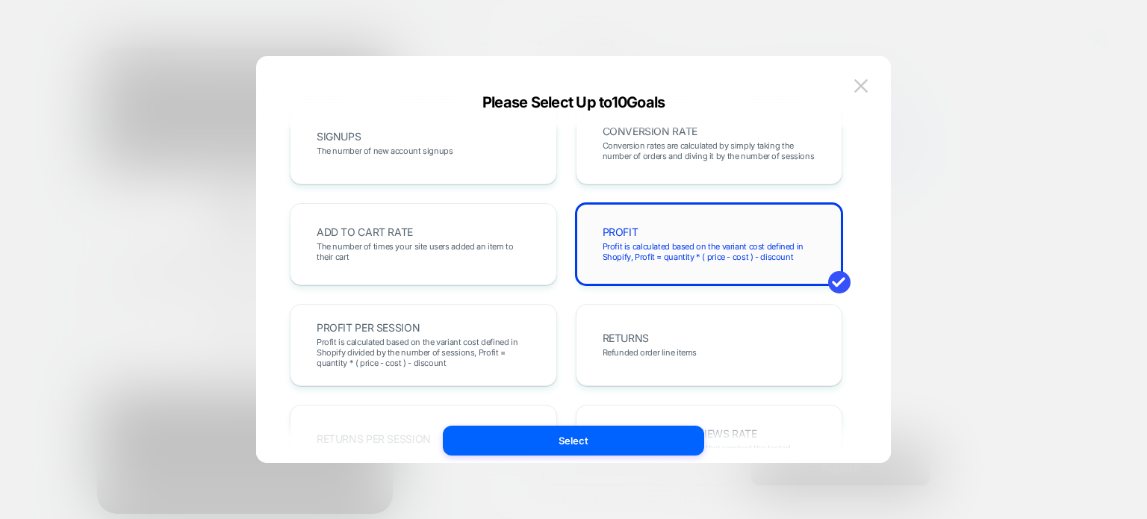
click at [697, 238] on div "PROFIT Profit is calculated based on the variant cost defined in Shopify, Profi…" at bounding box center [709, 244] width 236 height 51
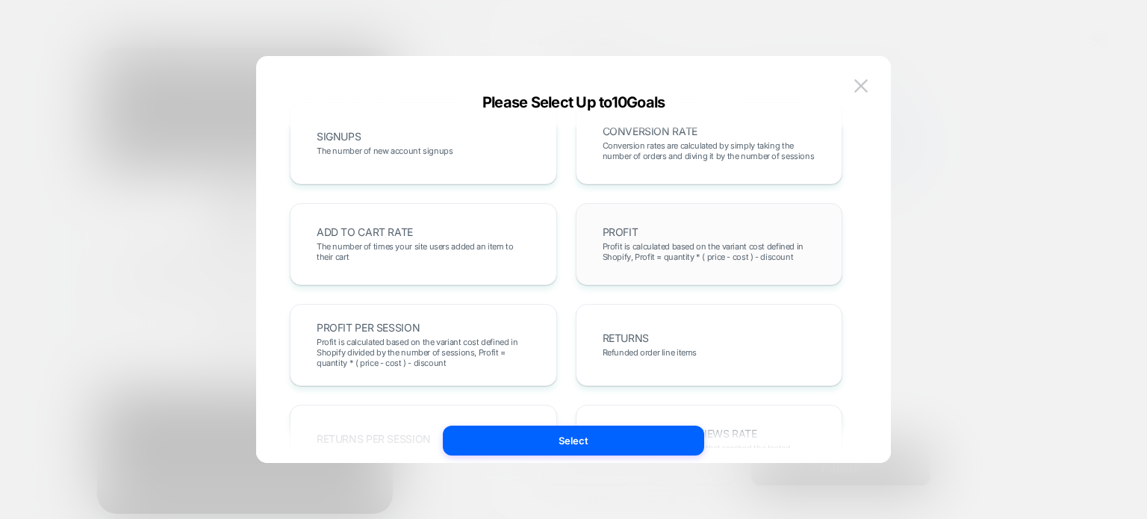
scroll to position [0, 0]
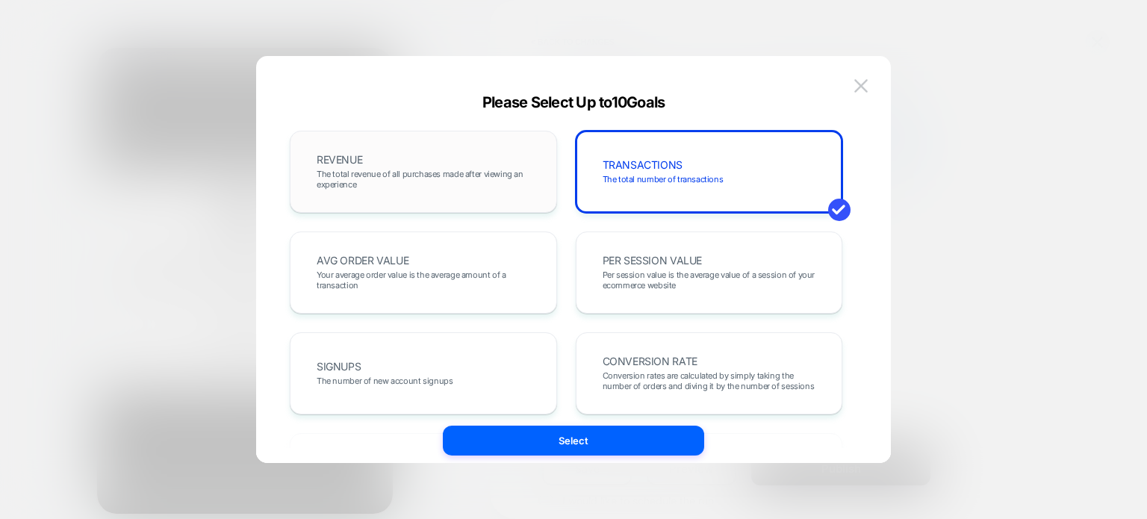
click at [496, 162] on div "REVENUE The total revenue of all purchases made after viewing an experience" at bounding box center [423, 171] width 236 height 51
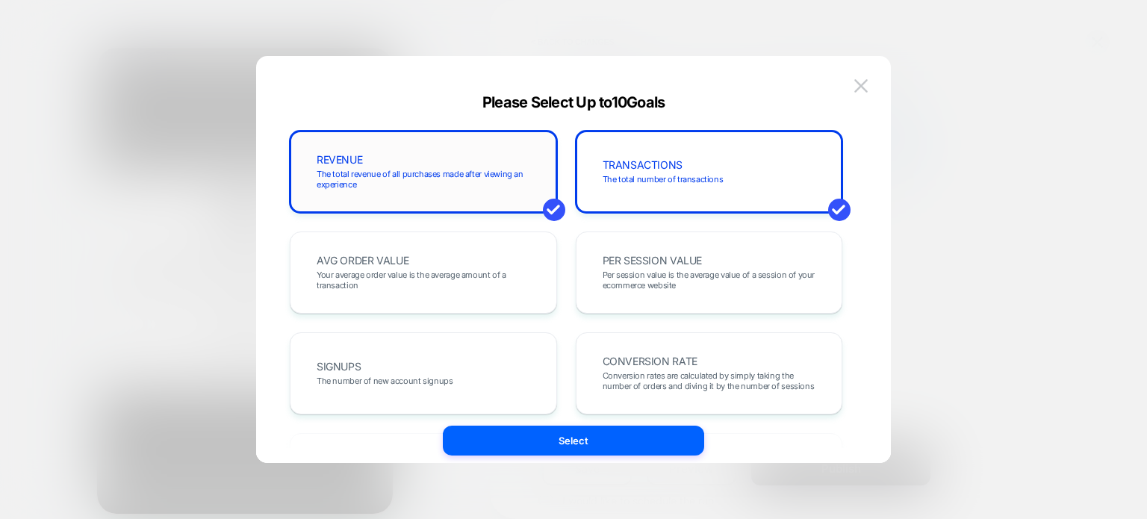
click at [496, 162] on div "REVENUE The total revenue of all purchases made after viewing an experience" at bounding box center [423, 171] width 236 height 51
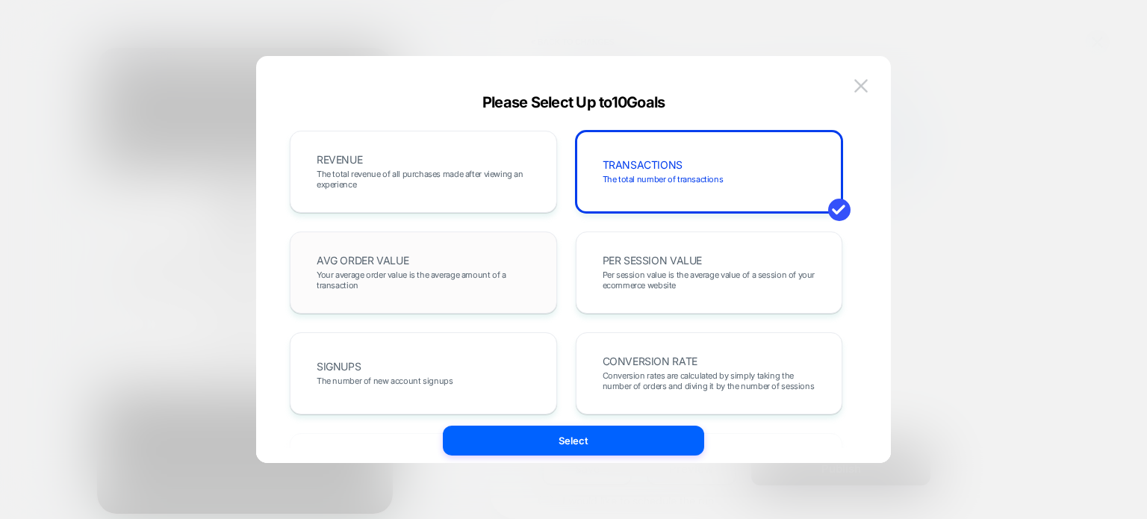
click at [466, 237] on div "AVG ORDER VALUE Your average order value is the average amount of a transaction" at bounding box center [423, 272] width 267 height 82
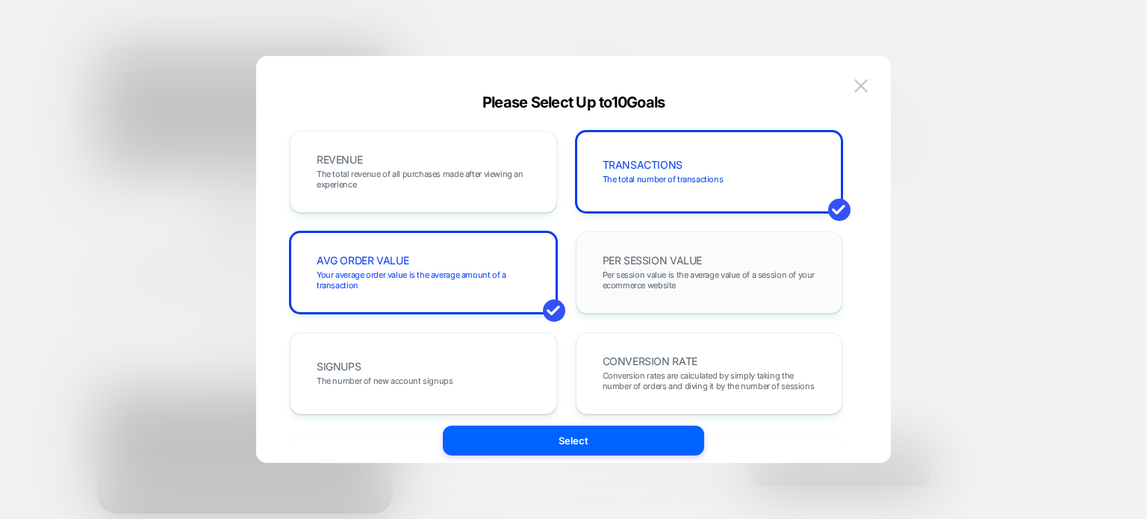
click at [651, 248] on div "PER SESSION VALUE Per session value is the average value of a session of your e…" at bounding box center [709, 272] width 236 height 51
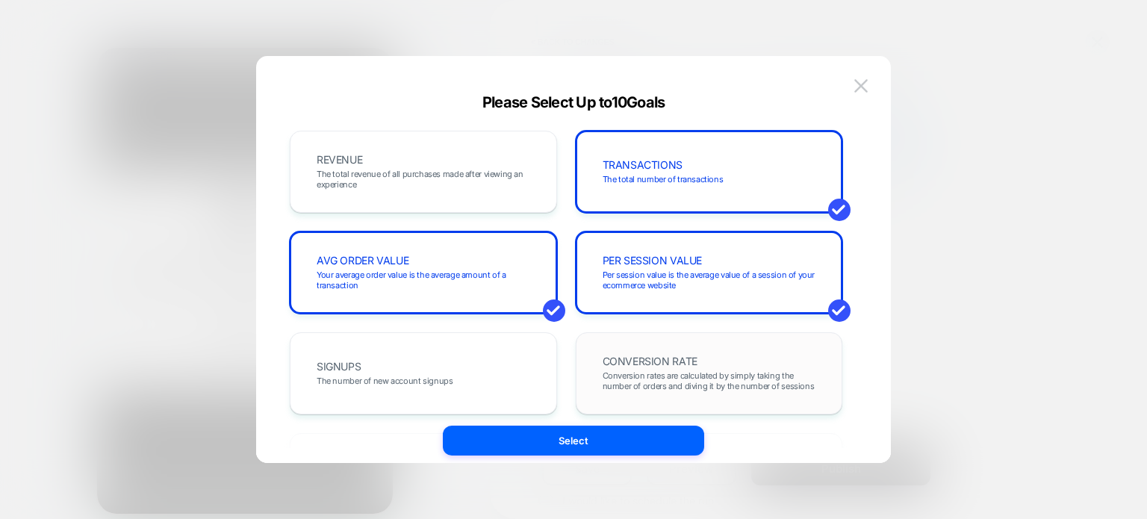
click at [661, 373] on span "Conversion rates are calculated by simply taking the number of orders and divin…" at bounding box center [709, 380] width 214 height 21
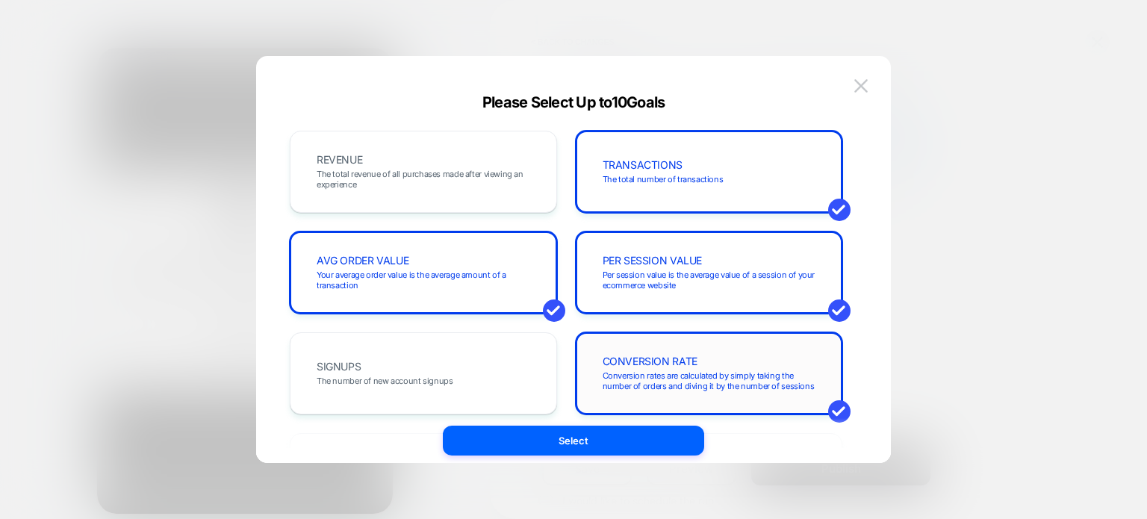
scroll to position [161, 0]
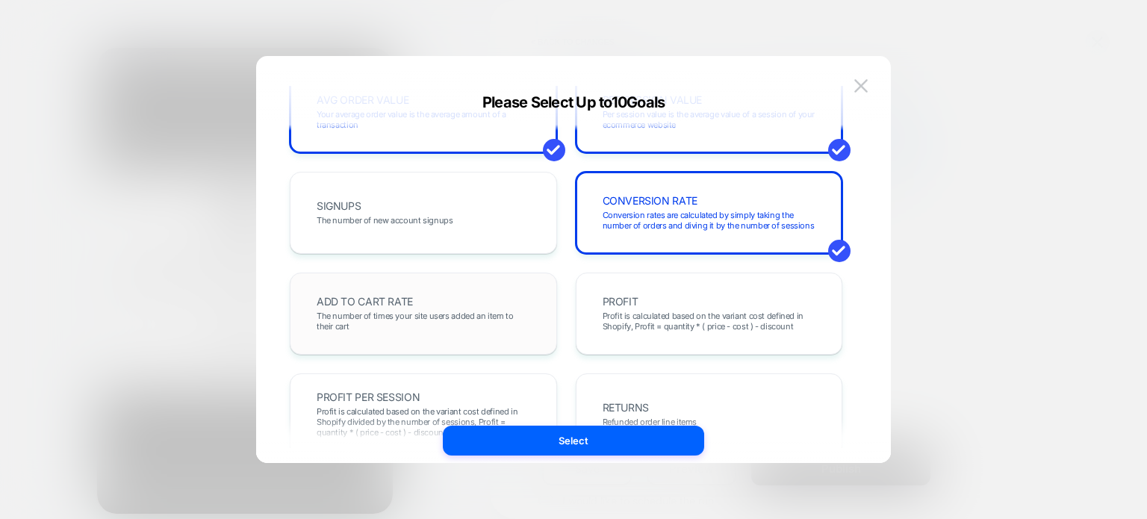
click at [455, 297] on div "ADD TO CART RATE The number of times your site users added an item to their cart" at bounding box center [423, 313] width 236 height 51
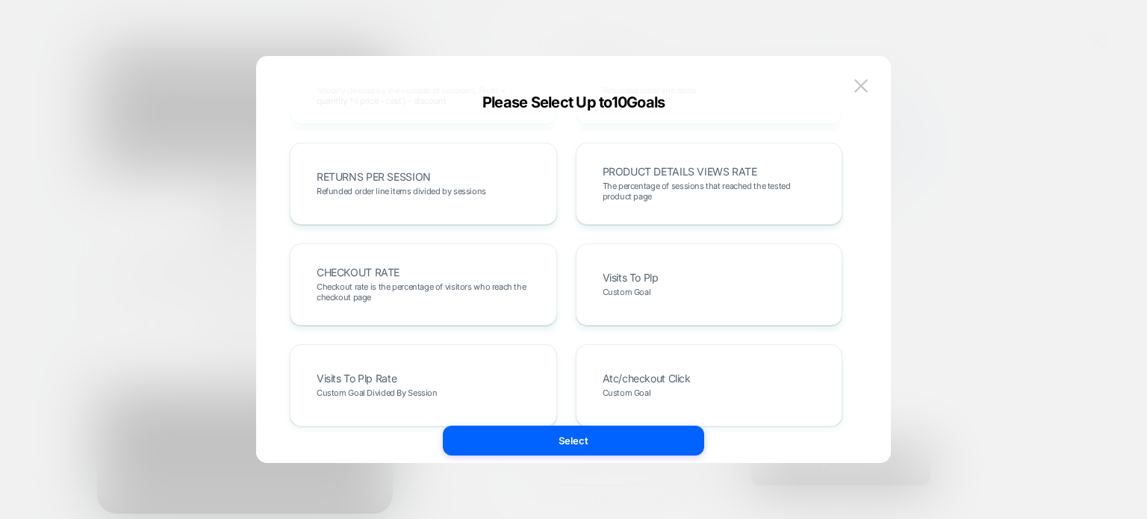
scroll to position [492, 0]
click at [682, 188] on span "The percentage of sessions that reached the tested product page" at bounding box center [709, 191] width 214 height 21
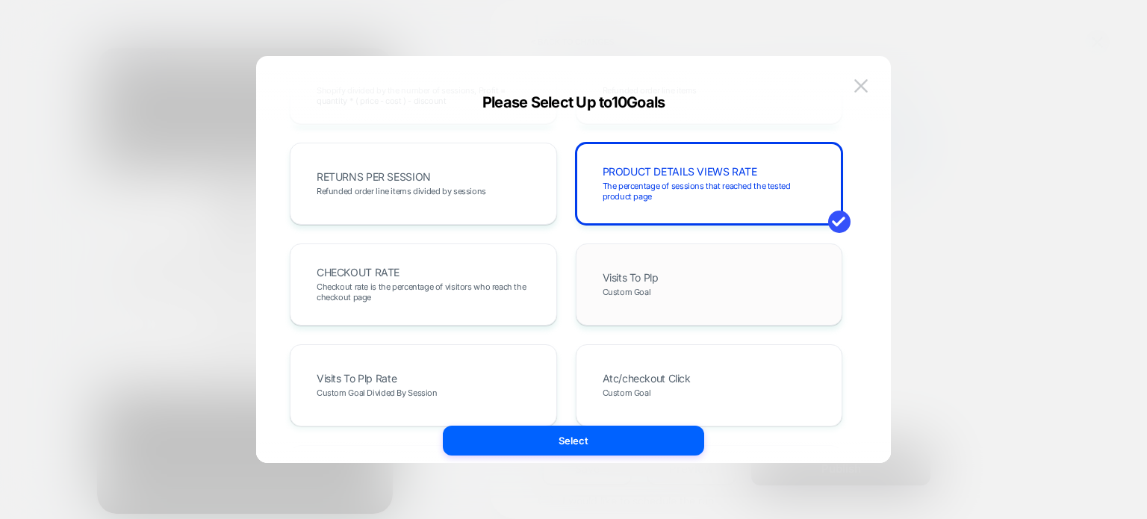
click at [666, 267] on div "Visits To Plp Custom Goal" at bounding box center [709, 284] width 236 height 51
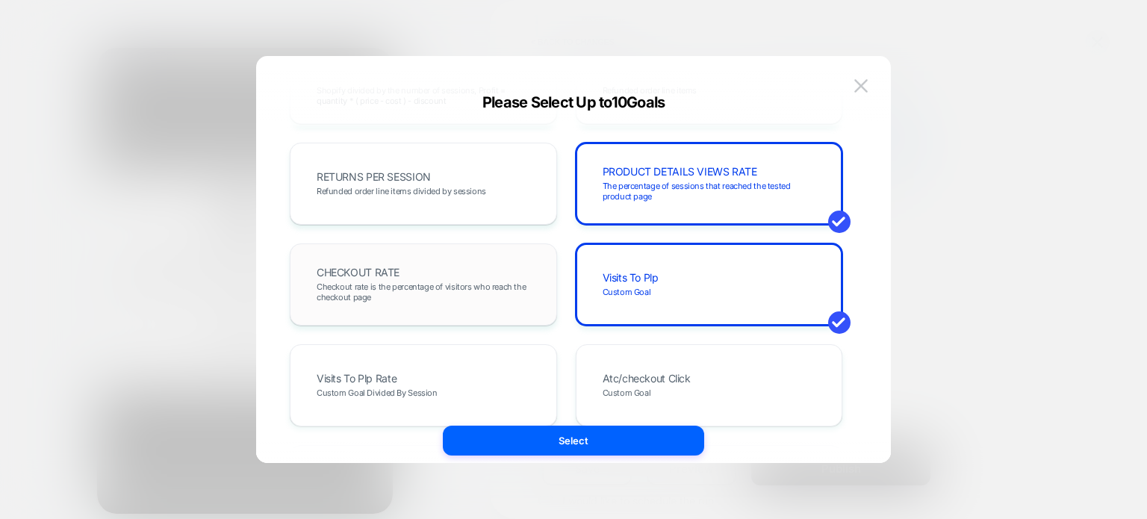
click at [432, 265] on div "CHECKOUT RATE Checkout rate is the percentage of visitors who reach the checkou…" at bounding box center [423, 284] width 236 height 51
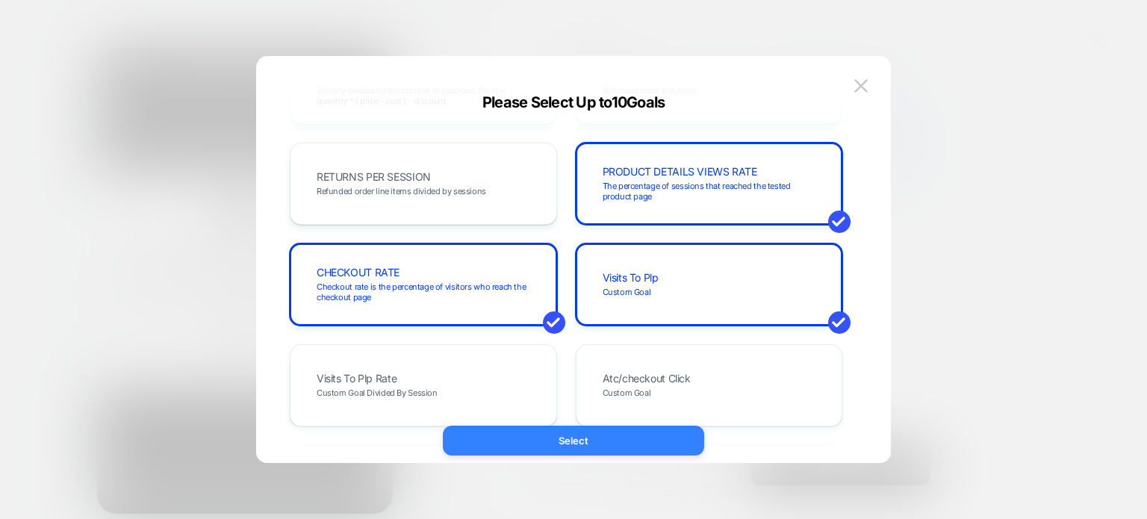
click at [555, 432] on button "Select" at bounding box center [573, 441] width 261 height 30
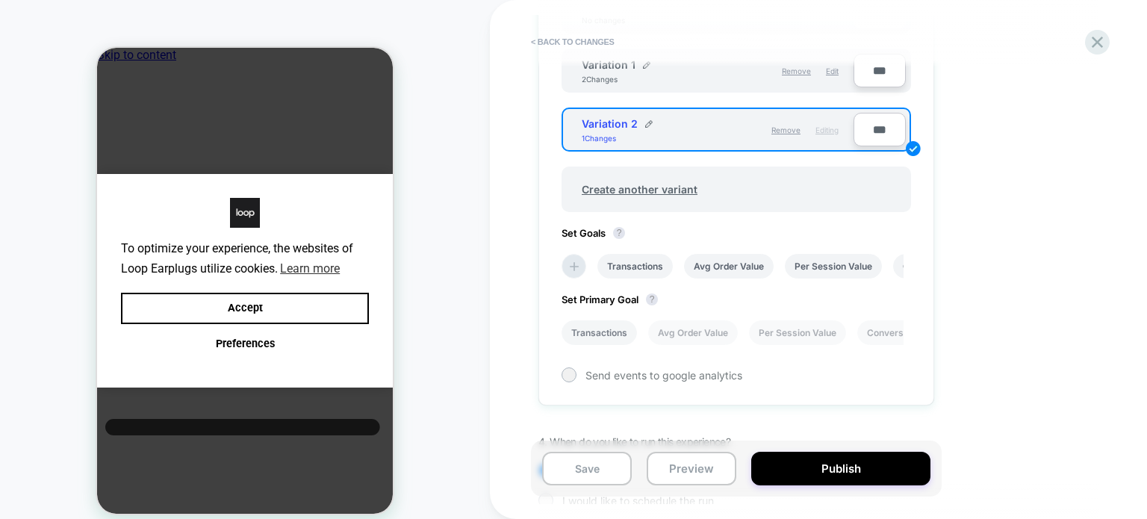
click at [615, 320] on li "Transactions" at bounding box center [598, 332] width 75 height 25
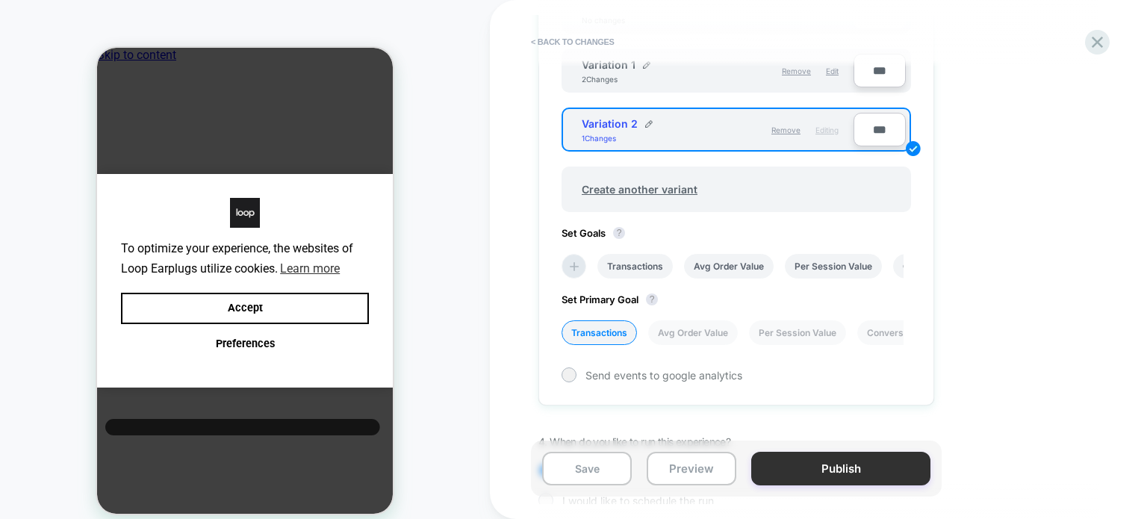
click at [806, 469] on button "Publish" at bounding box center [840, 469] width 179 height 34
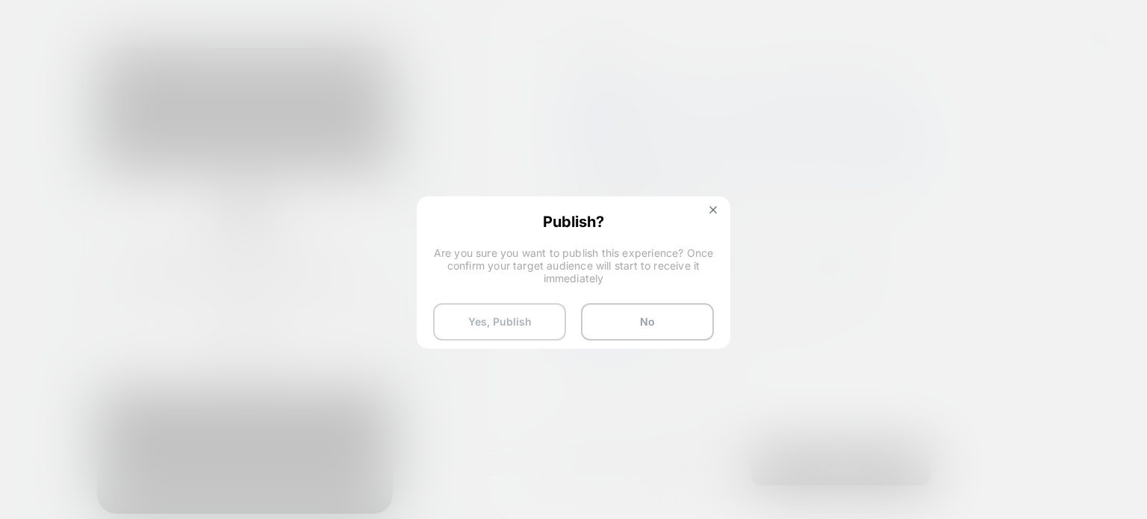
click at [502, 329] on button "Yes, Publish" at bounding box center [499, 321] width 133 height 37
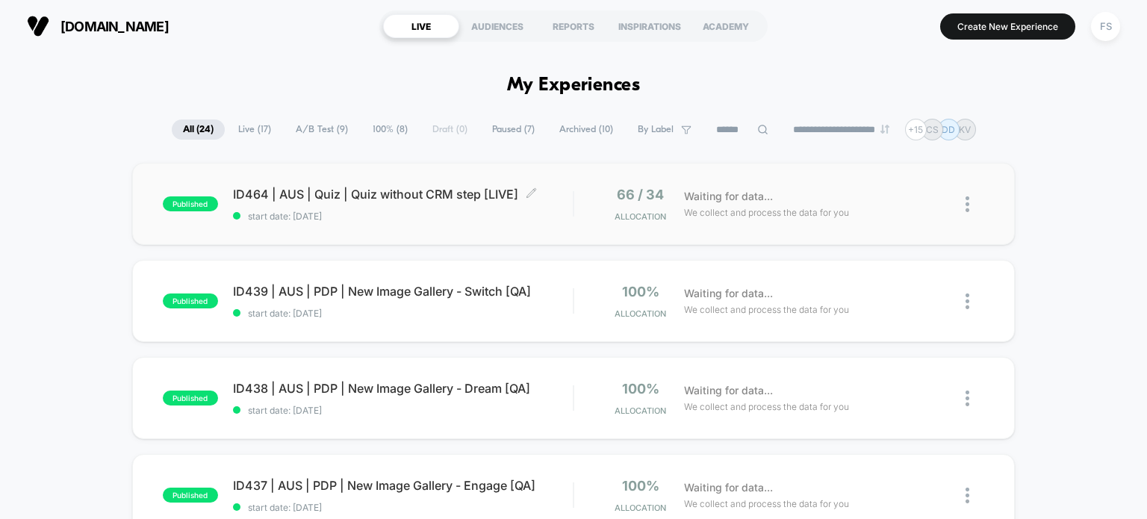
click at [343, 190] on span "ID464 | AUS | Quiz | Quiz without CRM step [LIVE] Click to edit experience deta…" at bounding box center [403, 194] width 340 height 15
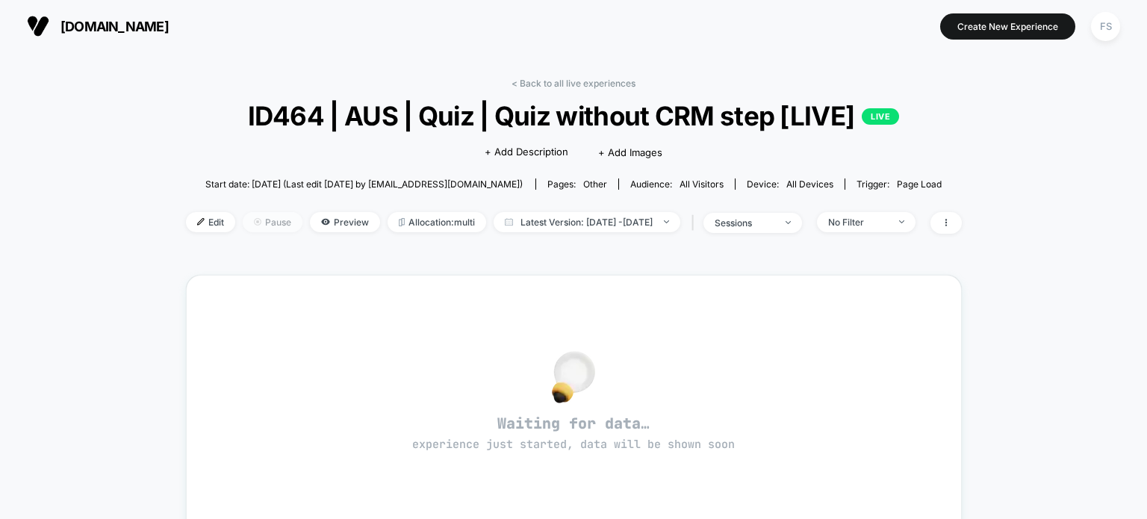
click at [243, 223] on span "Pause" at bounding box center [273, 222] width 60 height 20
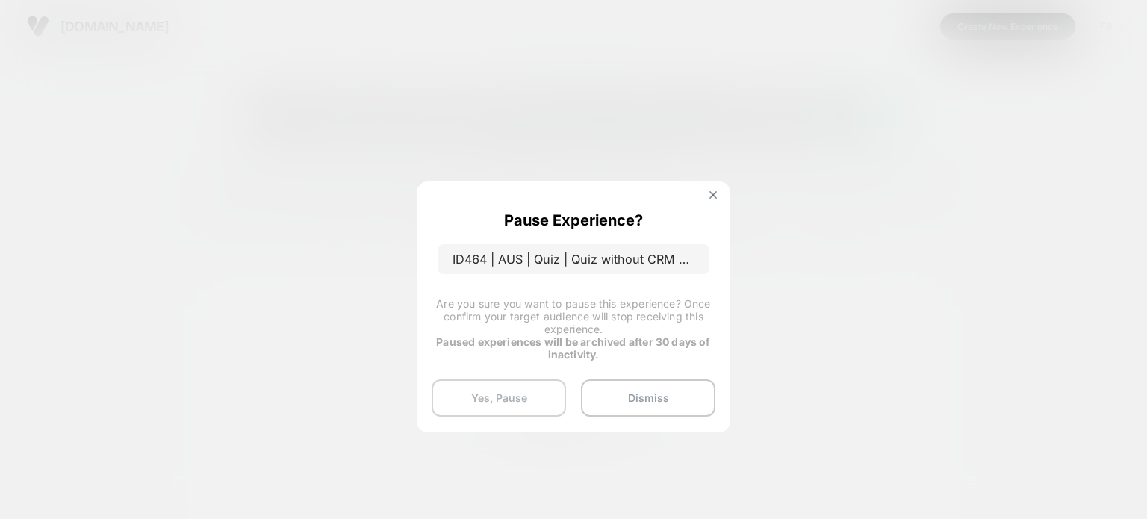
click at [512, 381] on button "Yes, Pause" at bounding box center [499, 397] width 134 height 37
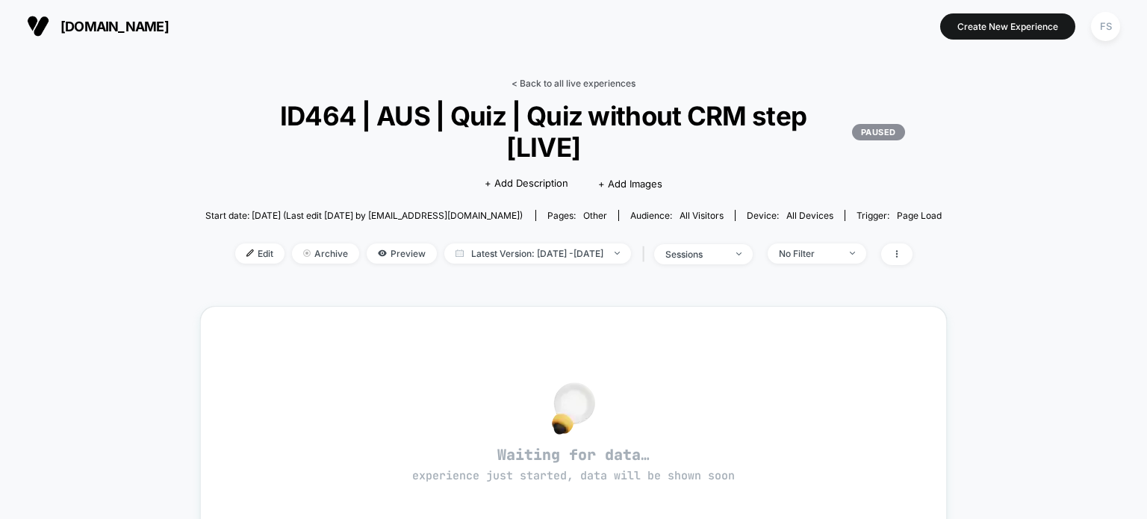
click at [610, 83] on link "< Back to all live experiences" at bounding box center [573, 83] width 124 height 11
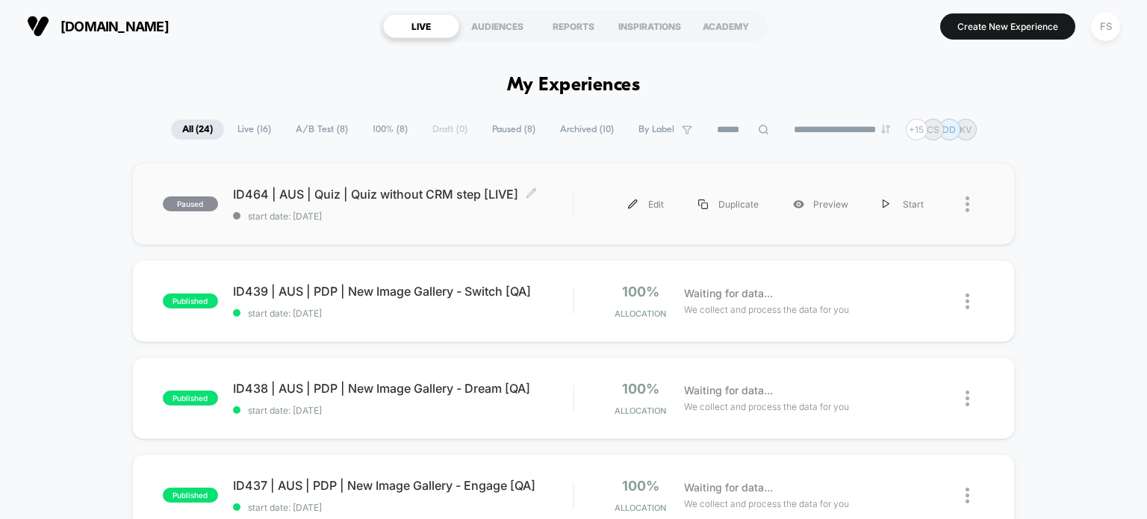
click at [408, 199] on span "ID464 | AUS | Quiz | Quiz without CRM step [LIVE] Click to edit experience deta…" at bounding box center [403, 194] width 340 height 15
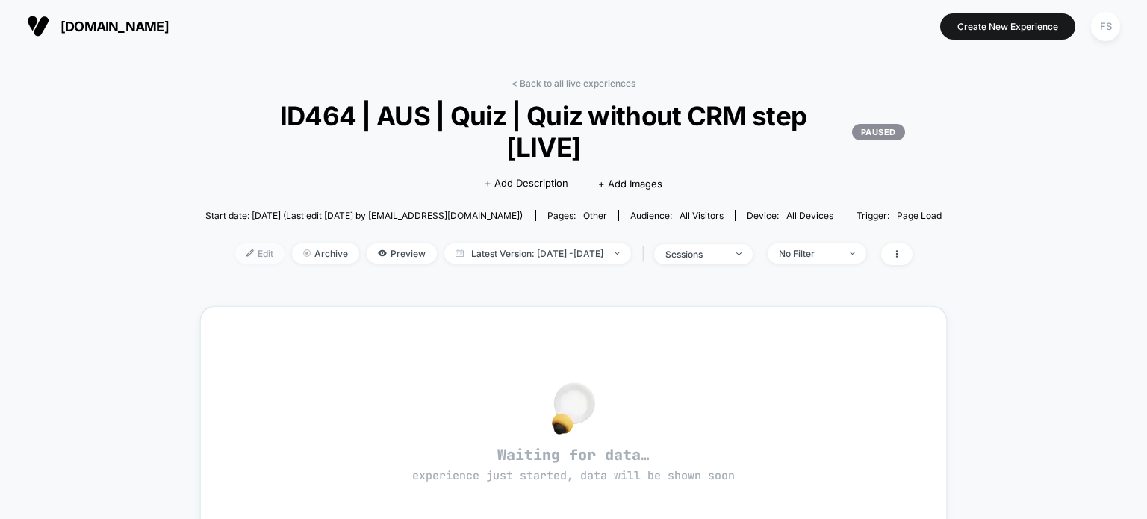
click at [250, 243] on span "Edit" at bounding box center [259, 253] width 49 height 20
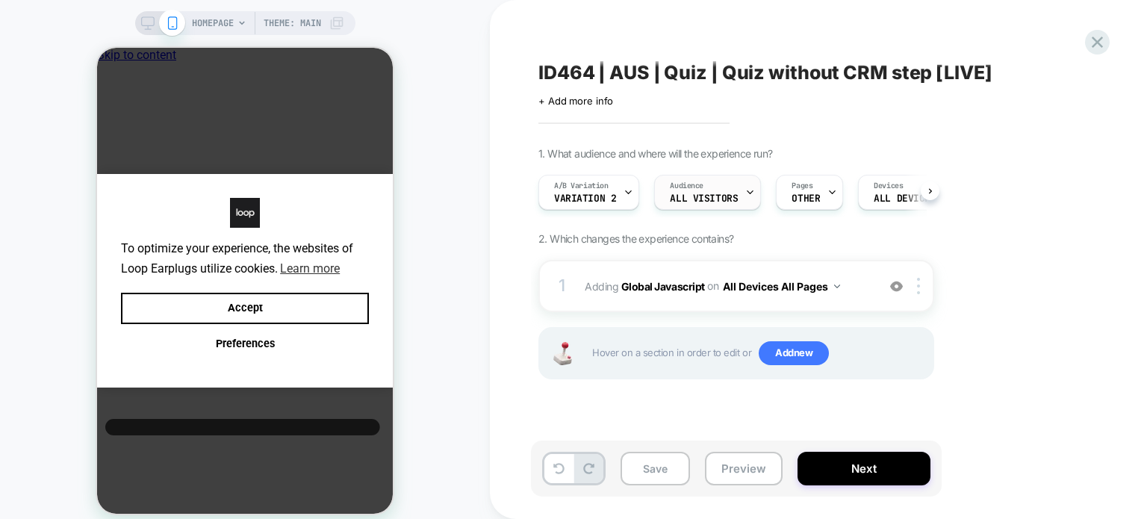
click at [672, 193] on span "All Visitors" at bounding box center [704, 198] width 68 height 10
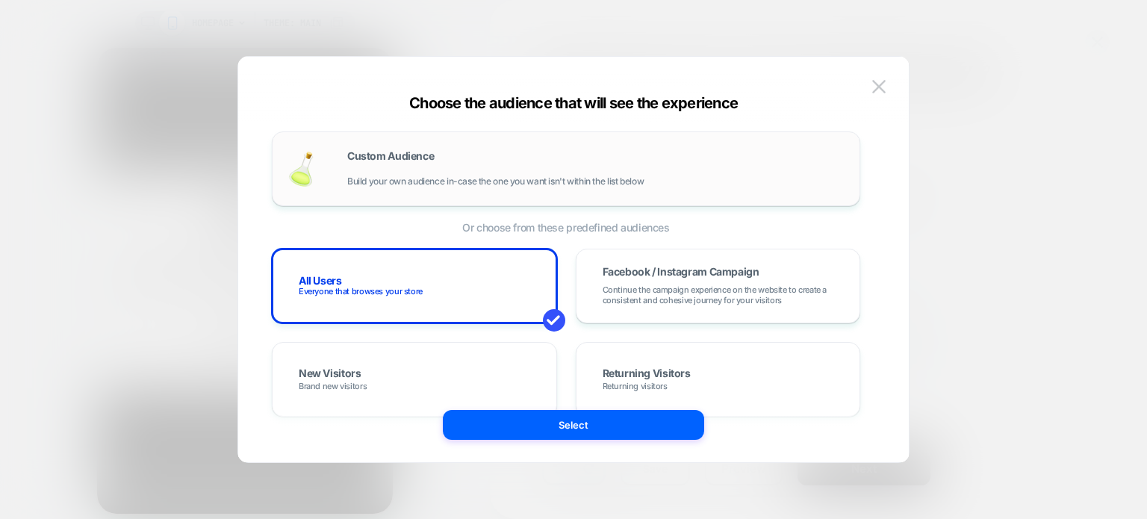
click at [409, 166] on div "Custom Audience Build your own audience in-case the one you want isn't within t…" at bounding box center [595, 169] width 497 height 36
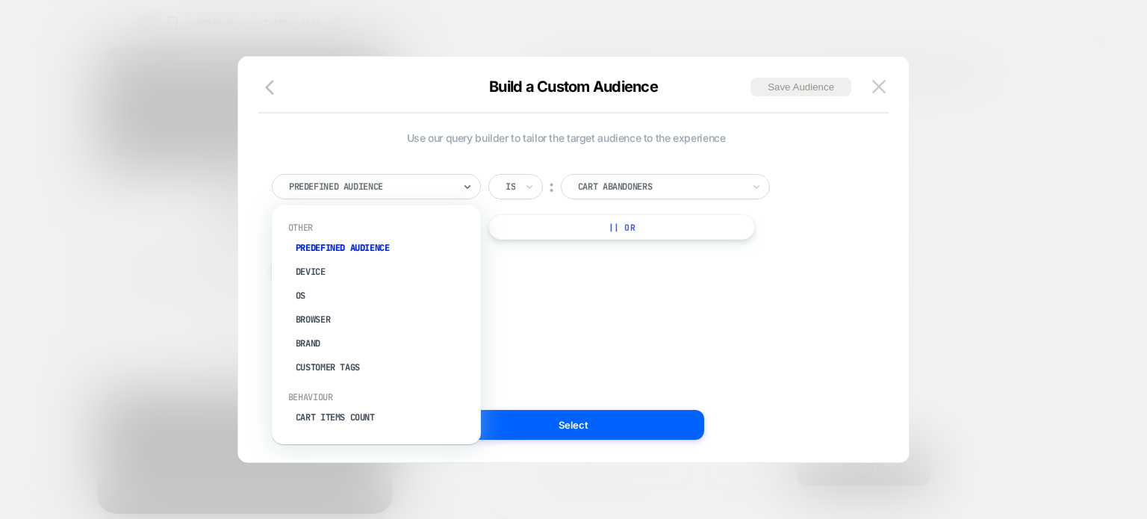
click at [412, 178] on div "Predefined Audience" at bounding box center [370, 186] width 167 height 16
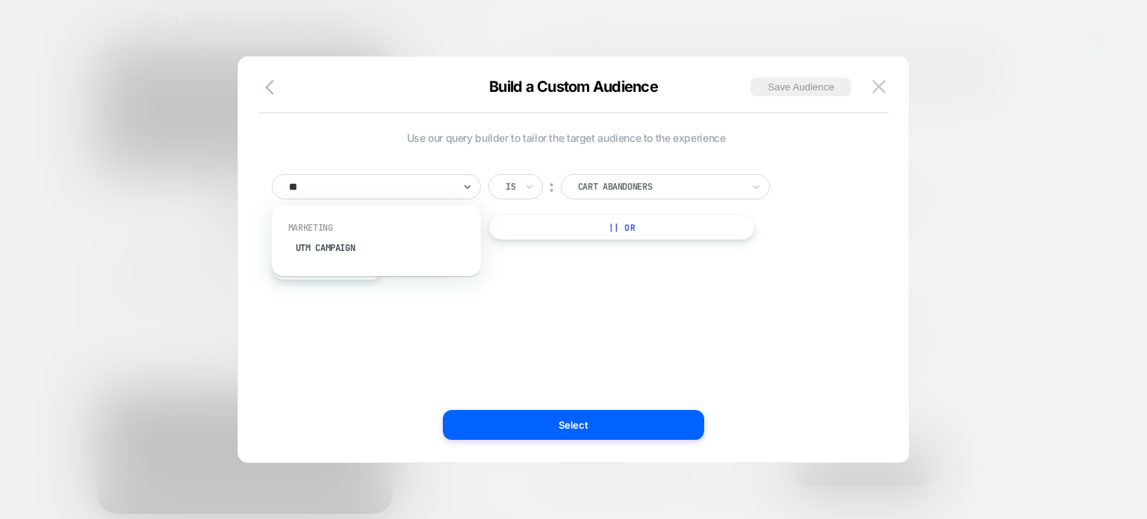
type input "***"
click at [387, 236] on div "UTM Campaign" at bounding box center [384, 248] width 194 height 24
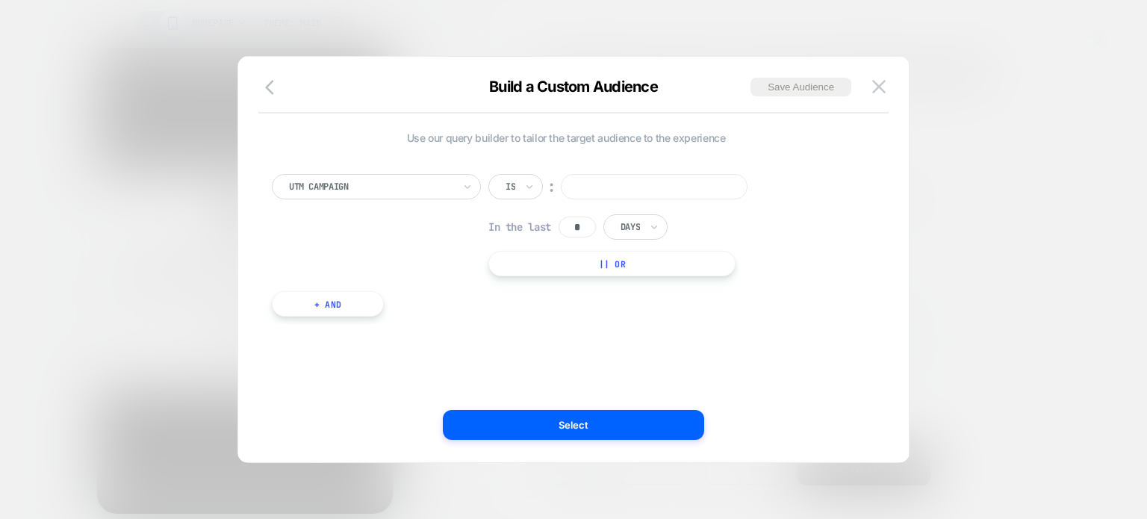
click at [603, 187] on input at bounding box center [654, 186] width 187 height 25
type input "*********"
click at [567, 408] on div "Use our query builder to tailor the target audience to the experience UTM Campa…" at bounding box center [566, 260] width 626 height 346
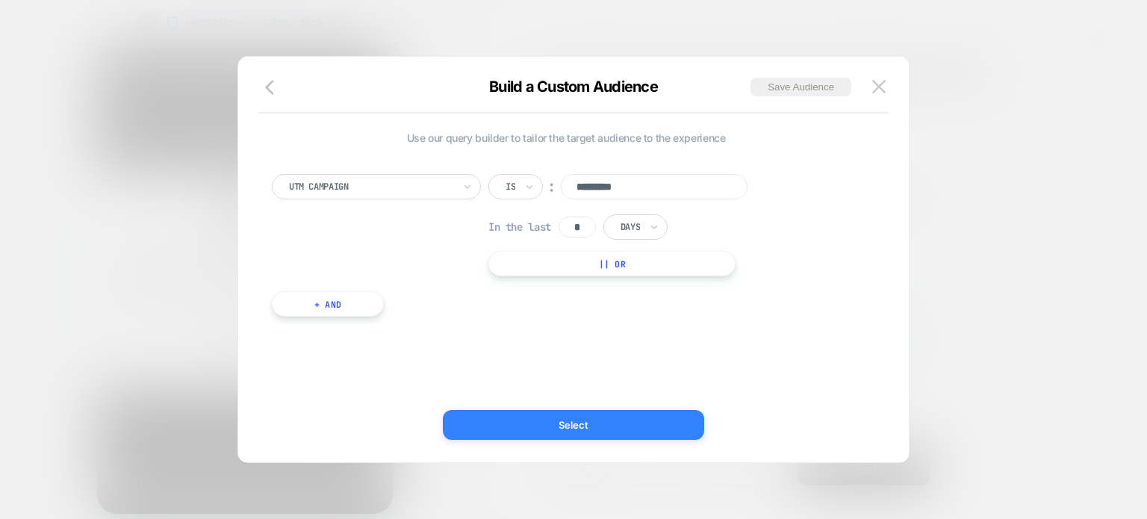
click at [570, 419] on button "Select" at bounding box center [573, 425] width 261 height 30
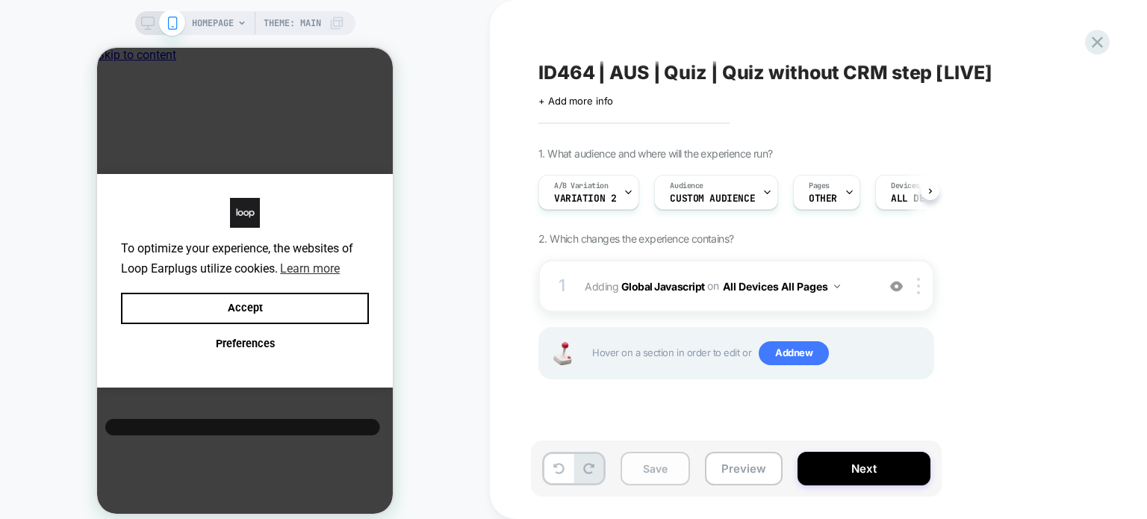
click at [635, 473] on button "Save" at bounding box center [654, 469] width 69 height 34
click at [844, 462] on button "Next" at bounding box center [863, 469] width 133 height 34
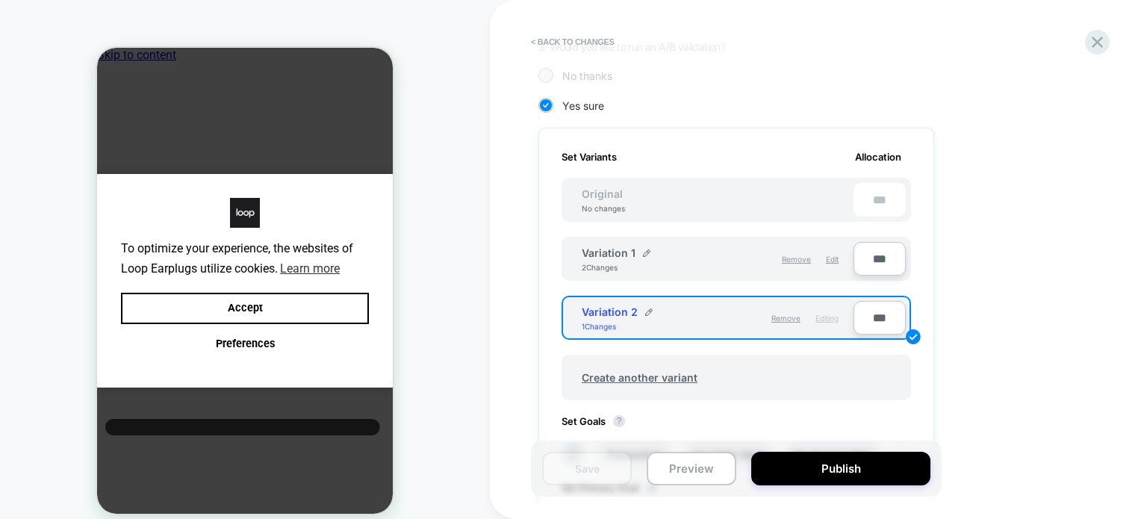
scroll to position [635, 0]
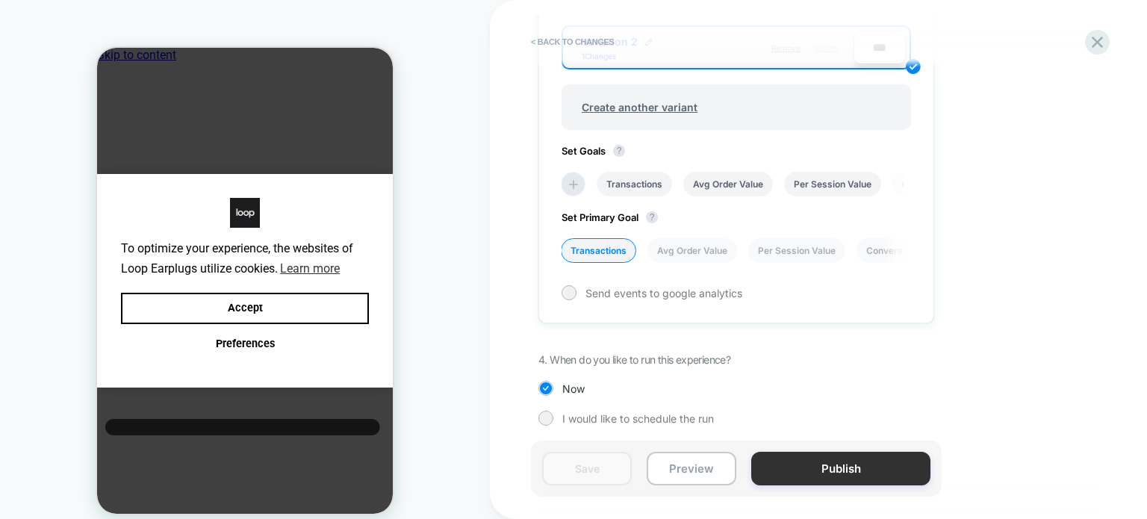
click at [785, 471] on button "Publish" at bounding box center [840, 469] width 179 height 34
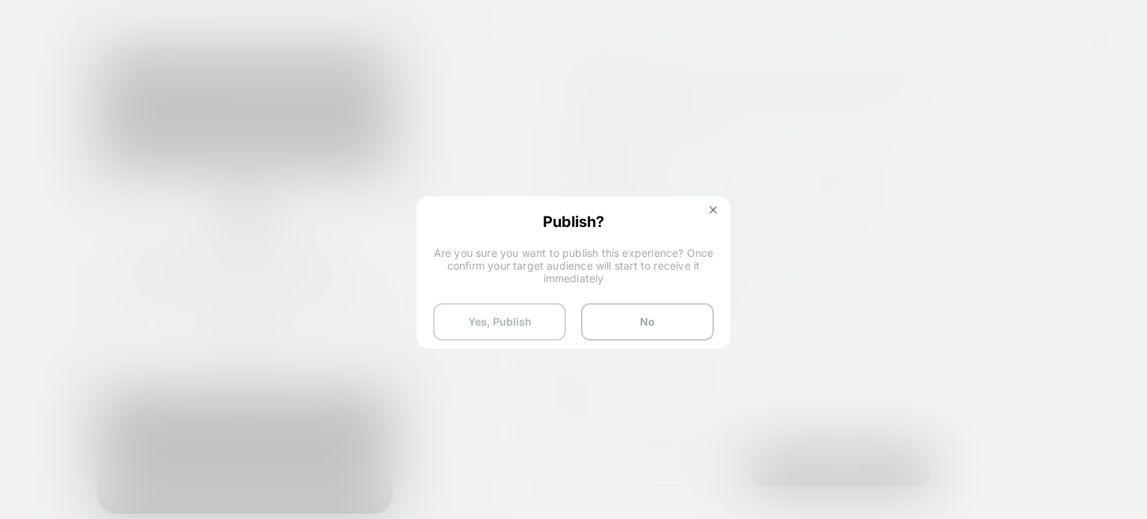
click at [476, 324] on button "Yes, Publish" at bounding box center [499, 321] width 133 height 37
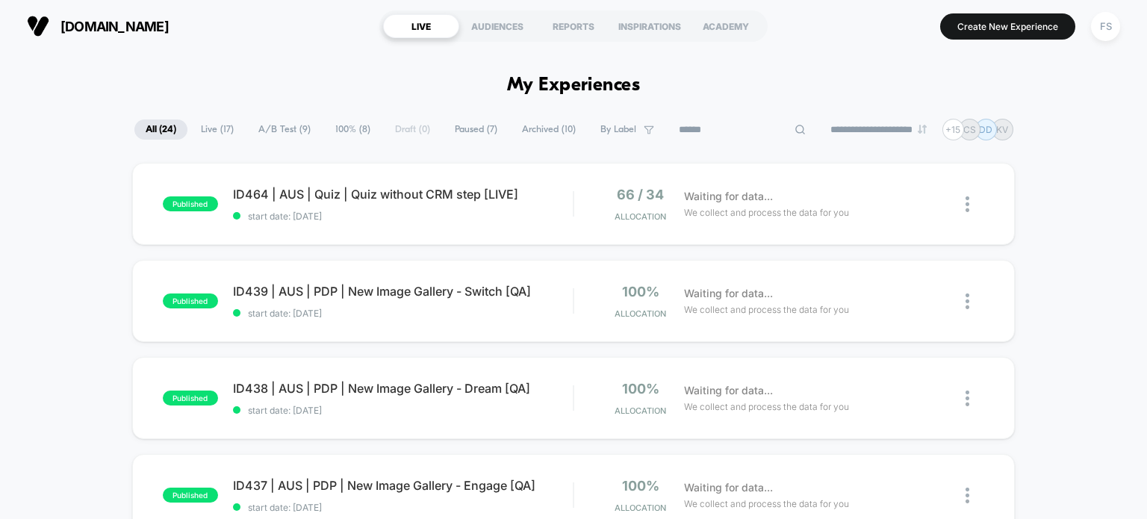
click at [741, 127] on input at bounding box center [741, 130] width 149 height 18
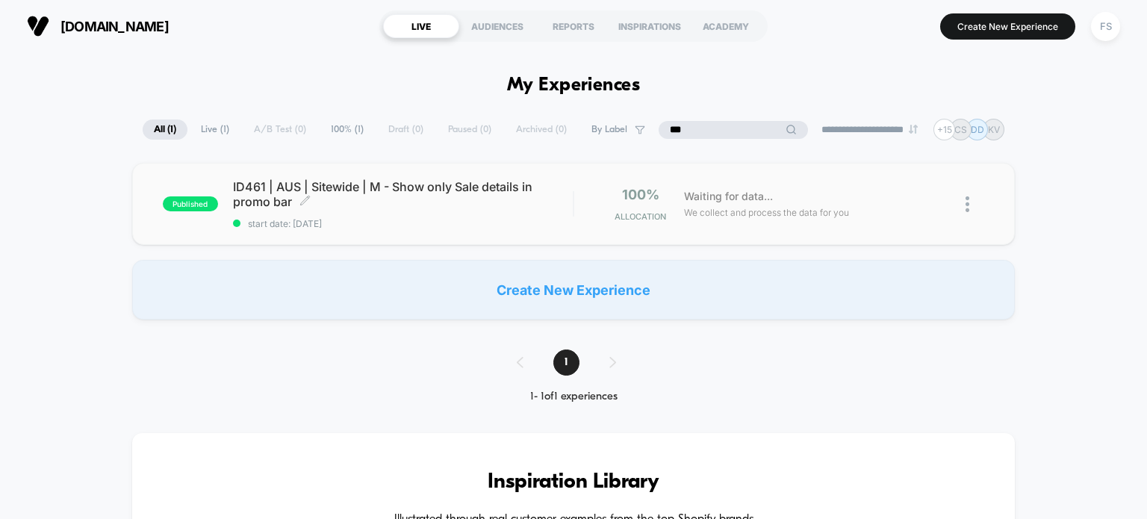
type input "***"
click at [391, 179] on span "ID461 | AUS | Sitewide | M - Show only Sale details in promo bar Click to edit …" at bounding box center [403, 194] width 340 height 30
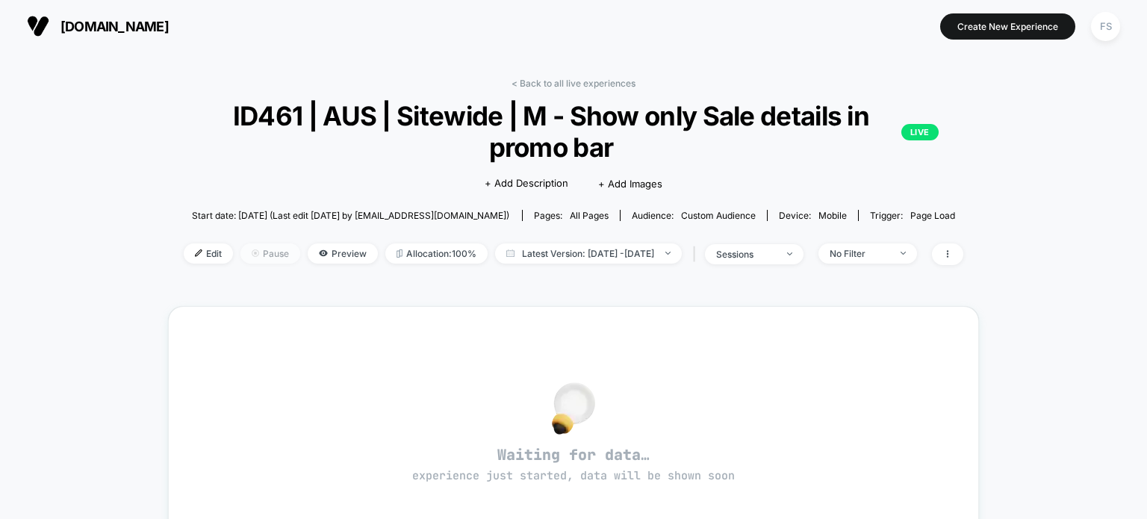
click at [266, 248] on span "Pause" at bounding box center [270, 253] width 60 height 20
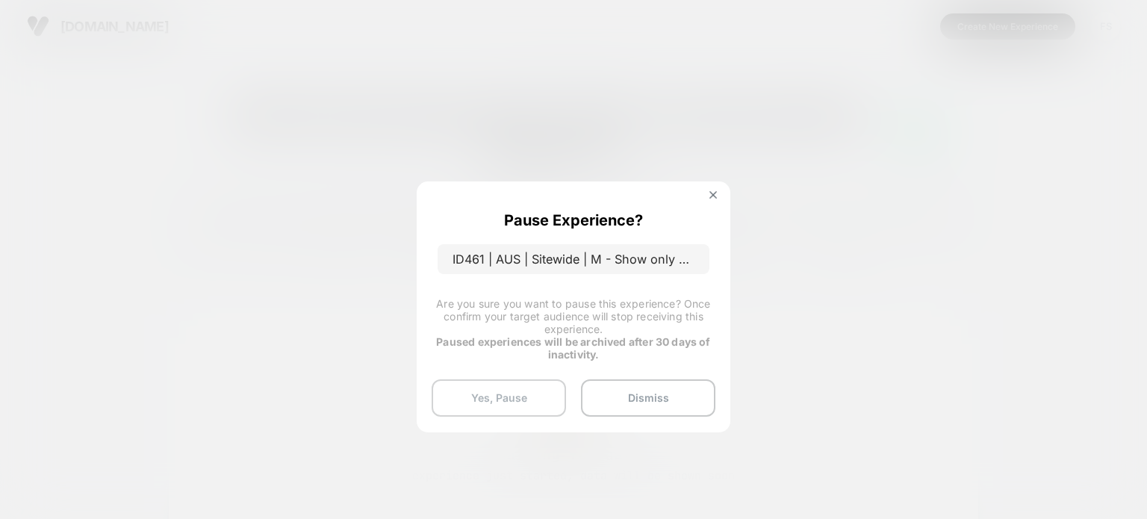
click at [469, 401] on button "Yes, Pause" at bounding box center [499, 397] width 134 height 37
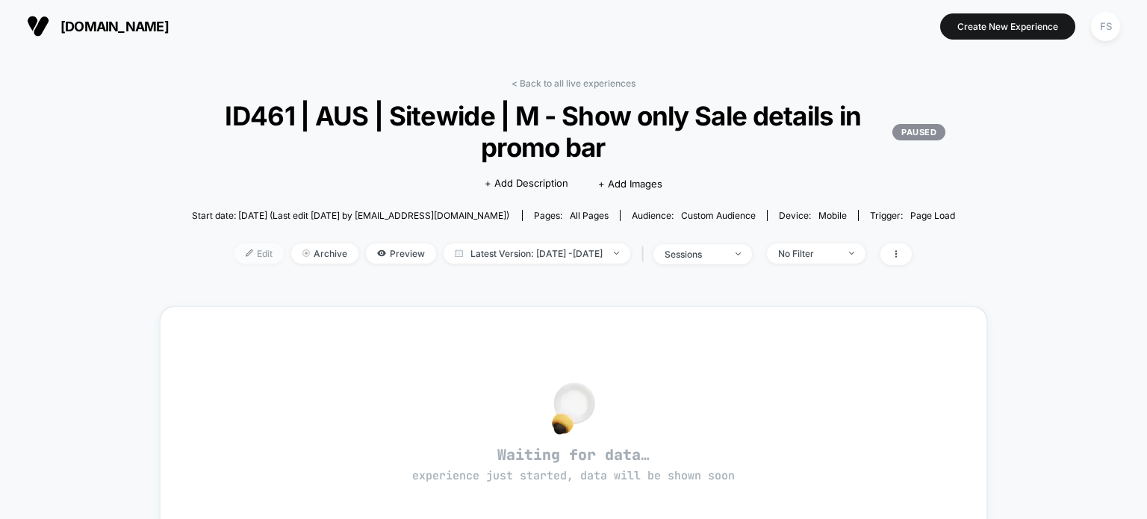
click at [256, 250] on span "Edit" at bounding box center [258, 253] width 49 height 20
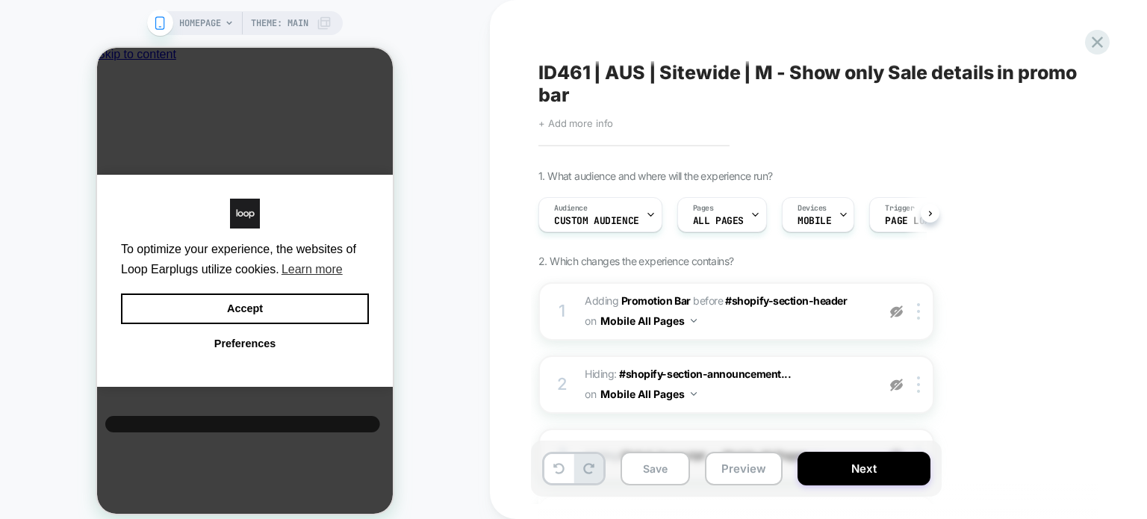
click at [579, 125] on span "+ Add more info" at bounding box center [575, 123] width 75 height 12
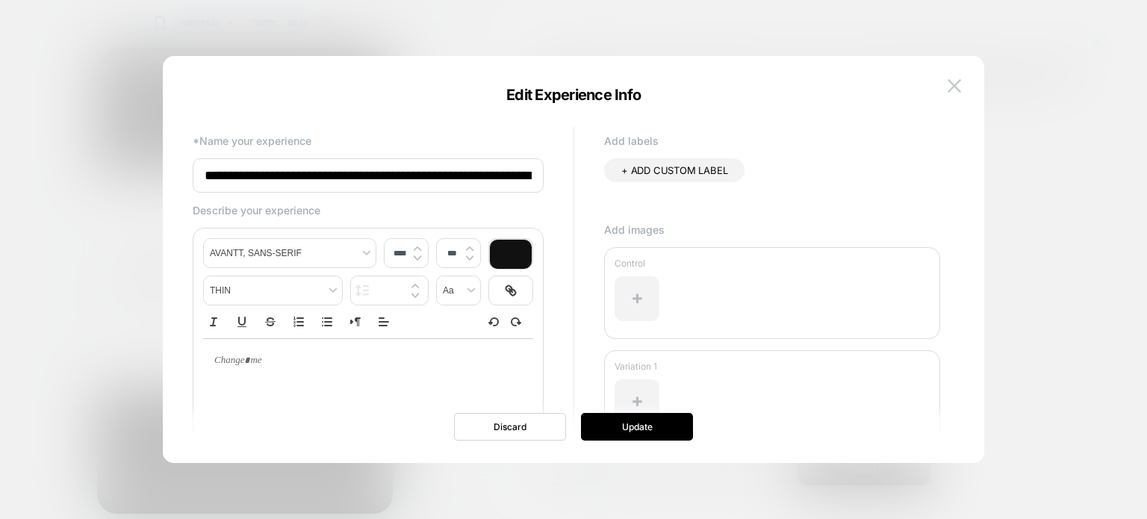
scroll to position [0, 72]
click at [523, 184] on input "**********" at bounding box center [368, 175] width 351 height 35
type input "**********"
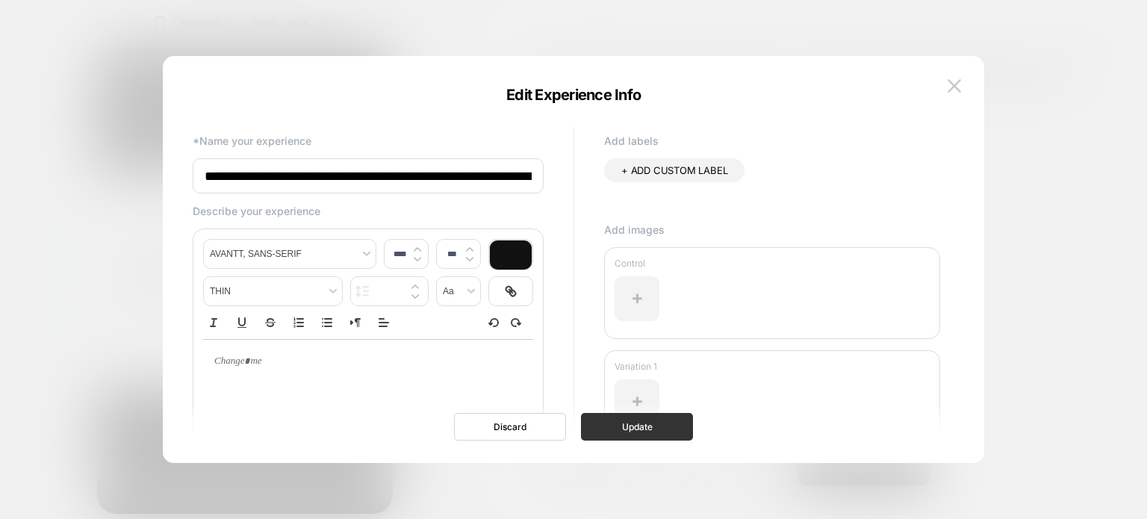
click at [676, 425] on button "Update" at bounding box center [637, 427] width 112 height 28
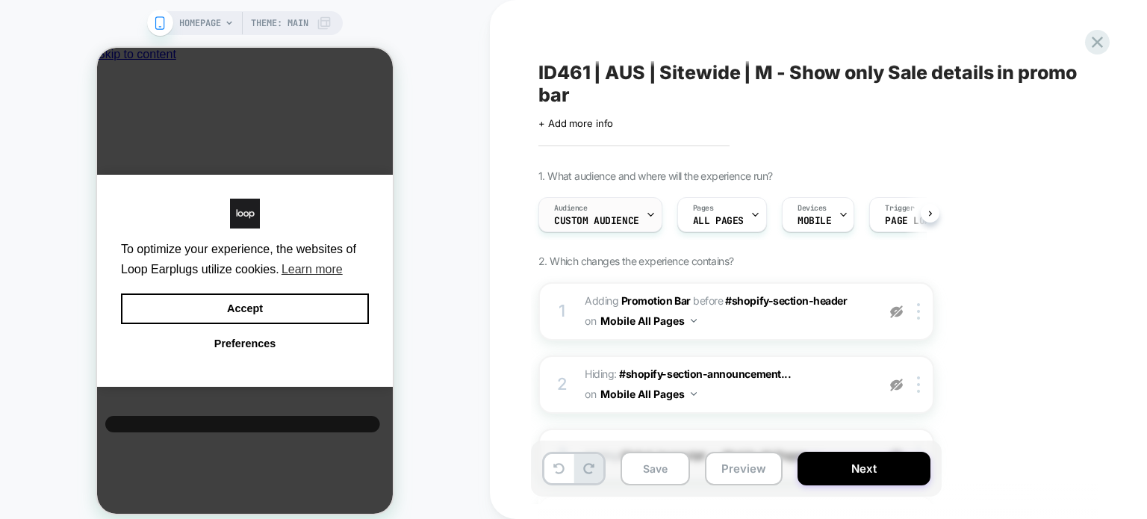
click at [604, 208] on div "Audience Custom Audience" at bounding box center [596, 215] width 115 height 34
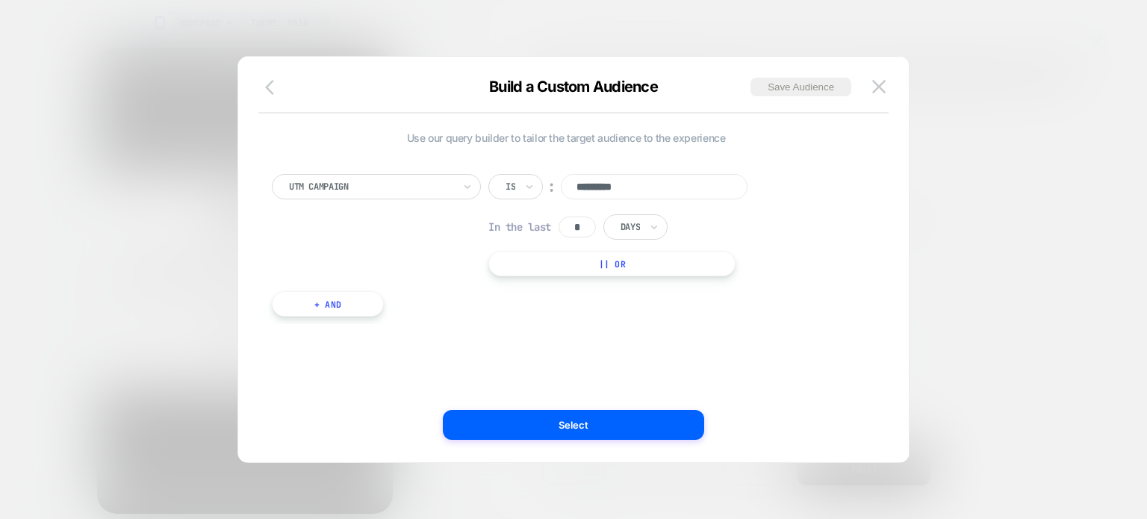
click at [271, 92] on icon "button" at bounding box center [269, 87] width 9 height 15
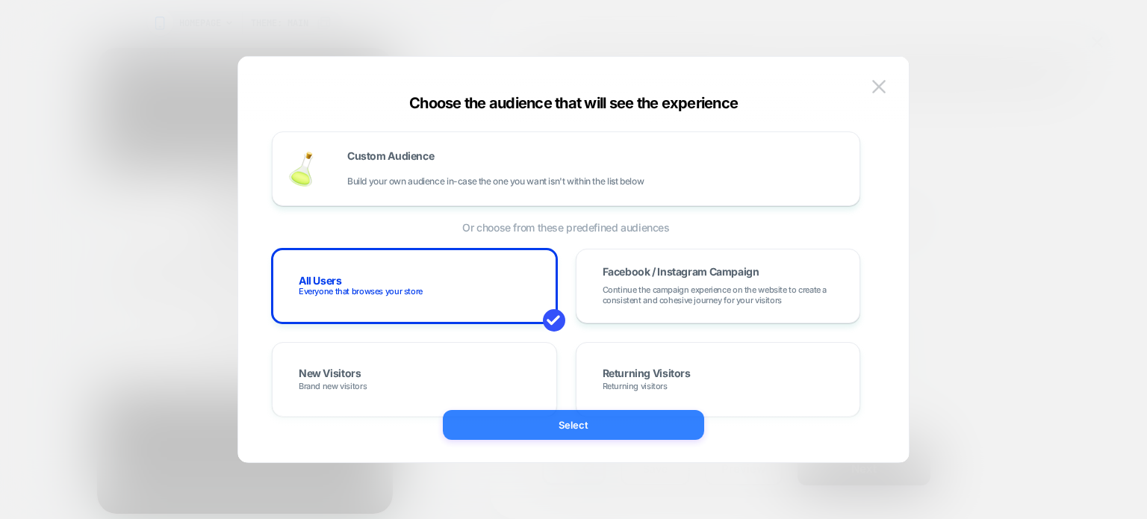
click at [512, 421] on button "Select" at bounding box center [573, 425] width 261 height 30
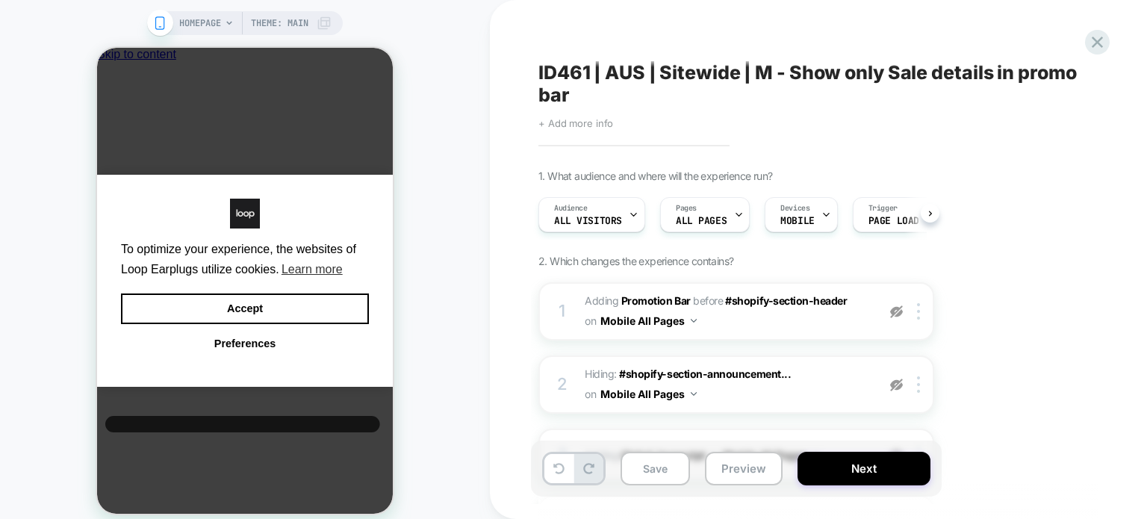
click at [594, 122] on div "Click to edit experience details + Add more info" at bounding box center [701, 117] width 327 height 23
click at [862, 473] on button "Next" at bounding box center [863, 469] width 133 height 34
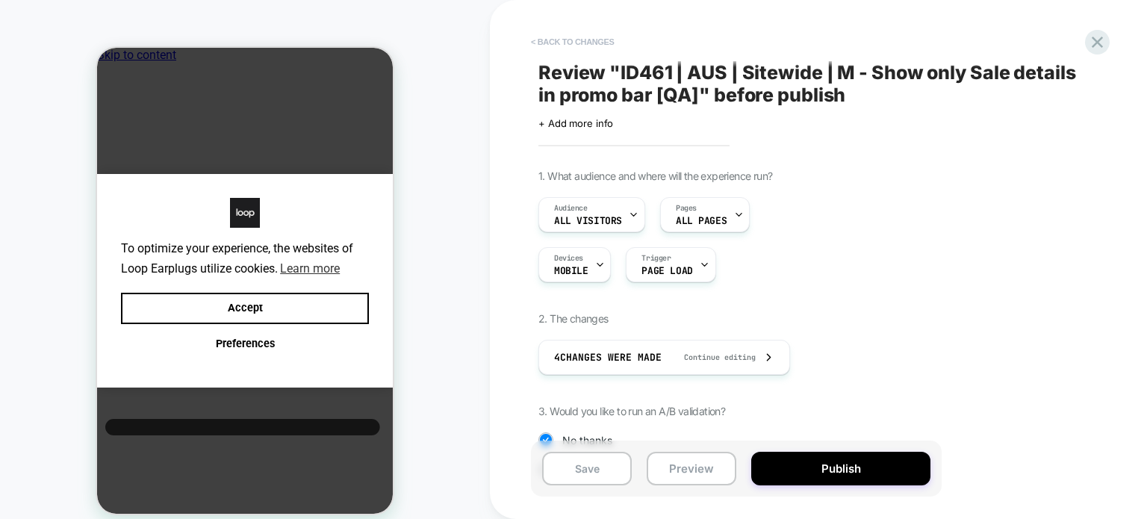
click at [563, 34] on button "< Back to changes" at bounding box center [572, 42] width 99 height 24
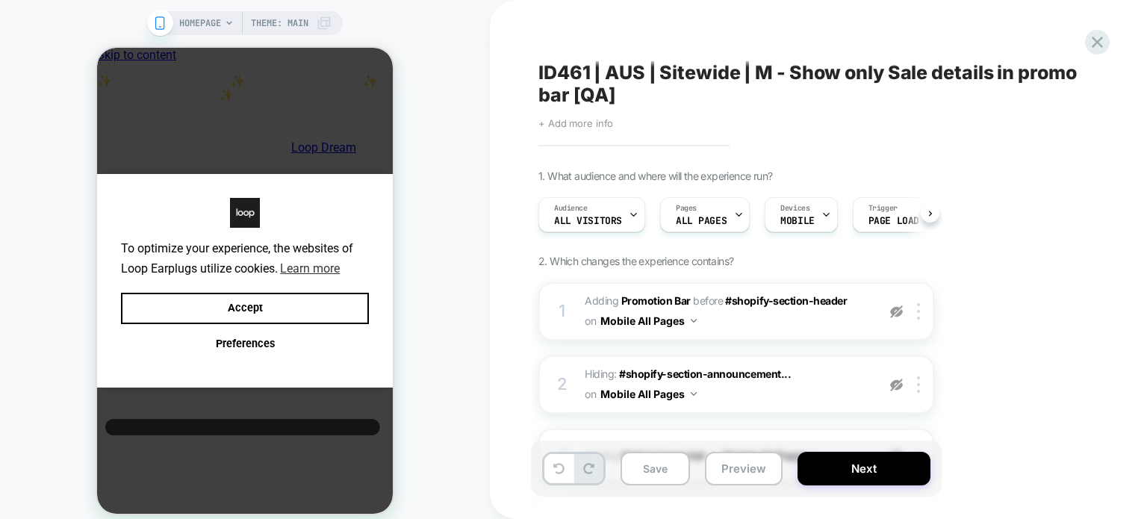
click at [579, 122] on span "+ Add more info" at bounding box center [575, 123] width 75 height 12
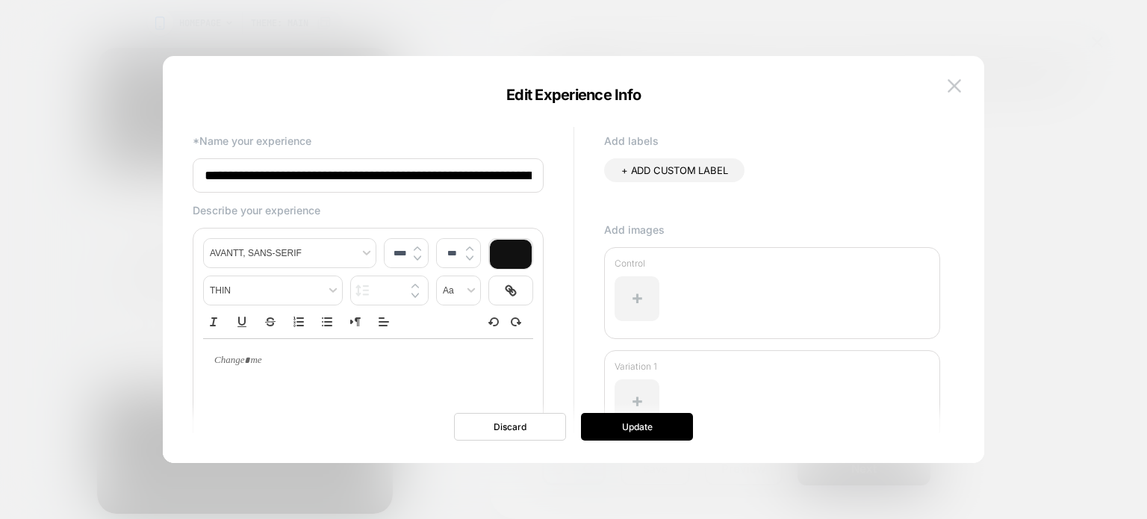
click at [466, 163] on input "**********" at bounding box center [368, 175] width 351 height 34
click at [513, 175] on input "**********" at bounding box center [368, 175] width 351 height 35
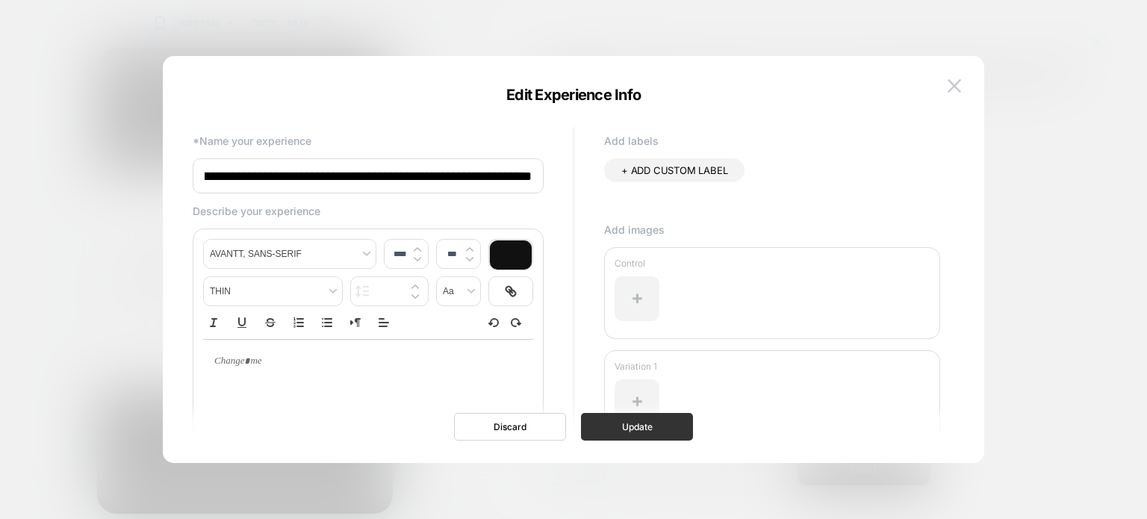
type input "**********"
click at [639, 422] on button "Update" at bounding box center [637, 427] width 112 height 28
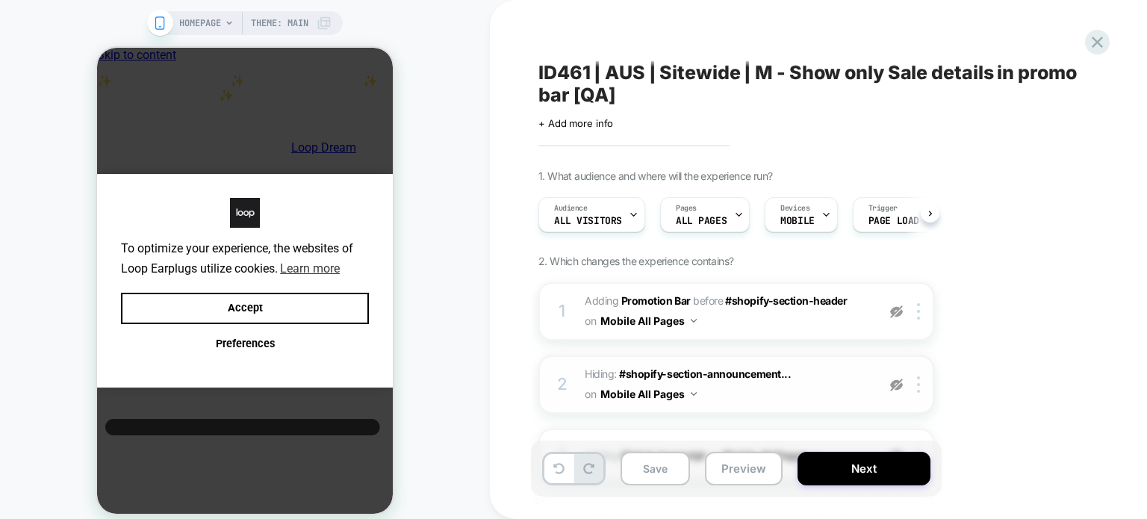
scroll to position [207, 0]
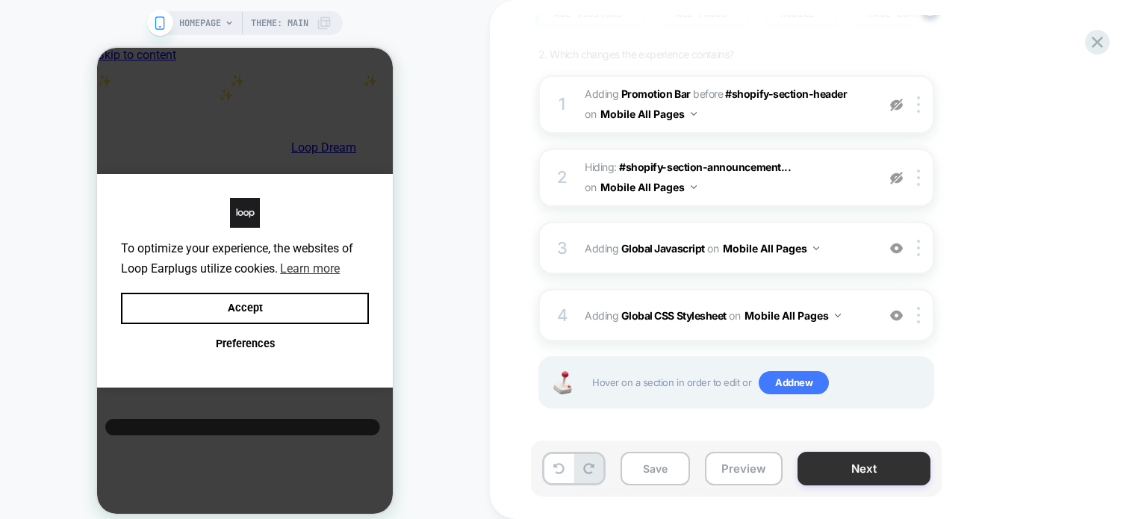
click at [844, 463] on button "Next" at bounding box center [863, 469] width 133 height 34
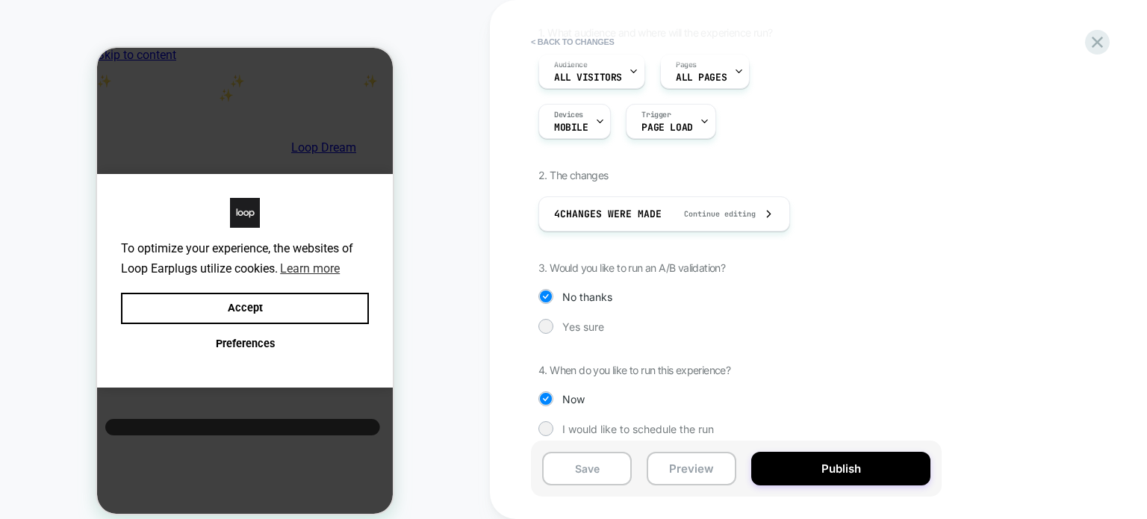
scroll to position [157, 0]
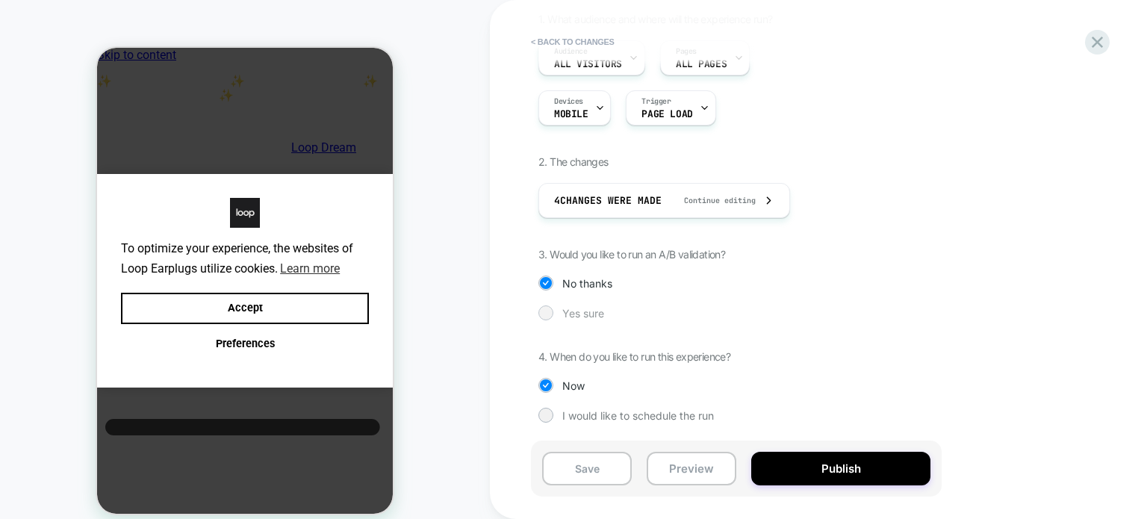
click at [552, 312] on div "Yes sure" at bounding box center [736, 312] width 396 height 15
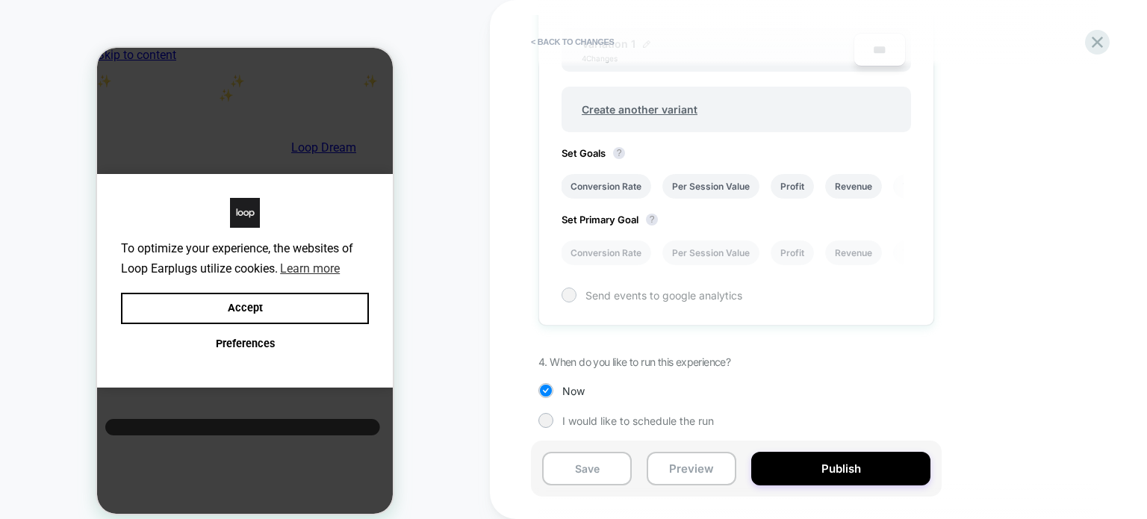
scroll to position [576, 0]
click at [611, 178] on li "Conversion Rate" at bounding box center [606, 183] width 90 height 25
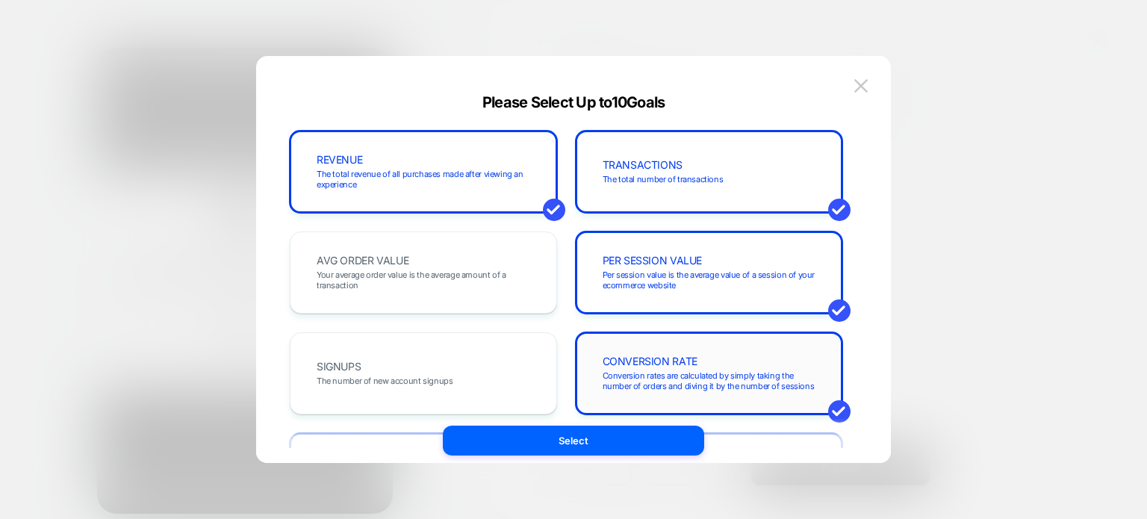
scroll to position [164, 0]
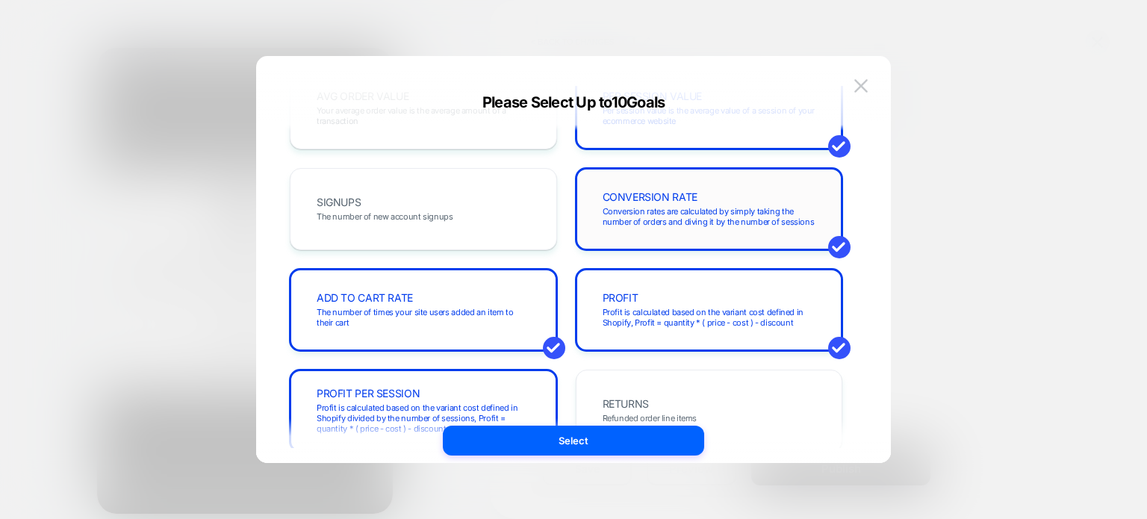
click at [588, 340] on div "PROFIT Profit is calculated based on the variant cost defined in Shopify, Profi…" at bounding box center [709, 310] width 267 height 82
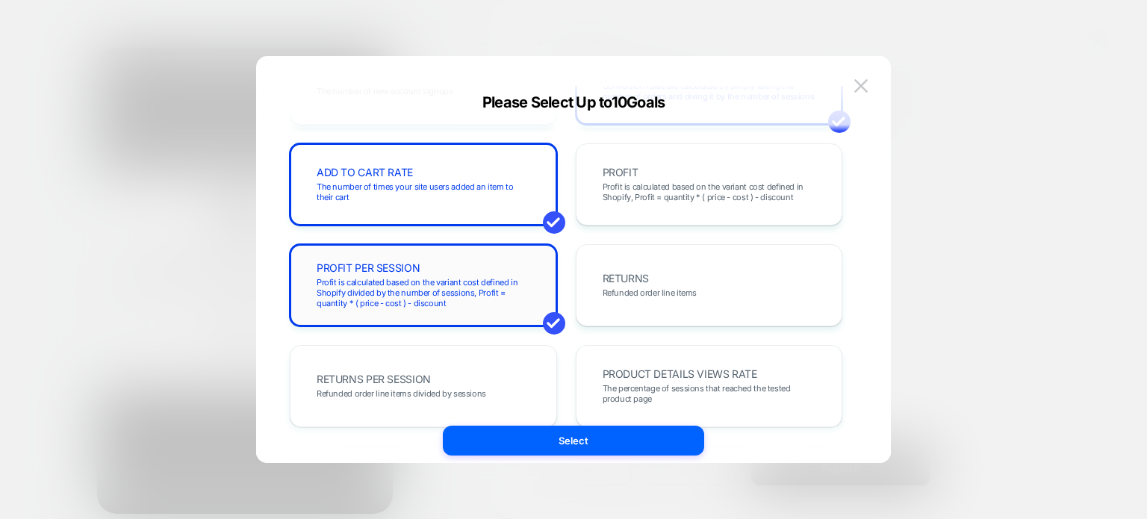
scroll to position [0, 0]
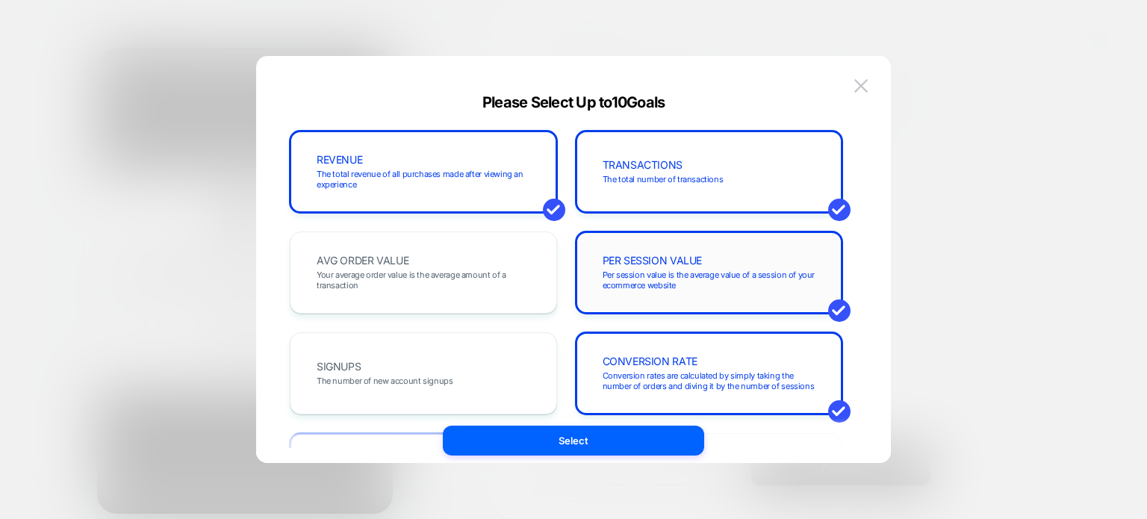
click at [611, 250] on div "PER SESSION VALUE Per session value is the average value of a session of your e…" at bounding box center [709, 272] width 236 height 51
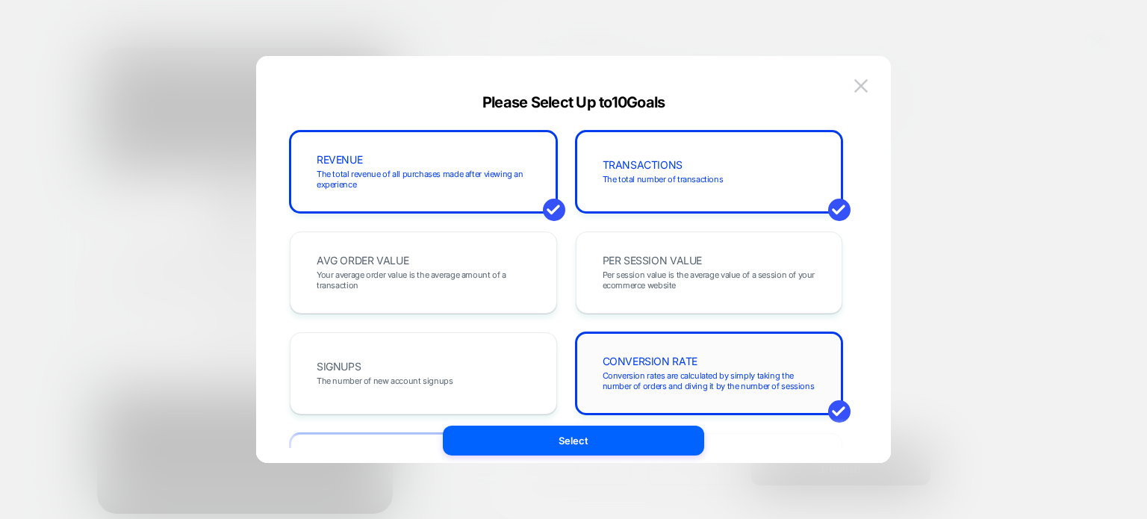
click at [619, 380] on span "Conversion rates are calculated by simply taking the number of orders and divin…" at bounding box center [709, 380] width 214 height 21
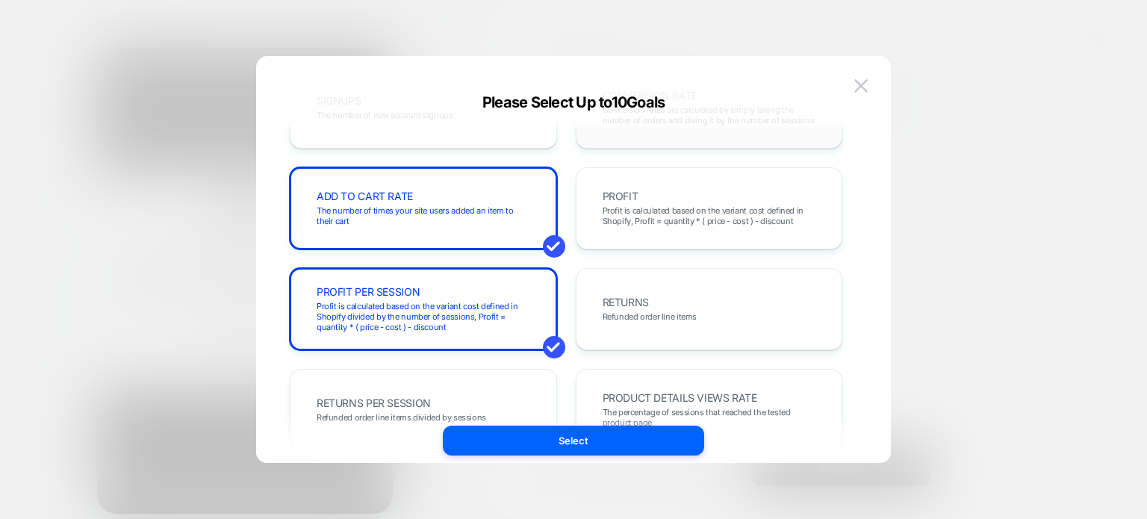
scroll to position [267, 0]
click at [478, 214] on span "The number of times your site users added an item to their cart" at bounding box center [424, 214] width 214 height 21
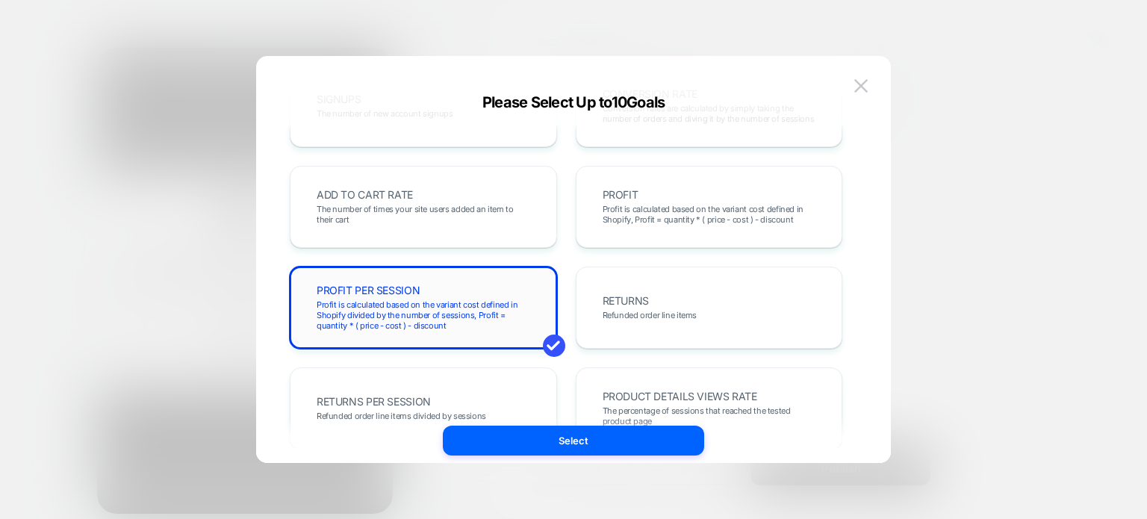
click at [455, 277] on div "PROFIT PER SESSION Profit is calculated based on the variant cost defined in Sh…" at bounding box center [423, 308] width 267 height 82
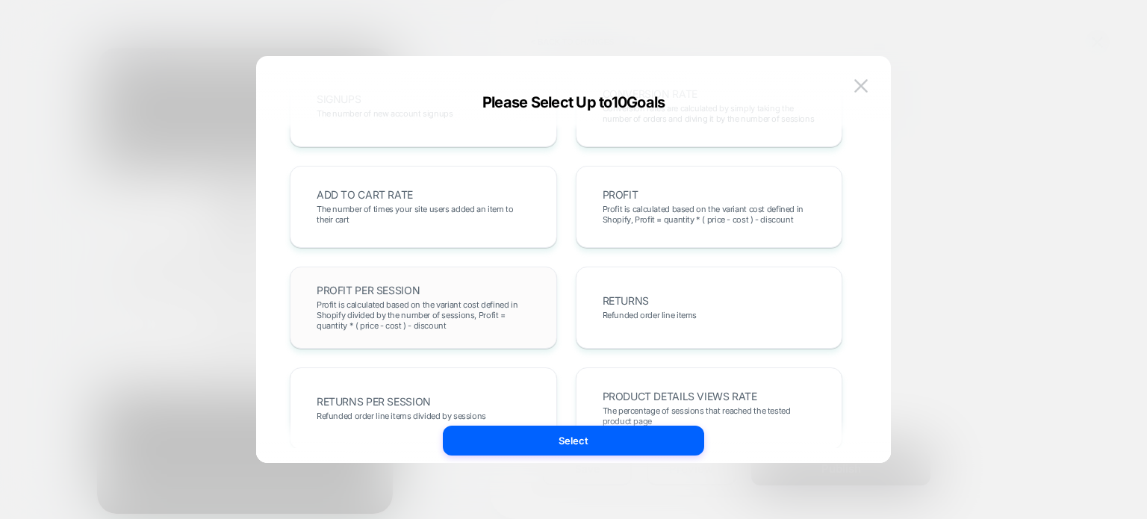
scroll to position [19, 0]
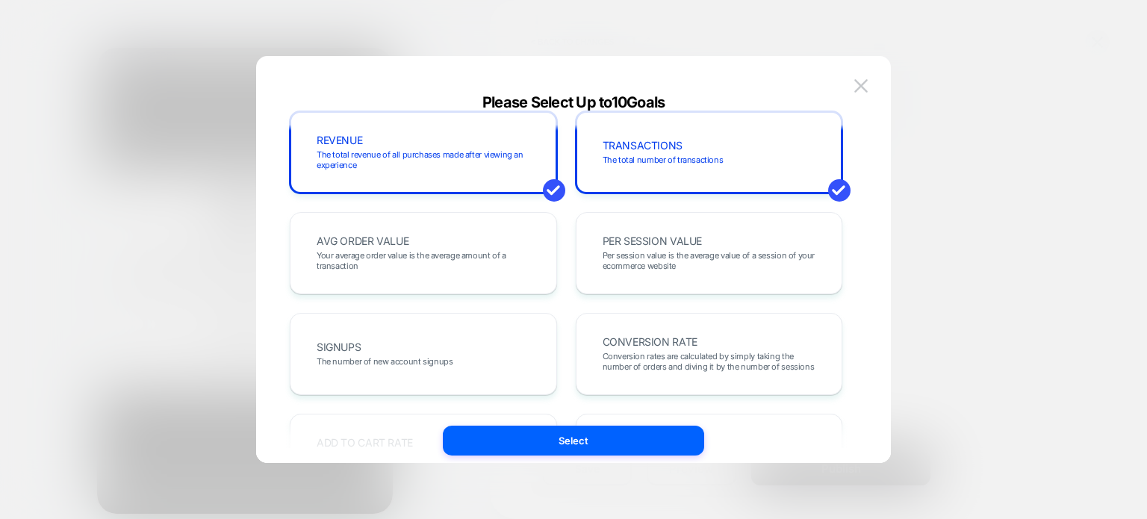
click at [455, 277] on div "AVG ORDER VALUE Your average order value is the average amount of a transaction" at bounding box center [423, 253] width 236 height 51
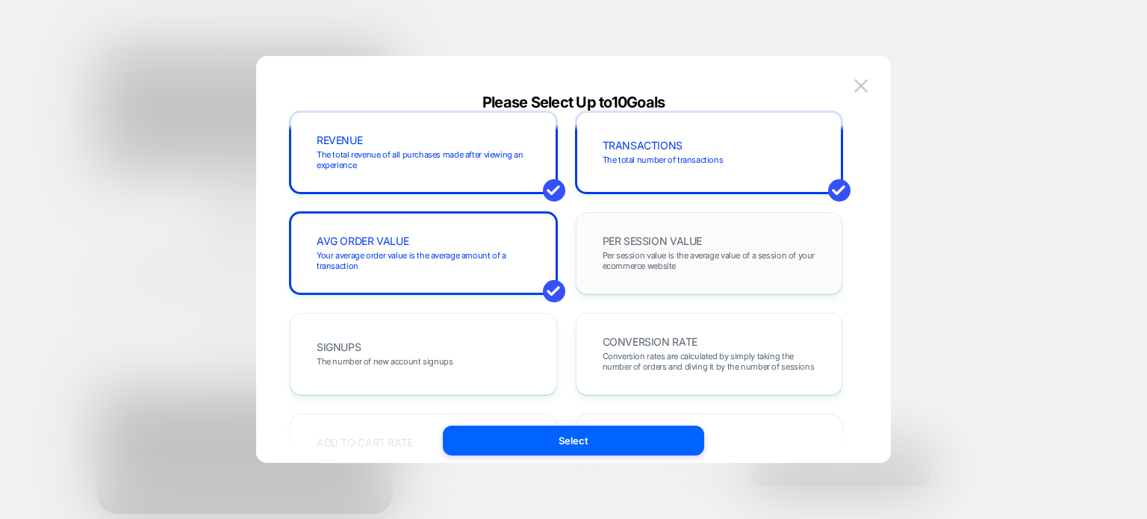
click at [672, 237] on span "PER SESSION VALUE" at bounding box center [652, 241] width 100 height 10
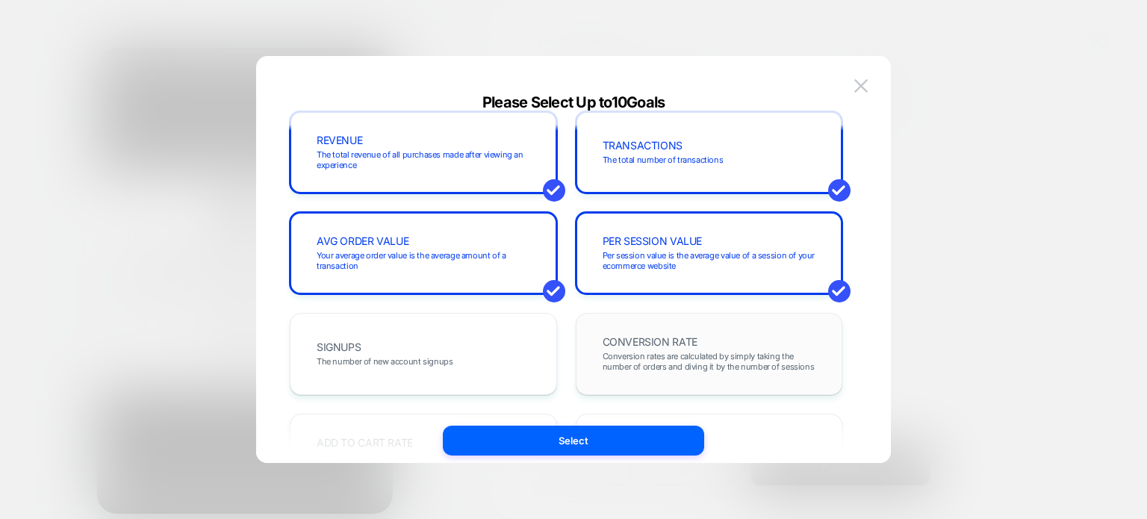
click at [655, 349] on div "CONVERSION RATE Conversion rates are calculated by simply taking the number of …" at bounding box center [709, 353] width 236 height 51
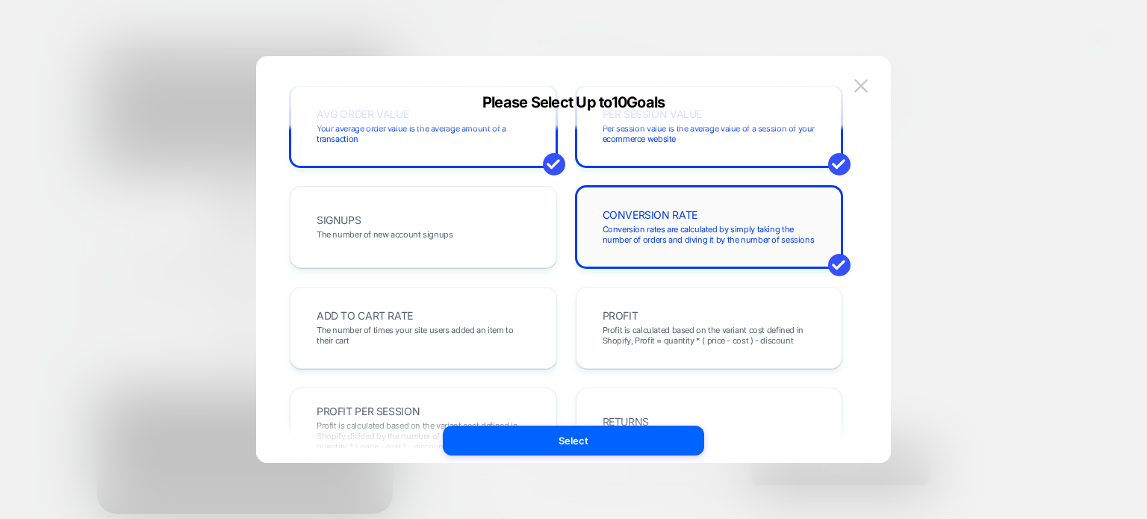
scroll to position [148, 0]
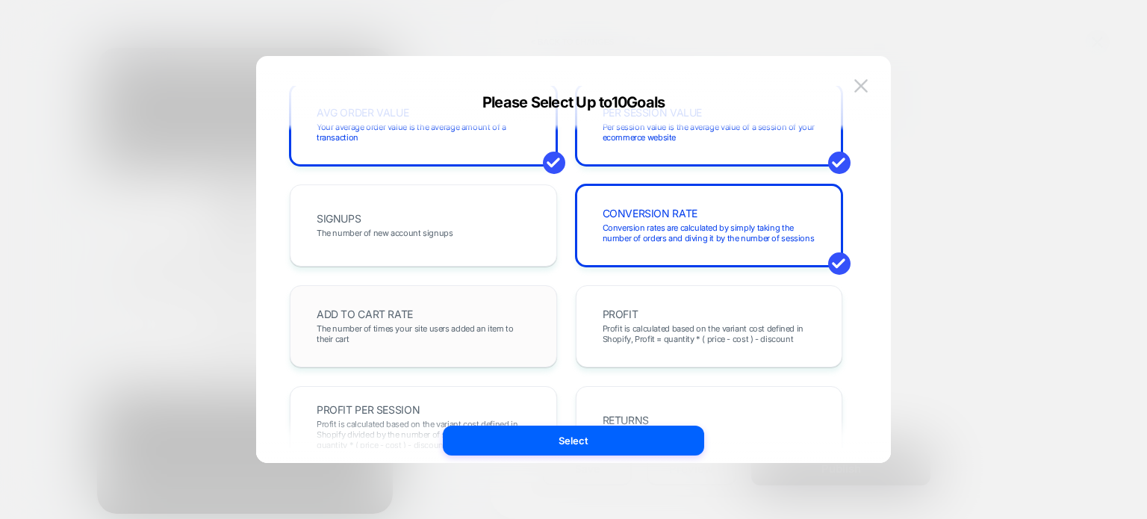
click at [462, 292] on div "ADD TO CART RATE The number of times your site users added an item to their cart" at bounding box center [423, 326] width 267 height 82
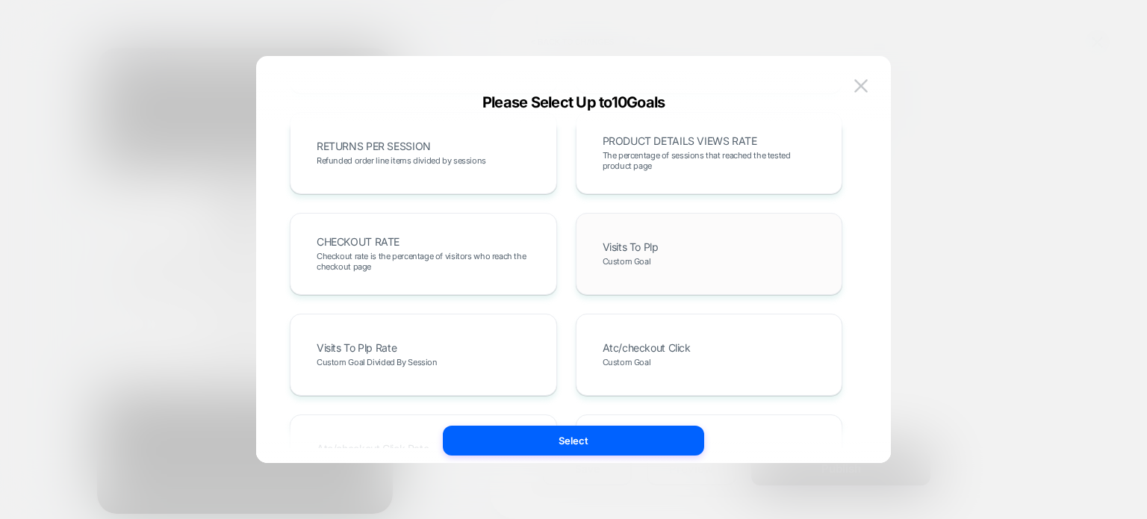
scroll to position [524, 0]
click at [655, 230] on div "Visits To Plp Custom Goal" at bounding box center [709, 252] width 236 height 51
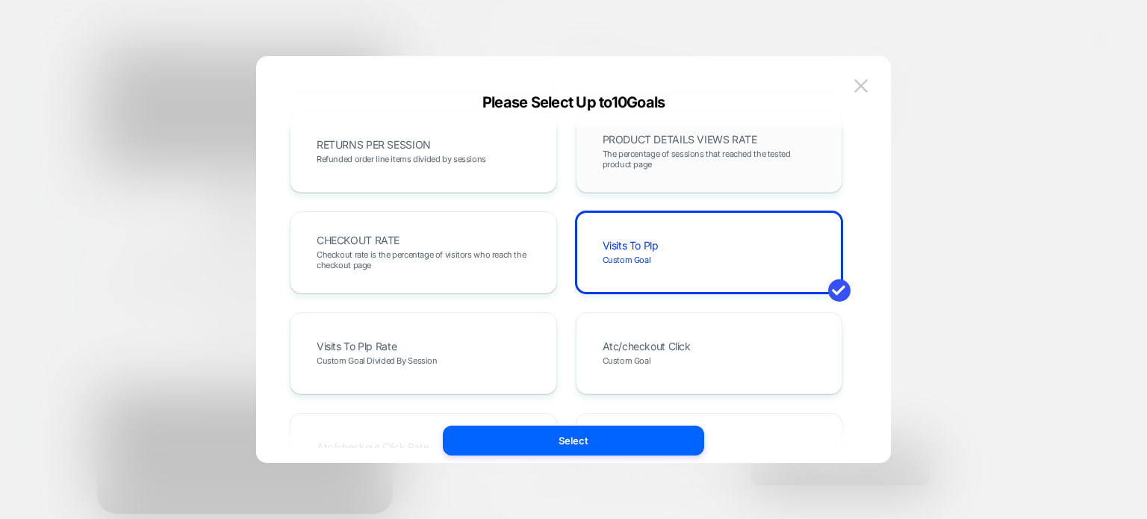
click at [654, 146] on div "PRODUCT DETAILS VIEWS RATE The percentage of sessions that reached the tested p…" at bounding box center [709, 151] width 236 height 51
click at [498, 232] on div "CHECKOUT RATE Checkout rate is the percentage of visitors who reach the checkou…" at bounding box center [423, 252] width 236 height 51
click at [538, 241] on div "CHECKOUT RATE Checkout rate is the percentage of visitors who reach the checkou…" at bounding box center [423, 252] width 236 height 51
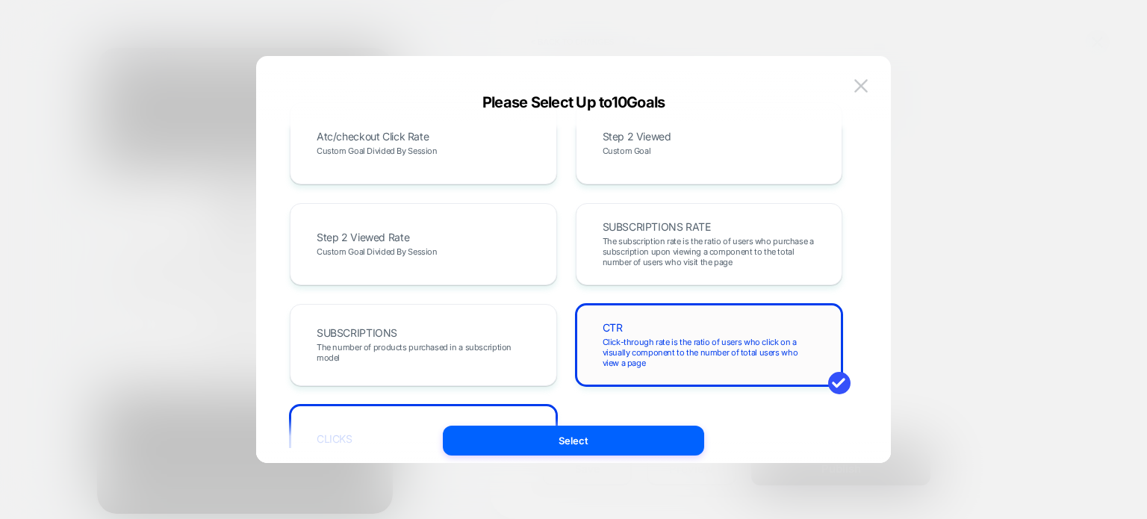
click at [617, 314] on div "CTR Click-through rate is the ratio of users who click on a visually component …" at bounding box center [709, 345] width 267 height 82
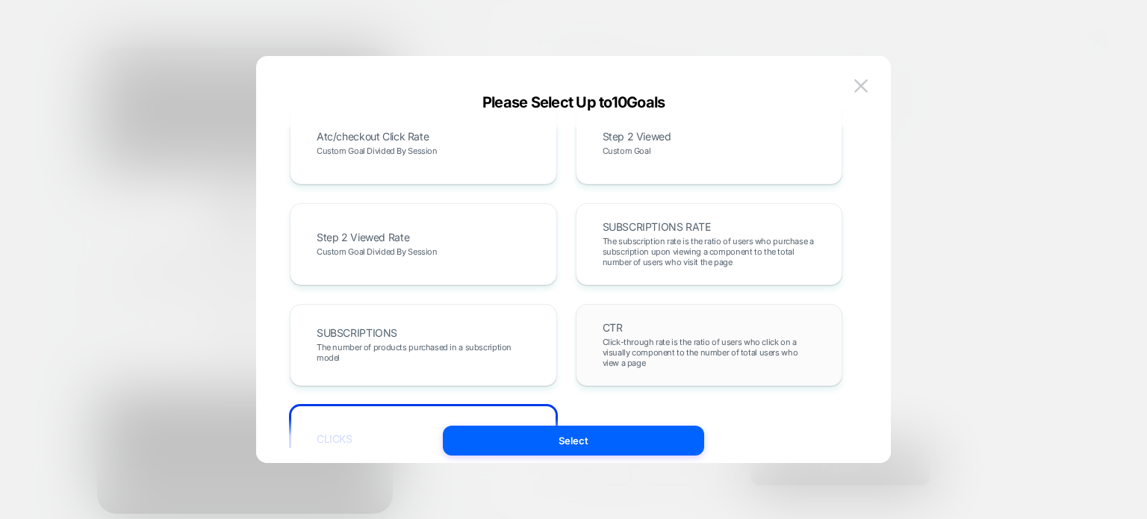
scroll to position [918, 0]
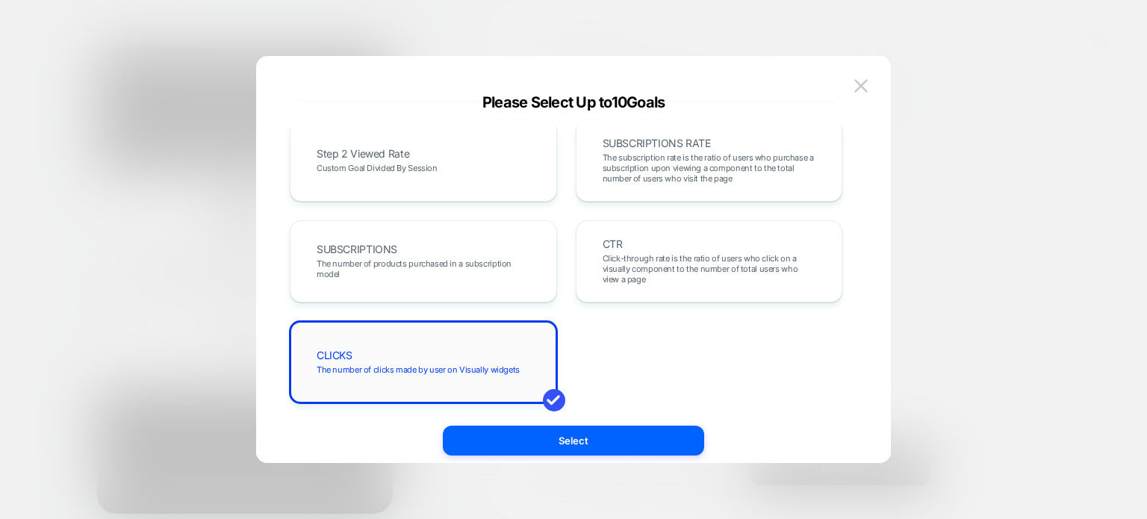
click at [396, 358] on div "CLICKS The number of clicks made by user on Visually widgets" at bounding box center [423, 362] width 236 height 51
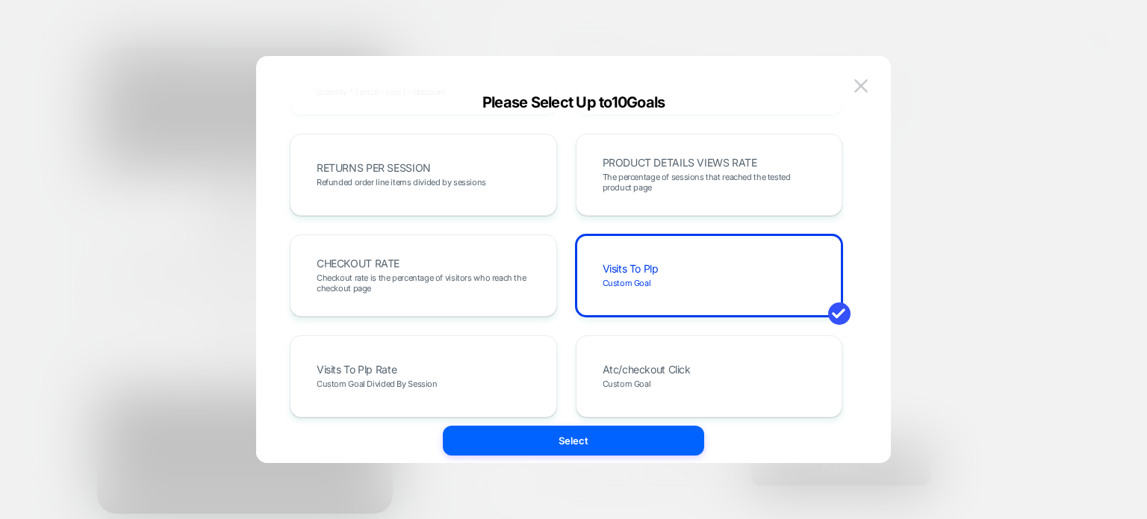
scroll to position [497, 0]
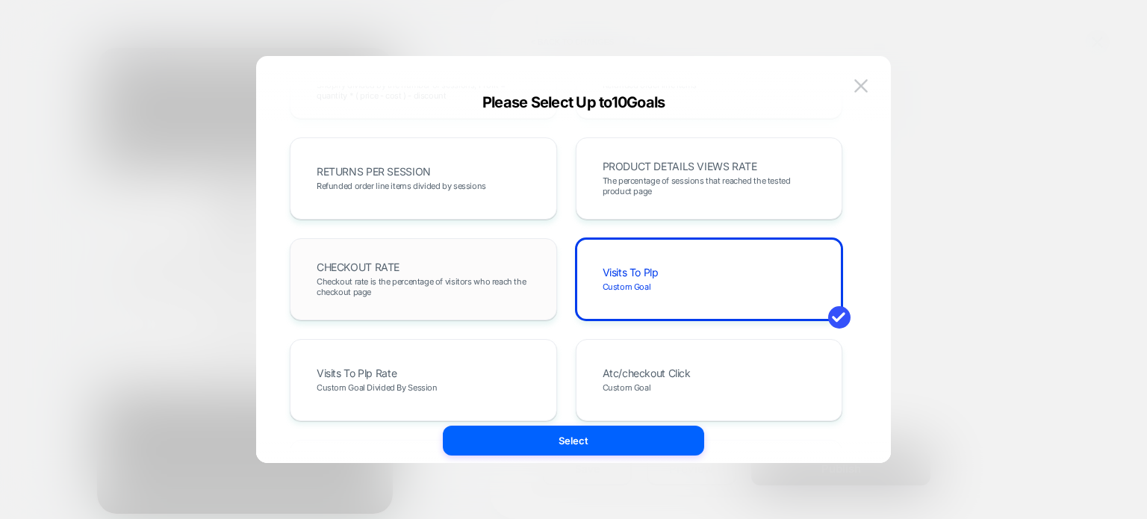
click at [479, 262] on div "CHECKOUT RATE Checkout rate is the percentage of visitors who reach the checkou…" at bounding box center [423, 279] width 236 height 51
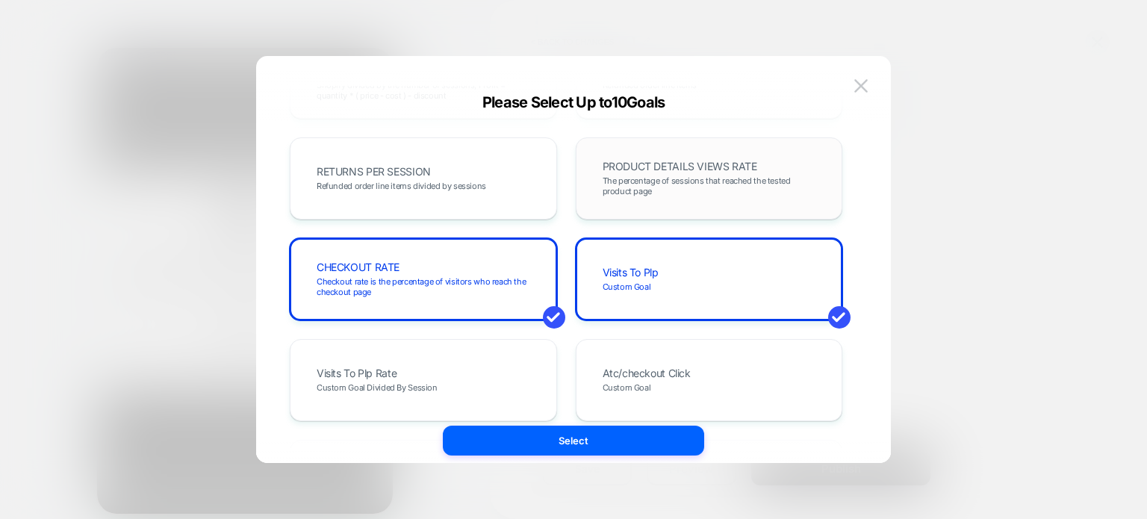
click at [678, 146] on div "PRODUCT DETAILS VIEWS RATE The percentage of sessions that reached the tested p…" at bounding box center [709, 178] width 267 height 82
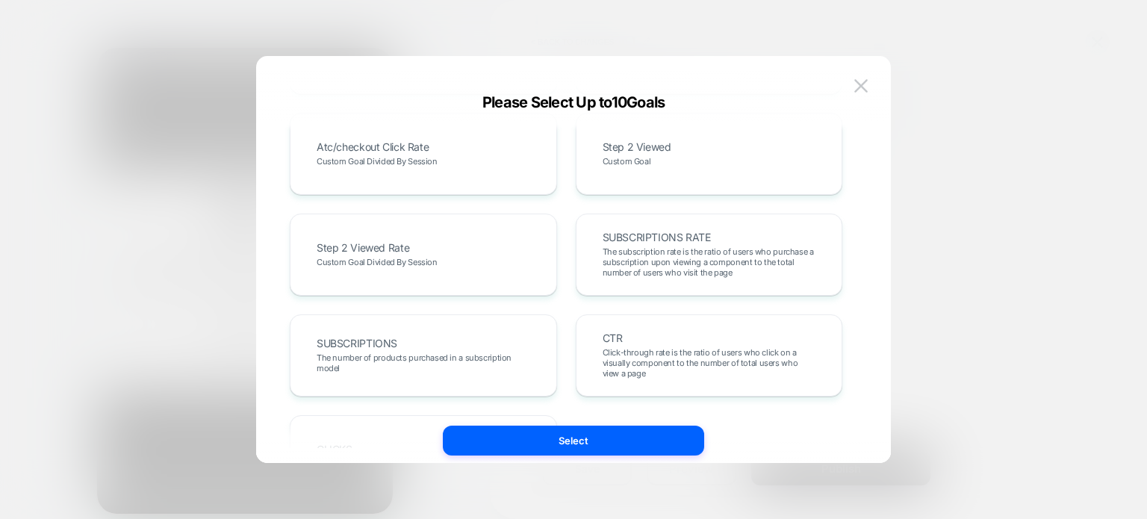
scroll to position [918, 0]
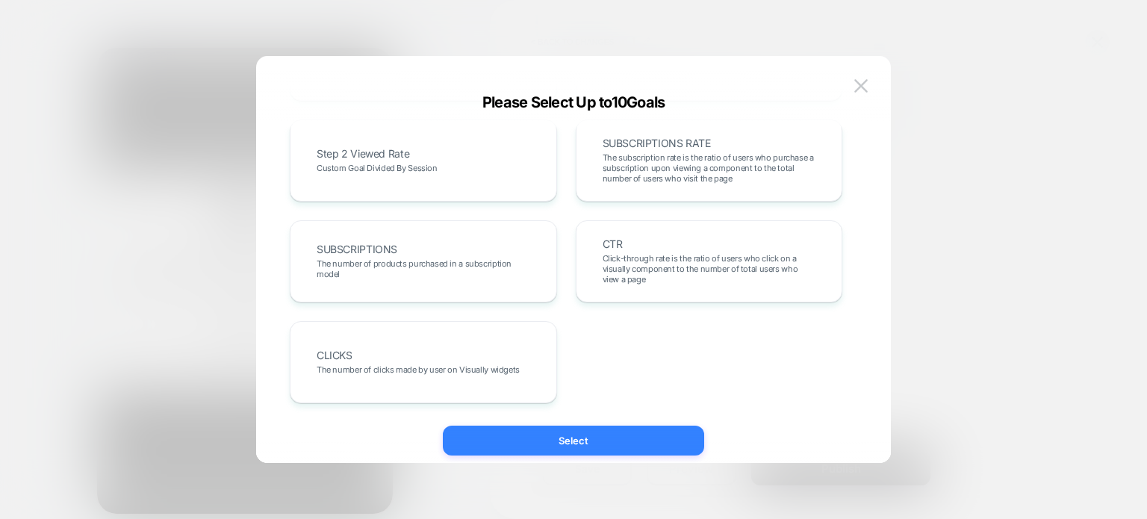
click at [546, 441] on button "Select" at bounding box center [573, 441] width 261 height 30
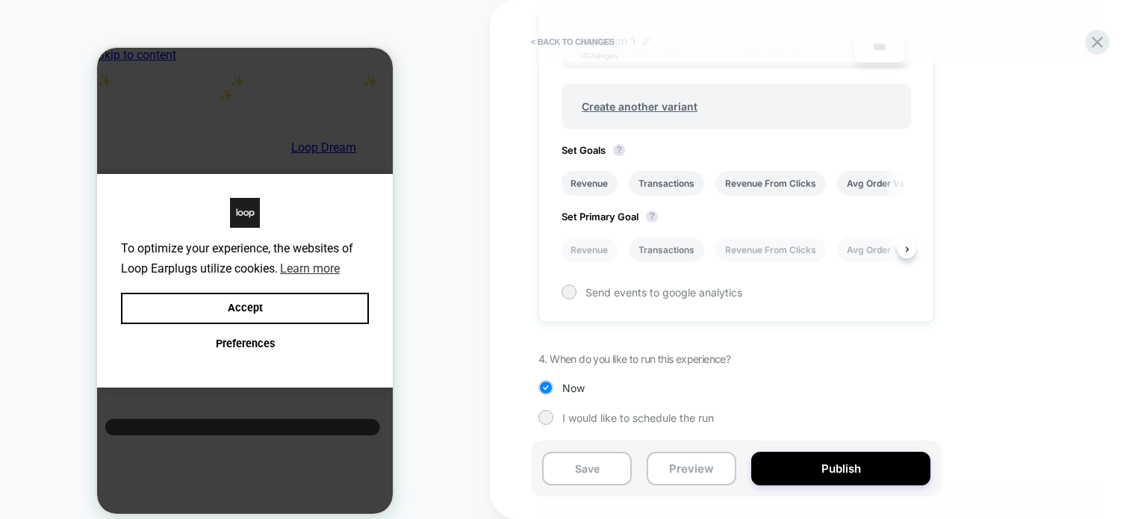
click at [688, 237] on li "Transactions" at bounding box center [666, 249] width 75 height 25
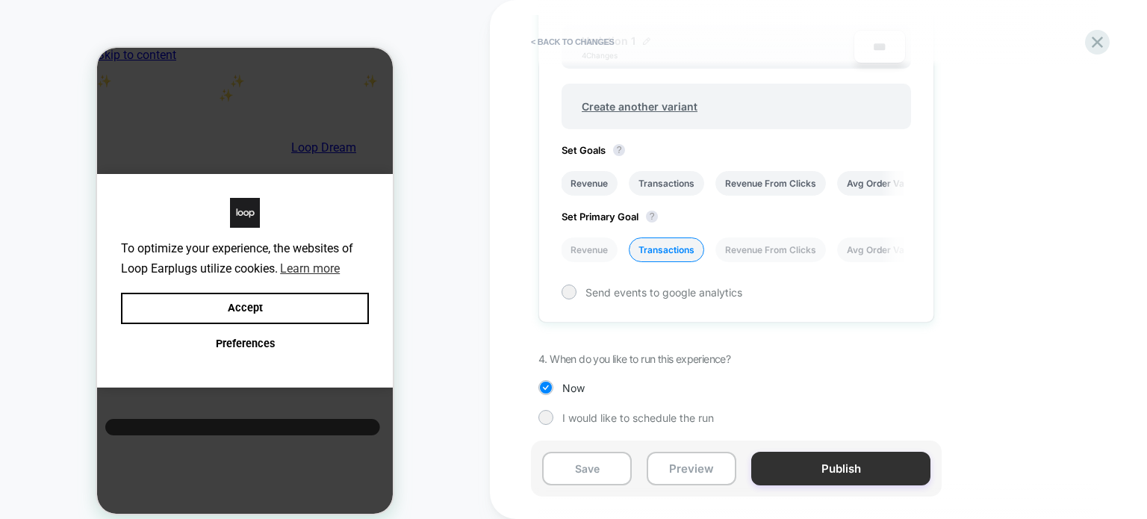
click at [781, 467] on button "Publish" at bounding box center [840, 469] width 179 height 34
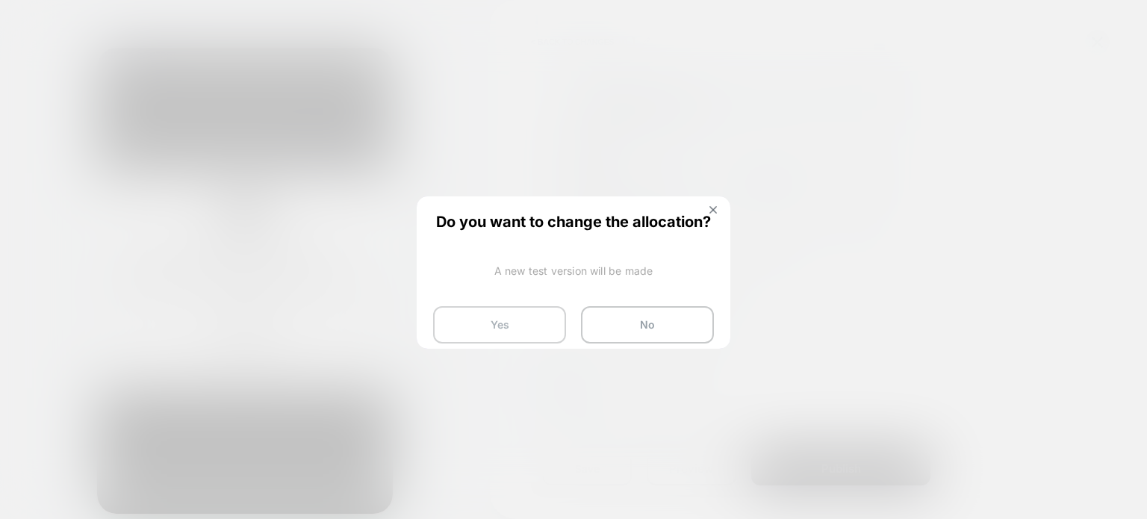
click at [508, 310] on button "Yes" at bounding box center [499, 324] width 133 height 37
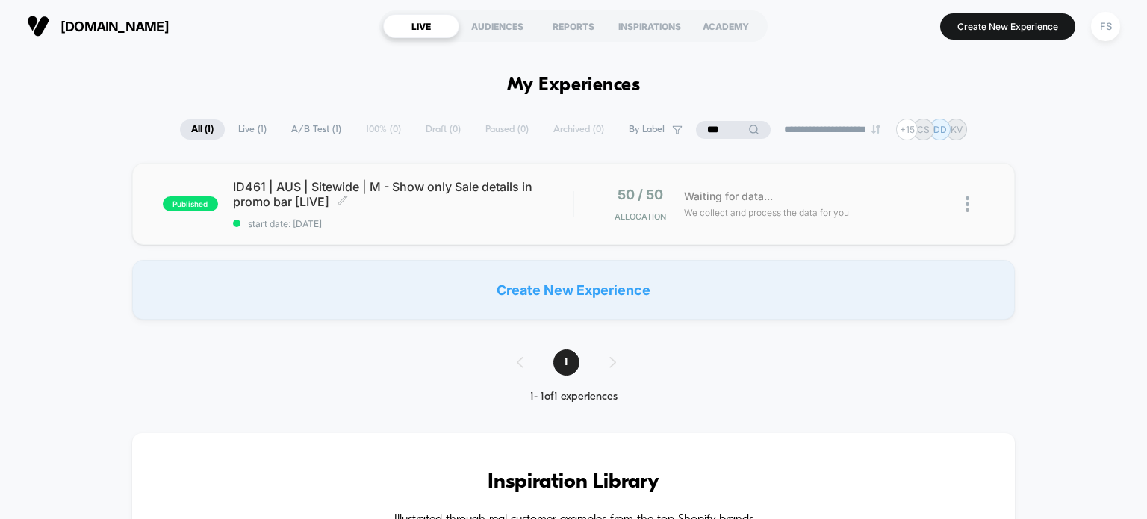
click at [396, 220] on span "start date: [DATE]" at bounding box center [403, 223] width 340 height 11
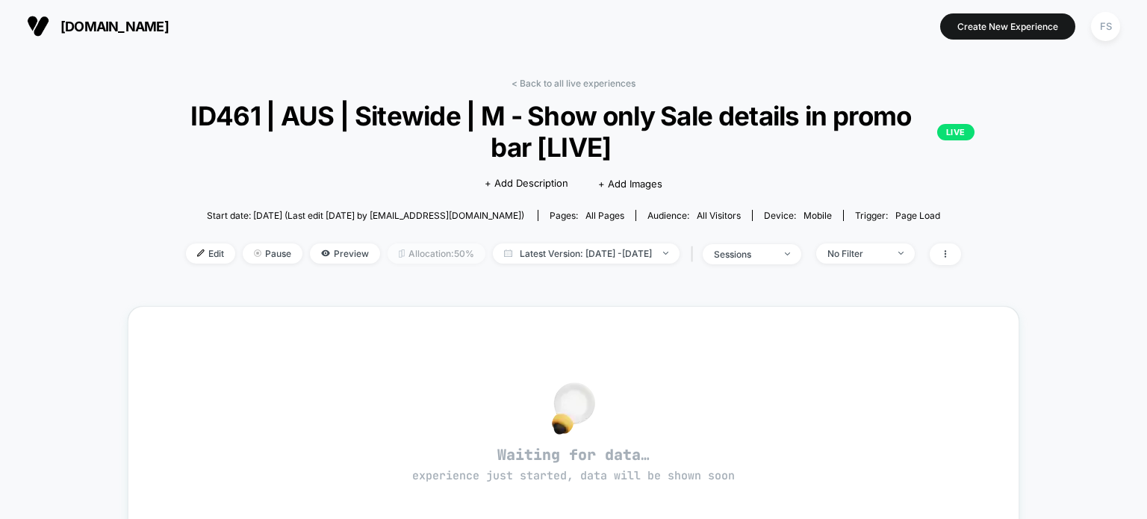
click at [393, 258] on span "Allocation: 50%" at bounding box center [436, 253] width 98 height 20
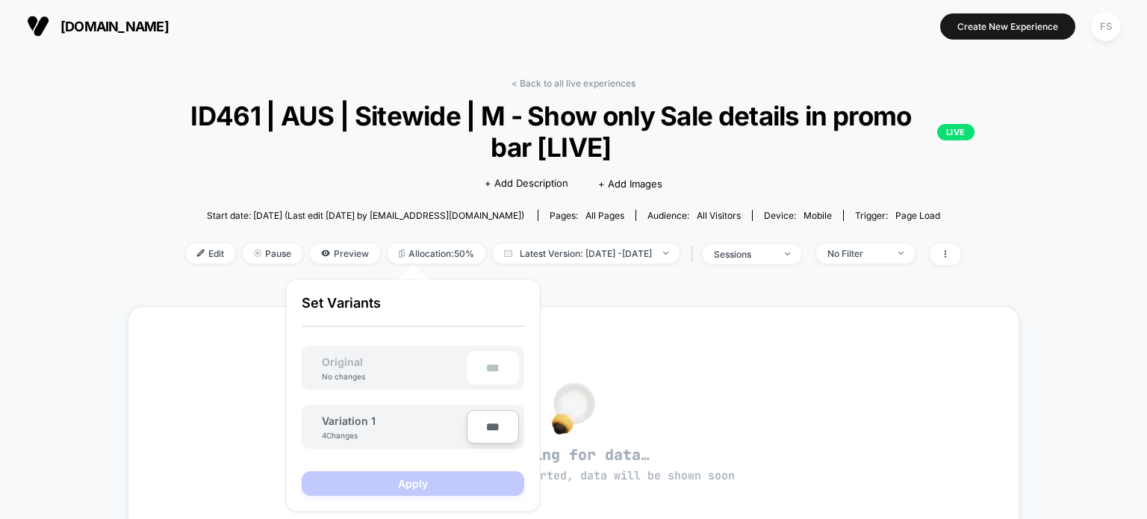
click at [759, 296] on div "< Back to all live experiences ID461 | AUS | Sitewide | M - Show only Sale deta…" at bounding box center [573, 430] width 891 height 726
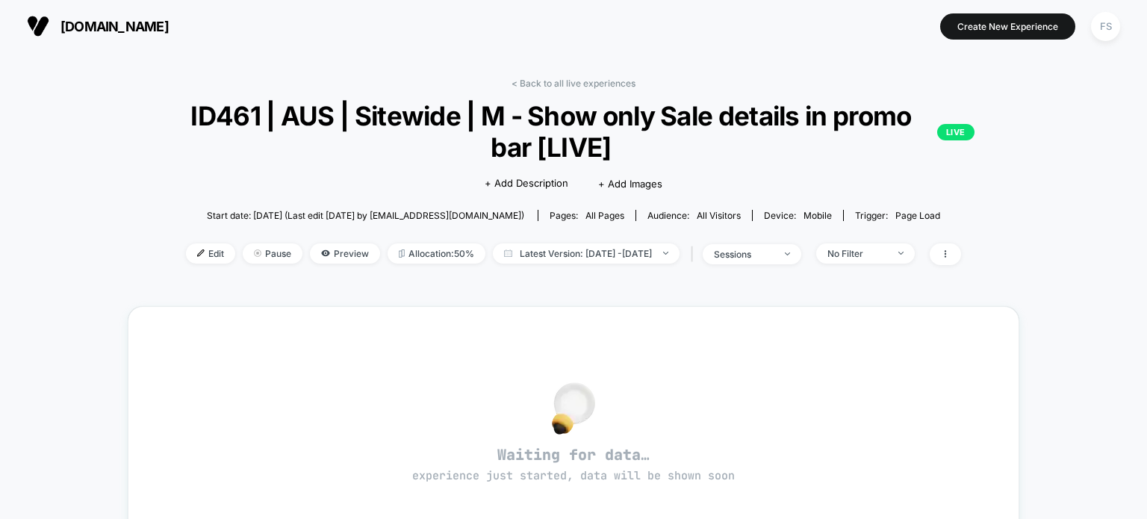
click at [573, 75] on div "< Back to all live experiences ID461 | AUS | Sitewide | M - Show only Sale deta…" at bounding box center [573, 430] width 891 height 726
click at [575, 81] on link "< Back to all live experiences" at bounding box center [573, 83] width 124 height 11
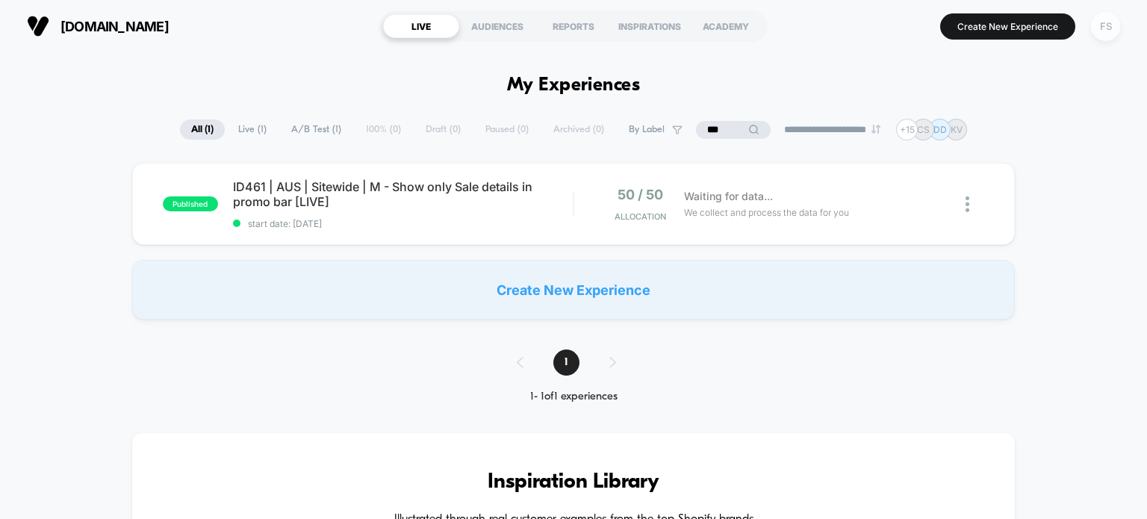
click at [1114, 35] on div "FS" at bounding box center [1105, 26] width 29 height 29
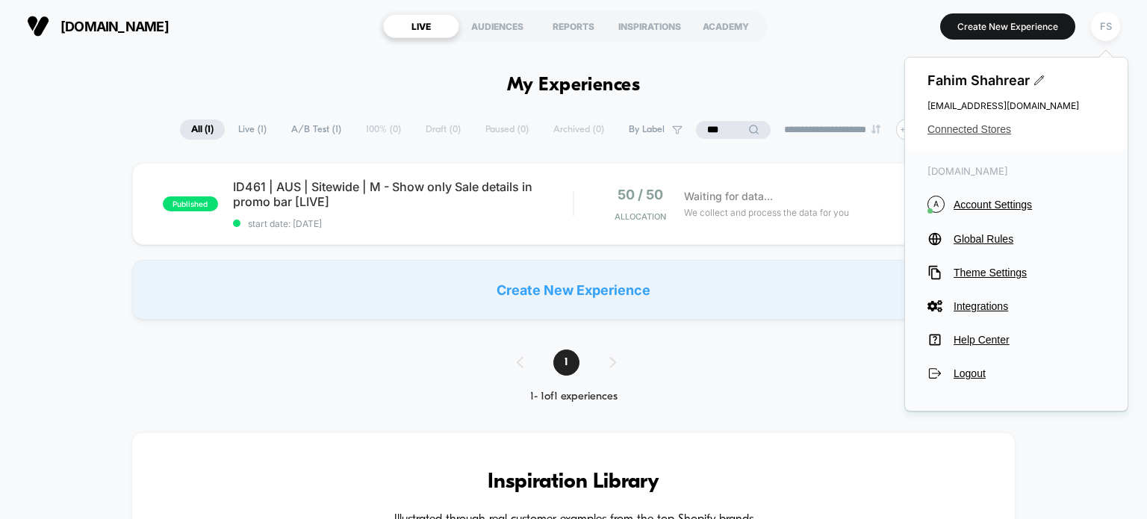
click at [997, 131] on span "Connected Stores" at bounding box center [1016, 129] width 178 height 12
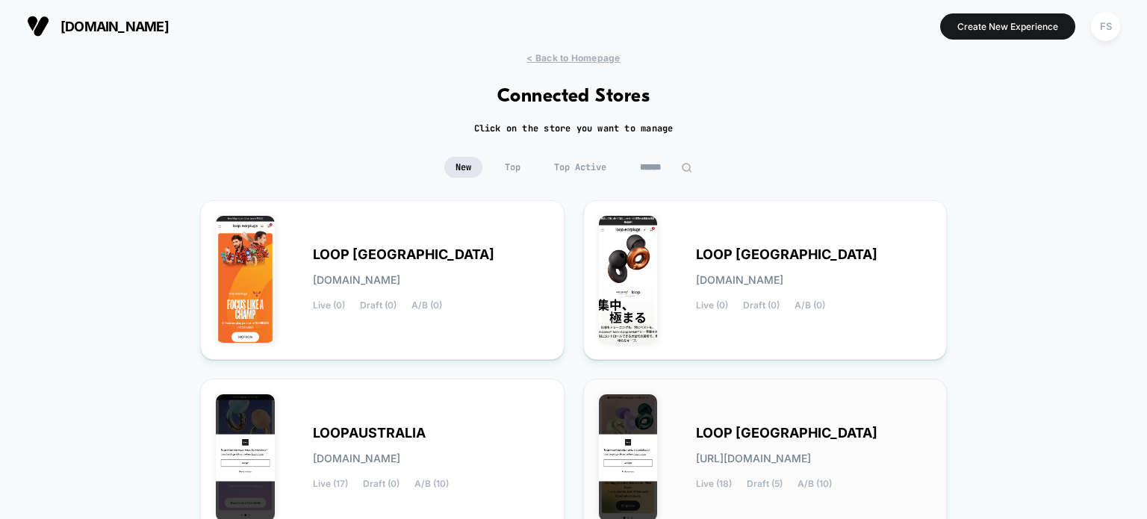
click at [759, 438] on span "LOOP UNITED STATES" at bounding box center [786, 433] width 181 height 10
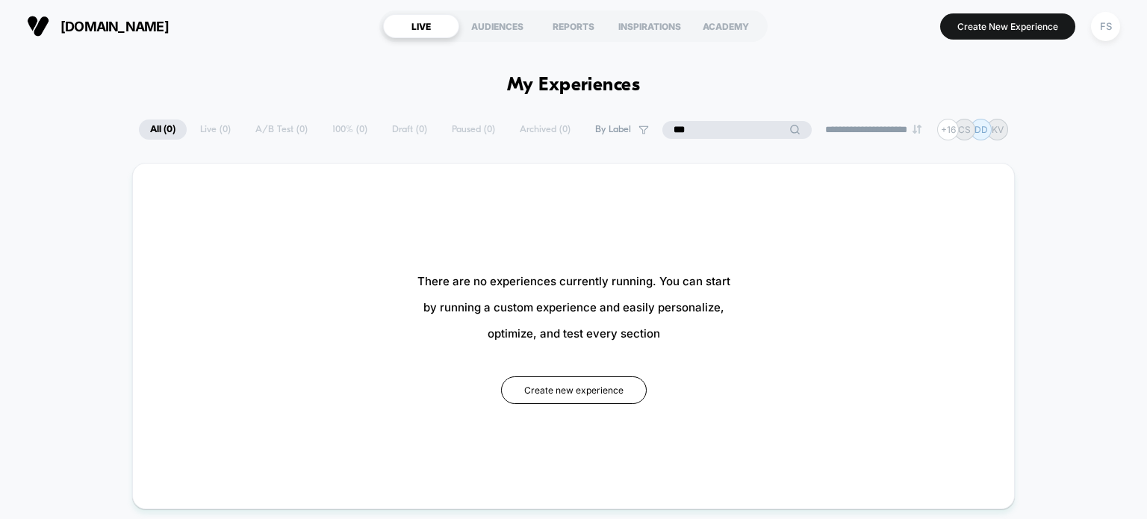
click at [722, 128] on input "***" at bounding box center [736, 130] width 149 height 18
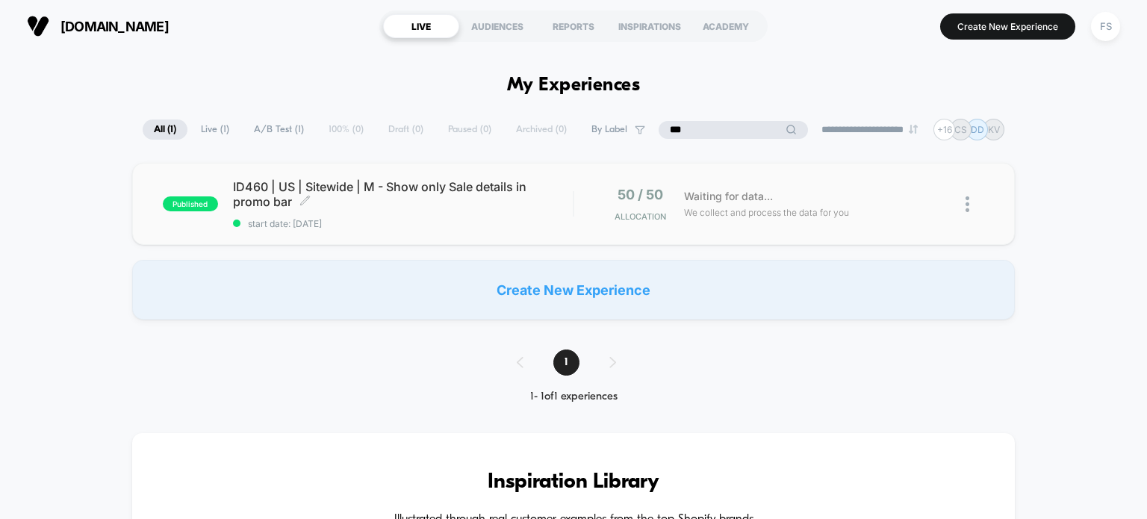
type input "***"
click at [413, 191] on span "ID460 | US | Sitewide | M - Show only Sale details in promo bar Click to edit e…" at bounding box center [403, 194] width 340 height 30
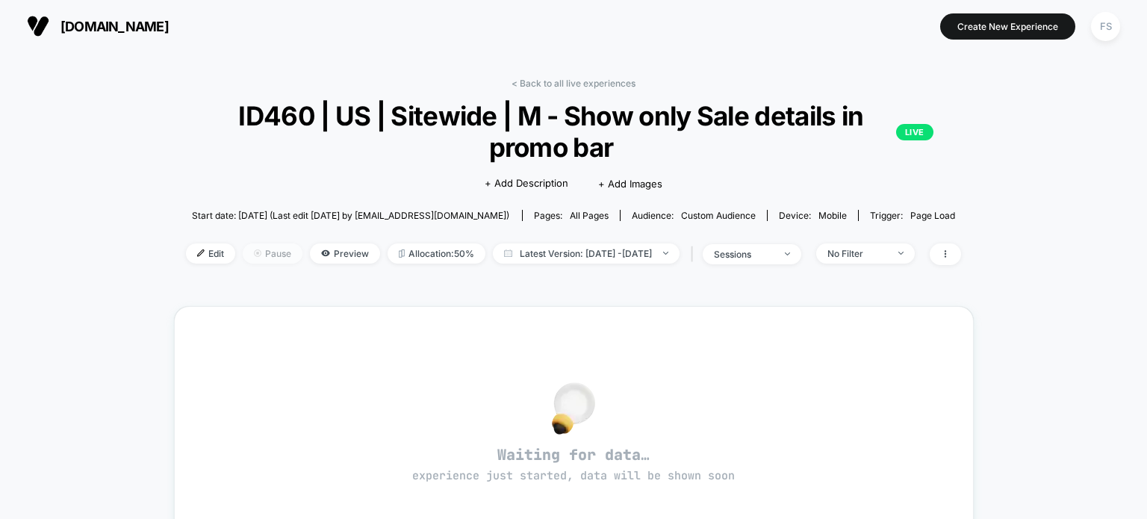
click at [244, 253] on span "Pause" at bounding box center [273, 253] width 60 height 20
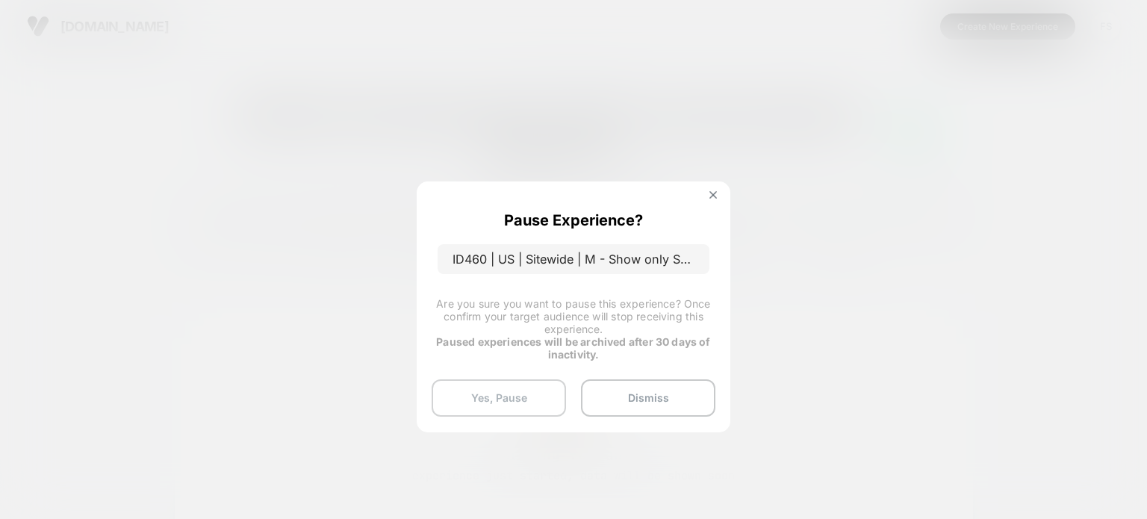
click at [468, 398] on button "Yes, Pause" at bounding box center [499, 397] width 134 height 37
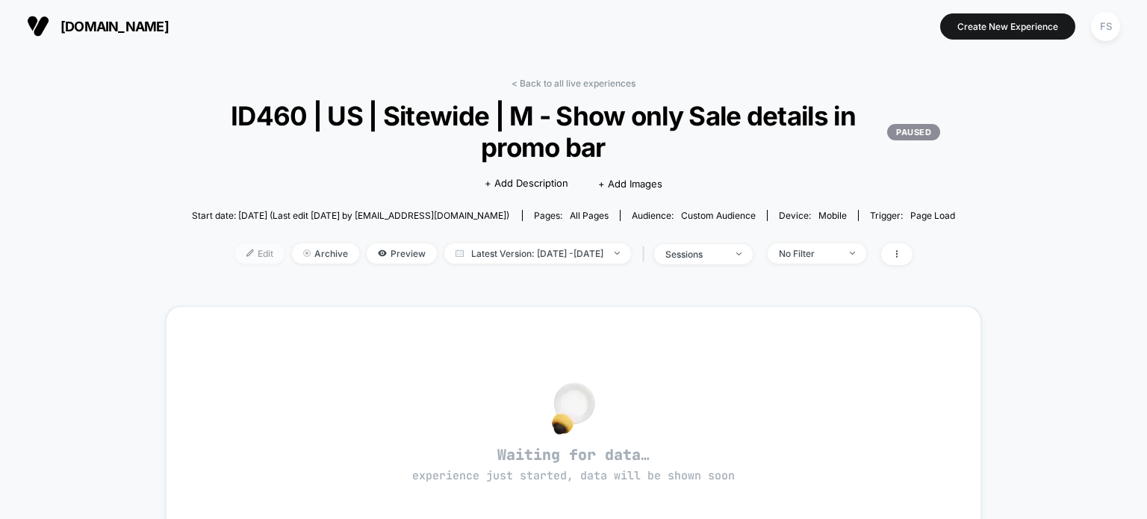
click at [236, 249] on span "Edit" at bounding box center [259, 253] width 49 height 20
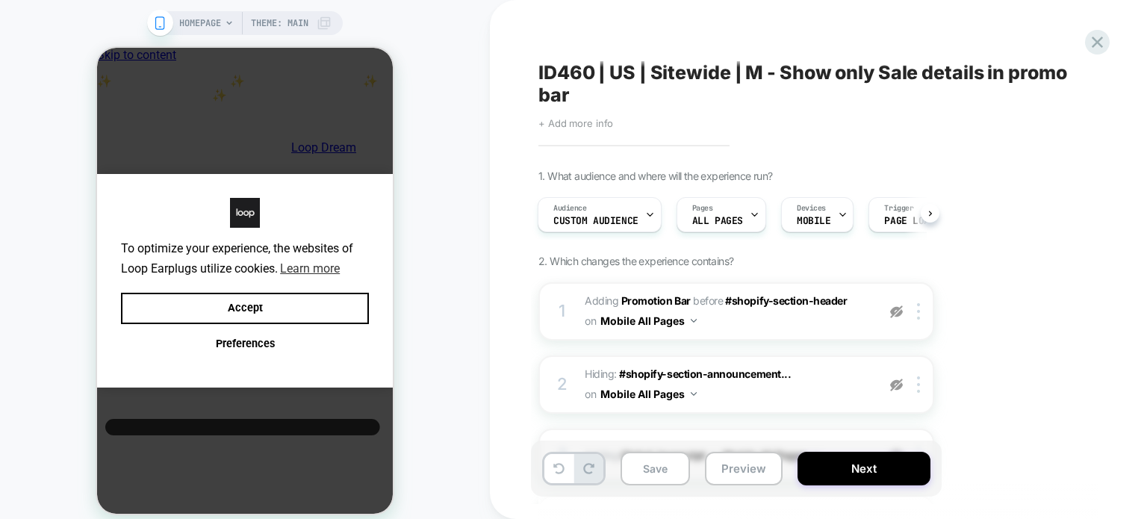
click at [588, 120] on span "+ Add more info" at bounding box center [575, 123] width 75 height 12
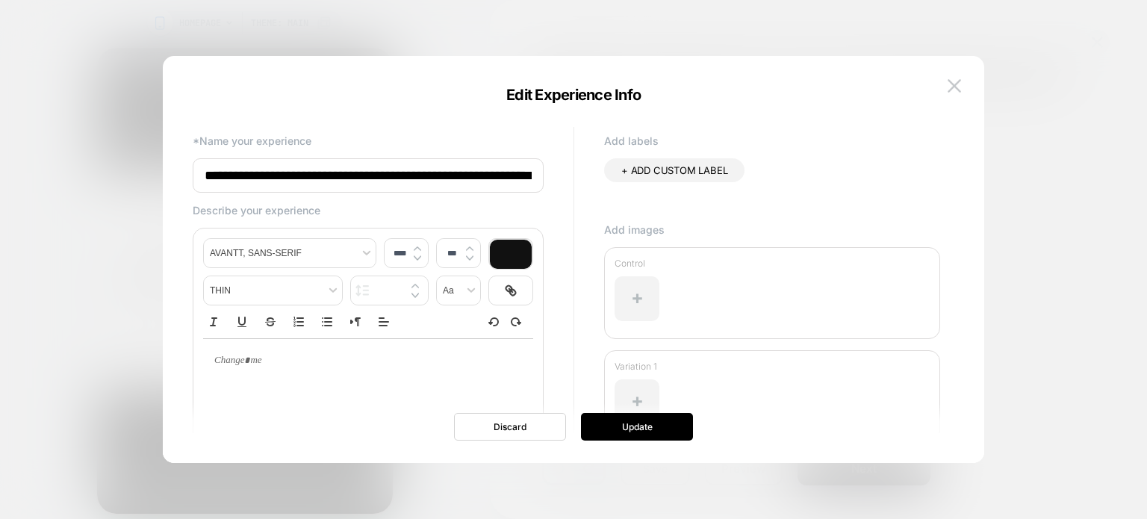
click at [436, 175] on input "**********" at bounding box center [368, 175] width 351 height 34
type input "**********"
click at [614, 422] on button "Update" at bounding box center [637, 427] width 112 height 28
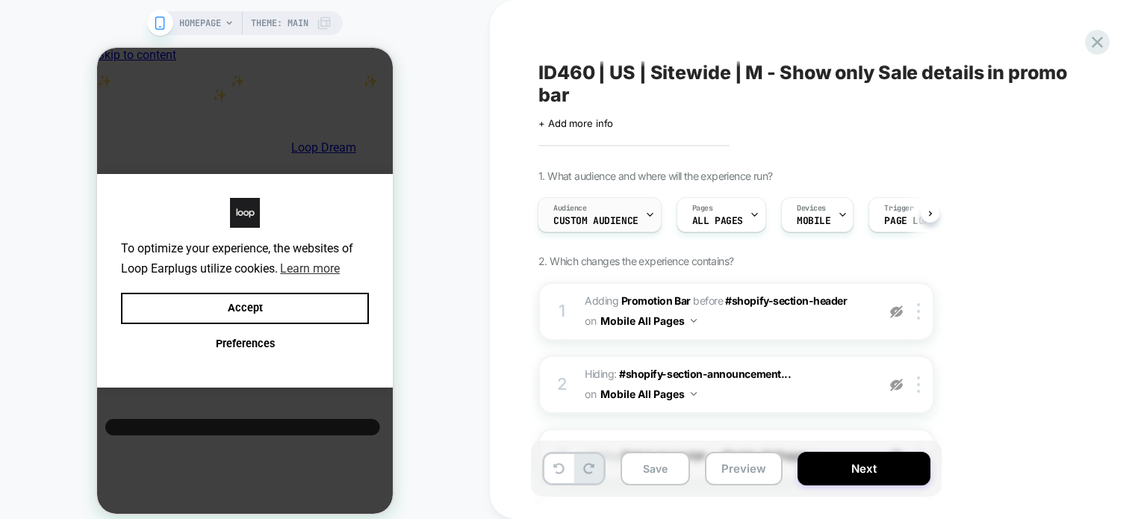
click at [608, 206] on div "Audience Custom Audience" at bounding box center [595, 215] width 115 height 34
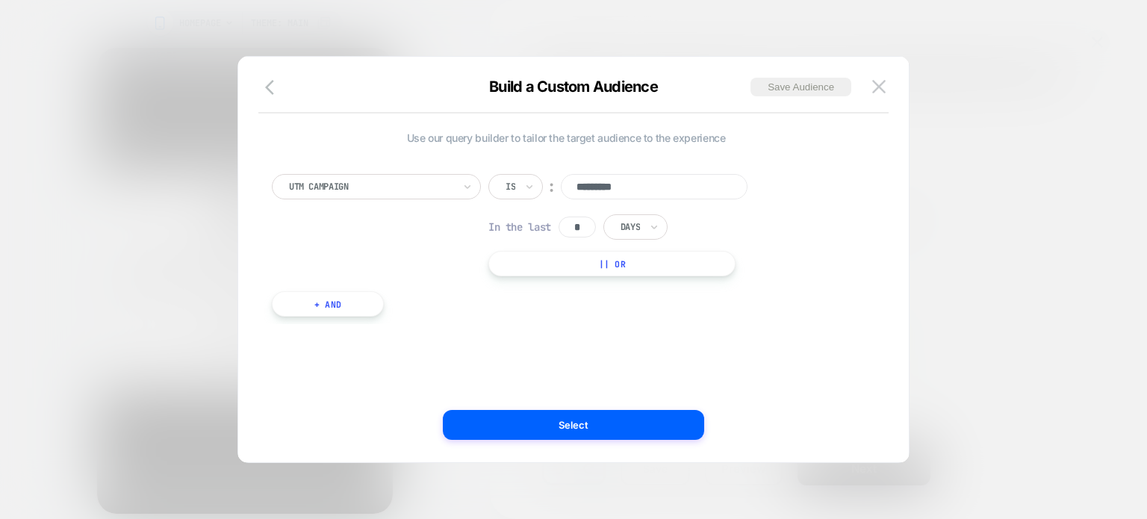
click at [287, 90] on div "Build a Custom Audience Save Audience" at bounding box center [573, 96] width 670 height 36
click at [263, 84] on button "button" at bounding box center [274, 89] width 27 height 22
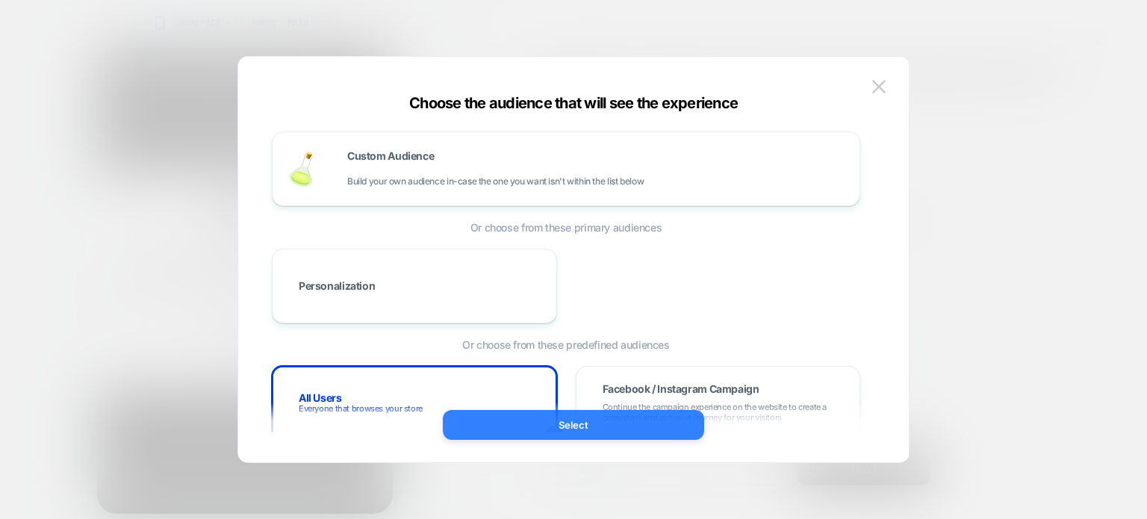
click at [591, 426] on button "Select" at bounding box center [573, 425] width 261 height 30
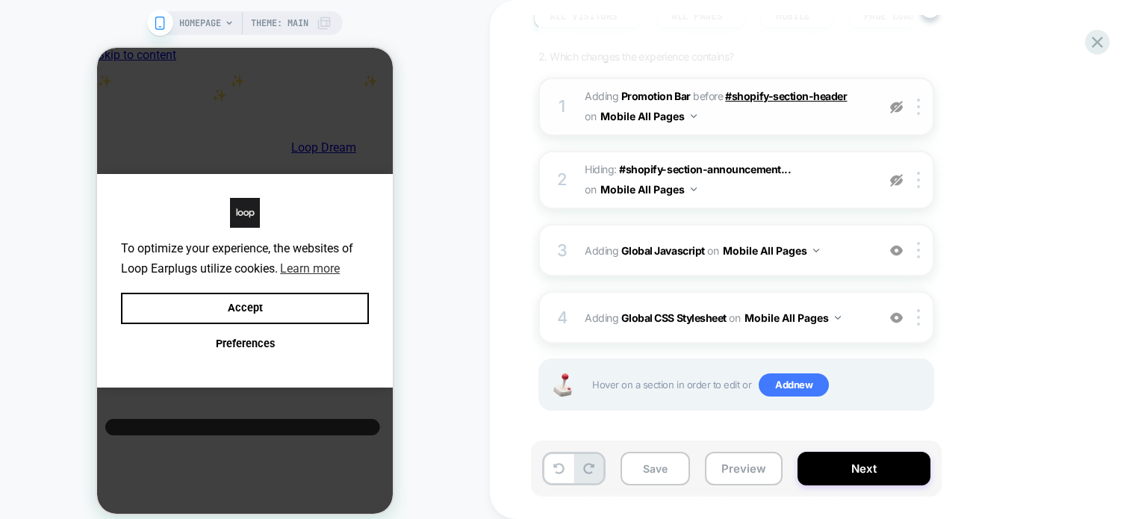
scroll to position [207, 0]
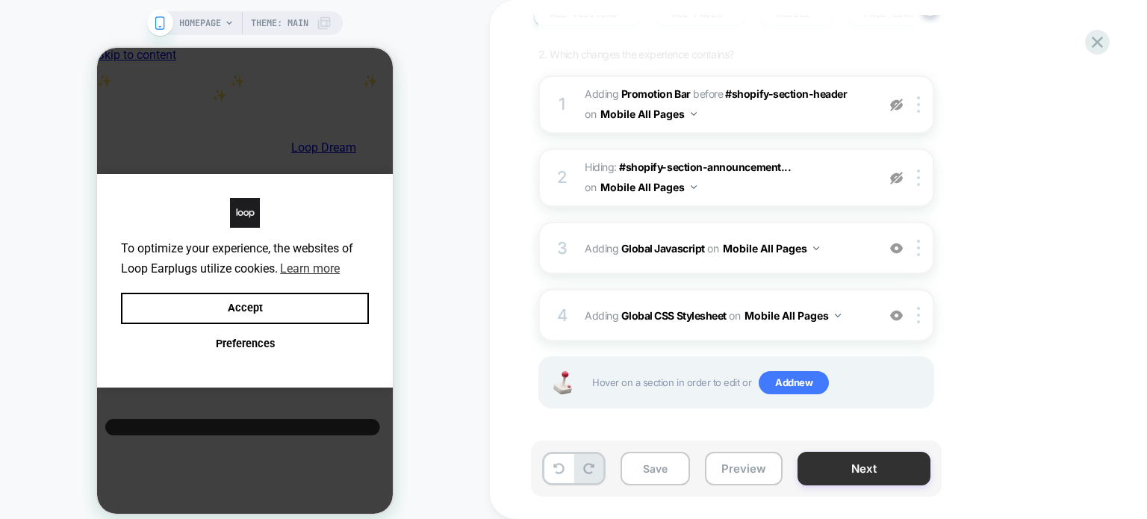
click at [860, 475] on button "Next" at bounding box center [863, 469] width 133 height 34
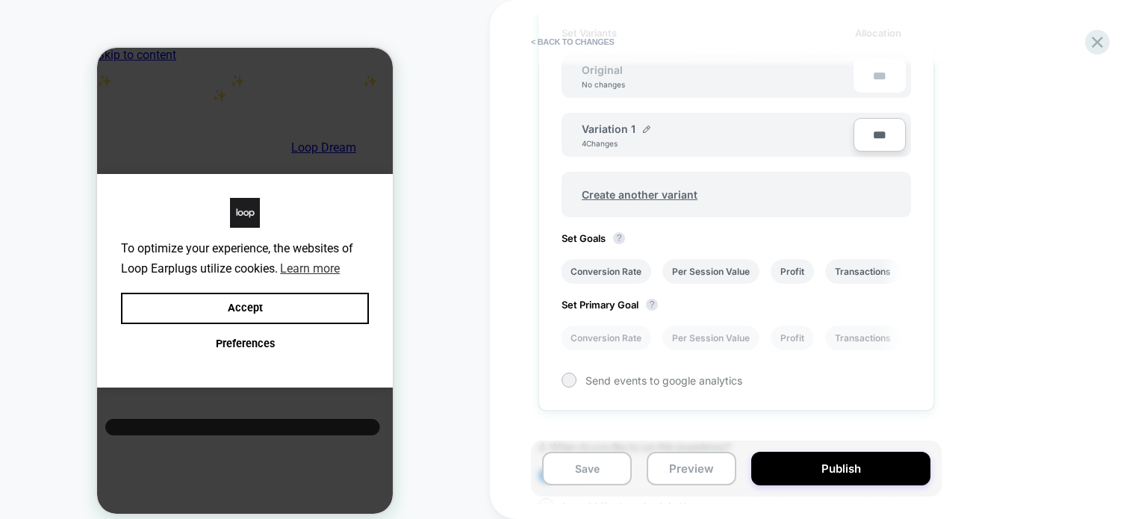
scroll to position [503, 0]
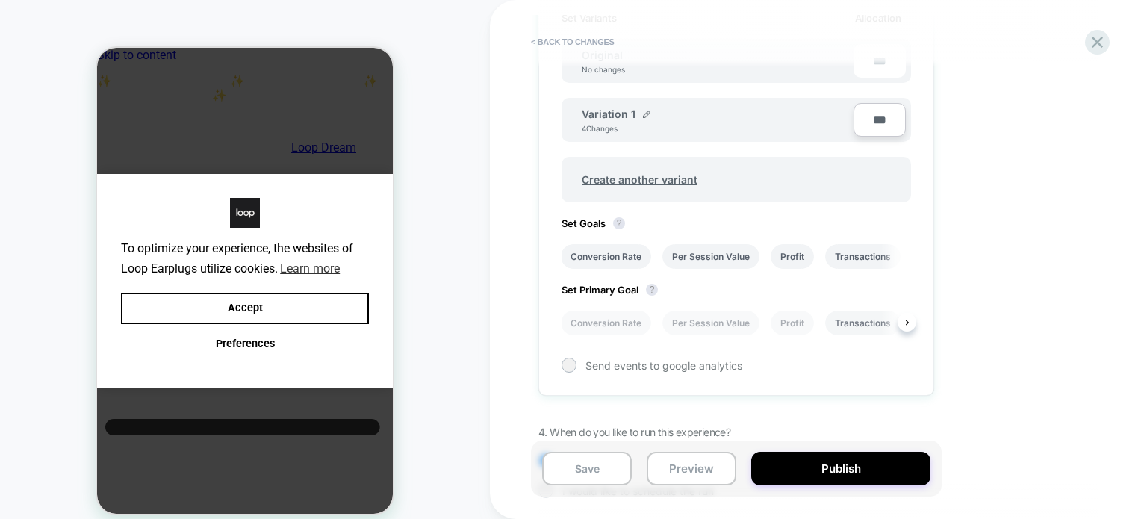
click at [856, 315] on li "Transactions" at bounding box center [862, 323] width 75 height 25
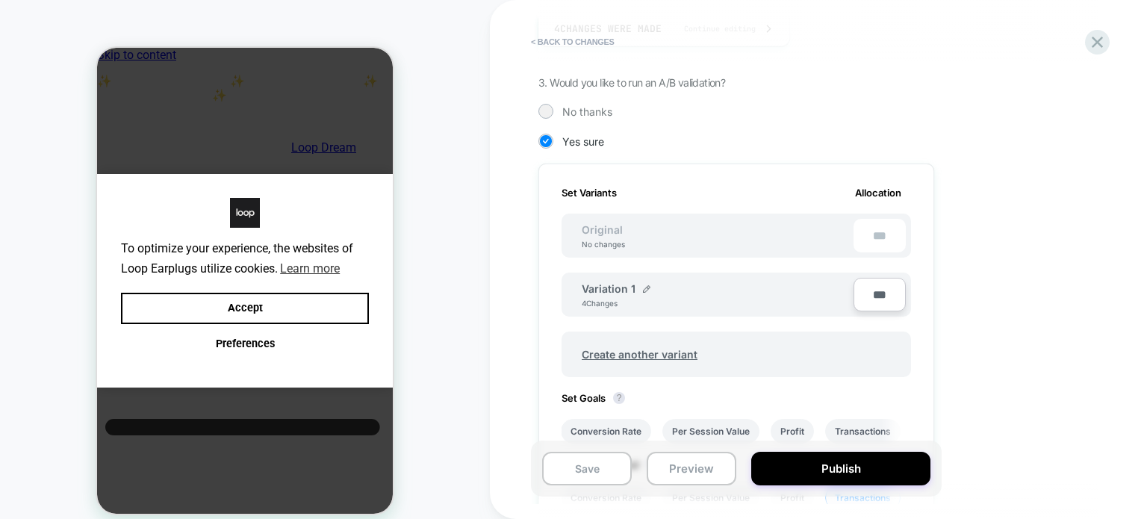
scroll to position [576, 0]
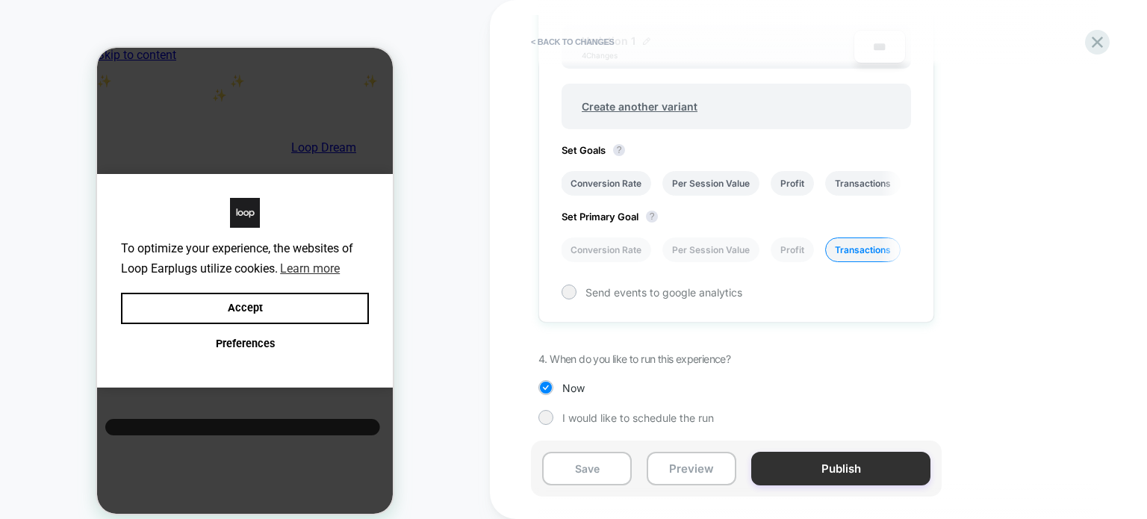
click at [792, 468] on button "Publish" at bounding box center [840, 469] width 179 height 34
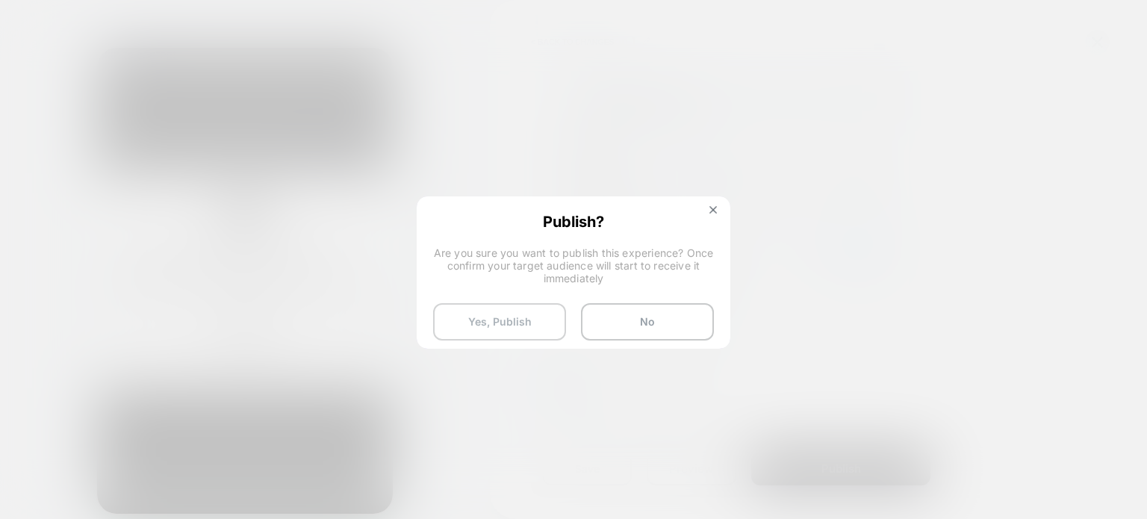
click at [473, 325] on button "Yes, Publish" at bounding box center [499, 321] width 133 height 37
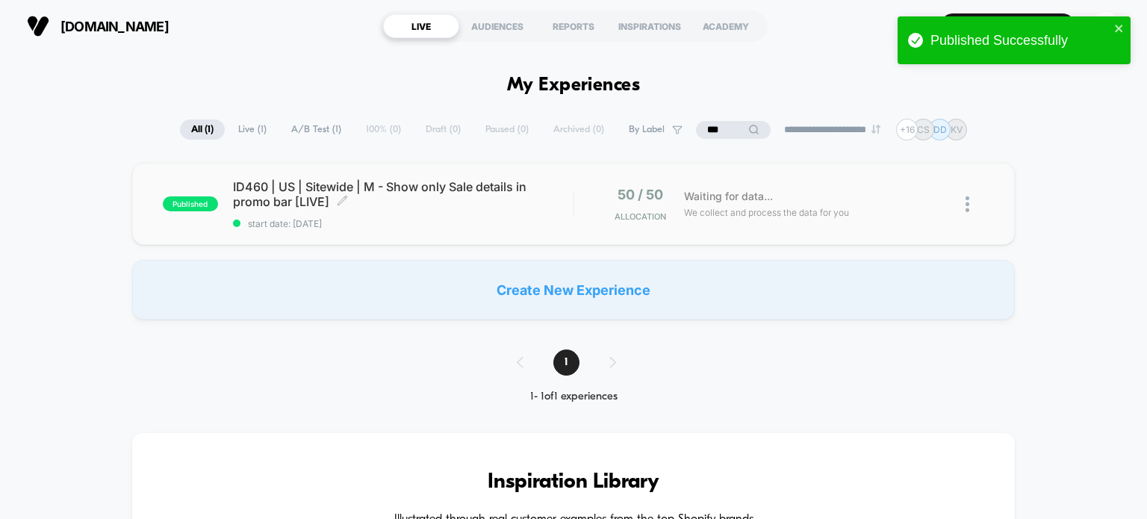
click at [392, 208] on span "ID460 | US | Sitewide | M - Show only Sale details in promo bar [LIVE] Click to…" at bounding box center [403, 194] width 340 height 30
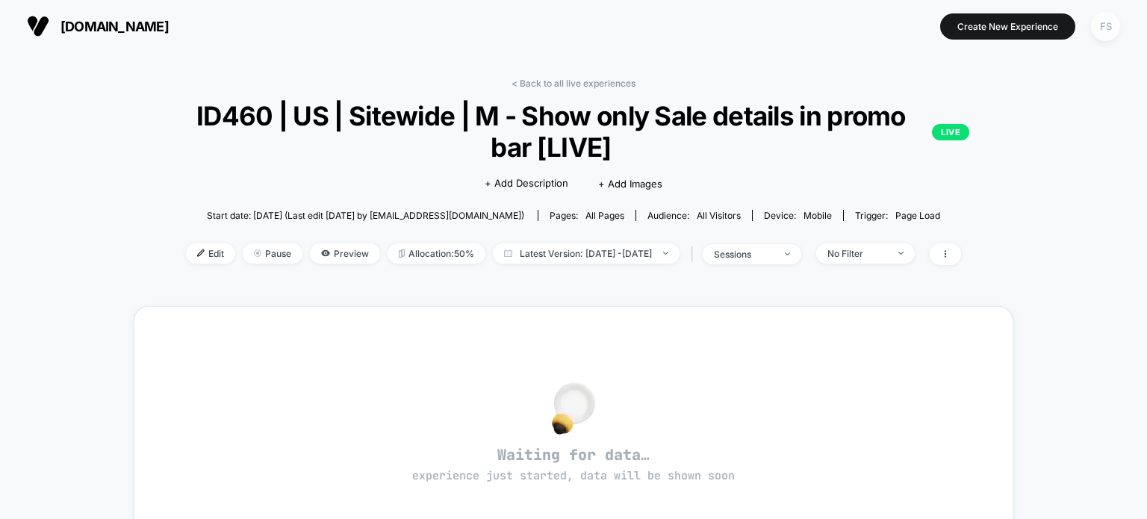
click at [1094, 28] on div "FS" at bounding box center [1105, 26] width 29 height 29
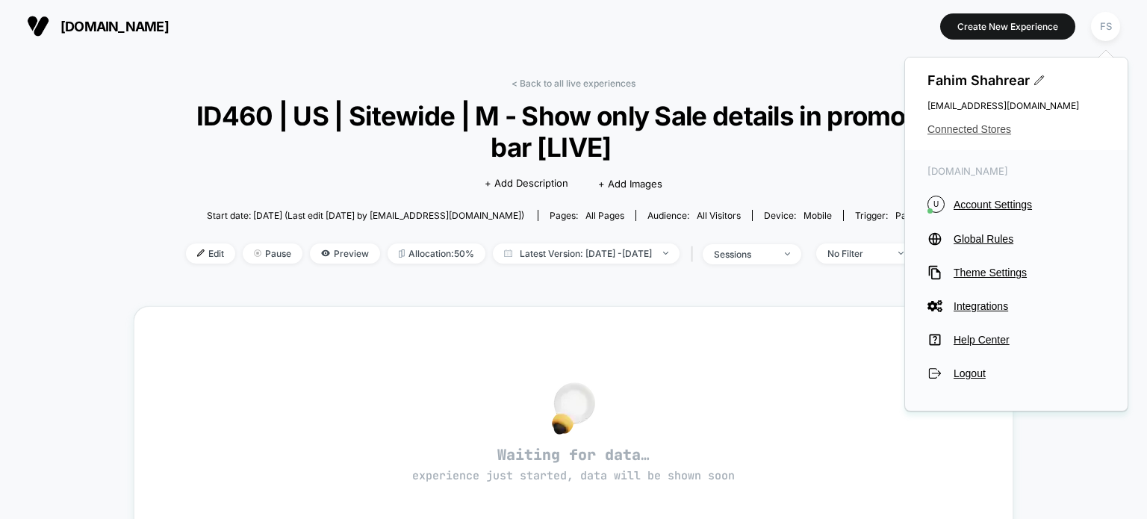
click at [991, 128] on span "Connected Stores" at bounding box center [1016, 129] width 178 height 12
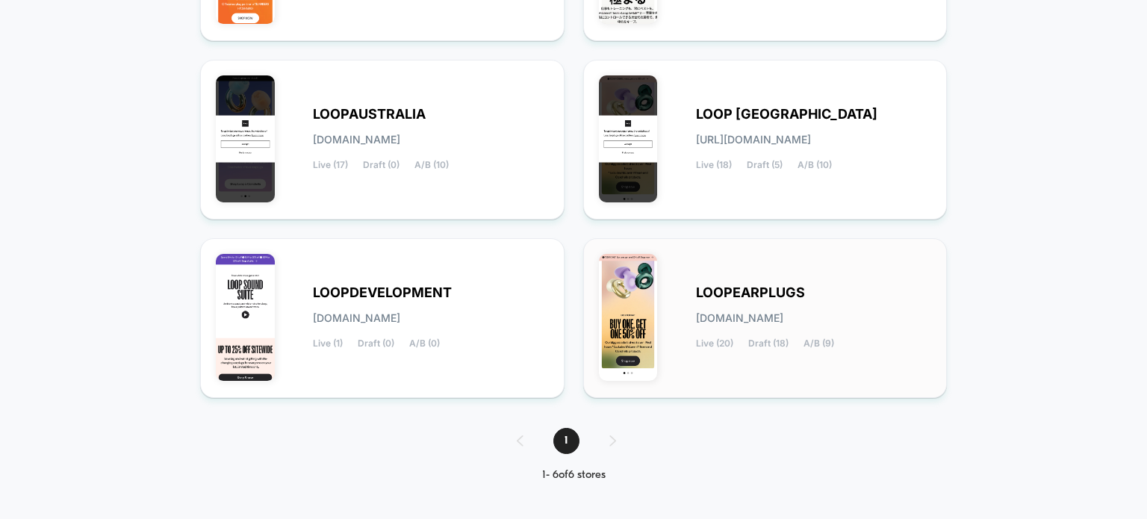
click at [794, 298] on span "LOOPEARPLUGS" at bounding box center [750, 292] width 109 height 10
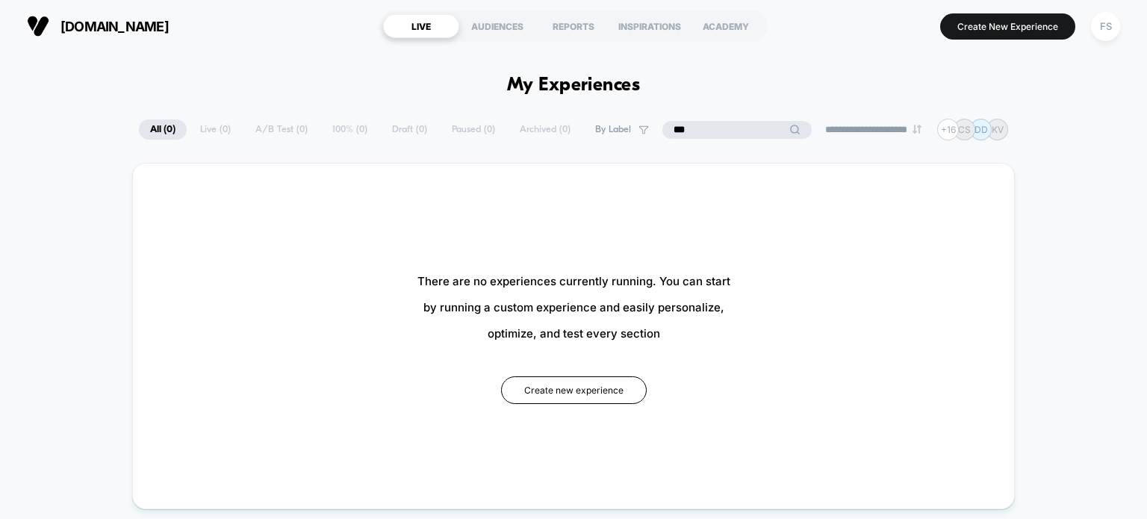
click at [722, 126] on input "***" at bounding box center [736, 130] width 149 height 18
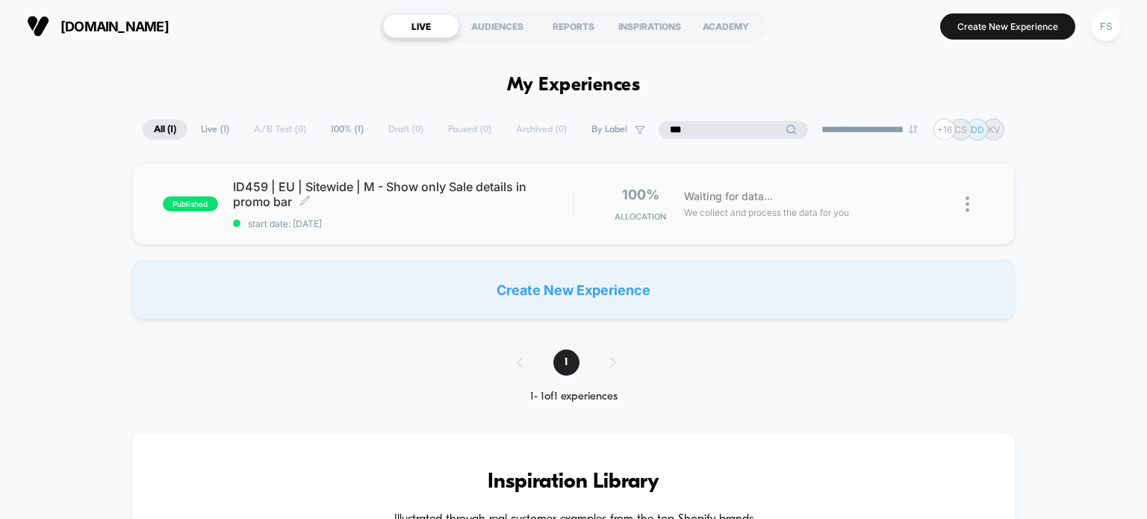
type input "***"
click at [311, 205] on span "ID459 | EU | Sitewide | M - Show only Sale details in promo bar Click to edit e…" at bounding box center [403, 194] width 340 height 30
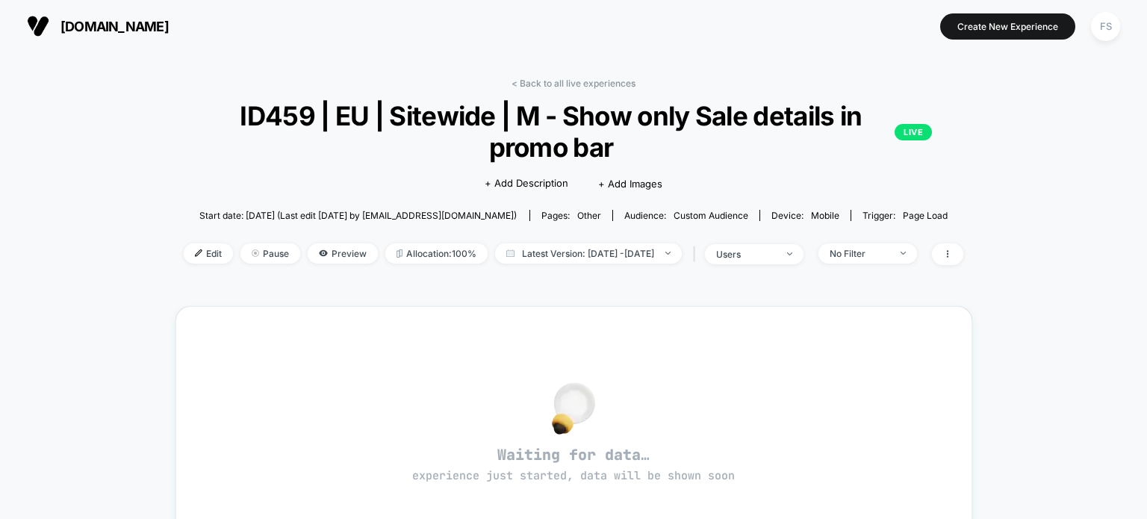
click at [277, 256] on div "Edit Pause Preview Allocation: 100% Latest Version: Sep 3, 2025 - Sep 3, 2025 |…" at bounding box center [573, 254] width 797 height 22
click at [261, 256] on span "Pause" at bounding box center [270, 253] width 60 height 20
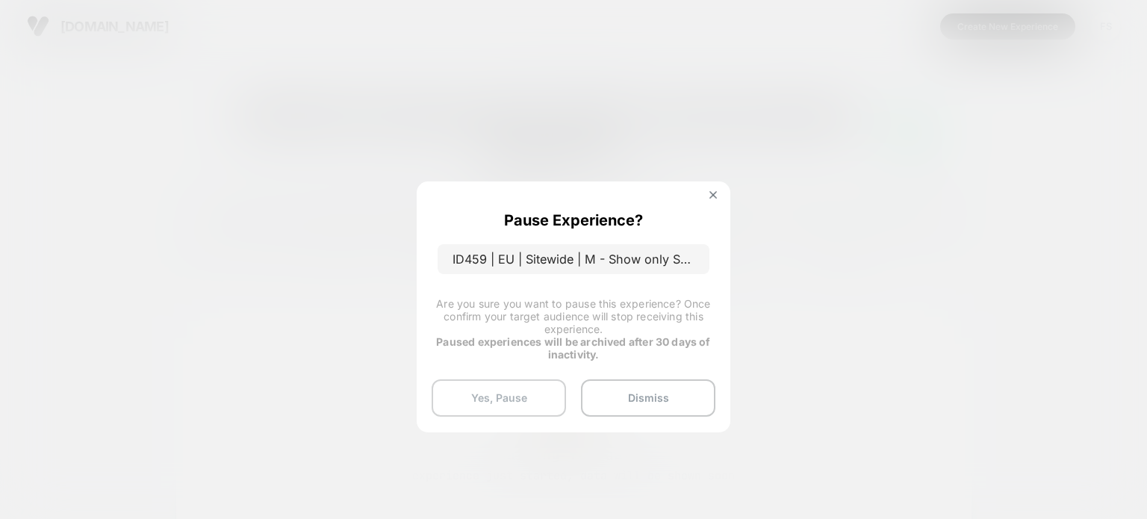
click at [488, 399] on button "Yes, Pause" at bounding box center [499, 397] width 134 height 37
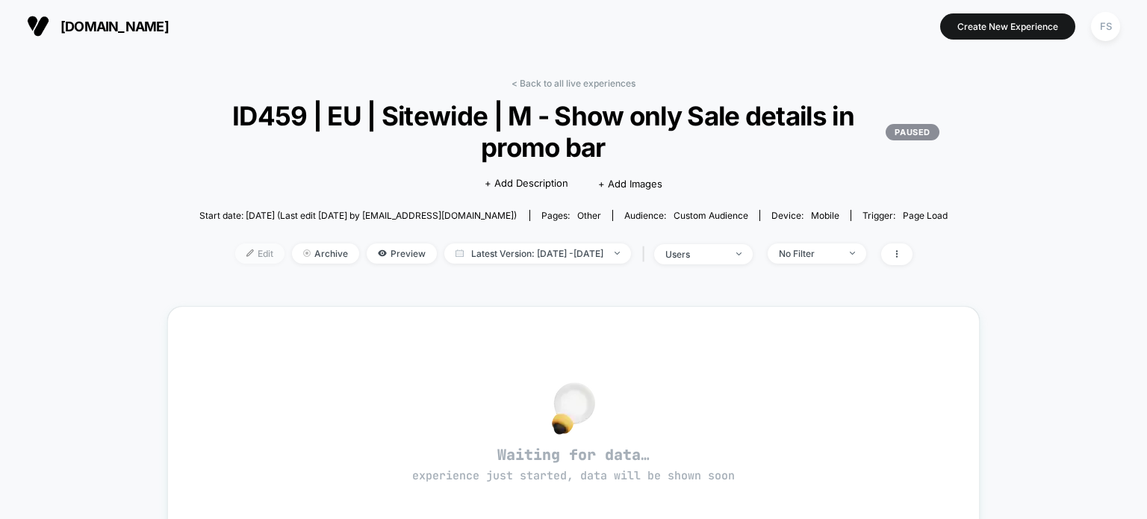
click at [241, 247] on span "Edit" at bounding box center [259, 253] width 49 height 20
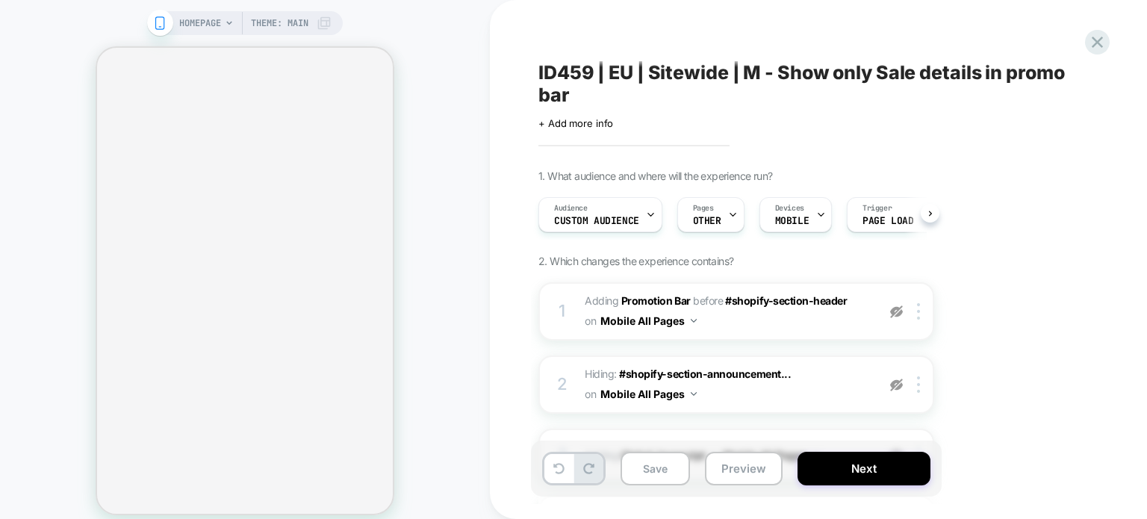
click at [585, 125] on span "+ Add more info" at bounding box center [575, 123] width 75 height 12
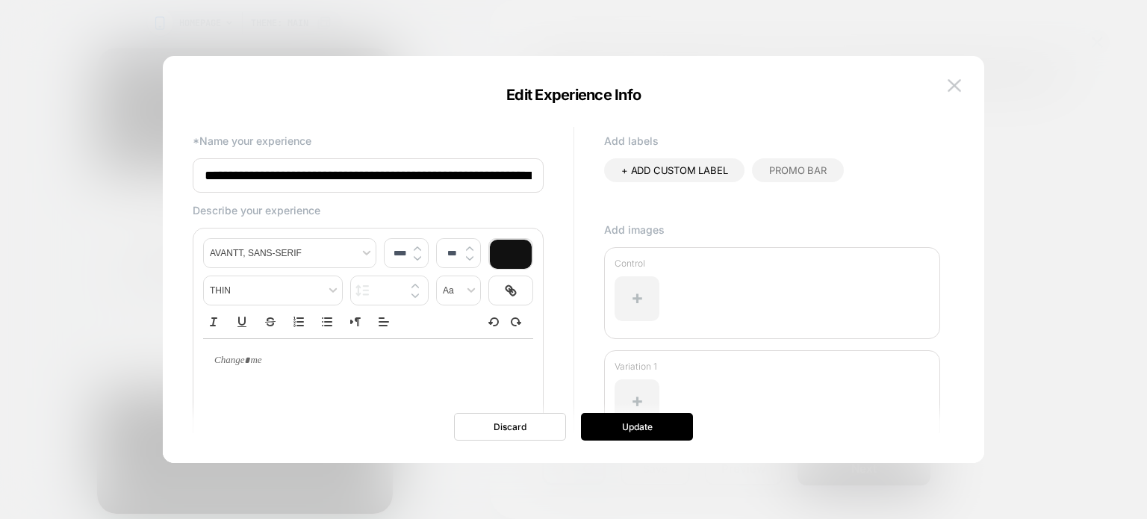
click at [517, 189] on input "**********" at bounding box center [368, 175] width 351 height 34
type input "**********"
click at [607, 436] on button "Update" at bounding box center [637, 427] width 112 height 28
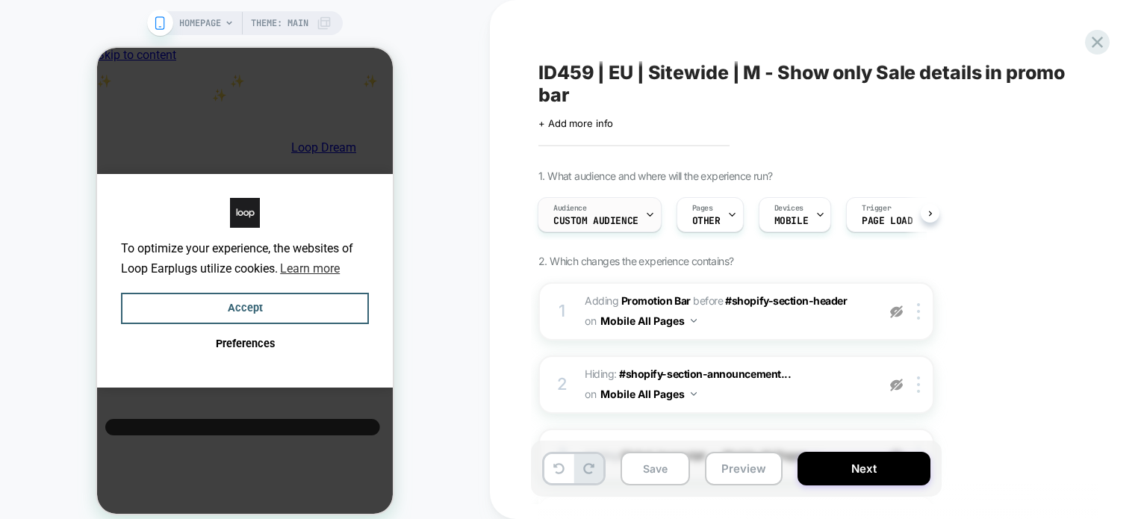
click at [636, 211] on div "Audience Custom Audience" at bounding box center [595, 215] width 115 height 34
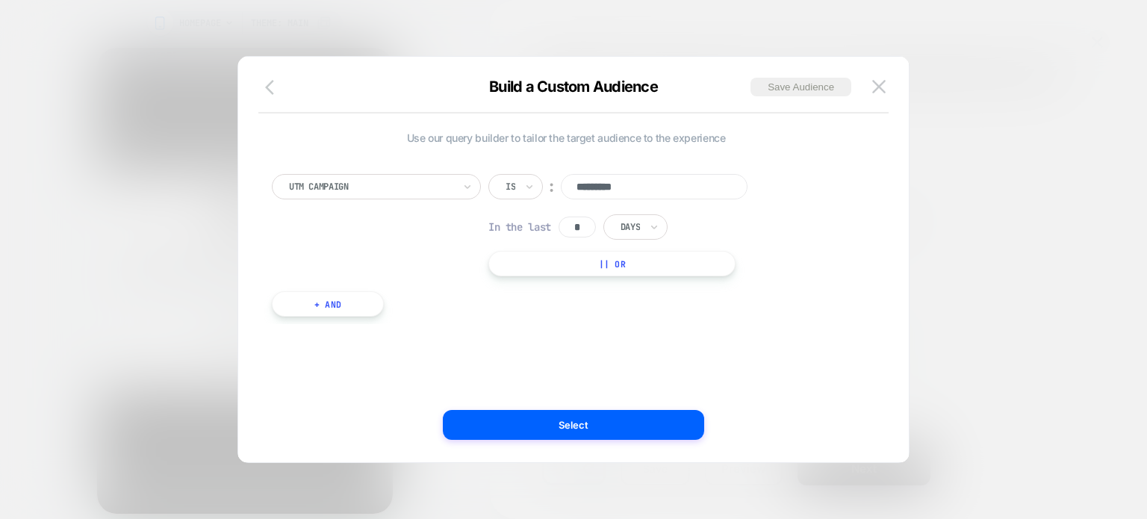
click at [282, 95] on icon "button" at bounding box center [274, 87] width 18 height 18
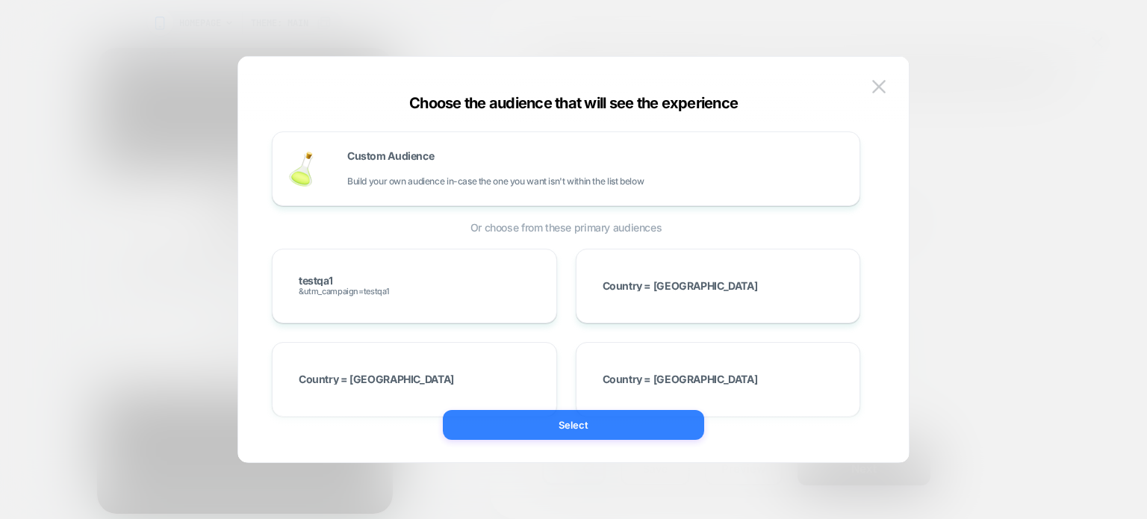
click at [499, 418] on button "Select" at bounding box center [573, 425] width 261 height 30
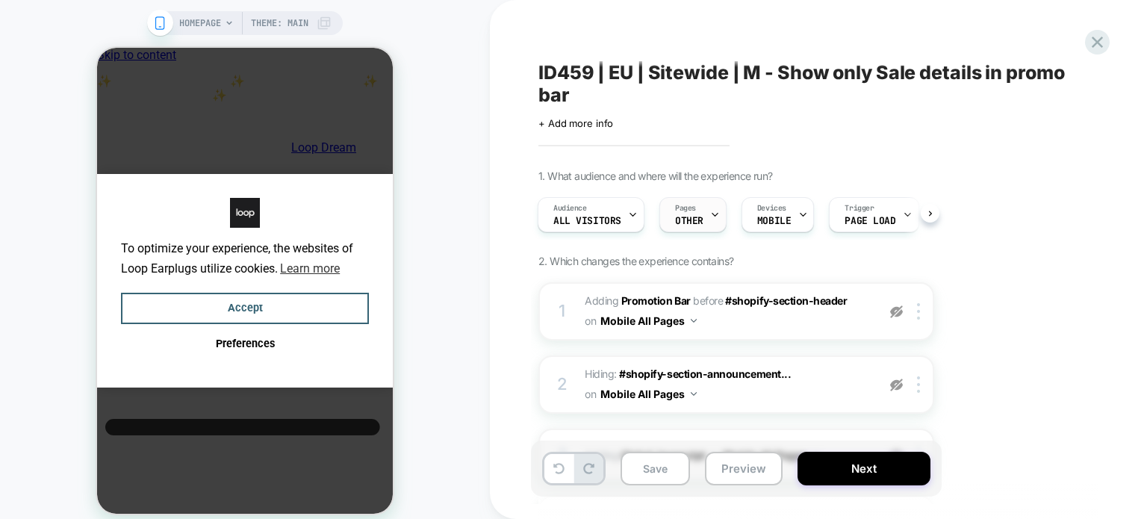
click at [693, 226] on span "OTHER" at bounding box center [689, 221] width 28 height 10
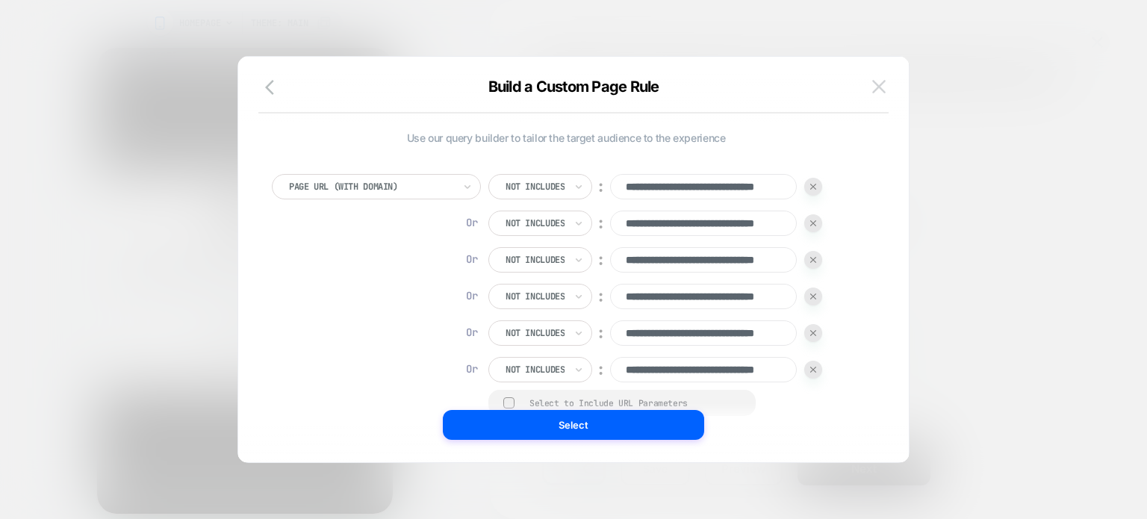
click at [872, 83] on img at bounding box center [878, 86] width 13 height 13
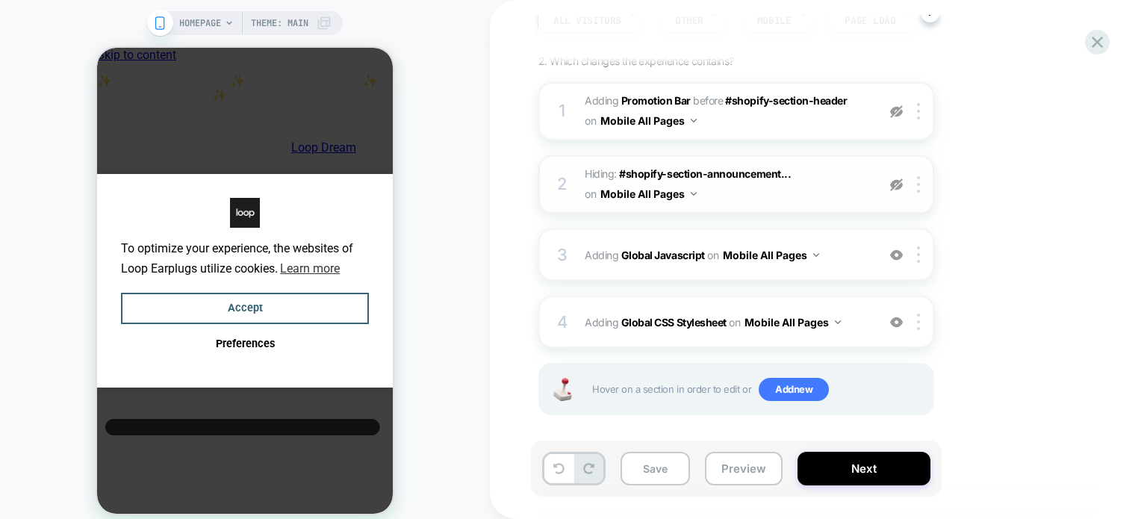
scroll to position [207, 0]
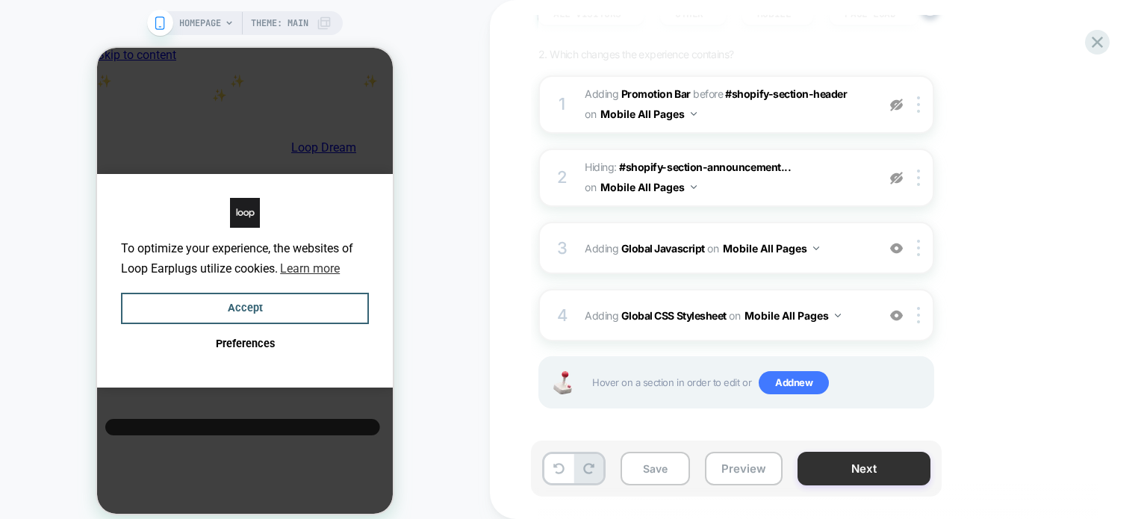
click at [831, 474] on button "Next" at bounding box center [863, 469] width 133 height 34
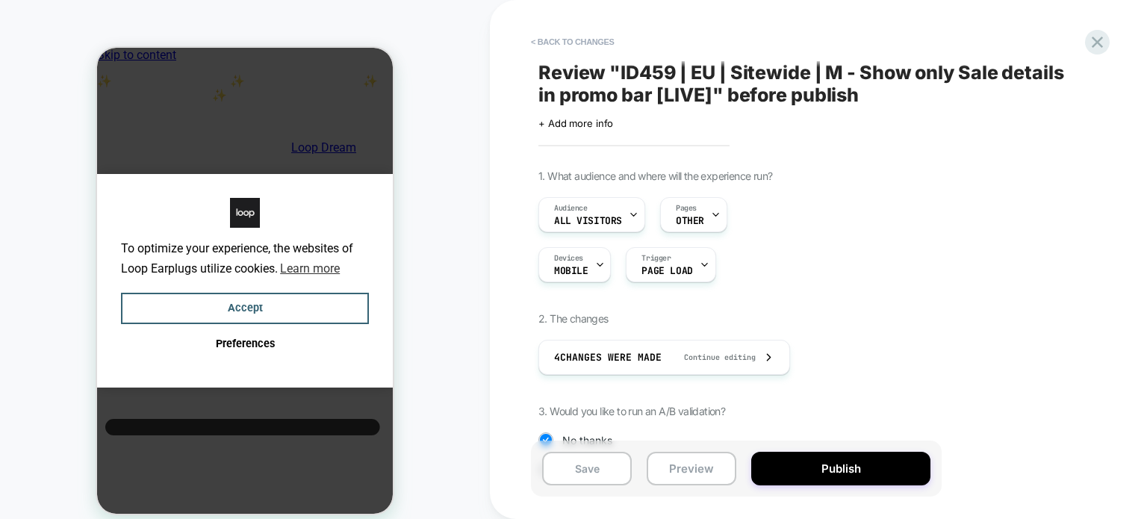
scroll to position [157, 0]
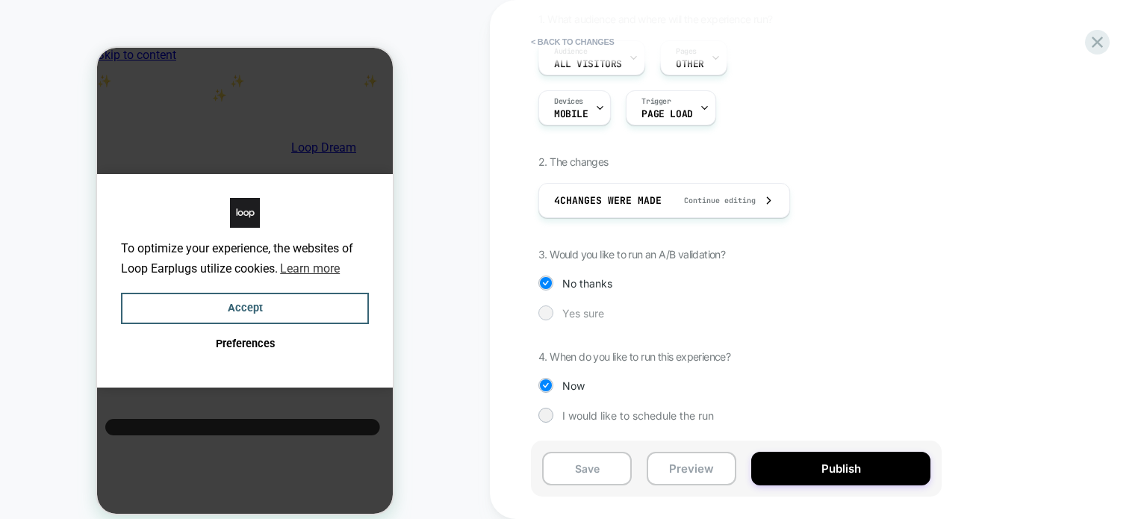
click at [549, 308] on div at bounding box center [545, 312] width 11 height 11
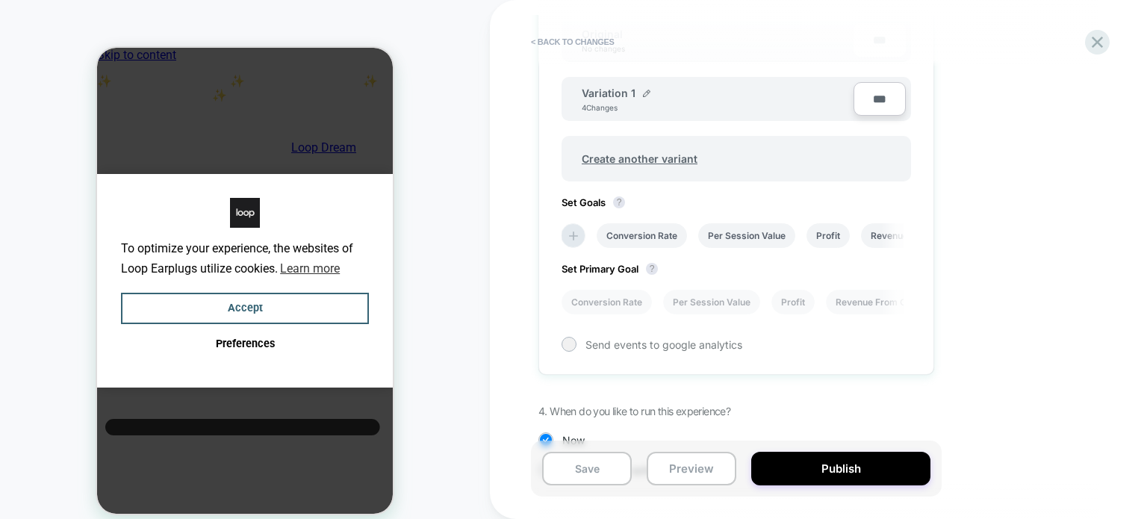
scroll to position [576, 0]
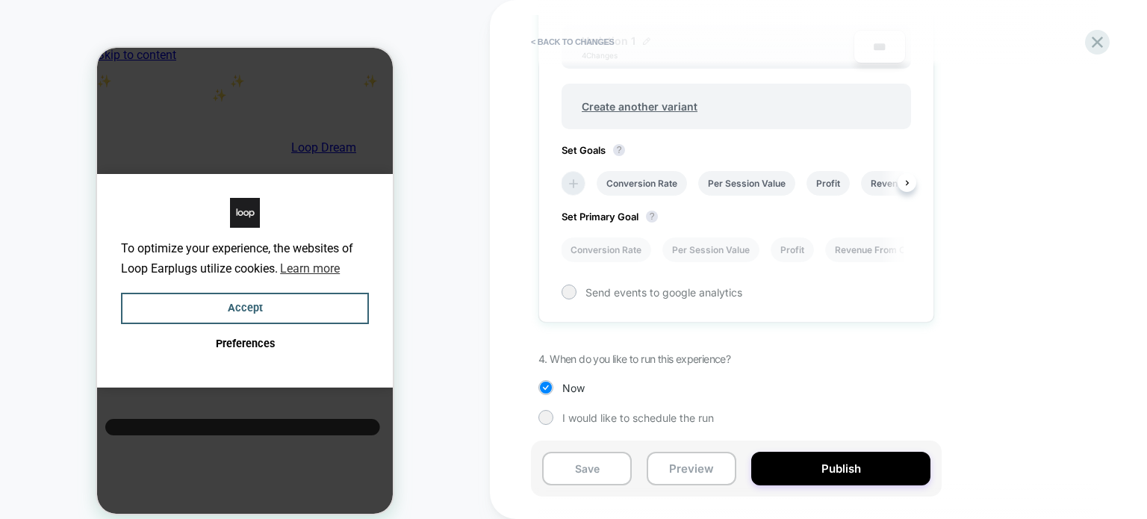
click at [573, 178] on icon at bounding box center [573, 183] width 15 height 15
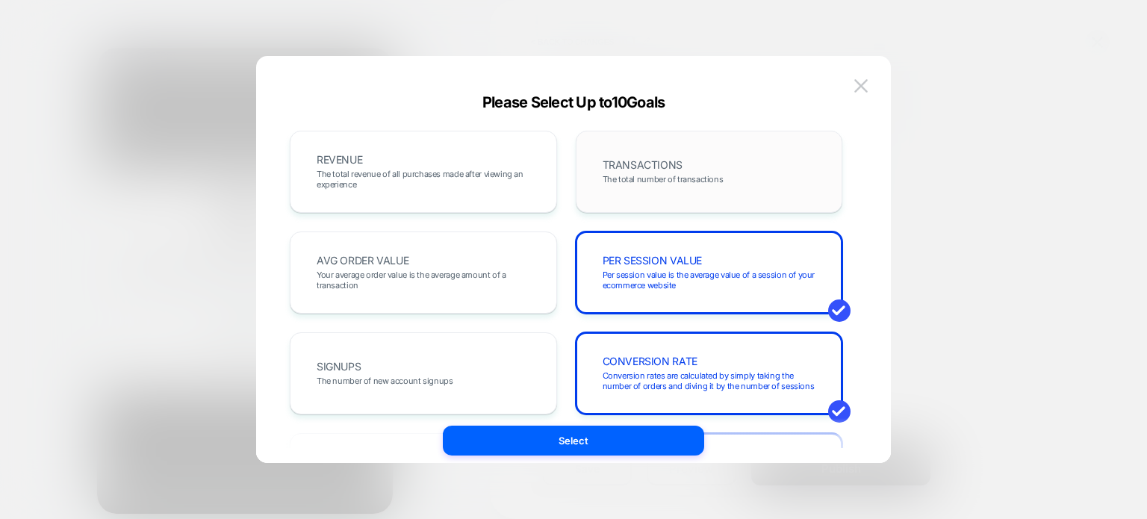
click at [691, 190] on div "TRANSACTIONS The total number of transactions" at bounding box center [709, 171] width 236 height 51
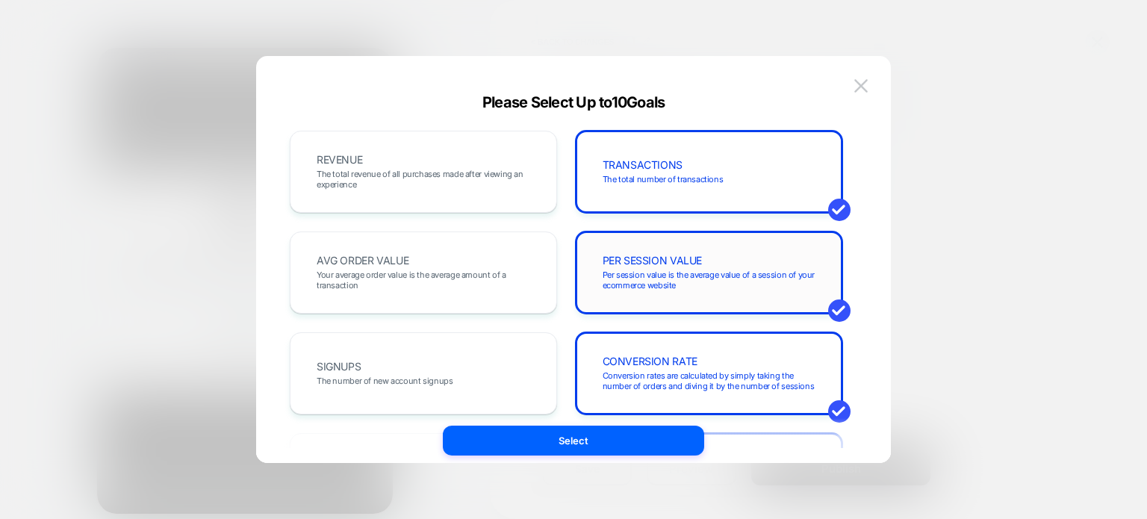
click at [688, 271] on span "Per session value is the average value of a session of your ecommerce website" at bounding box center [709, 280] width 214 height 21
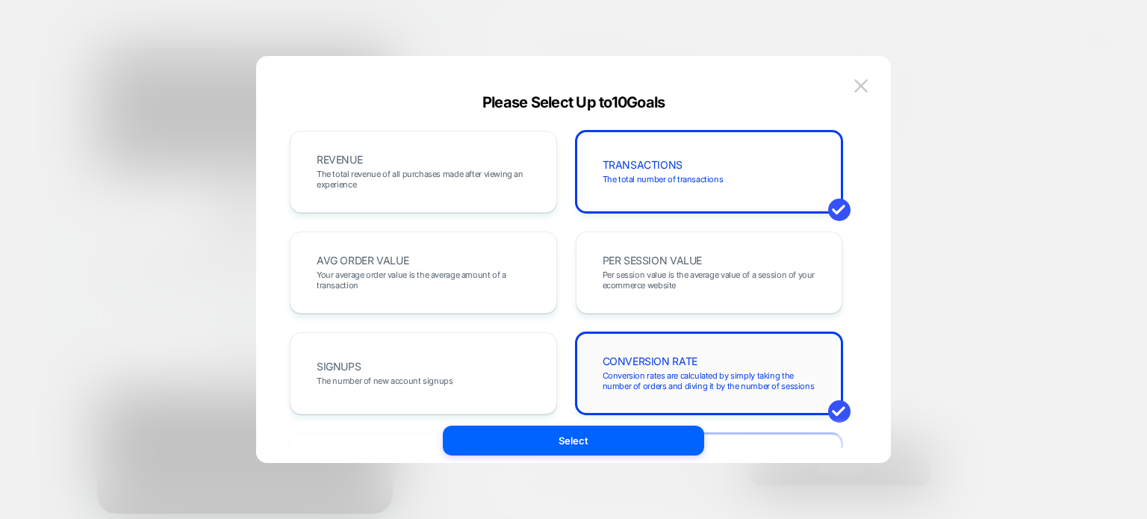
click at [682, 370] on span "Conversion rates are calculated by simply taking the number of orders and divin…" at bounding box center [709, 380] width 214 height 21
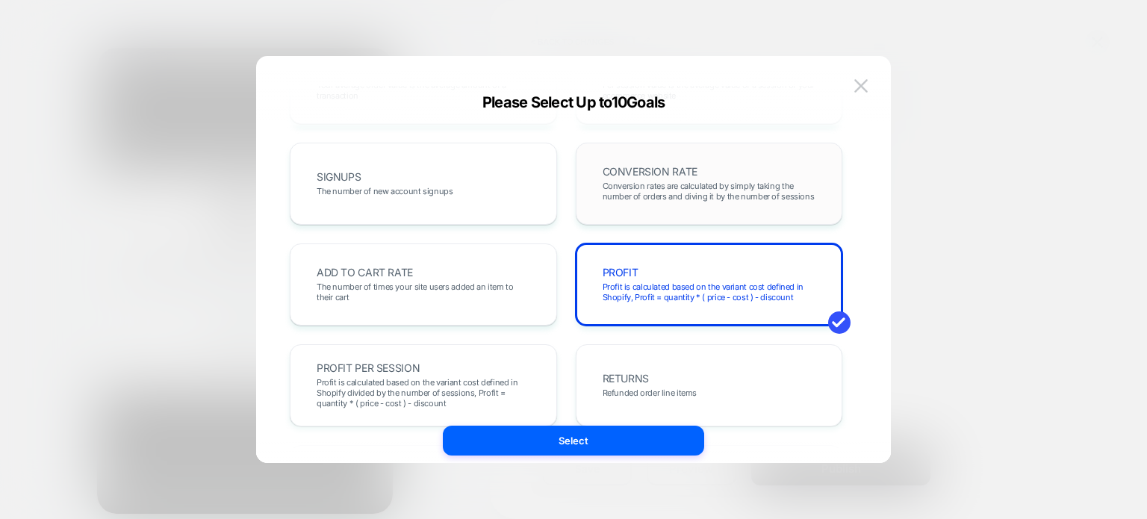
scroll to position [194, 0]
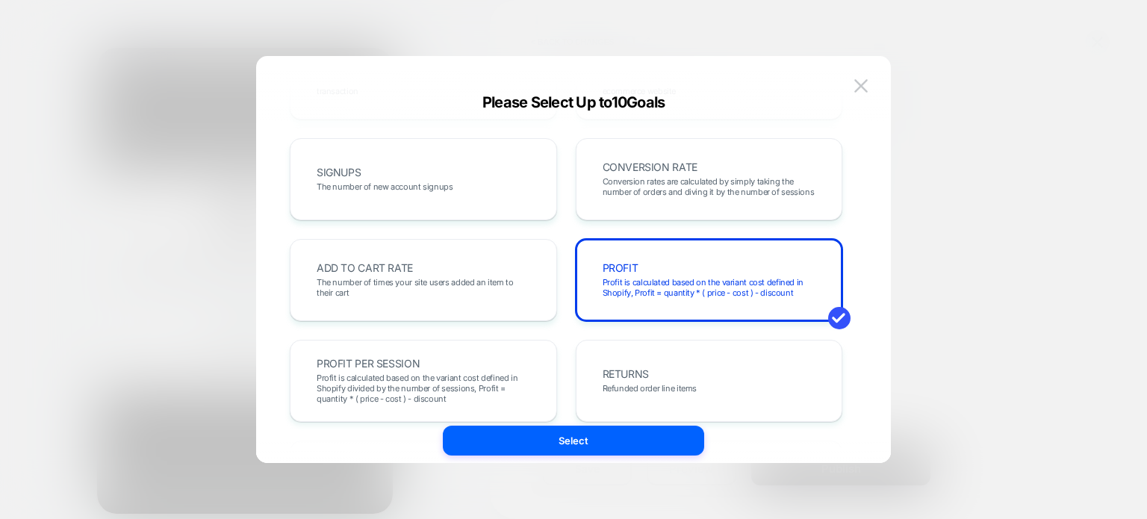
click at [697, 298] on div "PROFIT Profit is calculated based on the variant cost defined in Shopify, Profi…" at bounding box center [709, 280] width 236 height 51
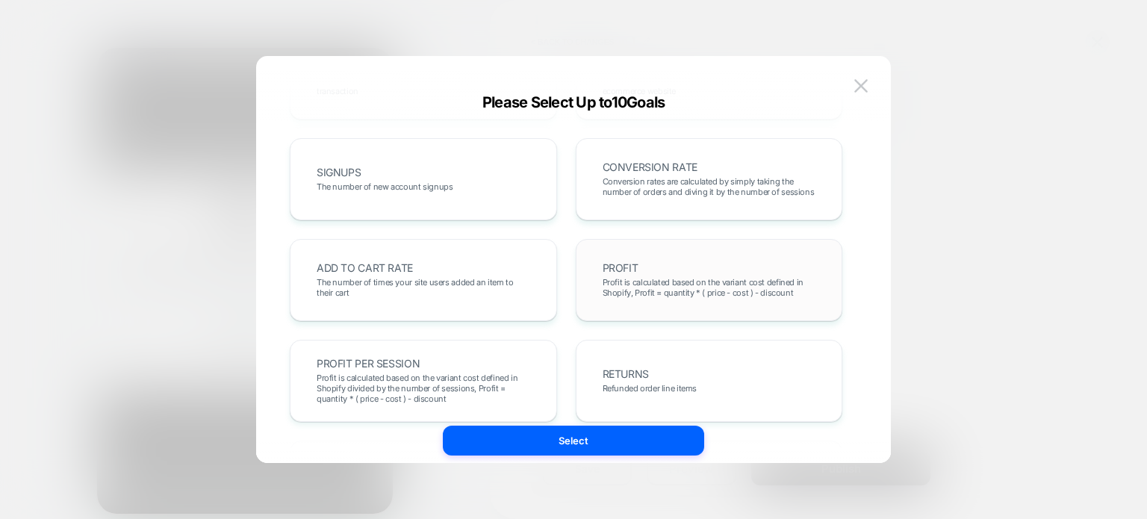
scroll to position [0, 0]
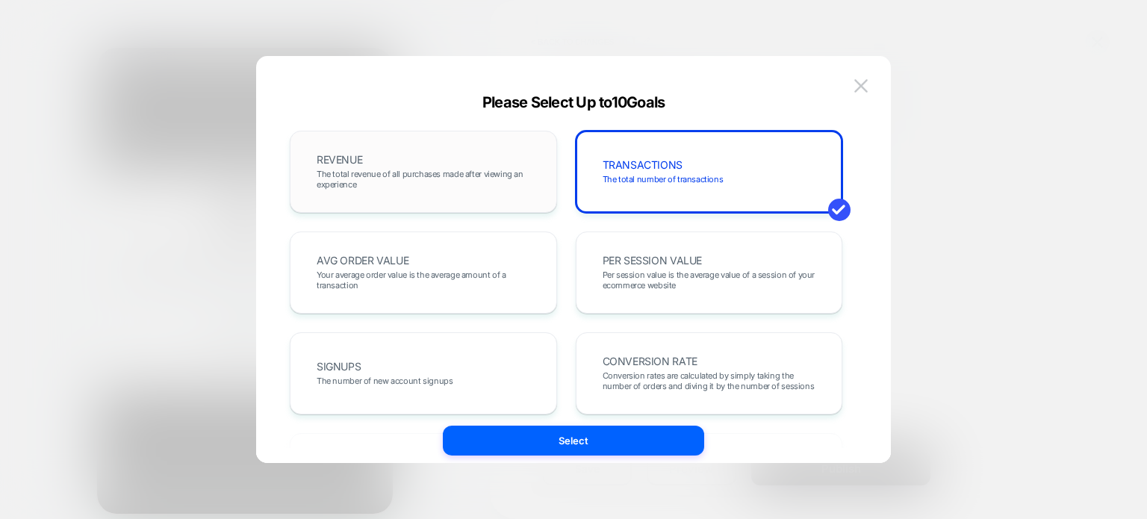
click at [450, 163] on div "REVENUE The total revenue of all purchases made after viewing an experience" at bounding box center [423, 171] width 236 height 51
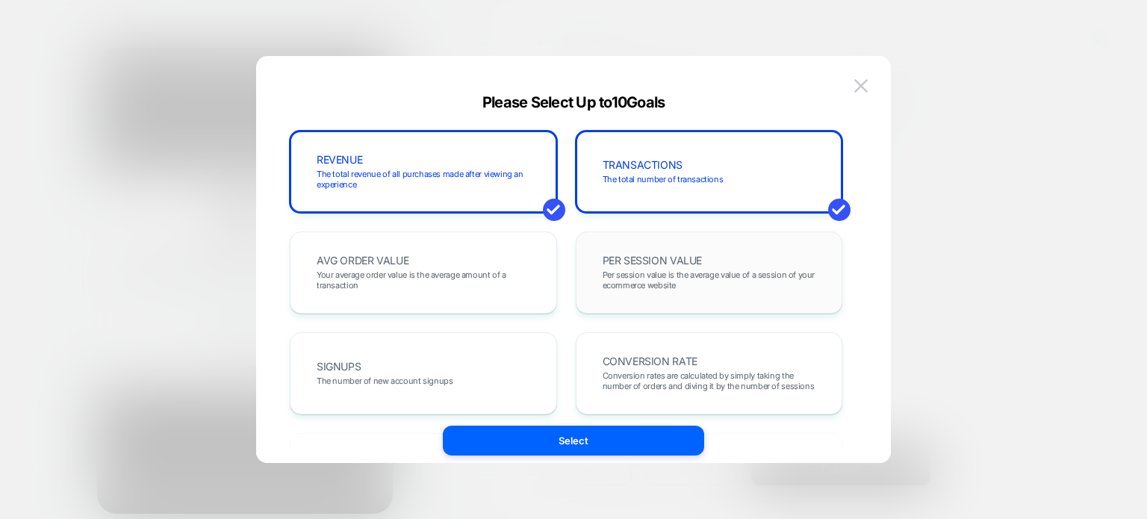
click at [617, 272] on span "Per session value is the average value of a session of your ecommerce website" at bounding box center [709, 280] width 214 height 21
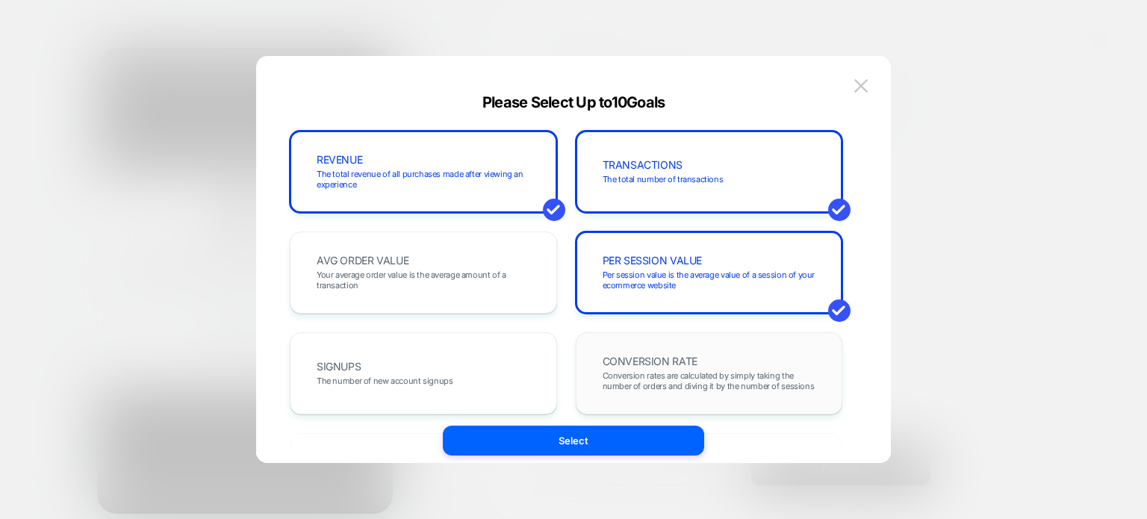
click at [639, 366] on span "CONVERSION RATE" at bounding box center [649, 361] width 95 height 10
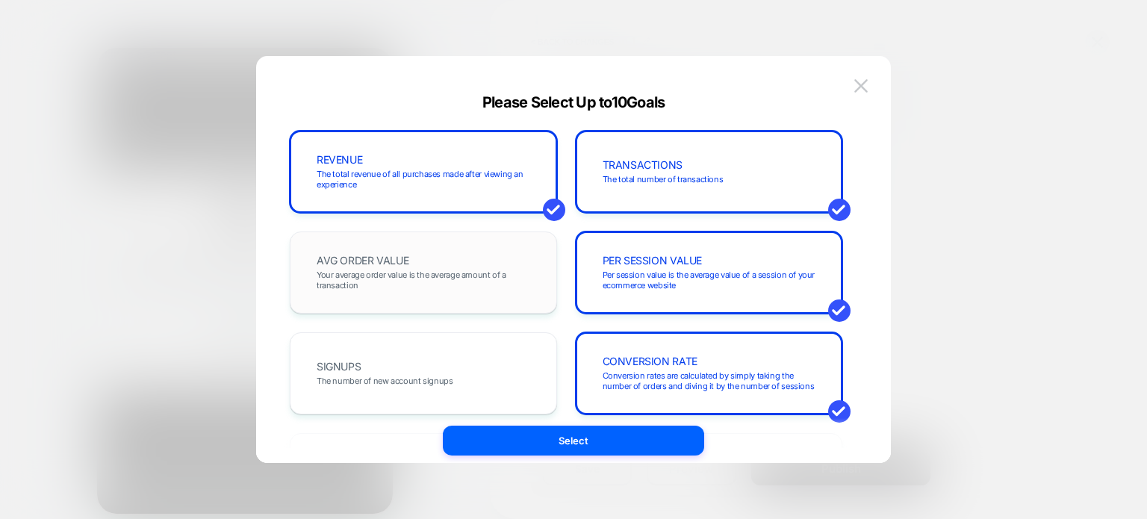
click at [493, 270] on span "Your average order value is the average amount of a transaction" at bounding box center [424, 280] width 214 height 21
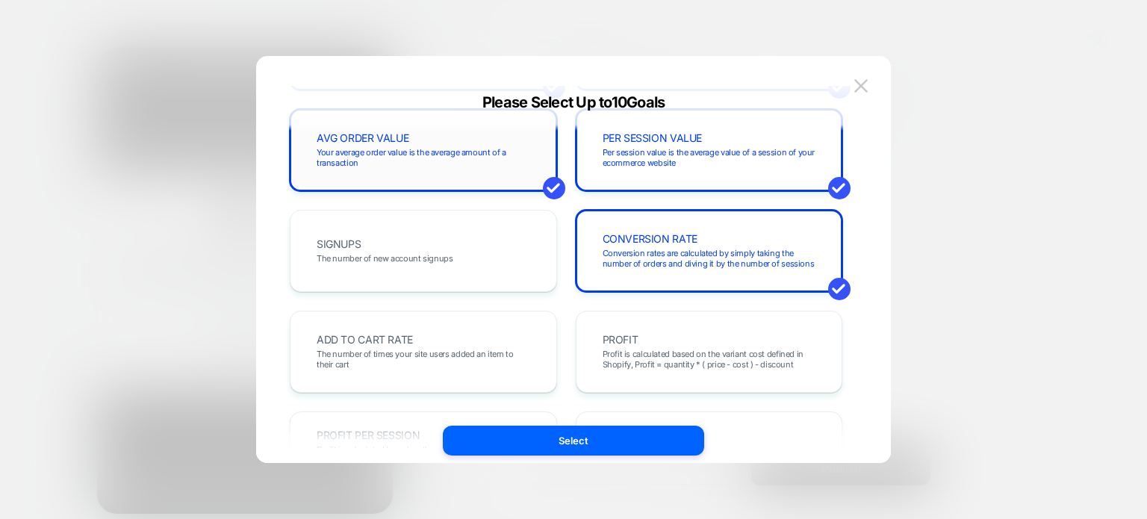
scroll to position [125, 0]
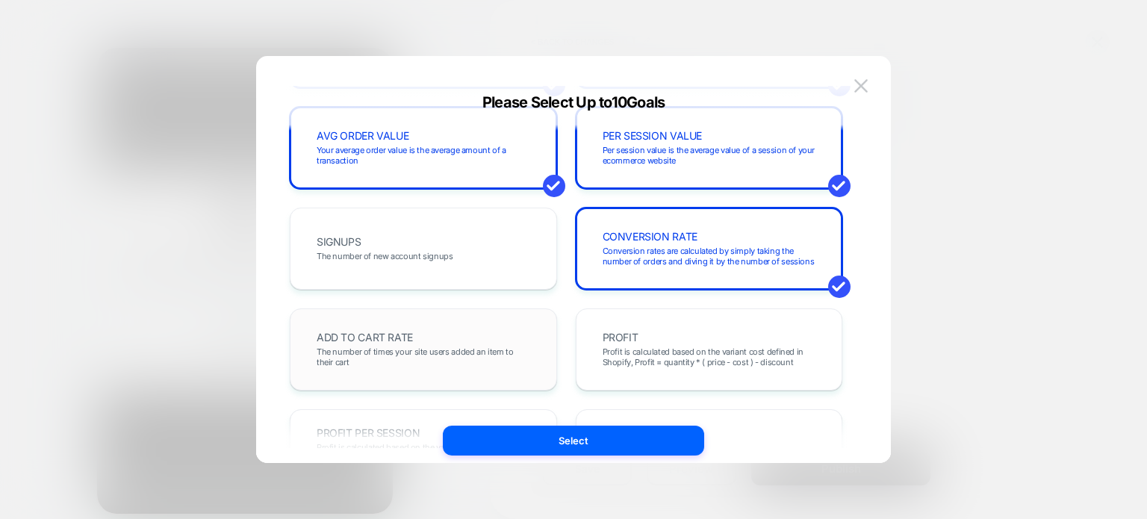
click at [468, 370] on div "ADD TO CART RATE The number of times your site users added an item to their cart" at bounding box center [423, 349] width 236 height 51
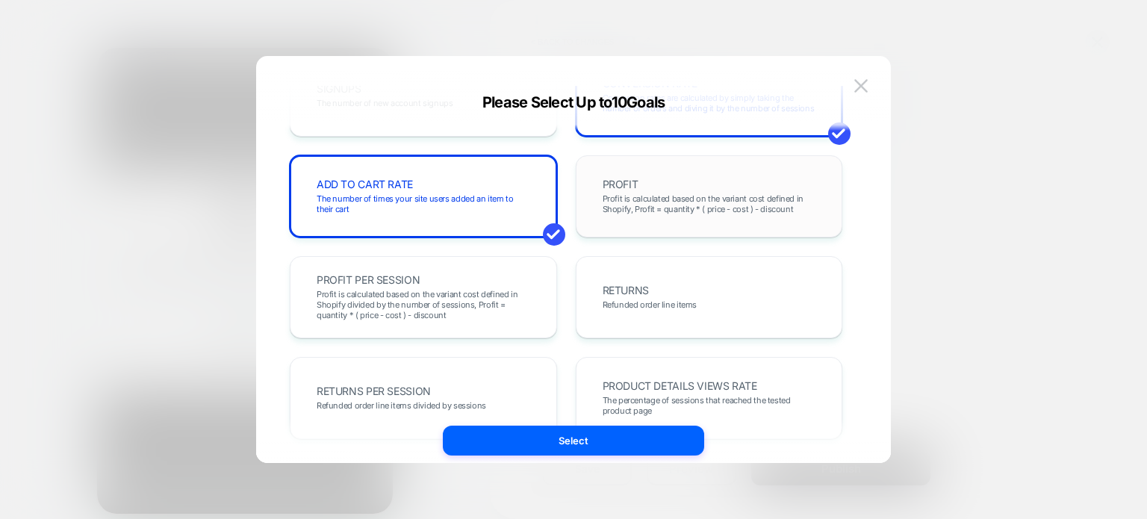
scroll to position [281, 0]
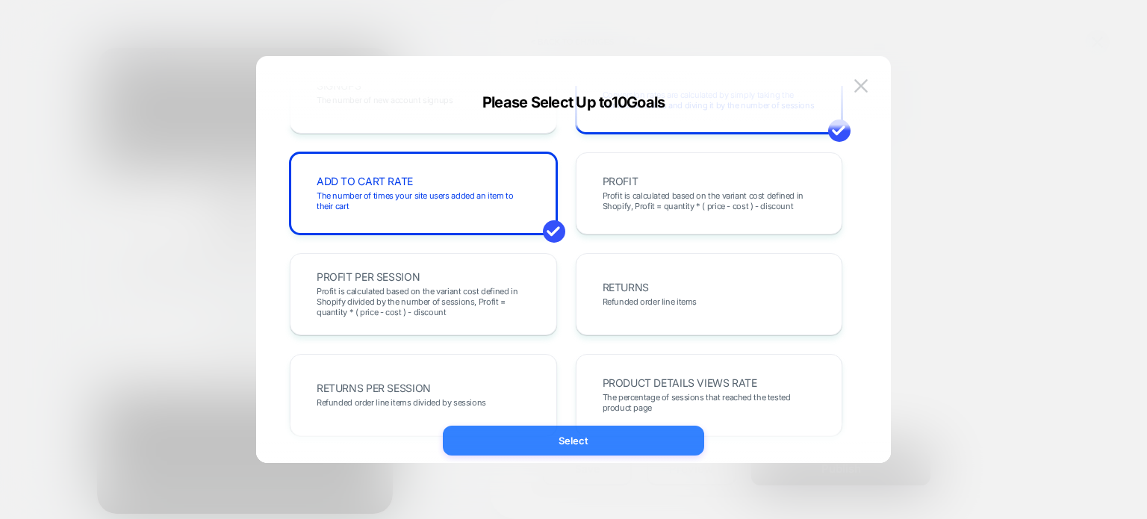
click at [608, 431] on button "Select" at bounding box center [573, 441] width 261 height 30
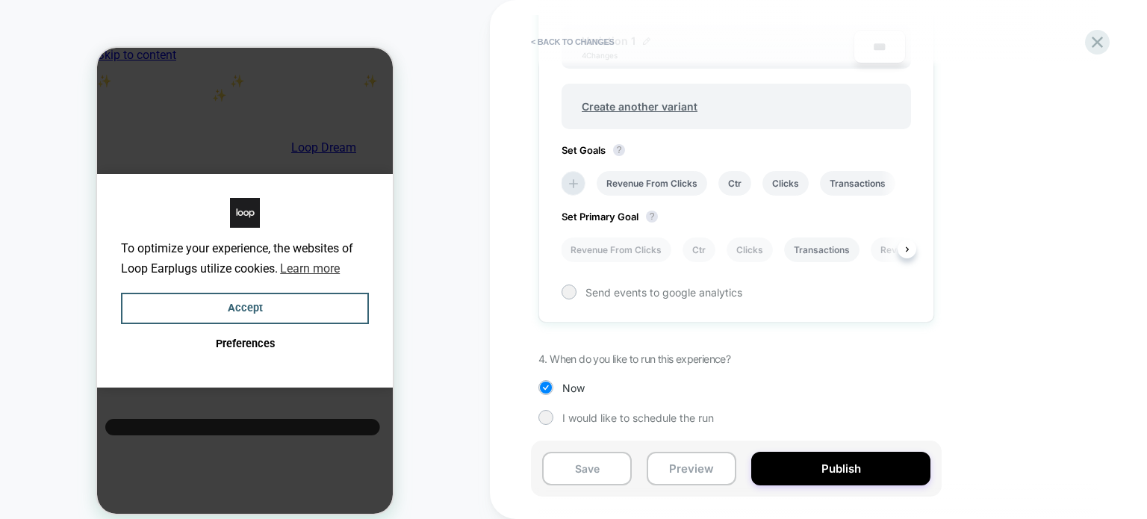
click at [803, 243] on li "Transactions" at bounding box center [821, 249] width 75 height 25
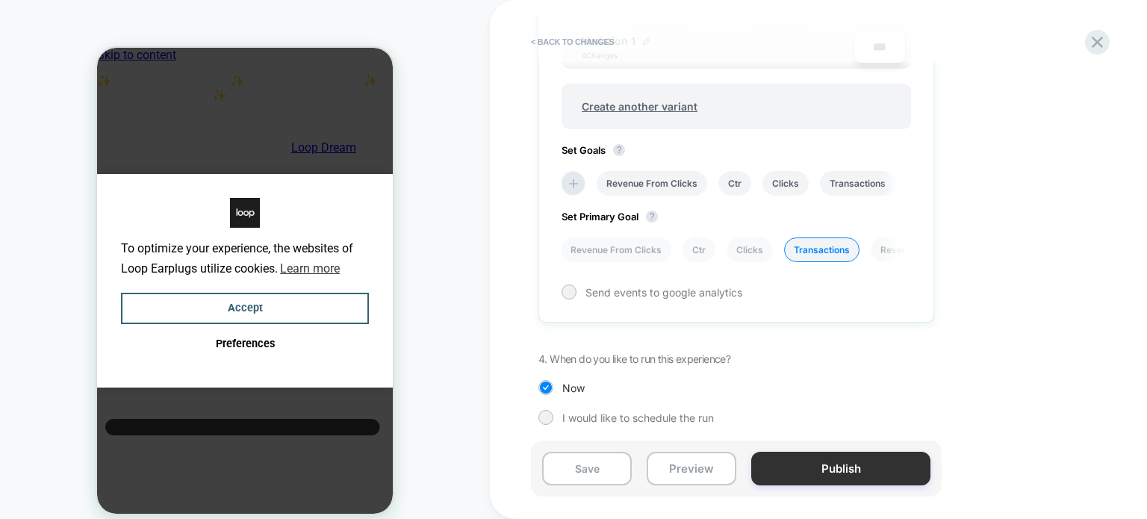
click at [779, 478] on button "Publish" at bounding box center [840, 469] width 179 height 34
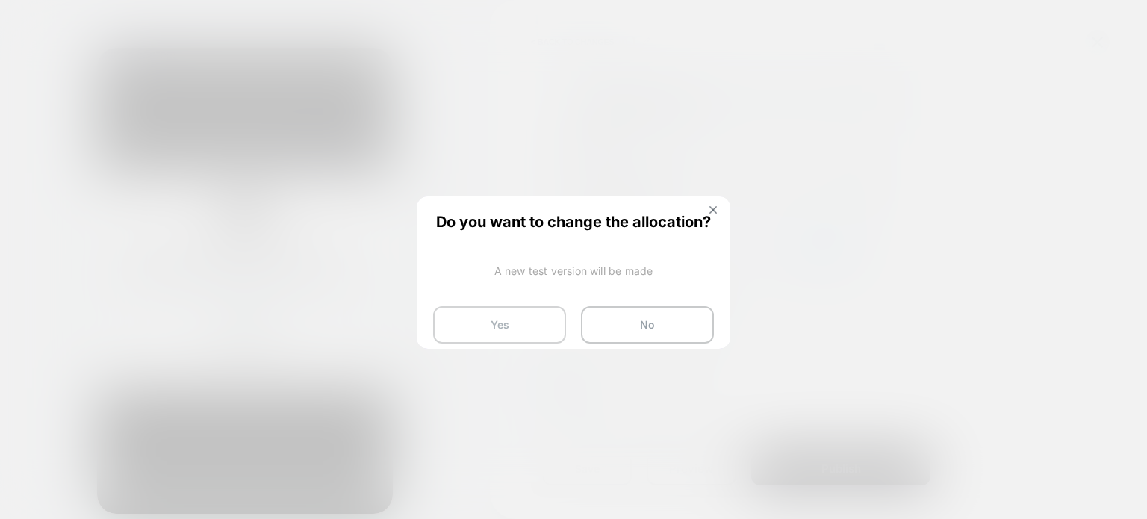
click at [516, 322] on button "Yes" at bounding box center [499, 324] width 133 height 37
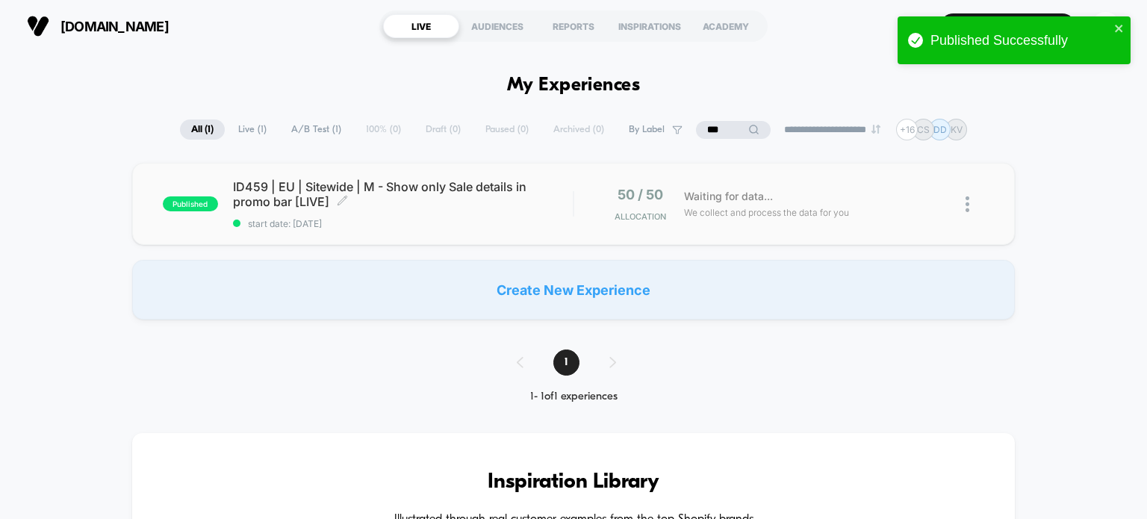
click at [408, 199] on span "ID459 | EU | Sitewide | M - Show only Sale details in promo bar [LIVE] Click to…" at bounding box center [403, 194] width 340 height 30
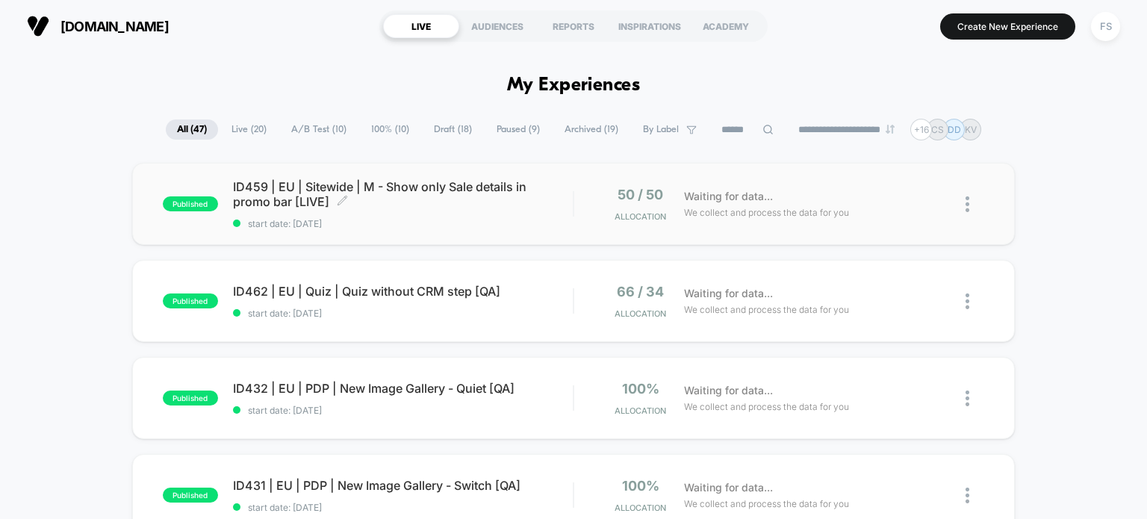
click at [439, 218] on span "start date: [DATE]" at bounding box center [403, 223] width 340 height 11
